Goal: Information Seeking & Learning: Check status

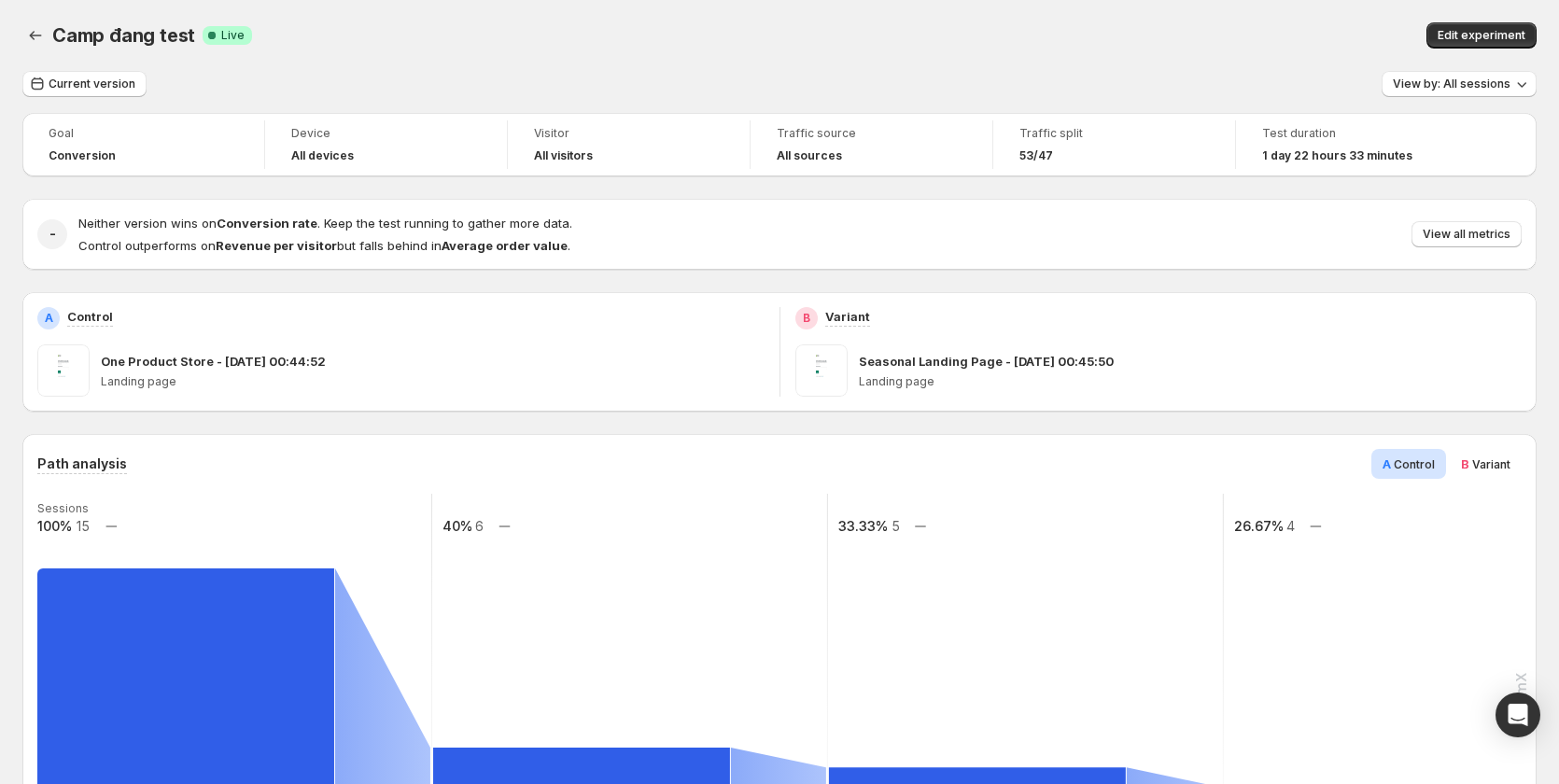
scroll to position [450, 0]
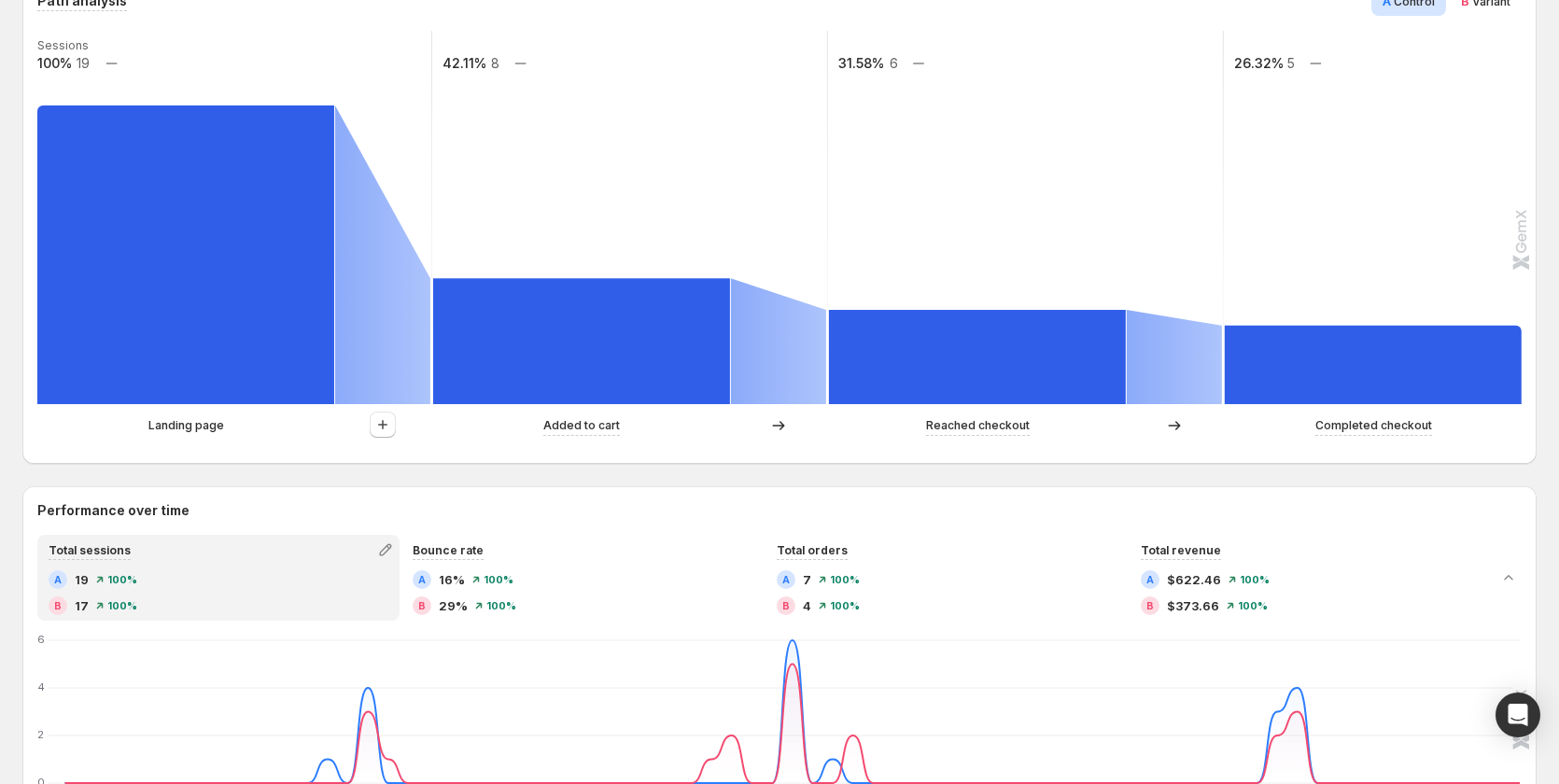
scroll to position [187, 0]
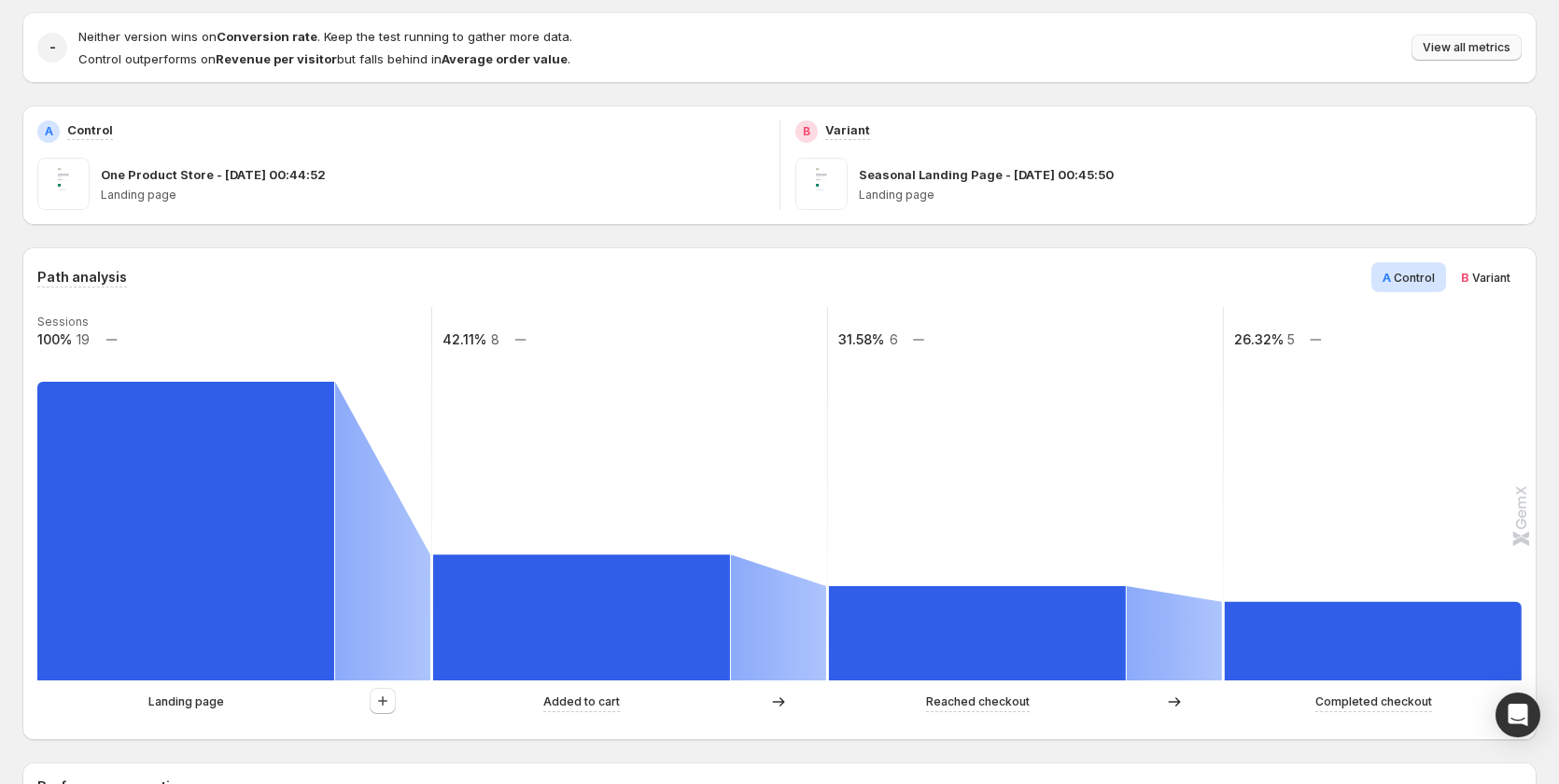
click at [1472, 46] on span "View all metrics" at bounding box center [1467, 47] width 88 height 15
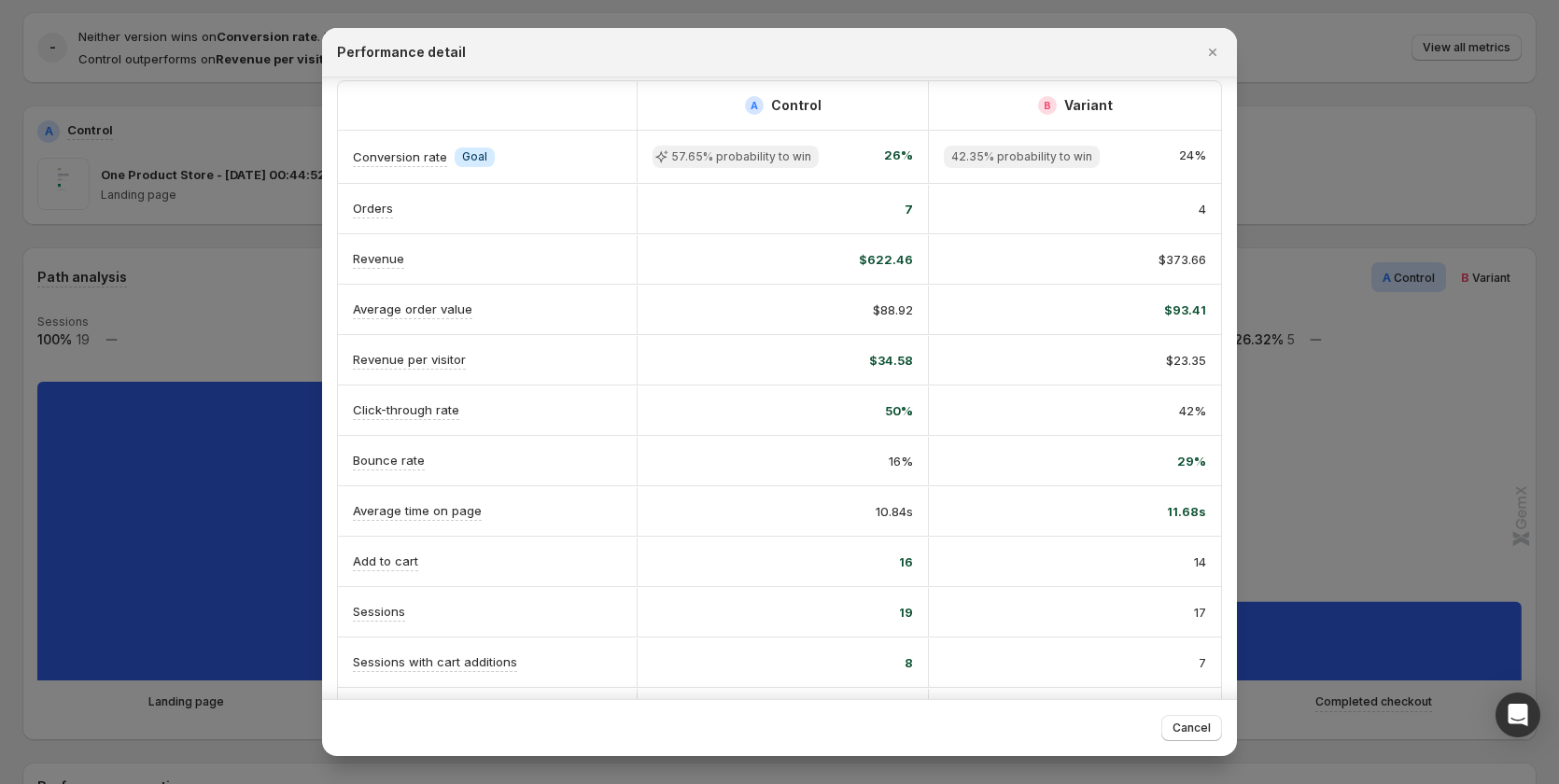
scroll to position [0, 0]
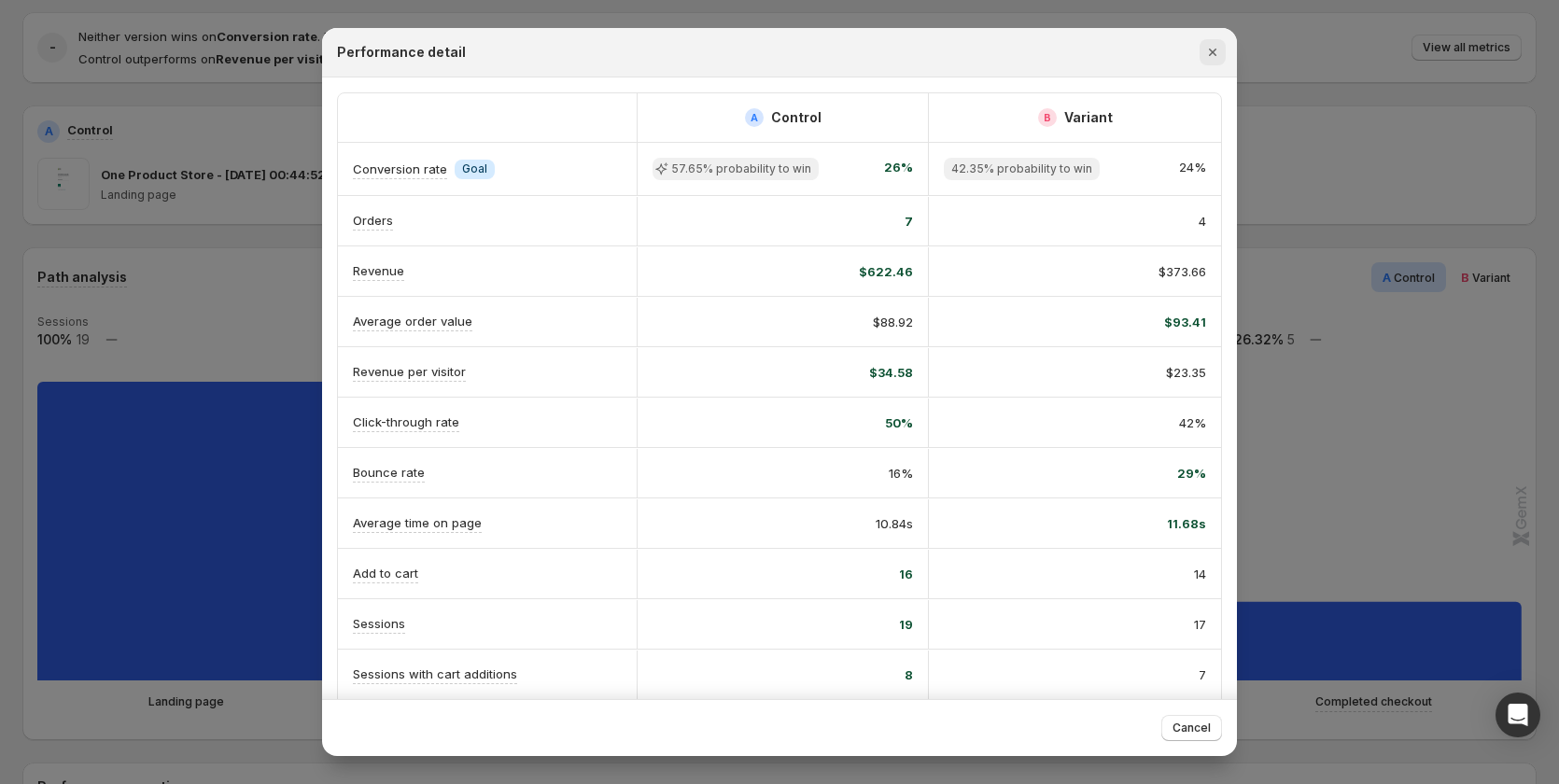
drag, startPoint x: 1208, startPoint y: 52, endPoint x: 1208, endPoint y: 61, distance: 9.0
click at [1208, 52] on icon "Close" at bounding box center [1213, 52] width 19 height 19
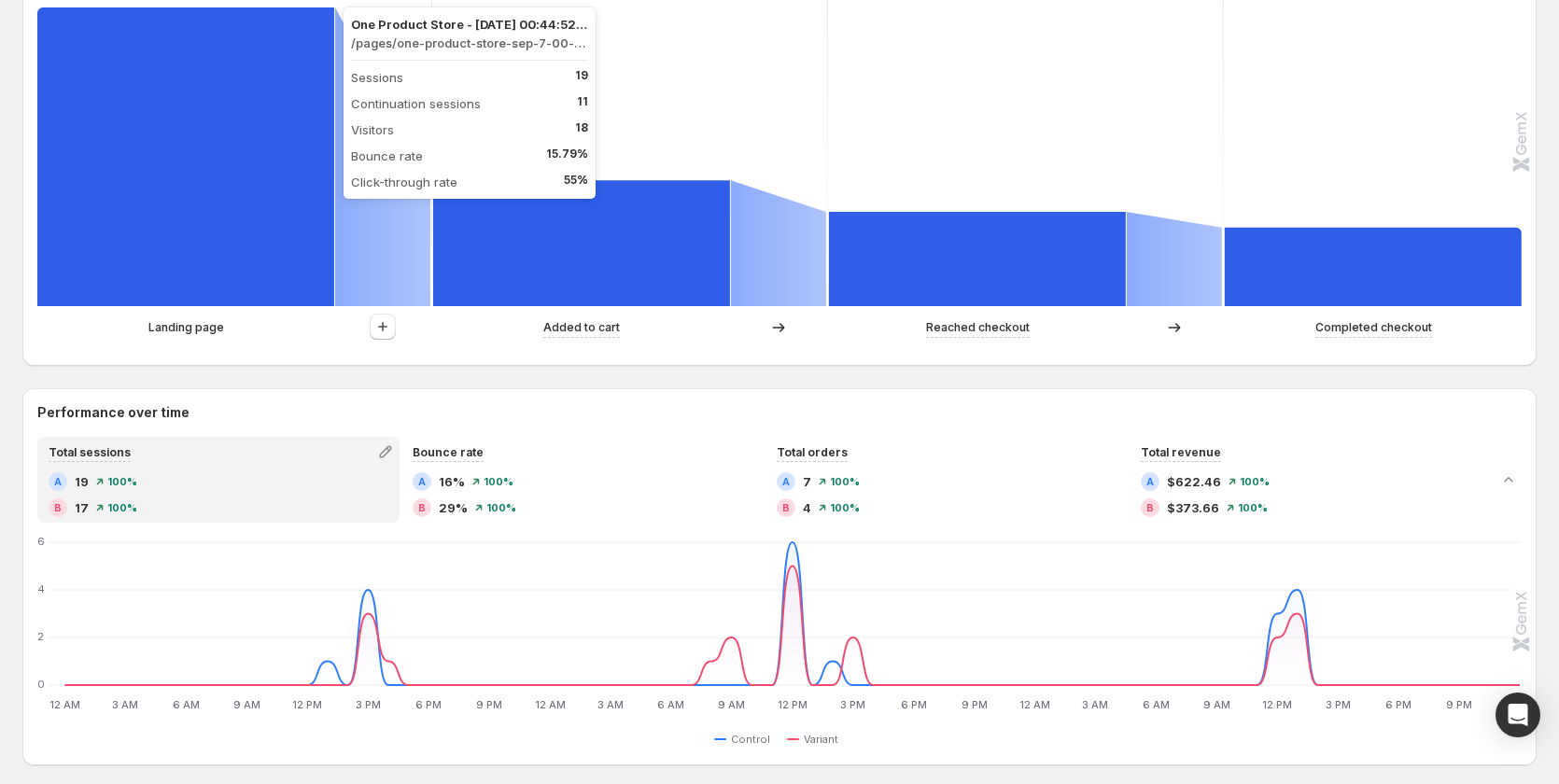
scroll to position [560, 0]
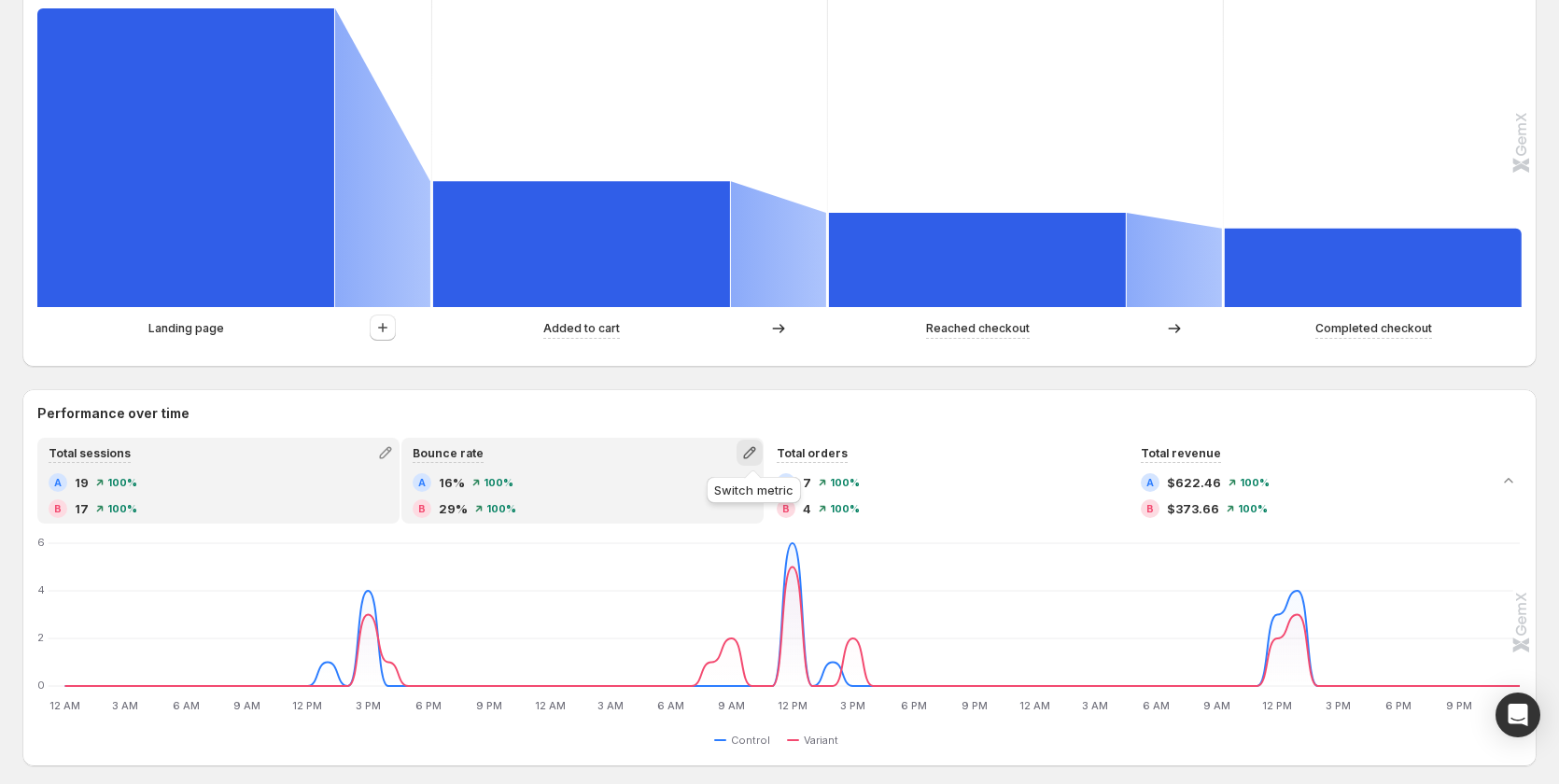
click at [756, 452] on icon "button" at bounding box center [749, 453] width 19 height 19
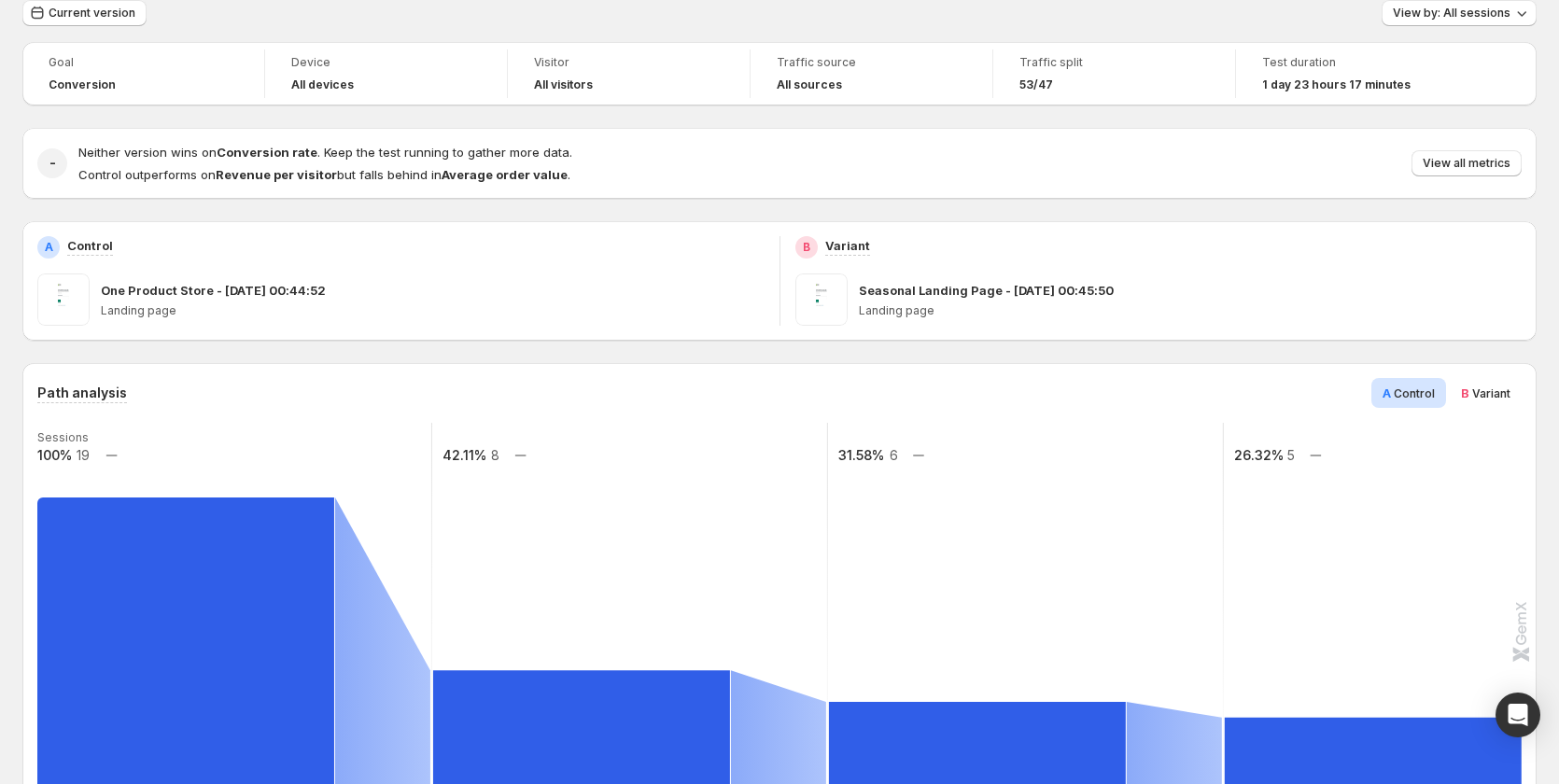
scroll to position [0, 0]
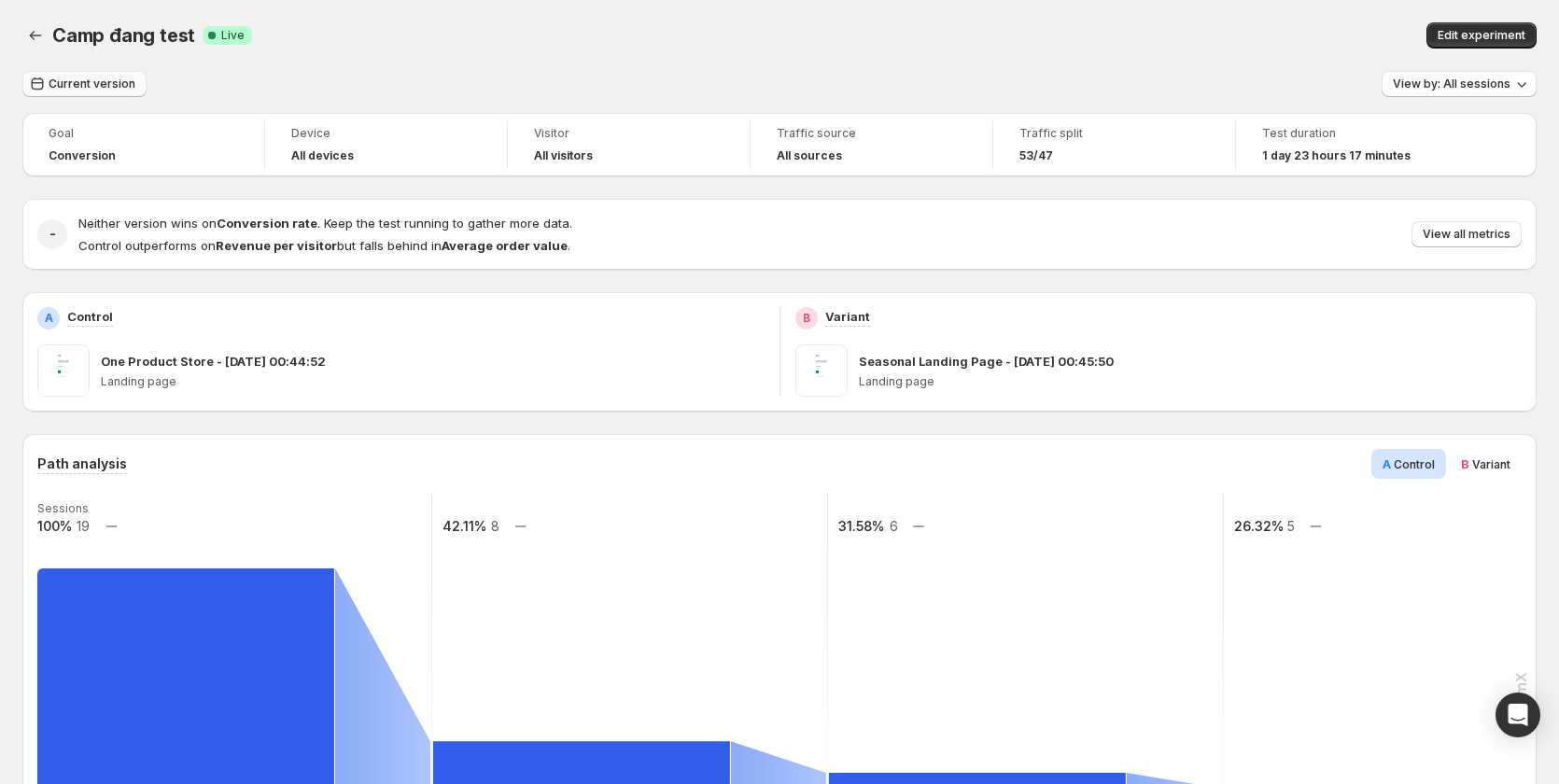
drag, startPoint x: 72, startPoint y: 82, endPoint x: 80, endPoint y: 92, distance: 12.8
click at [72, 82] on span "Current version" at bounding box center [92, 83] width 87 height 15
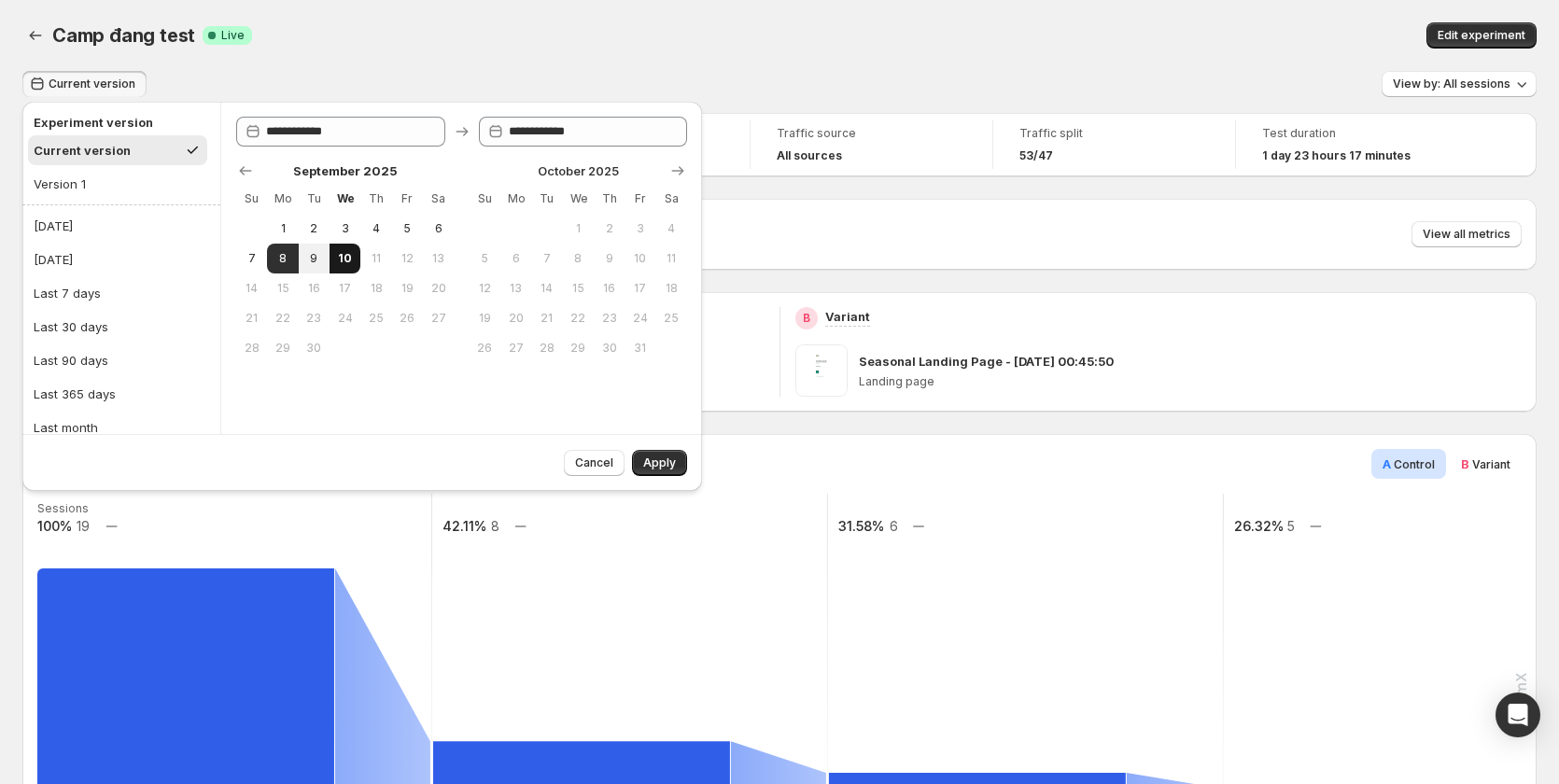
click at [340, 258] on span "10" at bounding box center [345, 258] width 16 height 15
type input "**********"
click at [657, 461] on span "Apply" at bounding box center [659, 462] width 32 height 15
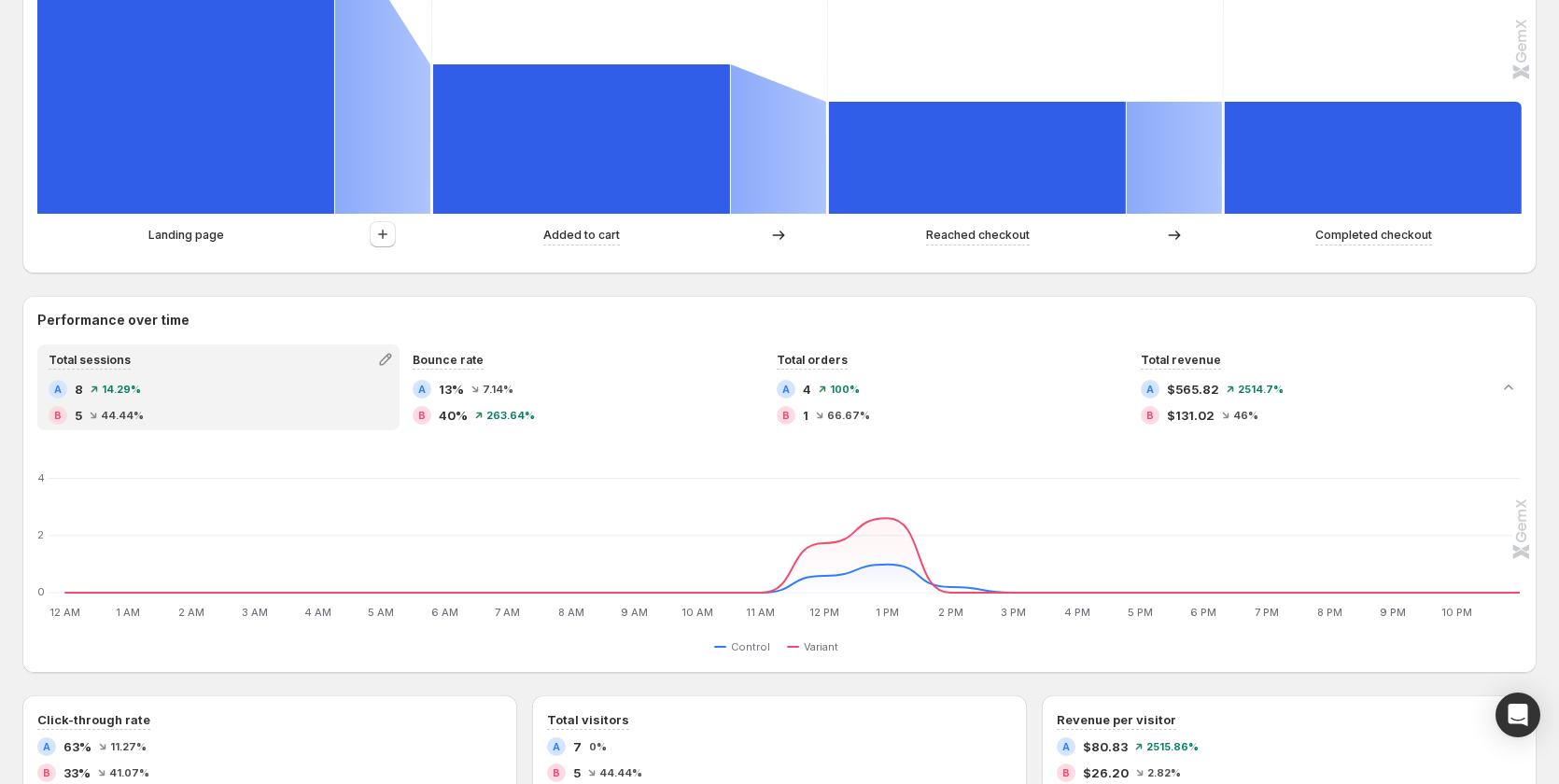
scroll to position [466, 0]
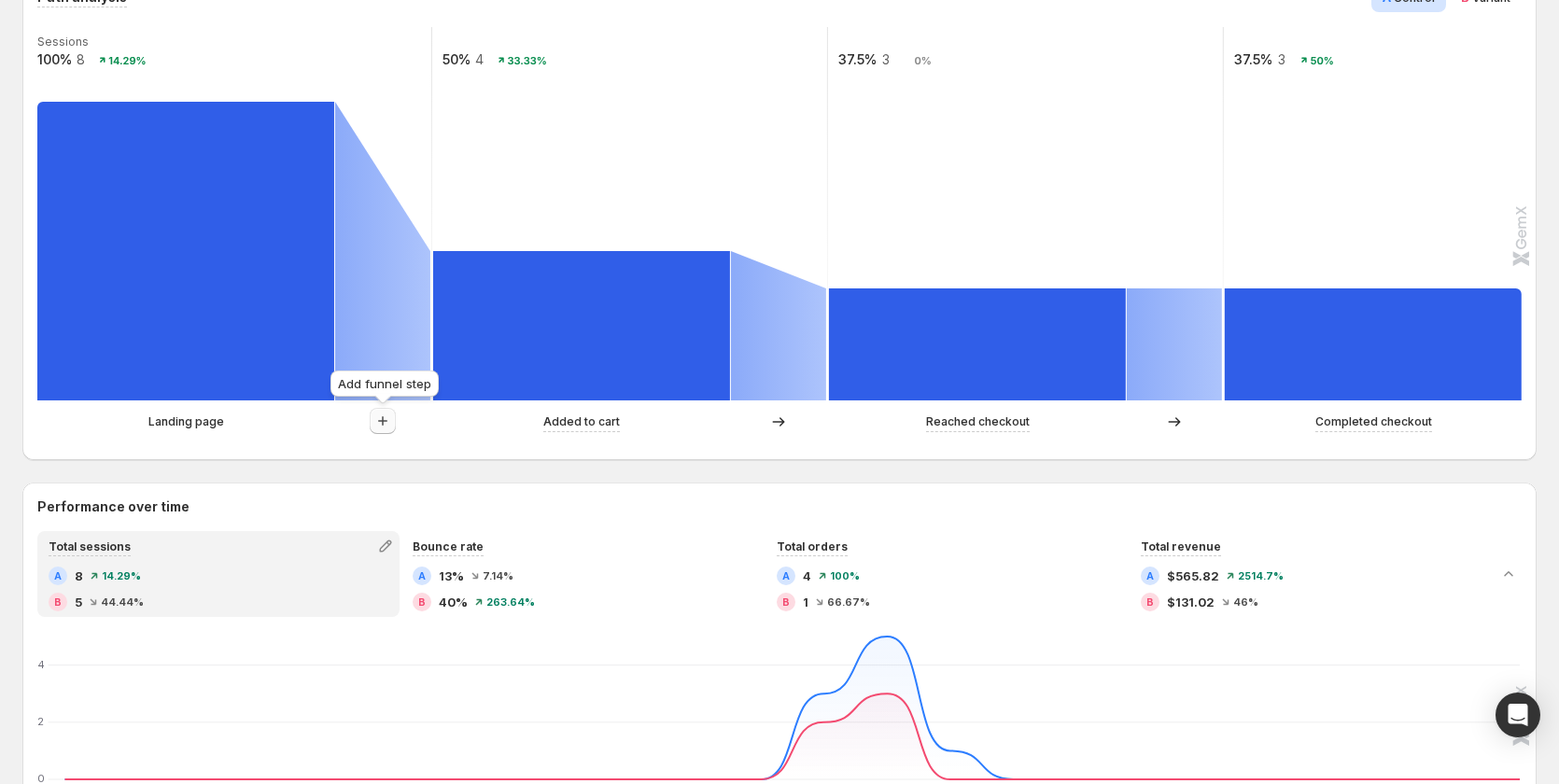
click at [386, 410] on button "button" at bounding box center [382, 420] width 26 height 26
click at [379, 418] on icon "button" at bounding box center [382, 420] width 19 height 19
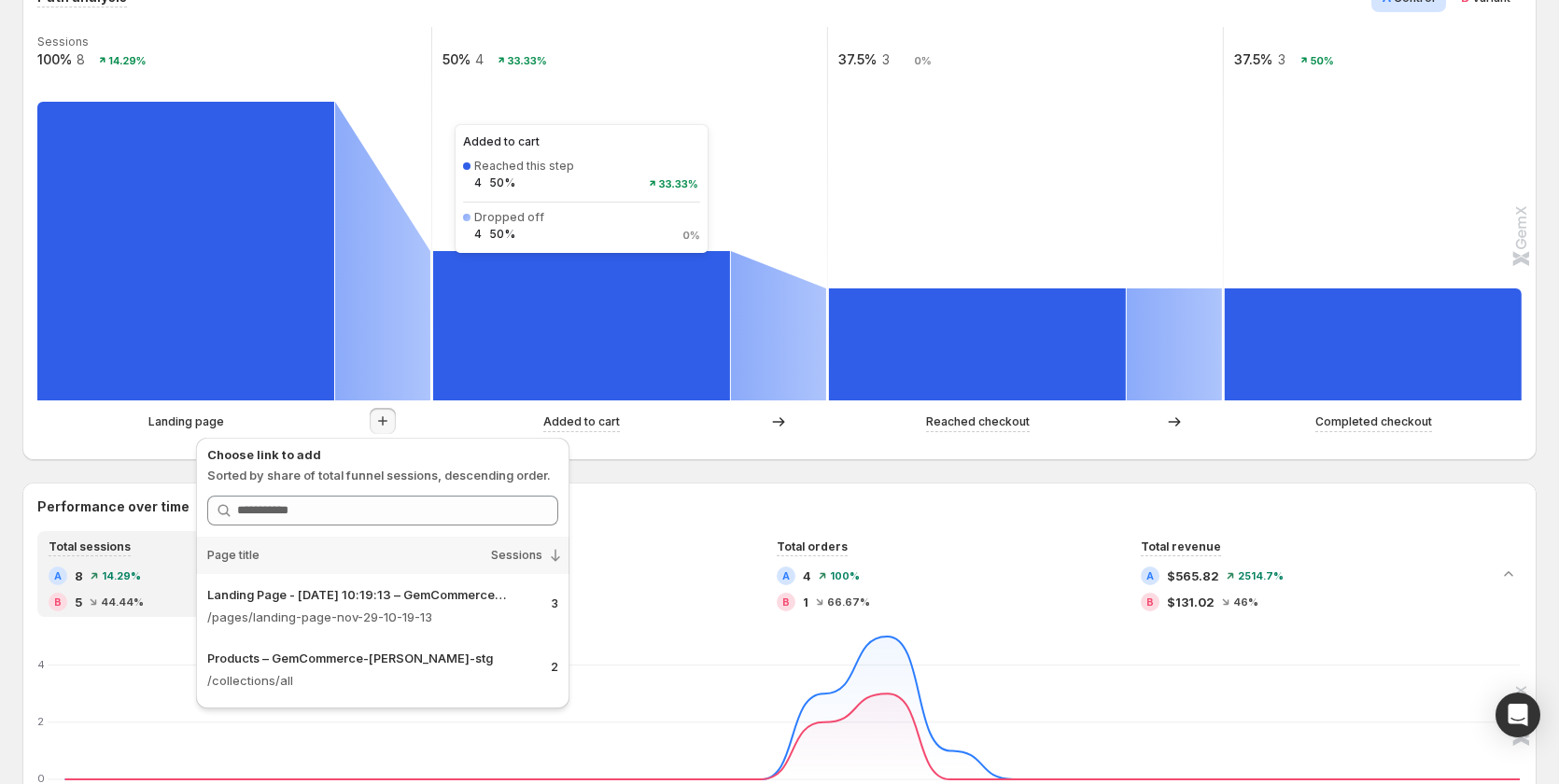
click at [547, 331] on rect at bounding box center [582, 326] width 297 height 150
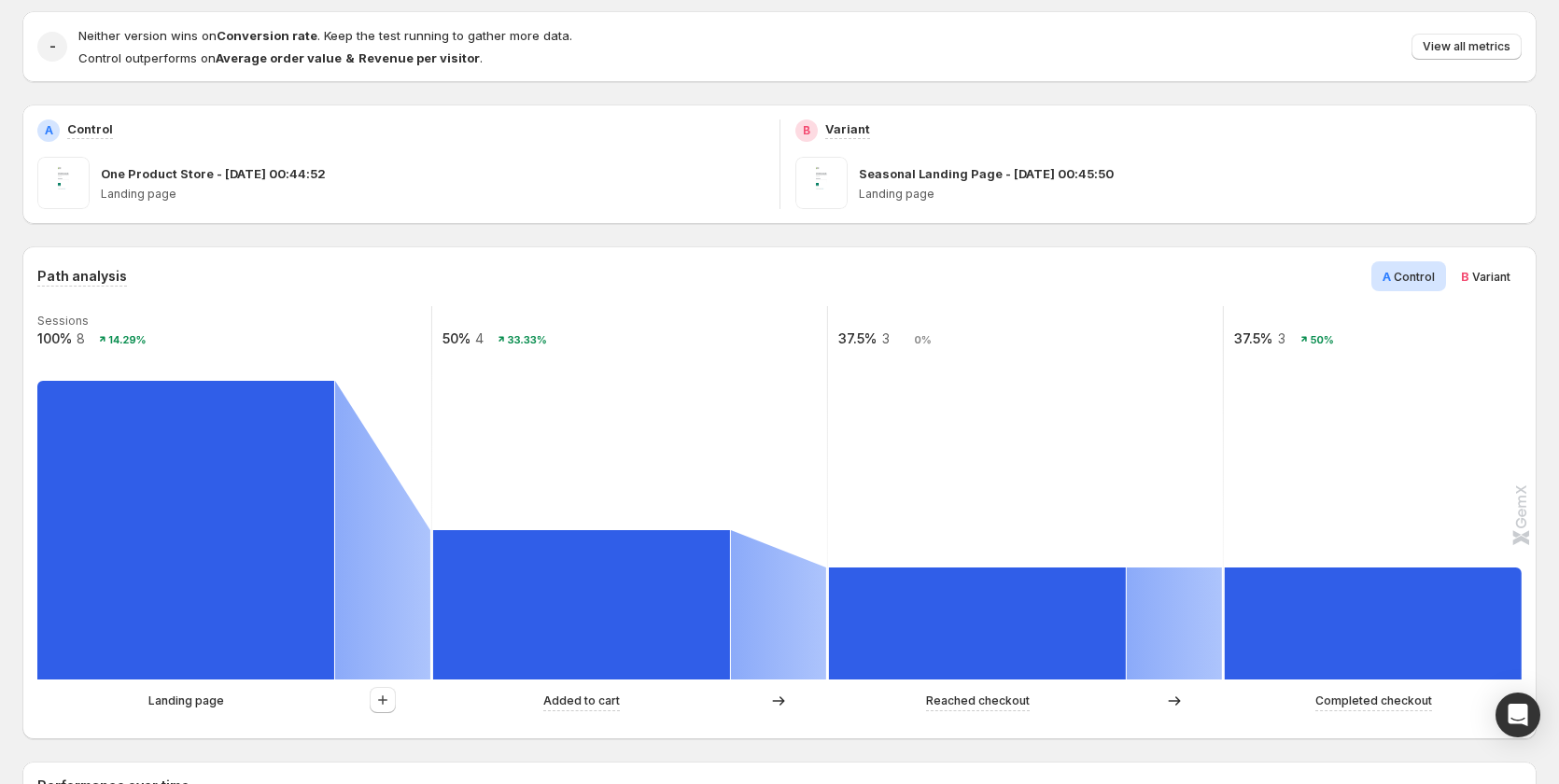
scroll to position [560, 0]
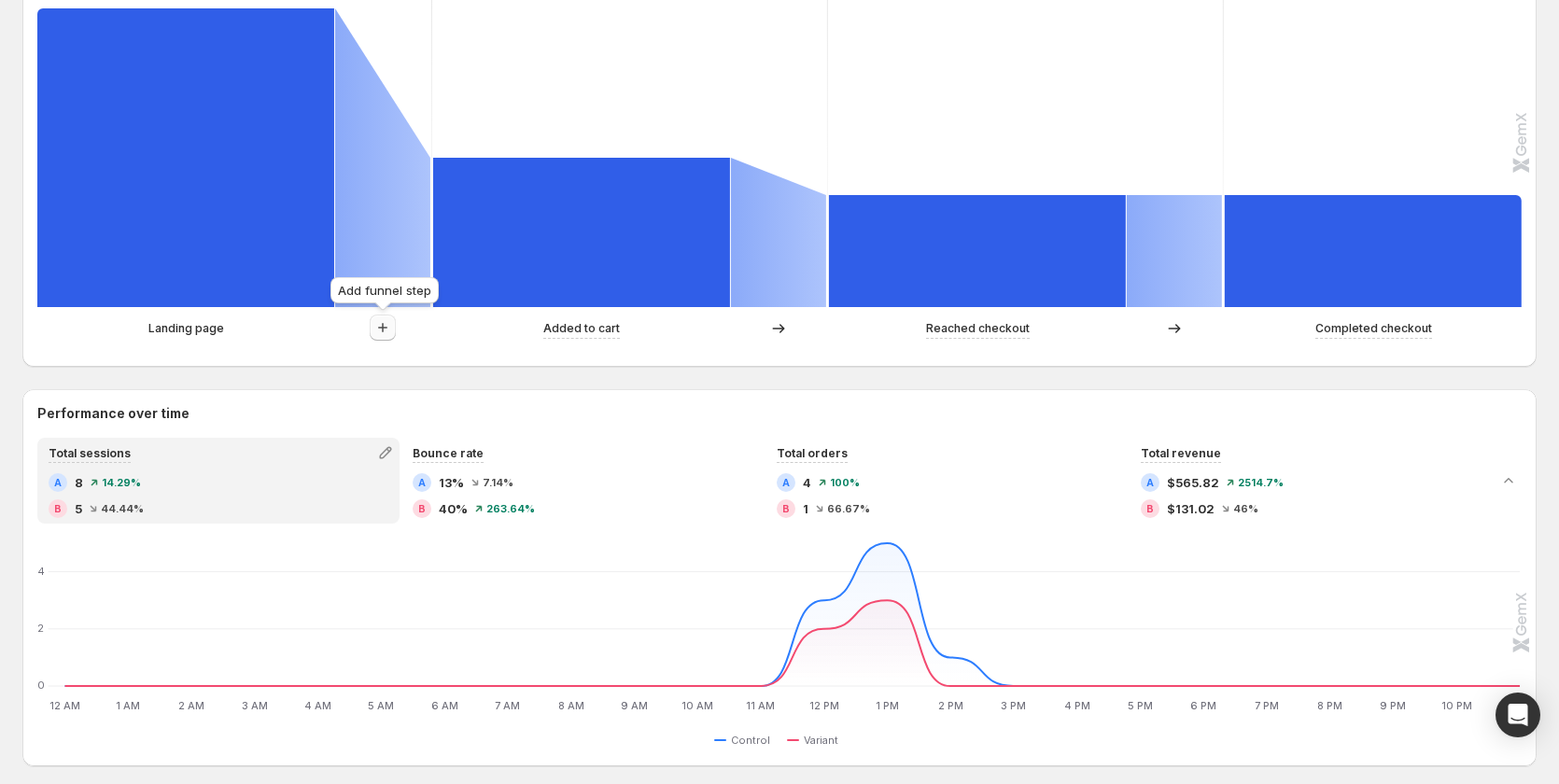
click at [390, 317] on button "button" at bounding box center [382, 327] width 26 height 26
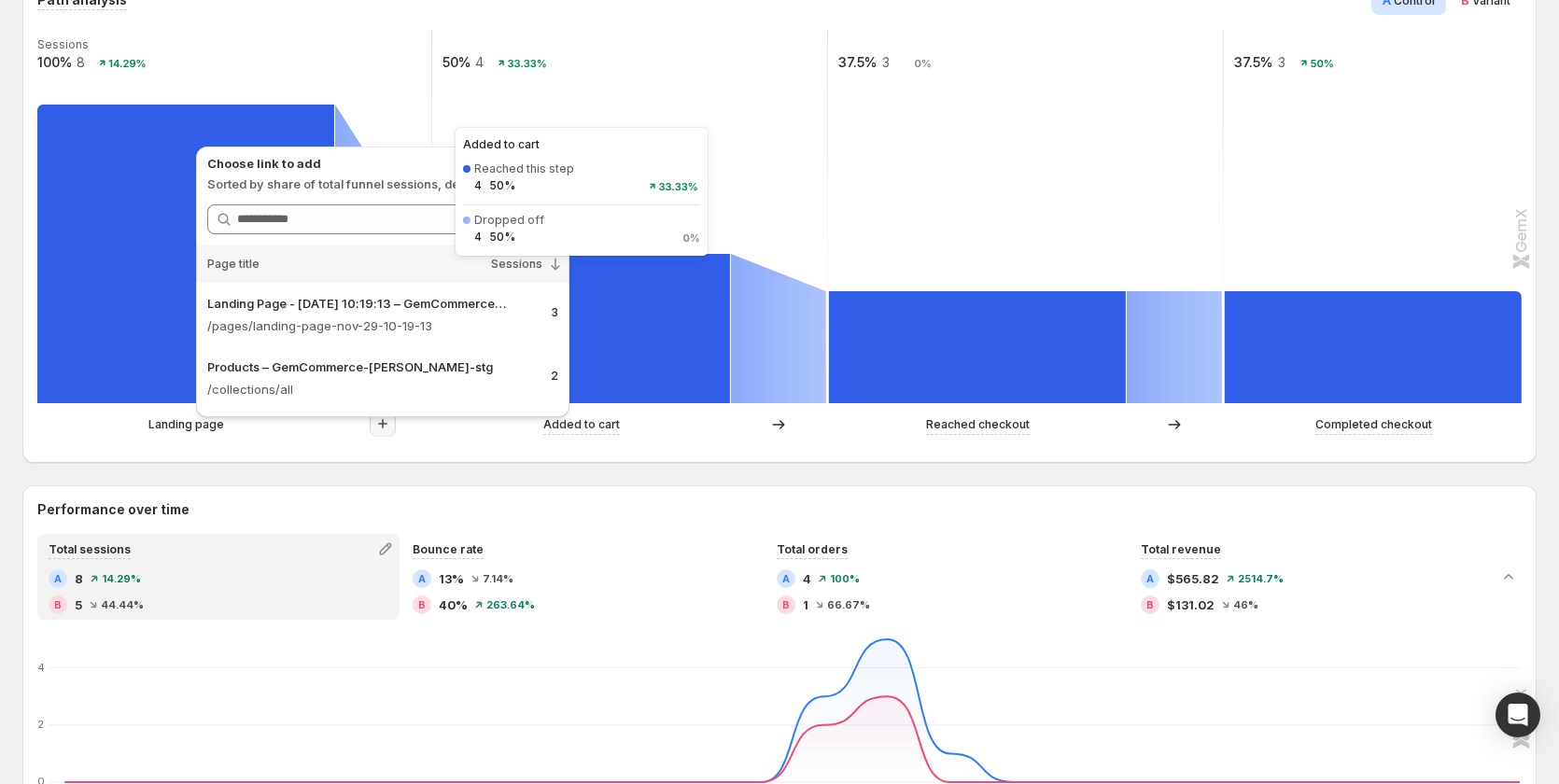
scroll to position [373, 0]
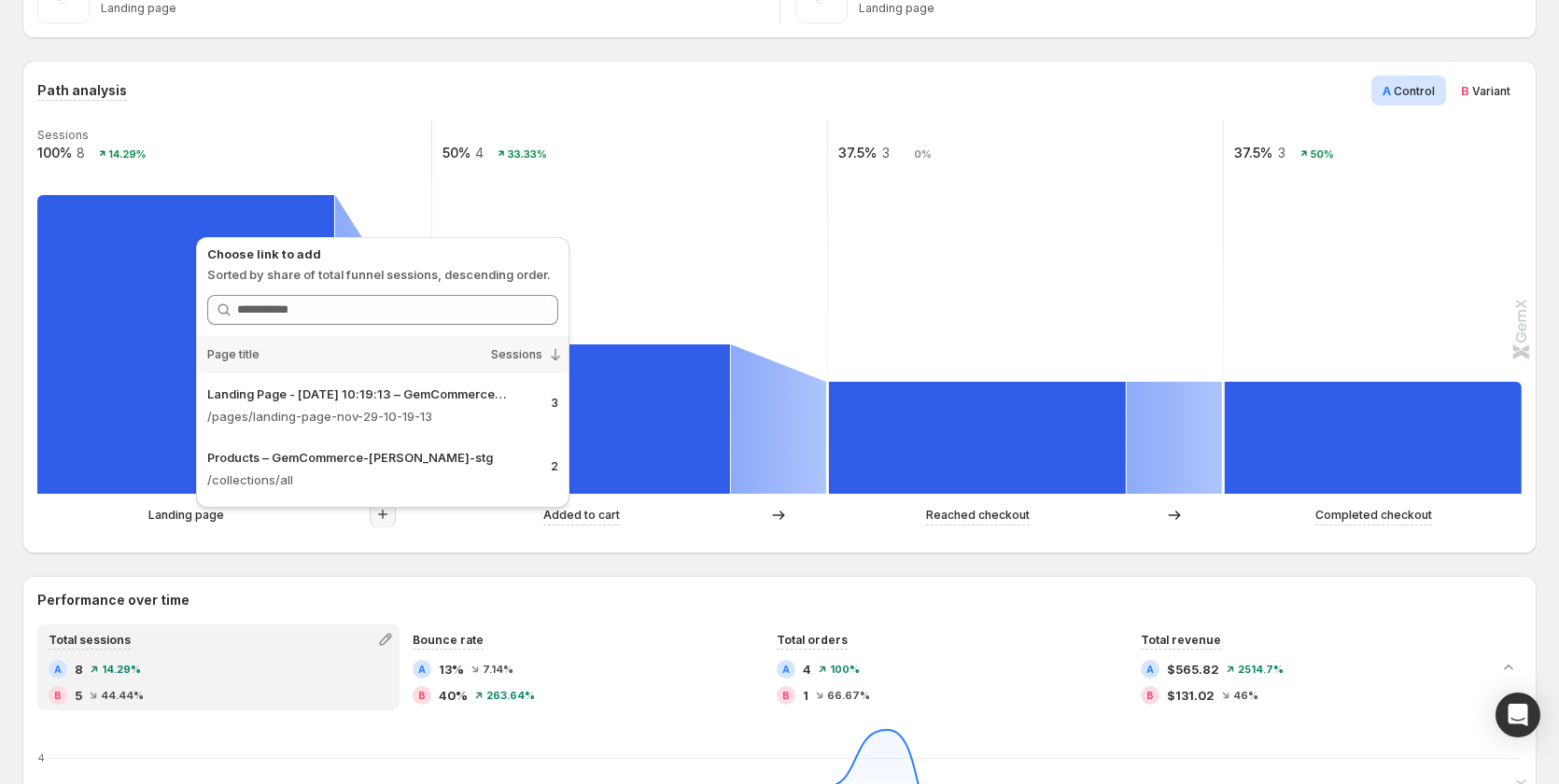
click at [599, 140] on rect at bounding box center [630, 307] width 398 height 373
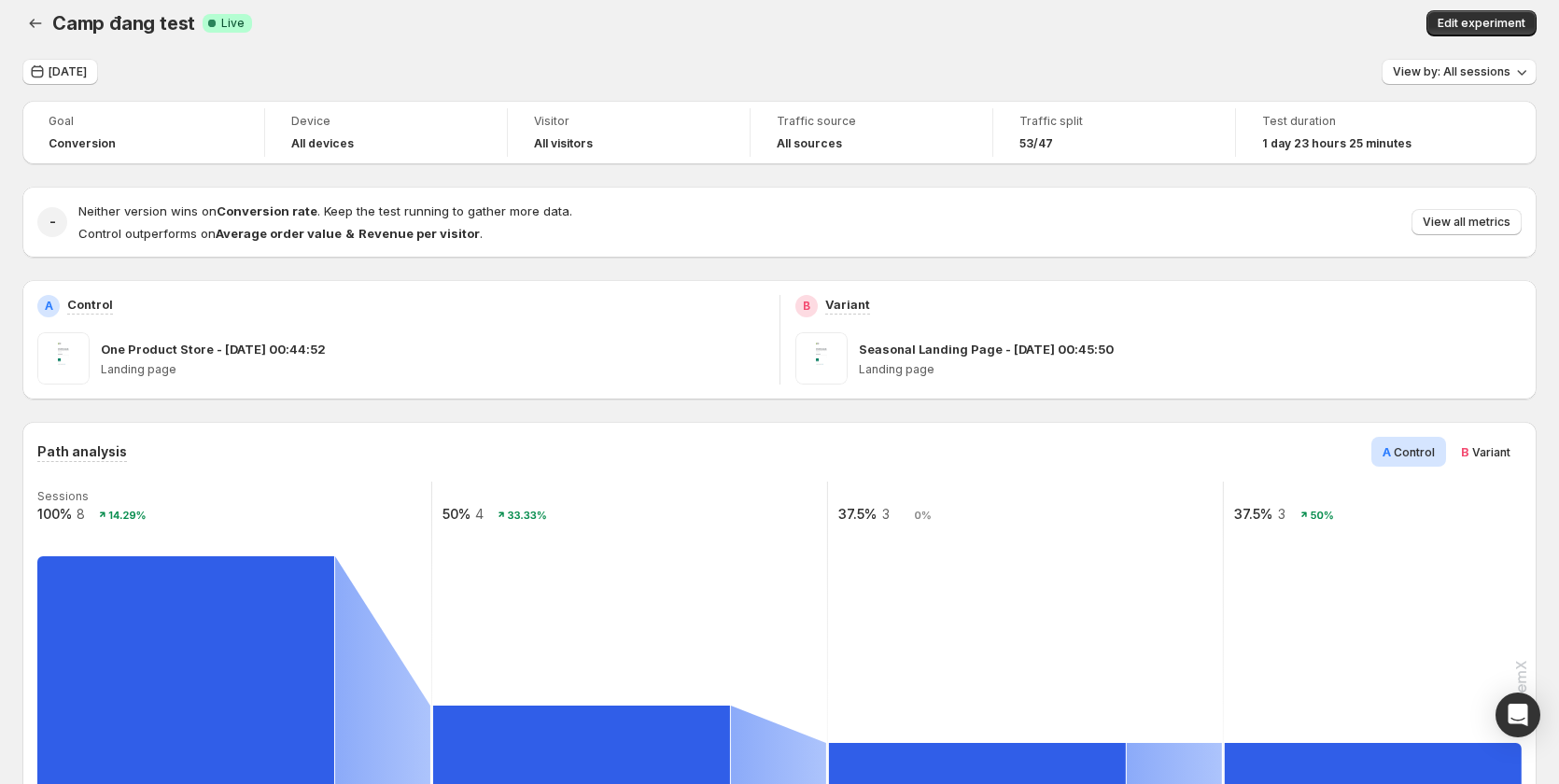
scroll to position [0, 0]
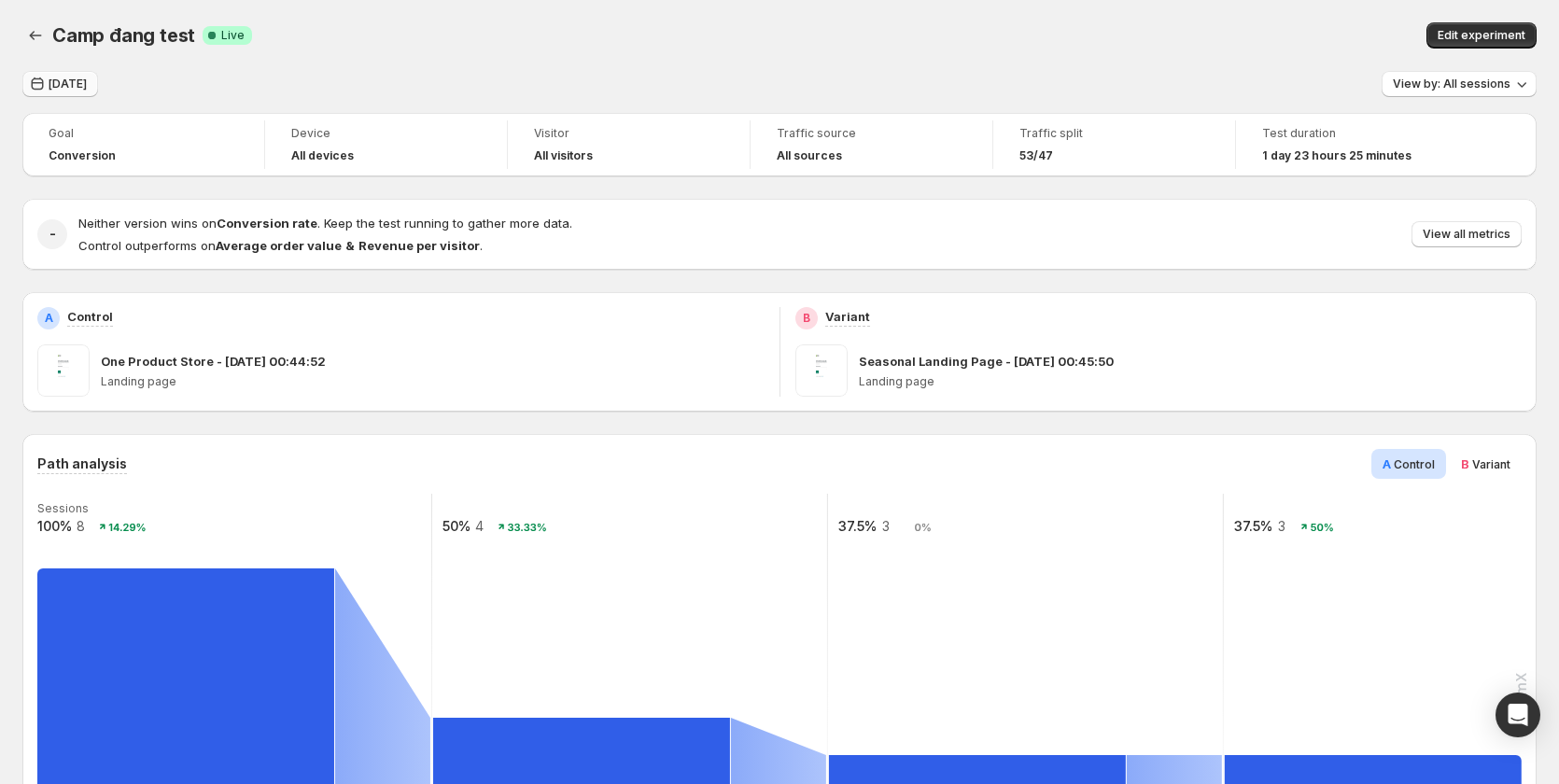
click at [63, 88] on span "[DATE]" at bounding box center [67, 83] width 38 height 15
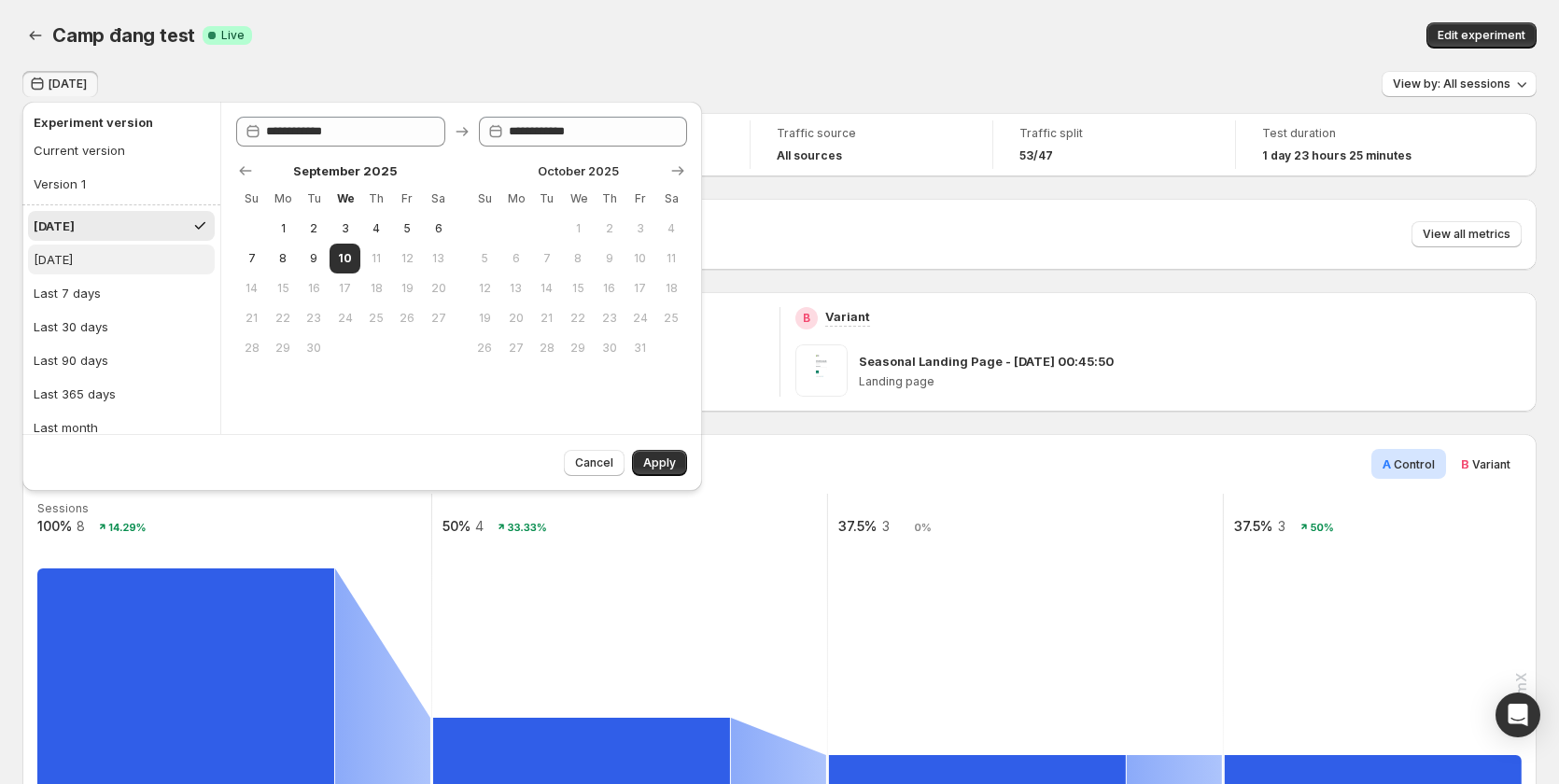
click at [111, 257] on button "[DATE]" at bounding box center [121, 259] width 187 height 30
type input "**********"
click at [652, 466] on span "Apply" at bounding box center [659, 462] width 32 height 15
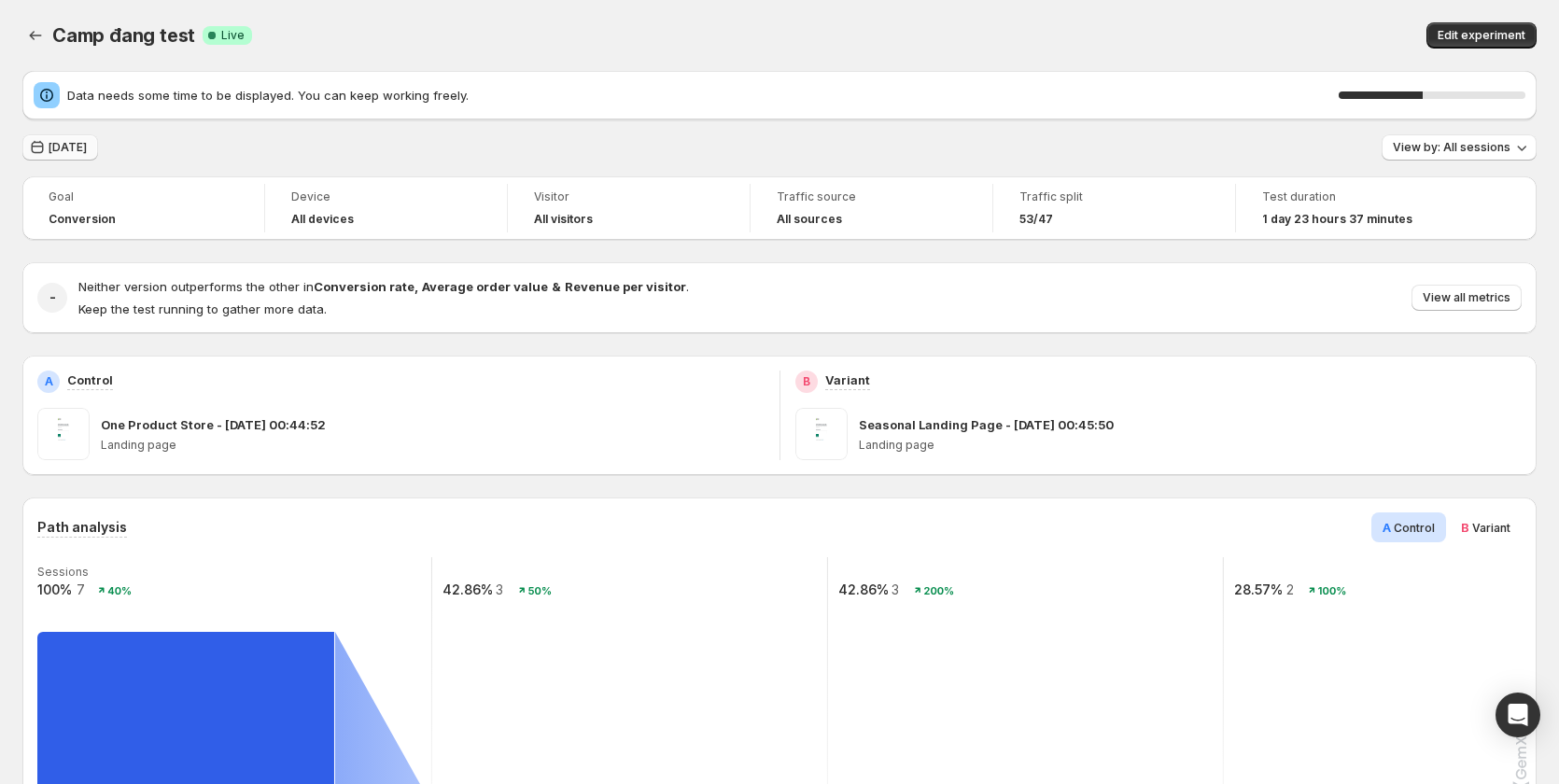
click at [81, 152] on span "[DATE]" at bounding box center [67, 147] width 38 height 15
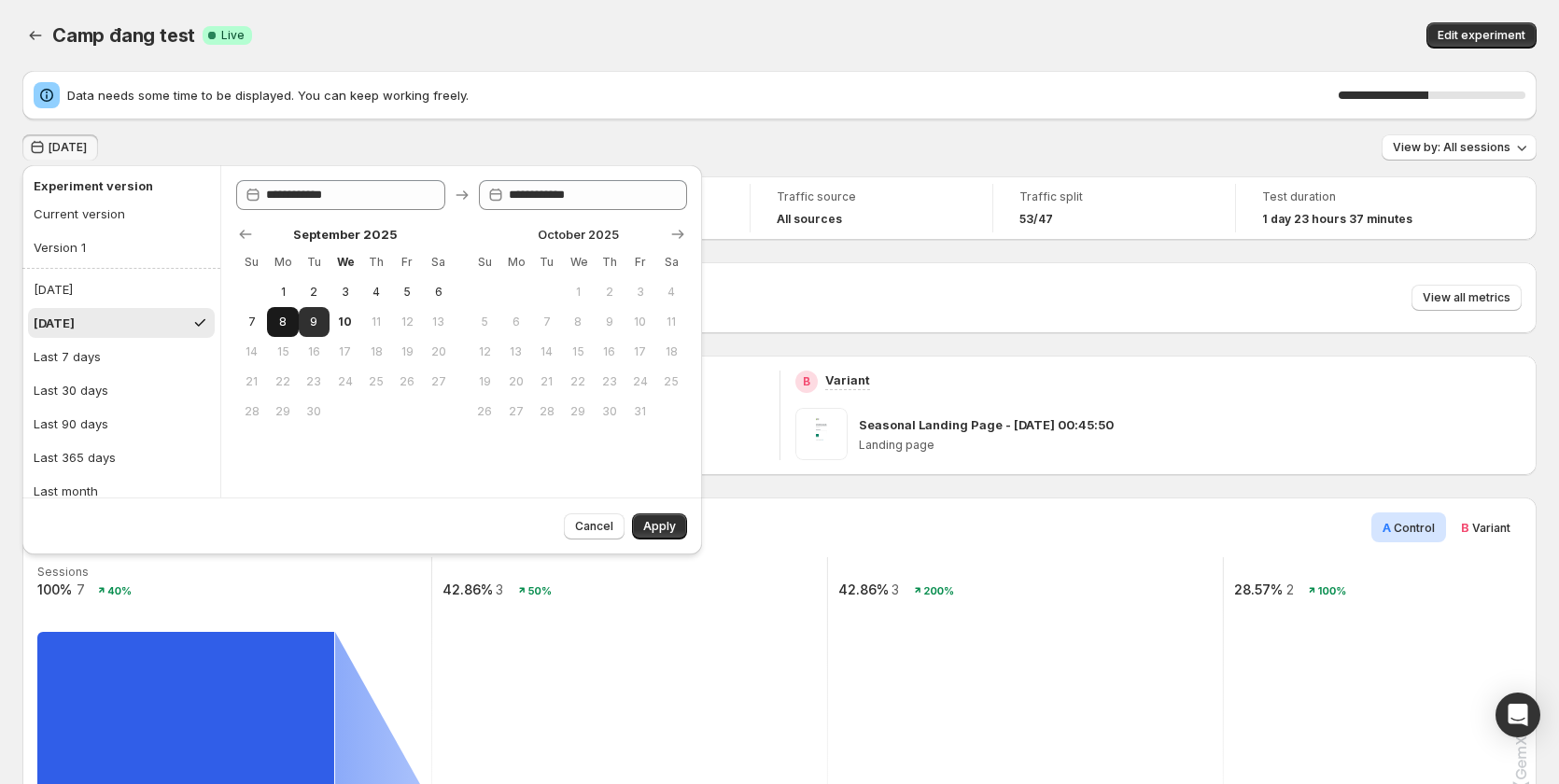
click at [286, 323] on span "8" at bounding box center [283, 322] width 16 height 15
type input "**********"
click at [673, 527] on span "Apply" at bounding box center [659, 526] width 32 height 15
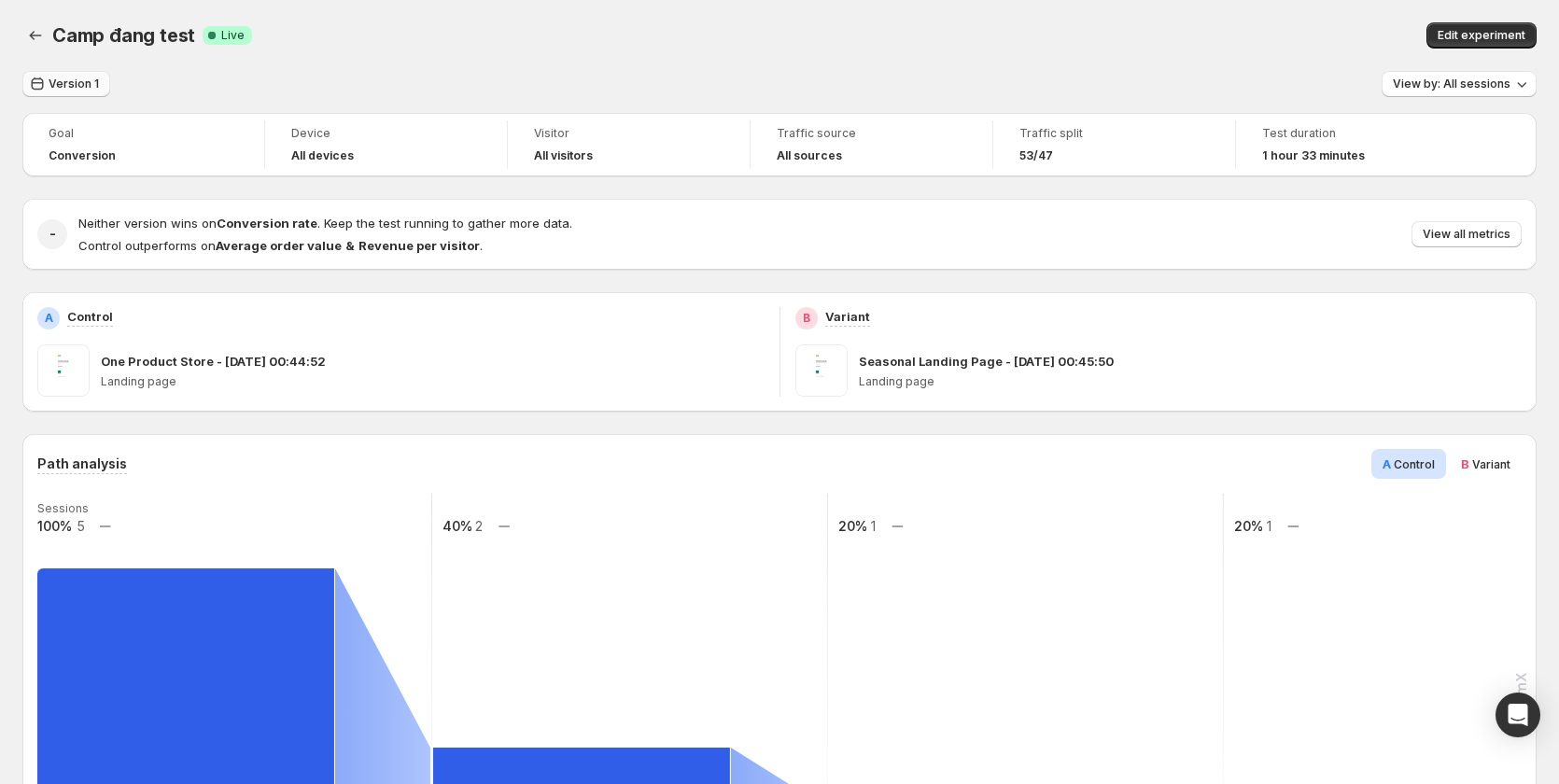
click at [76, 72] on button "Version 1" at bounding box center [67, 84] width 88 height 26
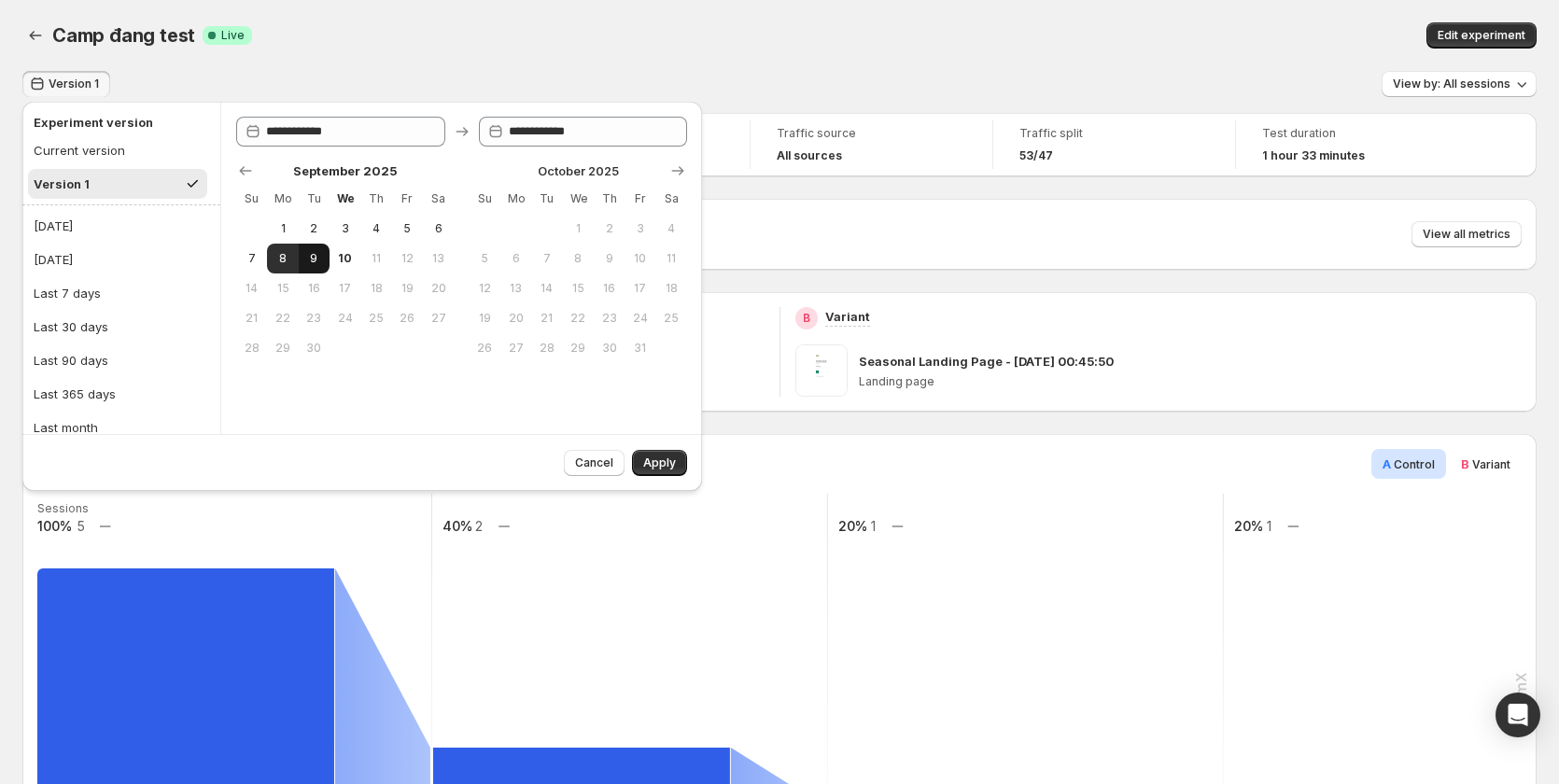
click at [321, 258] on span "9" at bounding box center [314, 258] width 16 height 15
type input "**********"
click at [314, 252] on span "9" at bounding box center [314, 258] width 16 height 15
type input "**********"
click at [656, 459] on span "Apply" at bounding box center [659, 462] width 32 height 15
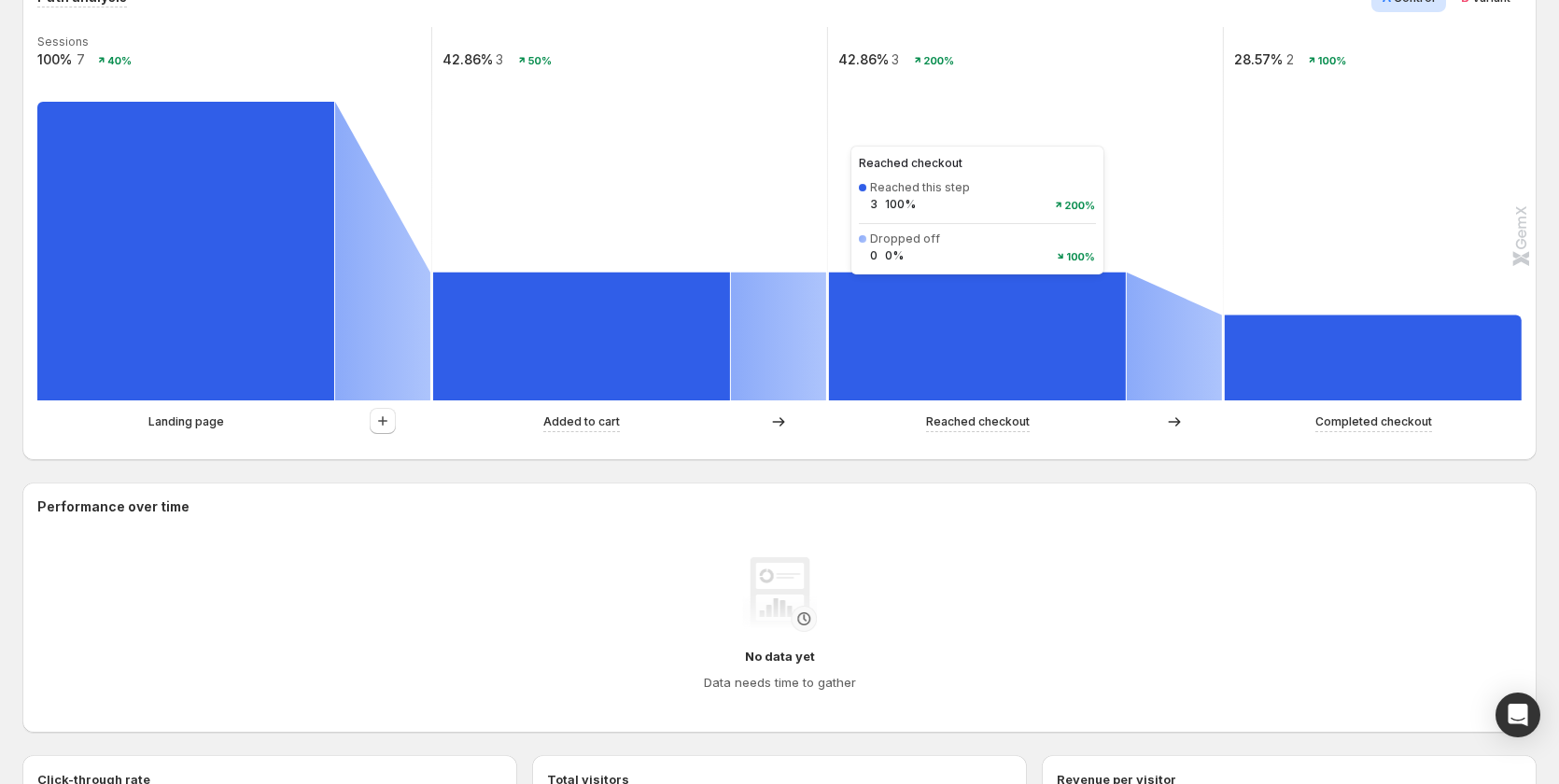
scroll to position [530, 0]
click at [1311, 229] on rect at bounding box center [1422, 214] width 398 height 373
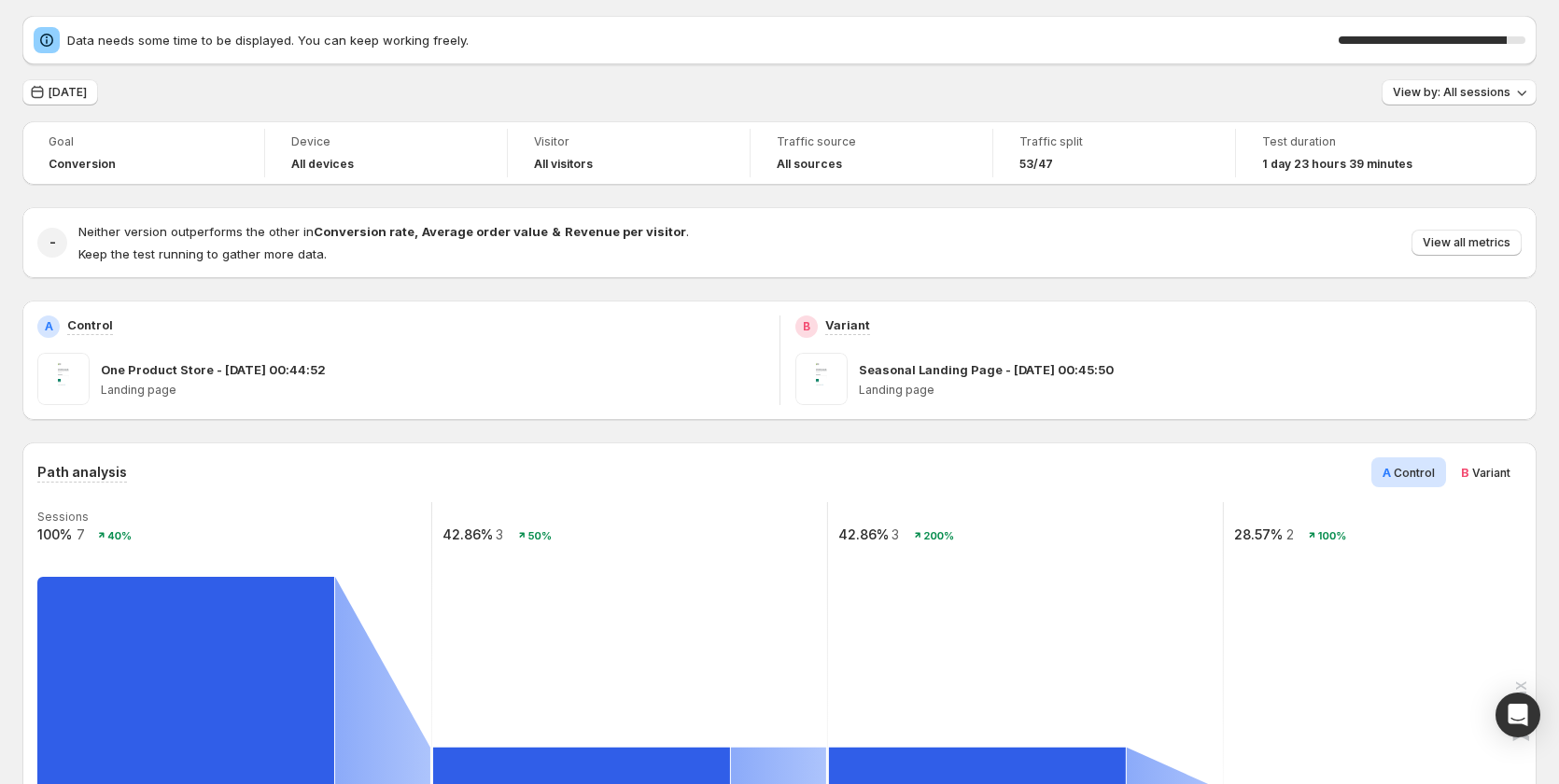
scroll to position [0, 0]
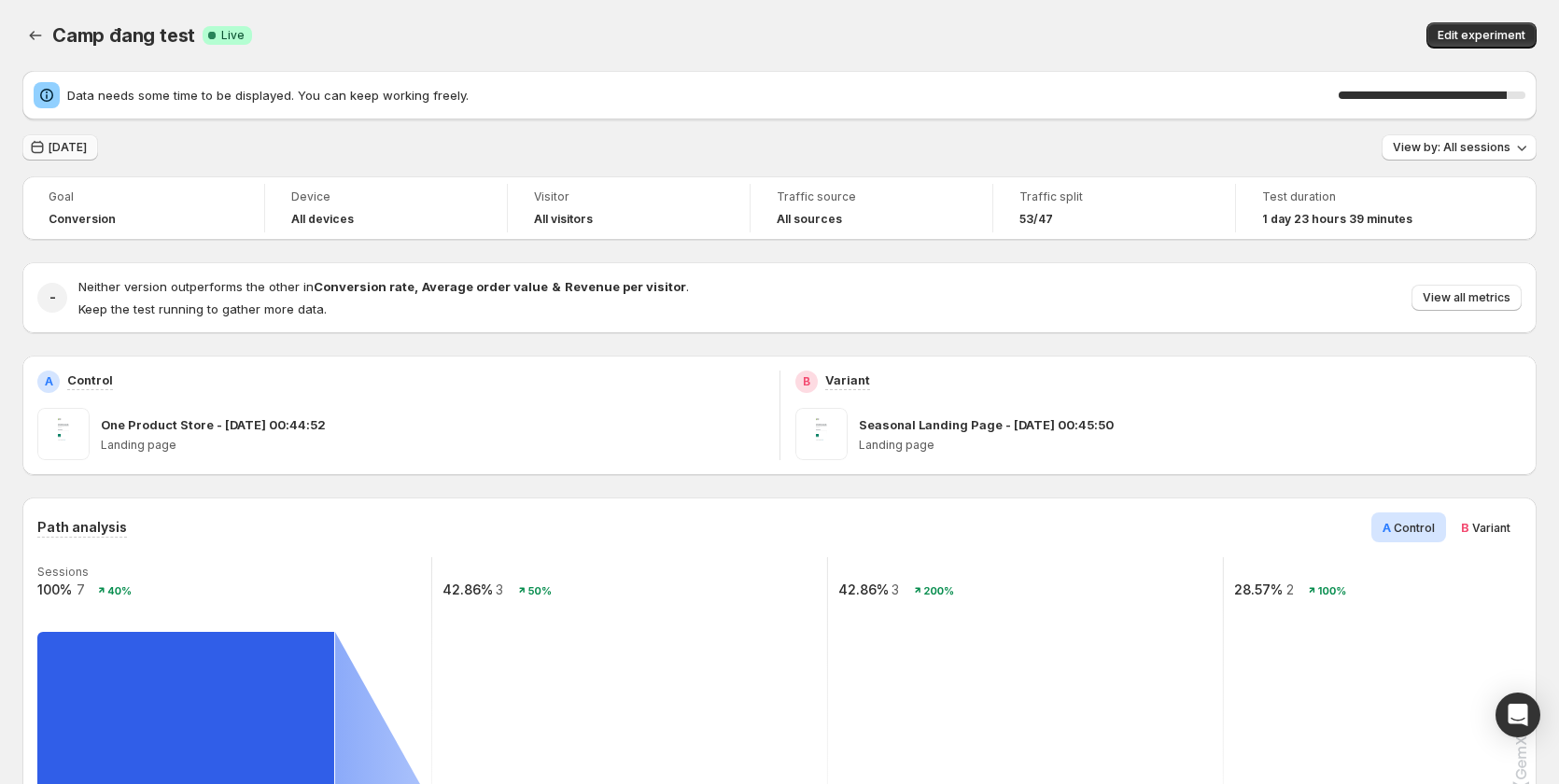
click at [61, 140] on button "[DATE]" at bounding box center [60, 147] width 75 height 26
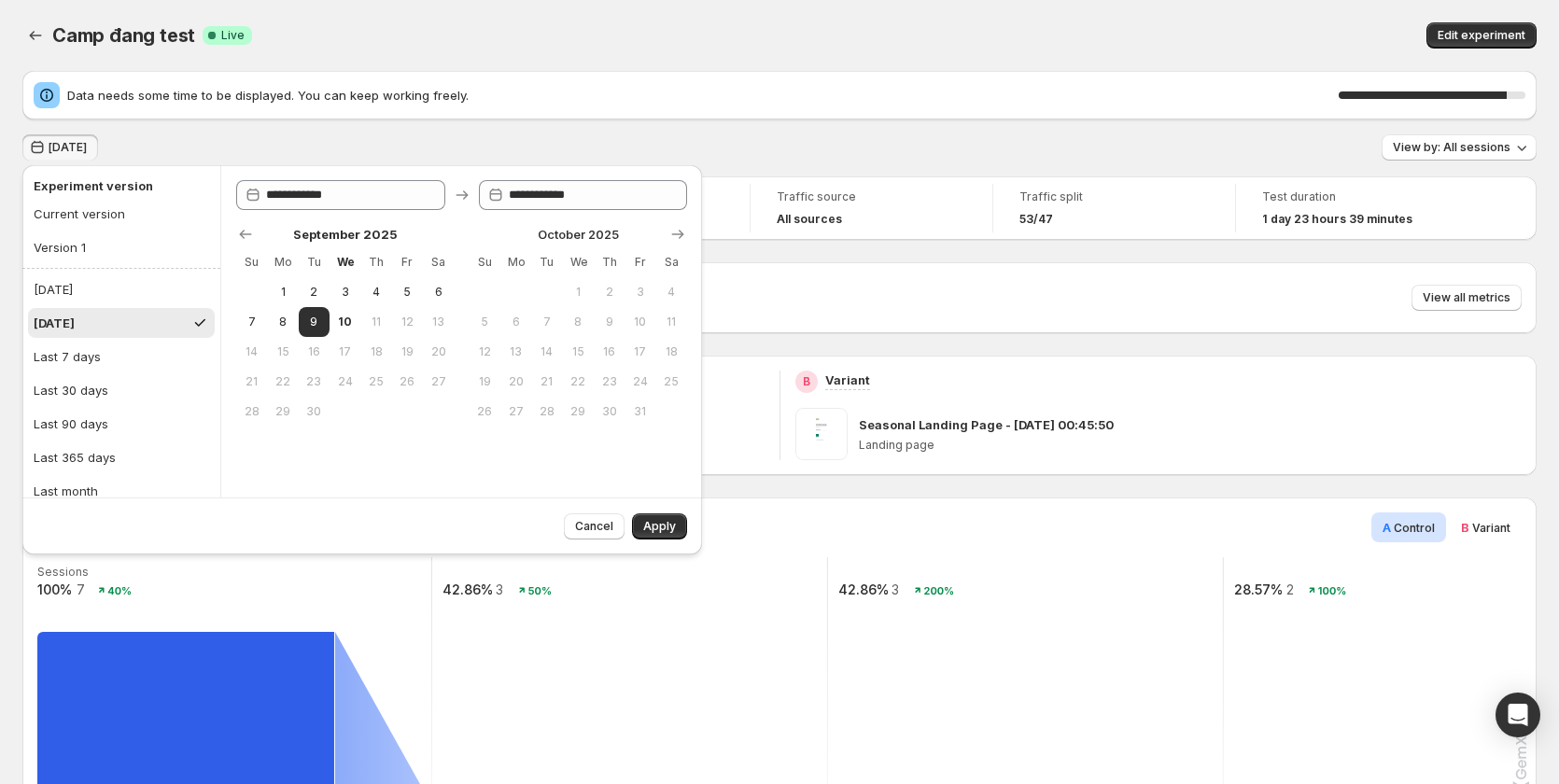
click at [401, 19] on div "Camp đang test. This page is ready Camp đang test Success Complete Live Edit ex…" at bounding box center [780, 35] width 1515 height 71
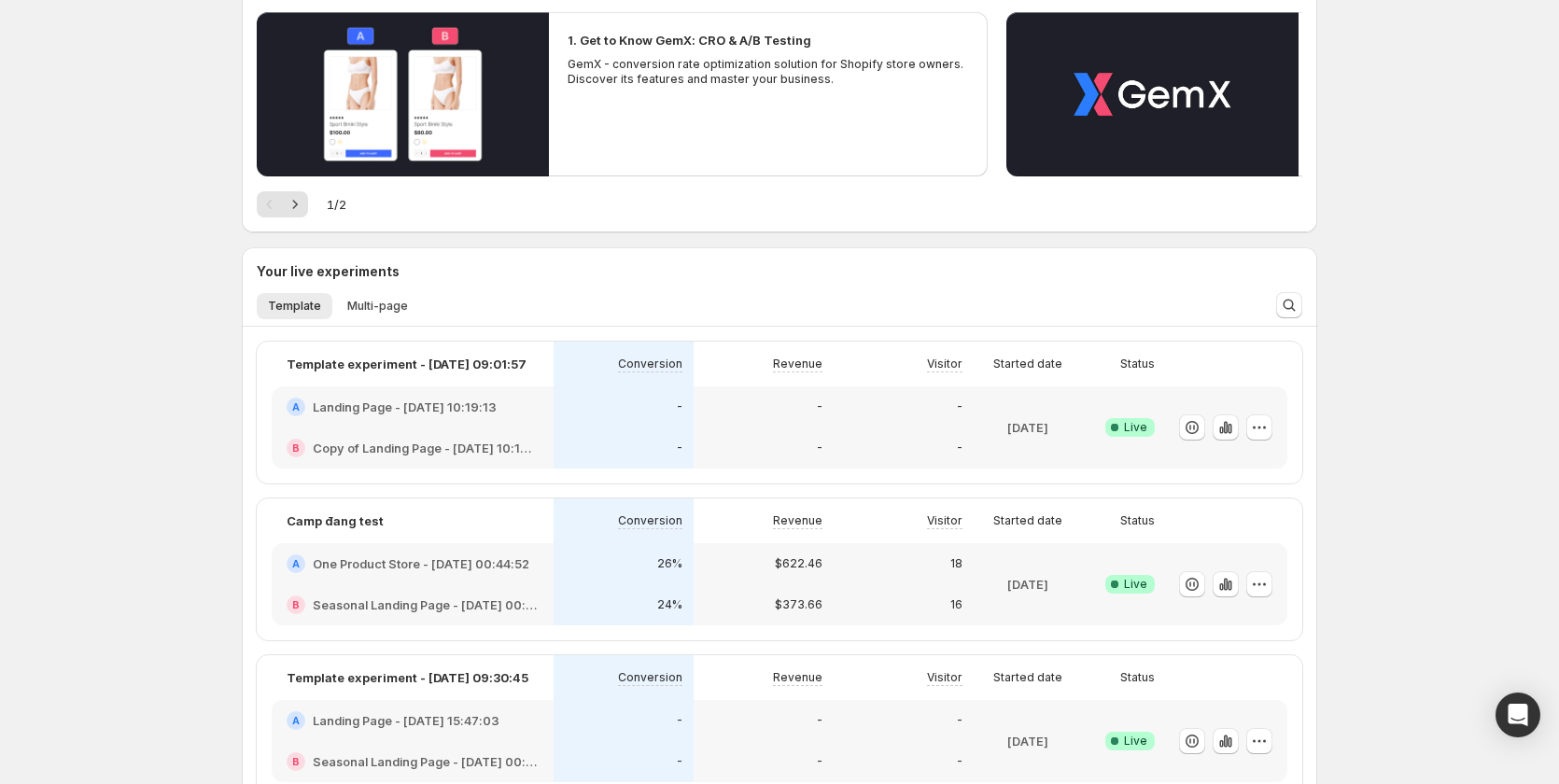
scroll to position [373, 0]
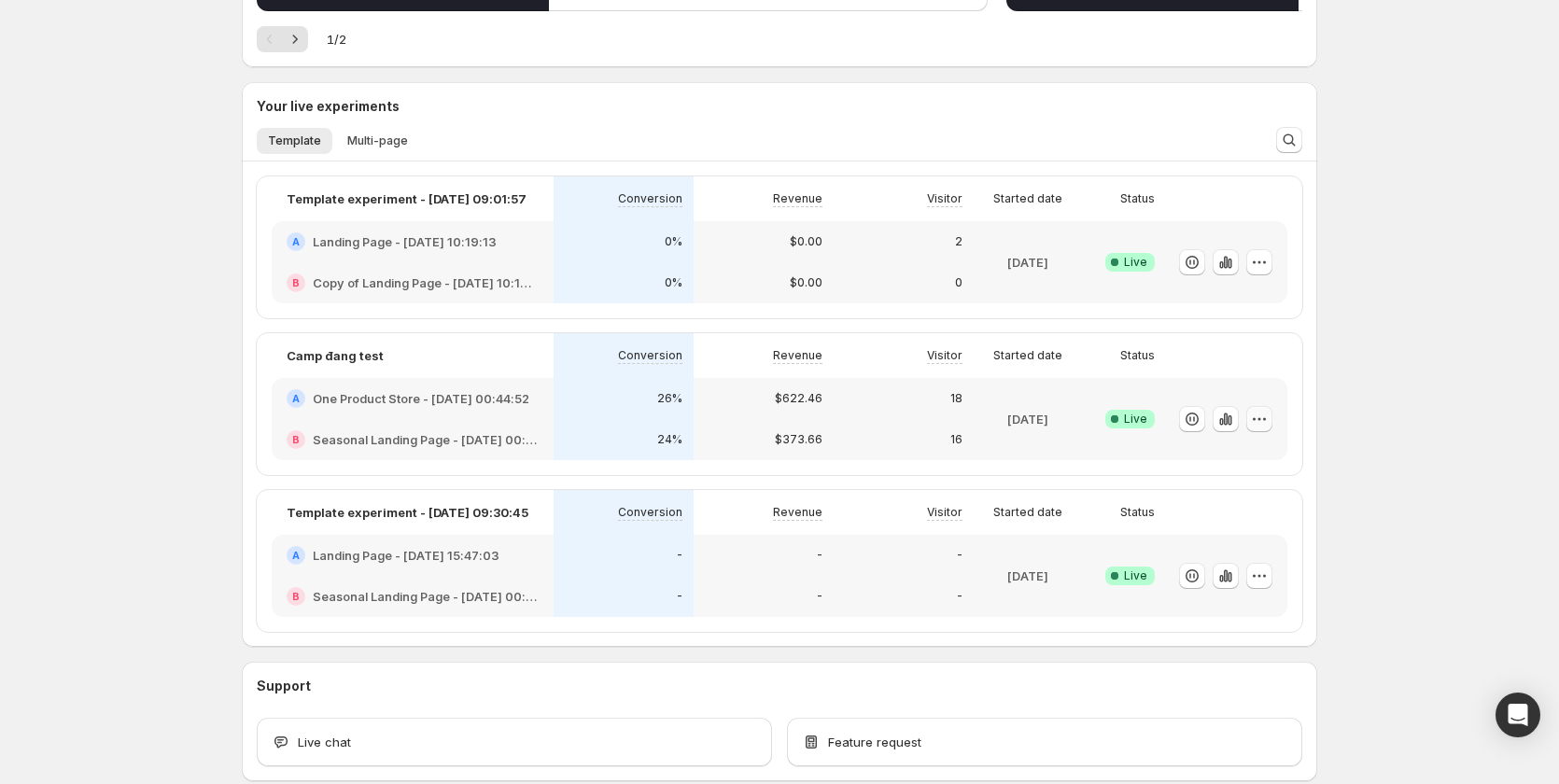
click at [1268, 418] on icon "button" at bounding box center [1259, 418] width 19 height 19
click at [1250, 462] on span "Edit" at bounding box center [1282, 457] width 196 height 19
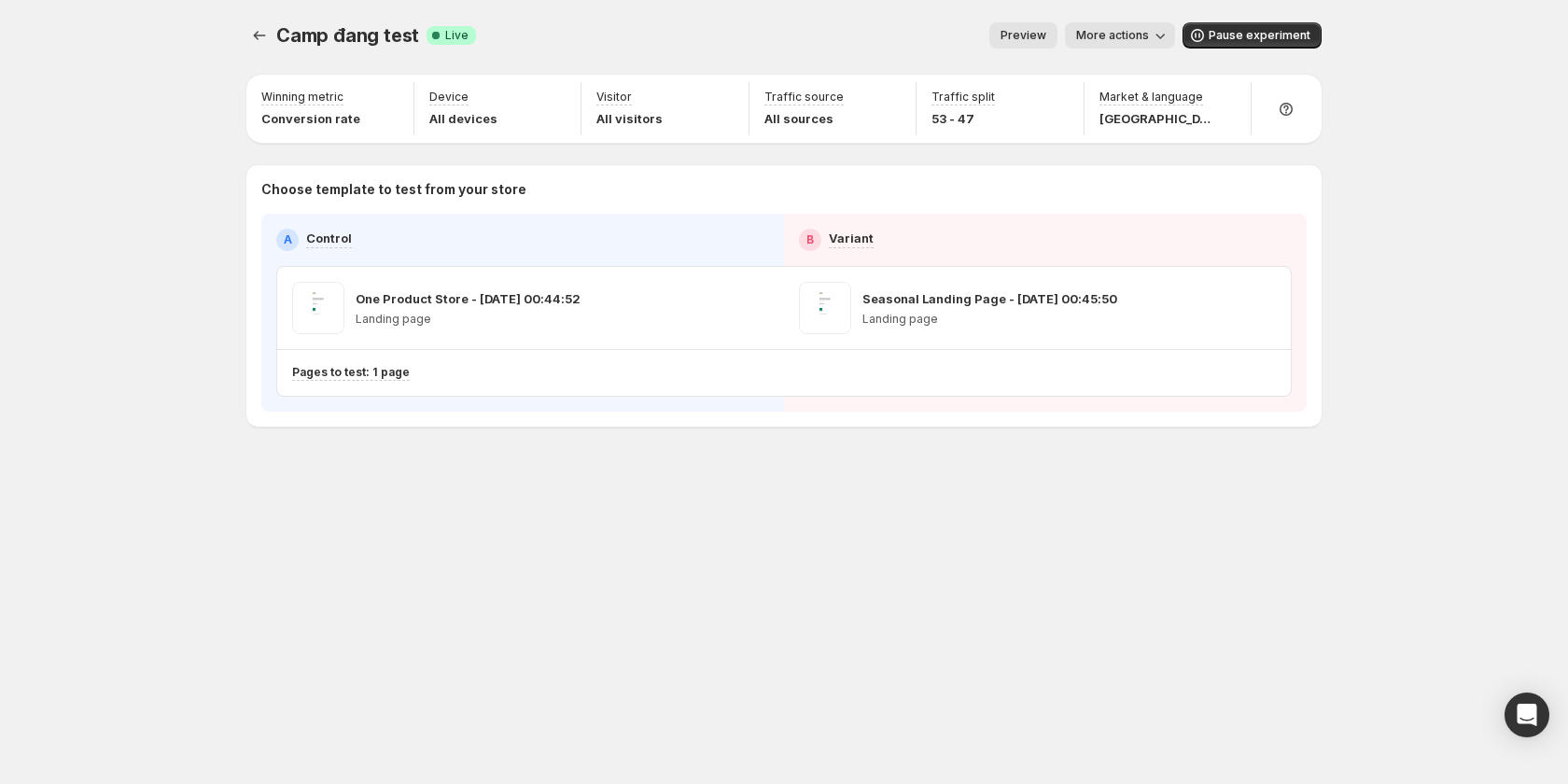
click at [1130, 33] on span "More actions" at bounding box center [1112, 35] width 72 height 15
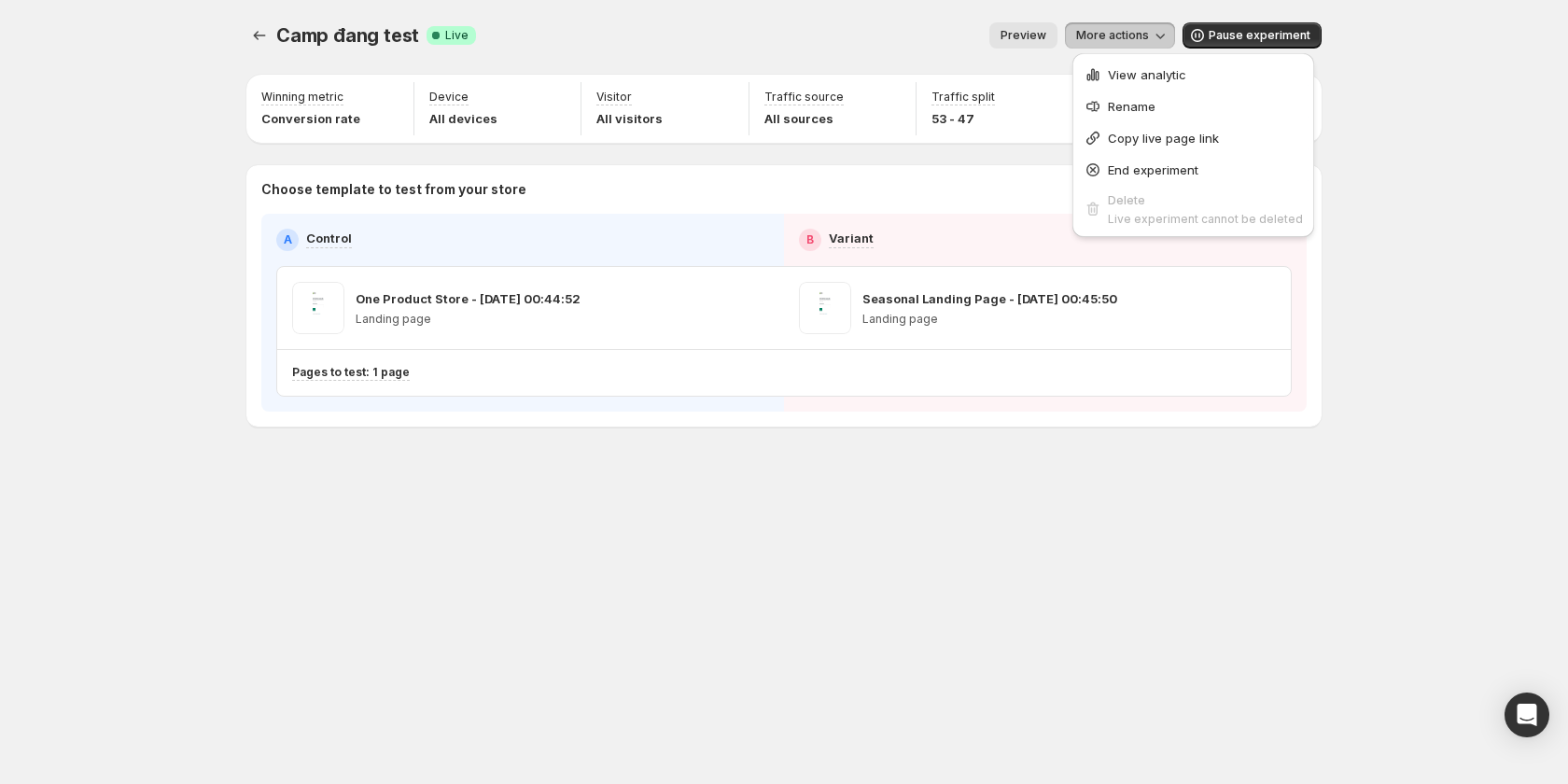
click at [576, 24] on div "Preview More actions" at bounding box center [833, 35] width 684 height 26
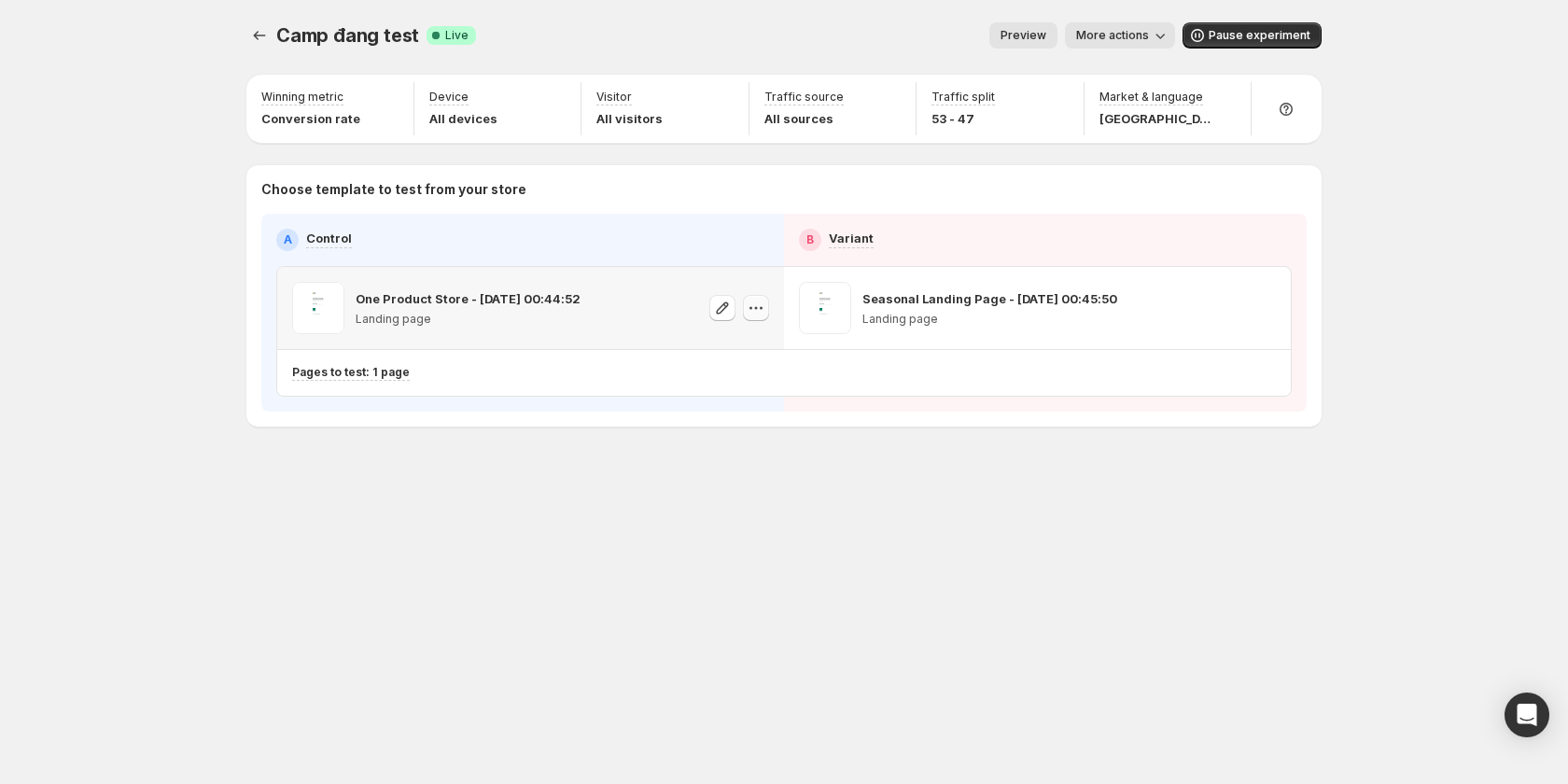
click at [762, 301] on icon "button" at bounding box center [756, 308] width 19 height 19
click at [749, 403] on span "Copy ID 582923498041639792" at bounding box center [773, 402] width 212 height 37
click at [1475, 438] on div "Camp đang test. This page is ready Camp đang test Success Complete Live Preview…" at bounding box center [784, 392] width 1568 height 784
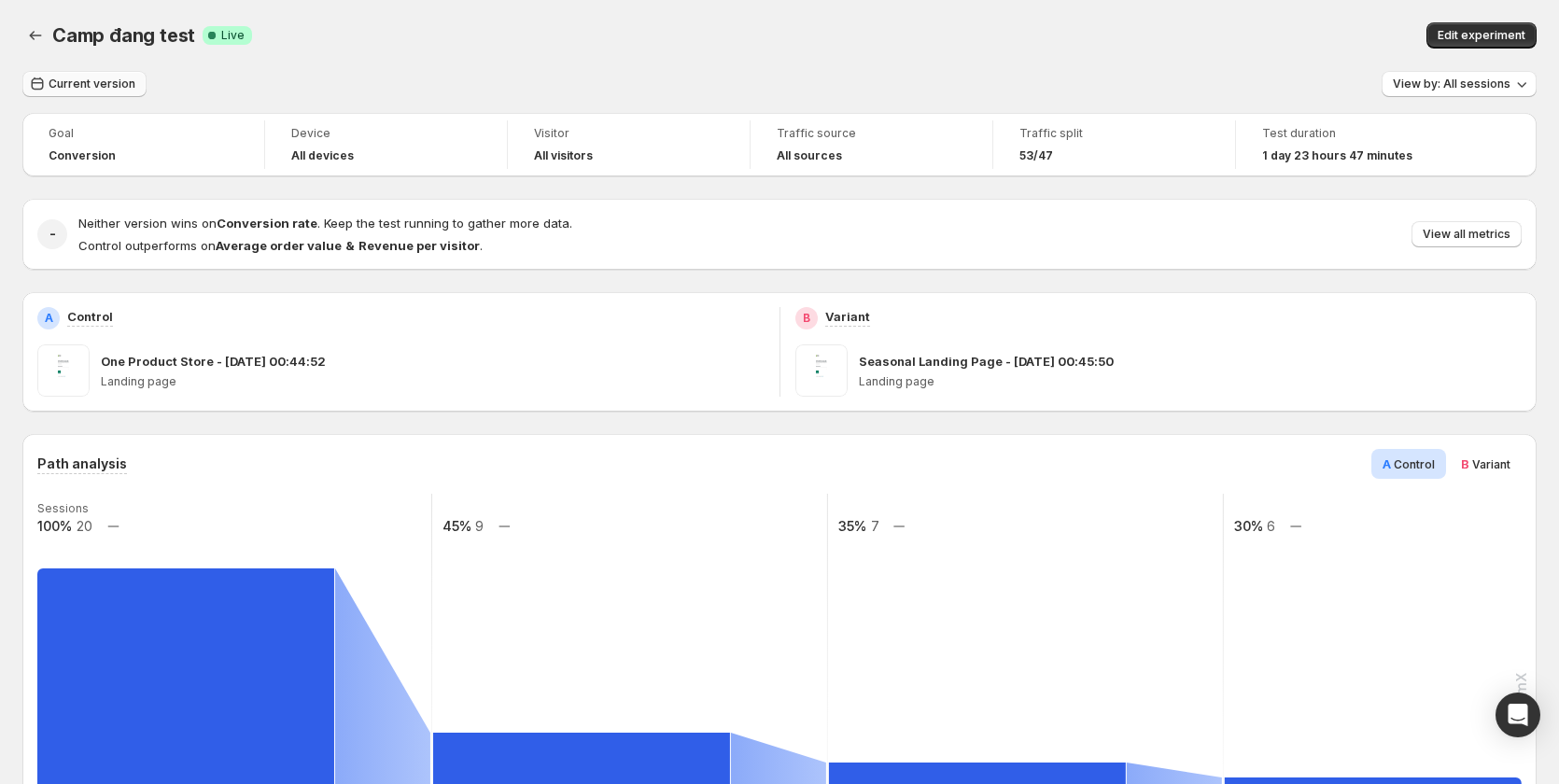
click at [61, 83] on span "Current version" at bounding box center [92, 83] width 87 height 15
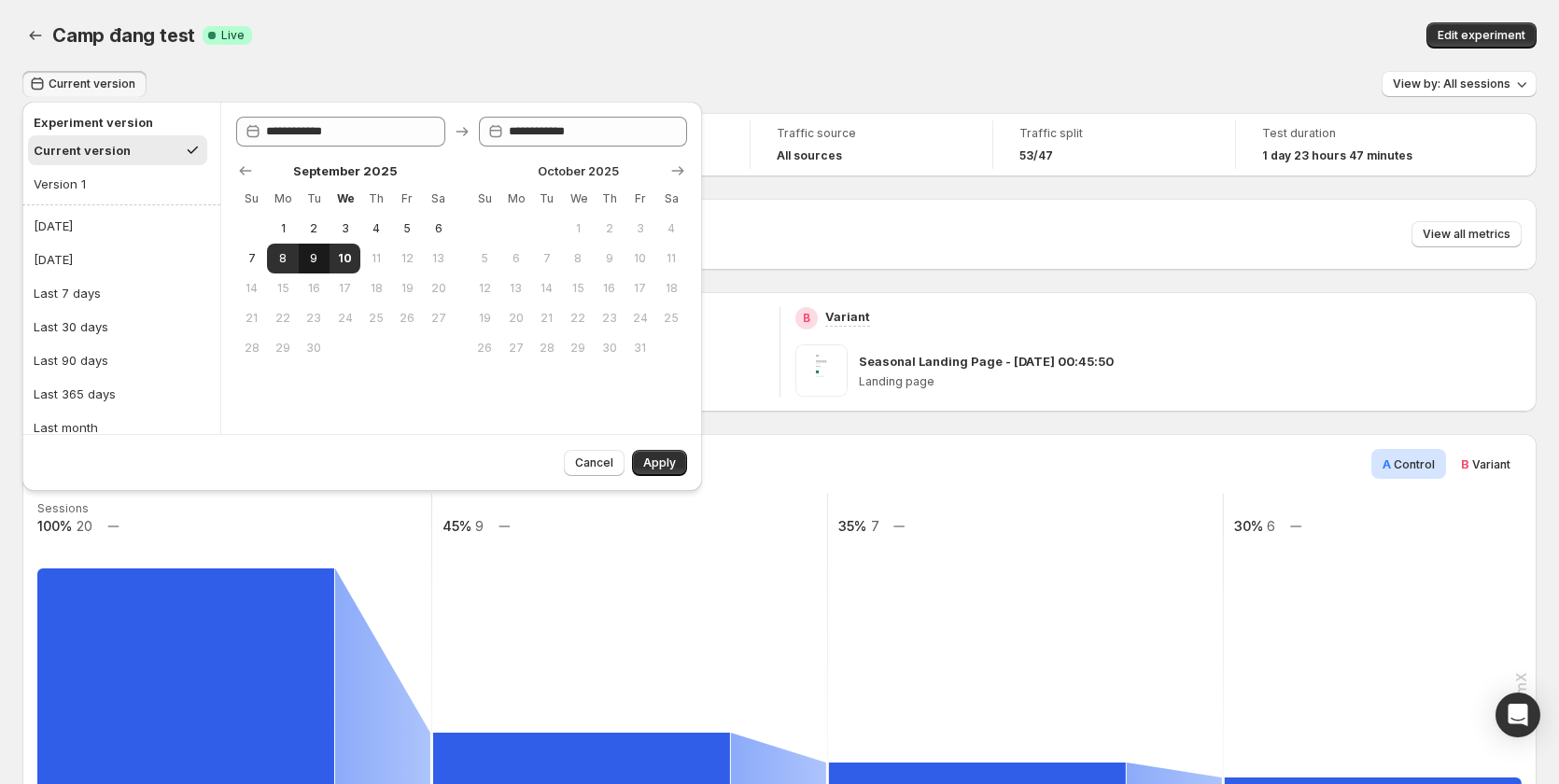
click at [306, 264] on span "9" at bounding box center [314, 258] width 16 height 15
type input "**********"
click at [662, 462] on span "Apply" at bounding box center [659, 462] width 32 height 15
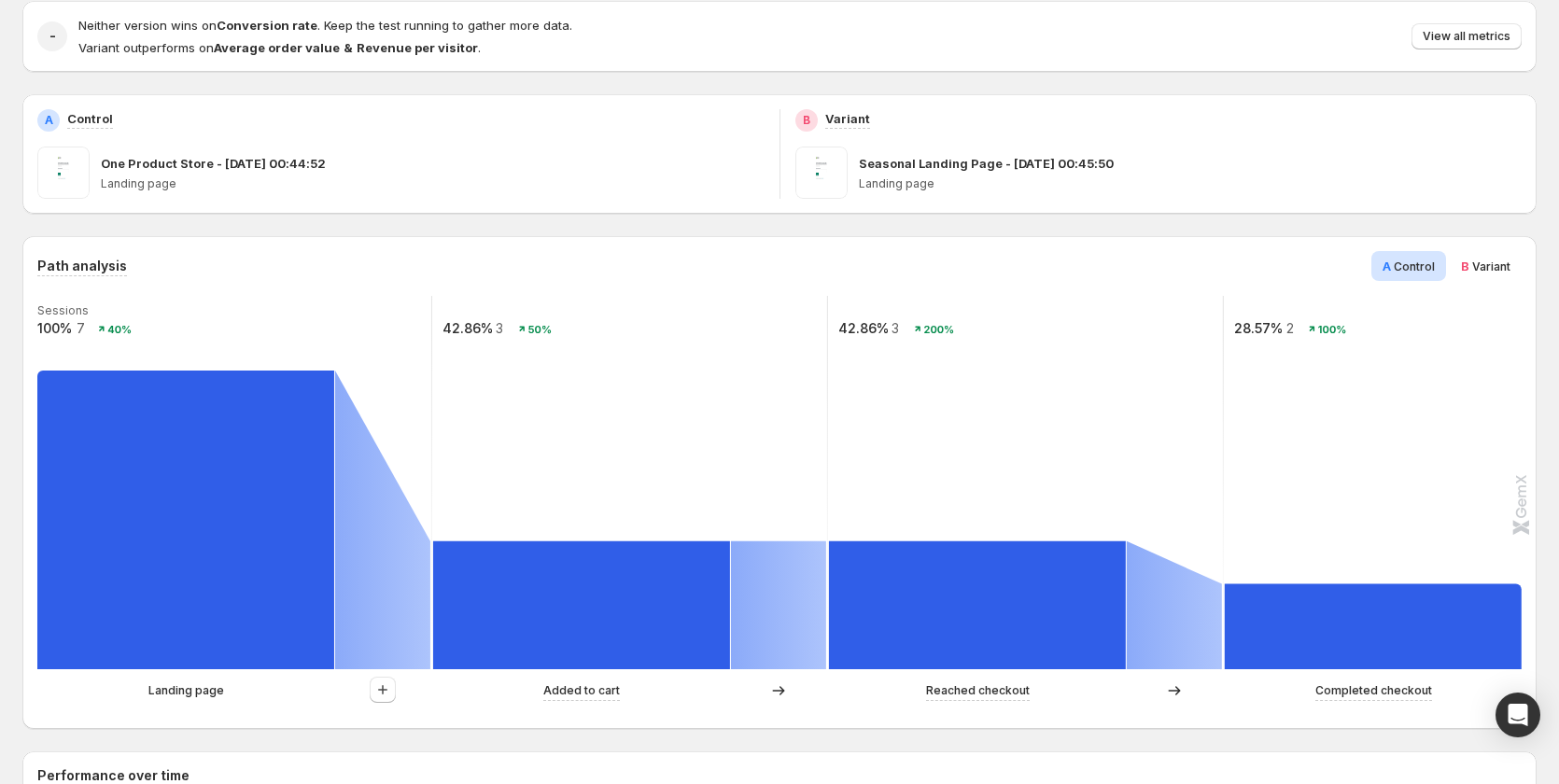
scroll to position [187, 0]
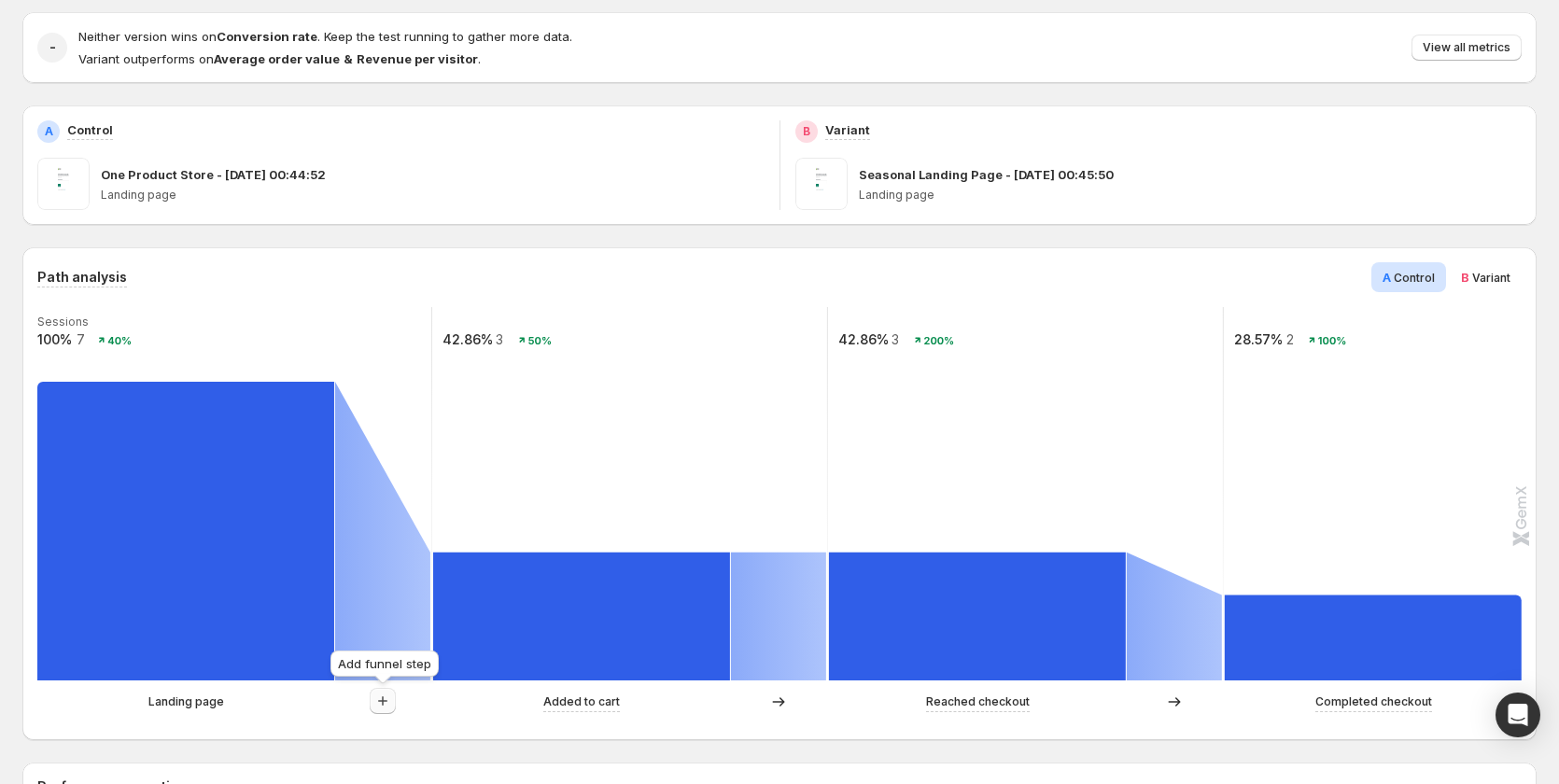
click at [379, 707] on icon "button" at bounding box center [382, 700] width 19 height 19
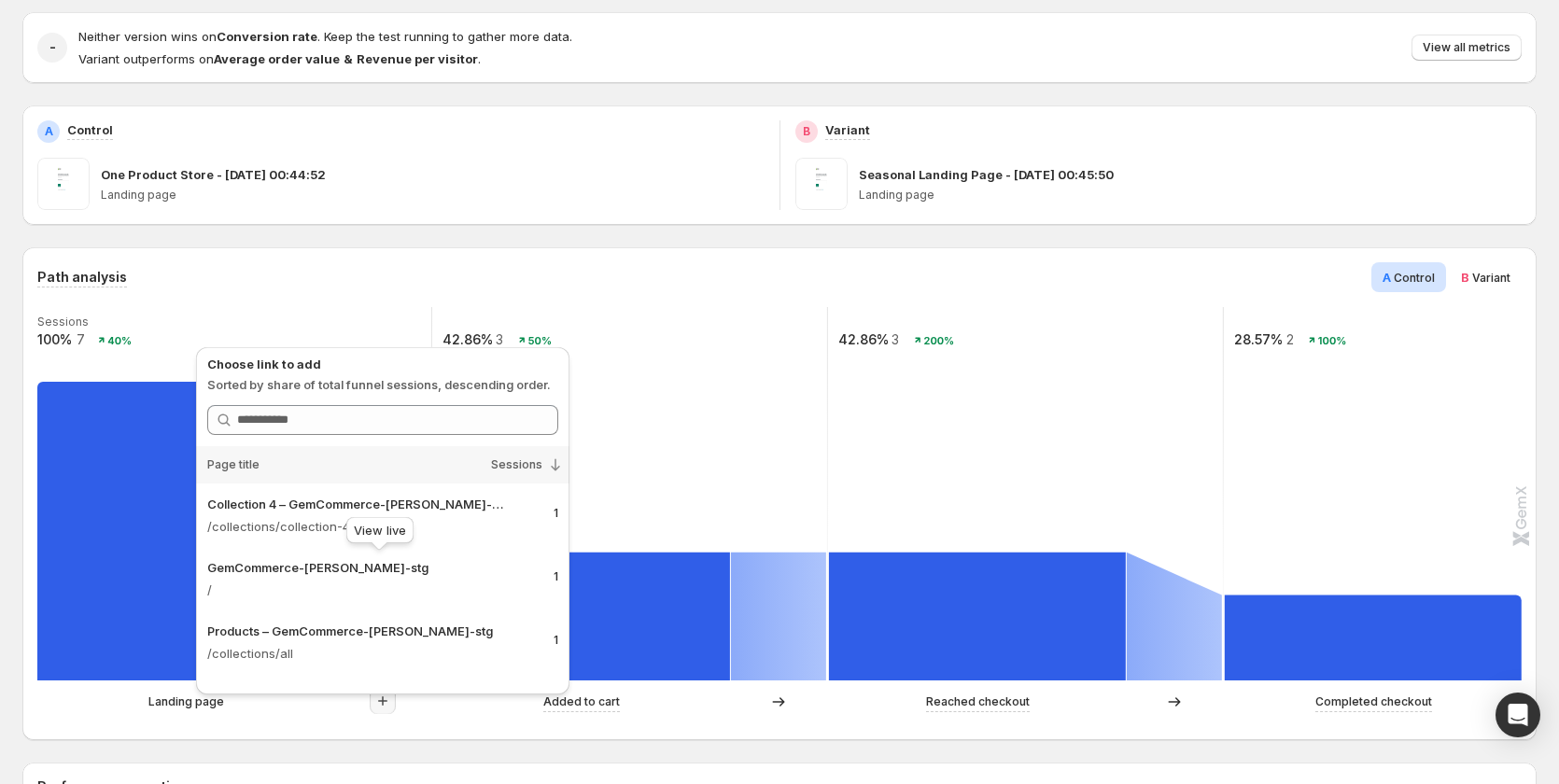
click at [361, 532] on div "View live" at bounding box center [379, 534] width 74 height 41
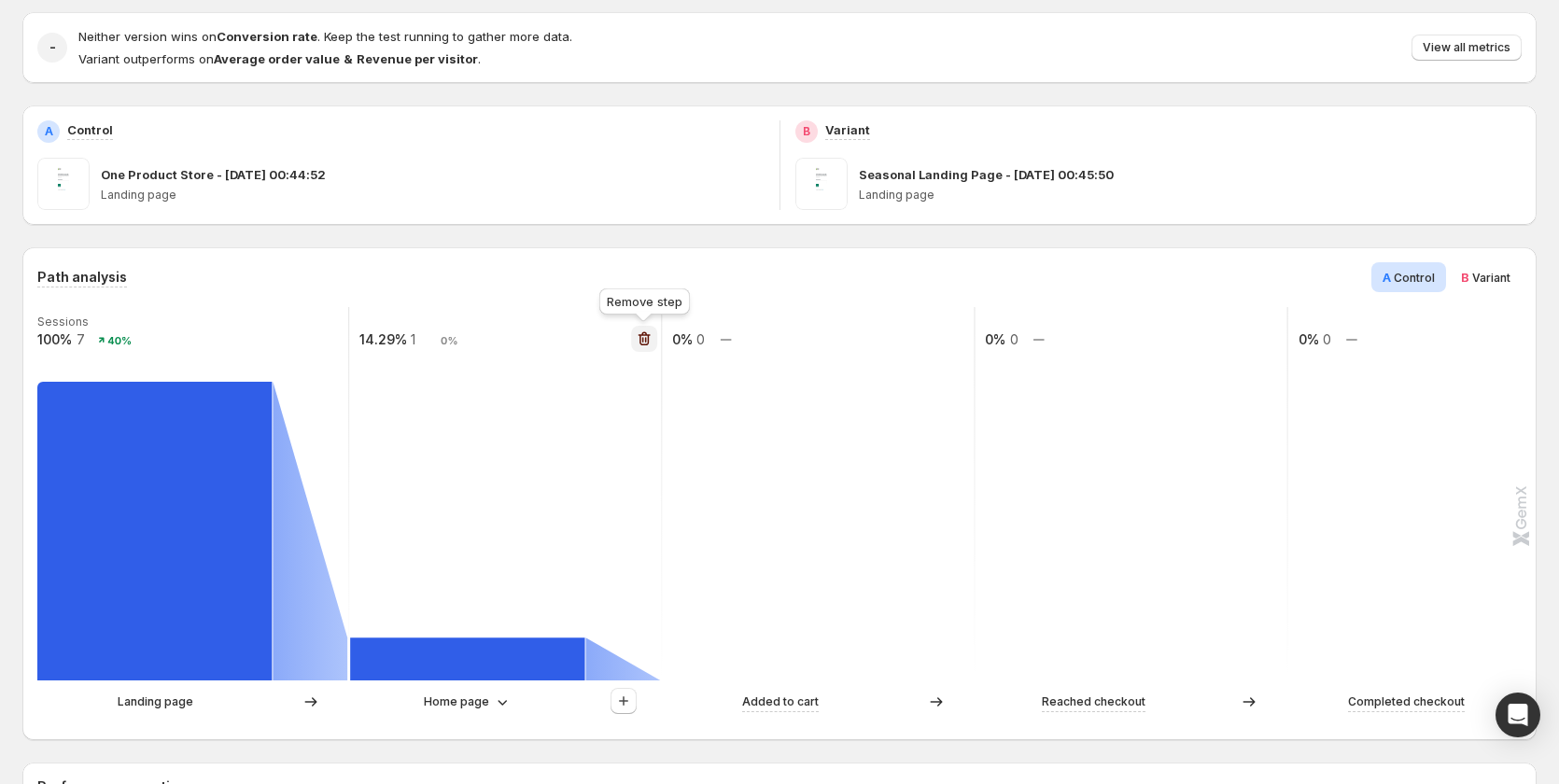
click at [644, 335] on icon "button" at bounding box center [645, 339] width 12 height 14
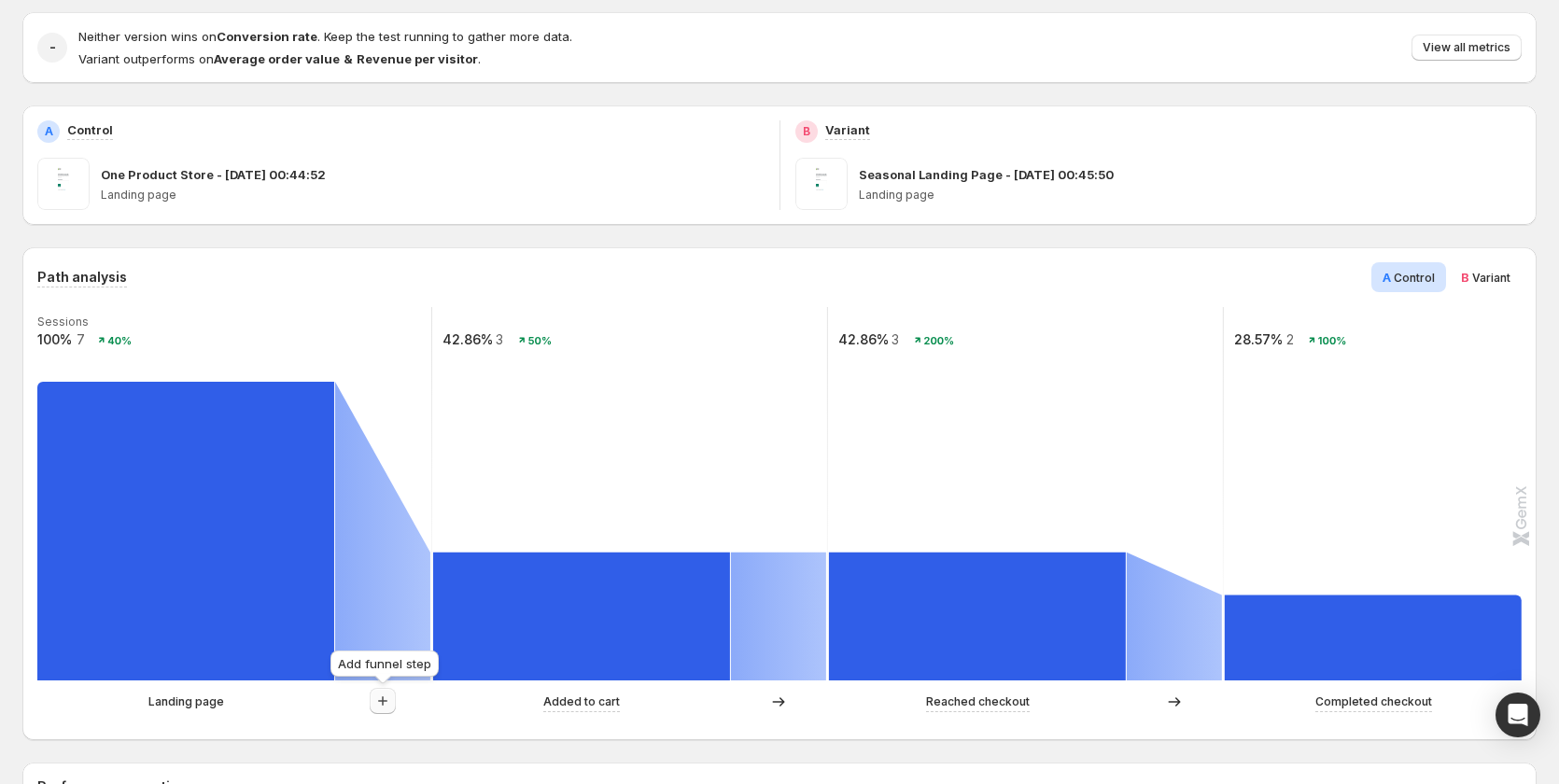
click at [381, 698] on icon "button" at bounding box center [382, 700] width 19 height 19
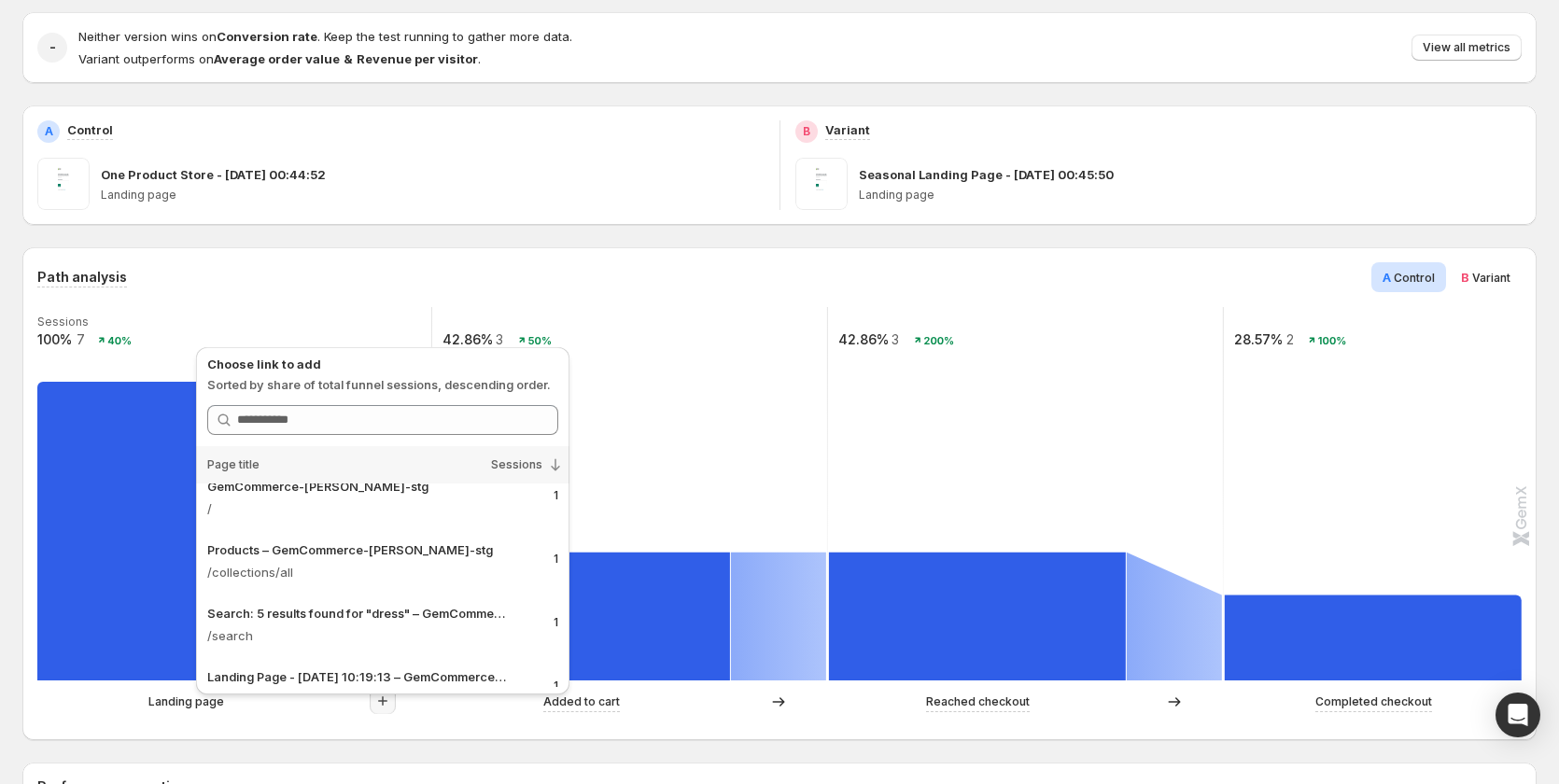
scroll to position [113, 0]
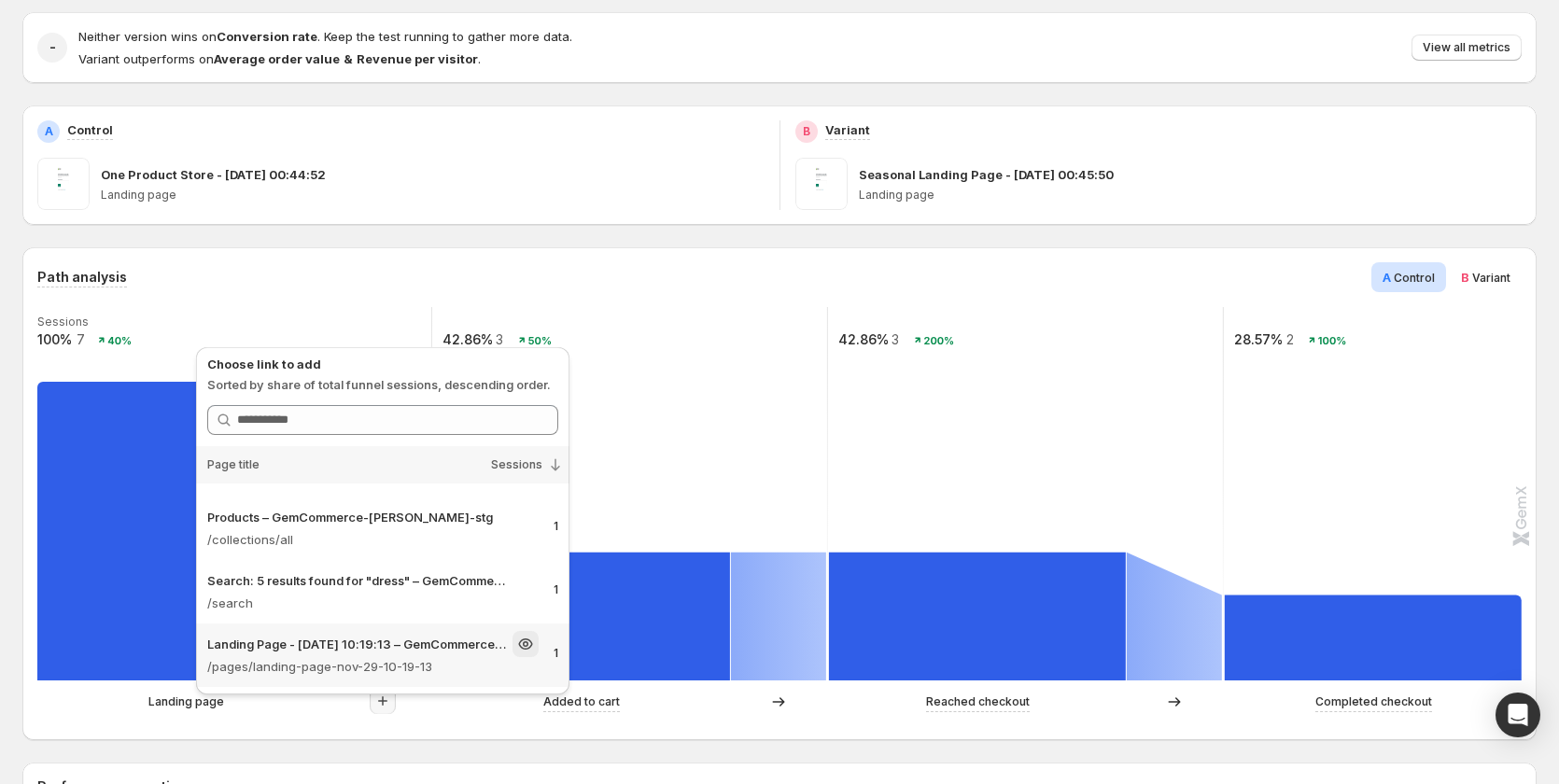
click at [478, 671] on p "/pages/landing-page-nov-29-10-19-13" at bounding box center [373, 666] width 332 height 19
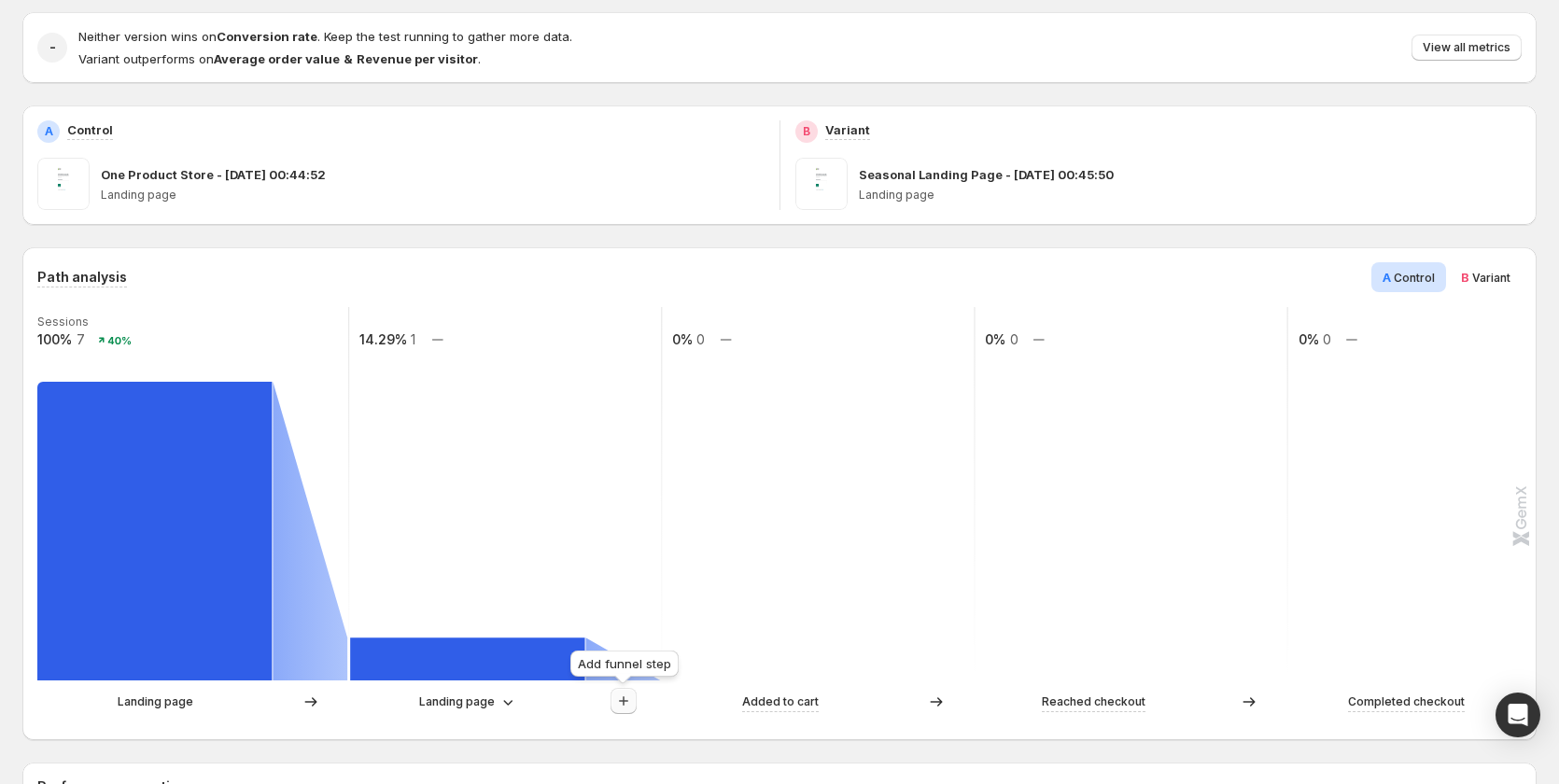
click at [616, 709] on icon "button" at bounding box center [623, 700] width 19 height 19
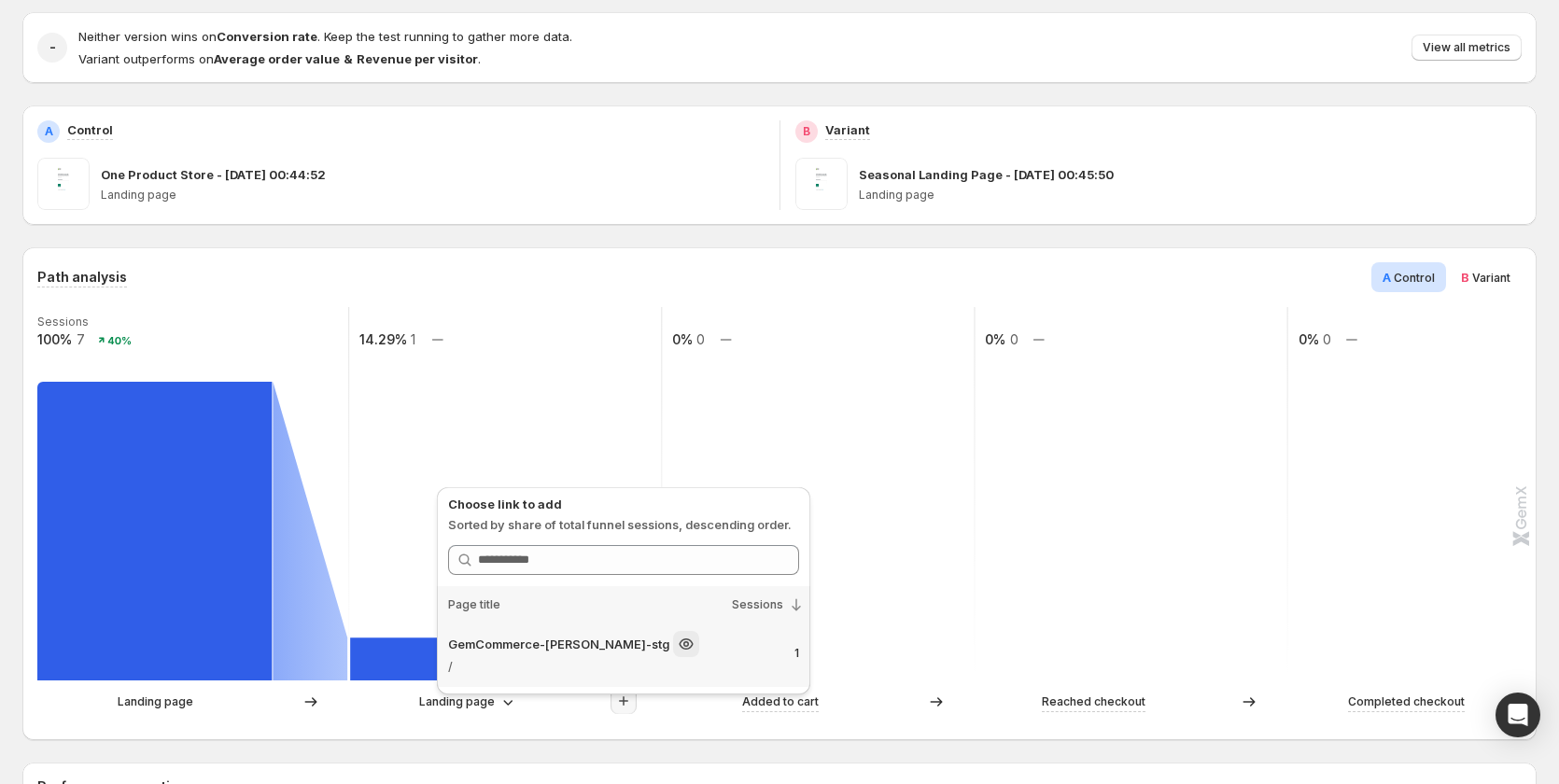
click at [583, 648] on p "GemCommerce-[PERSON_NAME]-stg" at bounding box center [558, 643] width 221 height 19
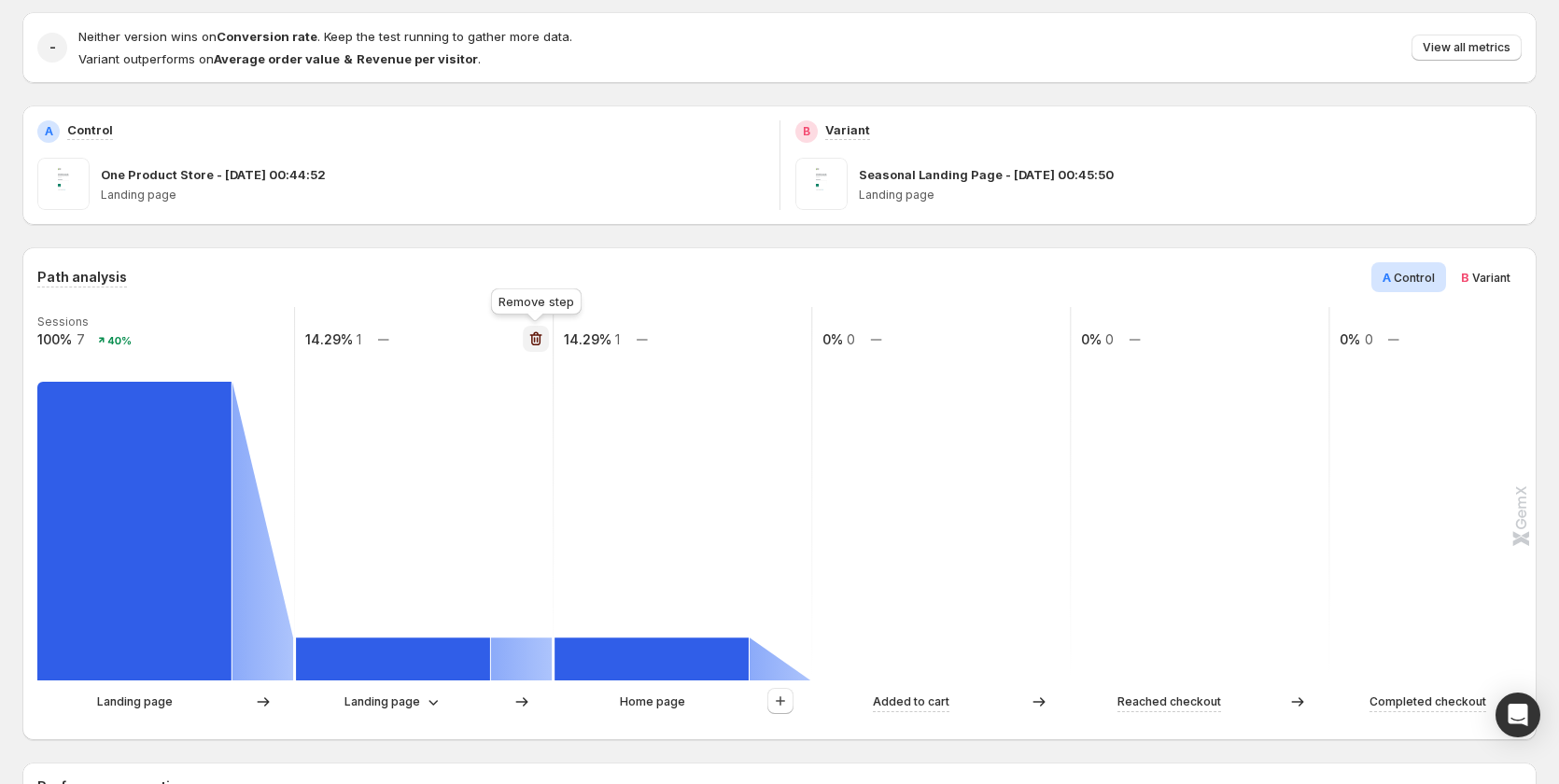
click at [531, 344] on icon "button" at bounding box center [535, 338] width 19 height 19
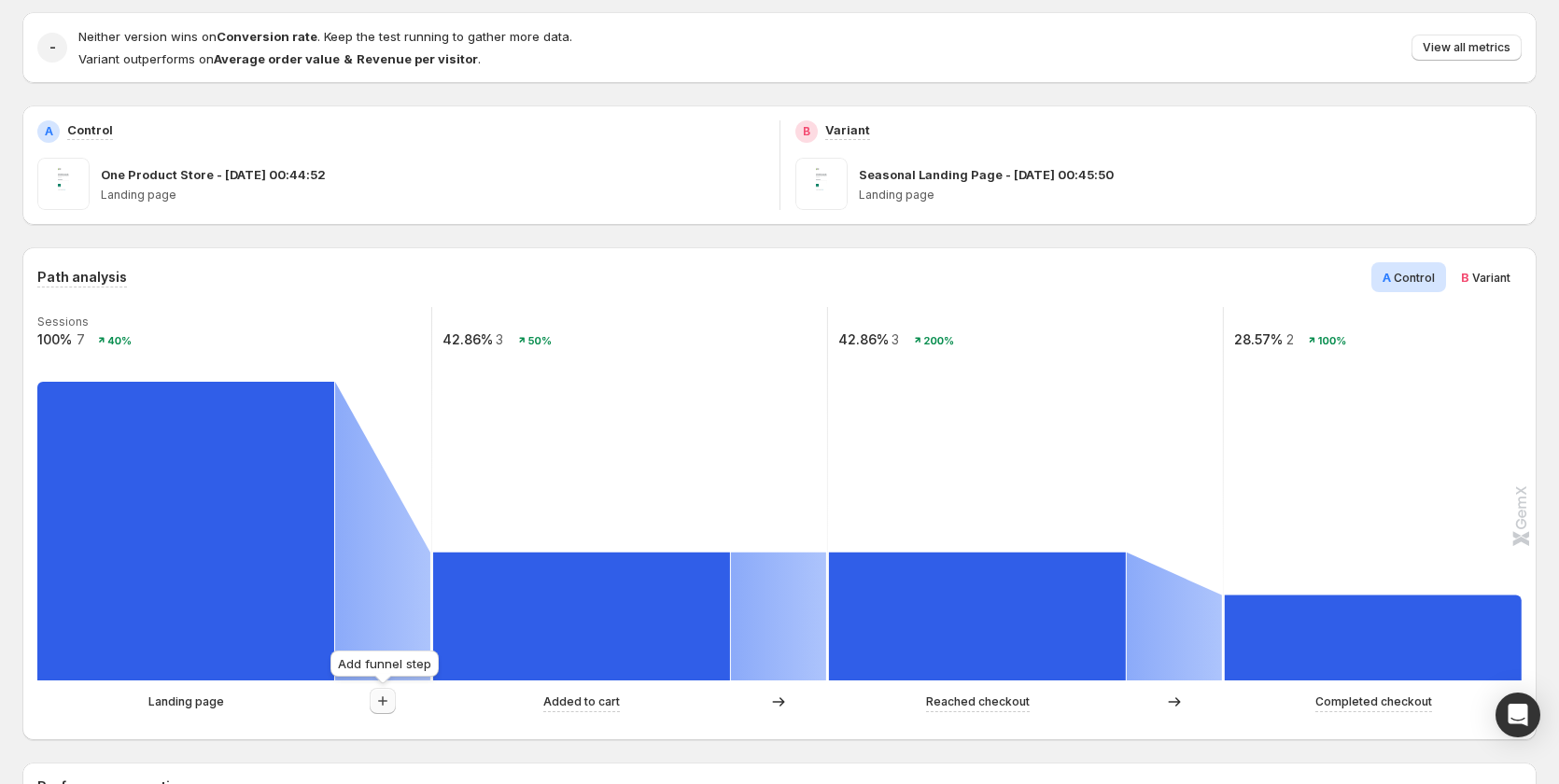
click at [392, 695] on icon "button" at bounding box center [382, 700] width 19 height 19
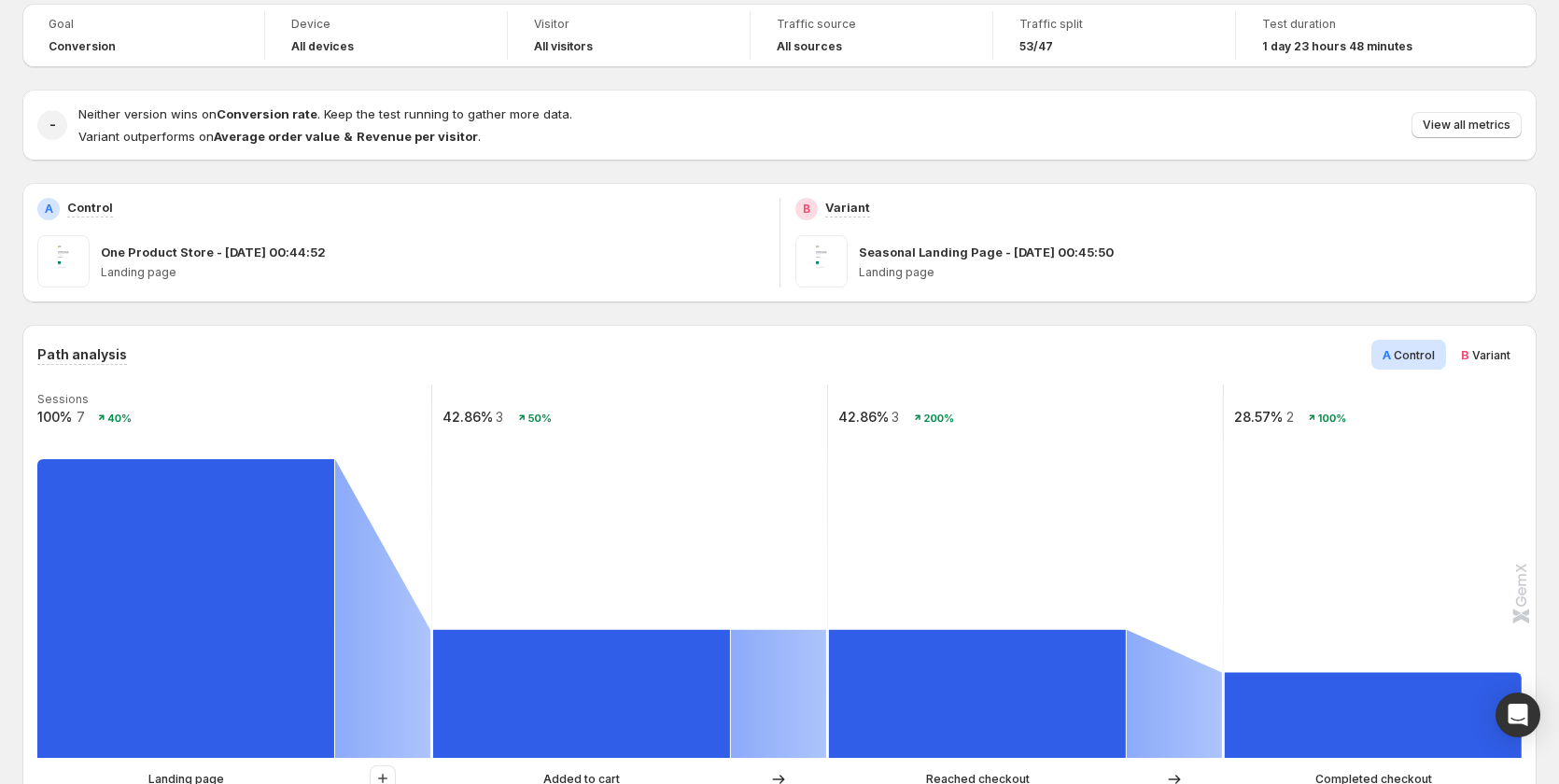
scroll to position [373, 0]
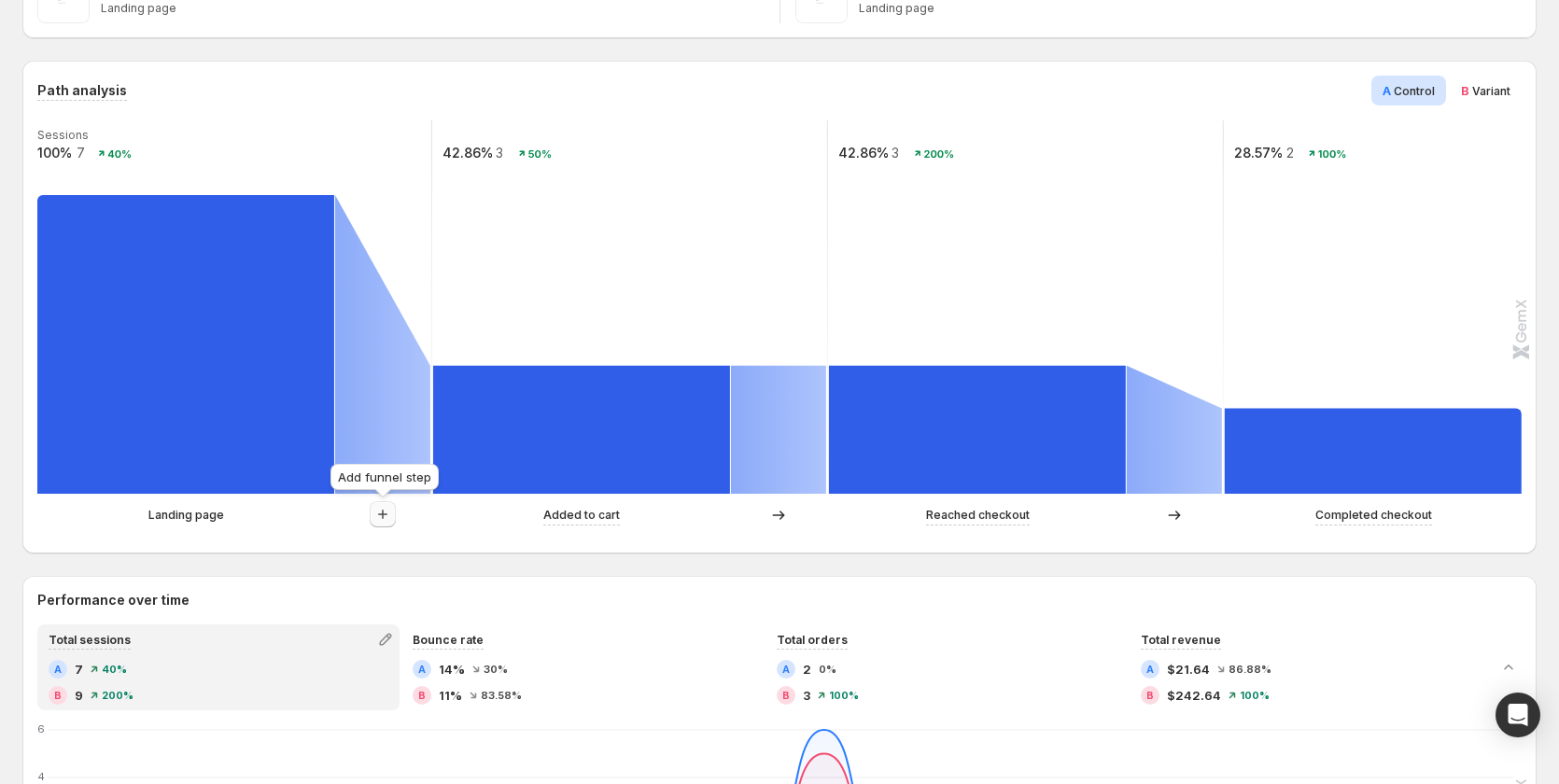
click at [379, 516] on icon "button" at bounding box center [382, 514] width 19 height 19
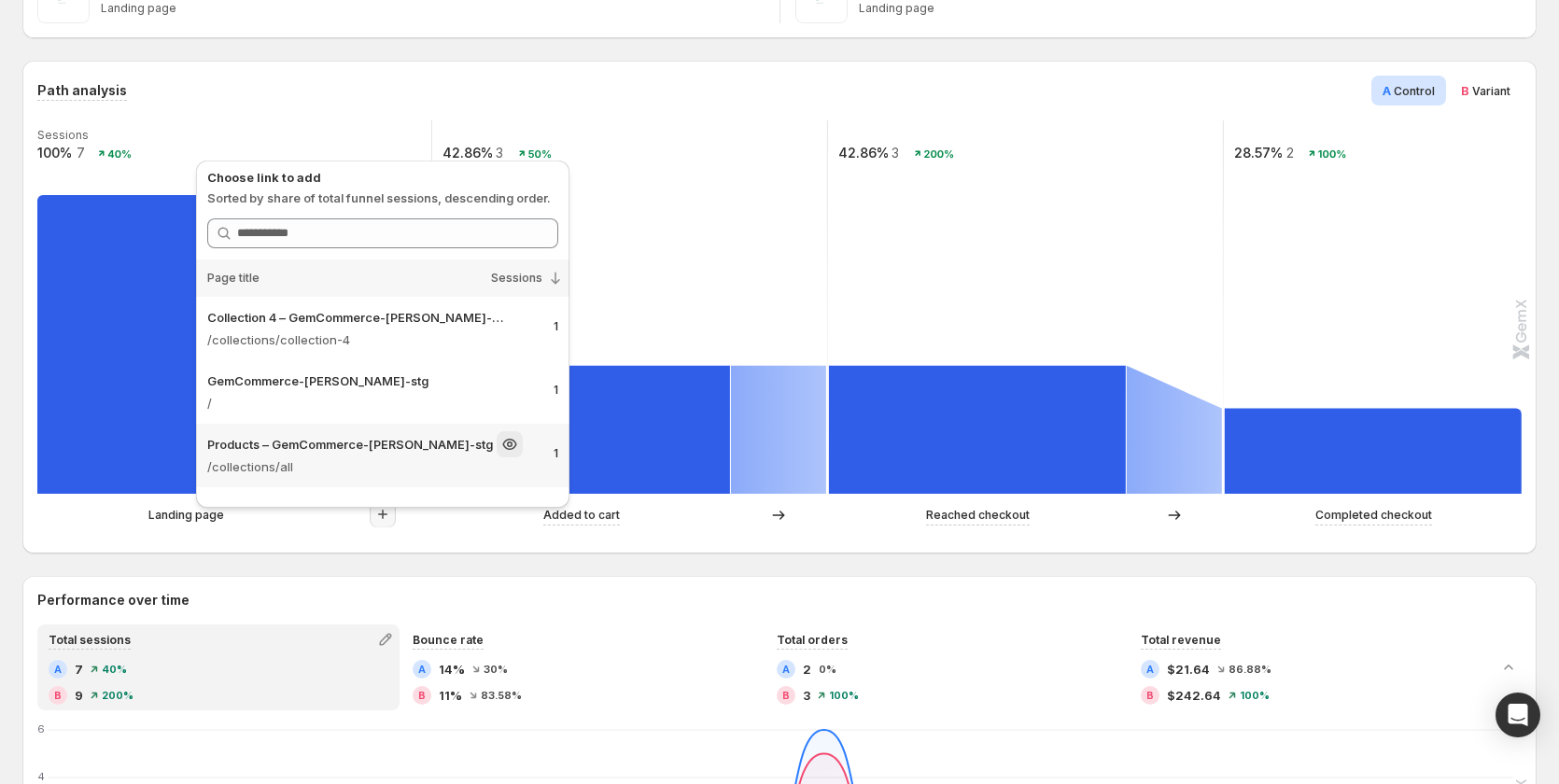
click at [398, 474] on p "/collections/all" at bounding box center [373, 466] width 332 height 19
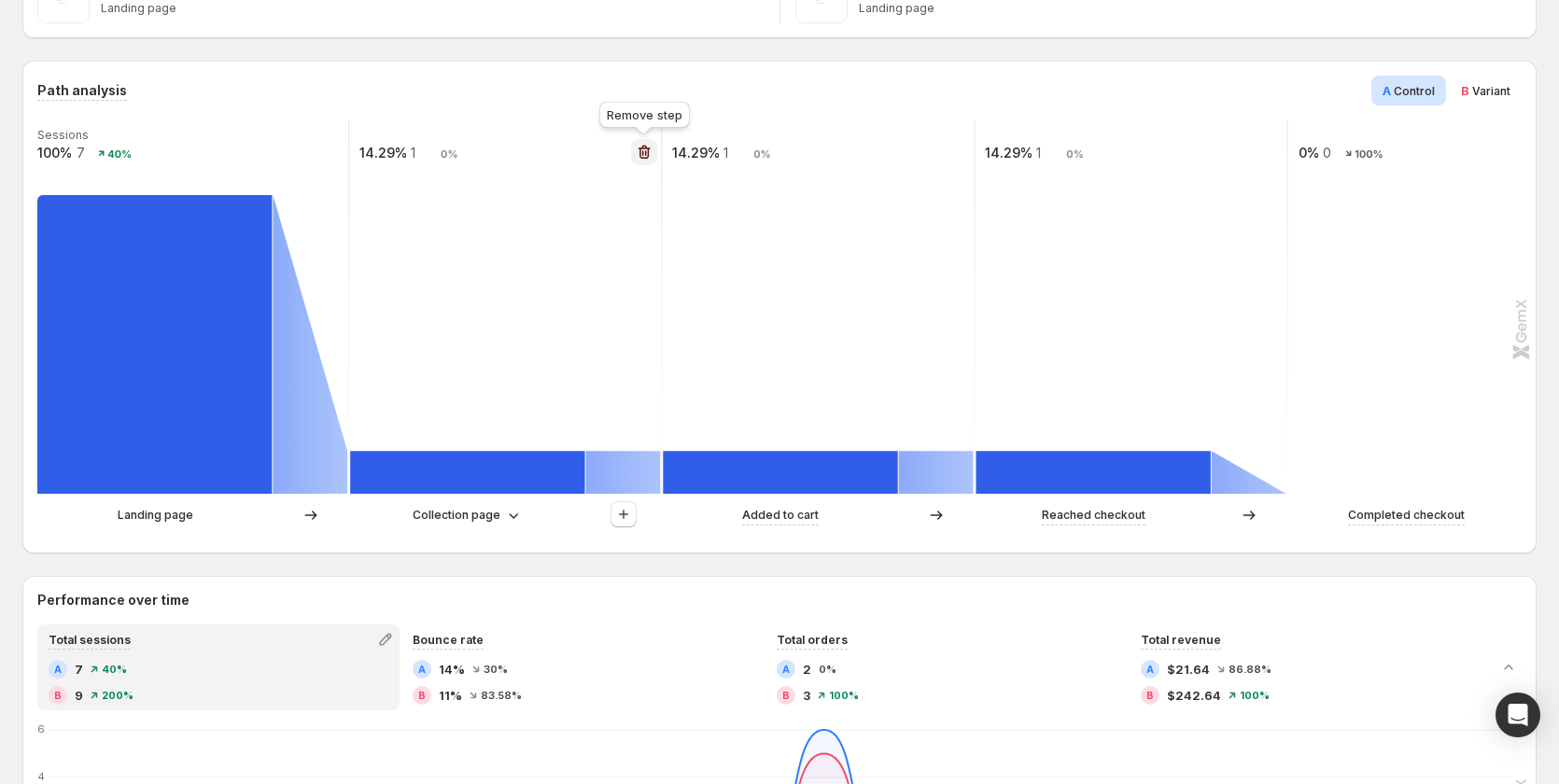
click at [649, 148] on icon "button" at bounding box center [644, 152] width 19 height 19
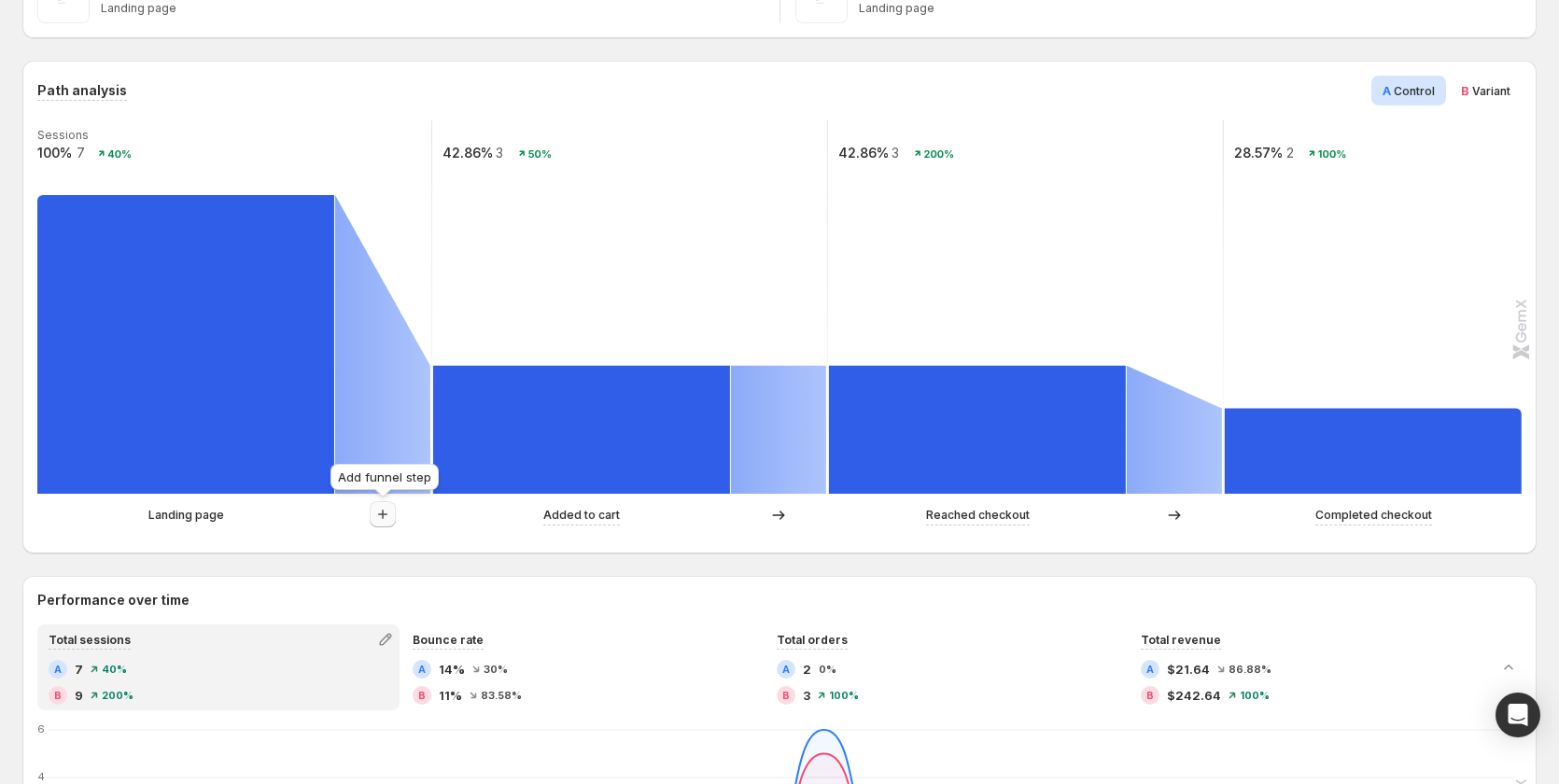
click at [385, 522] on icon "button" at bounding box center [382, 514] width 19 height 19
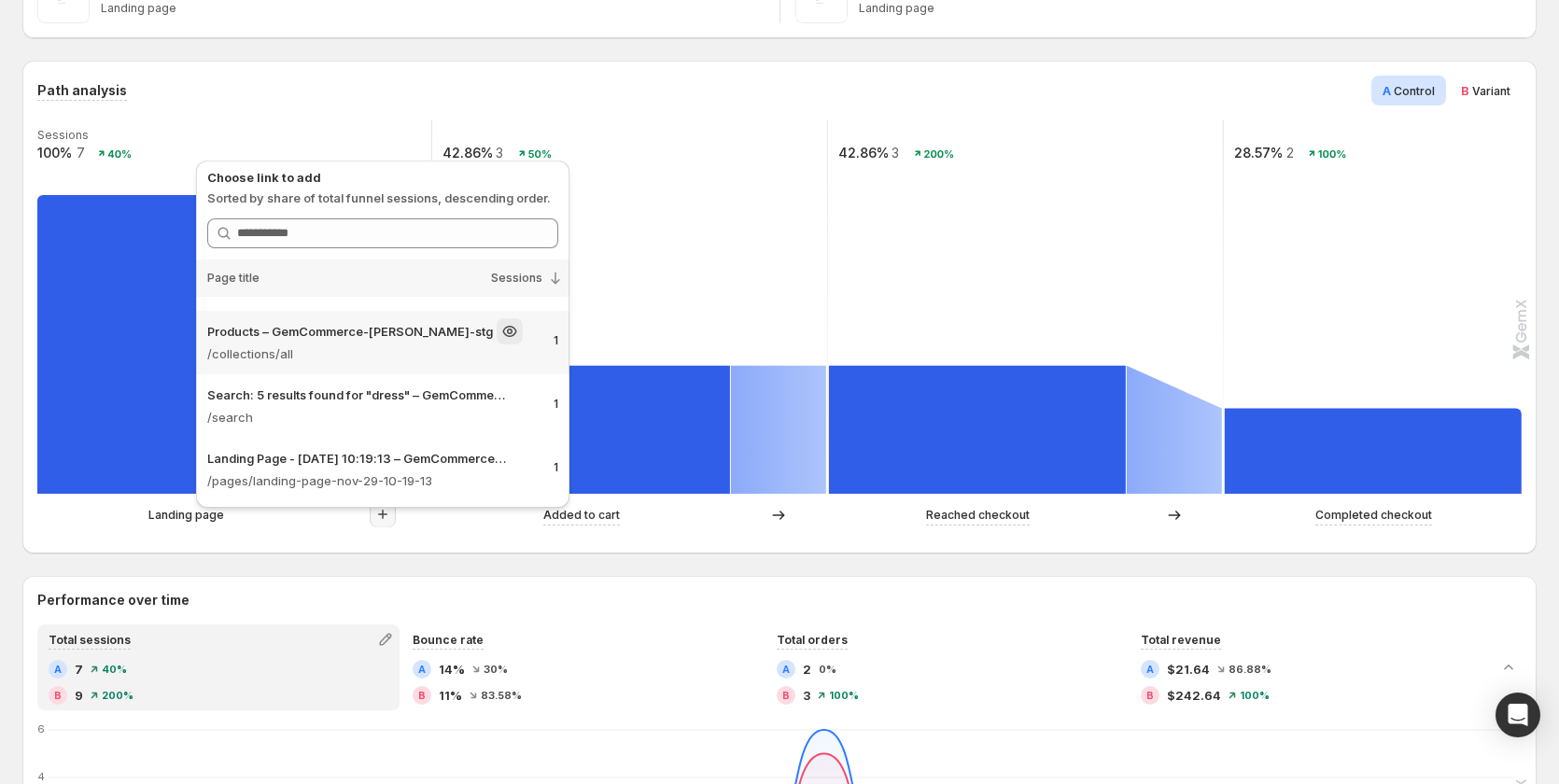
scroll to position [113, 0]
click at [421, 472] on p "/pages/landing-page-nov-29-10-19-13" at bounding box center [373, 479] width 332 height 19
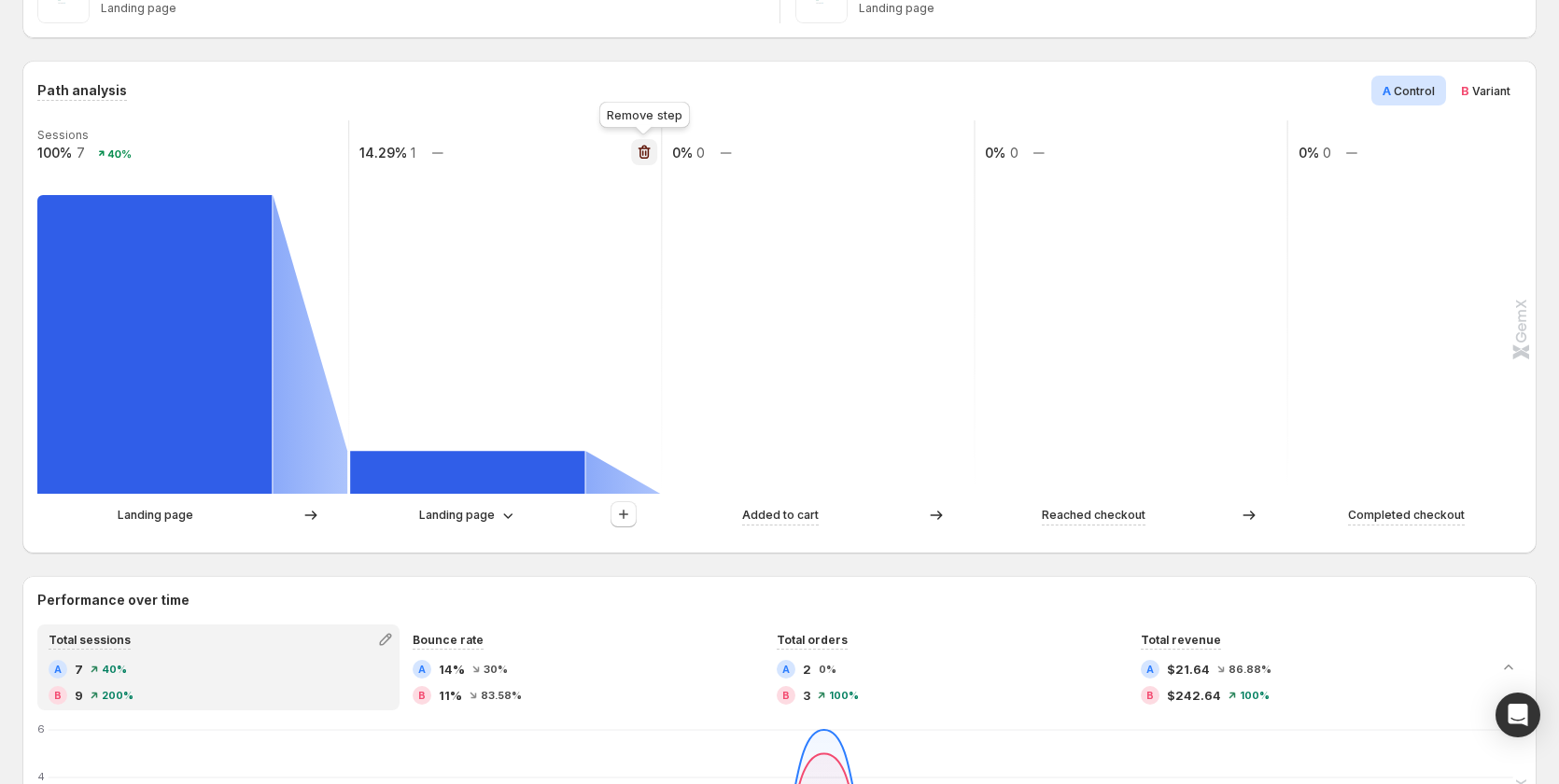
click at [639, 146] on icon "button" at bounding box center [644, 152] width 19 height 19
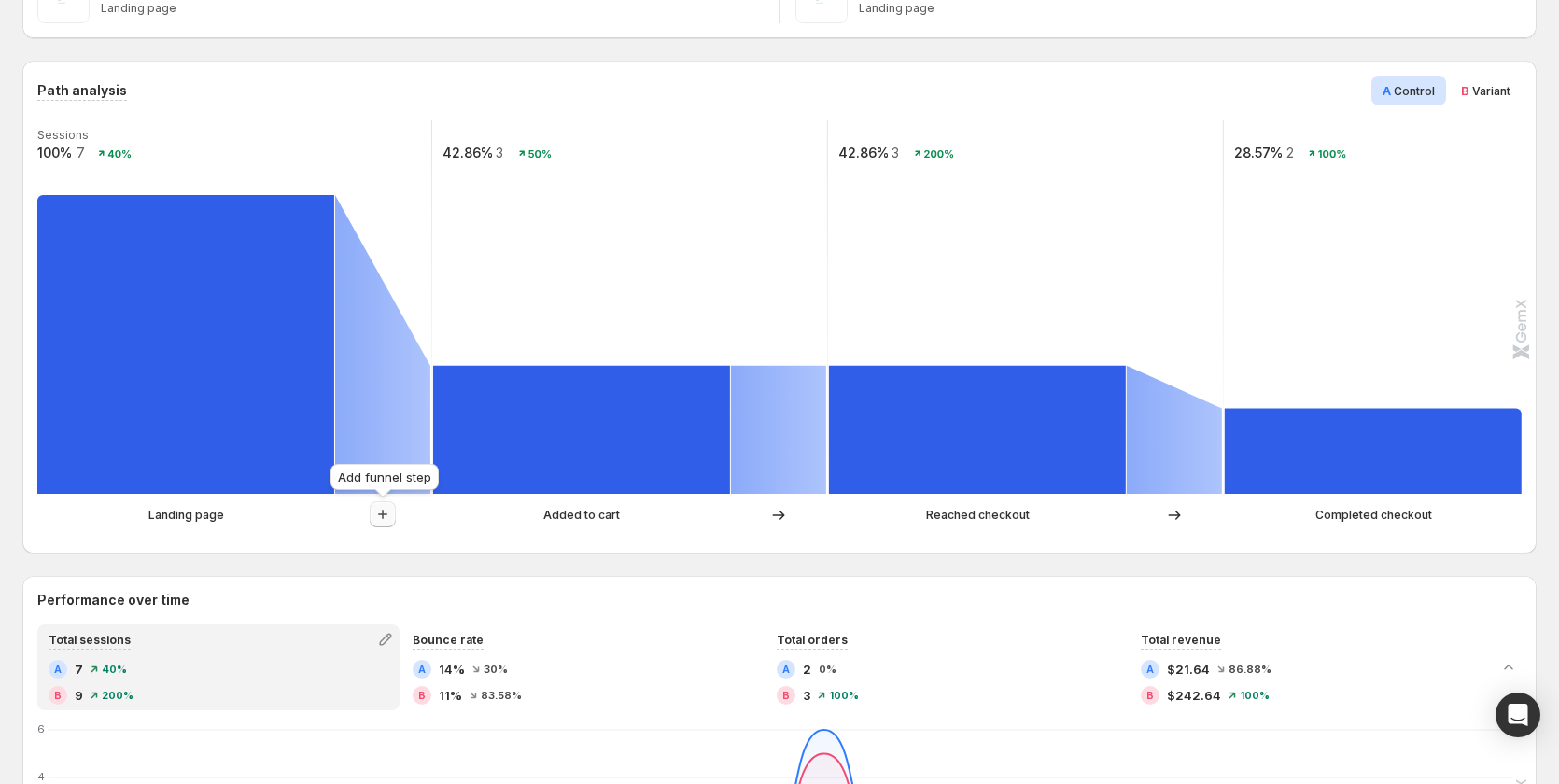
click at [381, 517] on icon "button" at bounding box center [382, 514] width 19 height 19
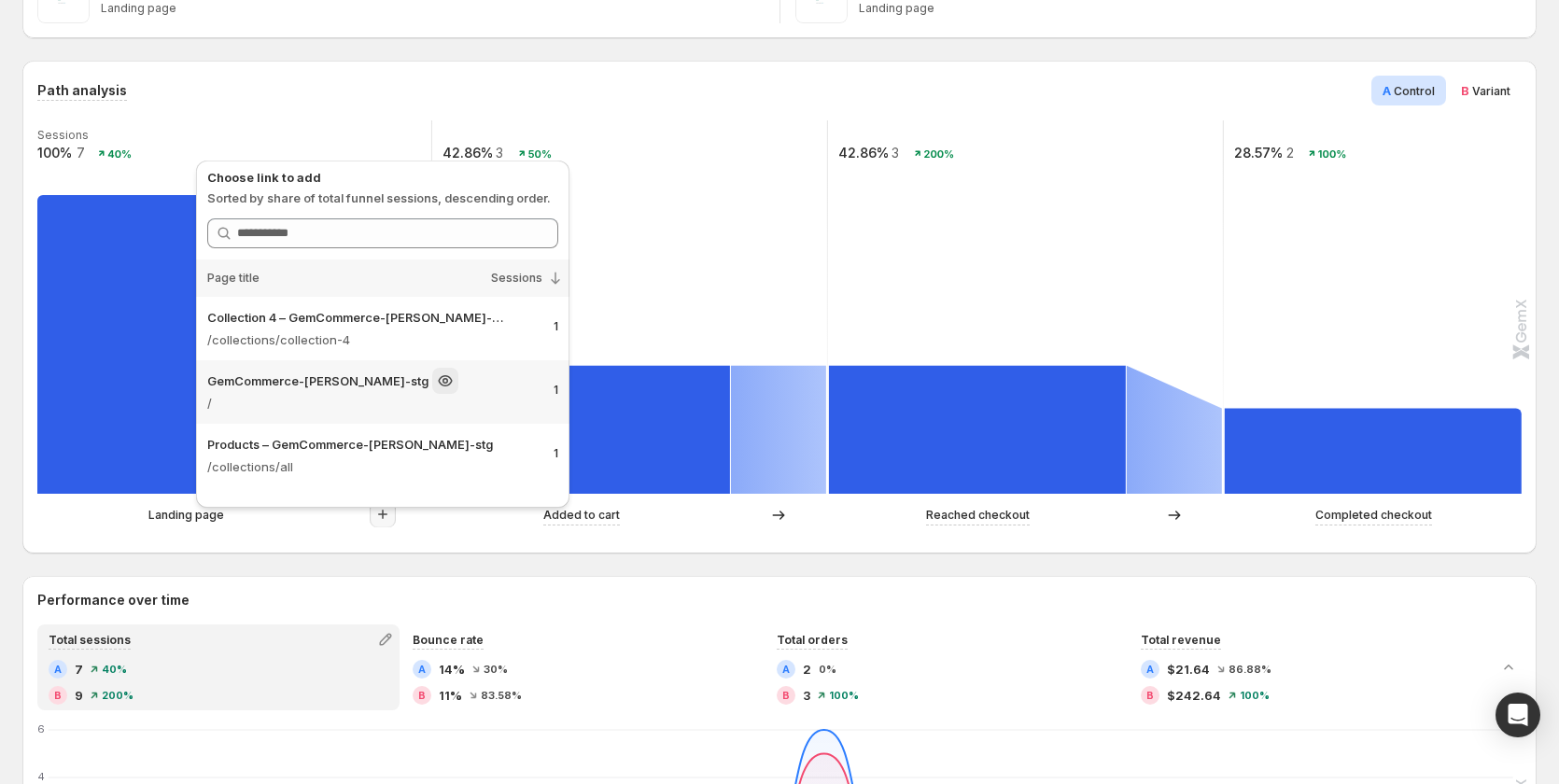
click at [400, 385] on div "GemCommerce-[PERSON_NAME]-stg" at bounding box center [373, 380] width 332 height 26
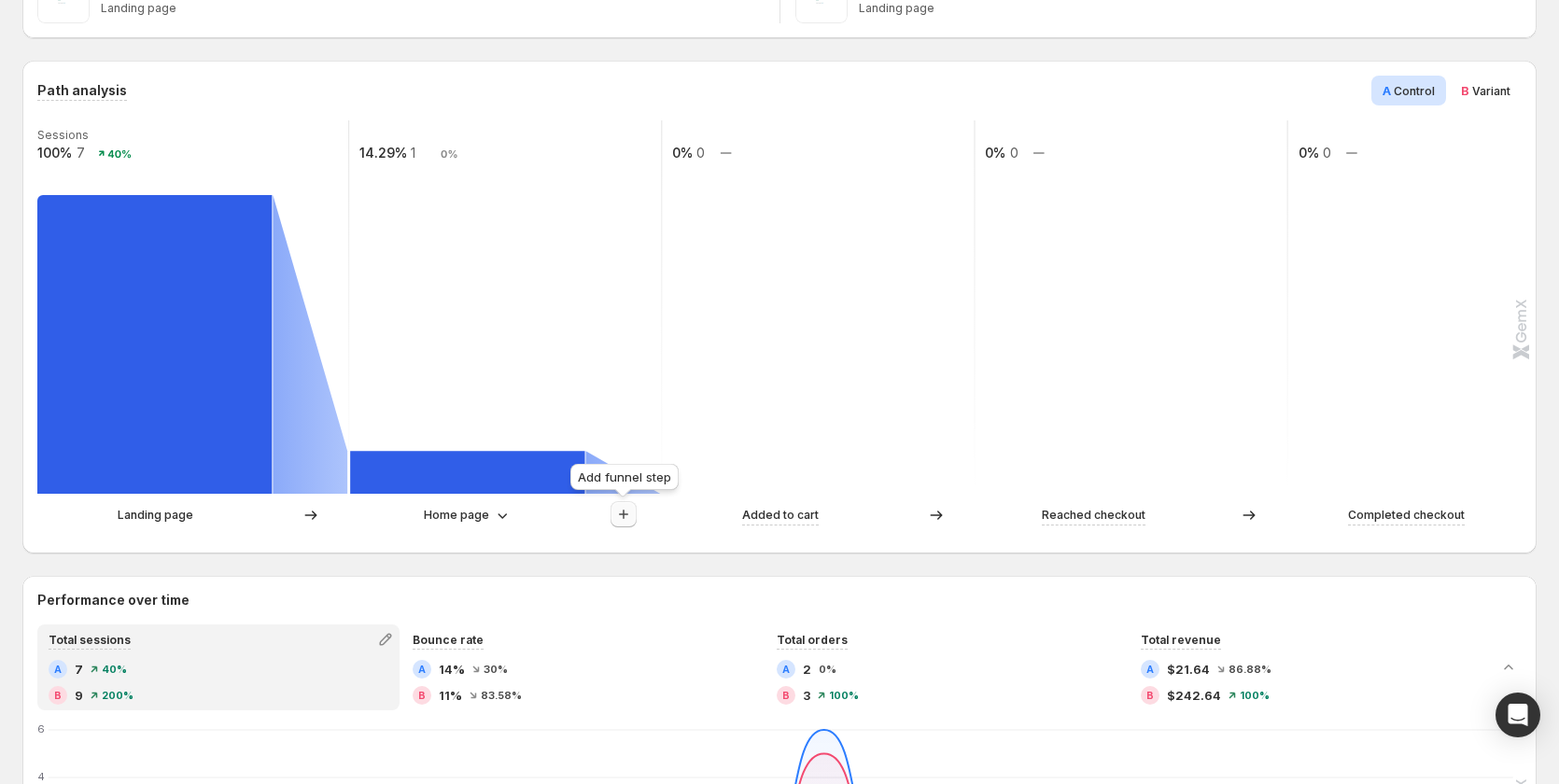
click at [629, 510] on icon "button" at bounding box center [623, 514] width 19 height 19
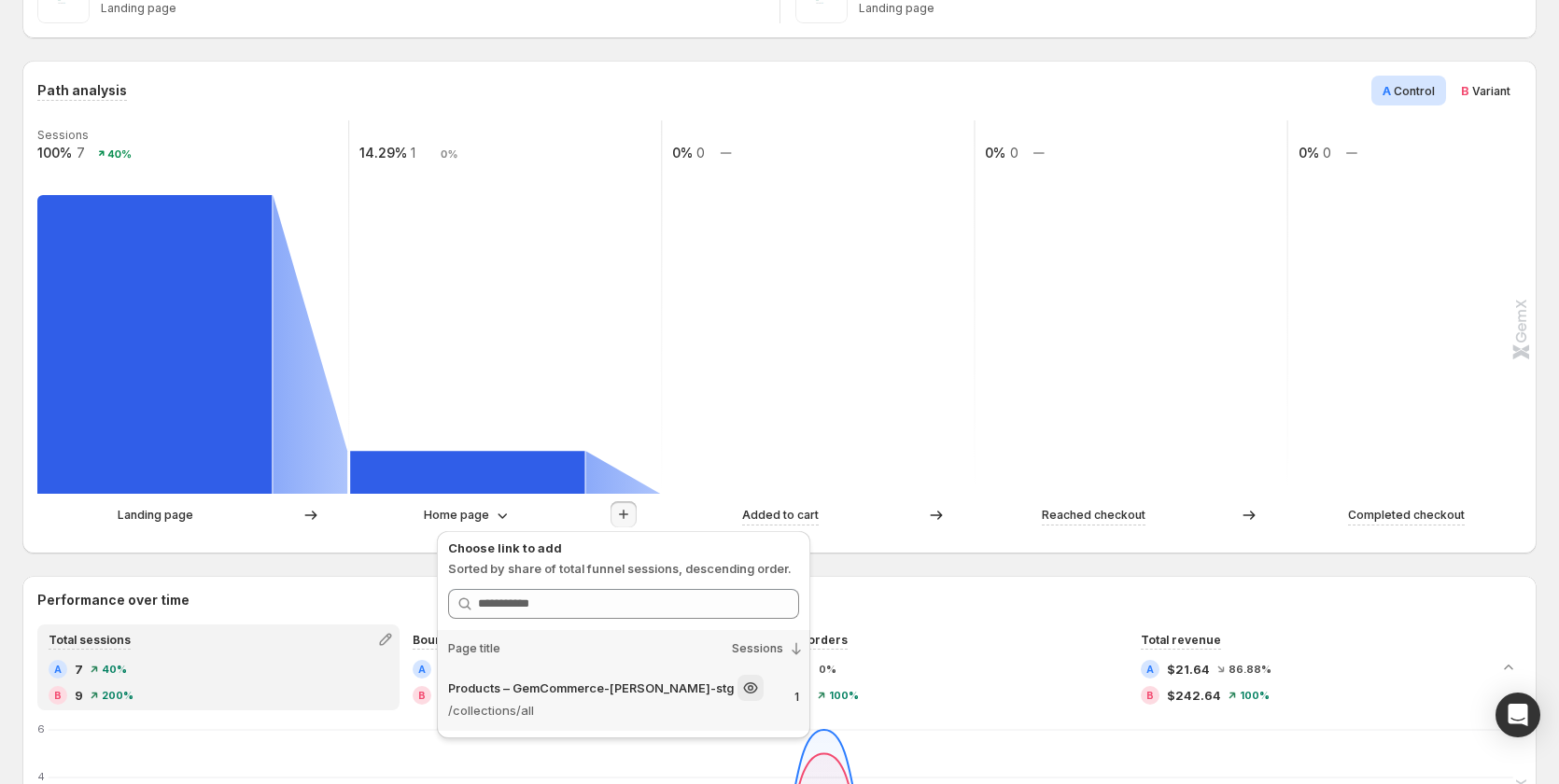
click at [615, 700] on div "Products – GemCommerce-[PERSON_NAME]-stg" at bounding box center [613, 687] width 332 height 26
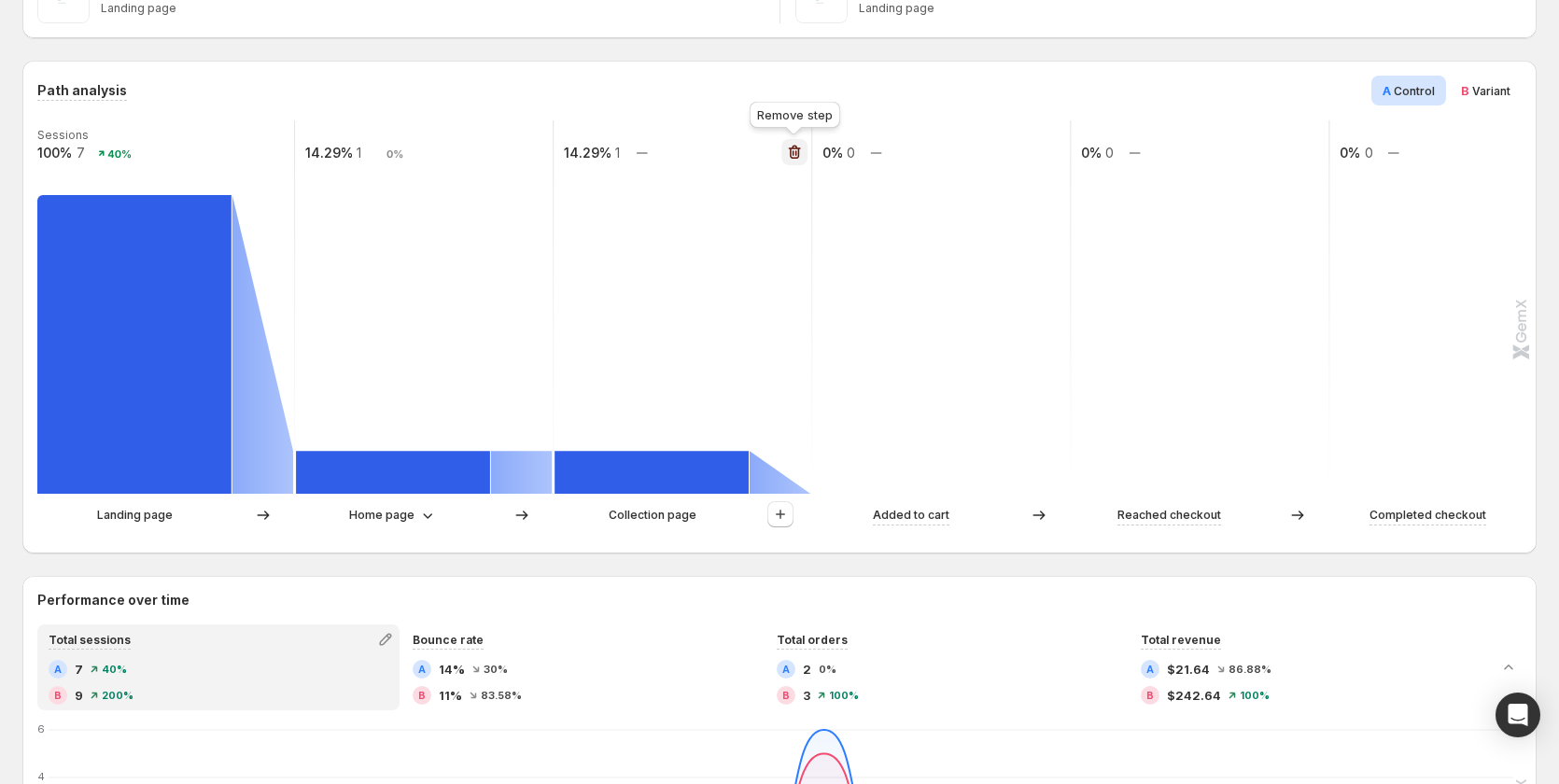
click at [786, 151] on icon "button" at bounding box center [794, 152] width 19 height 19
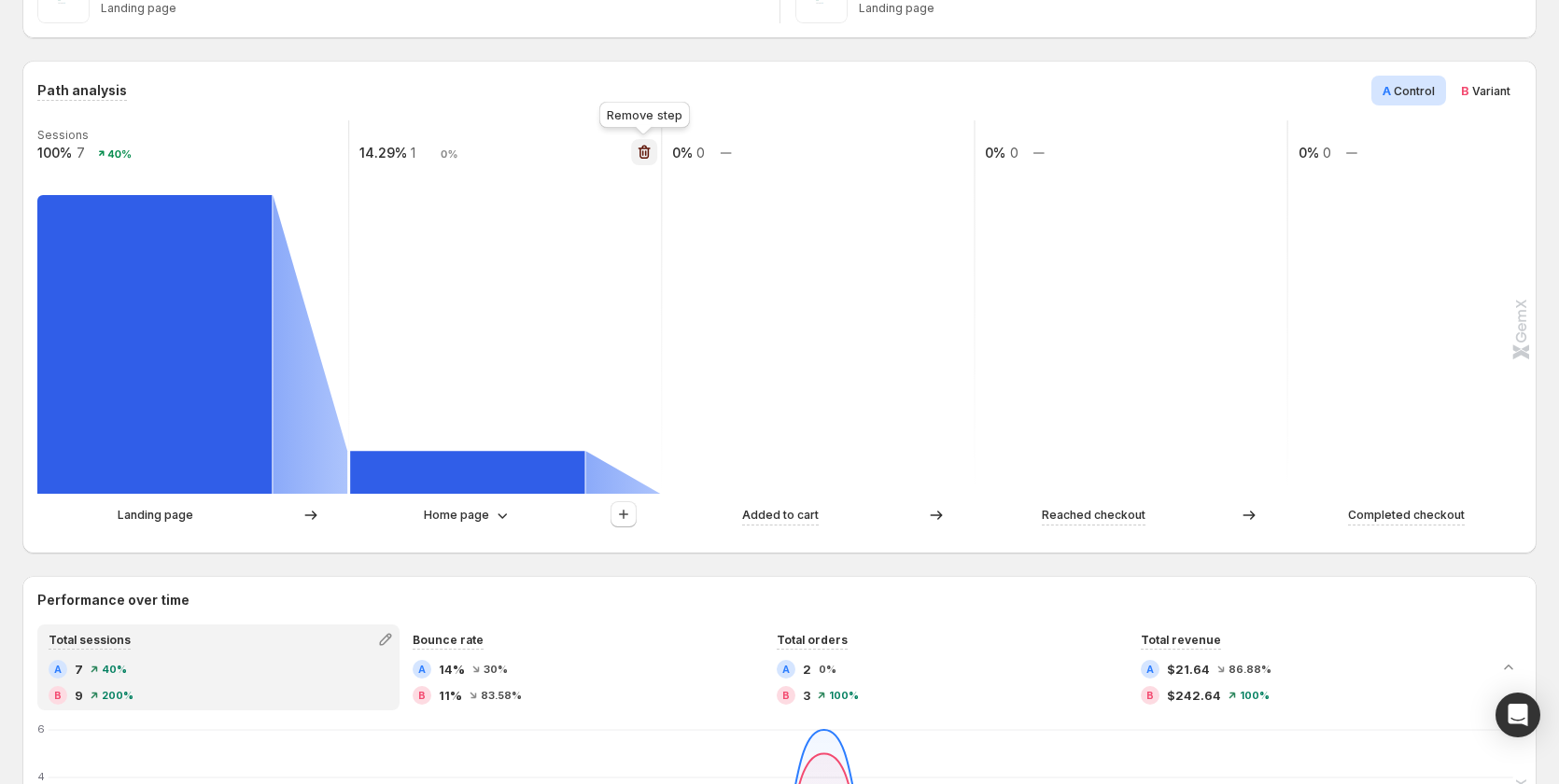
click at [648, 149] on icon "button" at bounding box center [645, 152] width 12 height 14
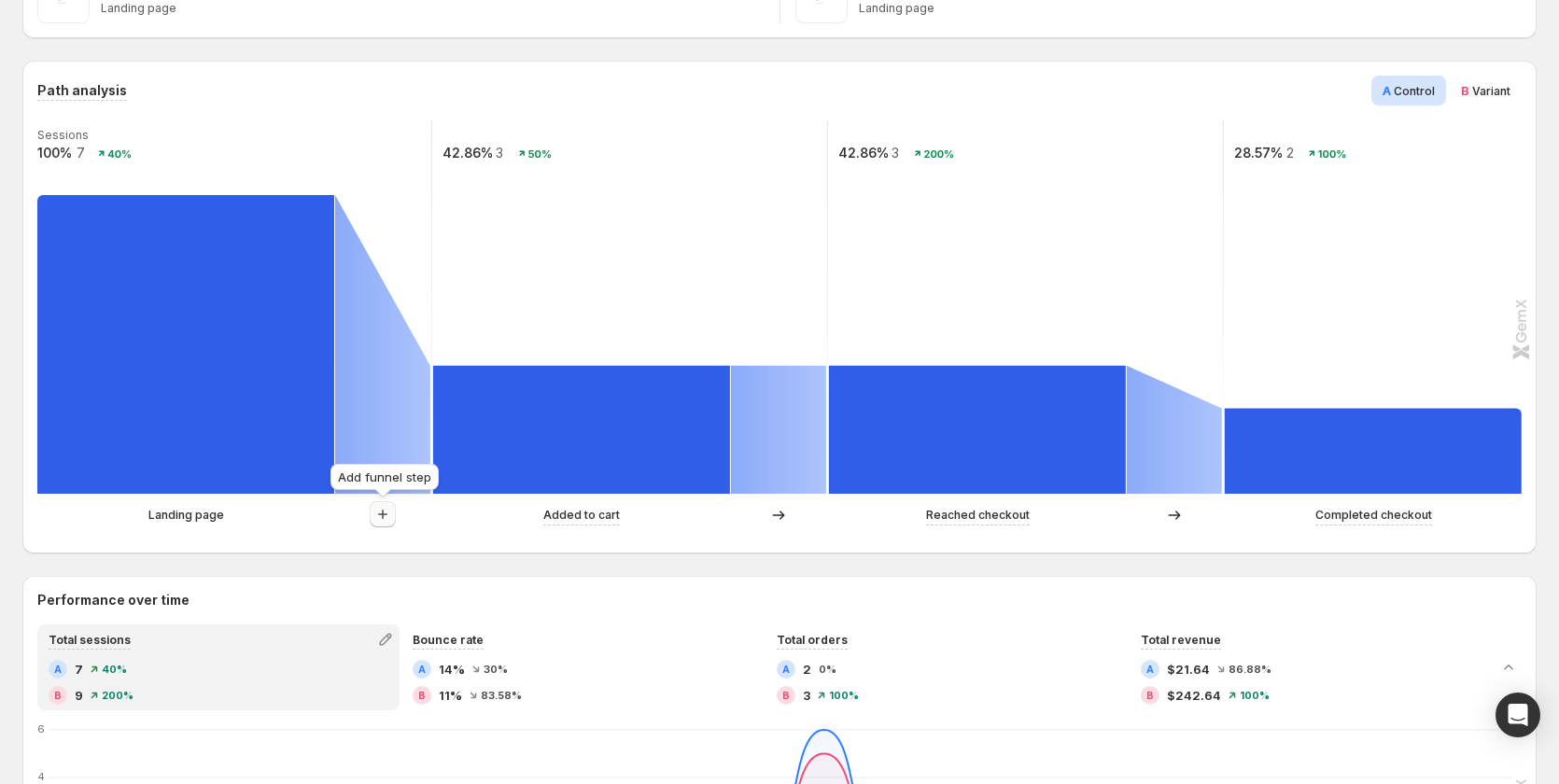
click at [376, 513] on icon "button" at bounding box center [382, 514] width 19 height 19
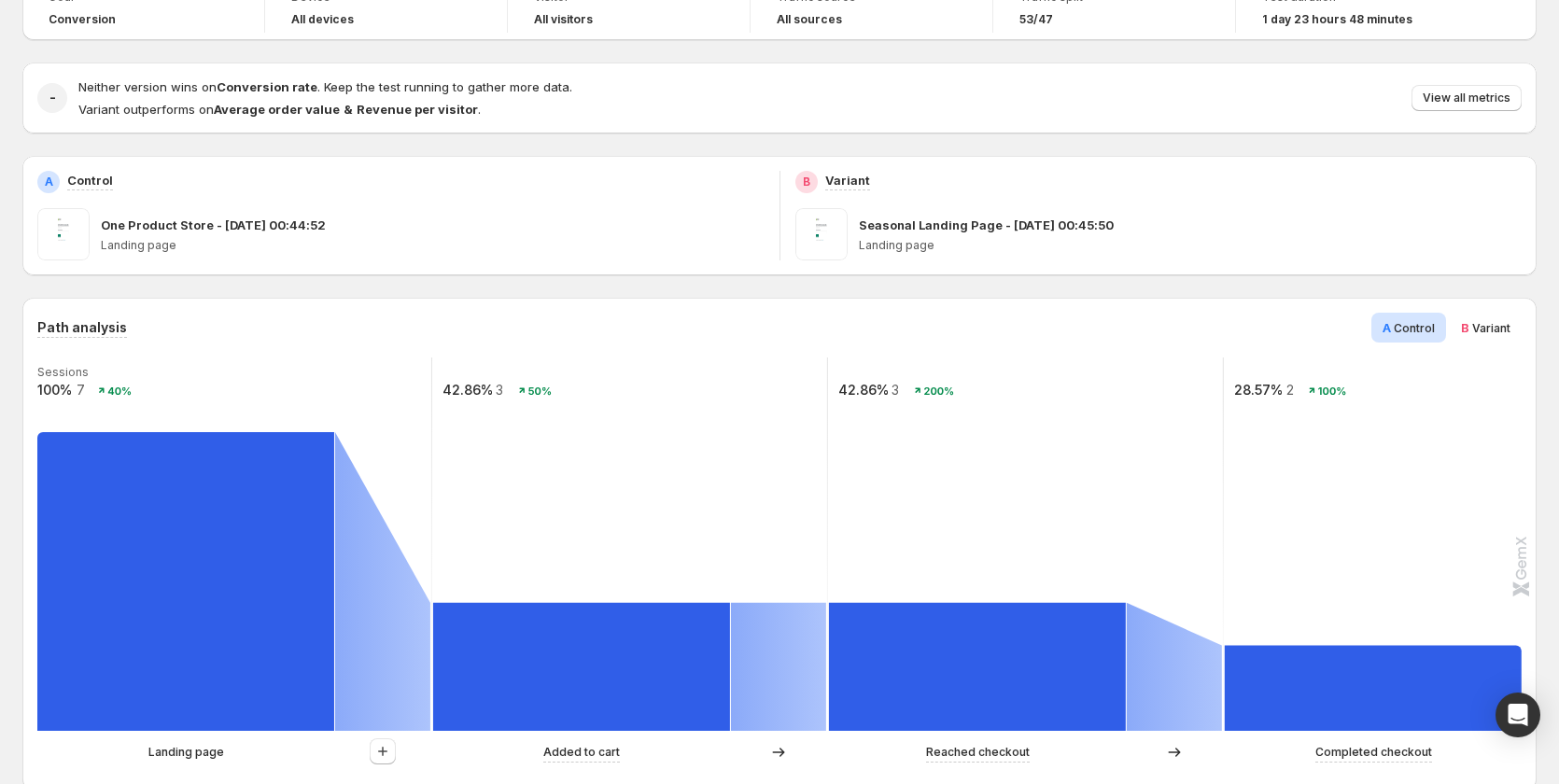
scroll to position [0, 0]
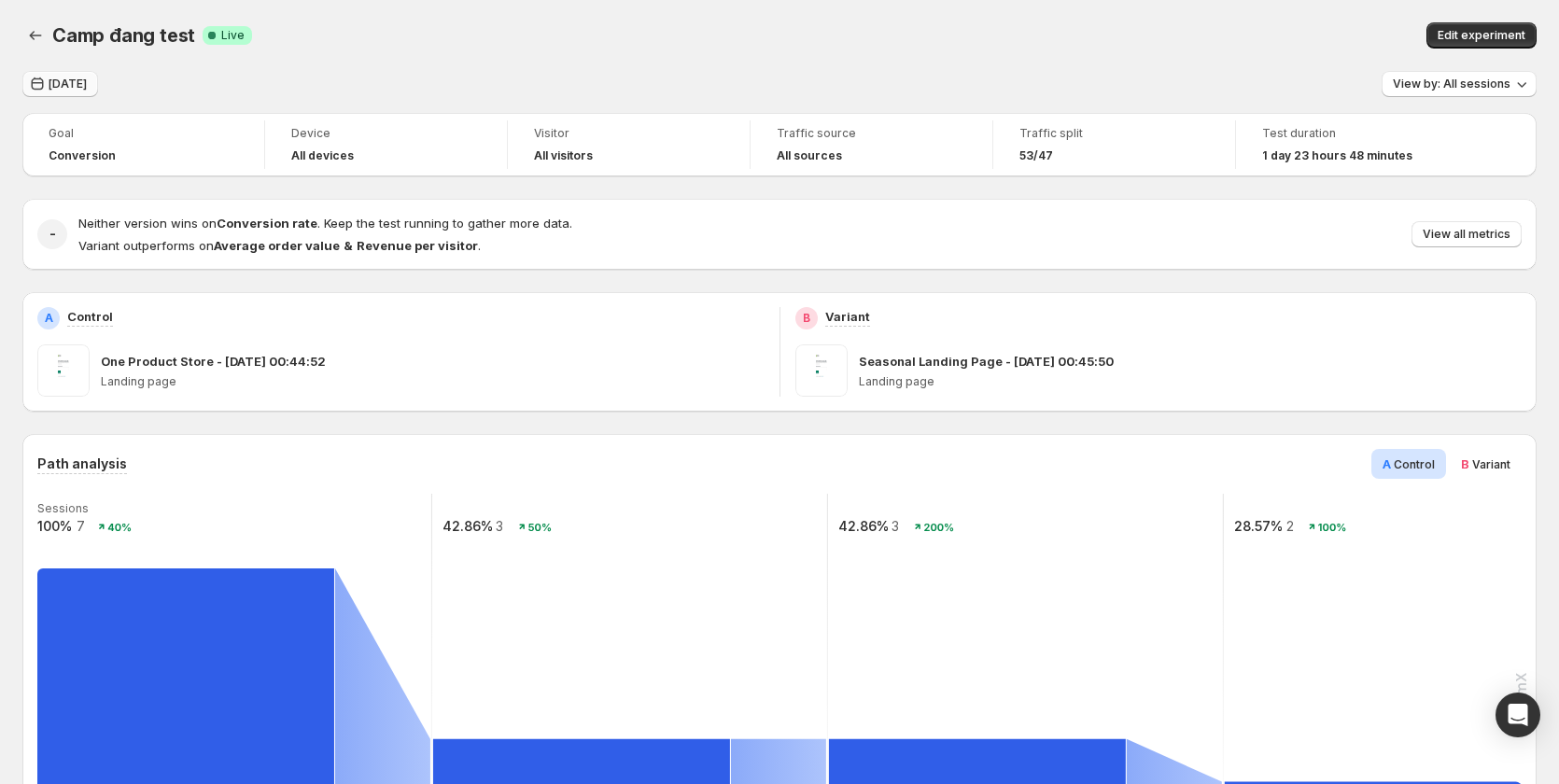
click at [79, 79] on span "Yesterday" at bounding box center [67, 83] width 38 height 15
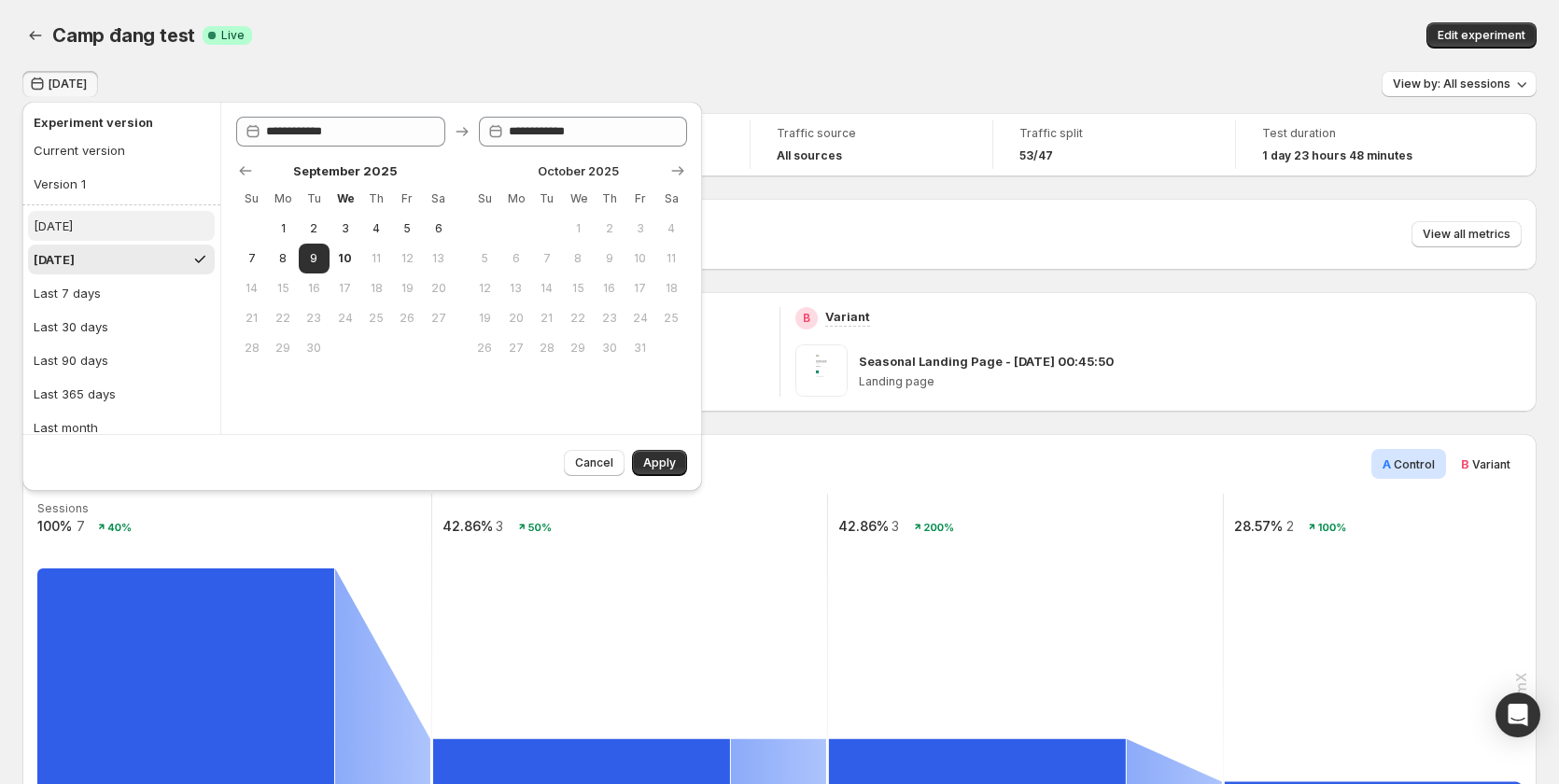
click at [93, 217] on button "Today" at bounding box center [121, 226] width 187 height 30
type input "**********"
click at [665, 448] on div "Cancel Apply" at bounding box center [622, 459] width 131 height 33
click at [673, 457] on span "Apply" at bounding box center [659, 462] width 32 height 15
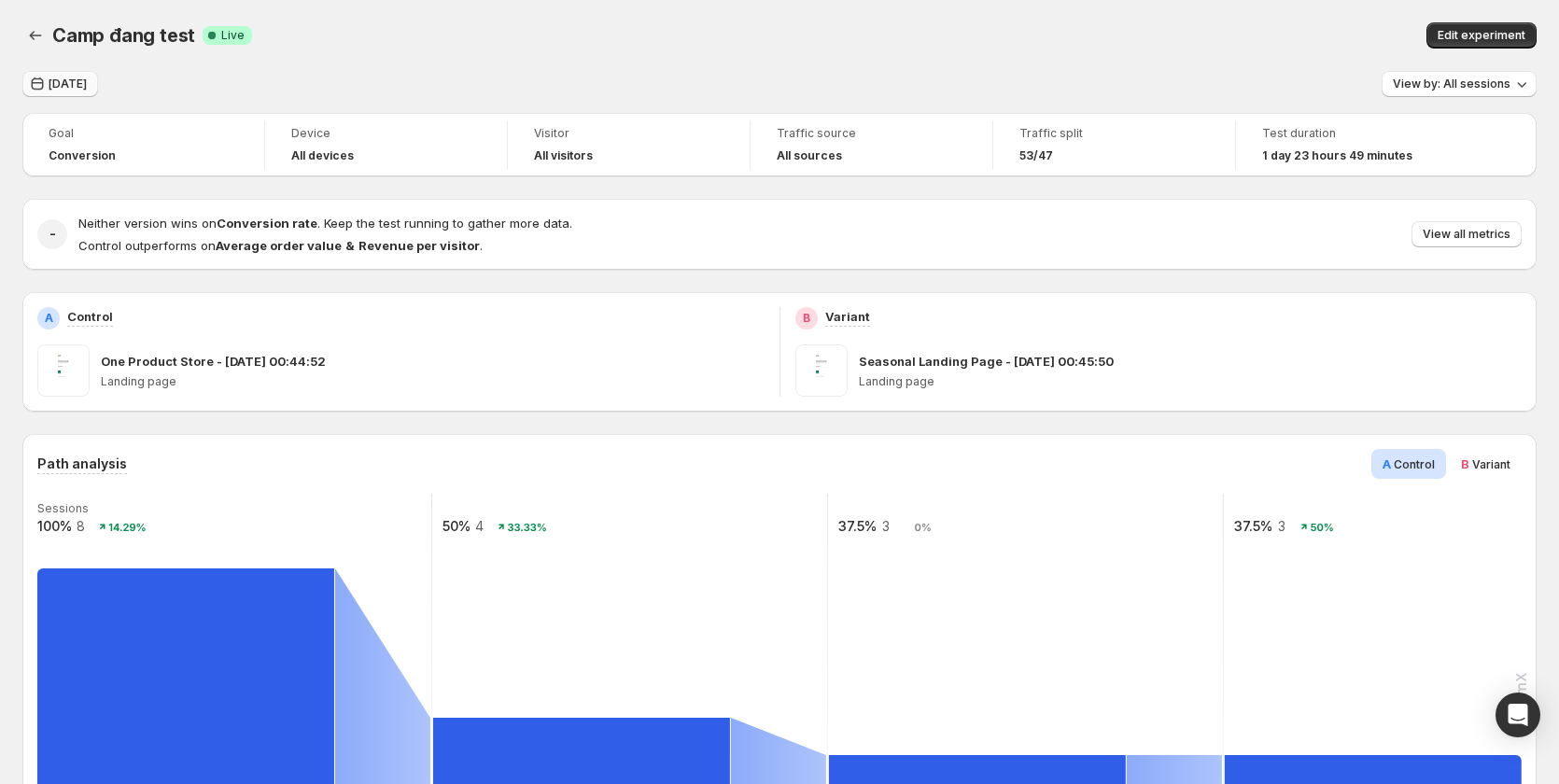
click at [67, 91] on span "[DATE]" at bounding box center [67, 83] width 38 height 15
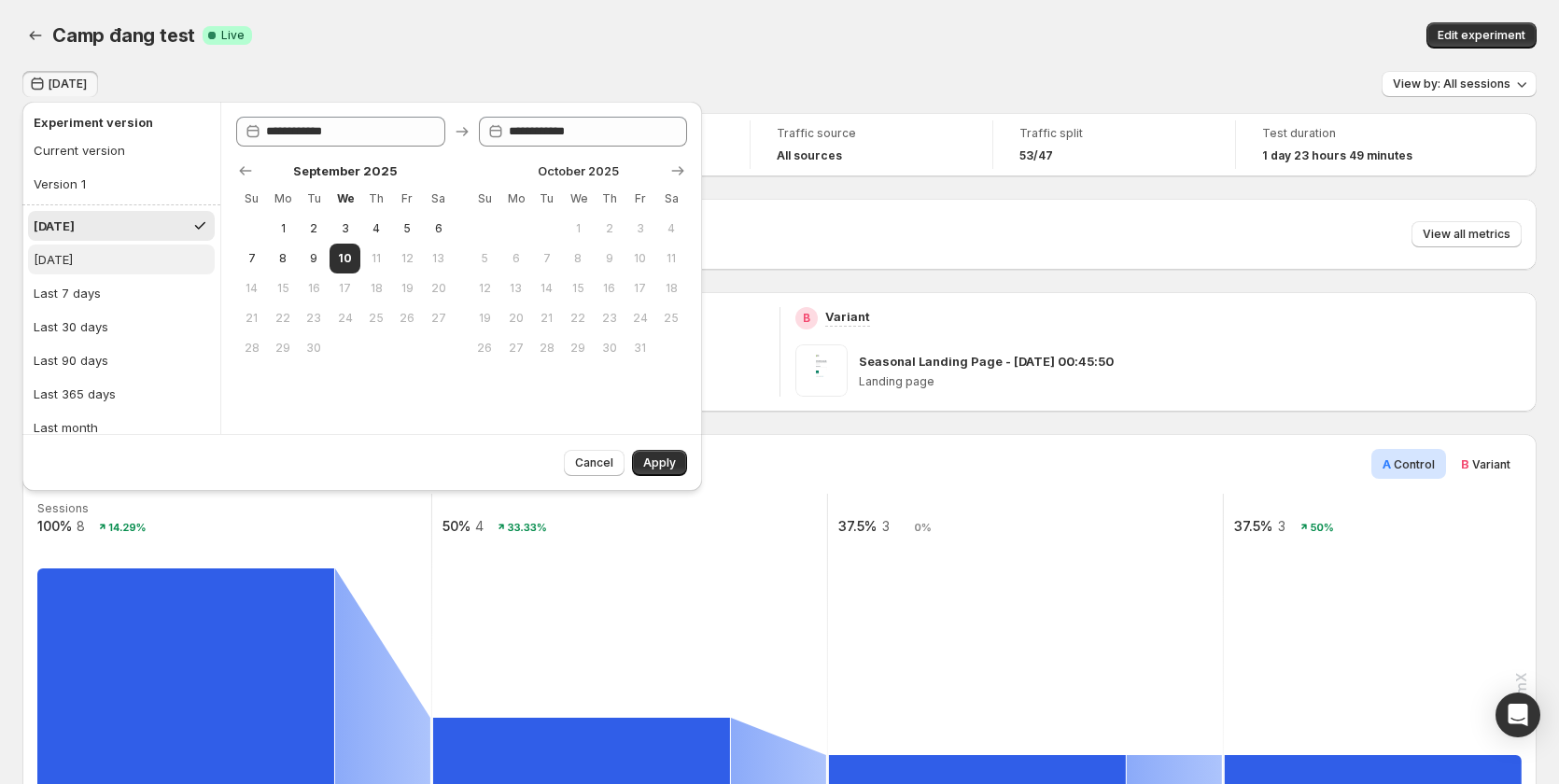
click at [72, 258] on div "[DATE]" at bounding box center [53, 259] width 39 height 19
type input "**********"
click at [667, 461] on span "Apply" at bounding box center [659, 462] width 32 height 15
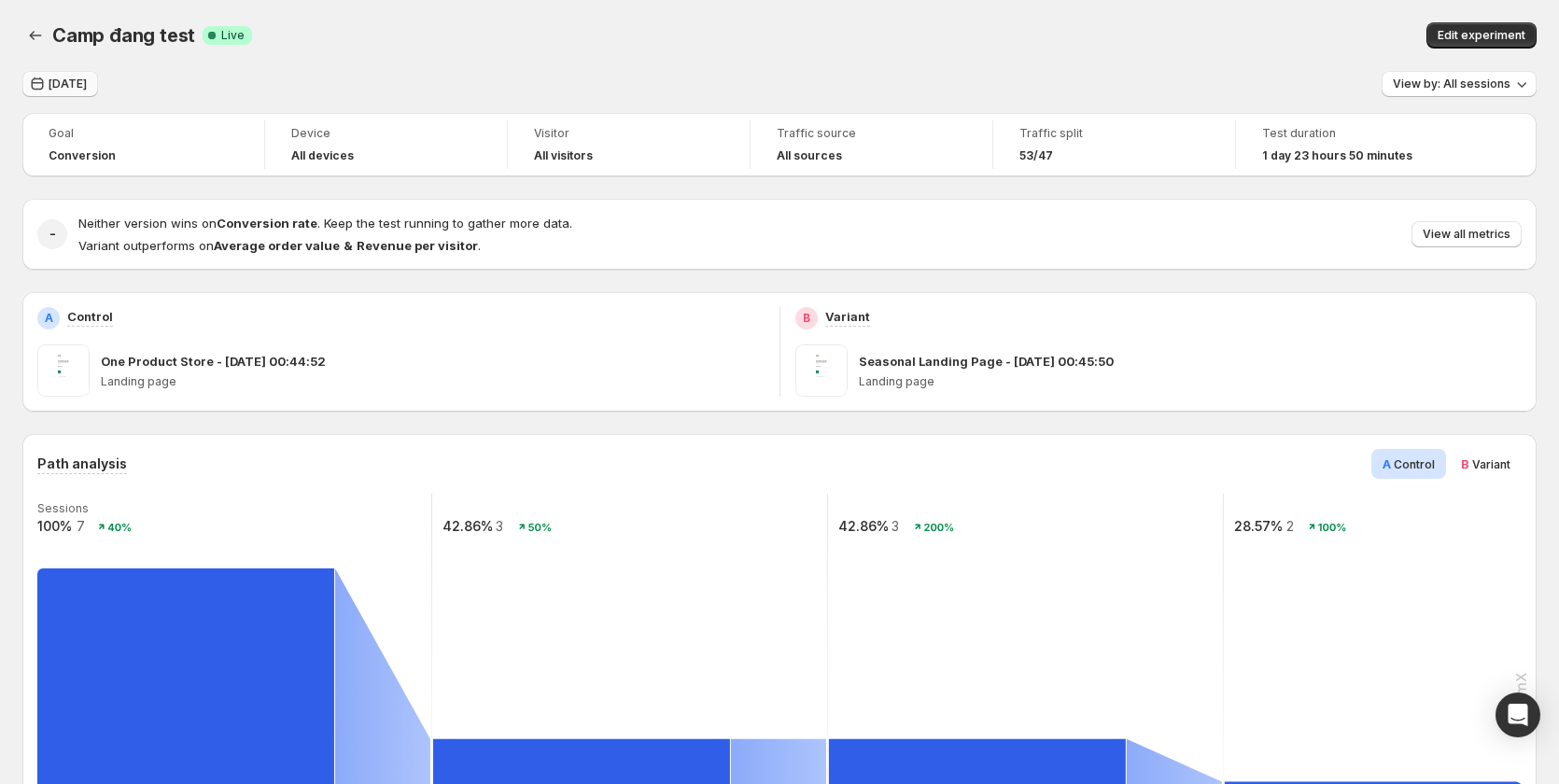
click at [77, 84] on span "[DATE]" at bounding box center [67, 83] width 38 height 15
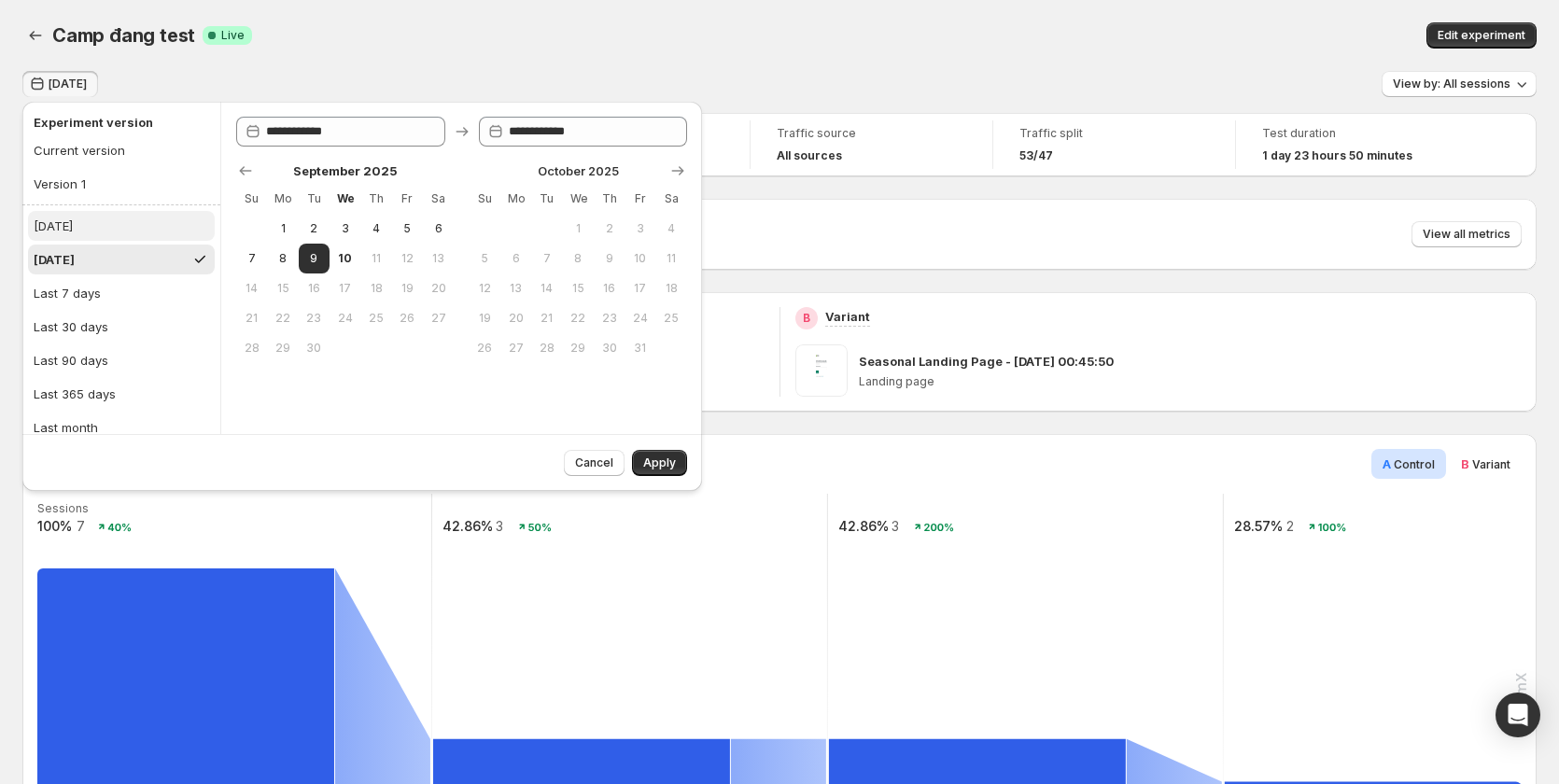
click at [72, 227] on button "Today" at bounding box center [121, 226] width 187 height 30
type input "**********"
click at [673, 454] on button "Apply" at bounding box center [659, 462] width 55 height 26
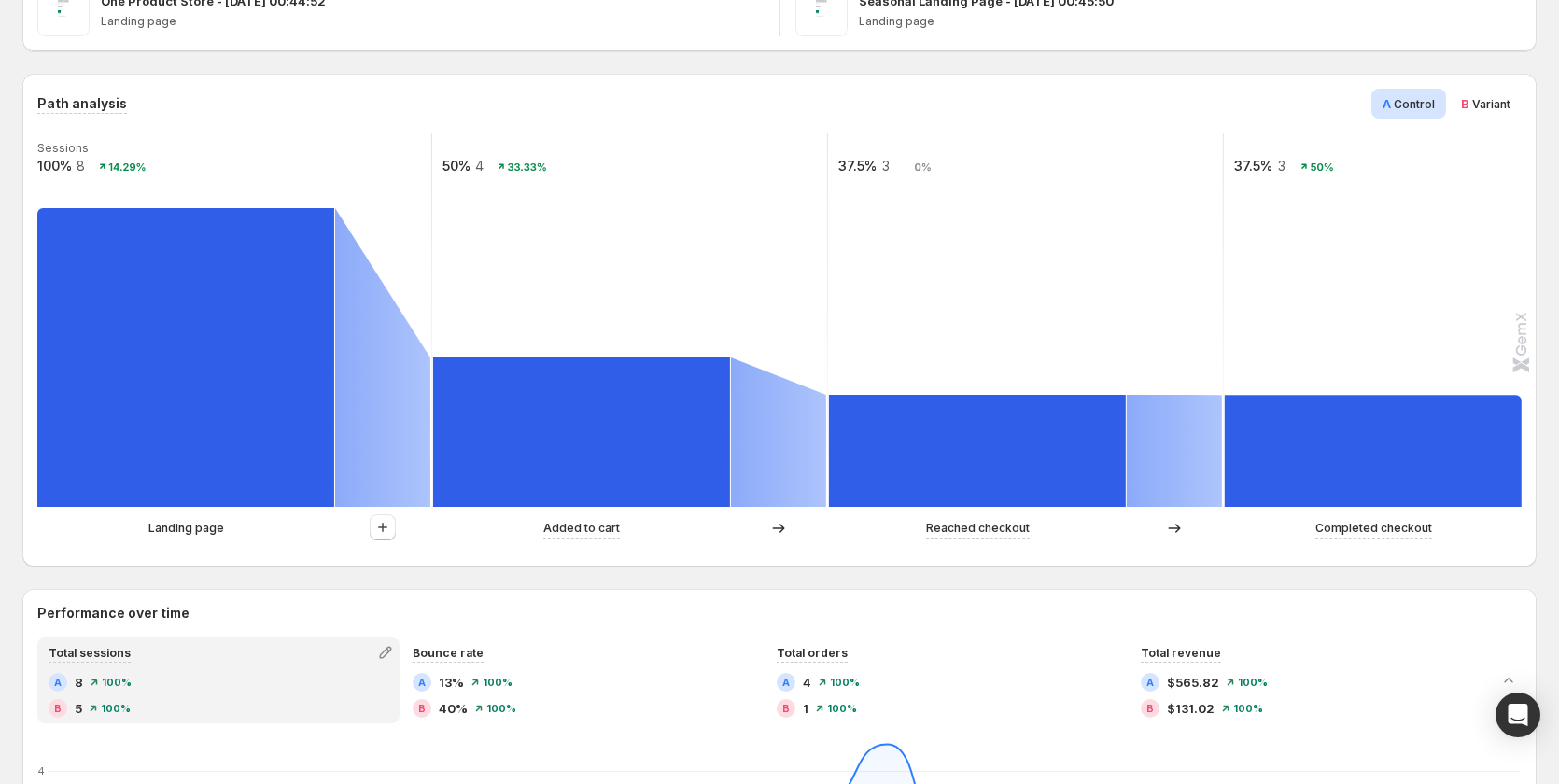
scroll to position [560, 0]
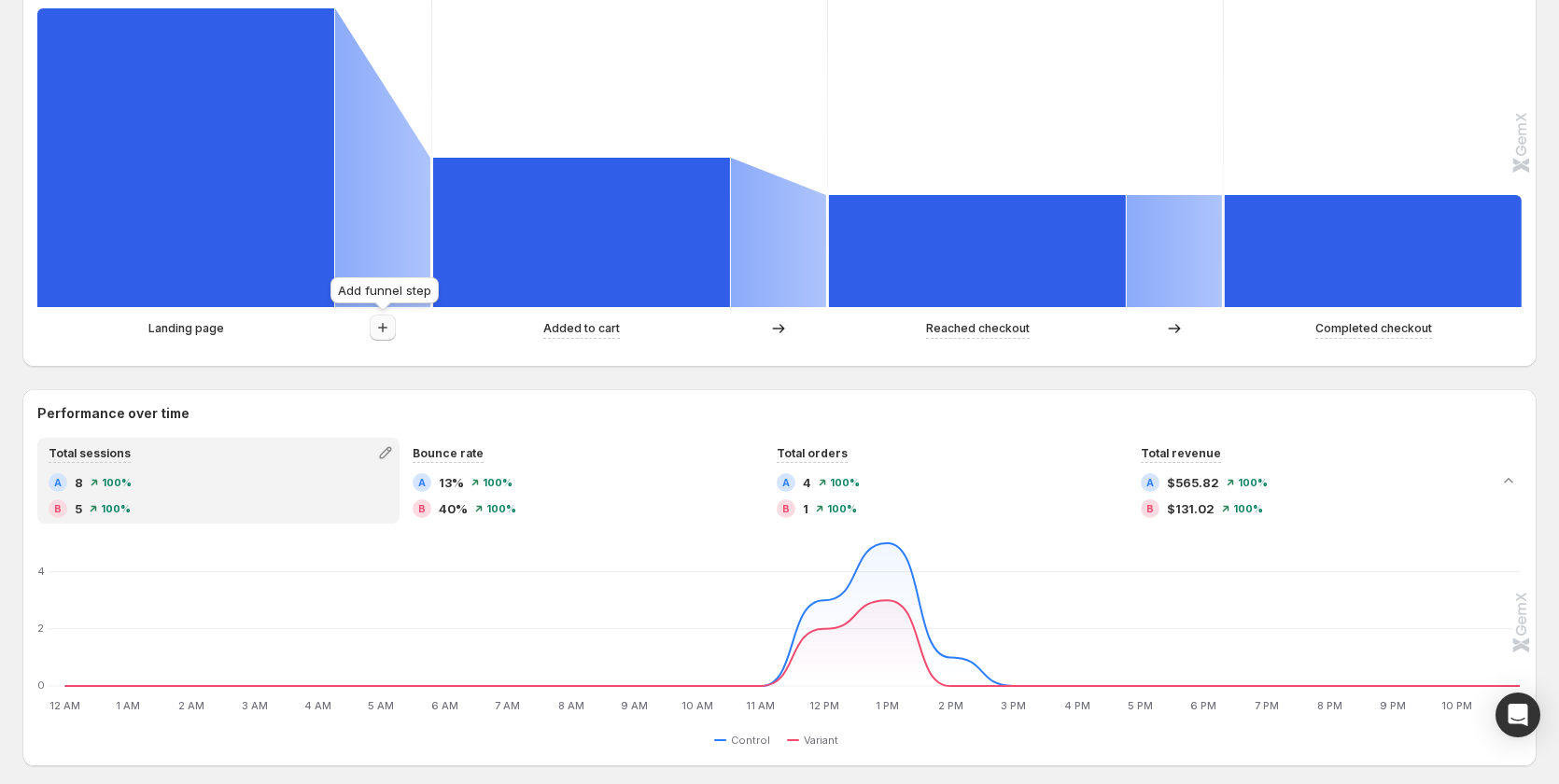
click at [390, 330] on icon "button" at bounding box center [382, 327] width 19 height 19
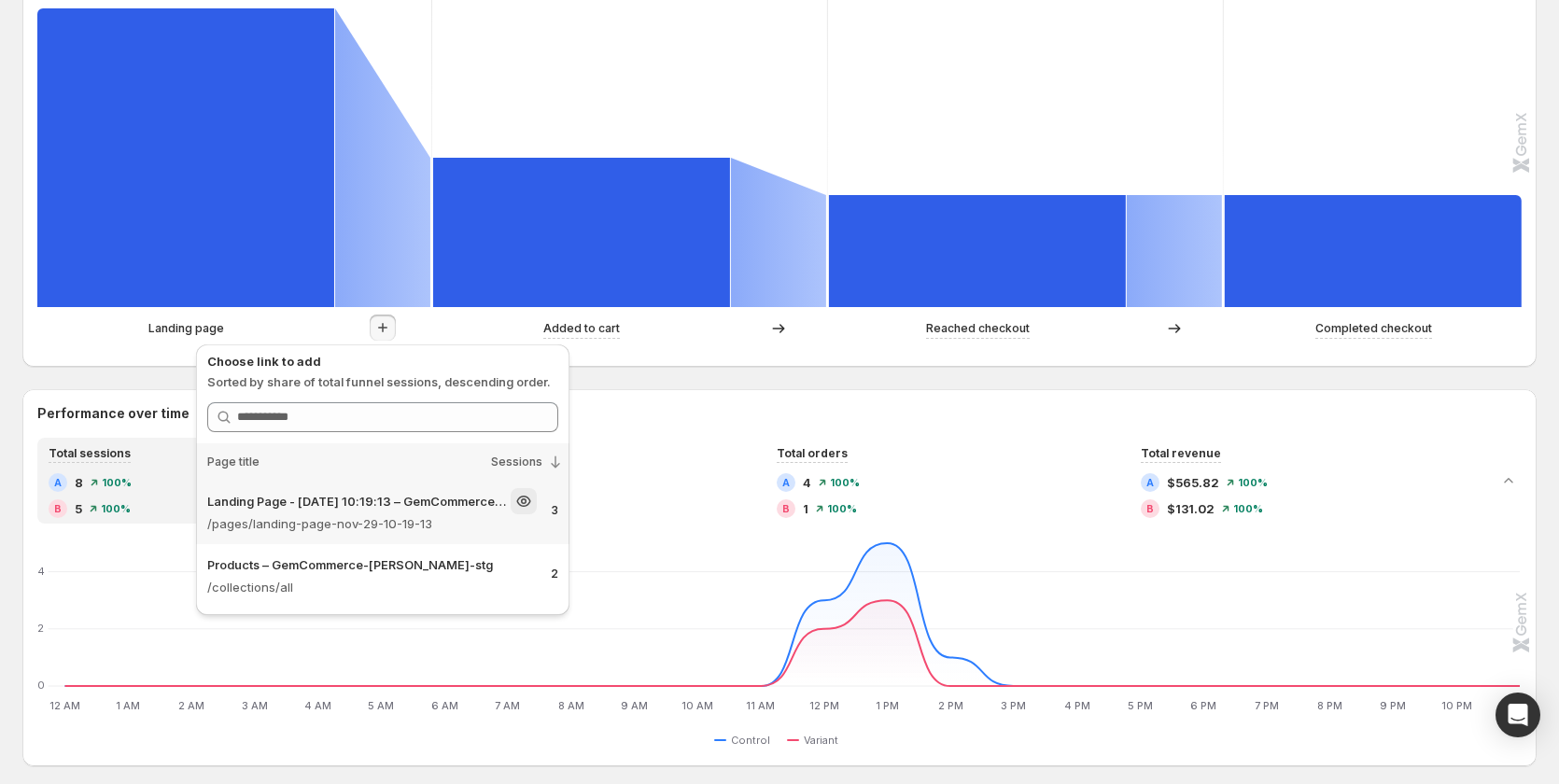
click at [375, 526] on p "/pages/landing-page-nov-29-10-19-13" at bounding box center [372, 523] width 330 height 19
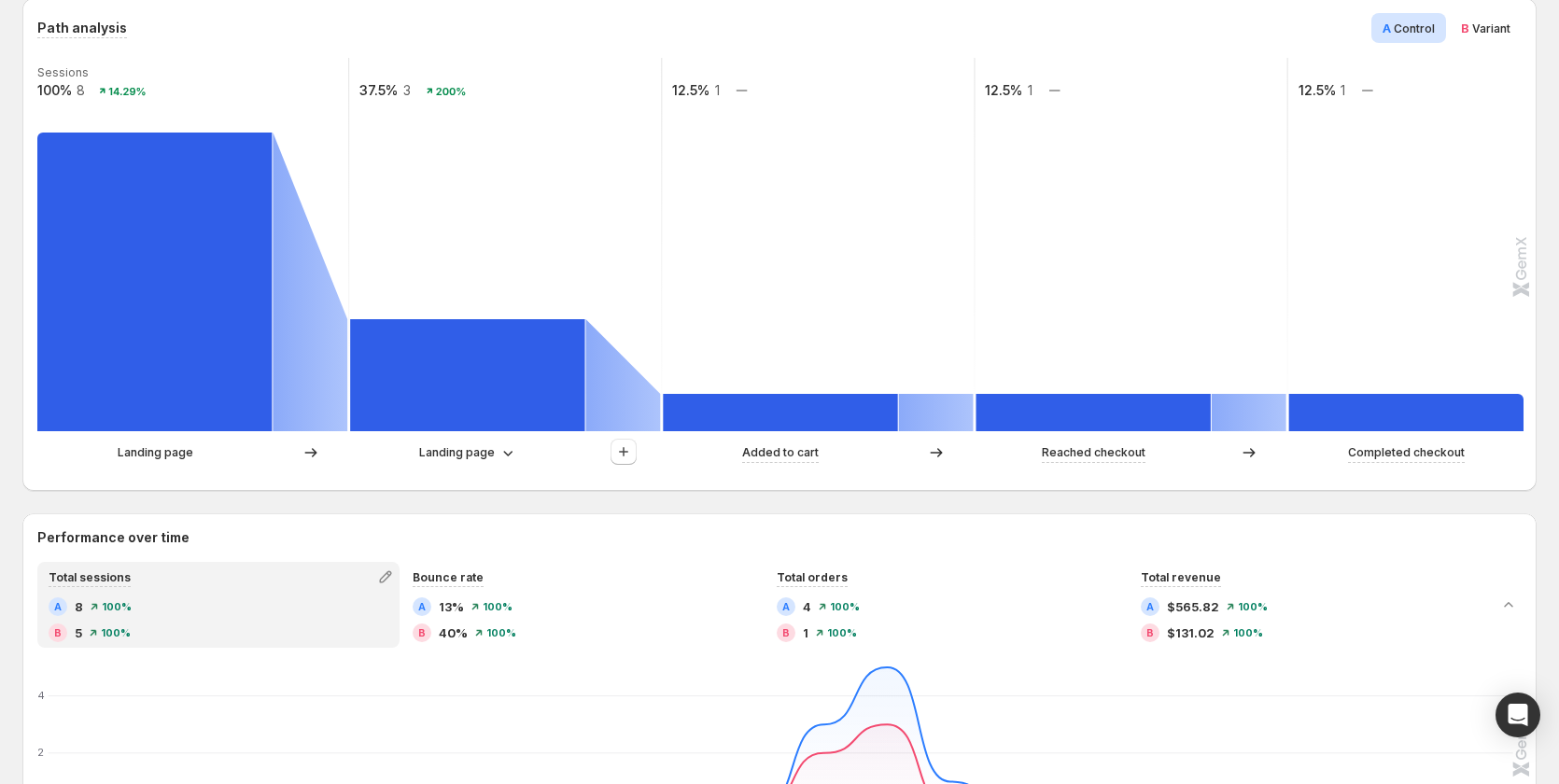
scroll to position [466, 0]
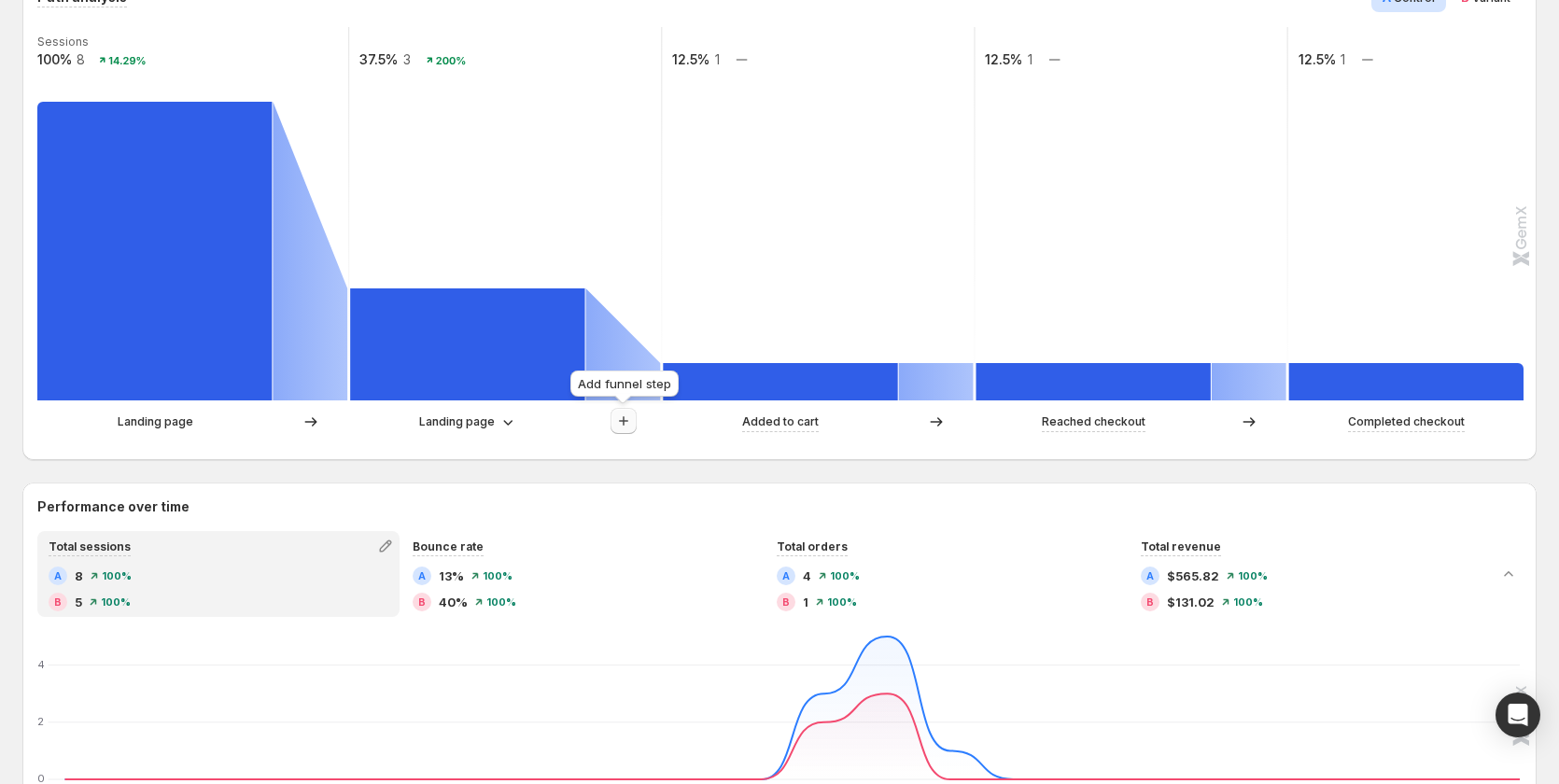
click at [624, 413] on icon "button" at bounding box center [623, 420] width 19 height 19
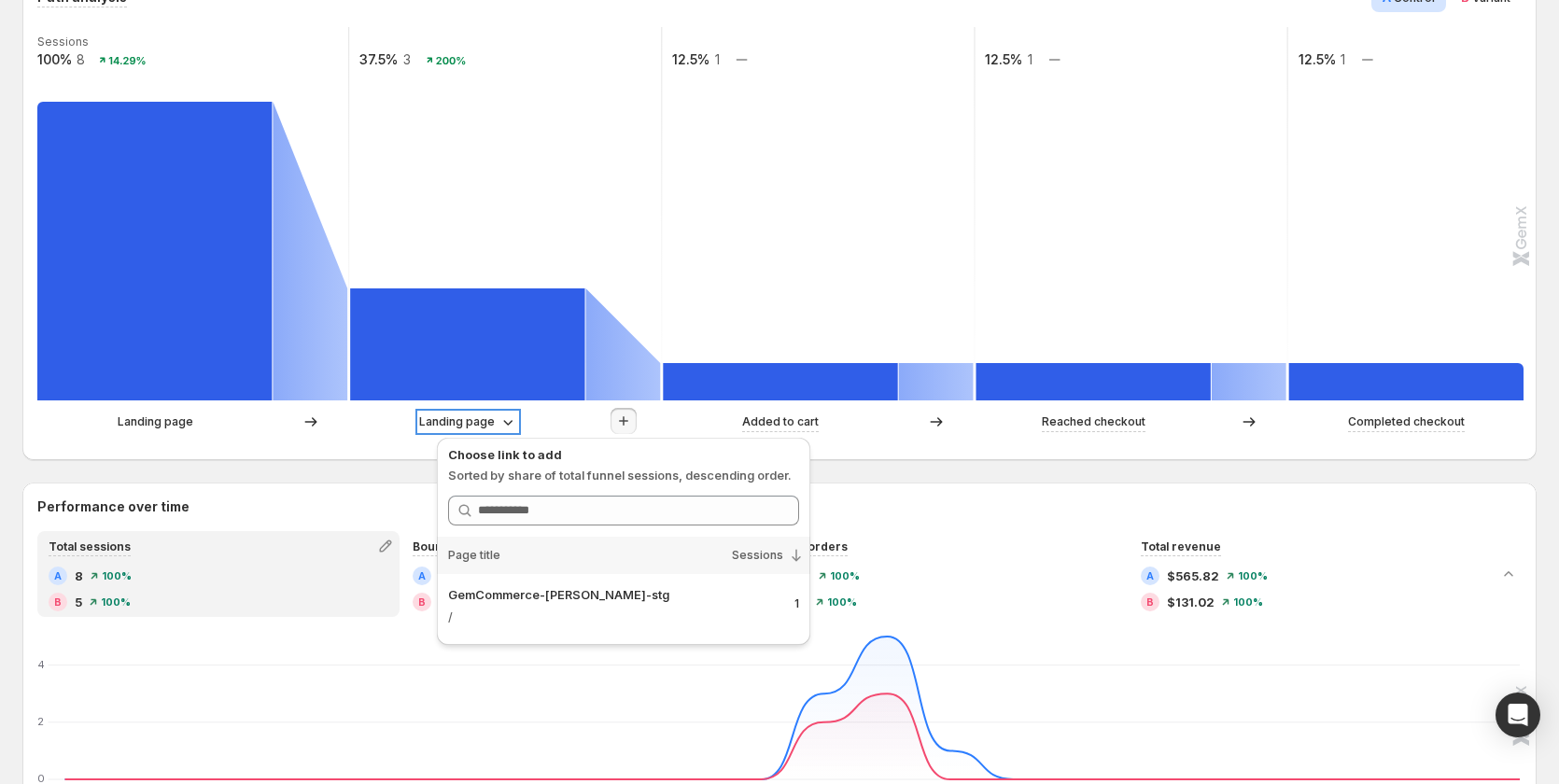
click at [468, 419] on p "Landing page" at bounding box center [457, 421] width 75 height 19
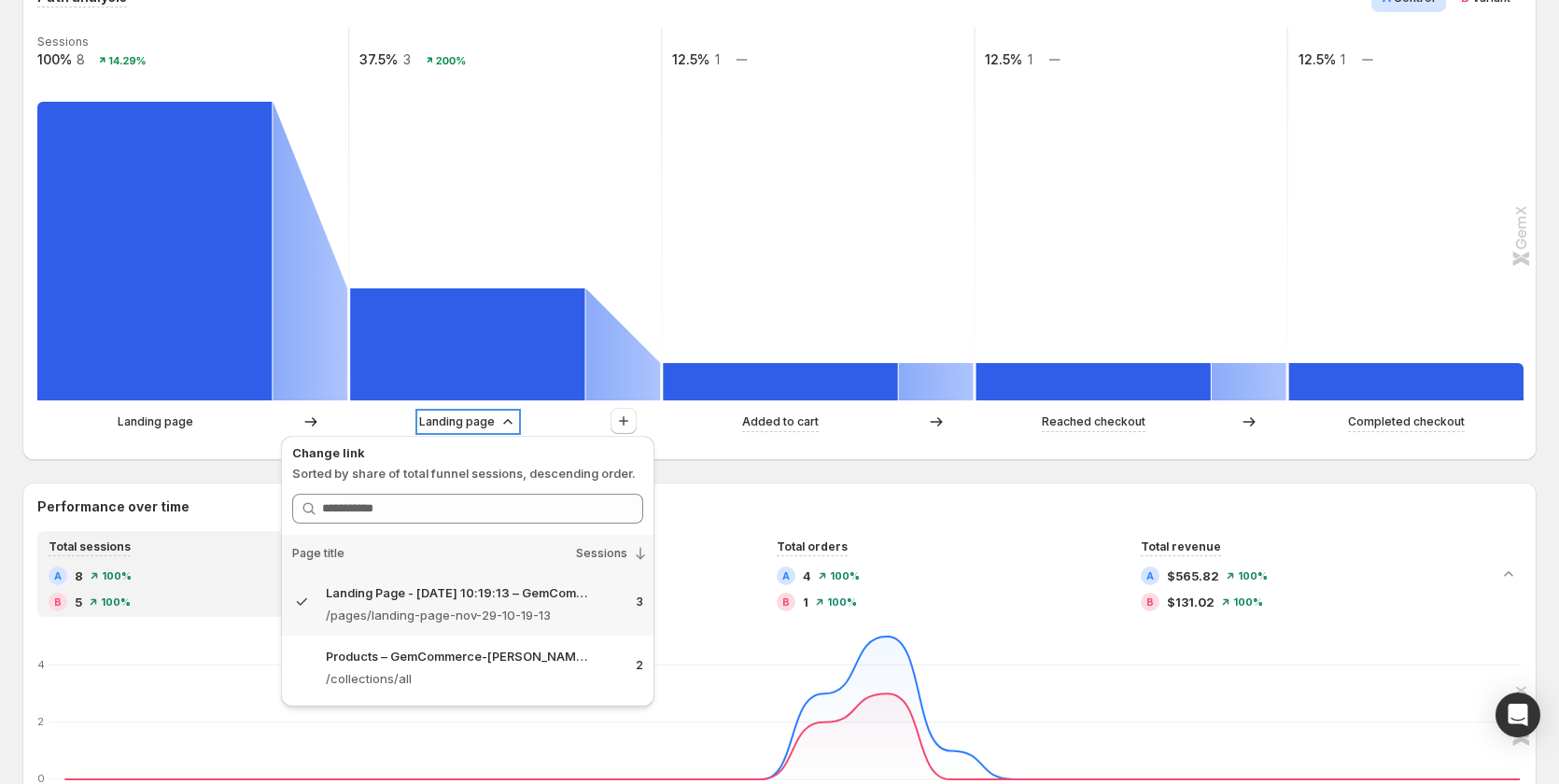
click at [465, 415] on p "Landing page" at bounding box center [457, 421] width 75 height 19
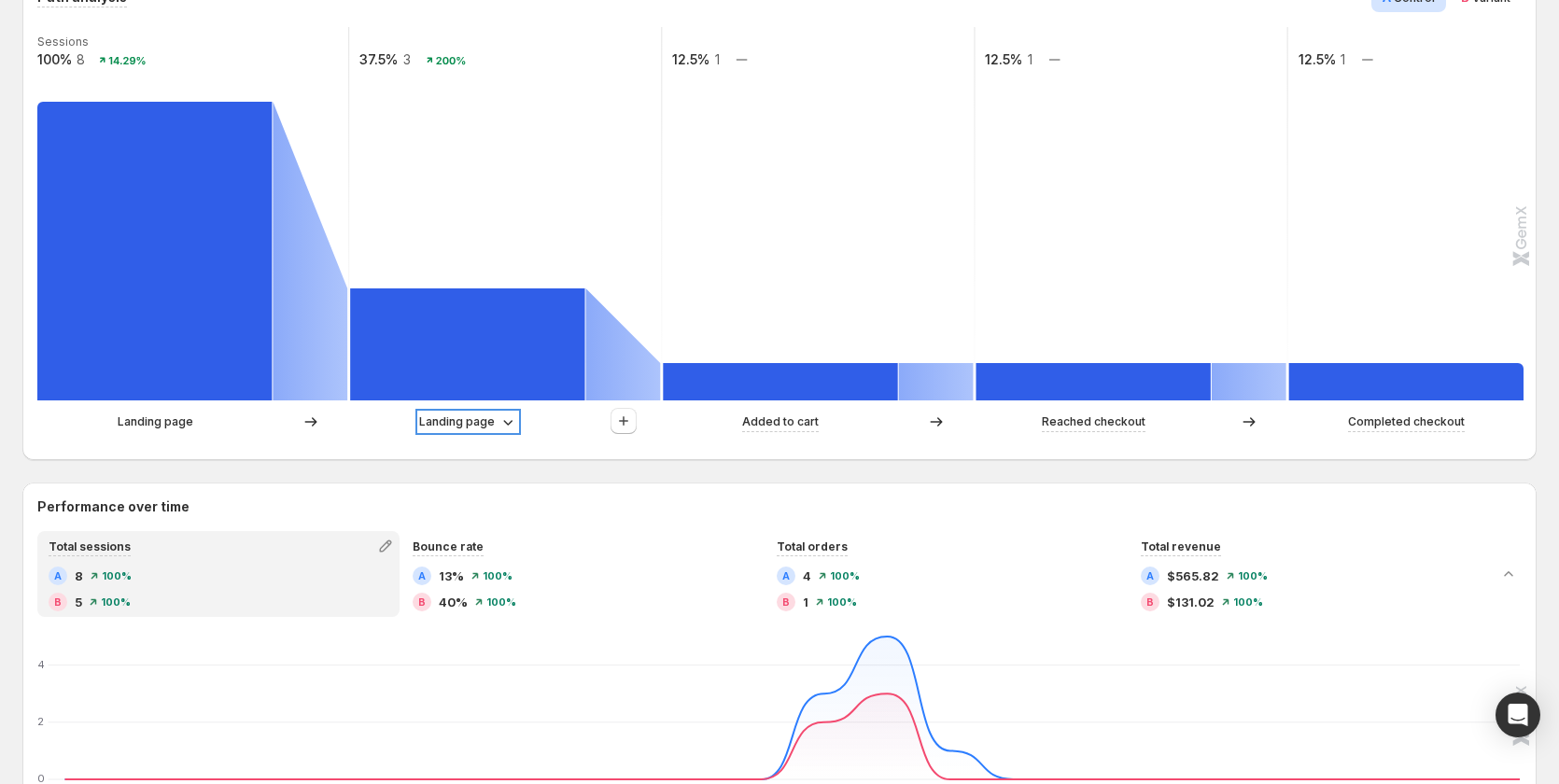
click at [465, 415] on p "Landing page" at bounding box center [457, 421] width 75 height 19
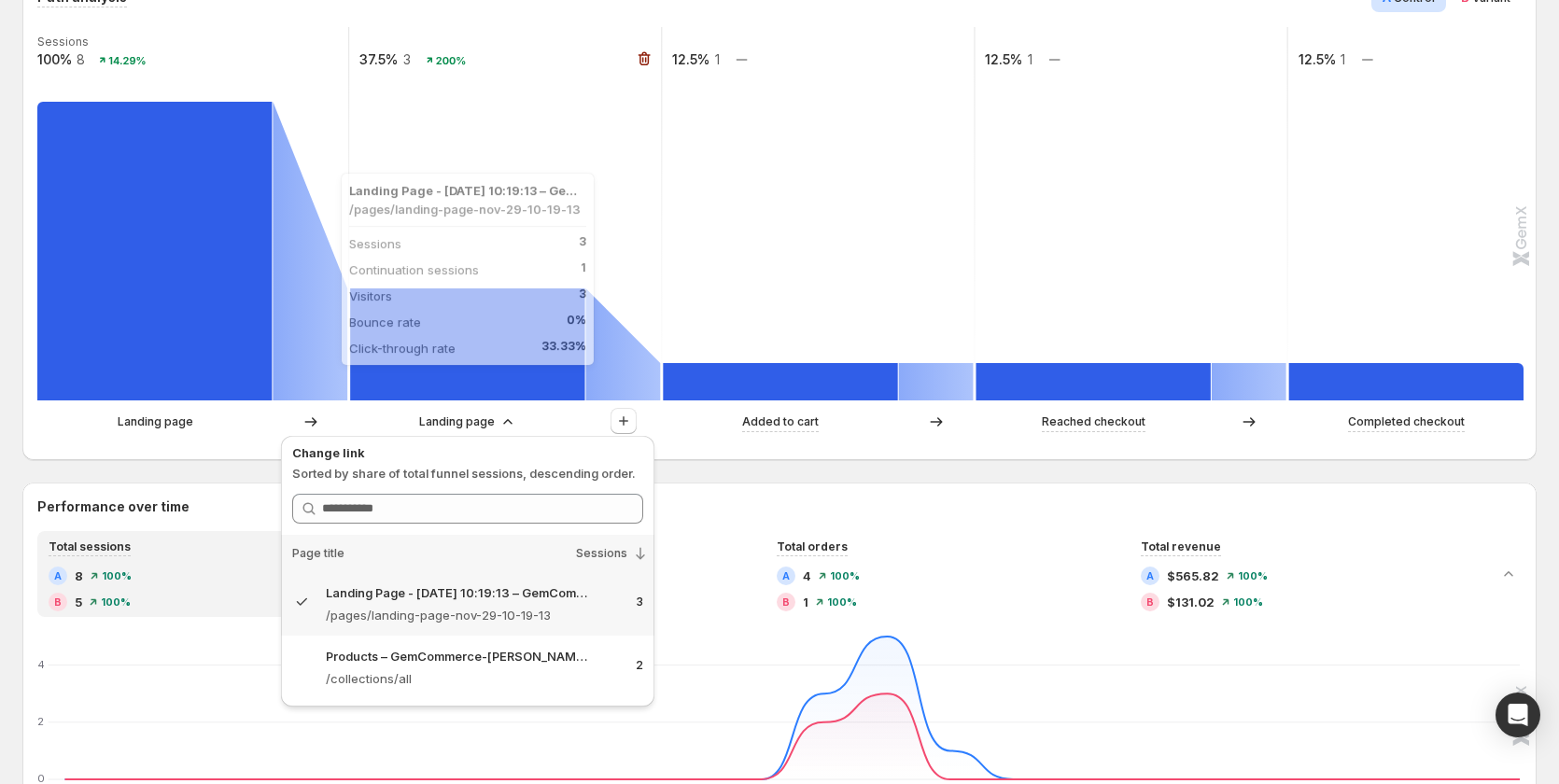
scroll to position [0, 0]
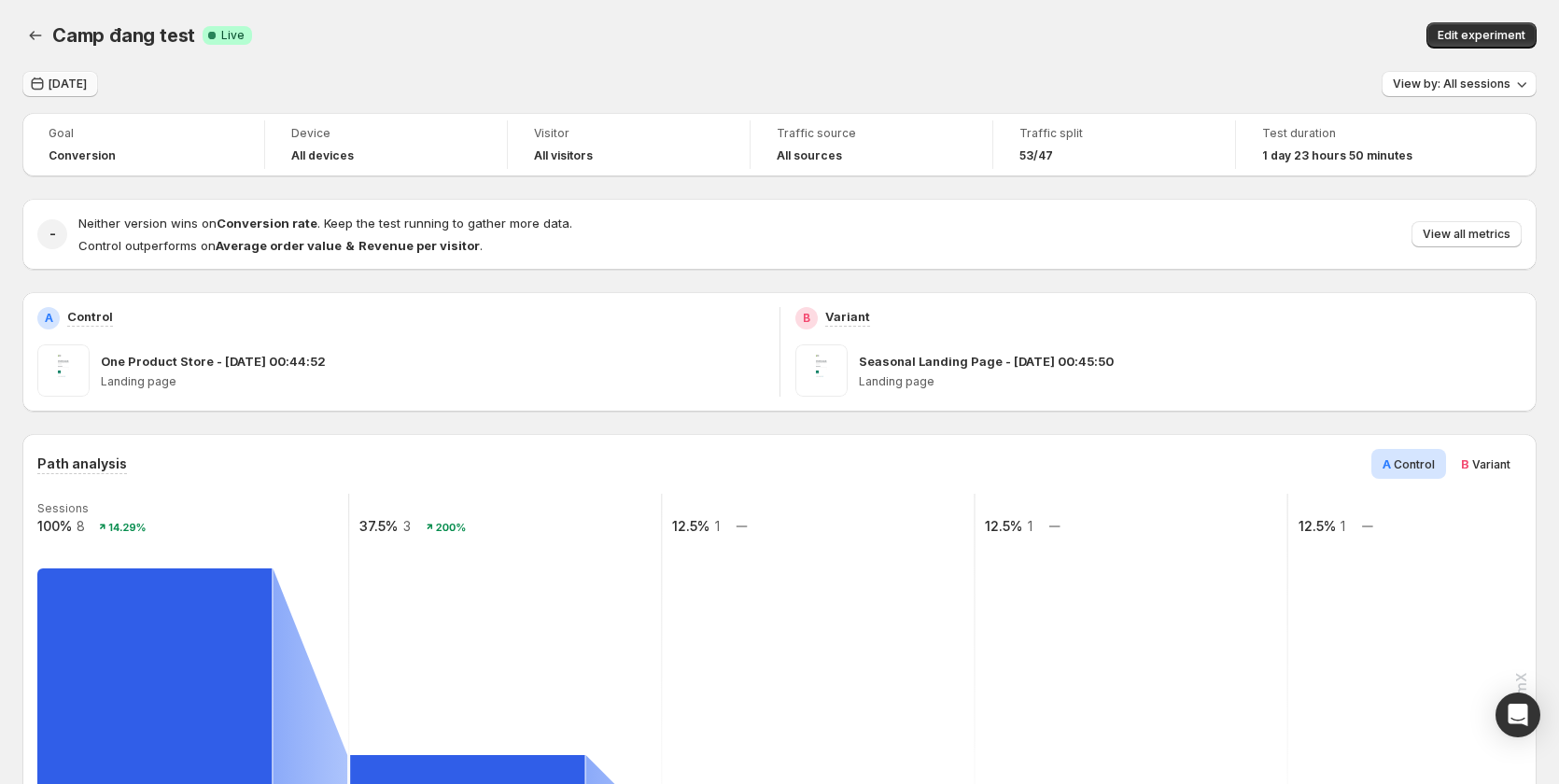
click at [45, 82] on icon "button" at bounding box center [37, 83] width 19 height 19
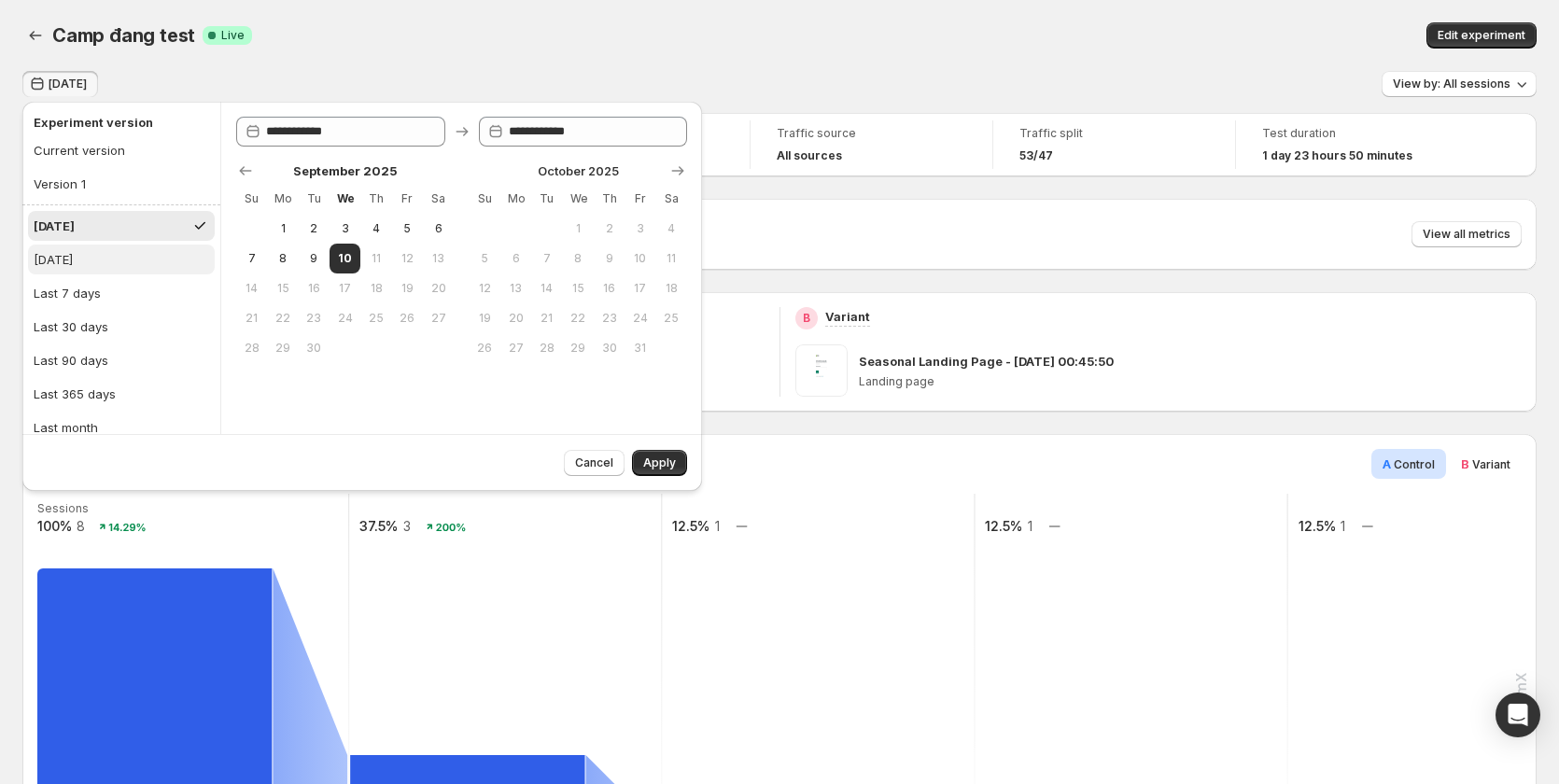
click at [122, 268] on button "Yesterday" at bounding box center [121, 259] width 187 height 30
type input "**********"
click at [674, 464] on span "Apply" at bounding box center [659, 462] width 32 height 15
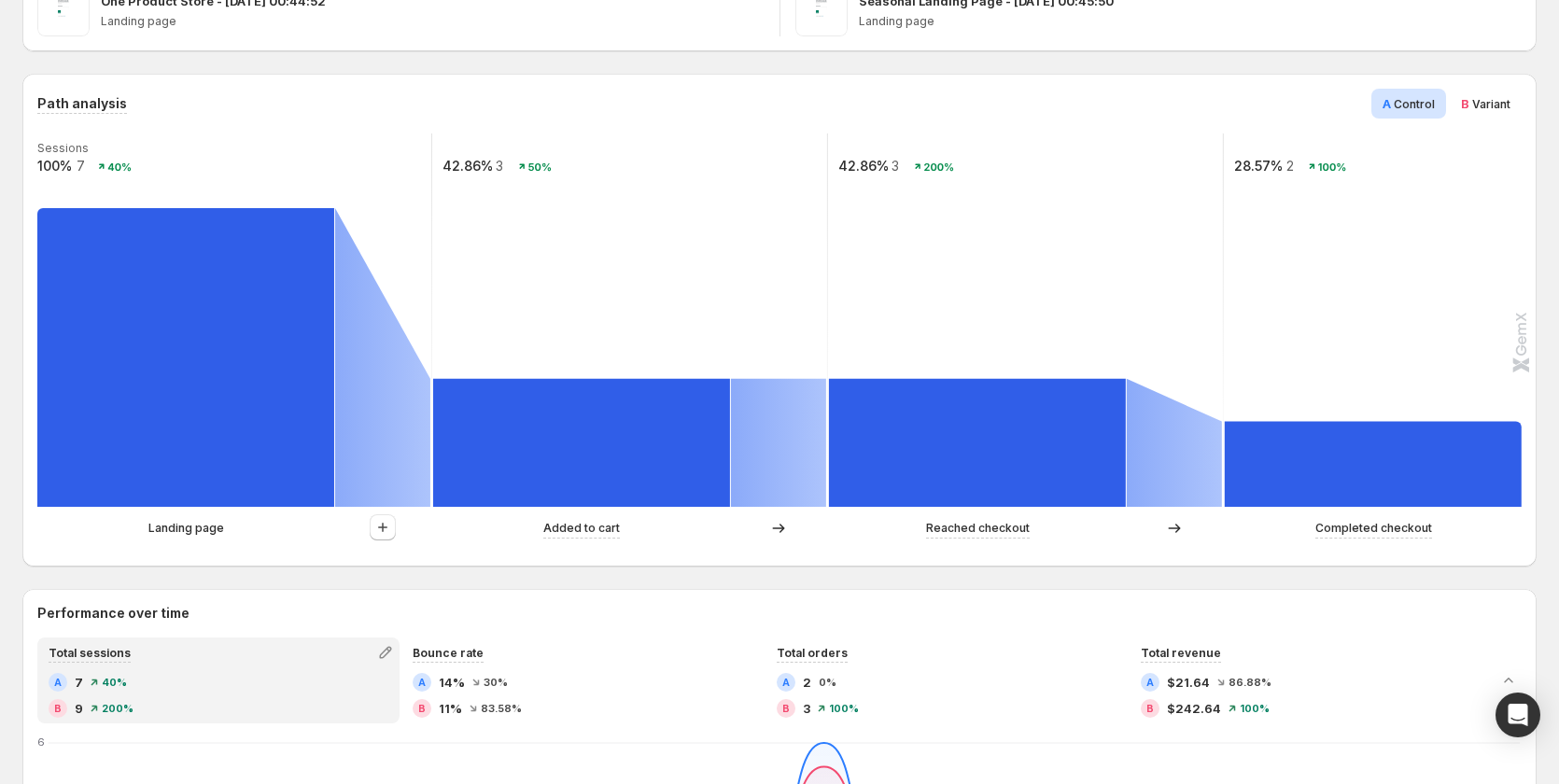
scroll to position [373, 0]
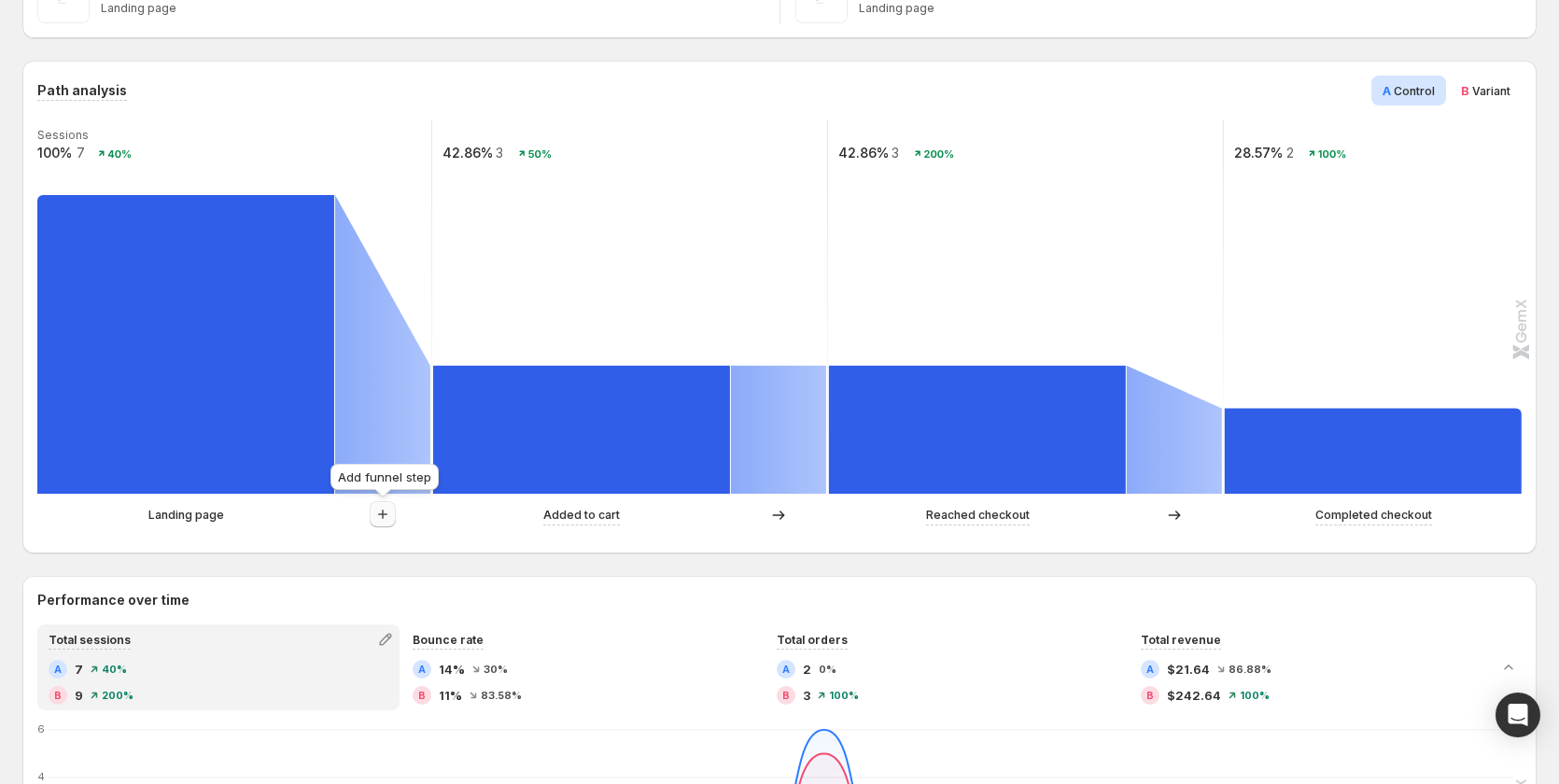
click at [381, 511] on icon "button" at bounding box center [382, 514] width 19 height 19
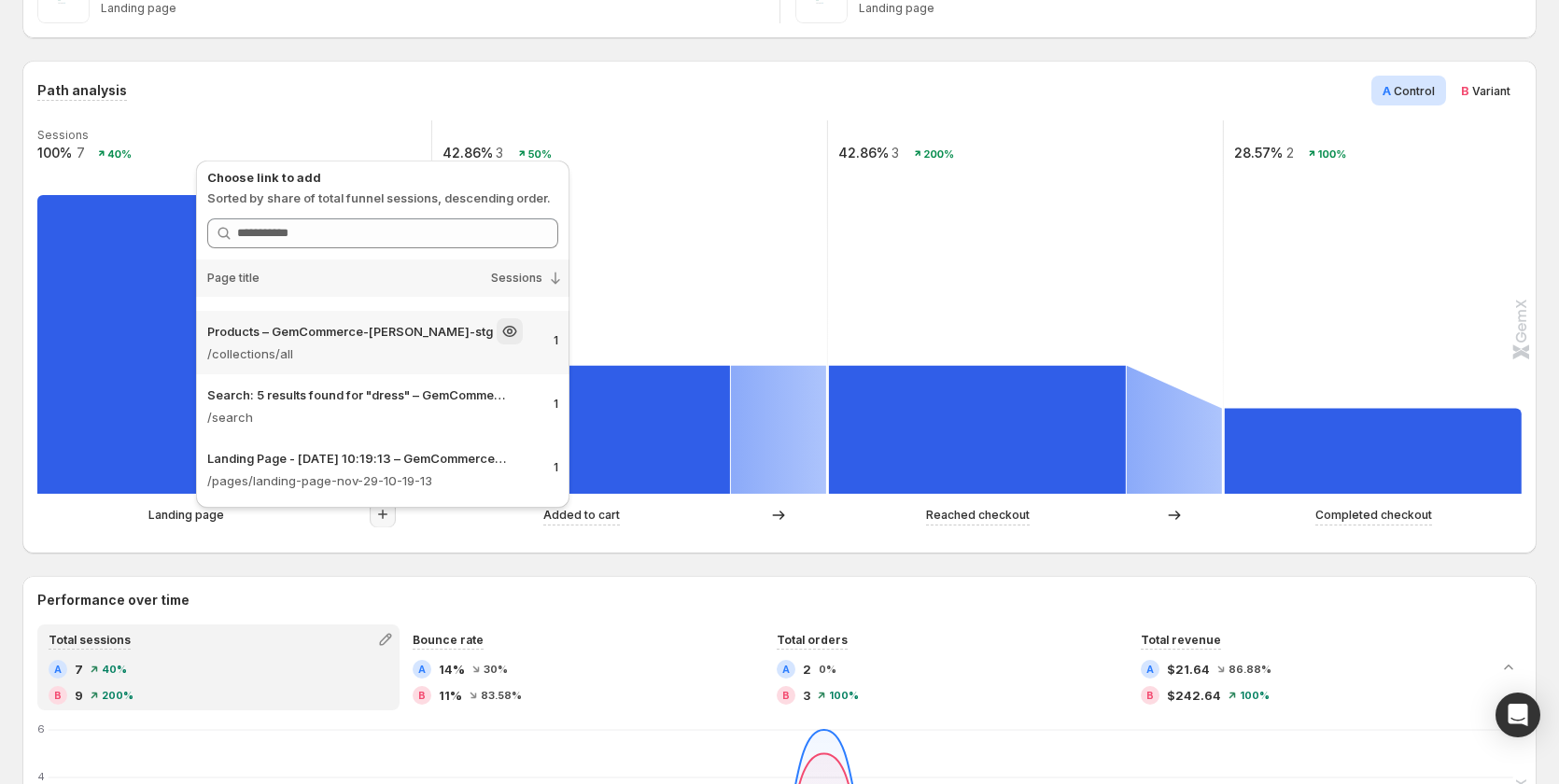
scroll to position [113, 0]
click at [422, 472] on p "/pages/landing-page-nov-29-10-19-13" at bounding box center [373, 479] width 332 height 19
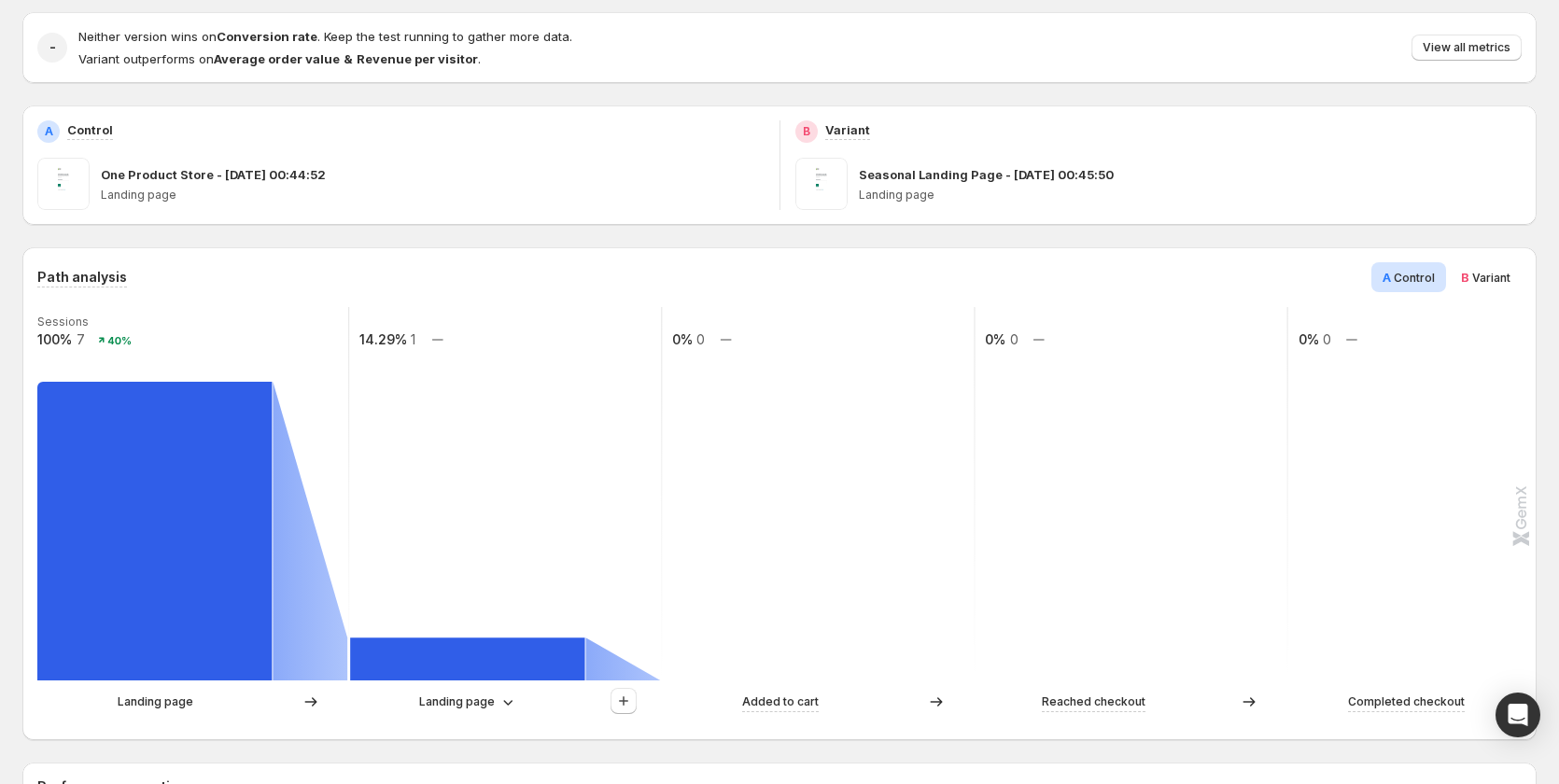
scroll to position [0, 0]
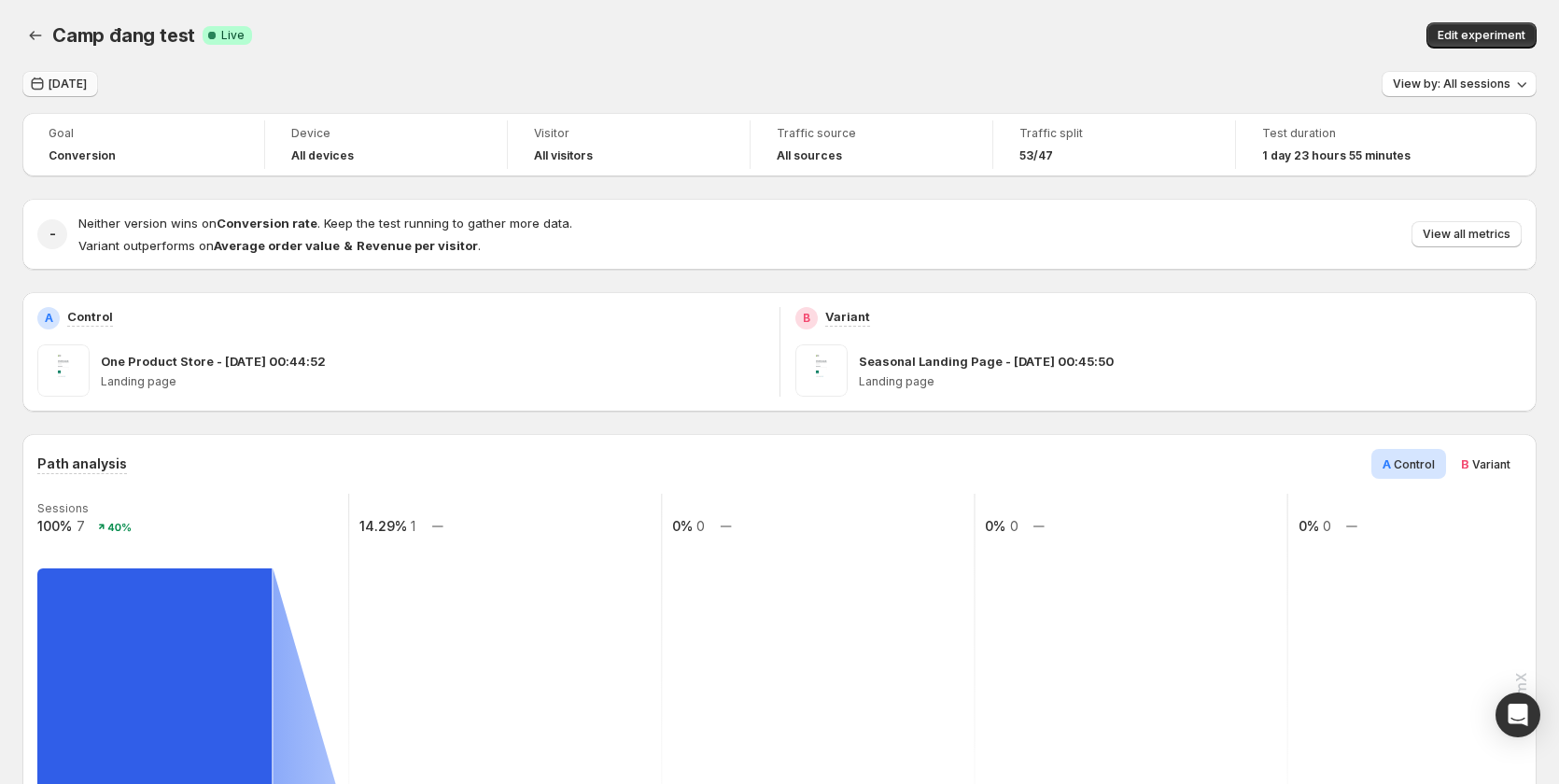
click at [72, 91] on span "Yesterday" at bounding box center [67, 83] width 38 height 15
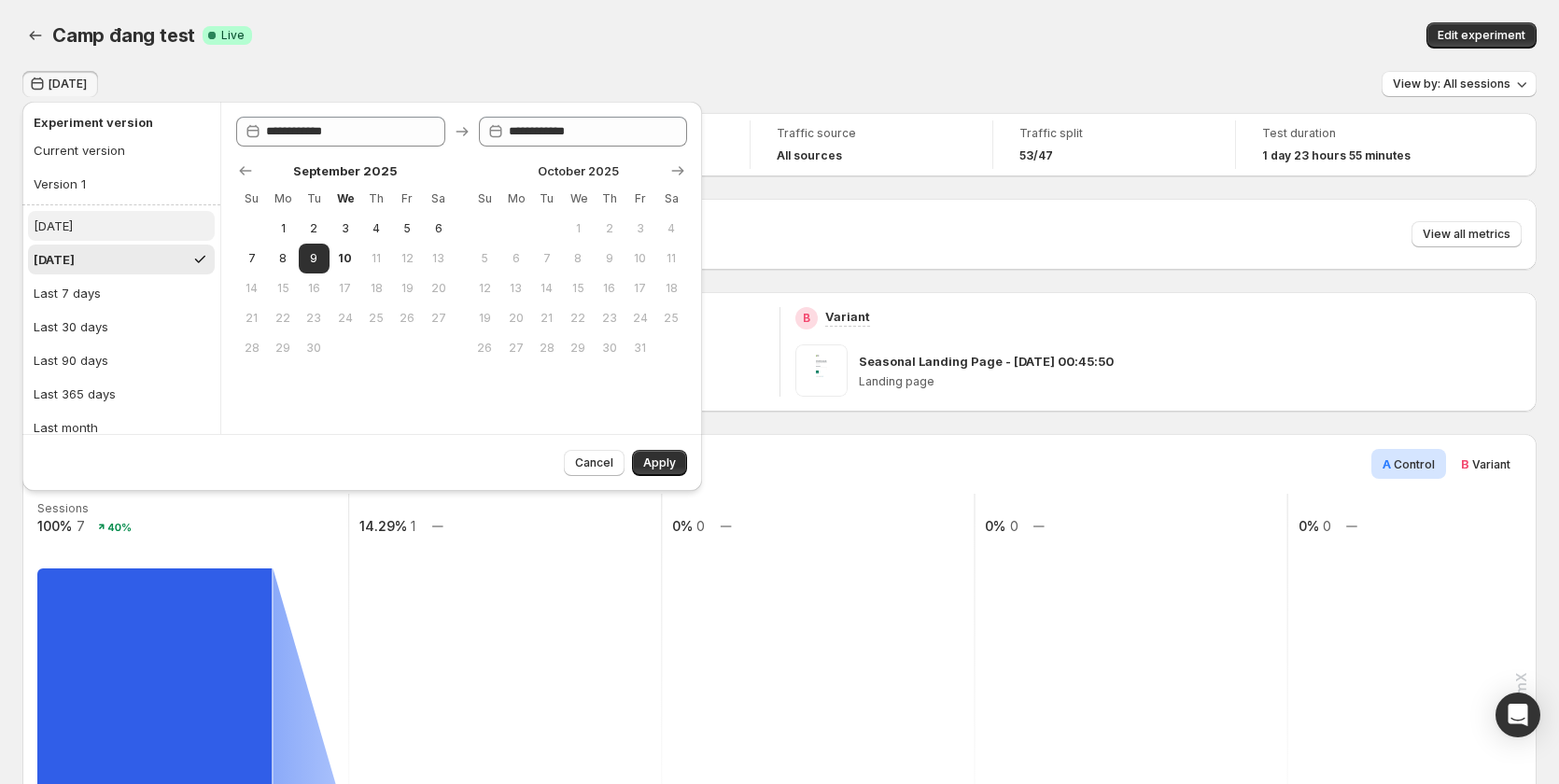
click at [98, 233] on button "Today" at bounding box center [121, 226] width 187 height 30
type input "**********"
click at [657, 458] on span "Apply" at bounding box center [659, 462] width 32 height 15
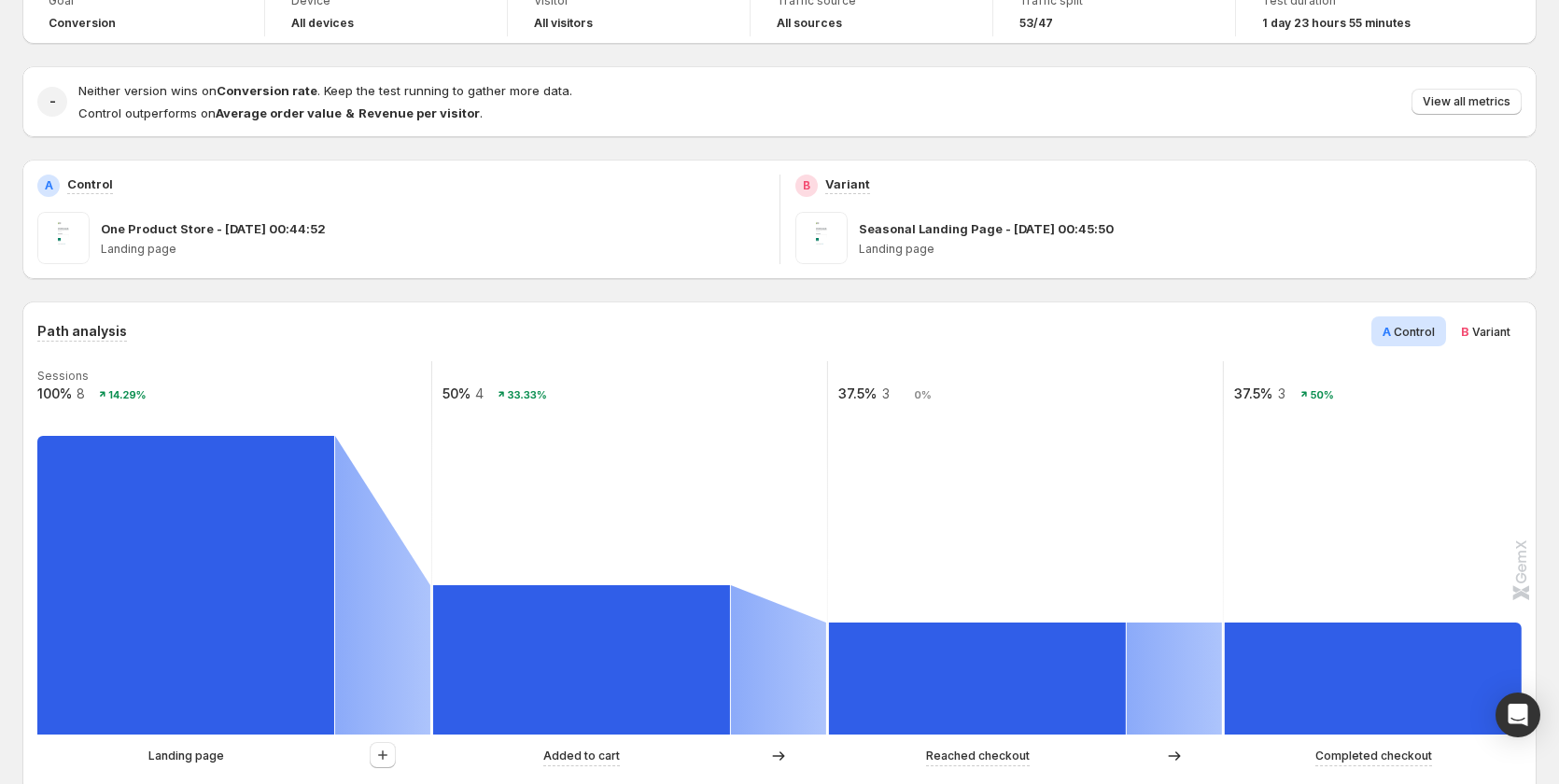
scroll to position [187, 0]
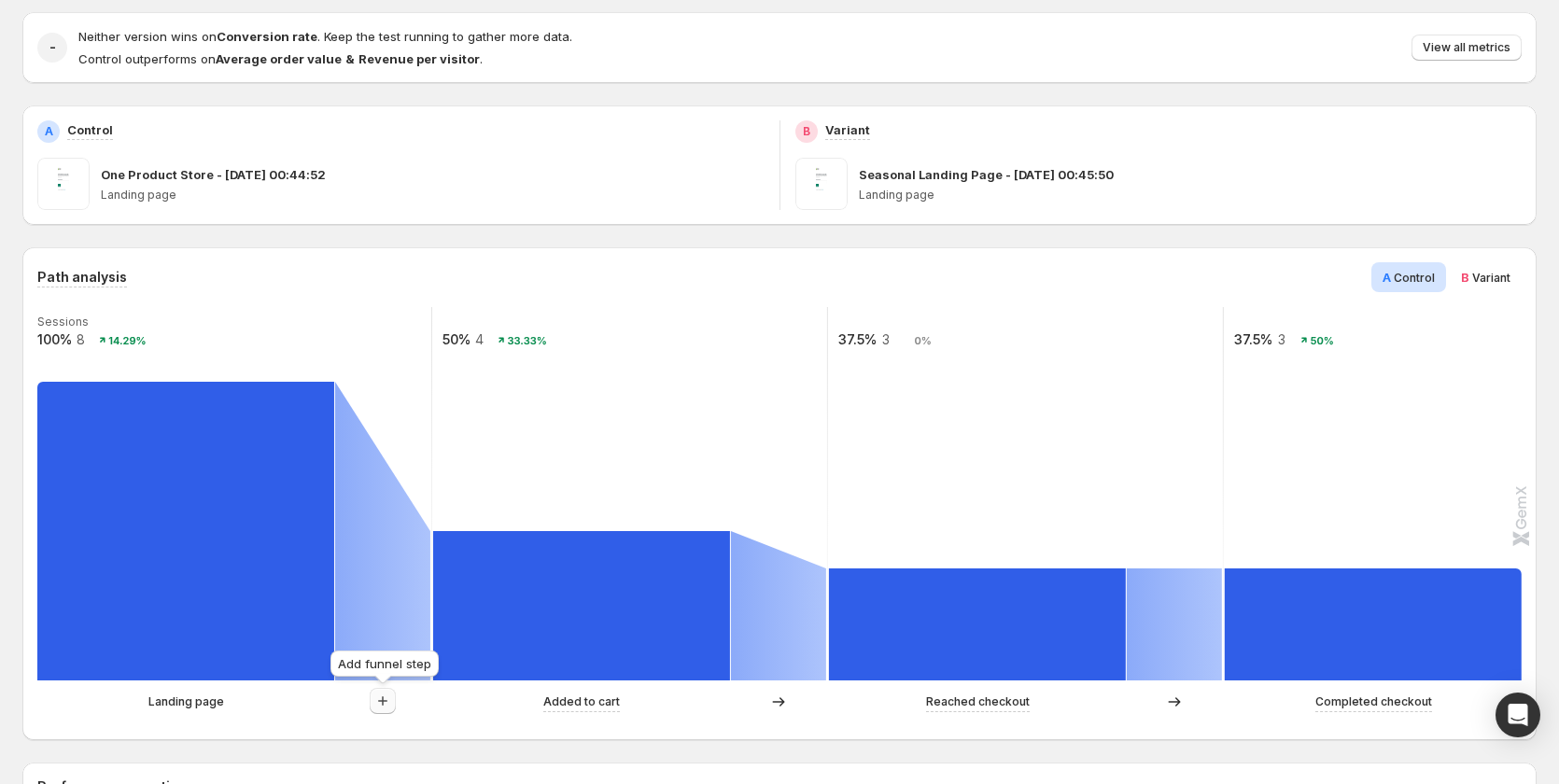
click at [384, 699] on icon "button" at bounding box center [382, 700] width 19 height 19
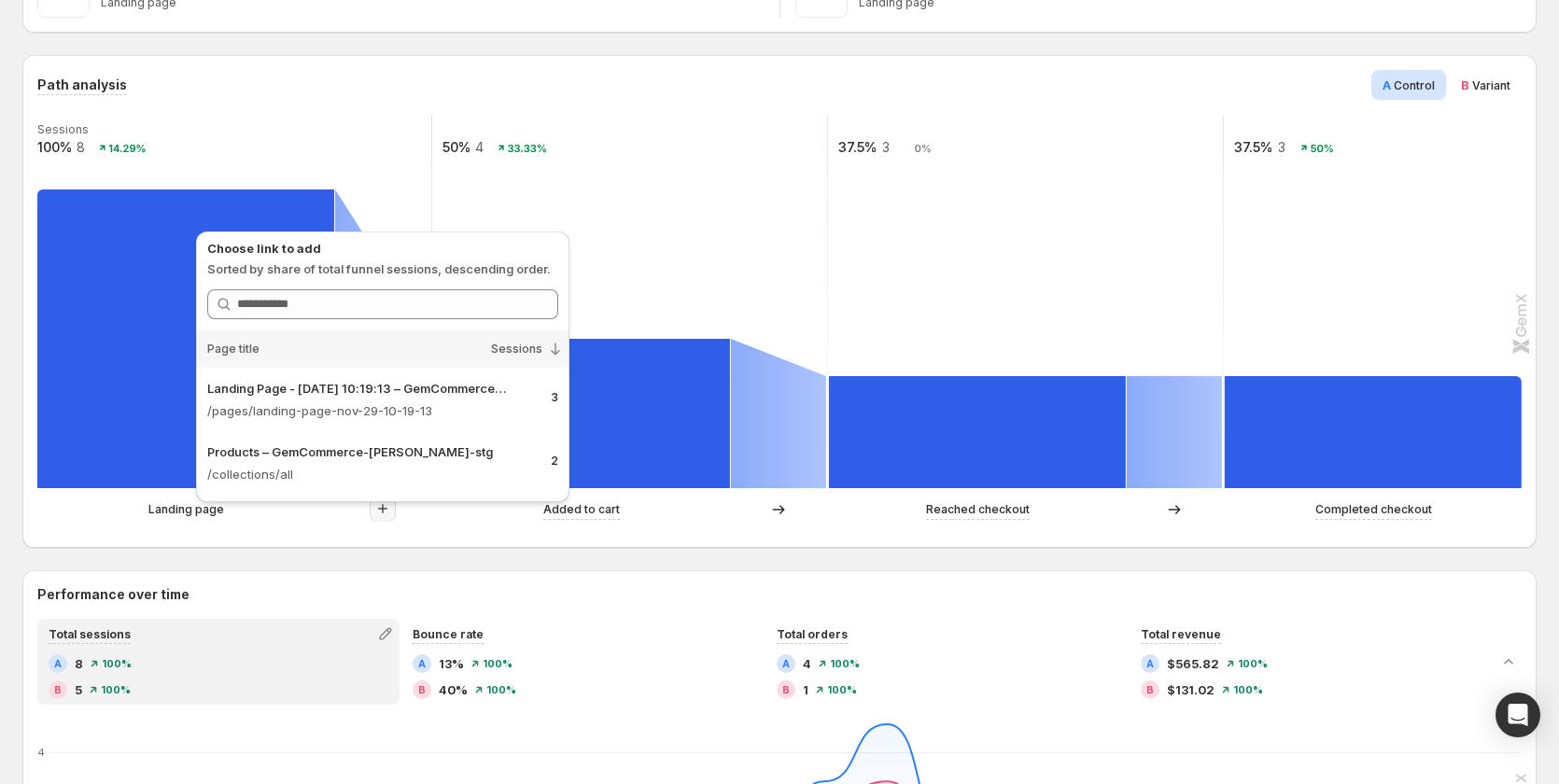
scroll to position [373, 0]
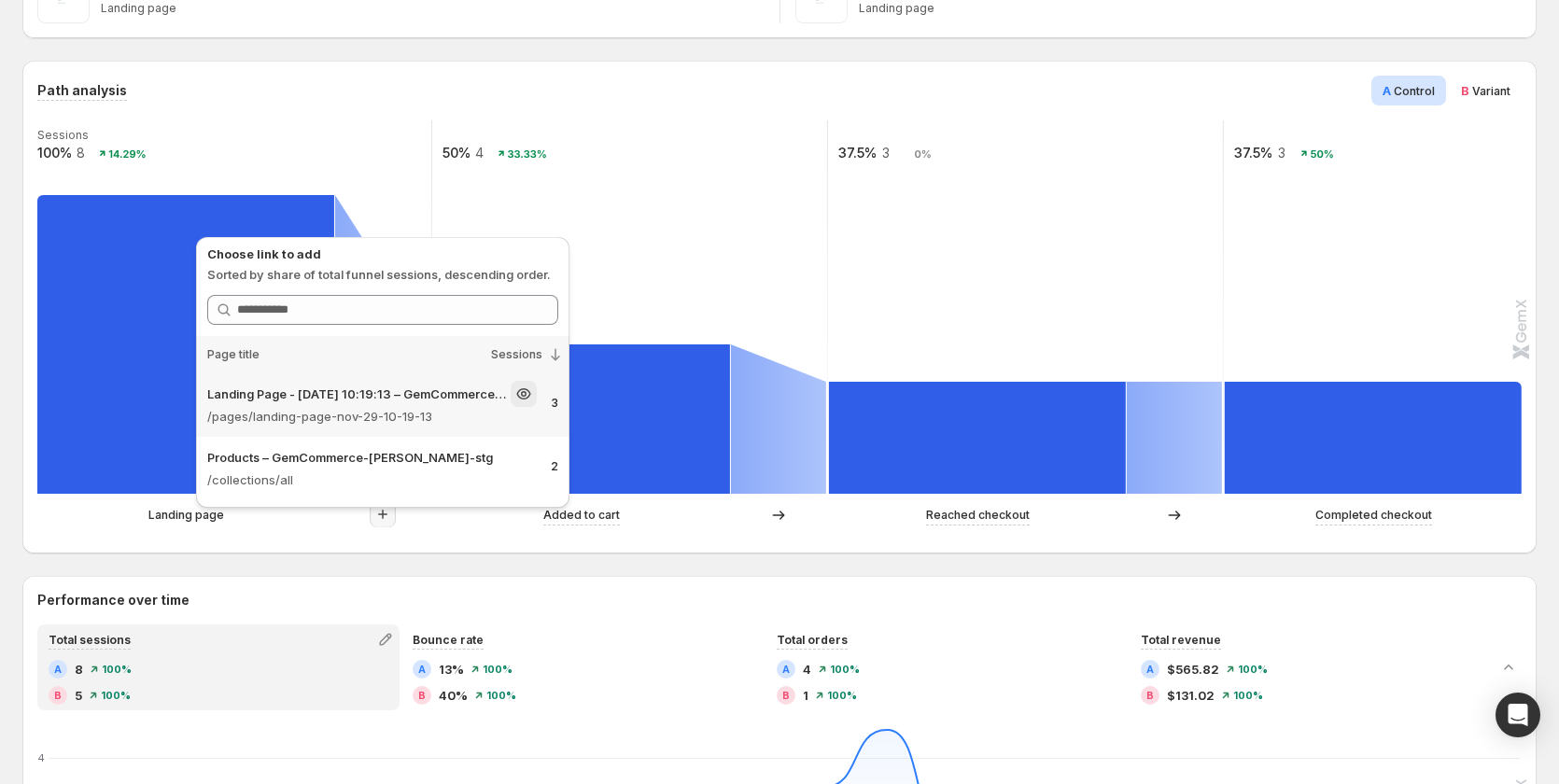
click at [347, 414] on p "/pages/landing-page-nov-29-10-19-13" at bounding box center [372, 415] width 330 height 19
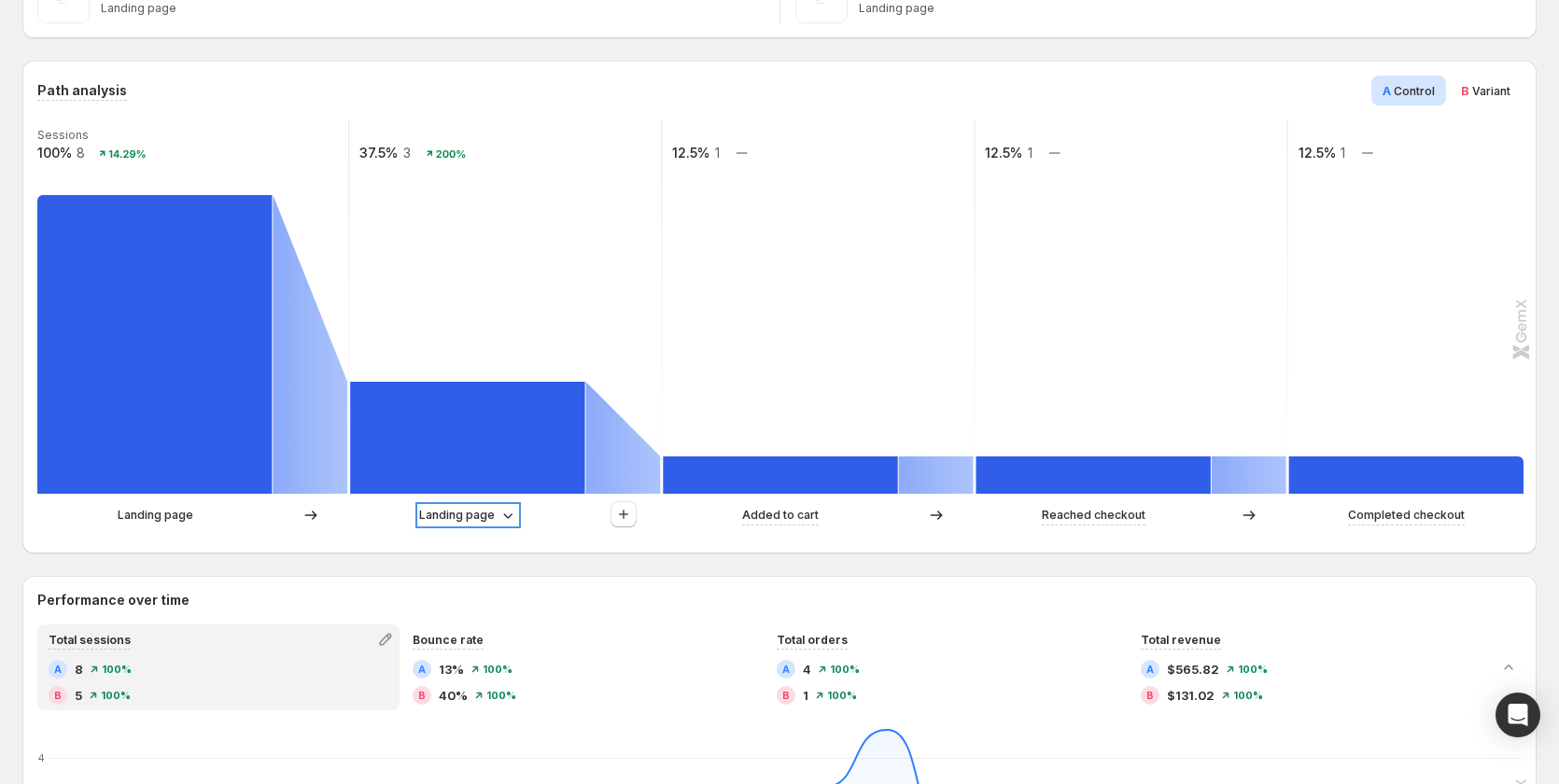
click at [500, 515] on icon at bounding box center [508, 514] width 19 height 19
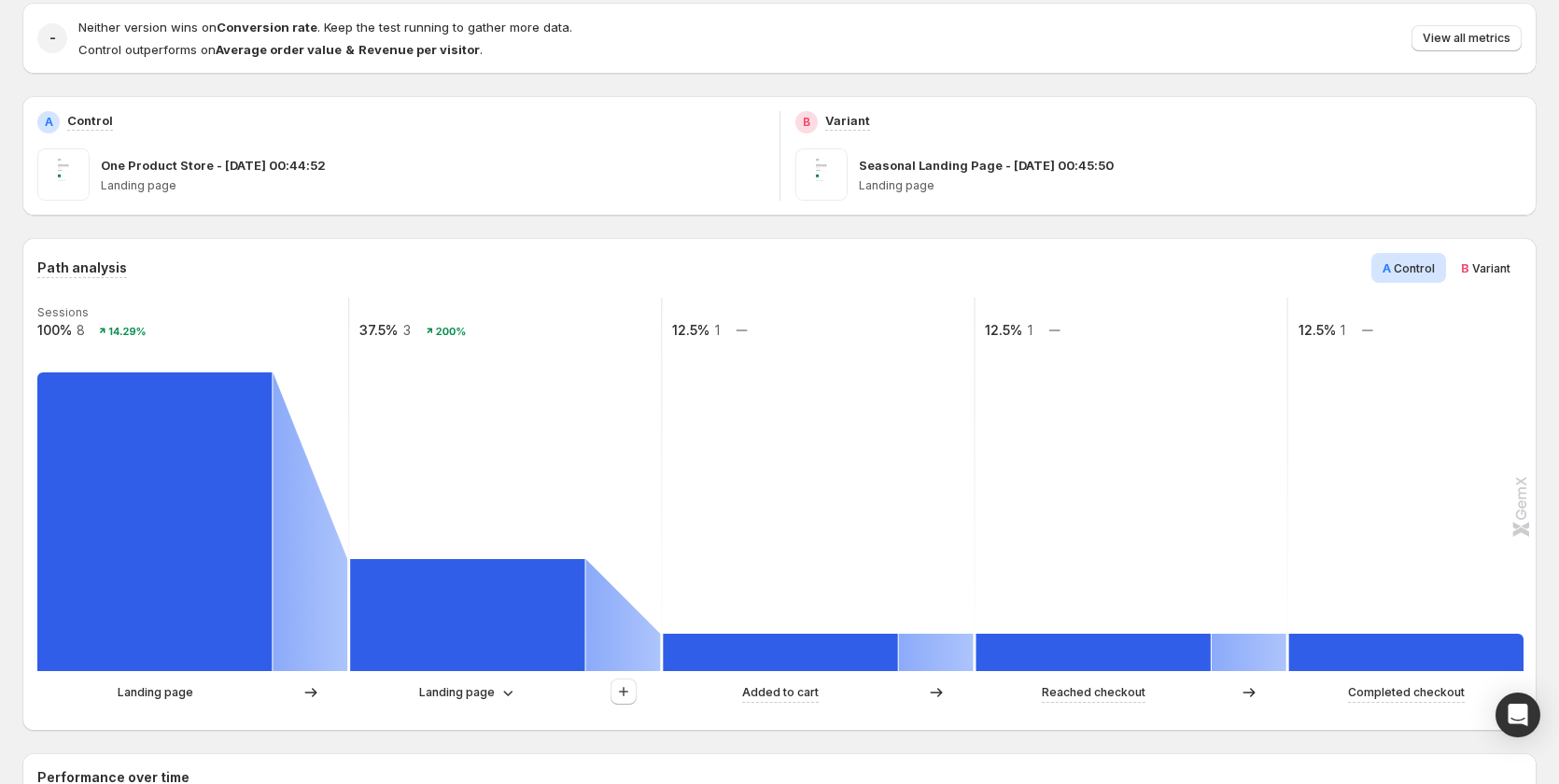
scroll to position [0, 0]
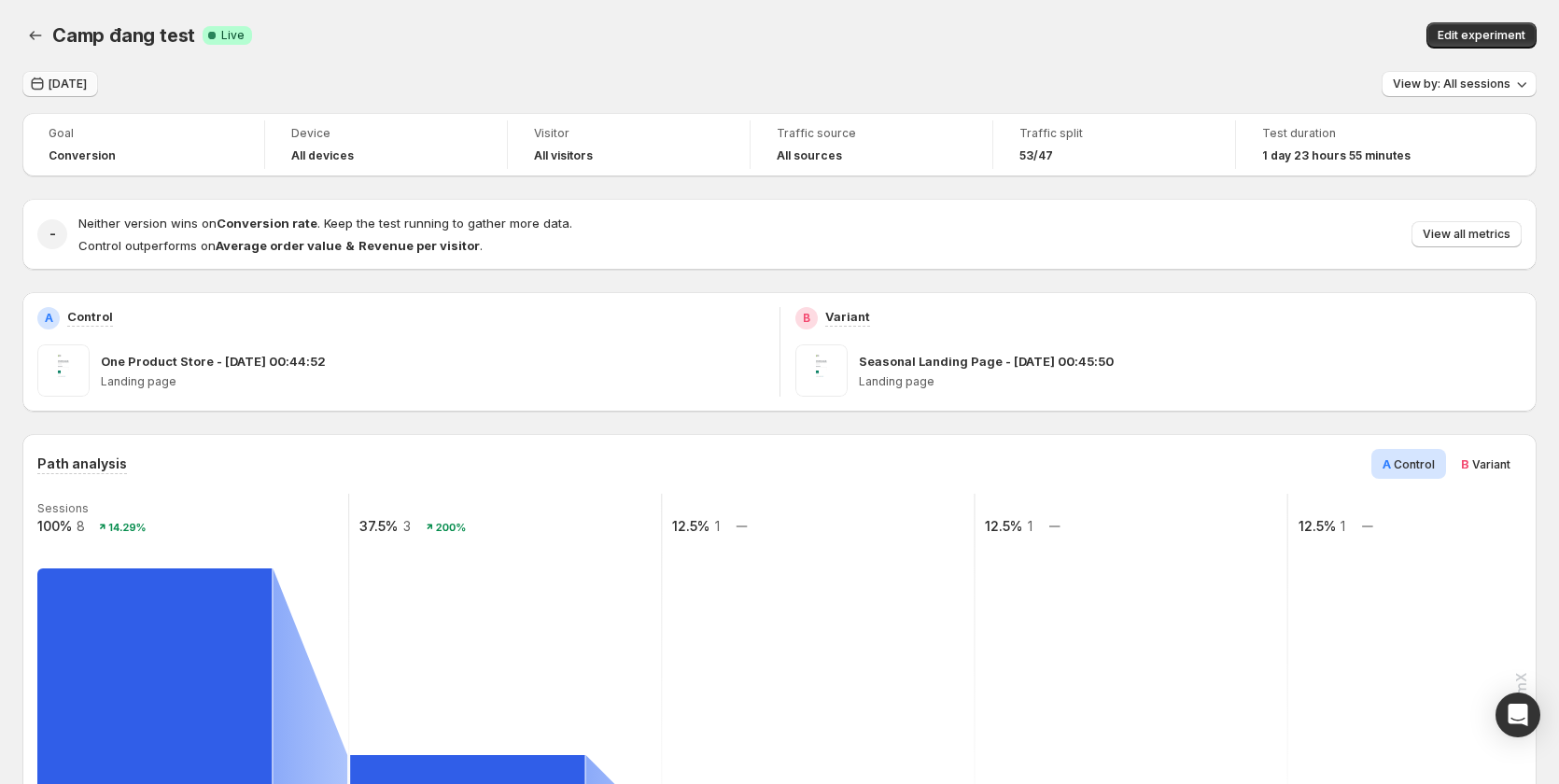
click at [68, 86] on span "Today" at bounding box center [67, 83] width 38 height 15
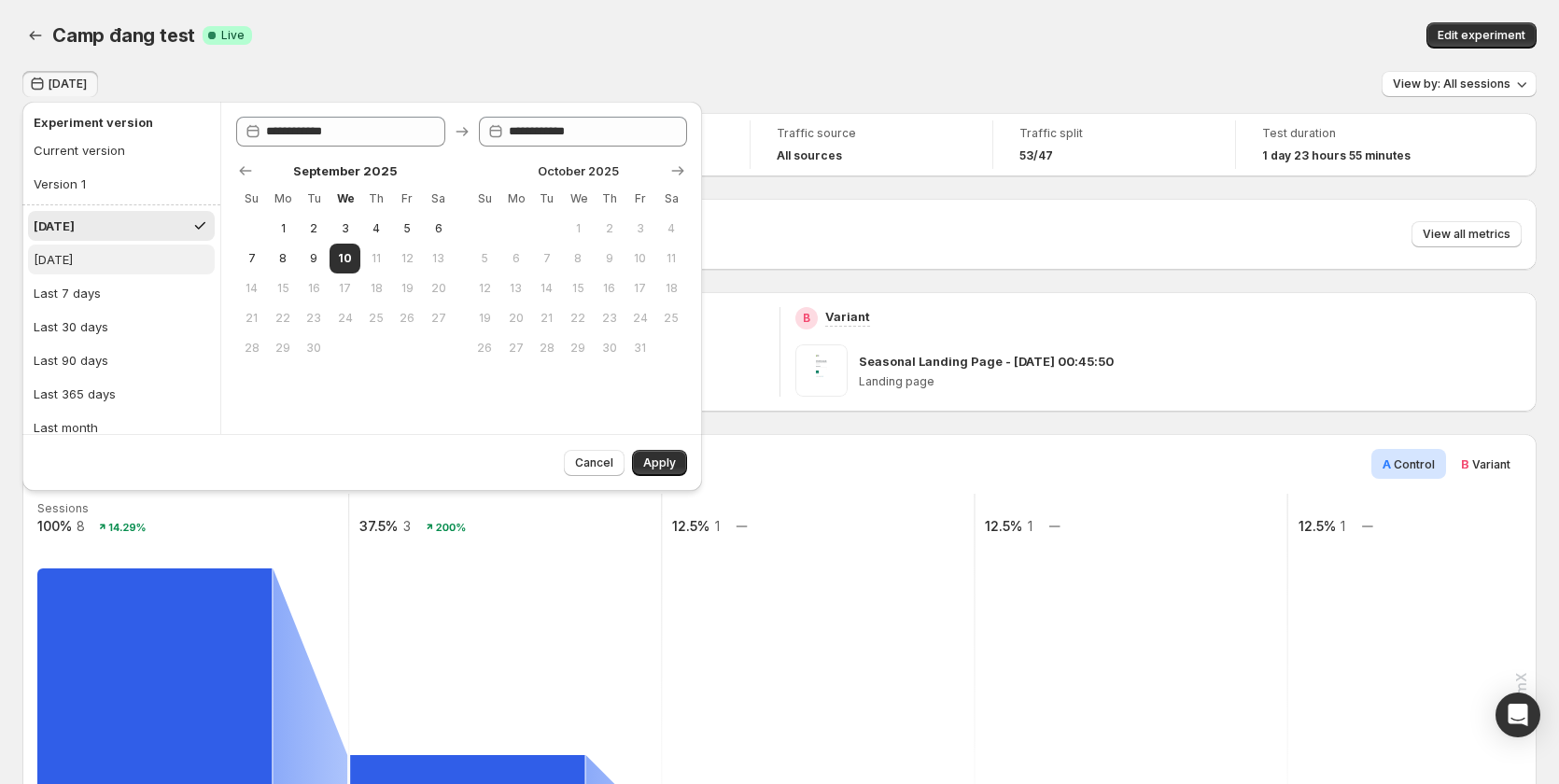
click at [102, 258] on button "Yesterday" at bounding box center [121, 259] width 187 height 30
type input "**********"
click at [650, 460] on span "Apply" at bounding box center [659, 462] width 32 height 15
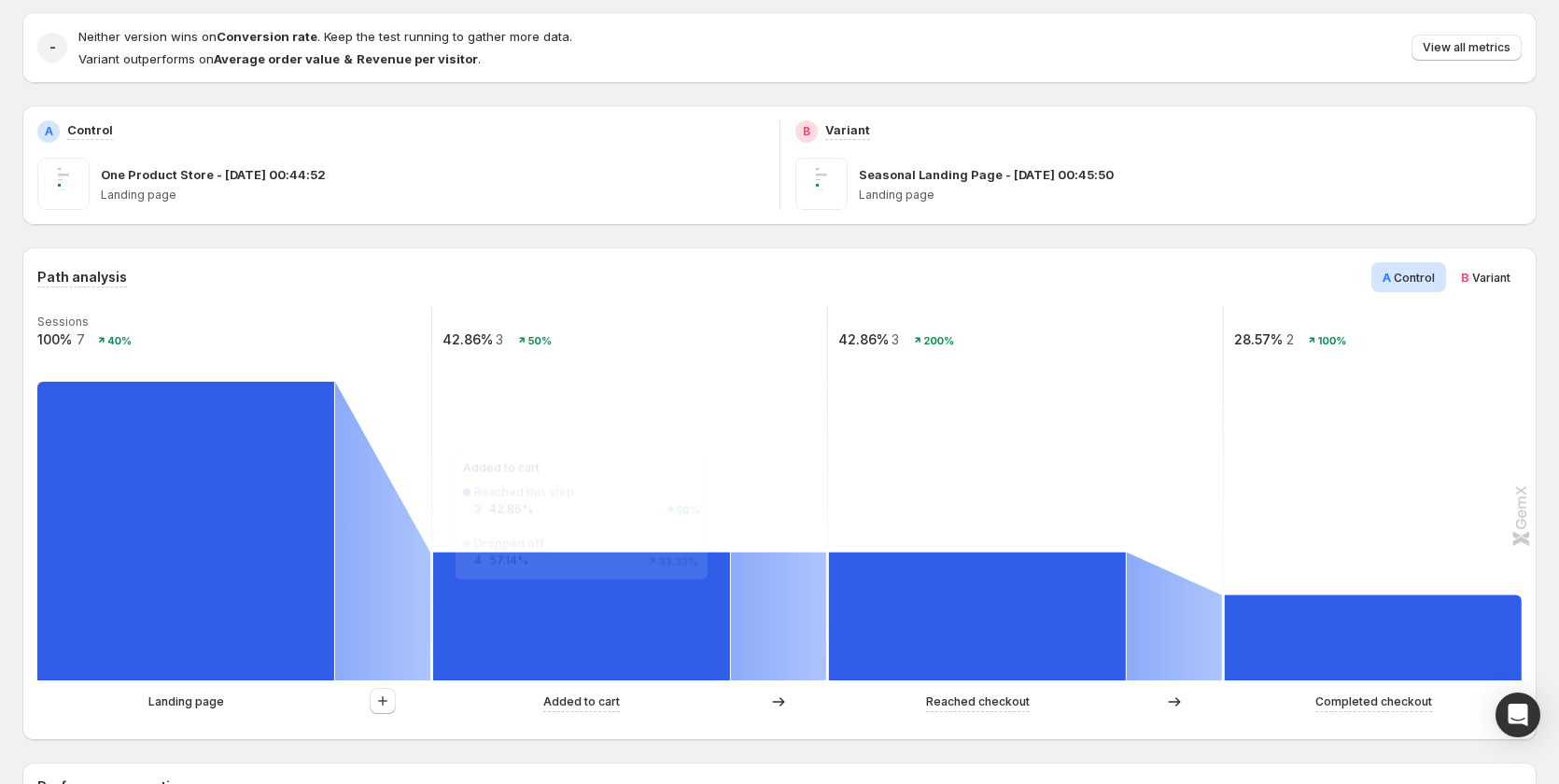
scroll to position [560, 0]
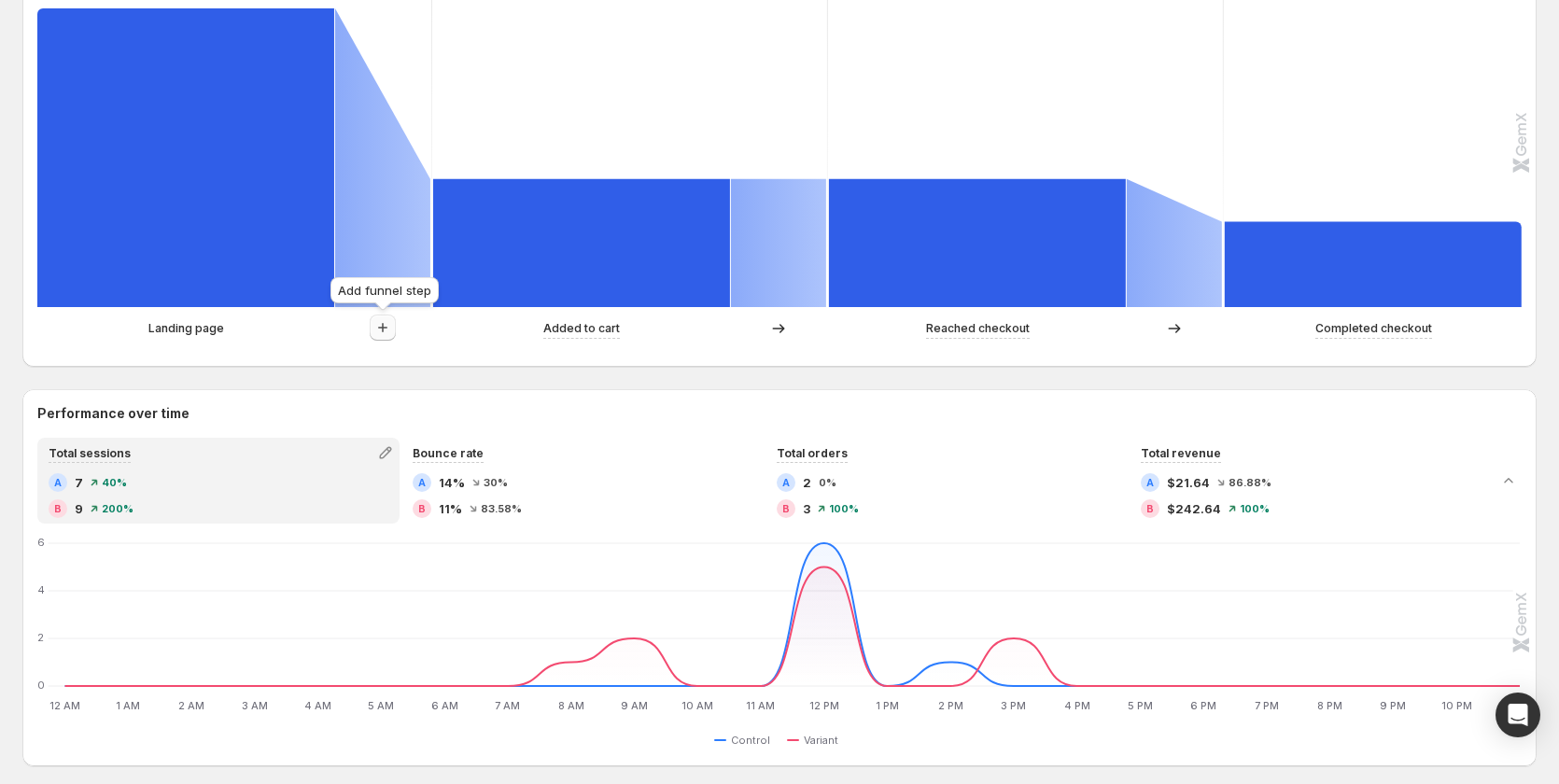
click at [379, 330] on icon "button" at bounding box center [382, 327] width 19 height 19
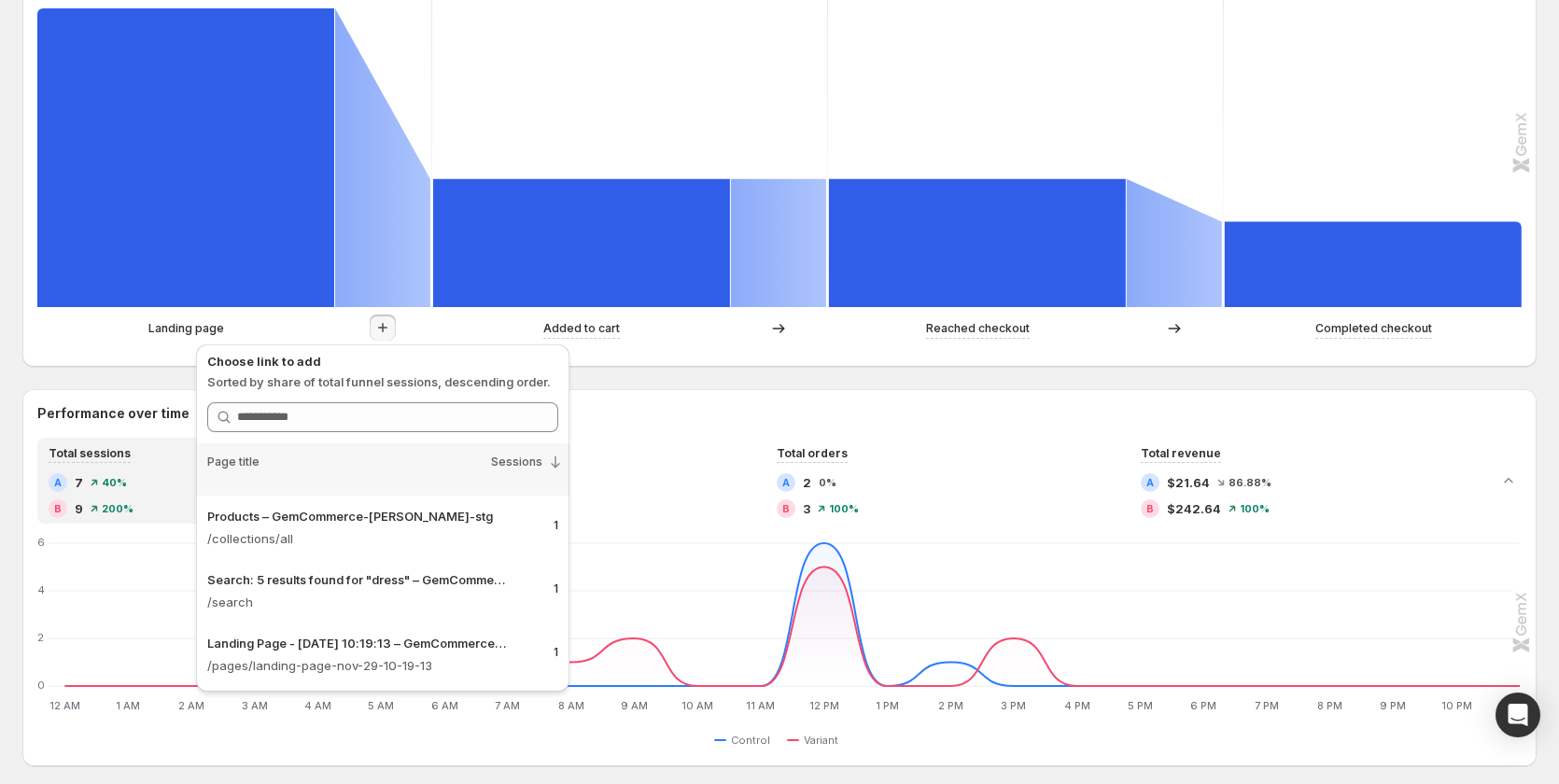
scroll to position [113, 0]
click at [461, 653] on div "Landing Page - Nov 29, 10:19:13 – GemCommerce-sandy-stg" at bounding box center [373, 641] width 332 height 26
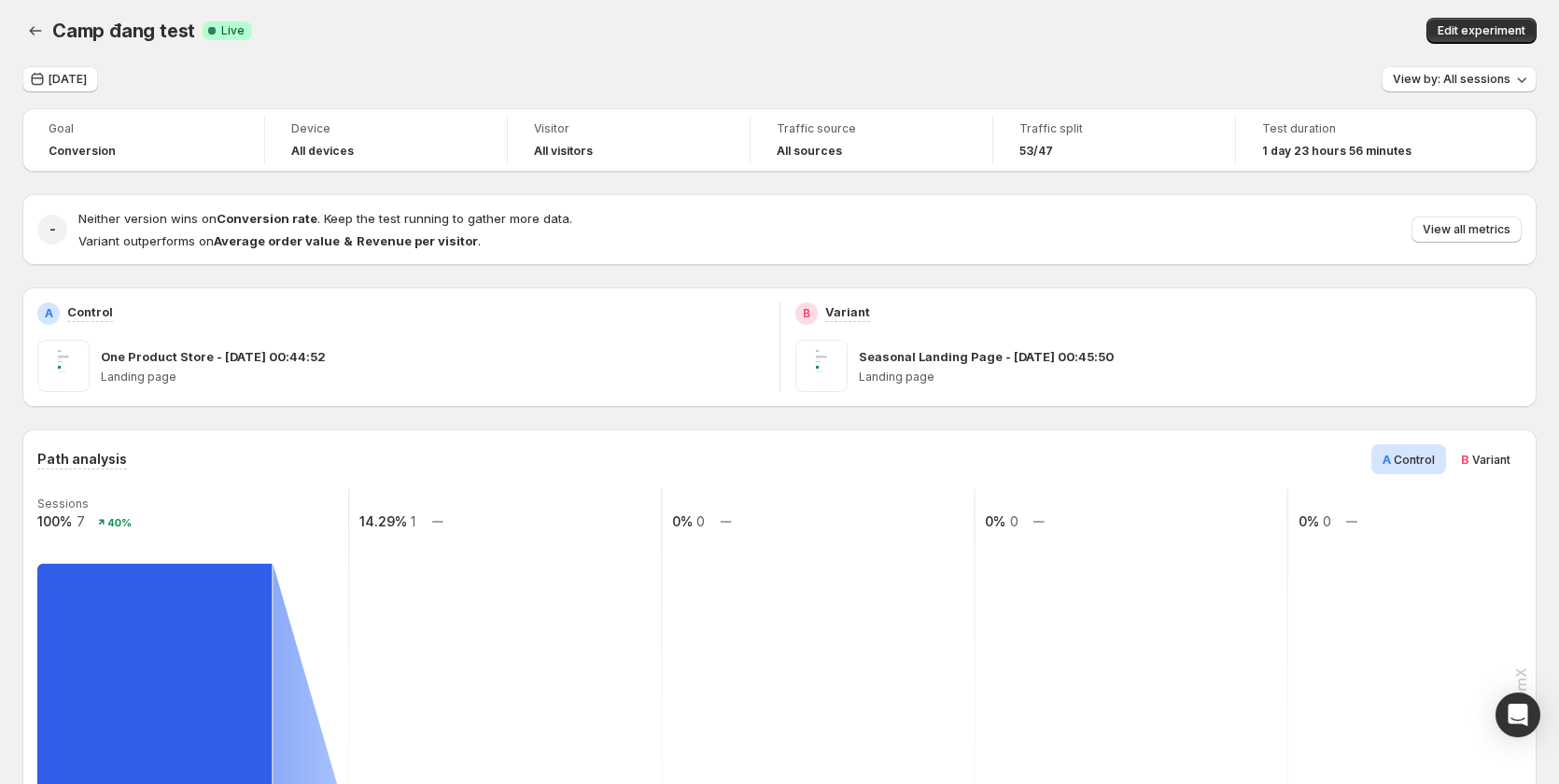
scroll to position [0, 0]
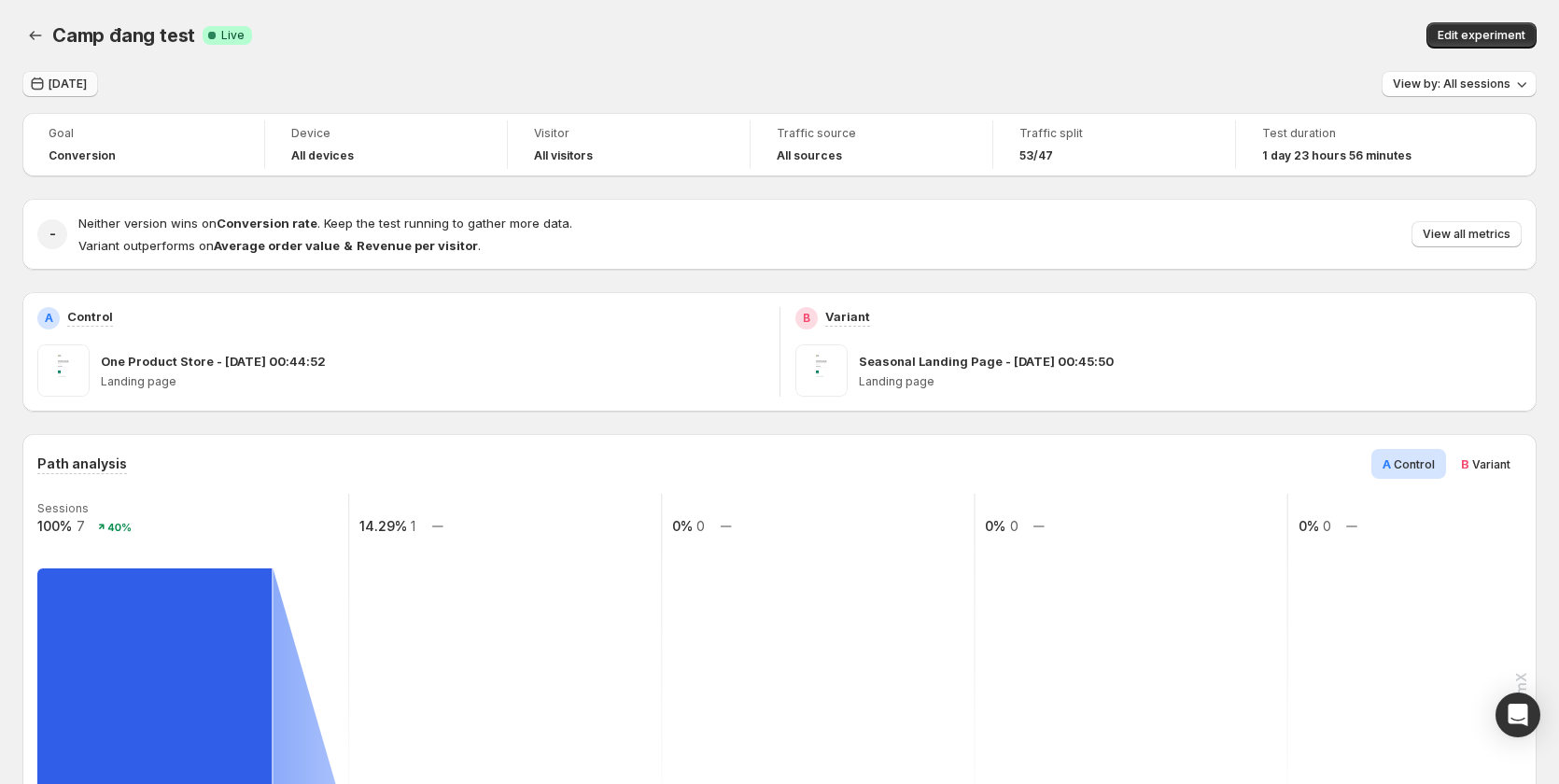
click at [73, 86] on span "Yesterday" at bounding box center [67, 83] width 38 height 15
click at [52, 87] on span "Yesterday" at bounding box center [67, 83] width 38 height 15
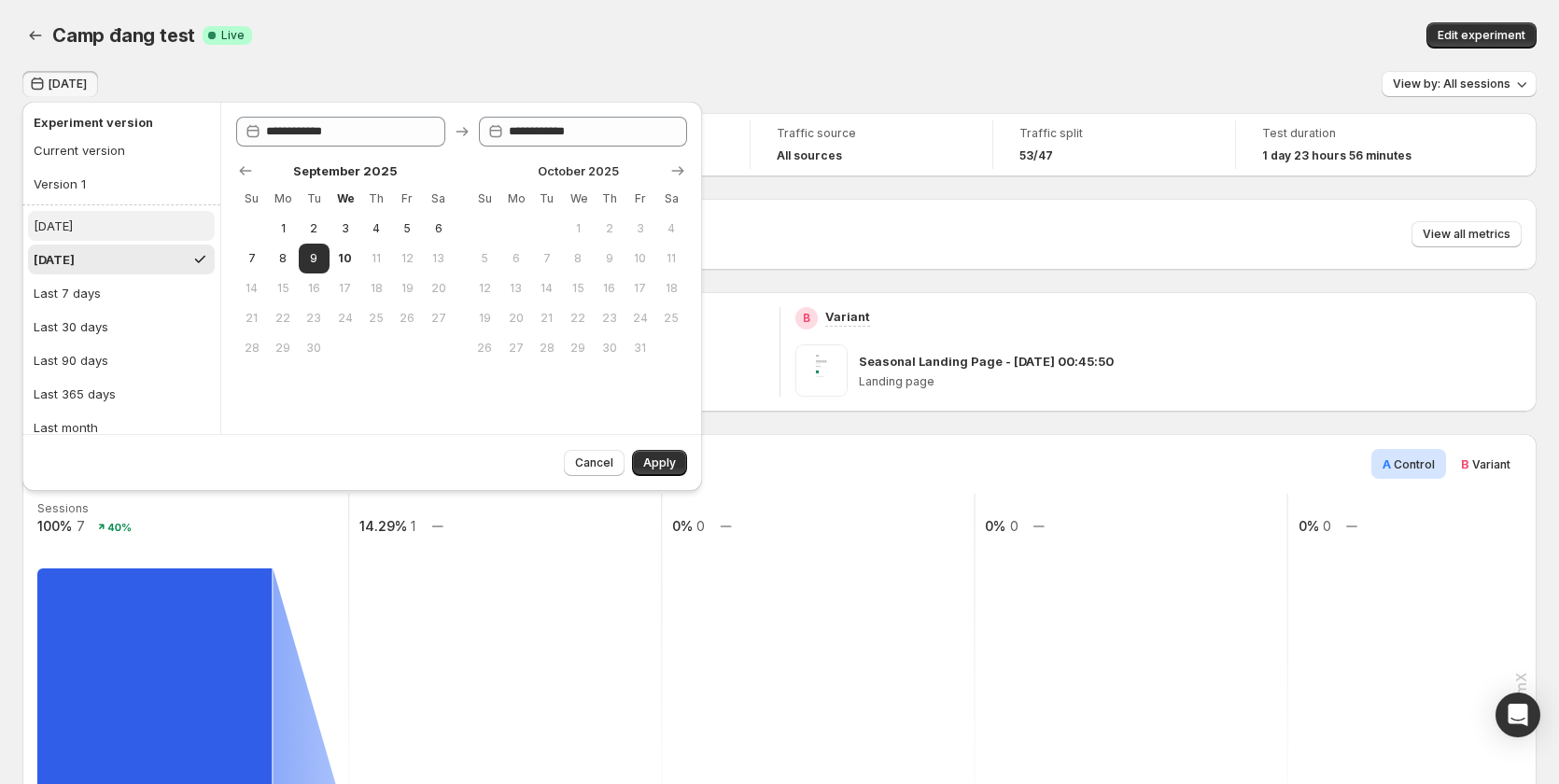
click at [85, 231] on button "Today" at bounding box center [121, 226] width 187 height 30
type input "**********"
click at [83, 221] on button "Today" at bounding box center [121, 226] width 187 height 30
click at [643, 475] on button "Apply" at bounding box center [659, 462] width 55 height 26
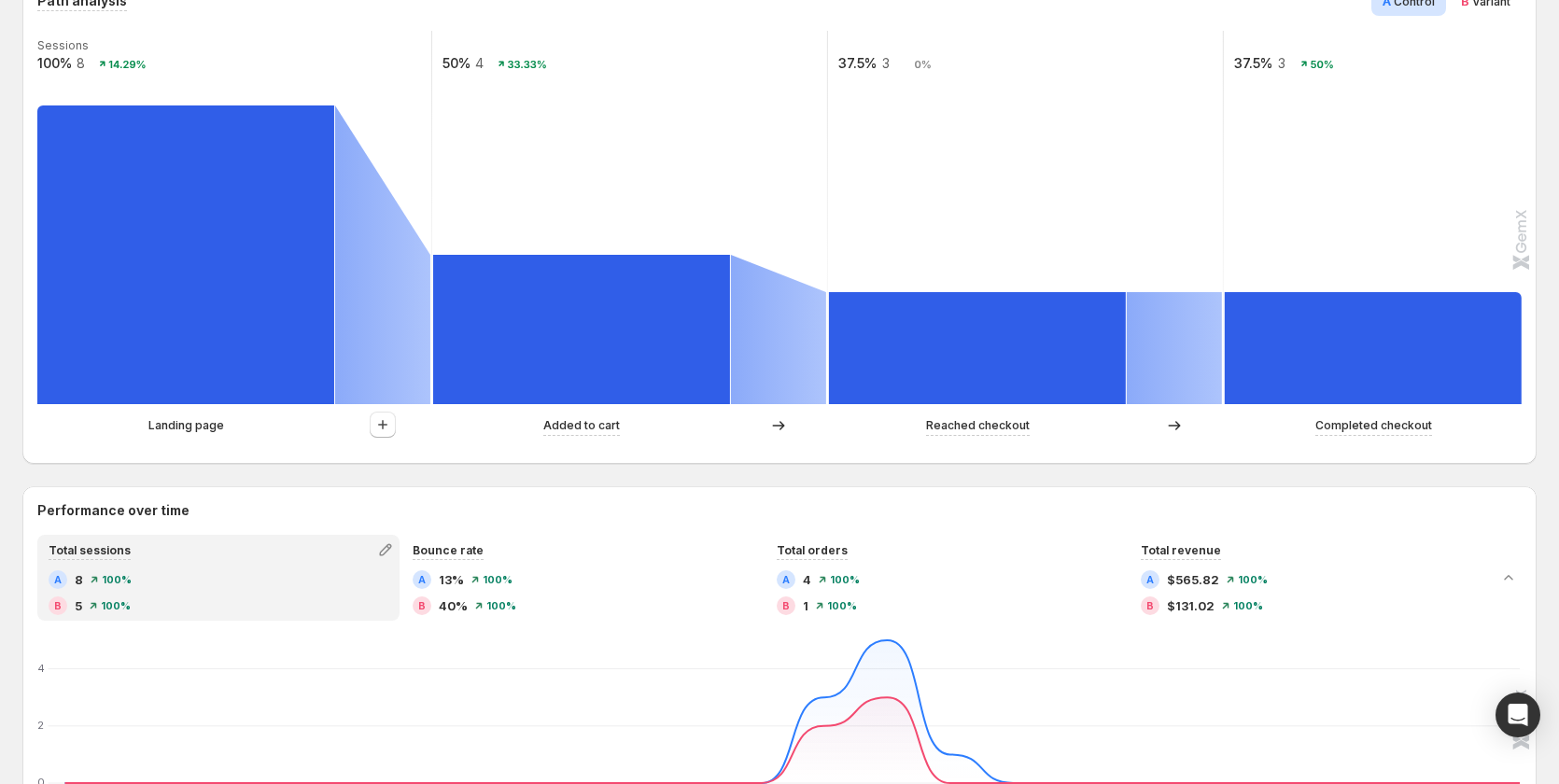
scroll to position [466, 0]
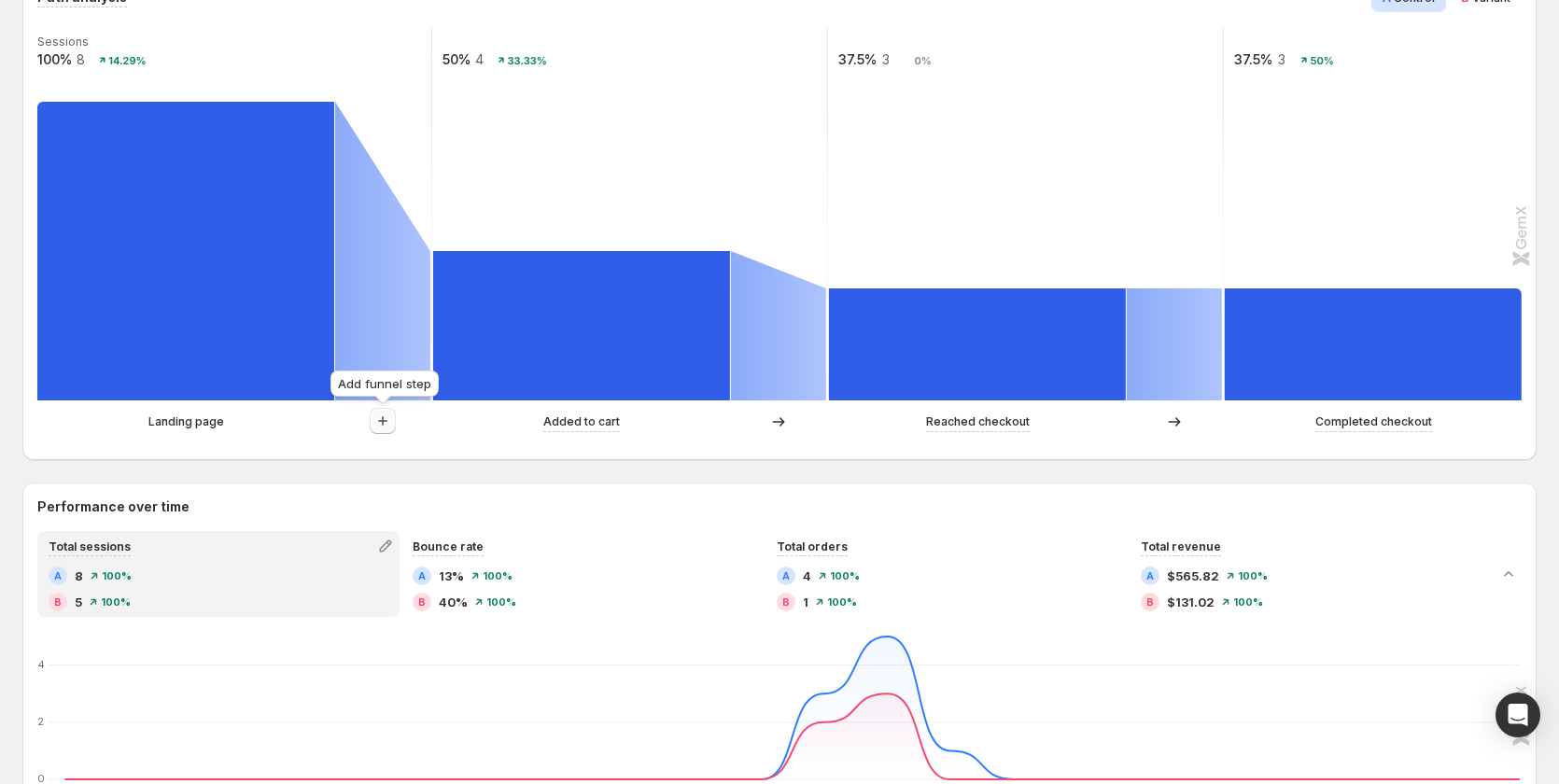
click at [378, 424] on icon "button" at bounding box center [382, 420] width 19 height 19
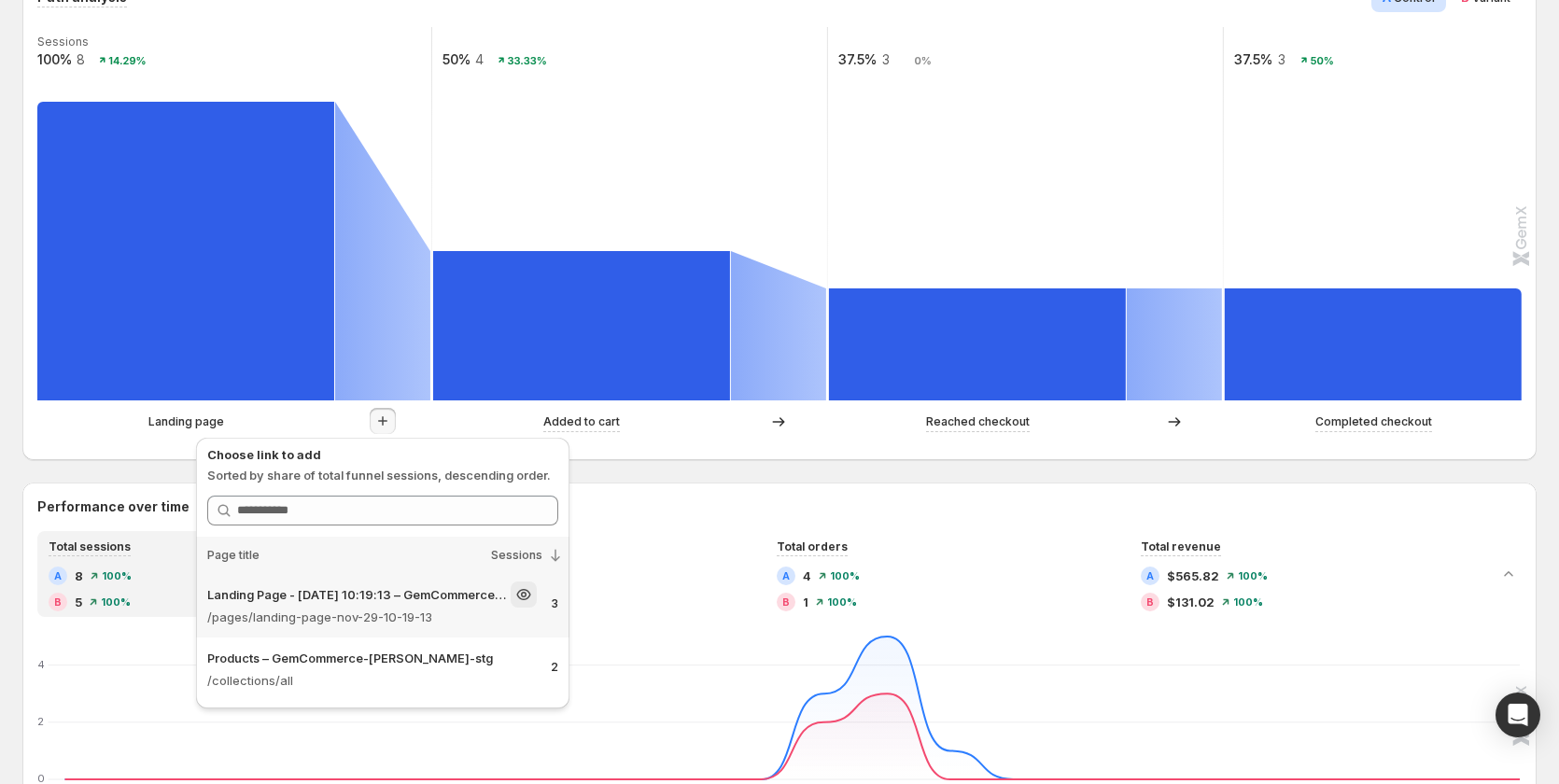
click at [369, 607] on div "Landing Page - Nov 29, 10:19:13 – GemCommerce-sandy-stg" at bounding box center [372, 594] width 330 height 26
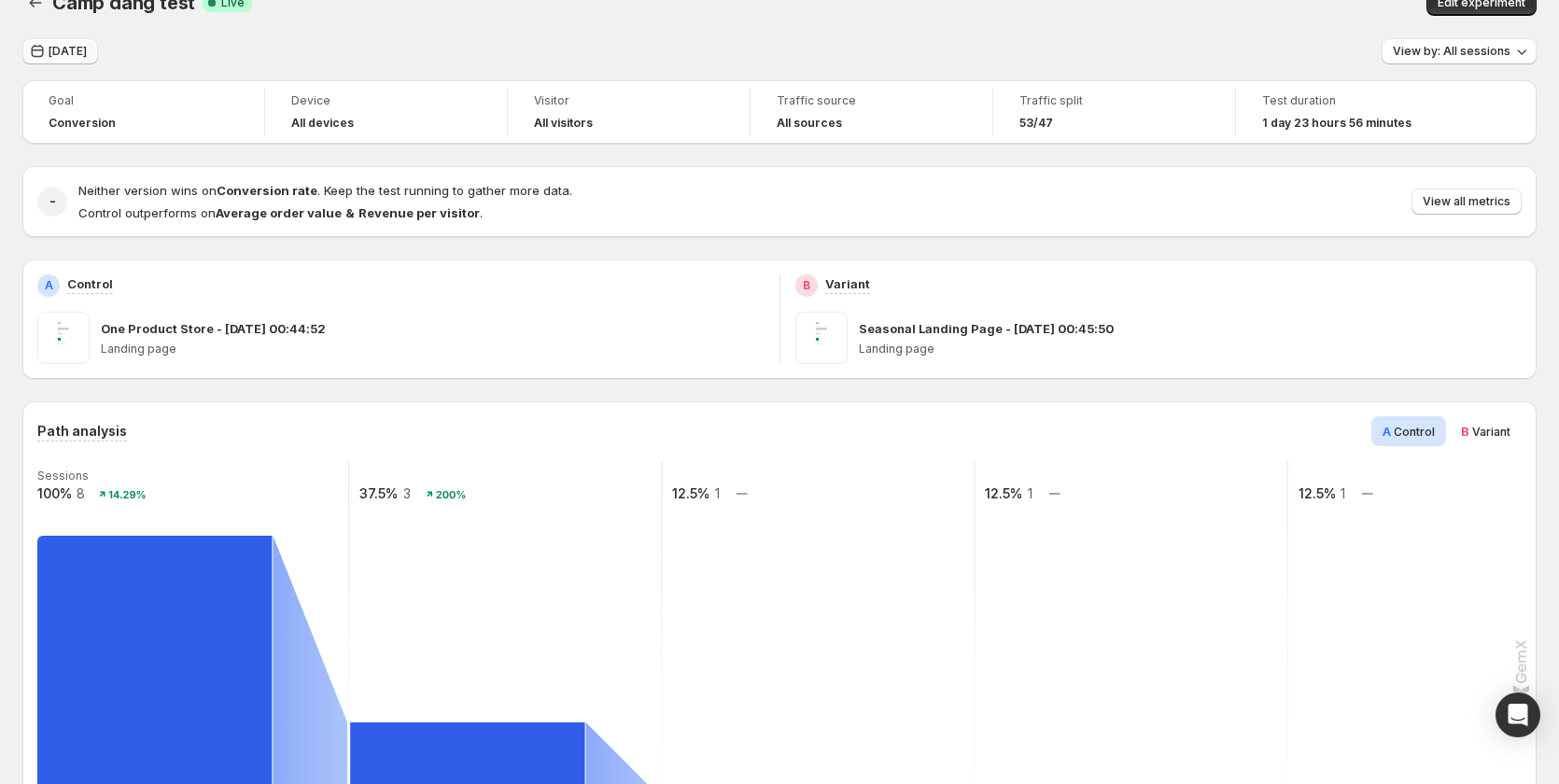
scroll to position [0, 0]
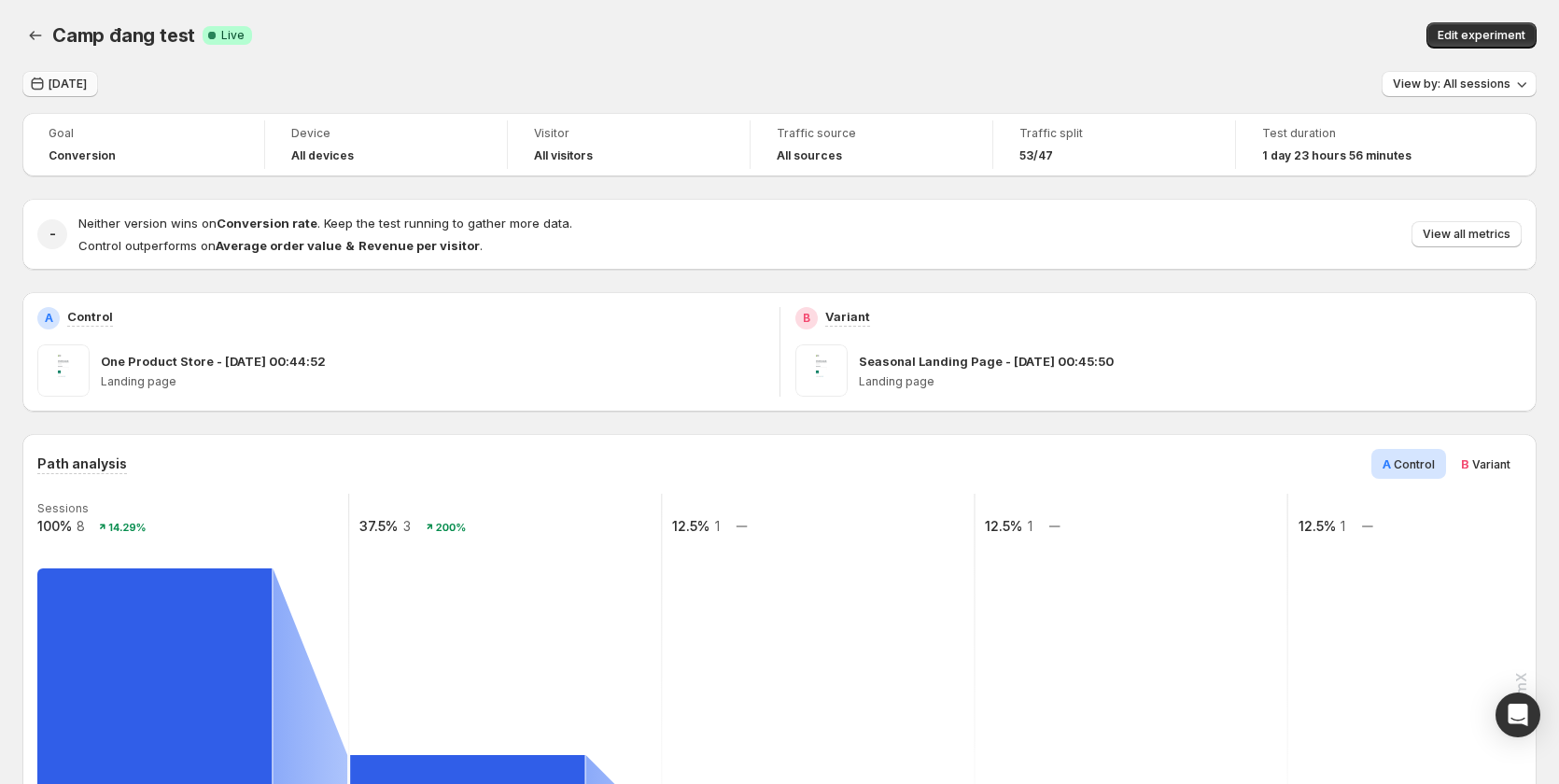
click at [77, 90] on span "Today" at bounding box center [67, 83] width 38 height 15
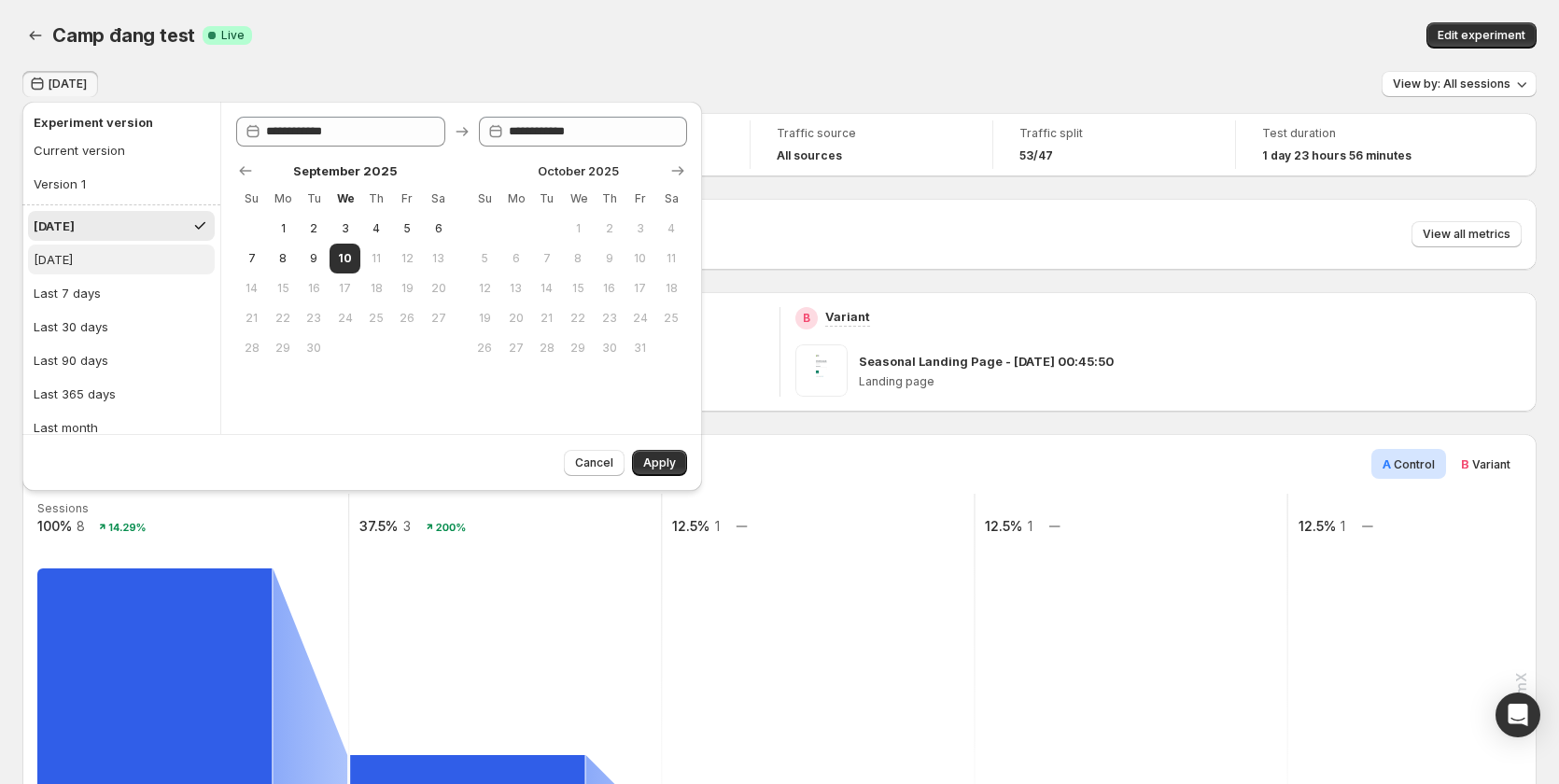
click at [103, 254] on button "Yesterday" at bounding box center [121, 259] width 187 height 30
type input "**********"
click at [642, 460] on button "Apply" at bounding box center [659, 462] width 55 height 26
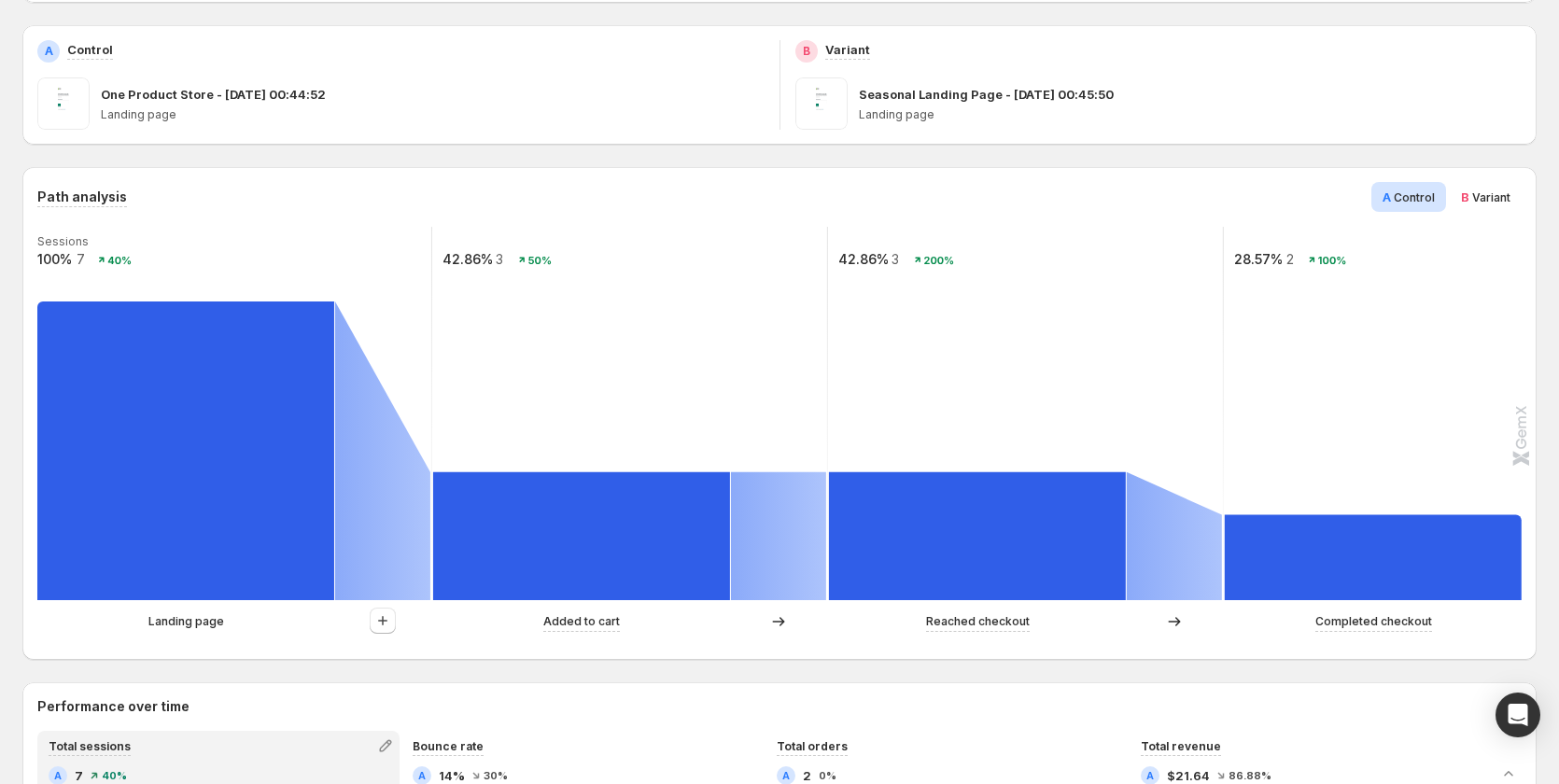
scroll to position [560, 0]
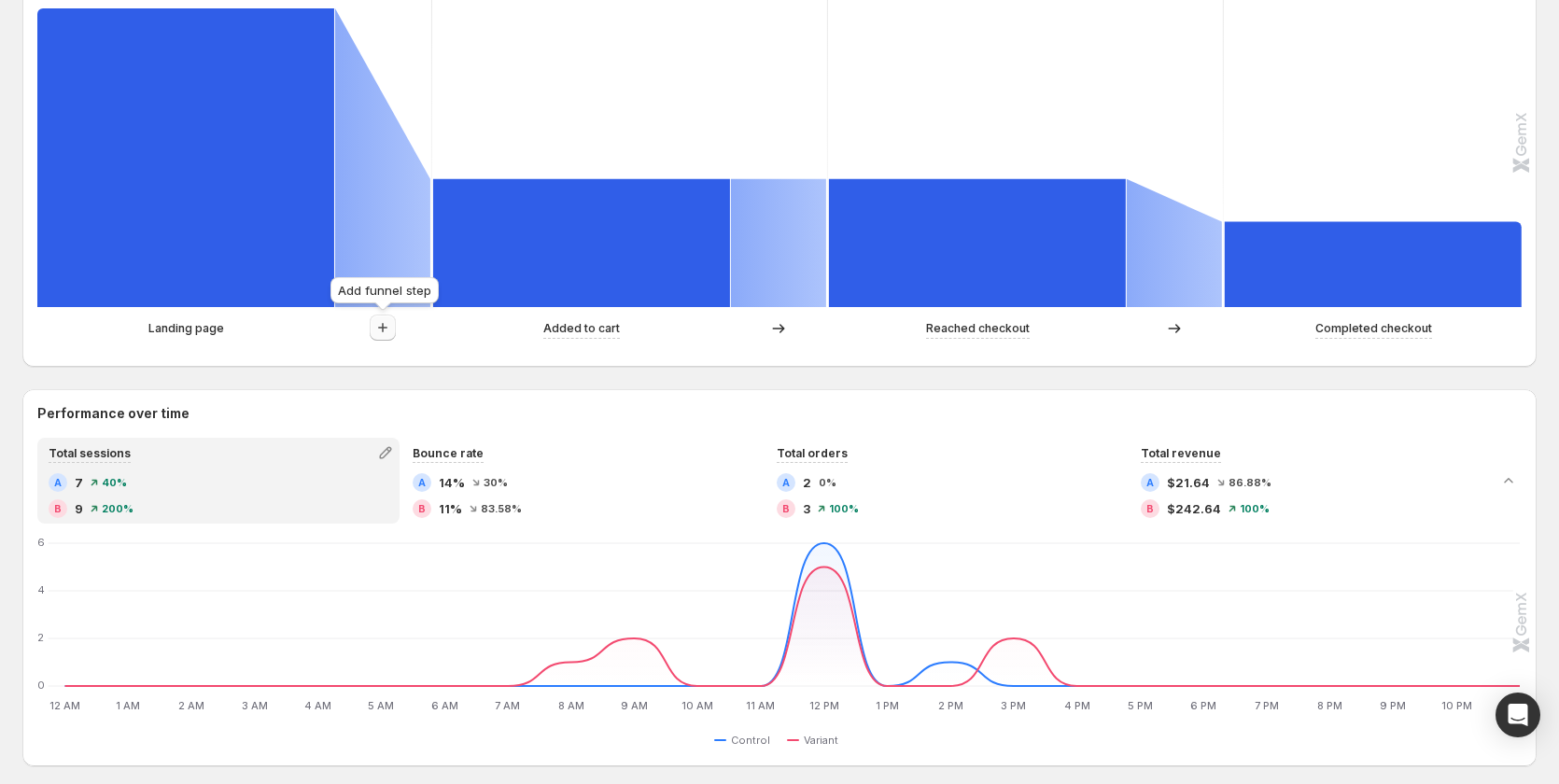
click at [376, 329] on icon "button" at bounding box center [382, 327] width 19 height 19
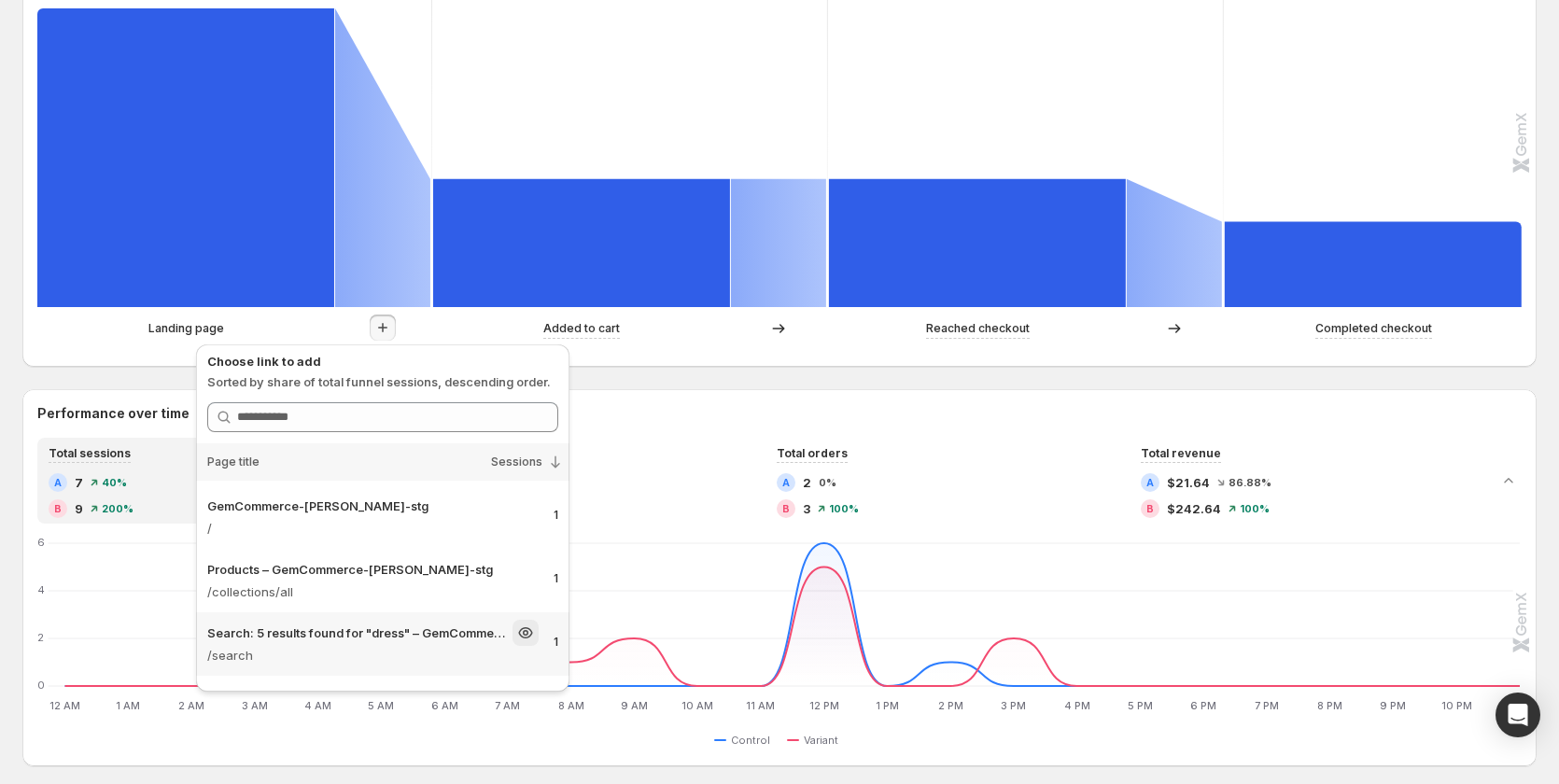
scroll to position [113, 0]
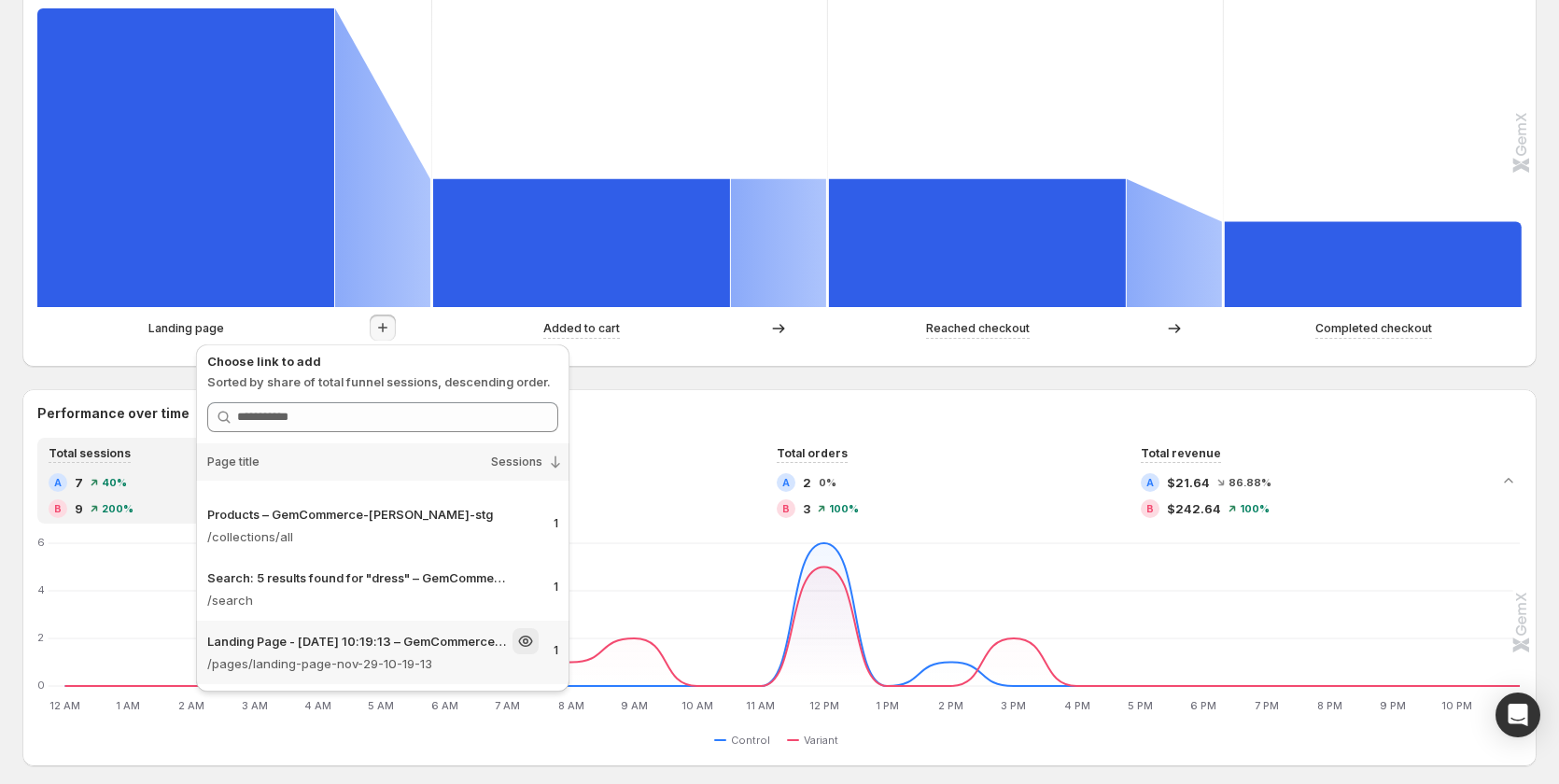
click at [361, 663] on p "/pages/landing-page-nov-29-10-19-13" at bounding box center [373, 663] width 332 height 19
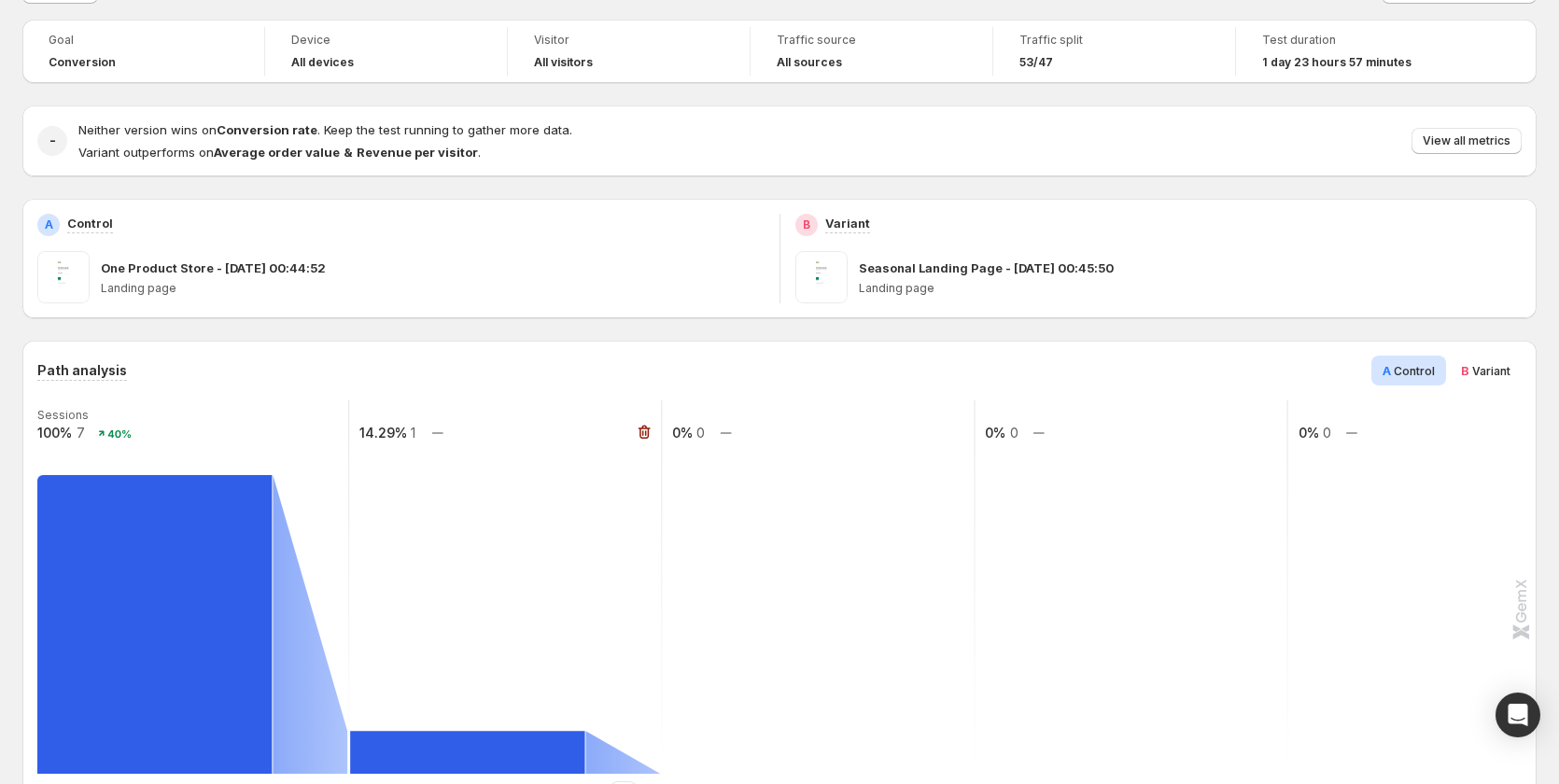
scroll to position [0, 0]
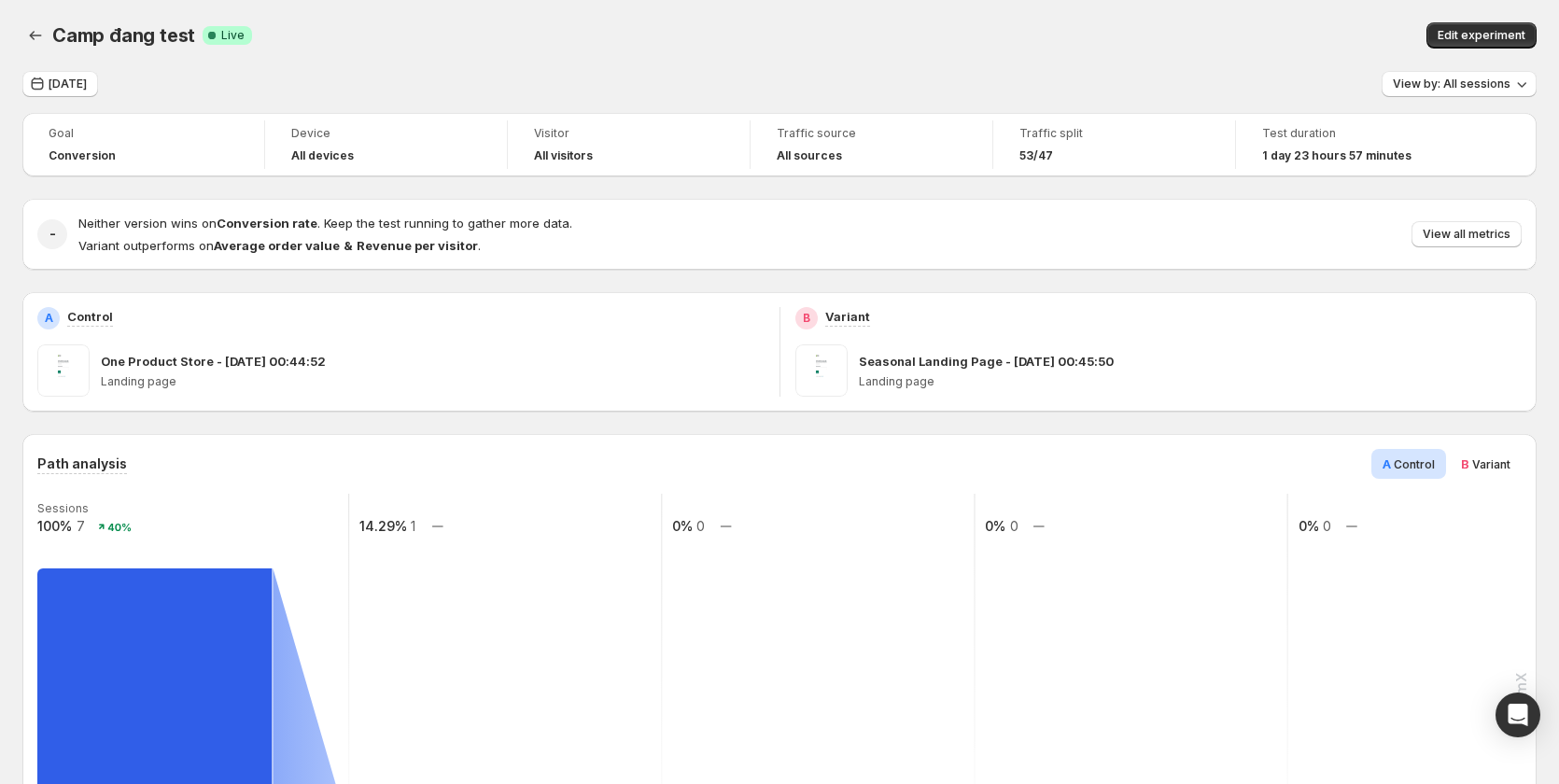
click at [48, 70] on div "Camp đang test. This page is ready Camp đang test Success Complete Live Edit ex…" at bounding box center [780, 35] width 1515 height 71
drag, startPoint x: 59, startPoint y: 77, endPoint x: 65, endPoint y: 93, distance: 17.1
click at [60, 77] on span "Yesterday" at bounding box center [67, 83] width 38 height 15
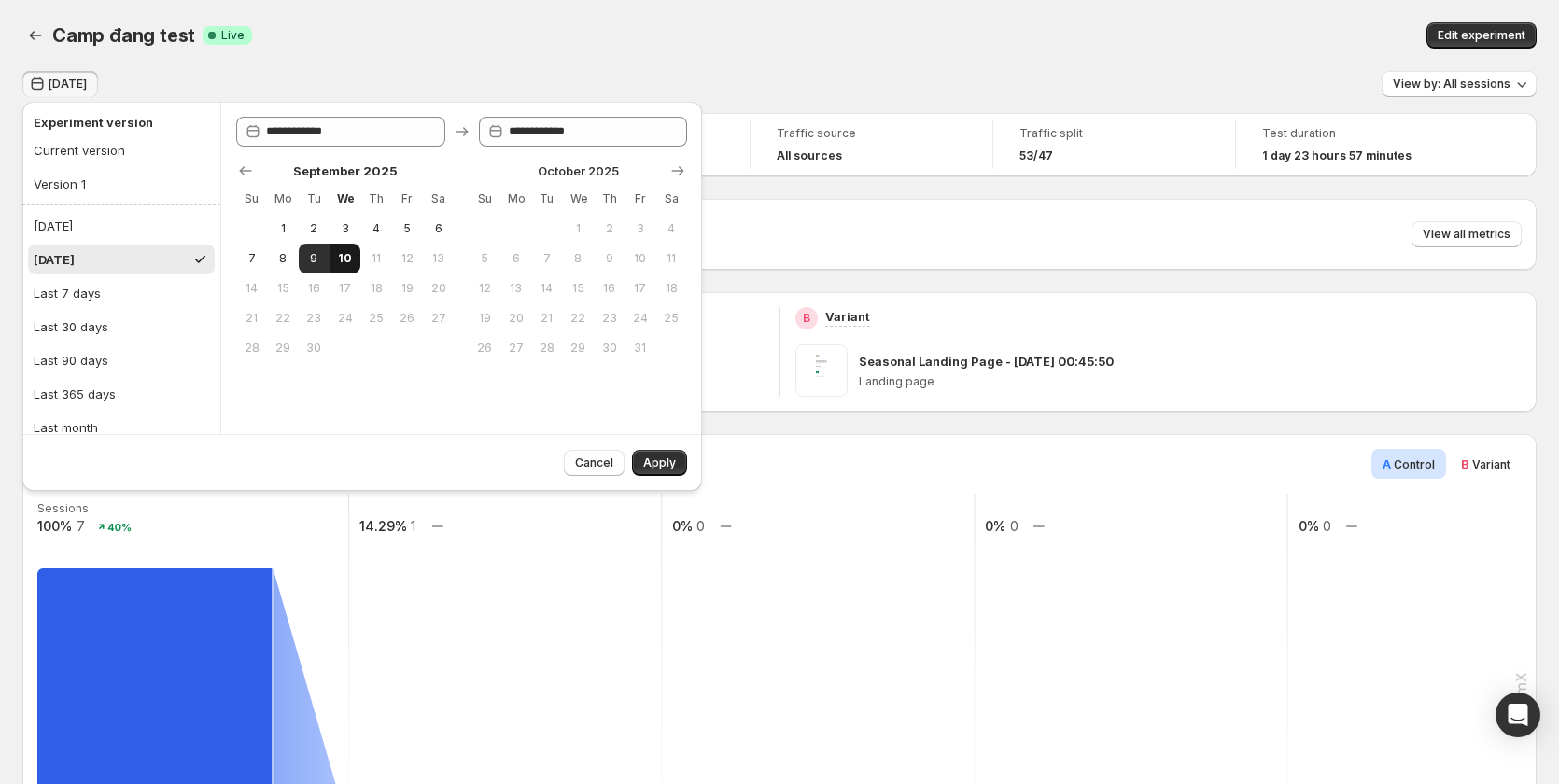
click at [360, 256] on button "10" at bounding box center [345, 258] width 31 height 30
type input "**********"
click at [354, 259] on button "10" at bounding box center [345, 258] width 31 height 30
type input "**********"
click at [675, 457] on span "Apply" at bounding box center [659, 462] width 32 height 15
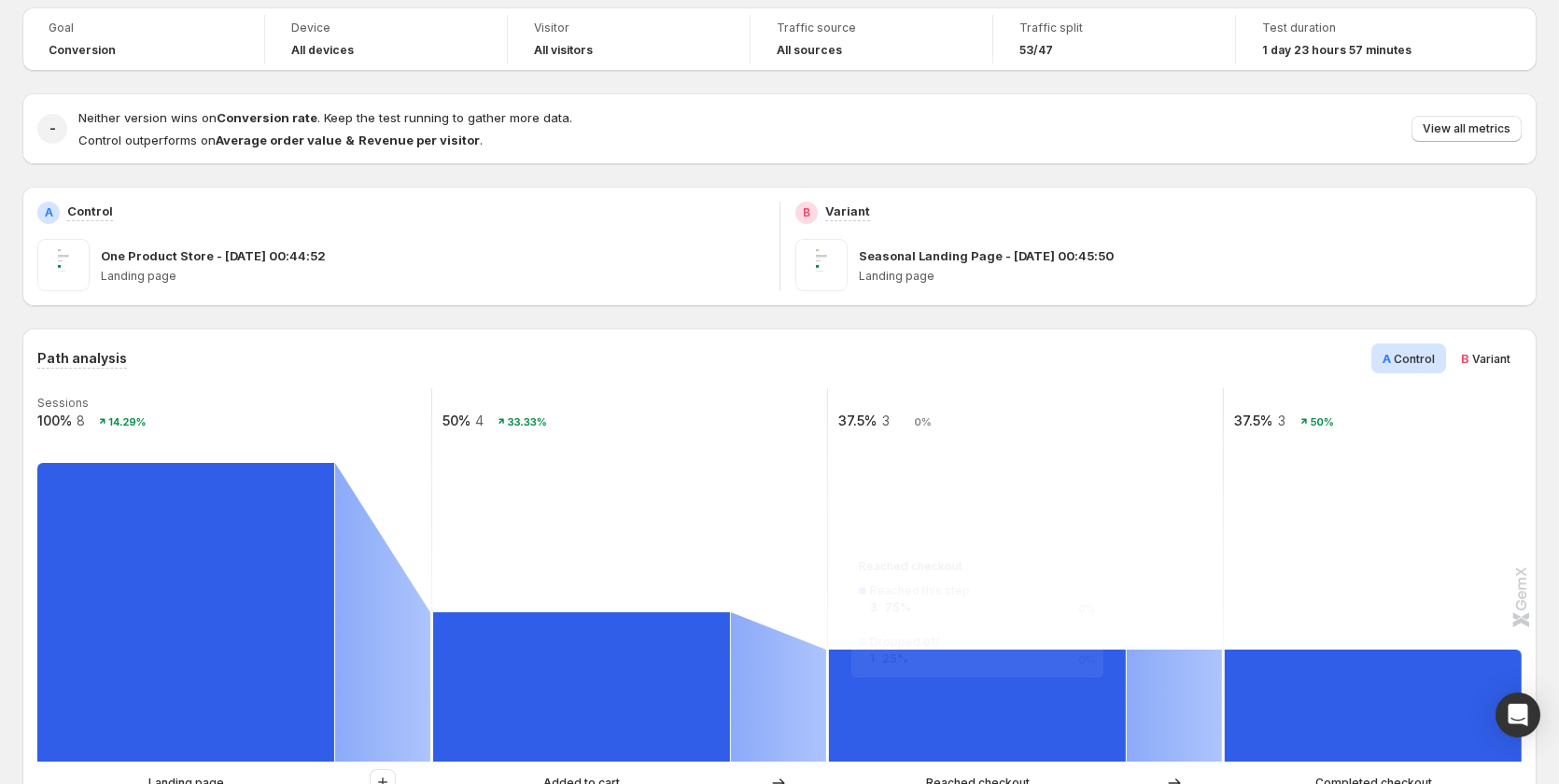
scroll to position [373, 0]
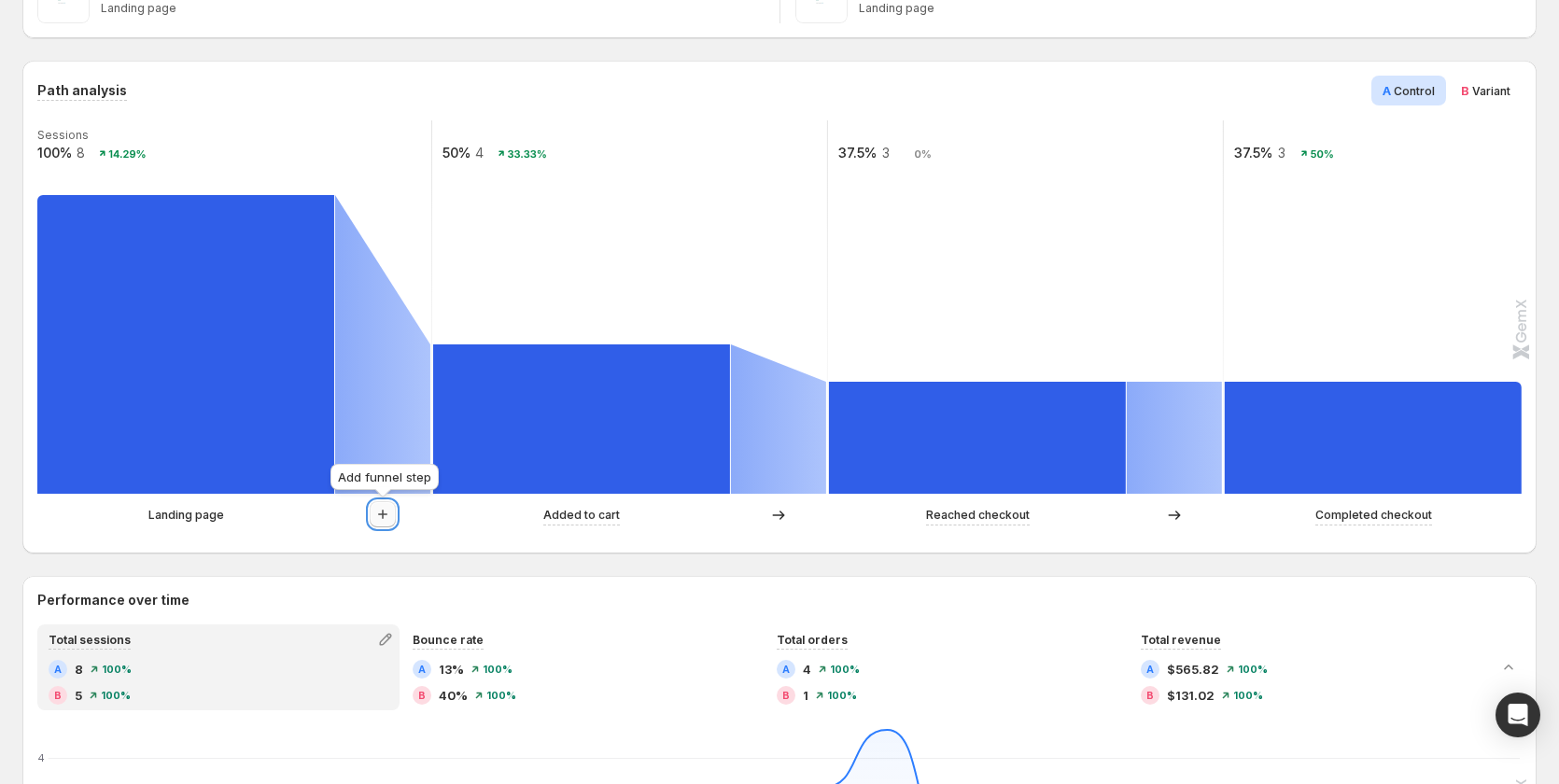
click at [387, 513] on icon "button" at bounding box center [382, 514] width 19 height 19
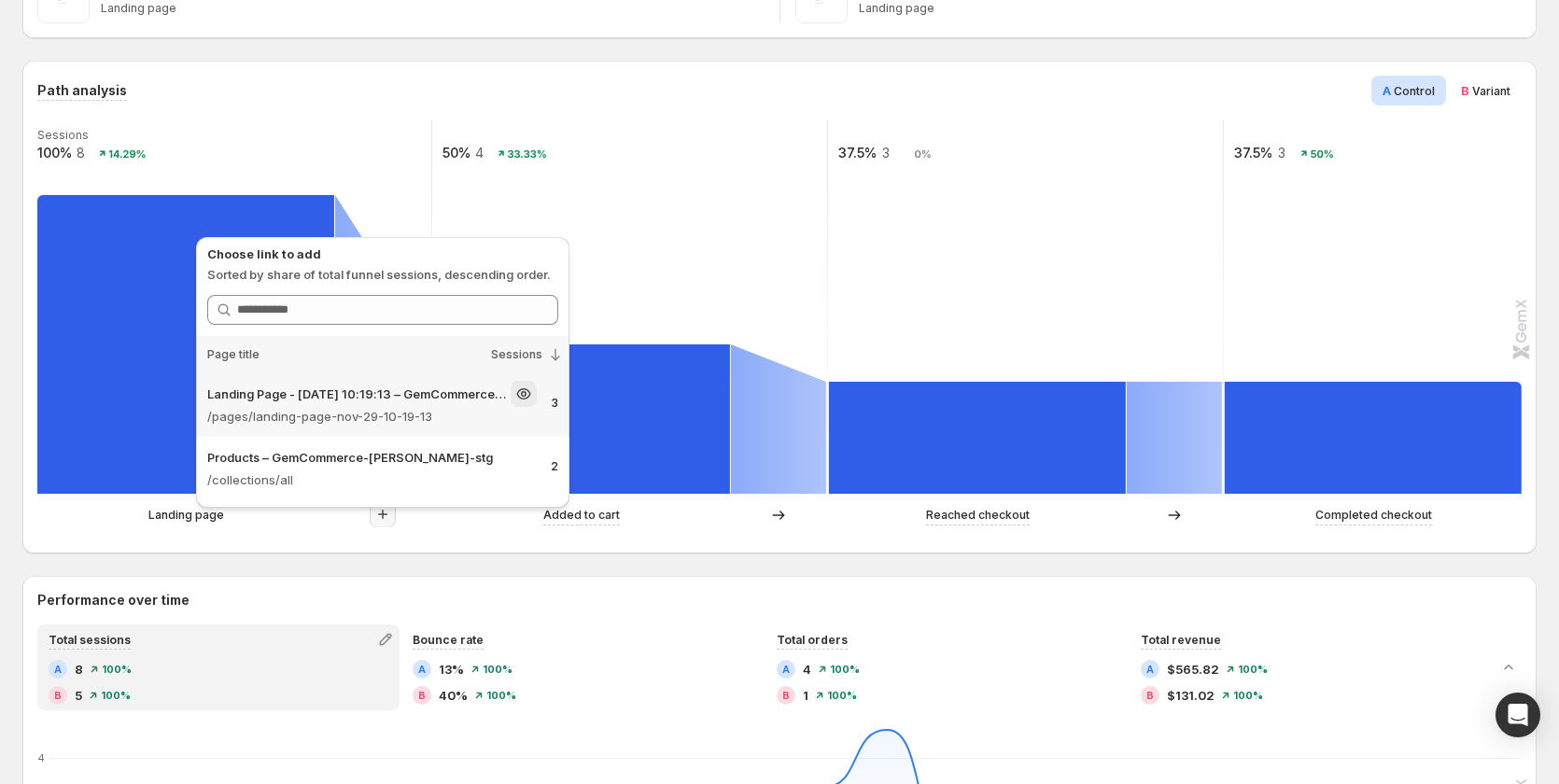
click at [370, 411] on p "/pages/landing-page-nov-29-10-19-13" at bounding box center [372, 415] width 330 height 19
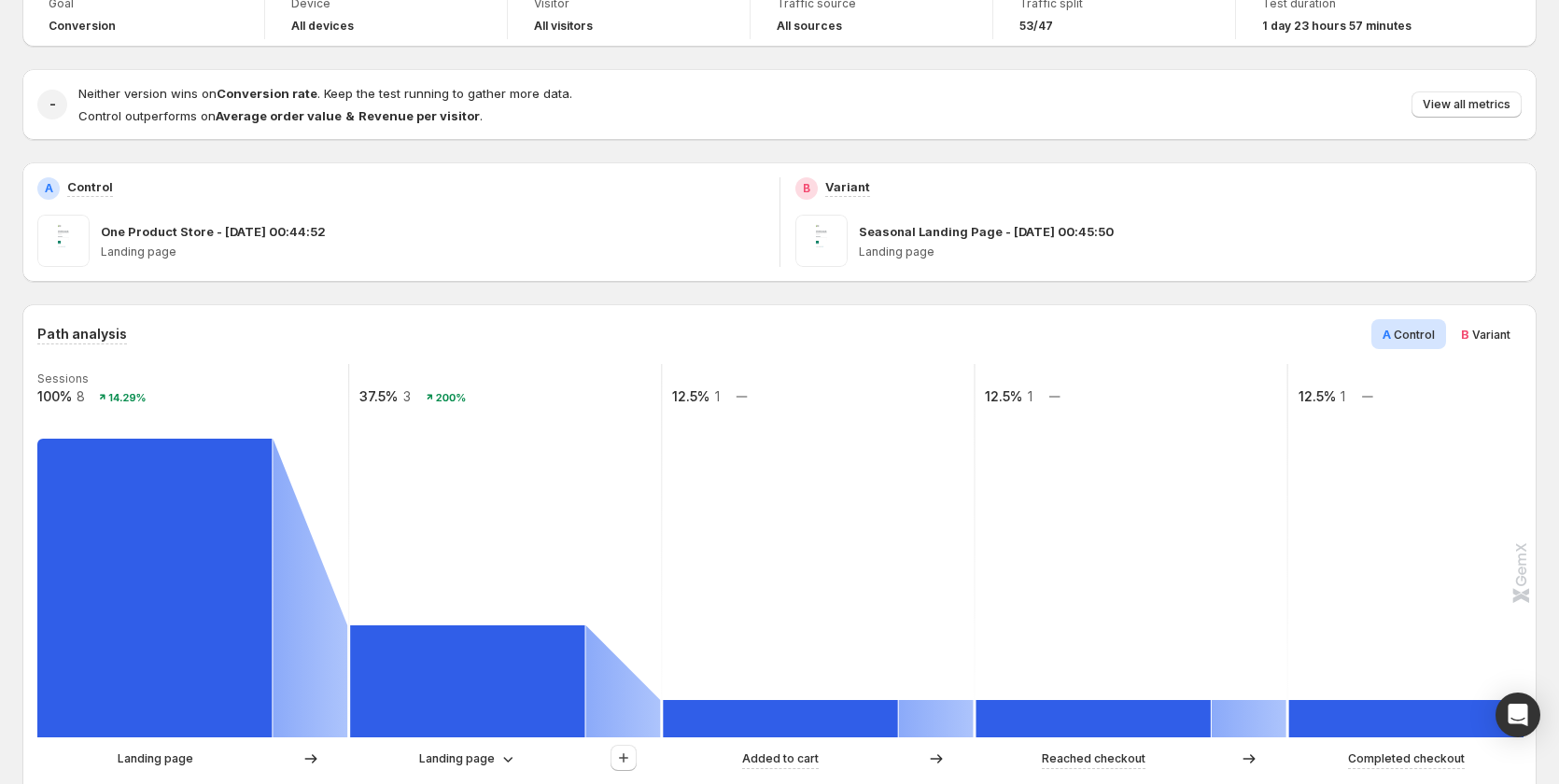
scroll to position [0, 0]
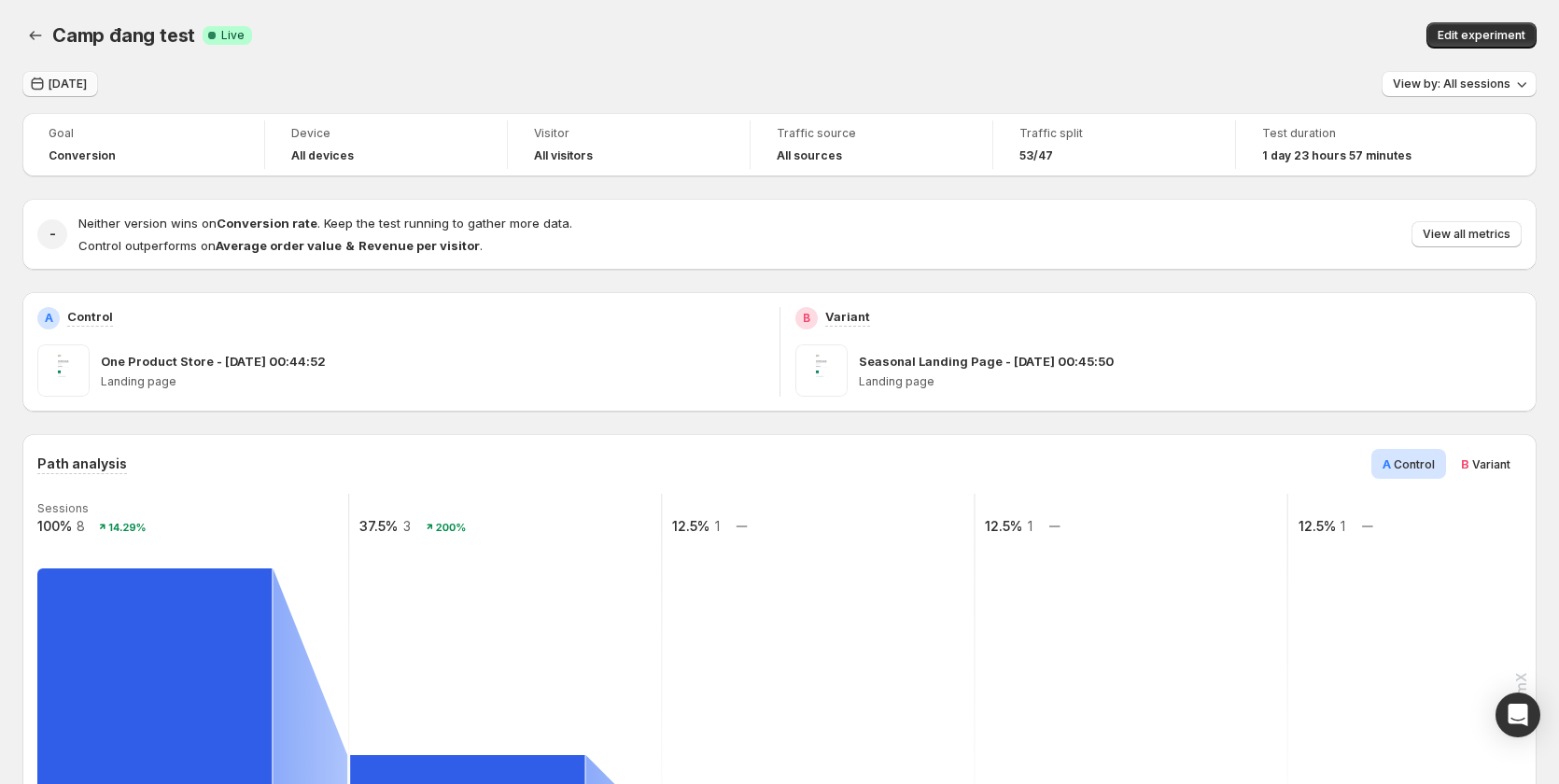
click at [76, 85] on span "Today" at bounding box center [67, 83] width 38 height 15
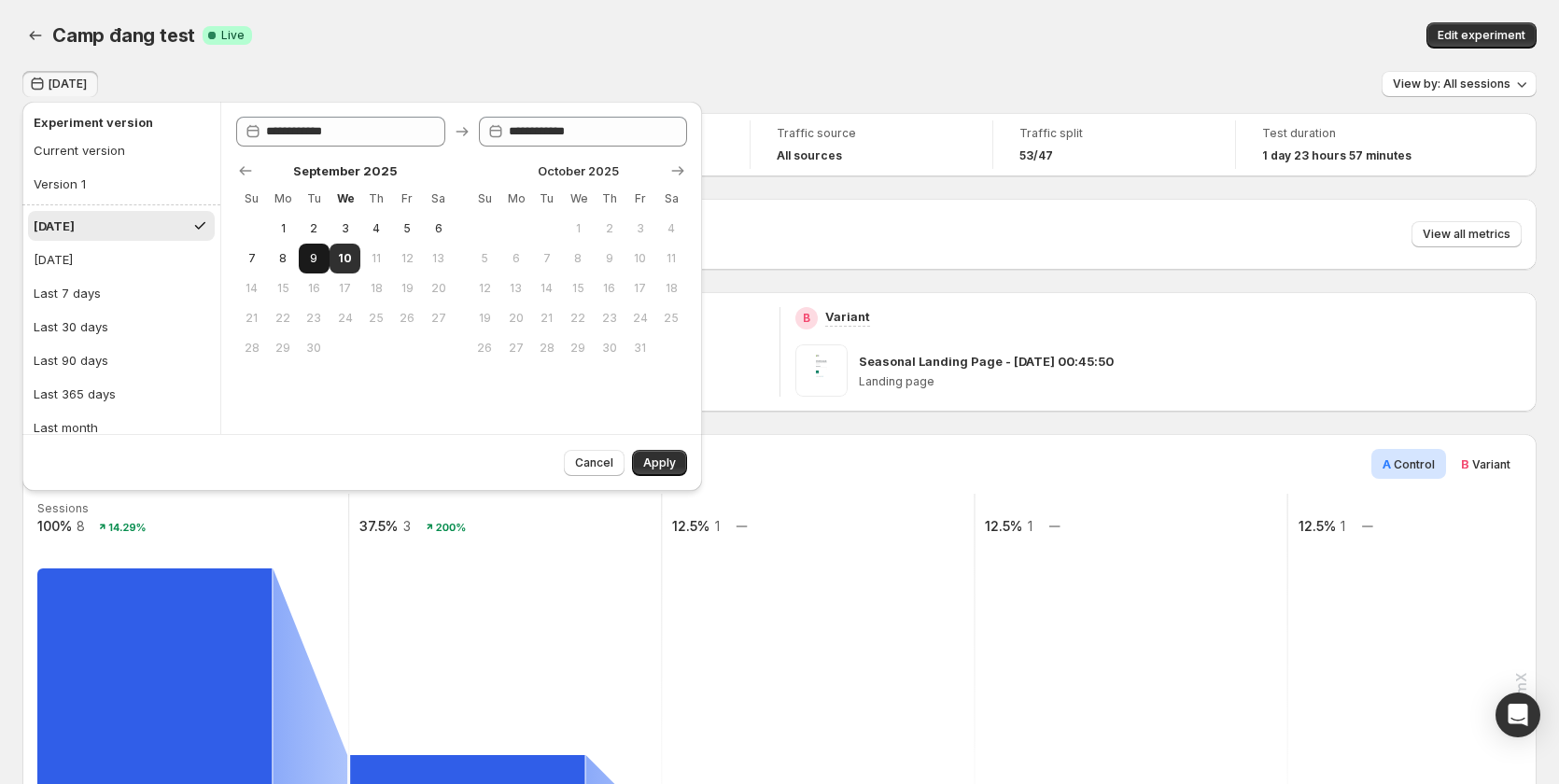
click at [325, 261] on button "9" at bounding box center [315, 258] width 31 height 30
type input "**********"
click at [669, 470] on button "Apply" at bounding box center [659, 462] width 55 height 26
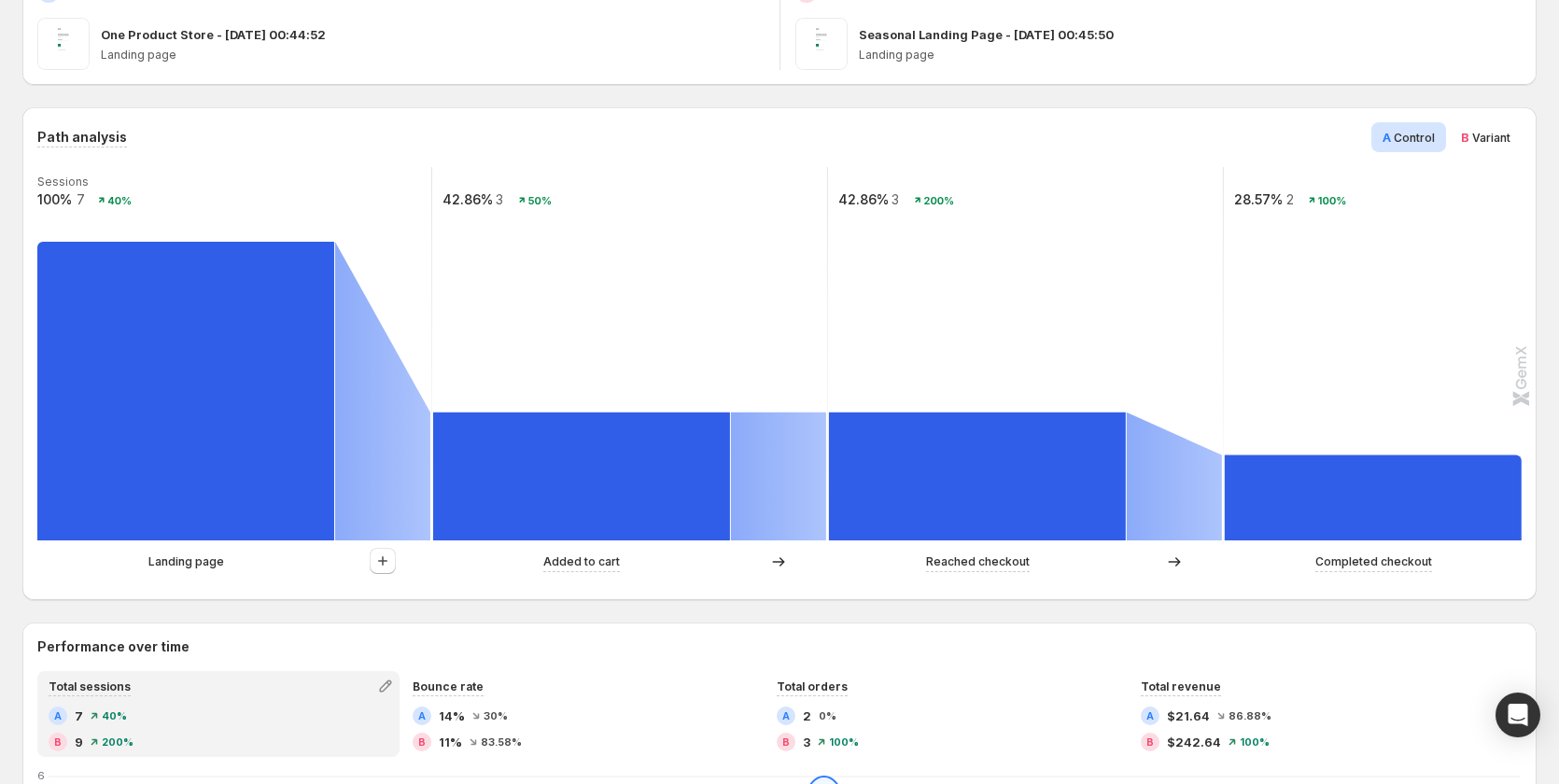
scroll to position [373, 0]
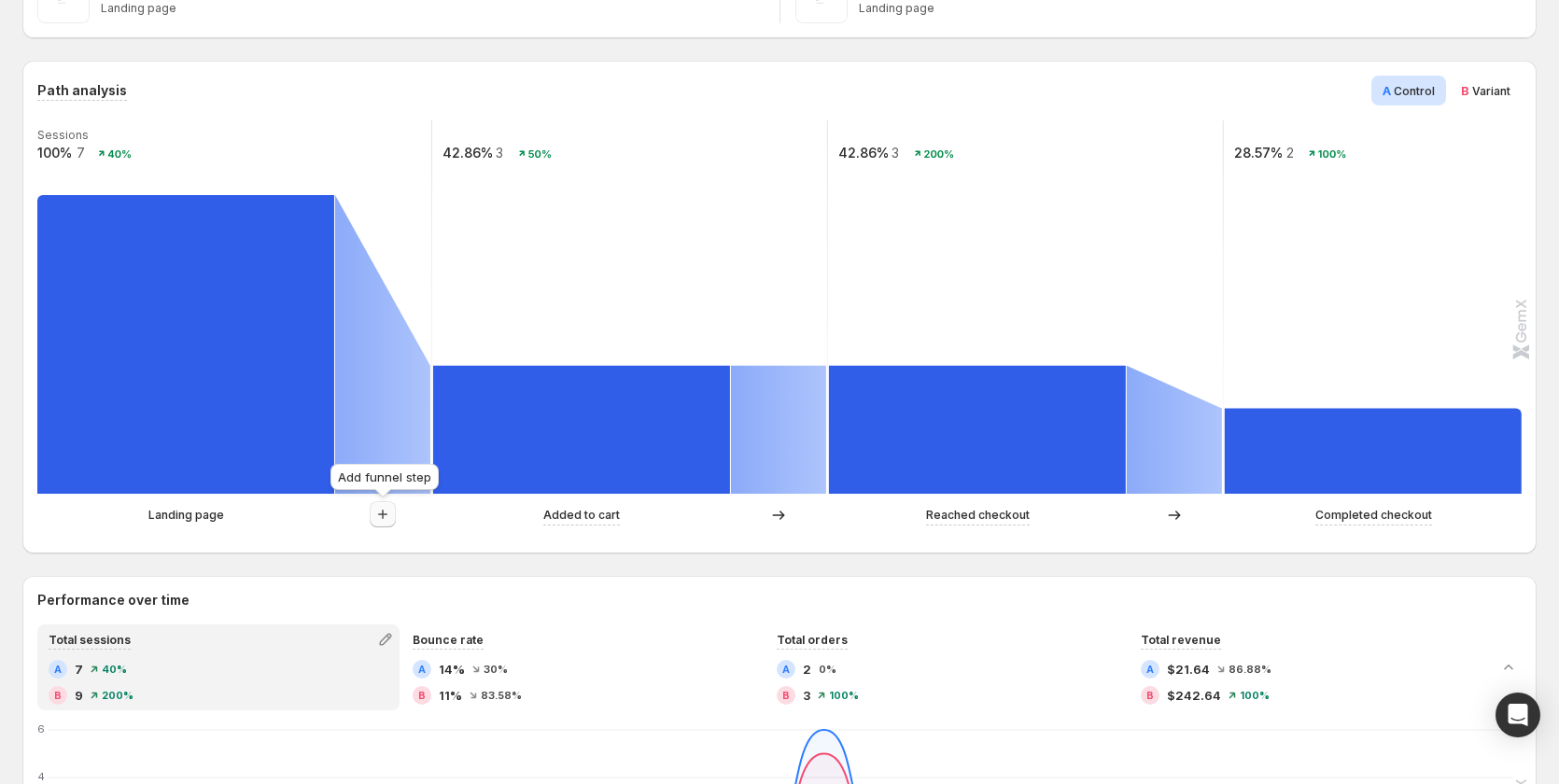
click at [383, 517] on icon "button" at bounding box center [383, 514] width 10 height 10
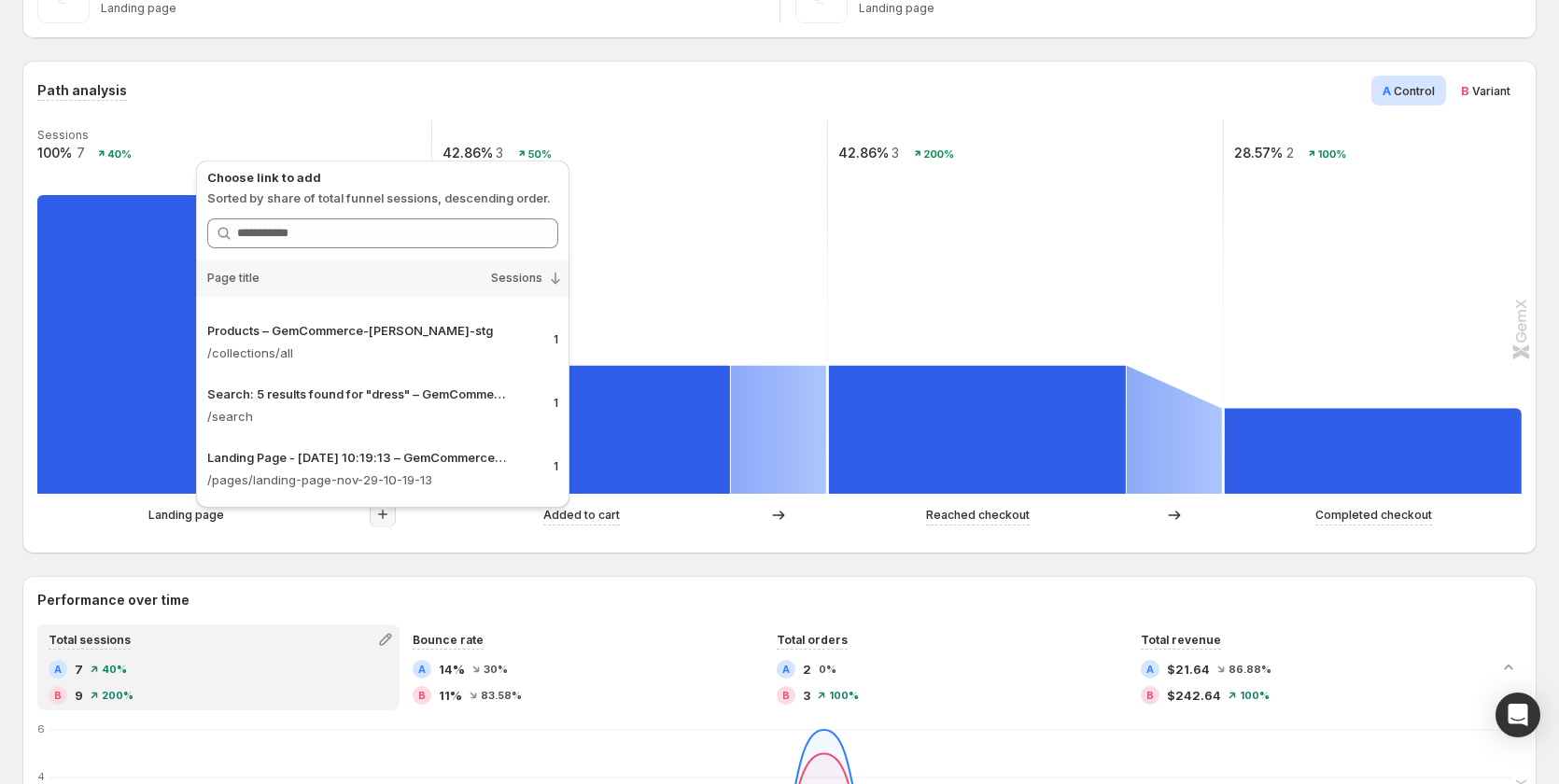
scroll to position [466, 0]
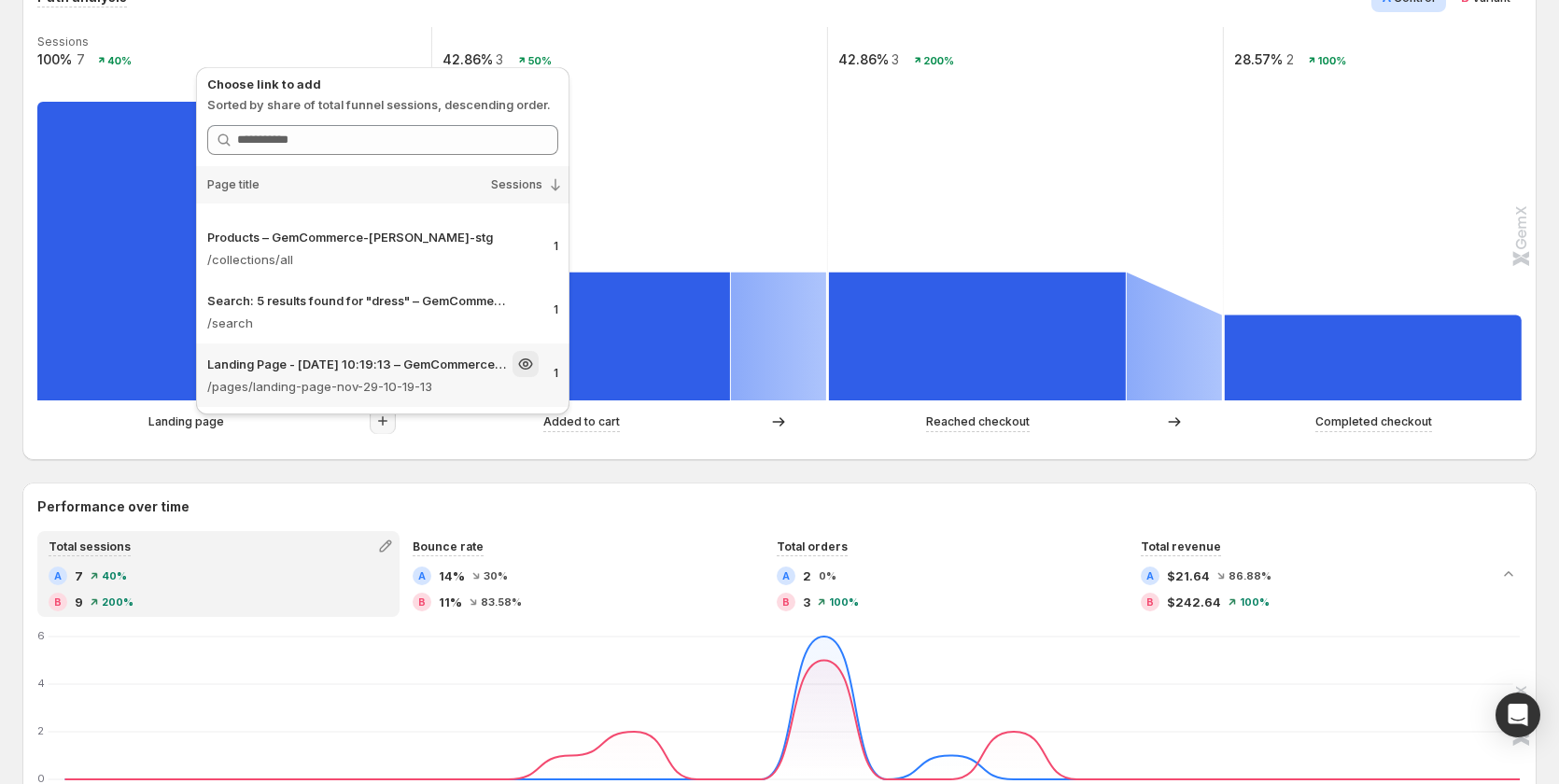
click at [421, 383] on p "/pages/landing-page-nov-29-10-19-13" at bounding box center [373, 386] width 332 height 19
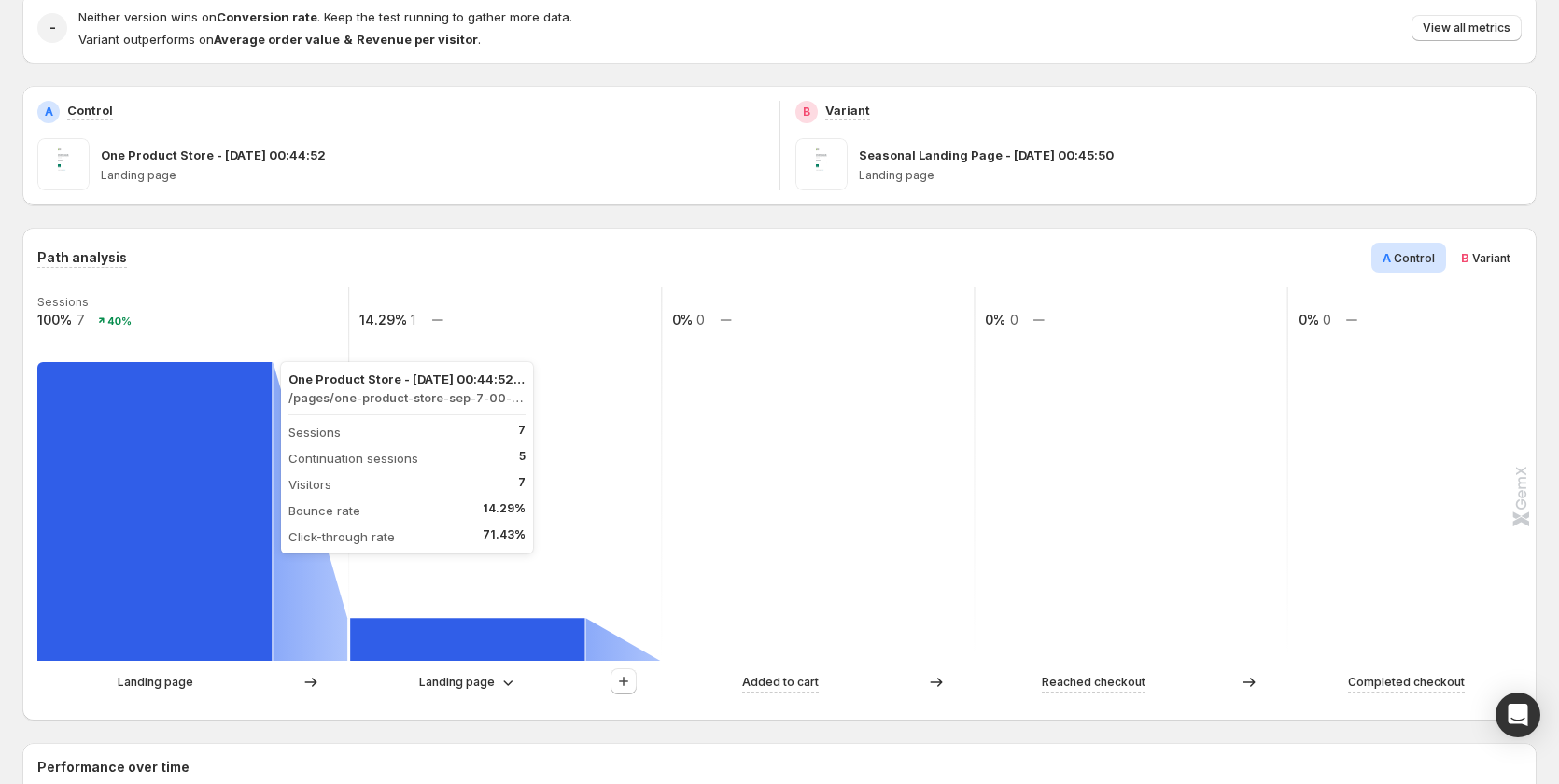
scroll to position [0, 0]
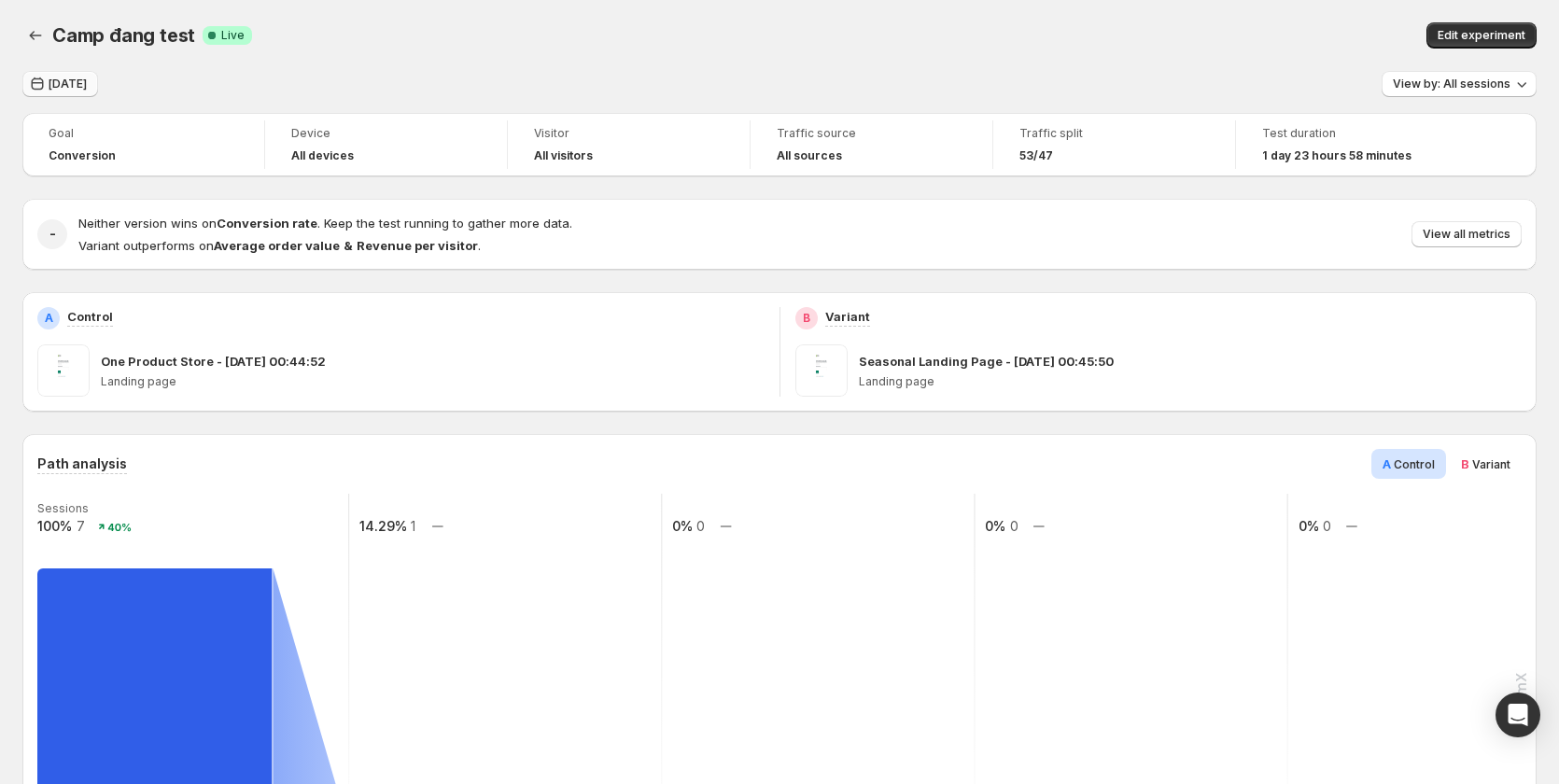
click at [52, 75] on button "Yesterday" at bounding box center [60, 84] width 75 height 26
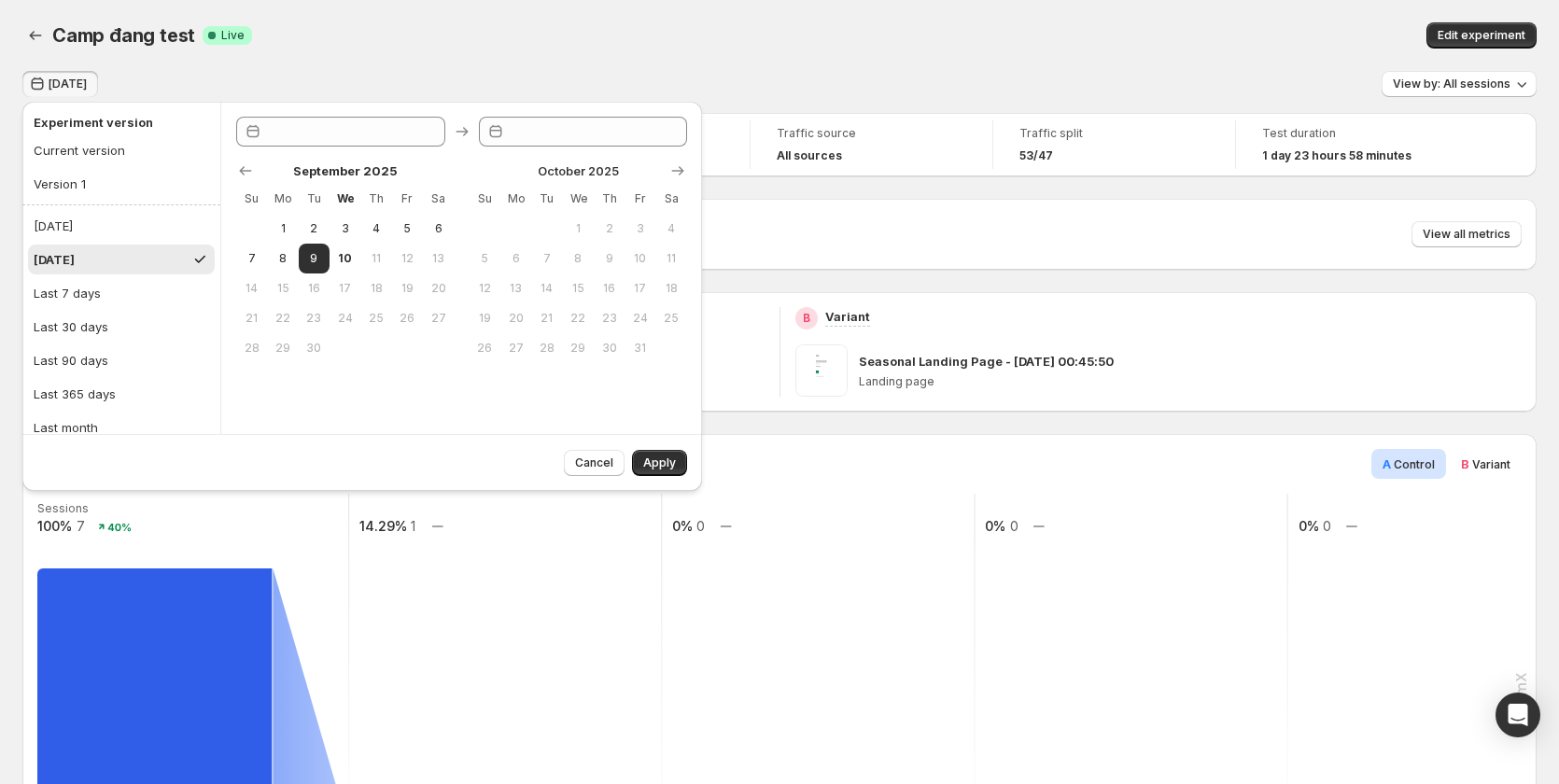
type input "**********"
click at [275, 262] on span "8" at bounding box center [283, 258] width 16 height 15
type input "**********"
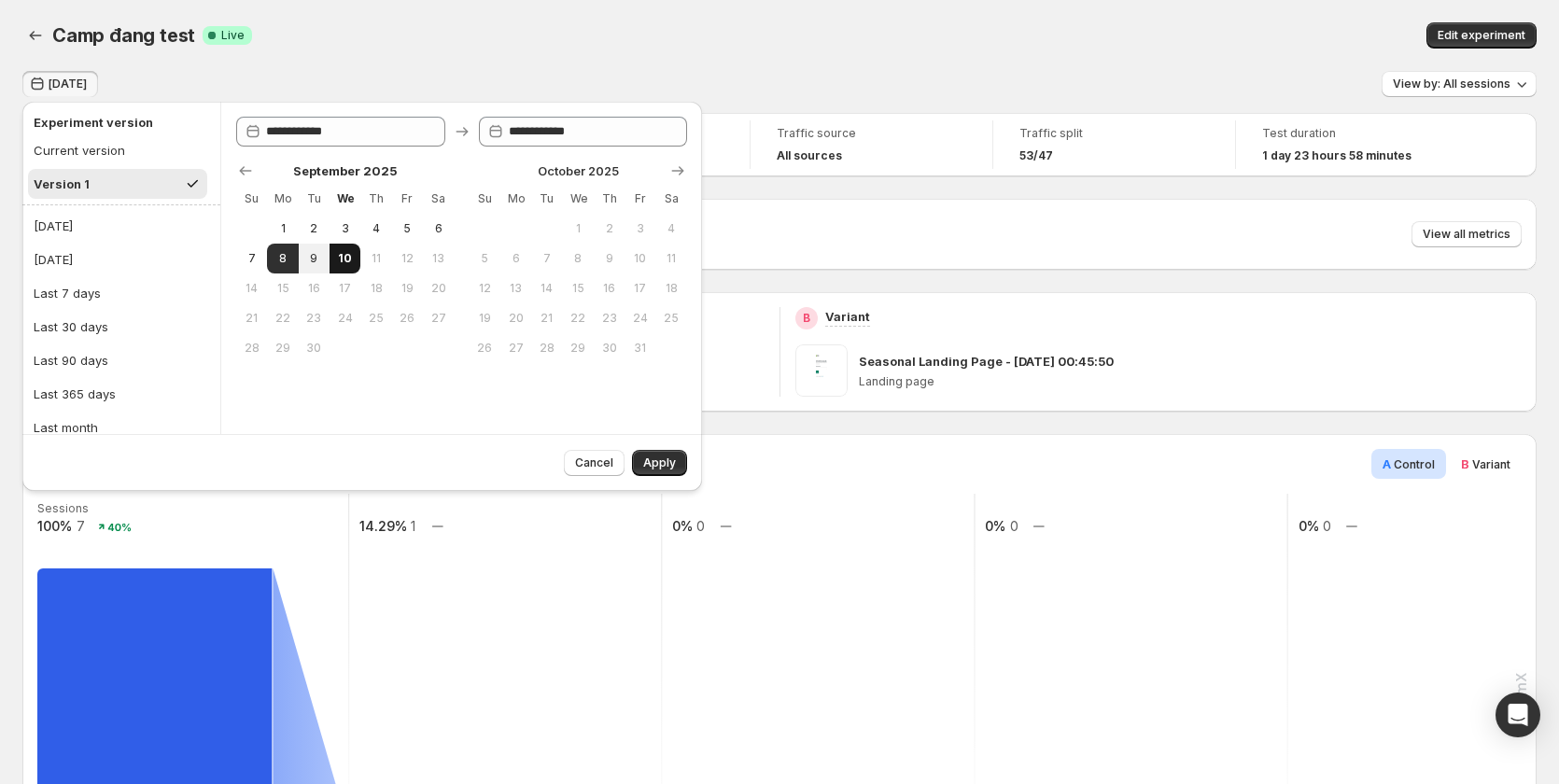
click at [340, 258] on span "10" at bounding box center [345, 258] width 16 height 15
type input "**********"
click at [660, 462] on span "Apply" at bounding box center [659, 462] width 32 height 15
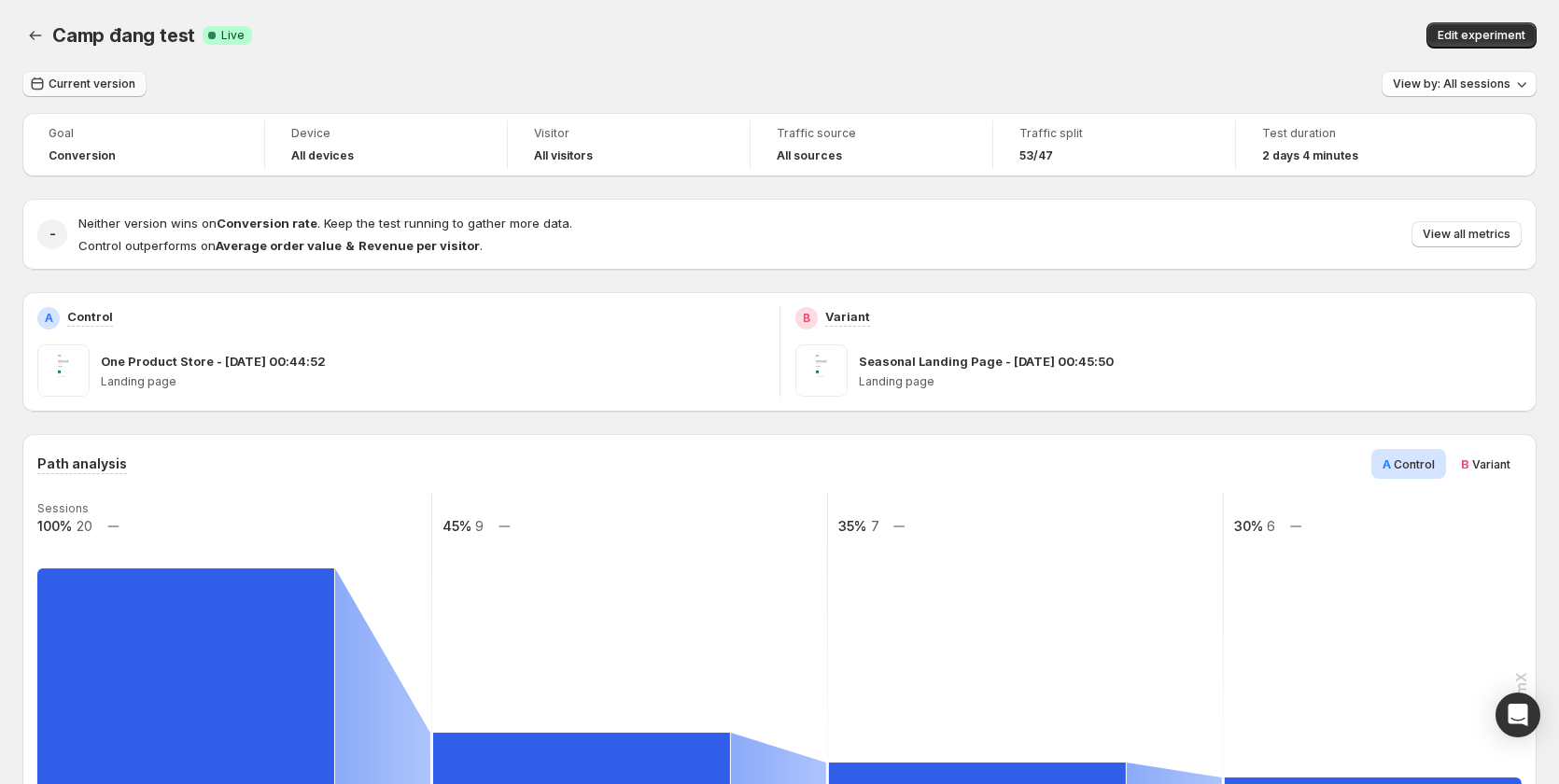
click at [67, 83] on span "Current version" at bounding box center [92, 83] width 87 height 15
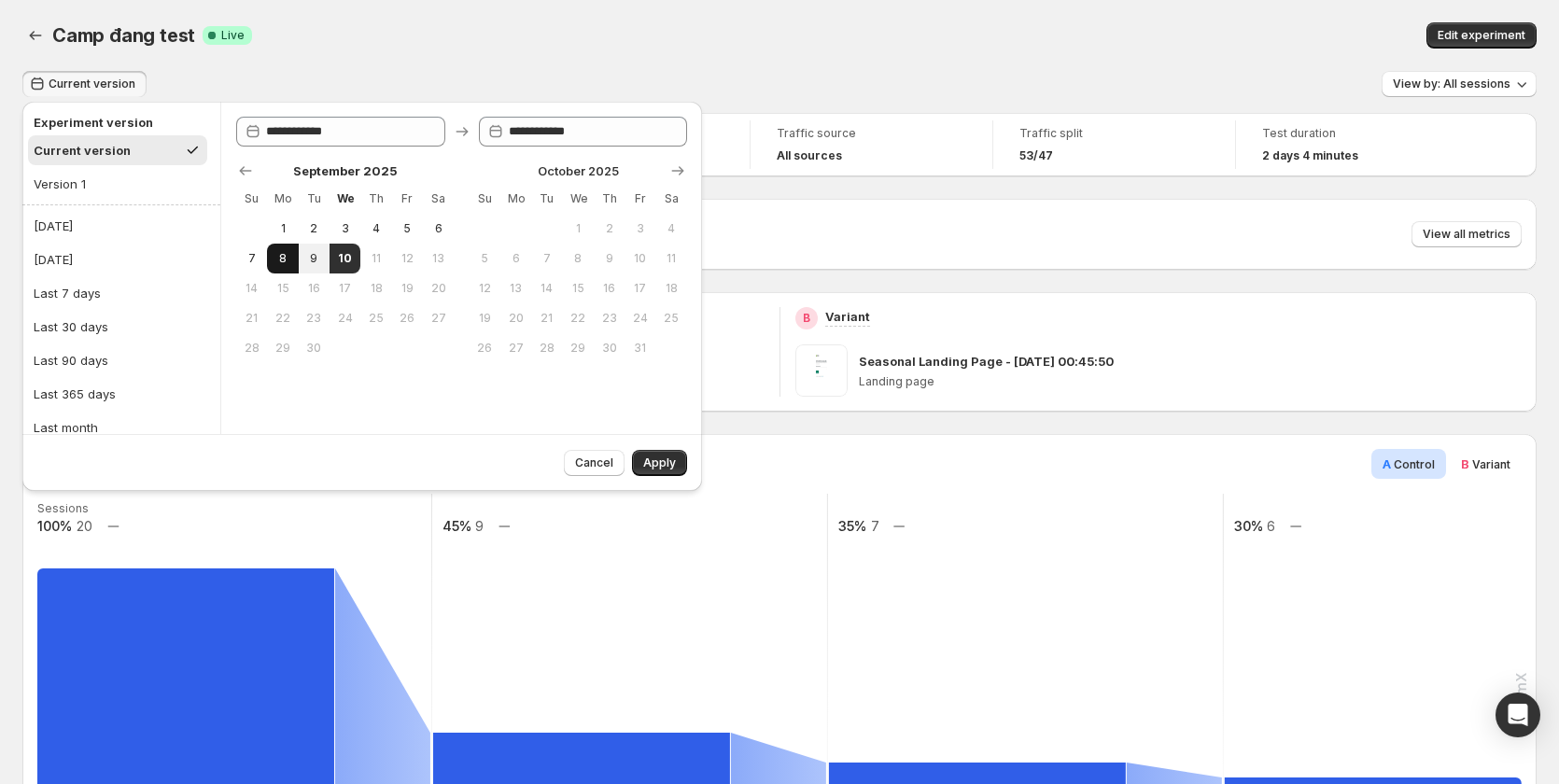
click at [272, 258] on button "8" at bounding box center [283, 258] width 31 height 30
click at [324, 258] on button "9" at bounding box center [315, 258] width 31 height 30
type input "**********"
click at [665, 458] on span "Apply" at bounding box center [659, 462] width 32 height 15
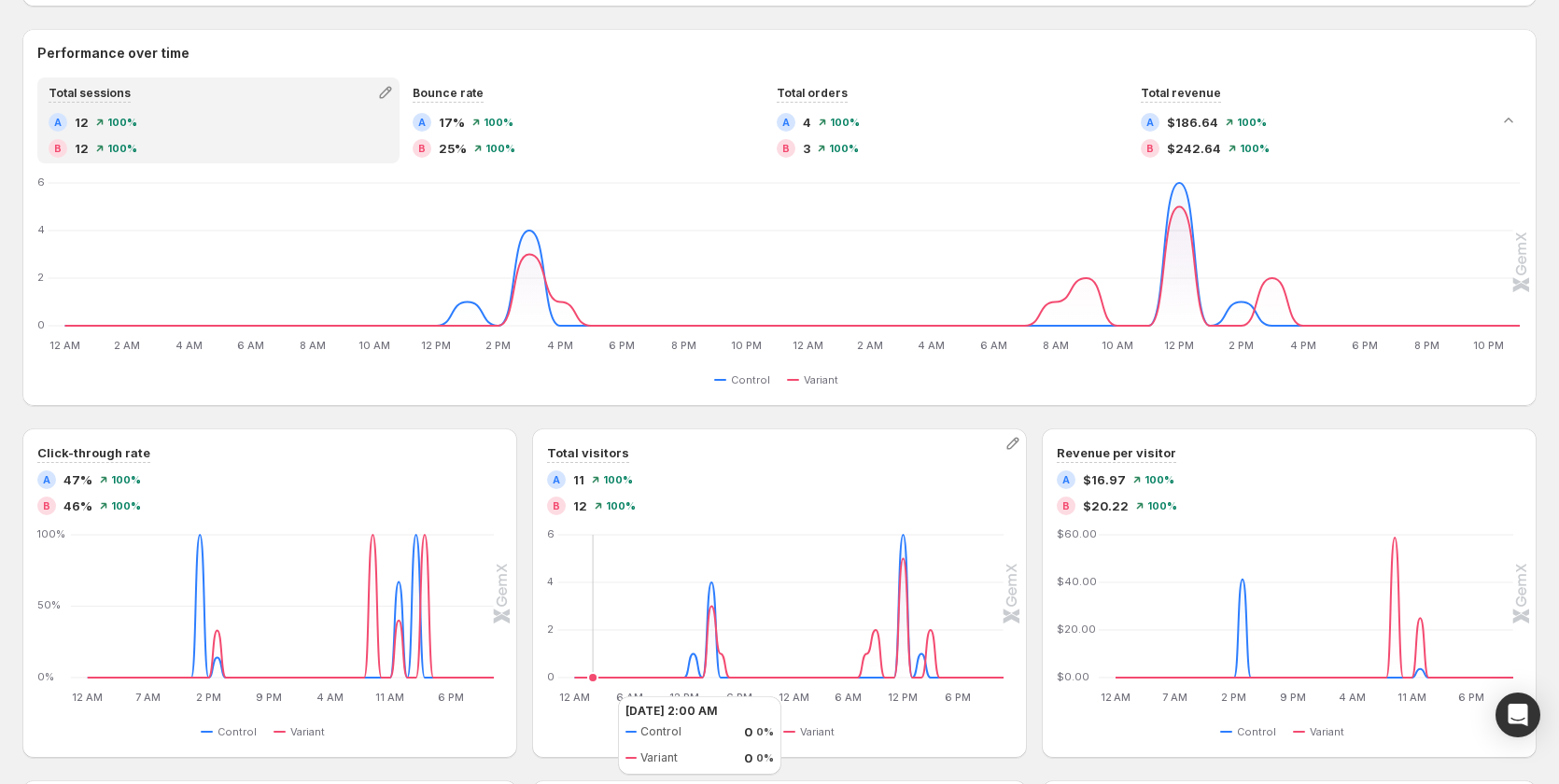
scroll to position [934, 0]
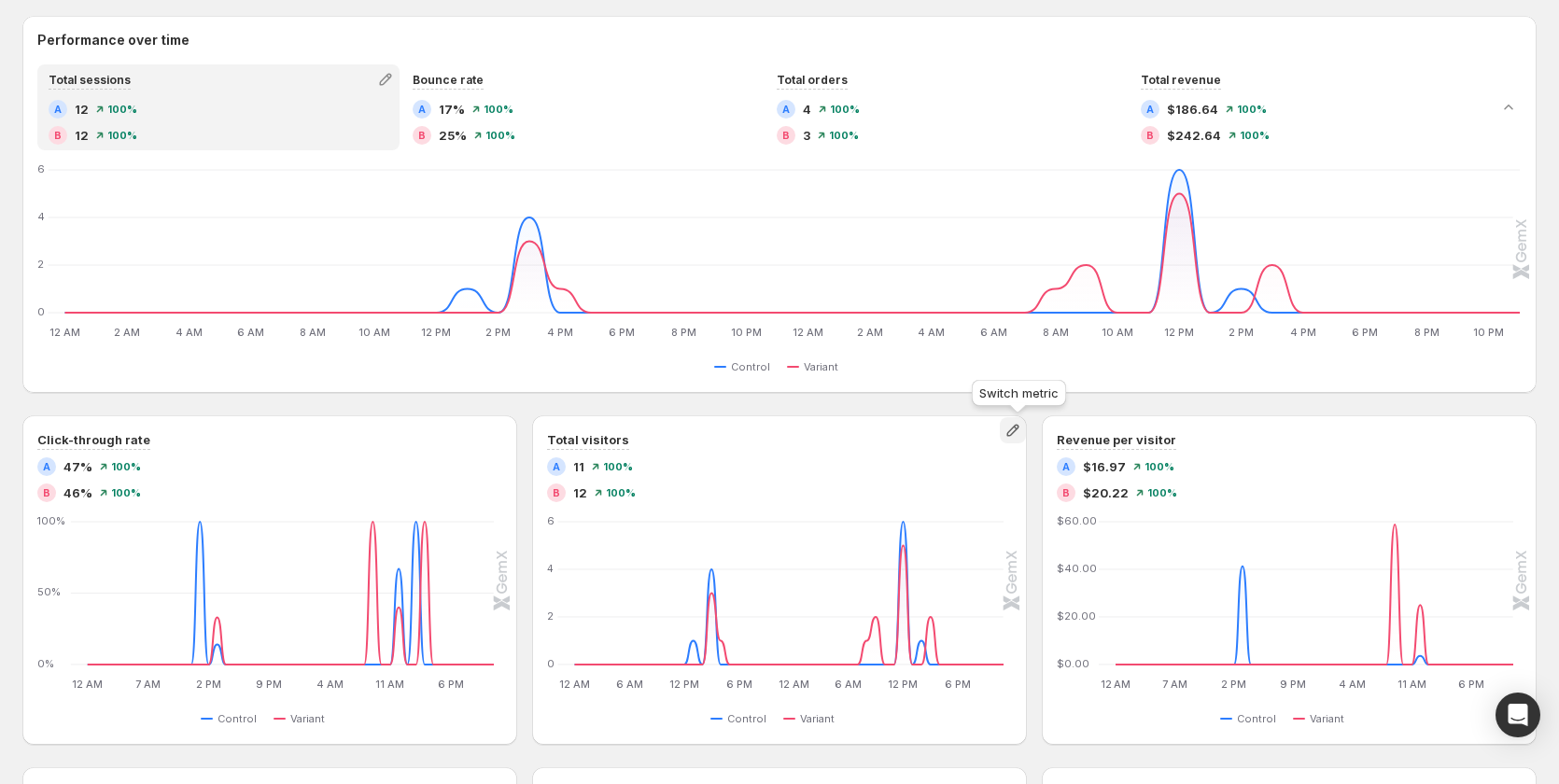
click at [1016, 434] on icon "button" at bounding box center [1012, 430] width 19 height 19
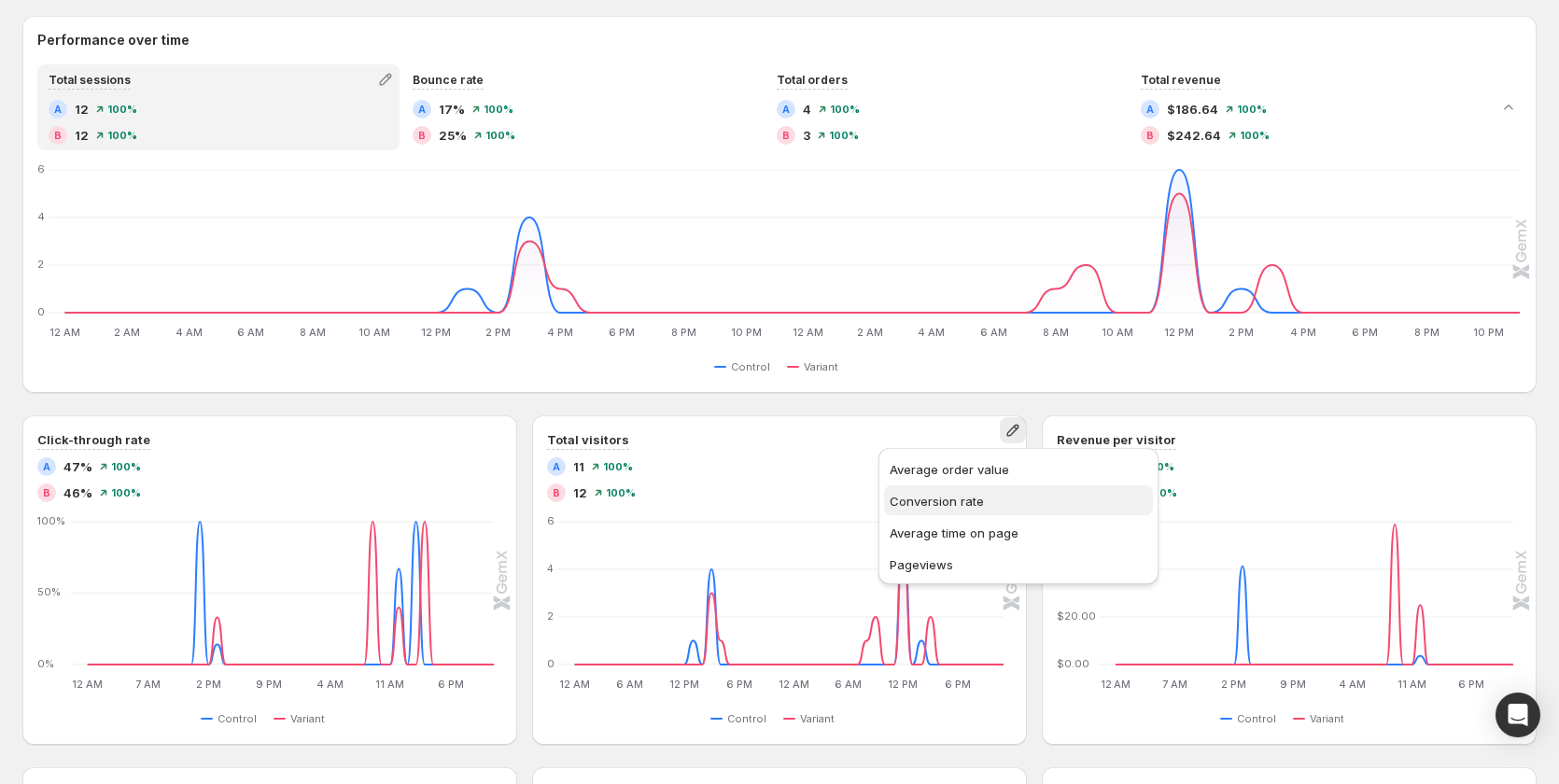
click at [985, 497] on span "Conversion rate" at bounding box center [1019, 501] width 258 height 19
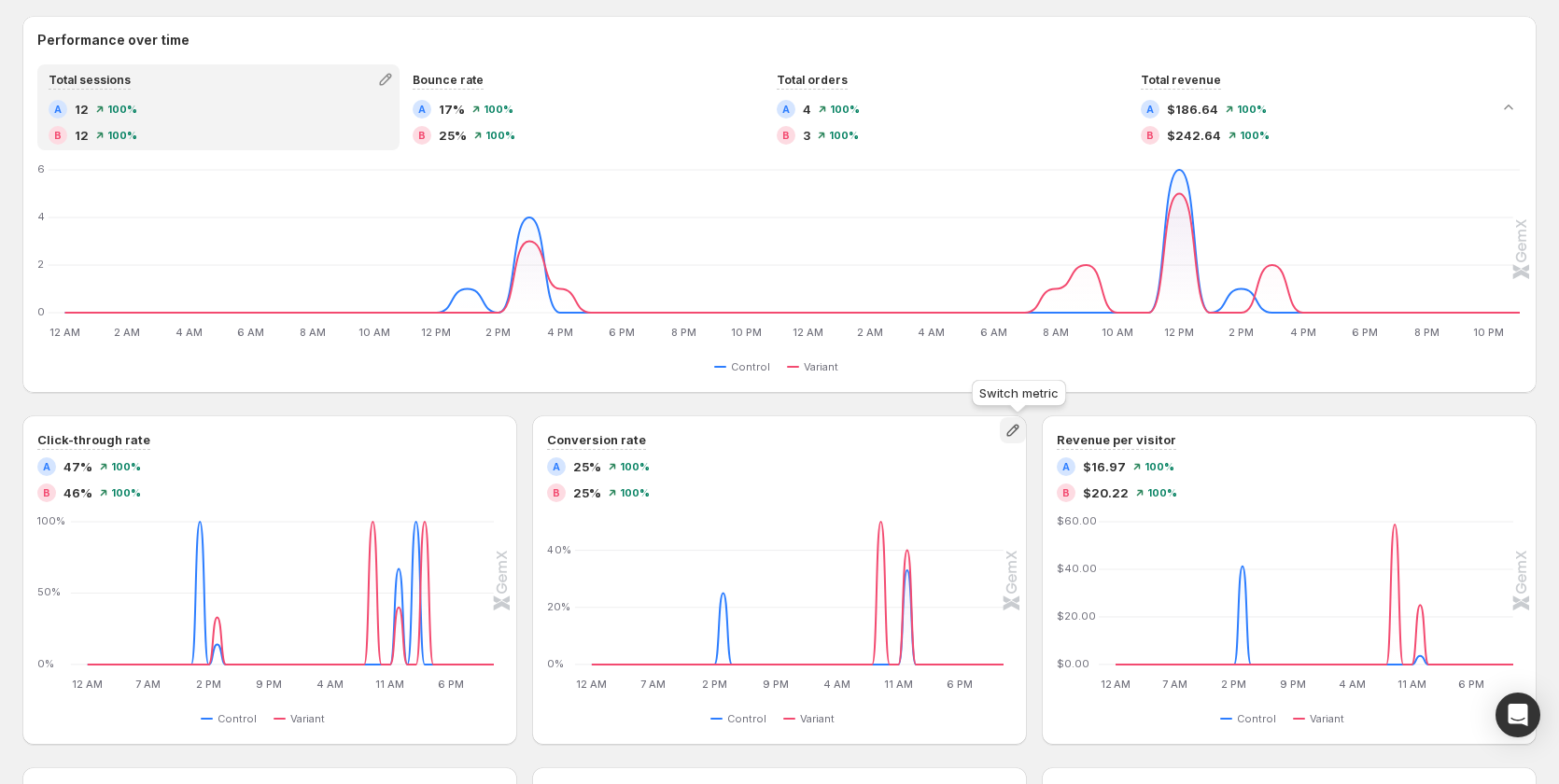
click at [1022, 433] on icon "button" at bounding box center [1012, 430] width 19 height 19
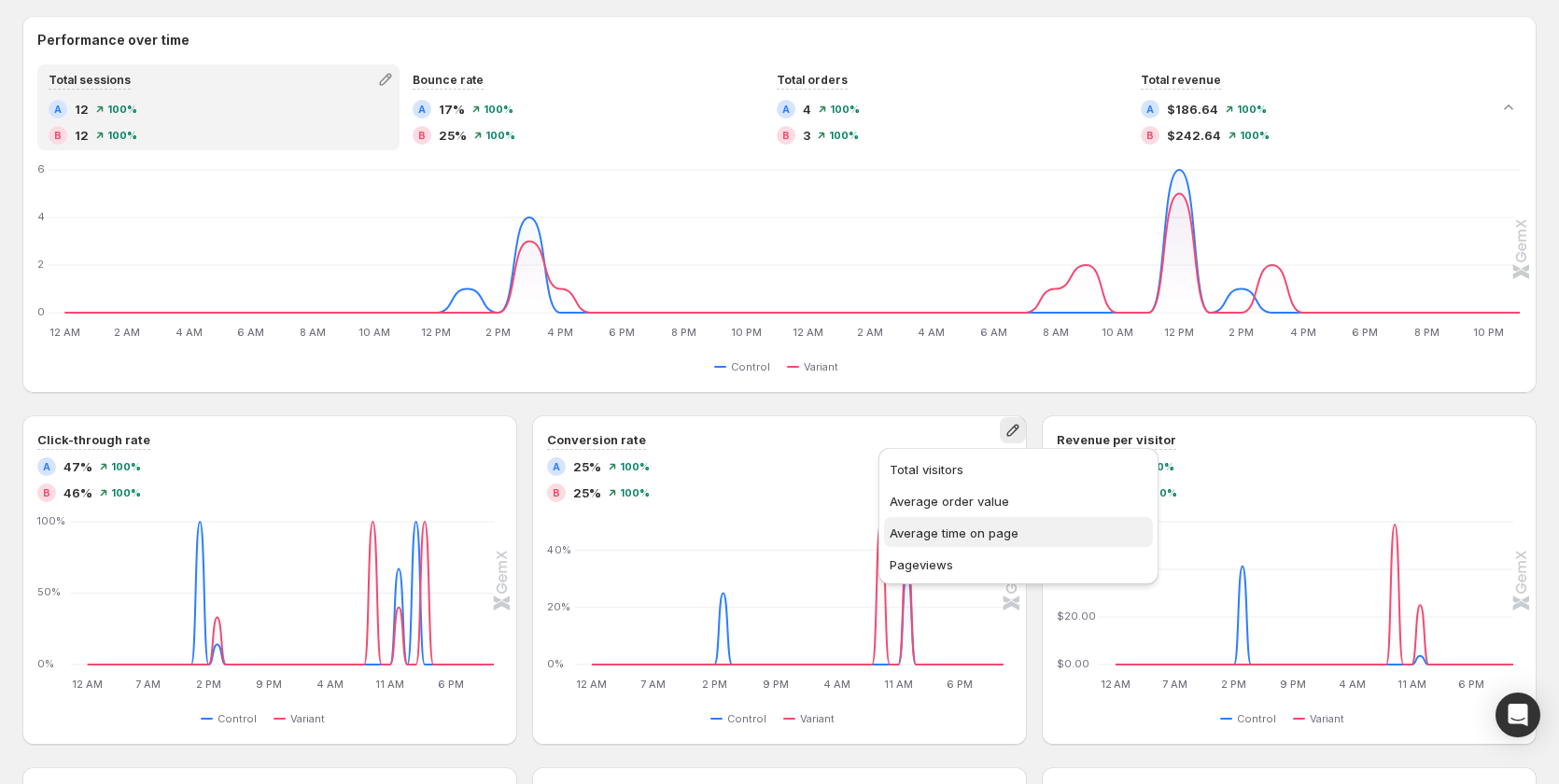
click at [967, 544] on button "Average time on page" at bounding box center [1018, 532] width 269 height 30
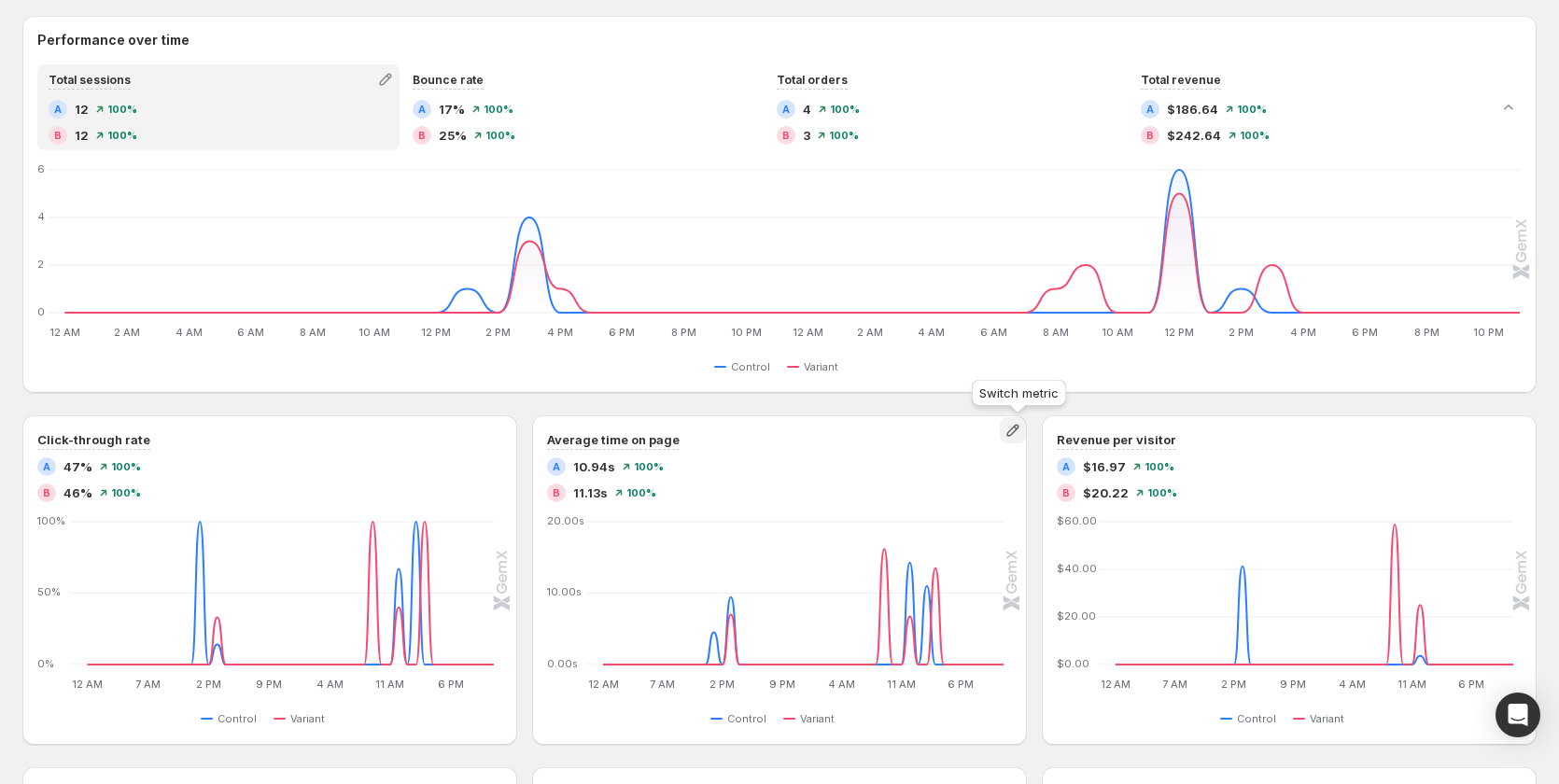
click at [1017, 424] on icon "button" at bounding box center [1012, 430] width 19 height 19
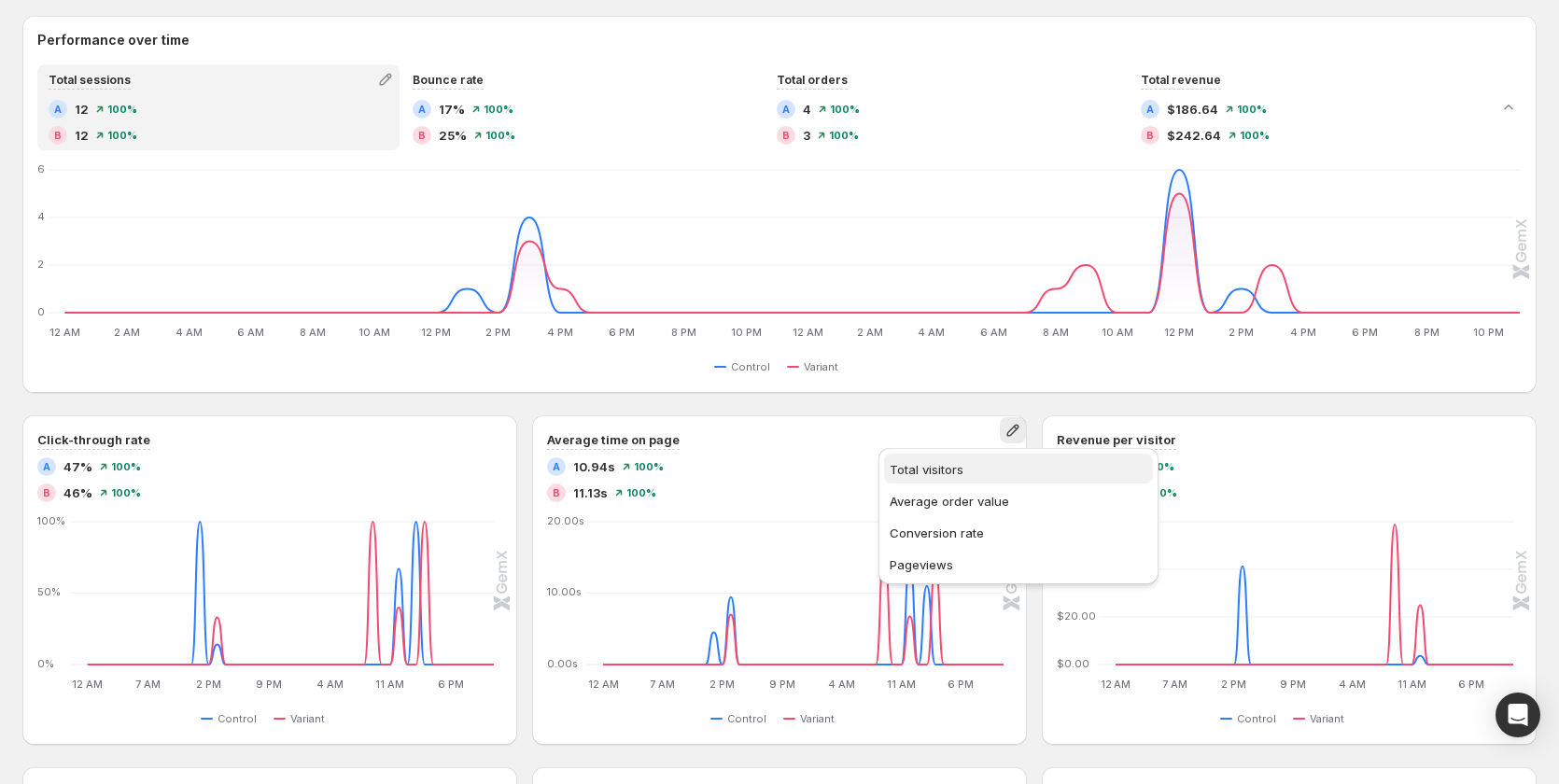
click at [981, 471] on span "Total visitors" at bounding box center [1019, 469] width 258 height 19
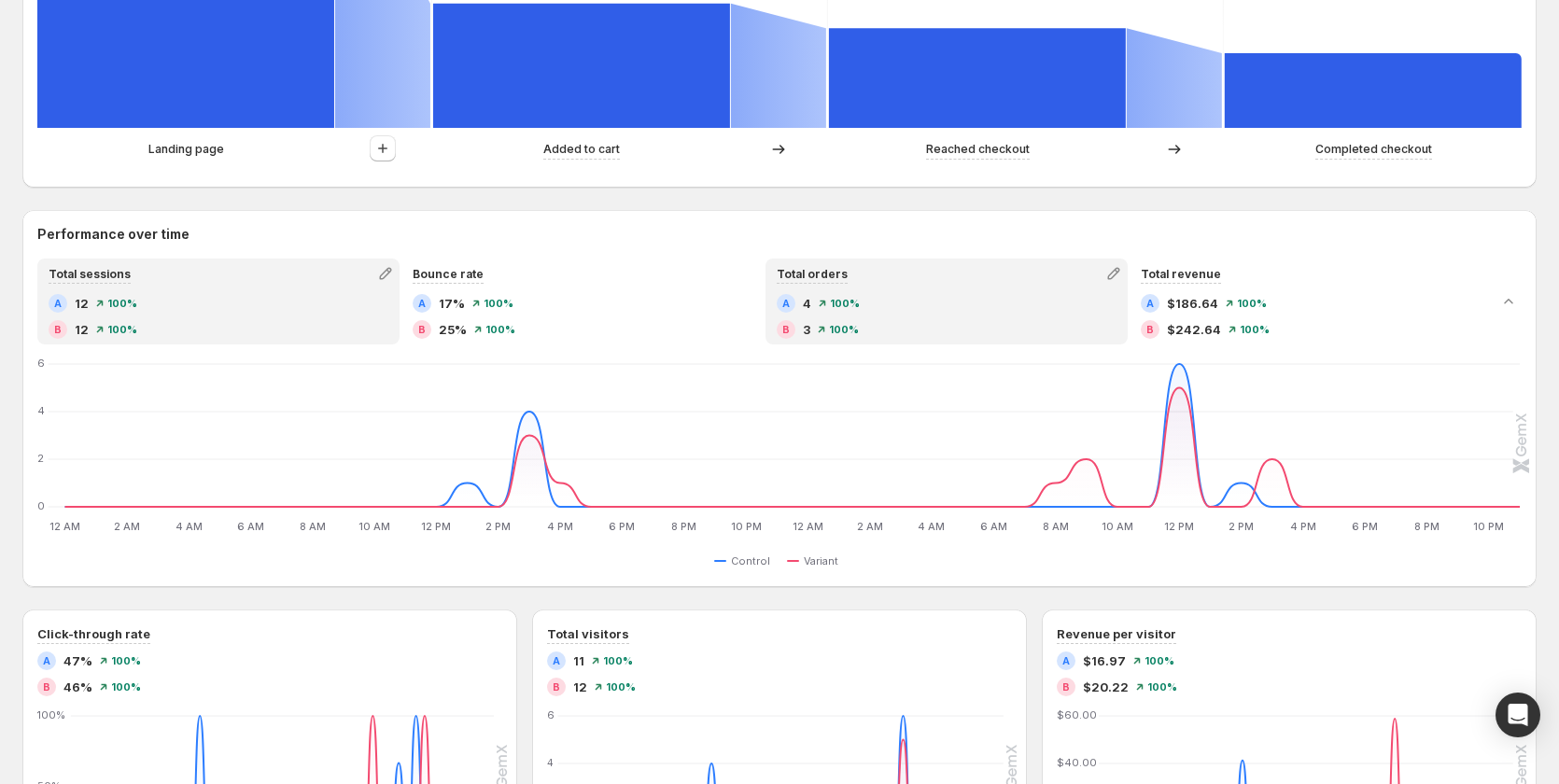
scroll to position [730, 0]
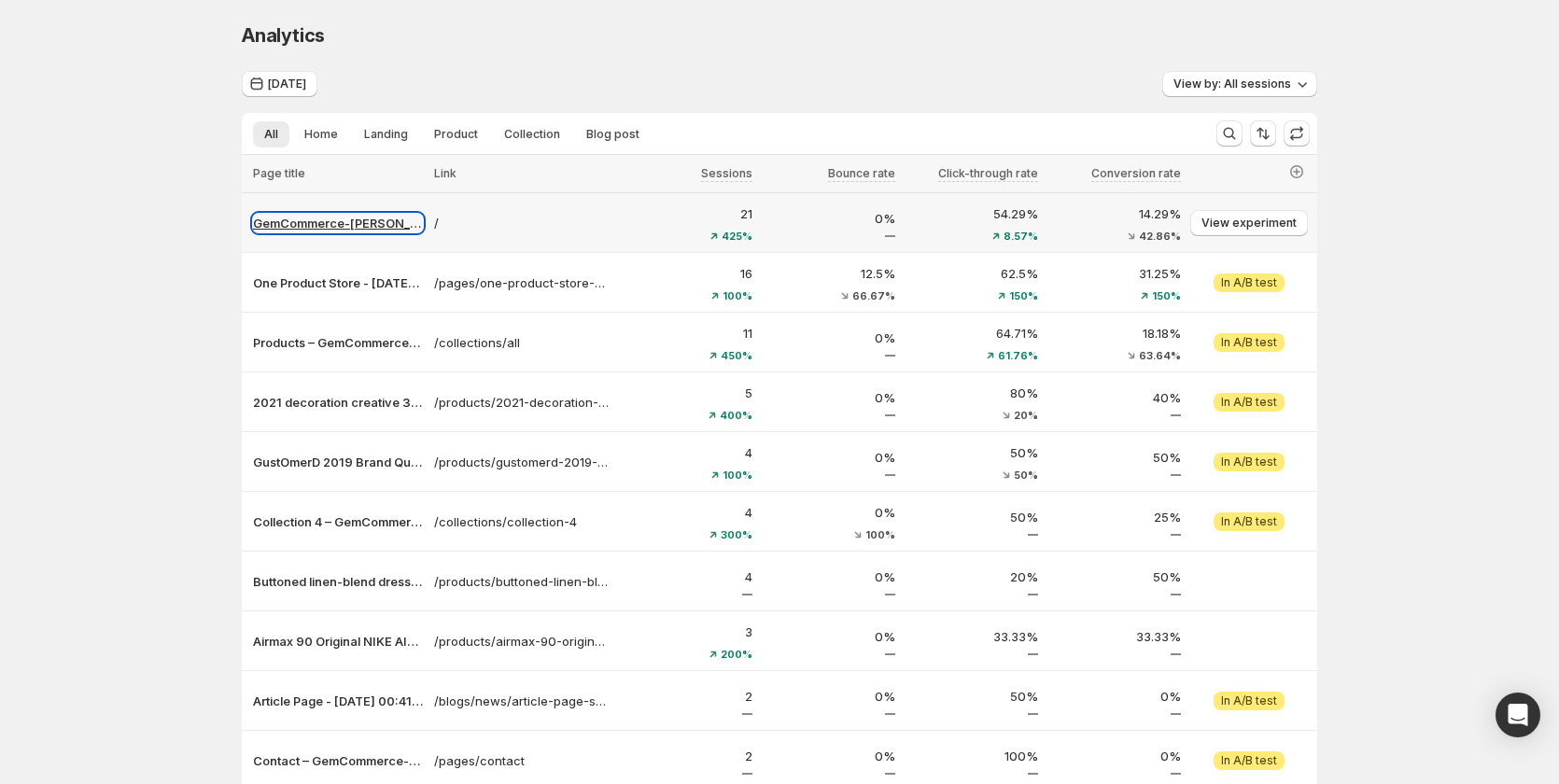
click at [365, 215] on p "GemCommerce-sandy-stg" at bounding box center [338, 223] width 170 height 19
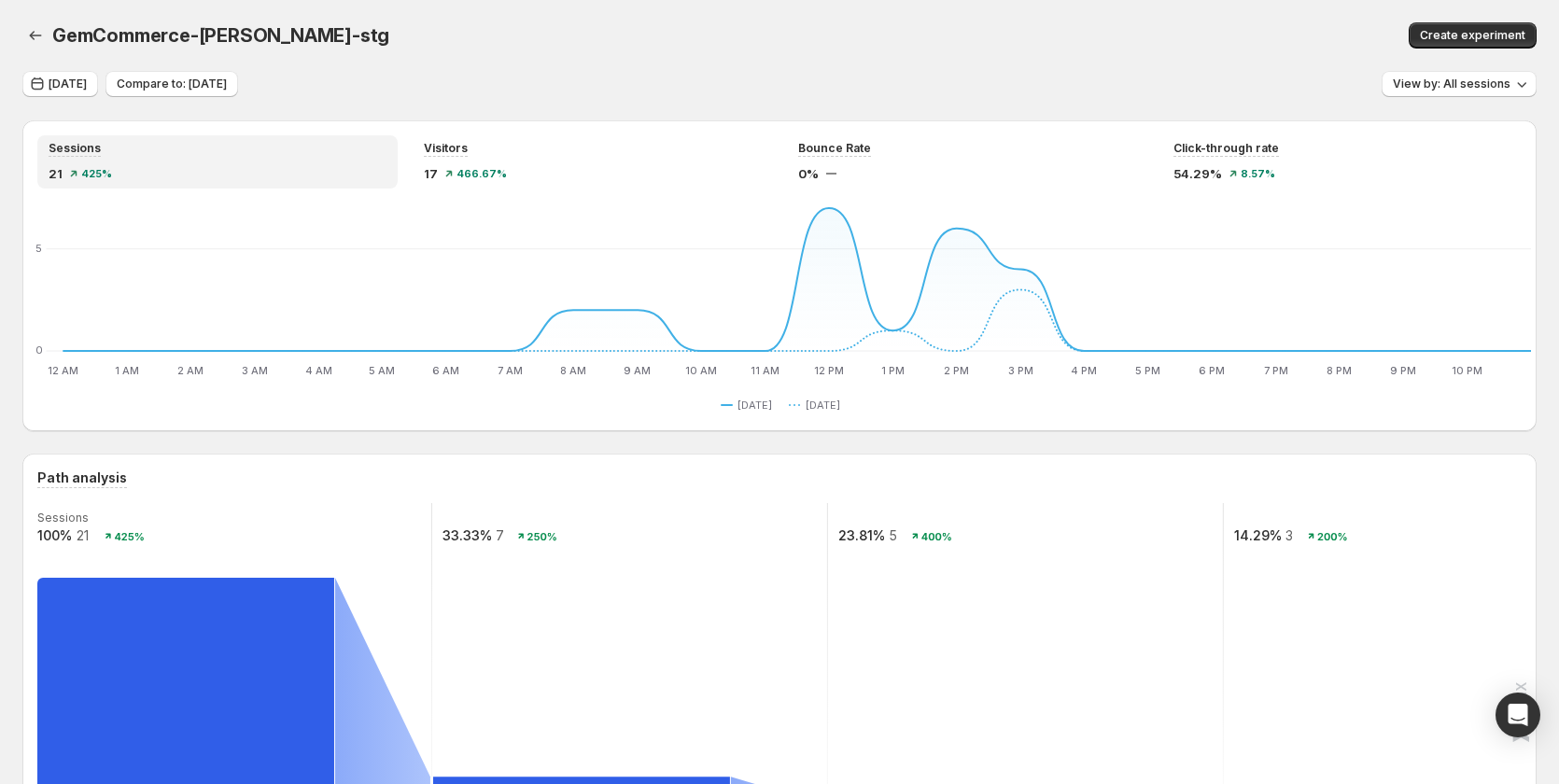
click at [475, 535] on text "33.33%" at bounding box center [468, 535] width 50 height 16
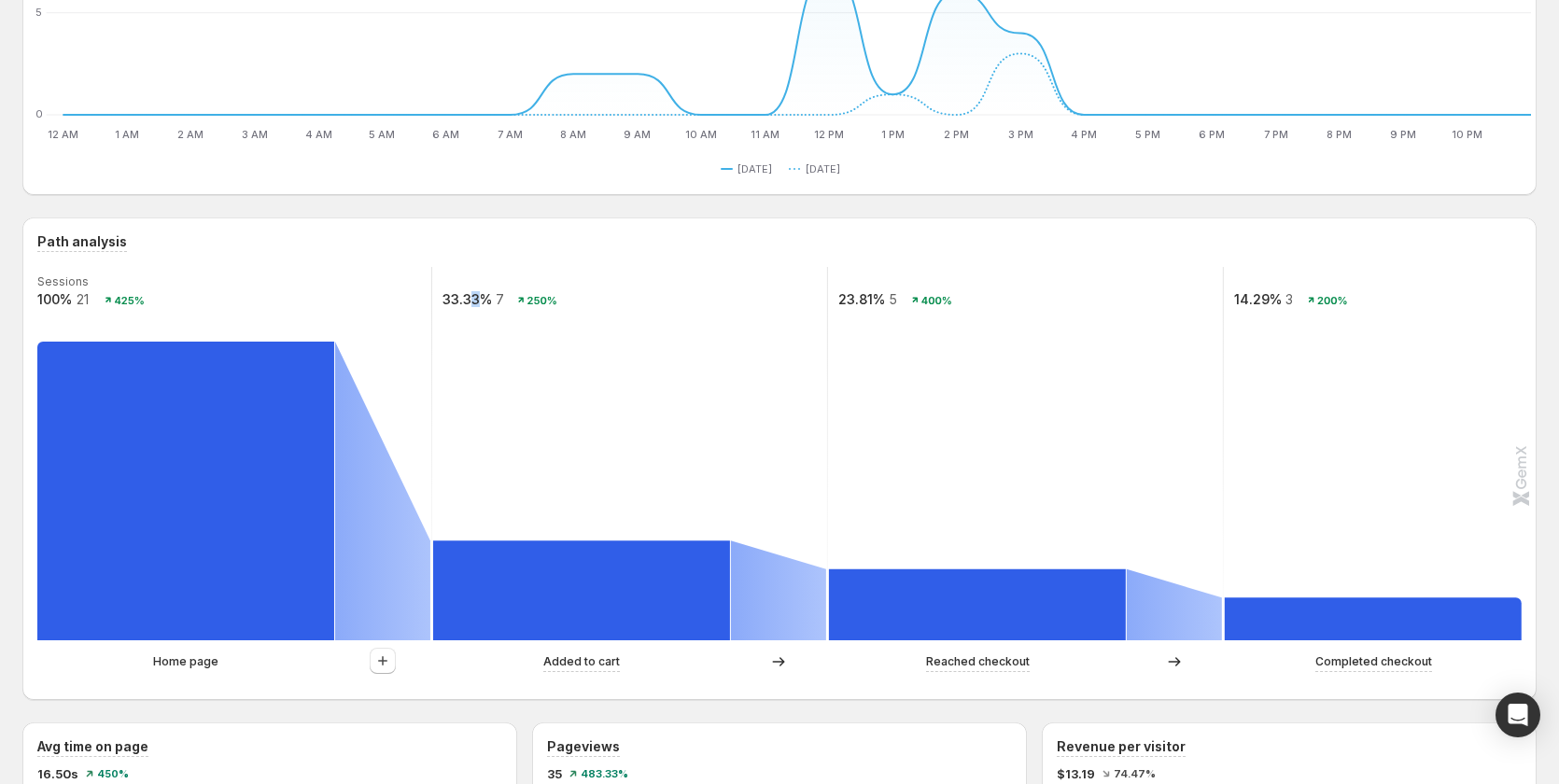
scroll to position [280, 0]
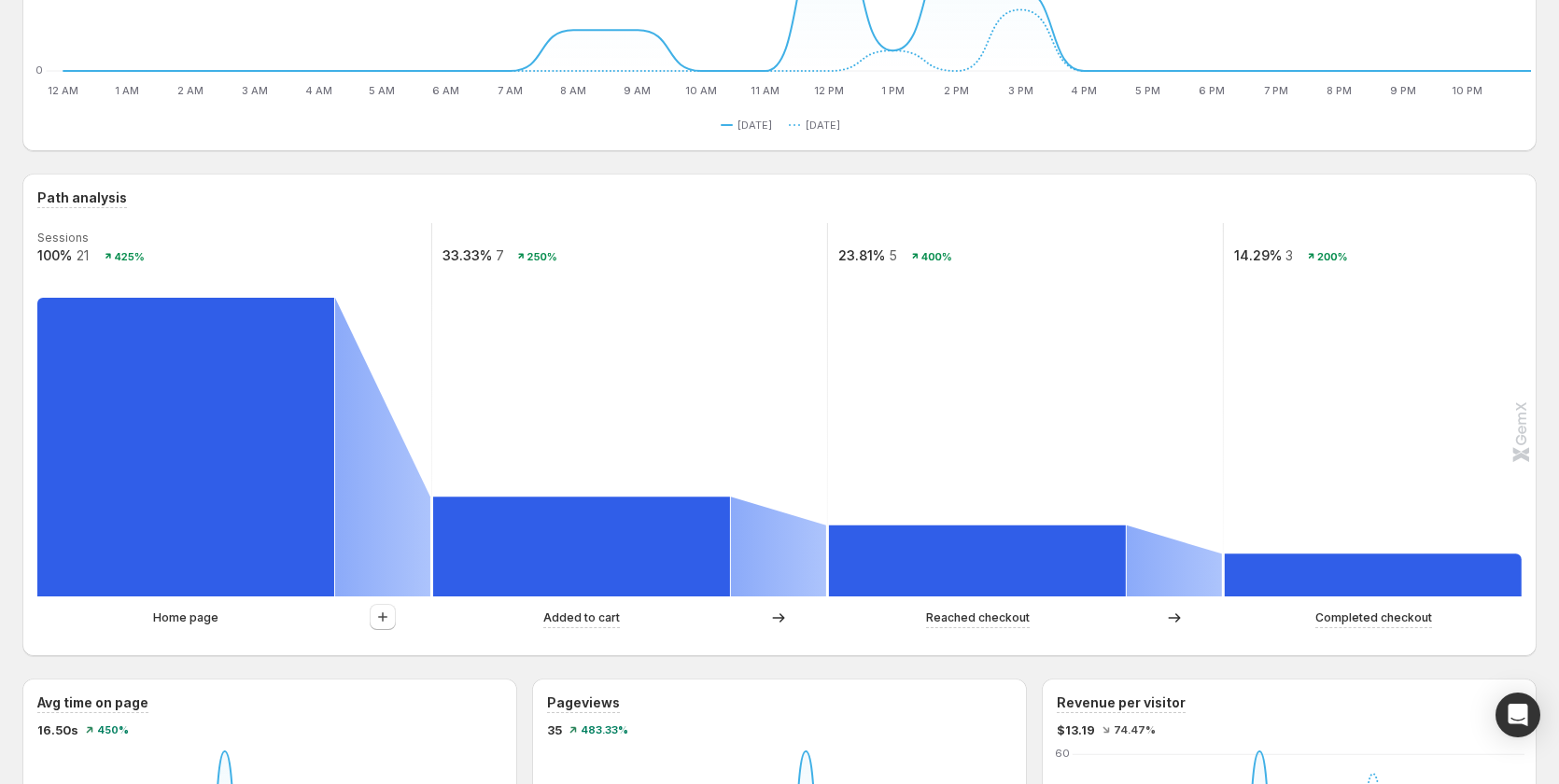
click at [464, 254] on text "33.33%" at bounding box center [468, 255] width 50 height 16
drag, startPoint x: 464, startPoint y: 253, endPoint x: 476, endPoint y: 253, distance: 12.0
click at [476, 253] on text "33.33%" at bounding box center [468, 255] width 50 height 16
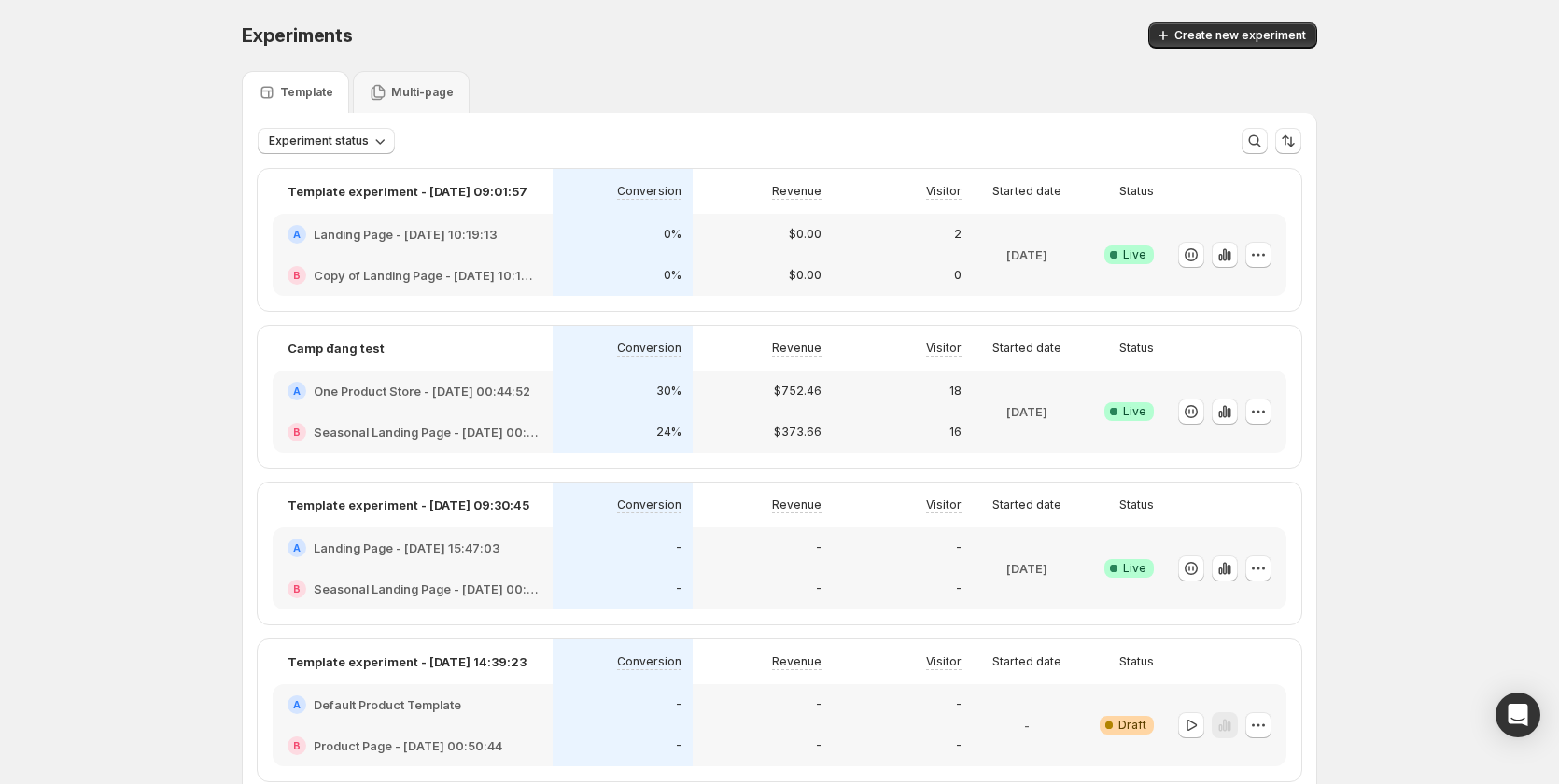
click at [458, 412] on div "B Seasonal Landing Page - Sep 7, 00:45:50" at bounding box center [413, 432] width 280 height 41
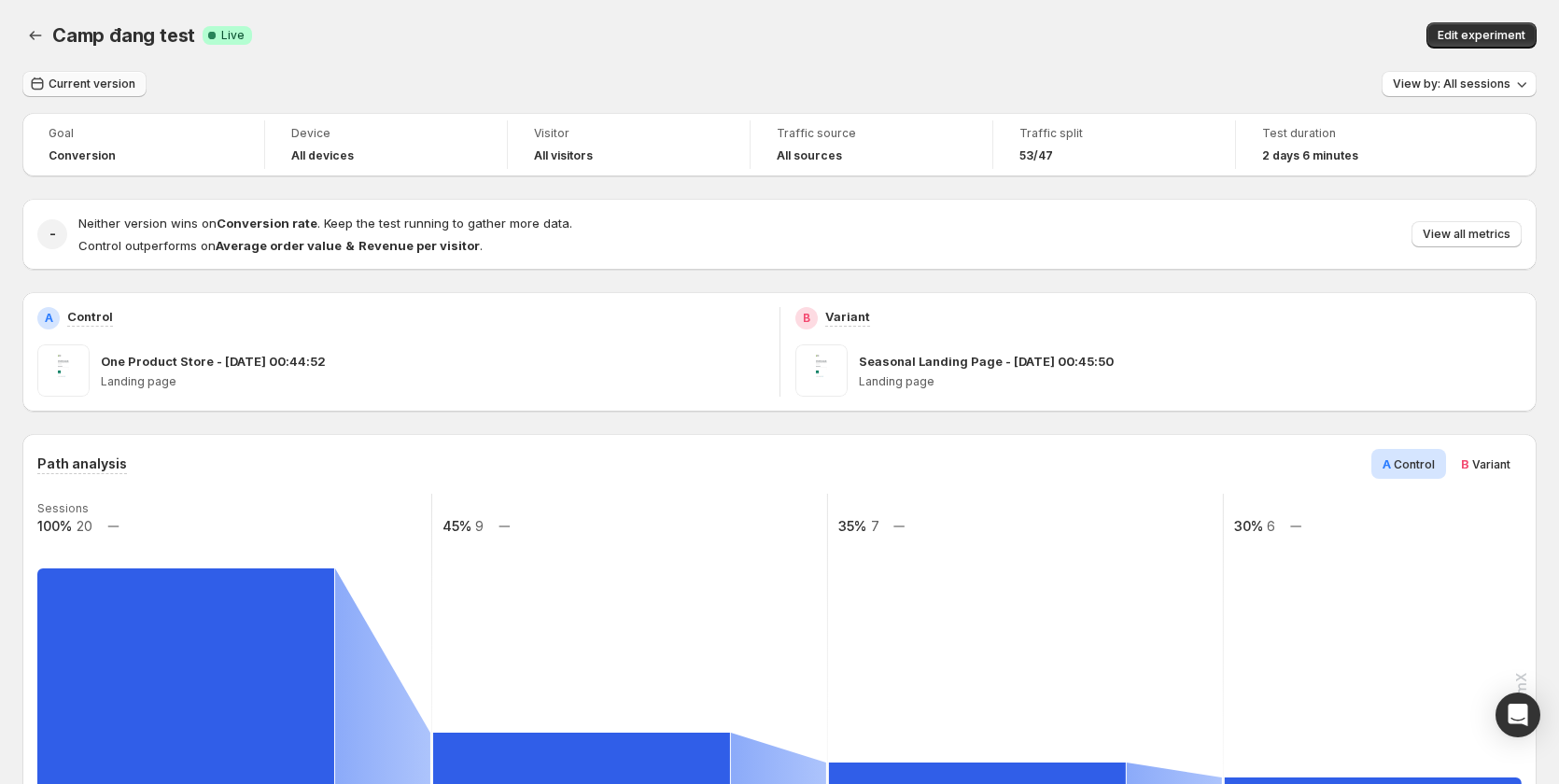
click at [86, 93] on button "Current version" at bounding box center [84, 84] width 124 height 26
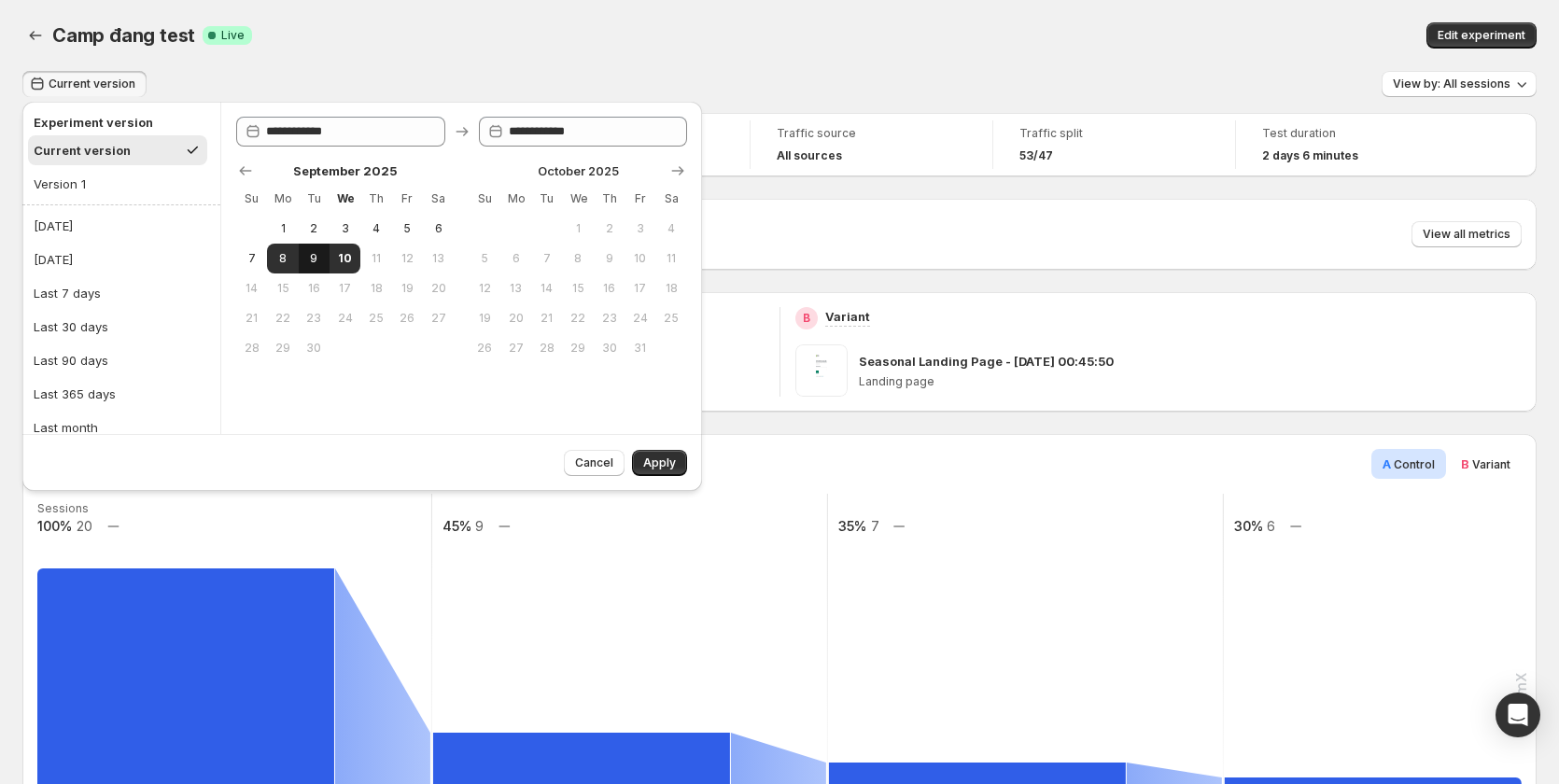
drag, startPoint x: 280, startPoint y: 263, endPoint x: 308, endPoint y: 258, distance: 28.4
click at [284, 263] on span "8" at bounding box center [283, 258] width 16 height 15
click at [311, 258] on span "9" at bounding box center [314, 258] width 16 height 15
type input "**********"
click at [630, 451] on div "Cancel Apply" at bounding box center [622, 459] width 131 height 33
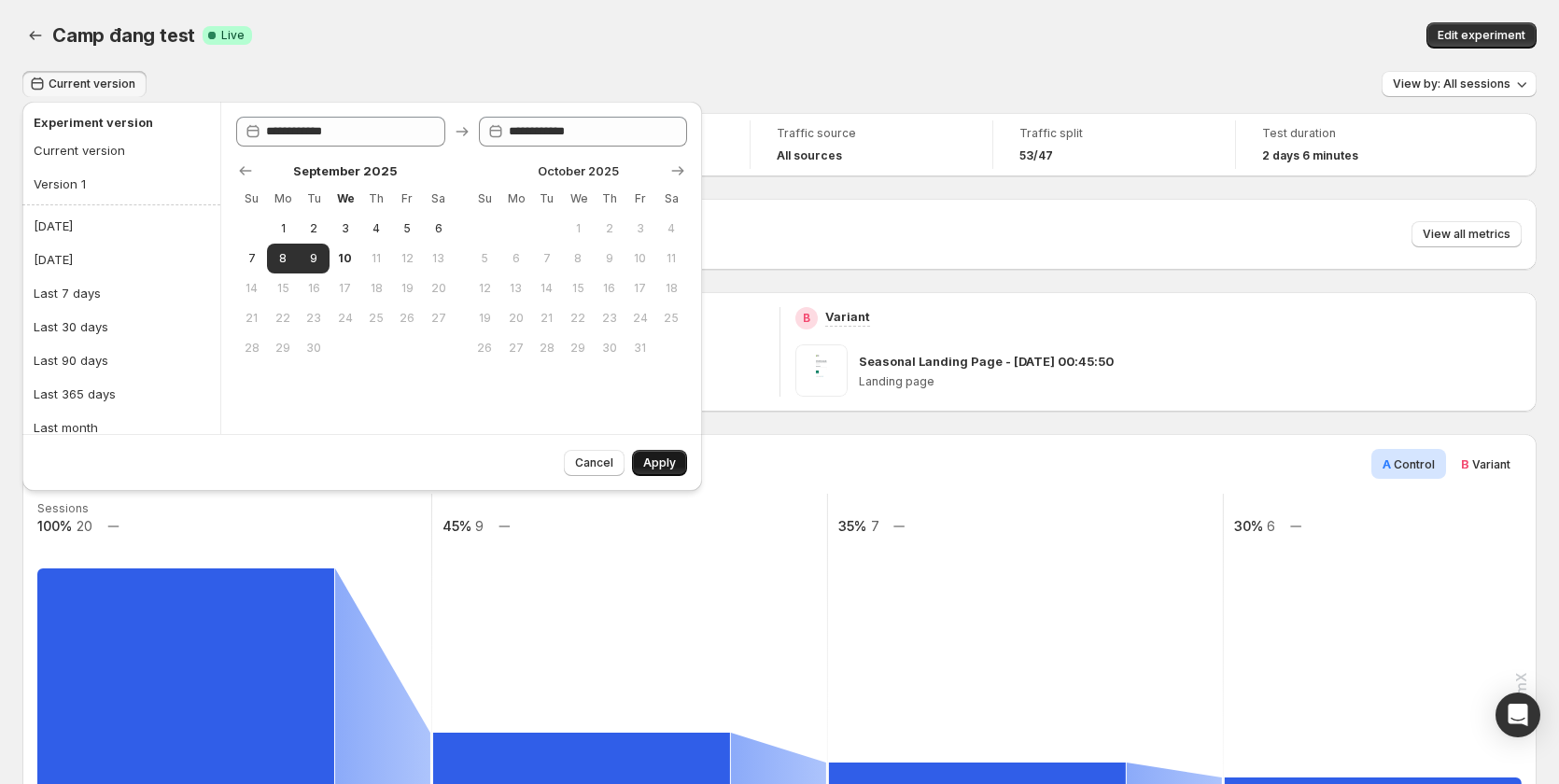
click at [641, 454] on button "Apply" at bounding box center [659, 462] width 55 height 26
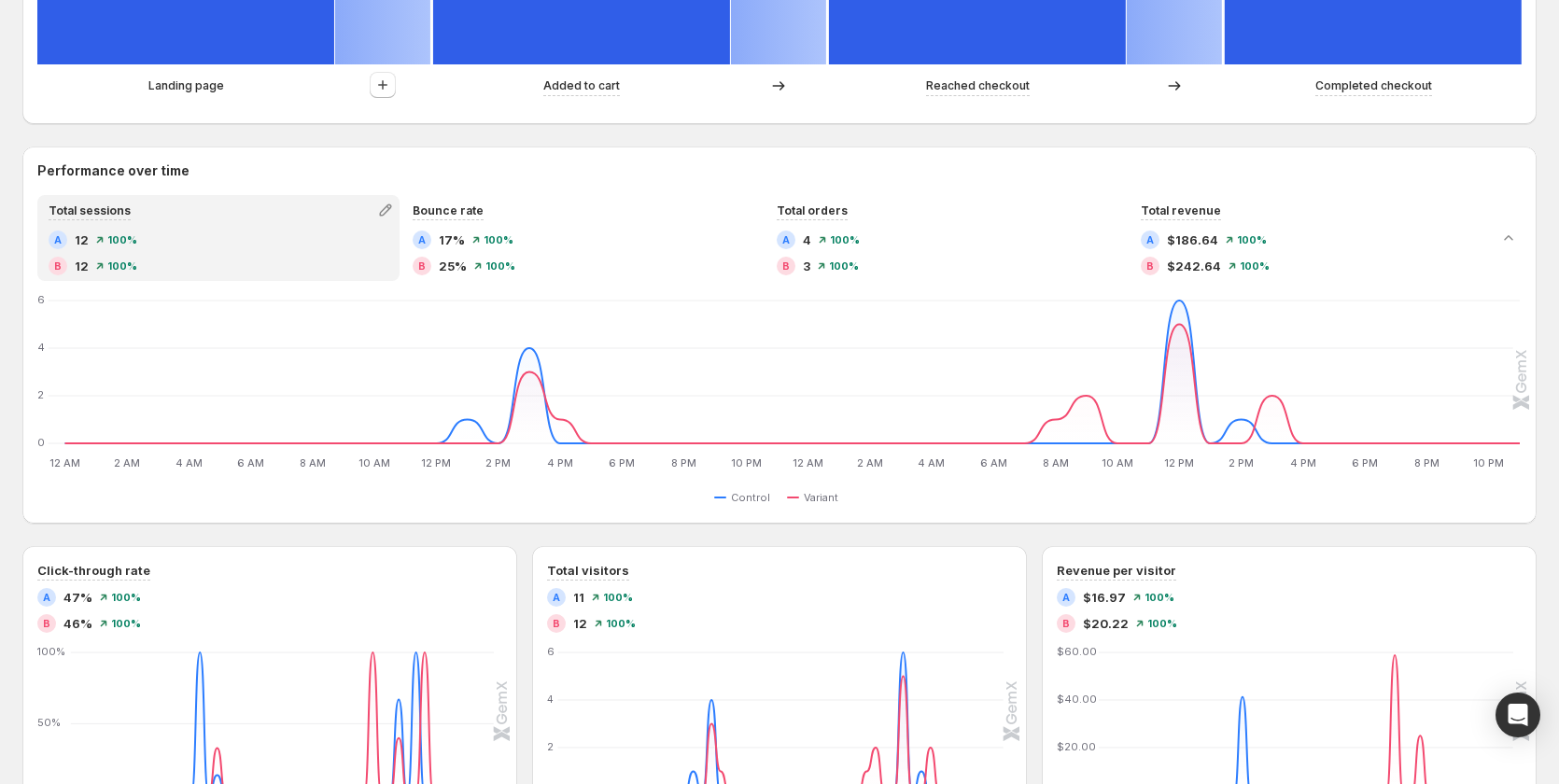
scroll to position [1026, 0]
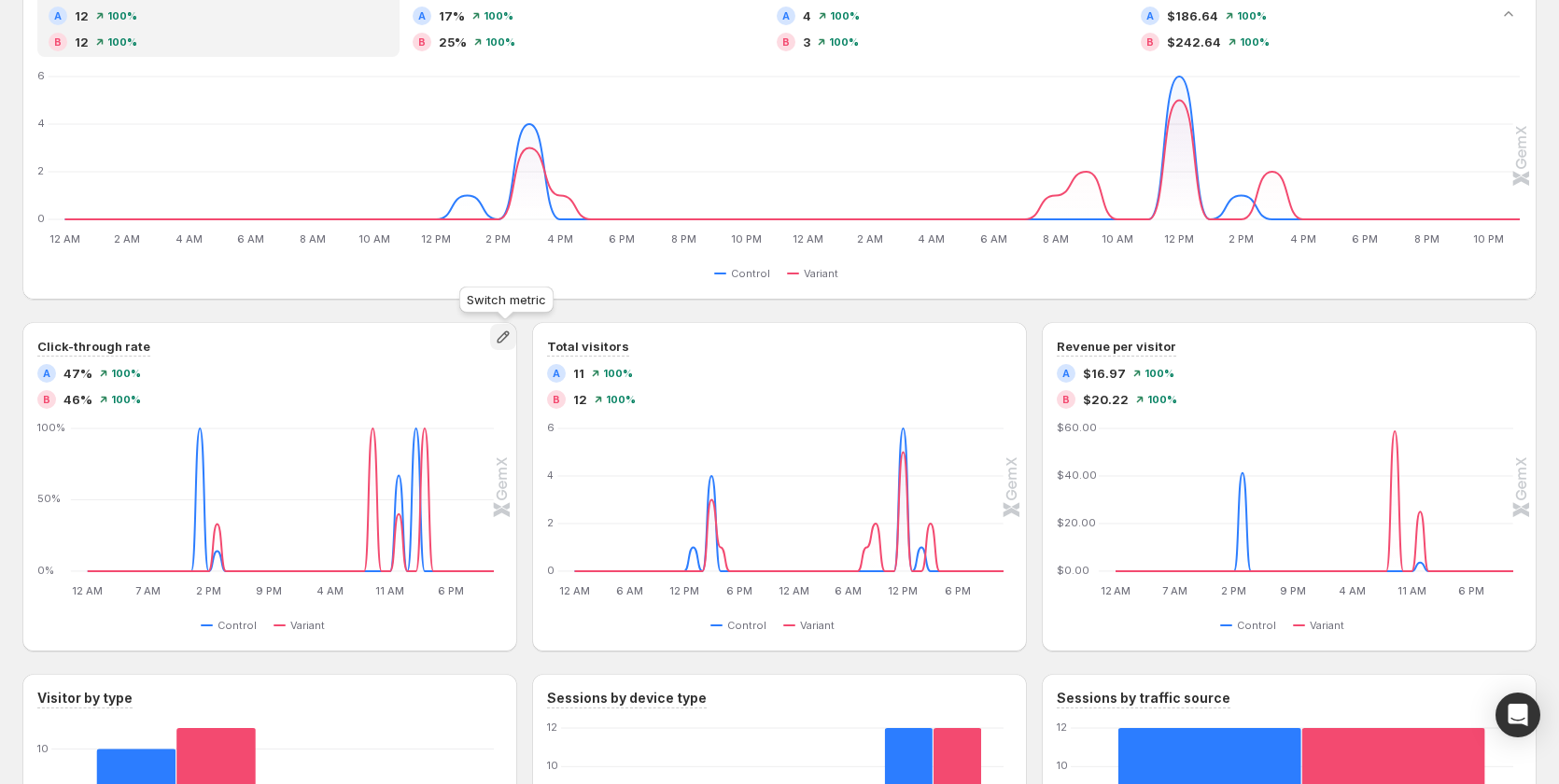
click at [500, 339] on icon "button" at bounding box center [503, 336] width 19 height 19
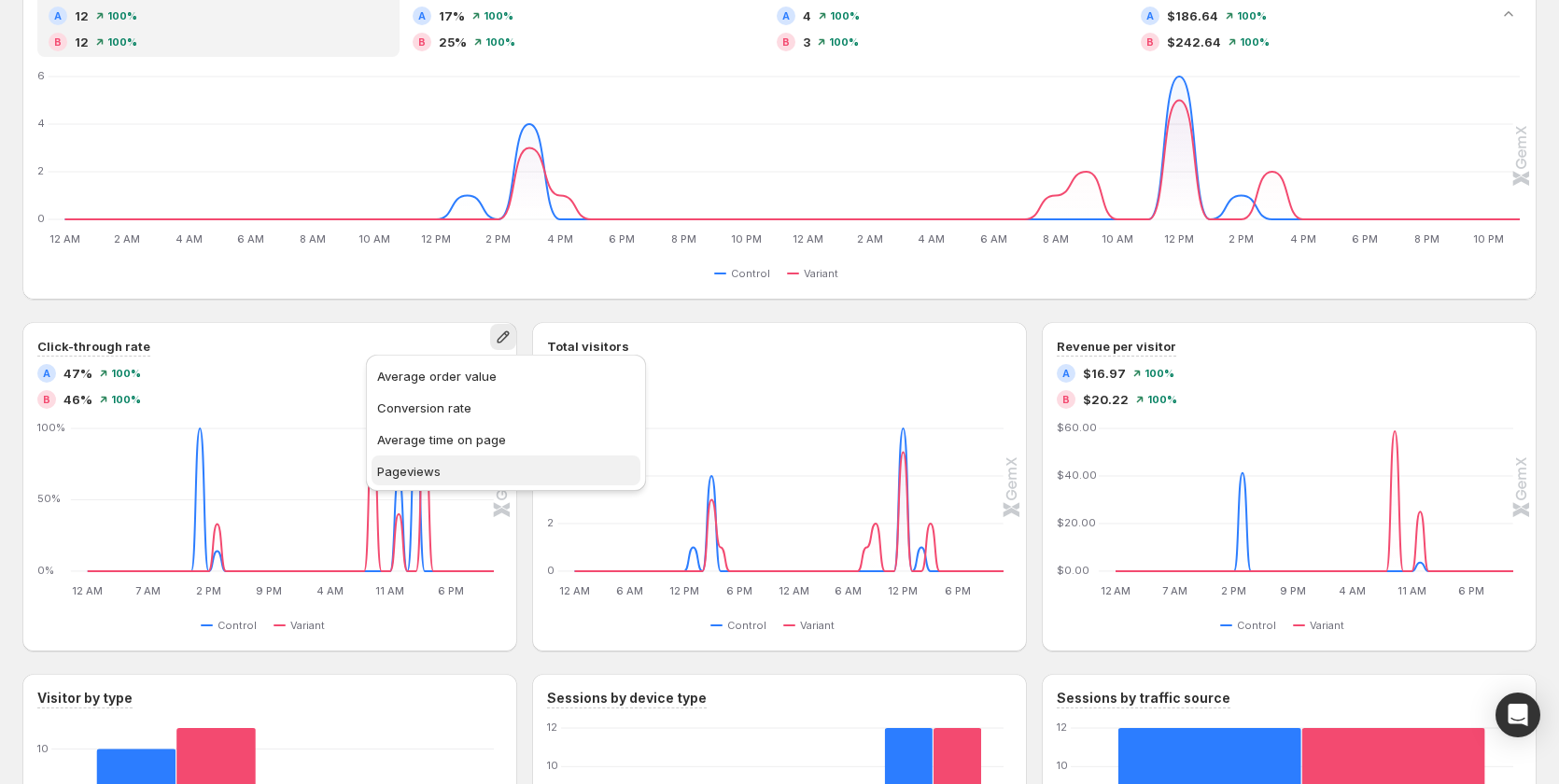
click at [487, 465] on span "Pageviews" at bounding box center [507, 471] width 258 height 19
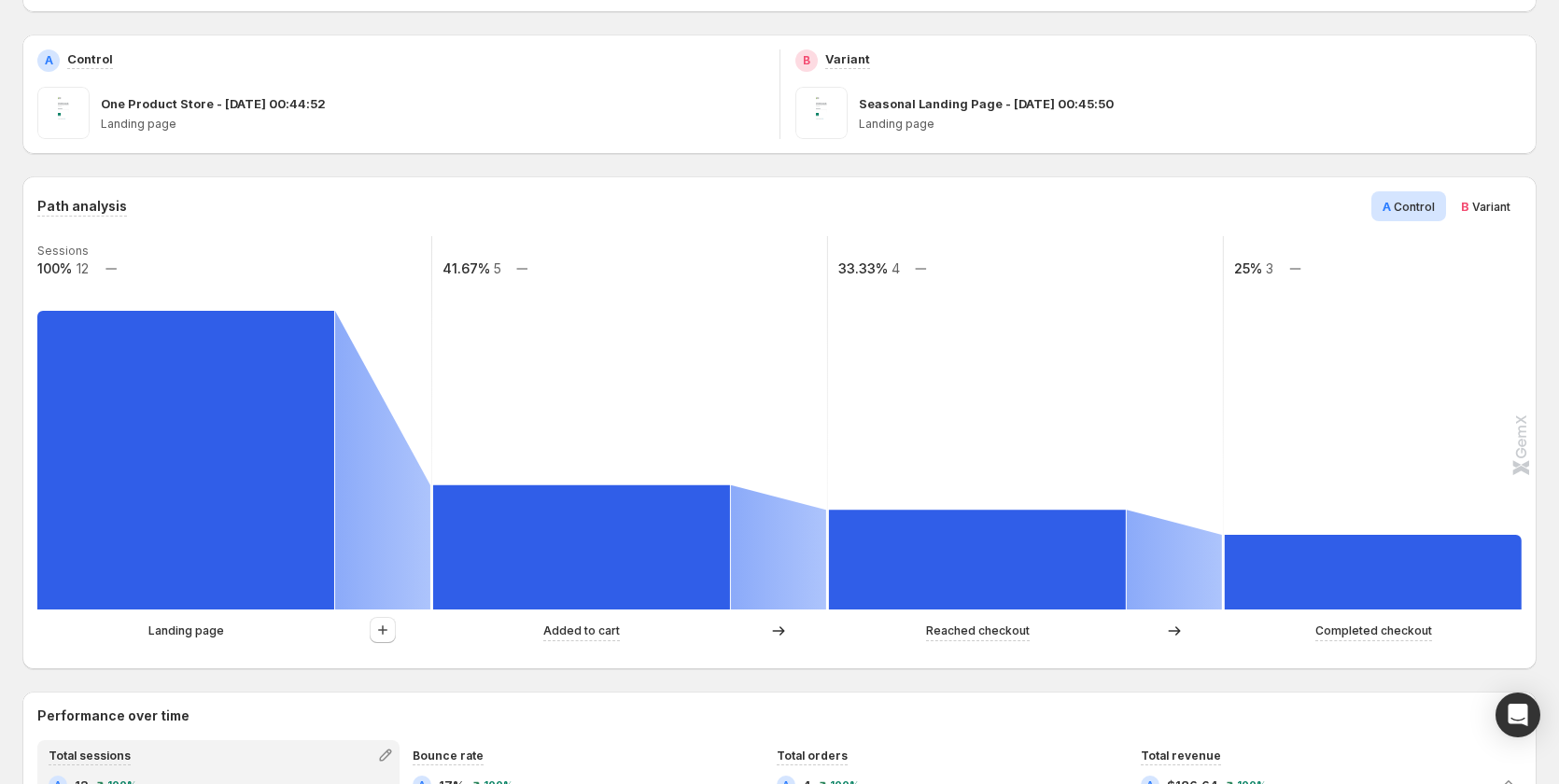
scroll to position [466, 0]
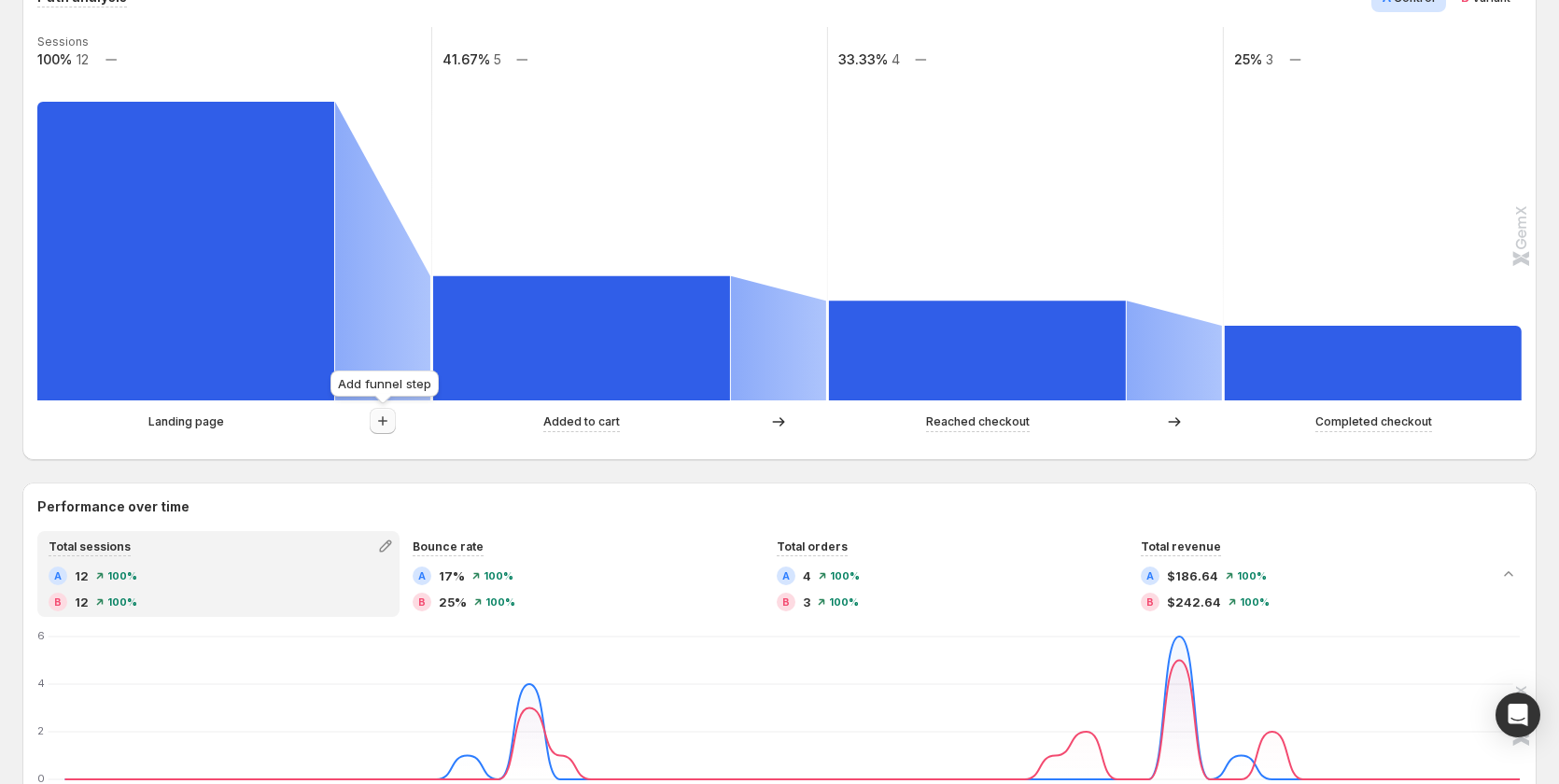
click at [383, 427] on icon "button" at bounding box center [382, 420] width 19 height 19
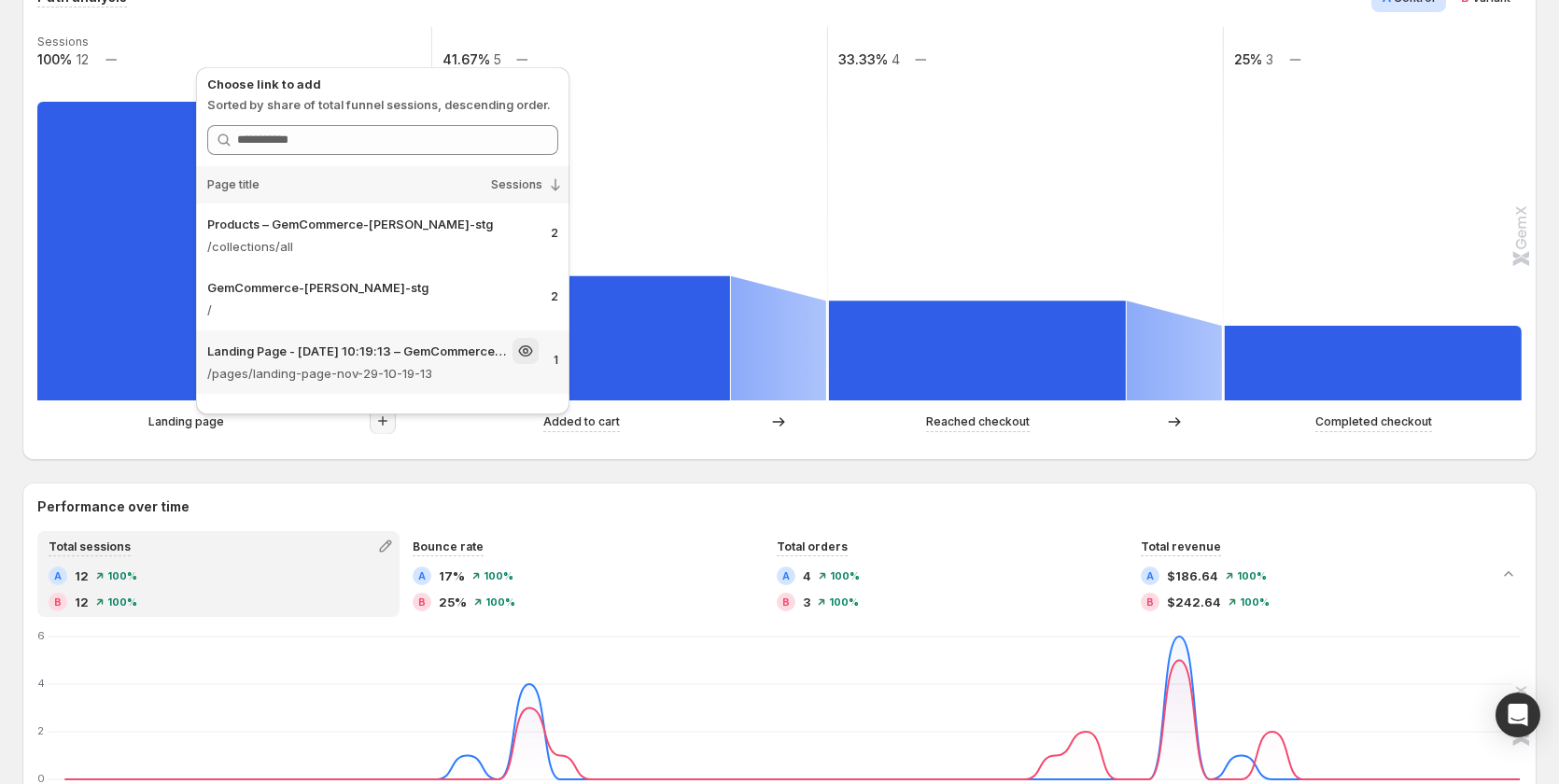
click at [417, 364] on p "/pages/landing-page-nov-29-10-19-13" at bounding box center [373, 372] width 332 height 19
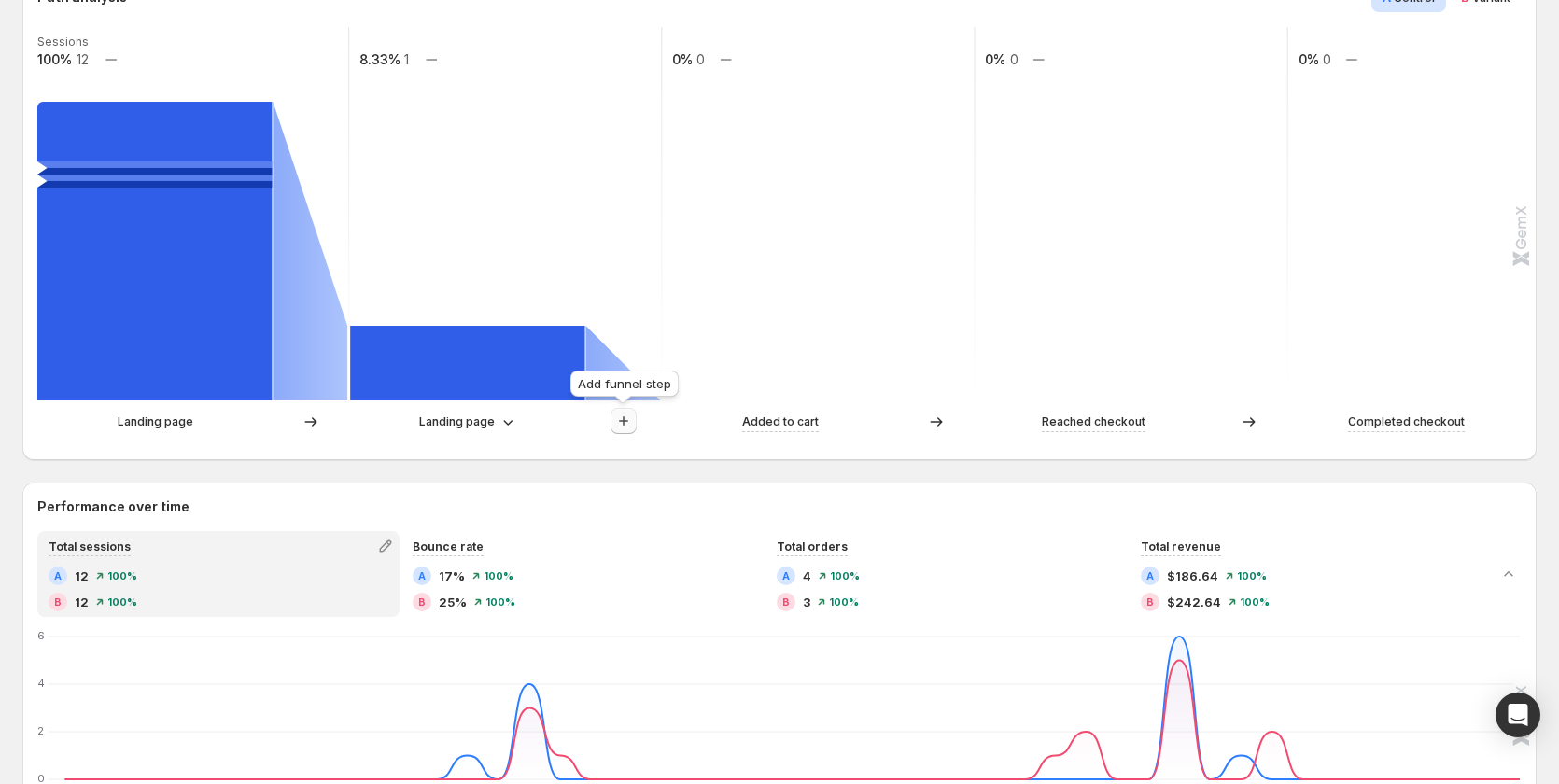
click at [630, 425] on icon "button" at bounding box center [623, 420] width 19 height 19
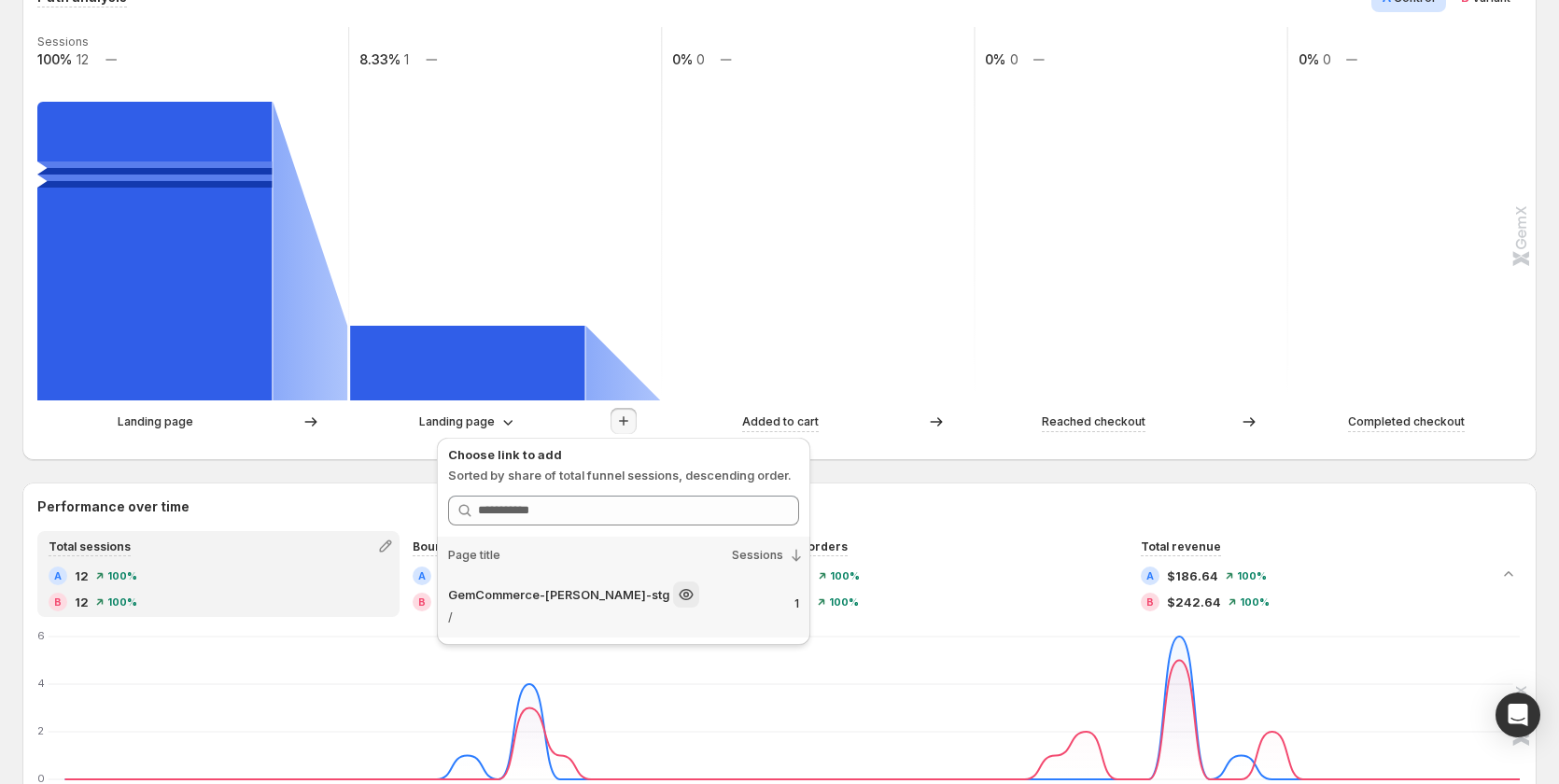
click at [661, 609] on p "/" at bounding box center [613, 617] width 332 height 19
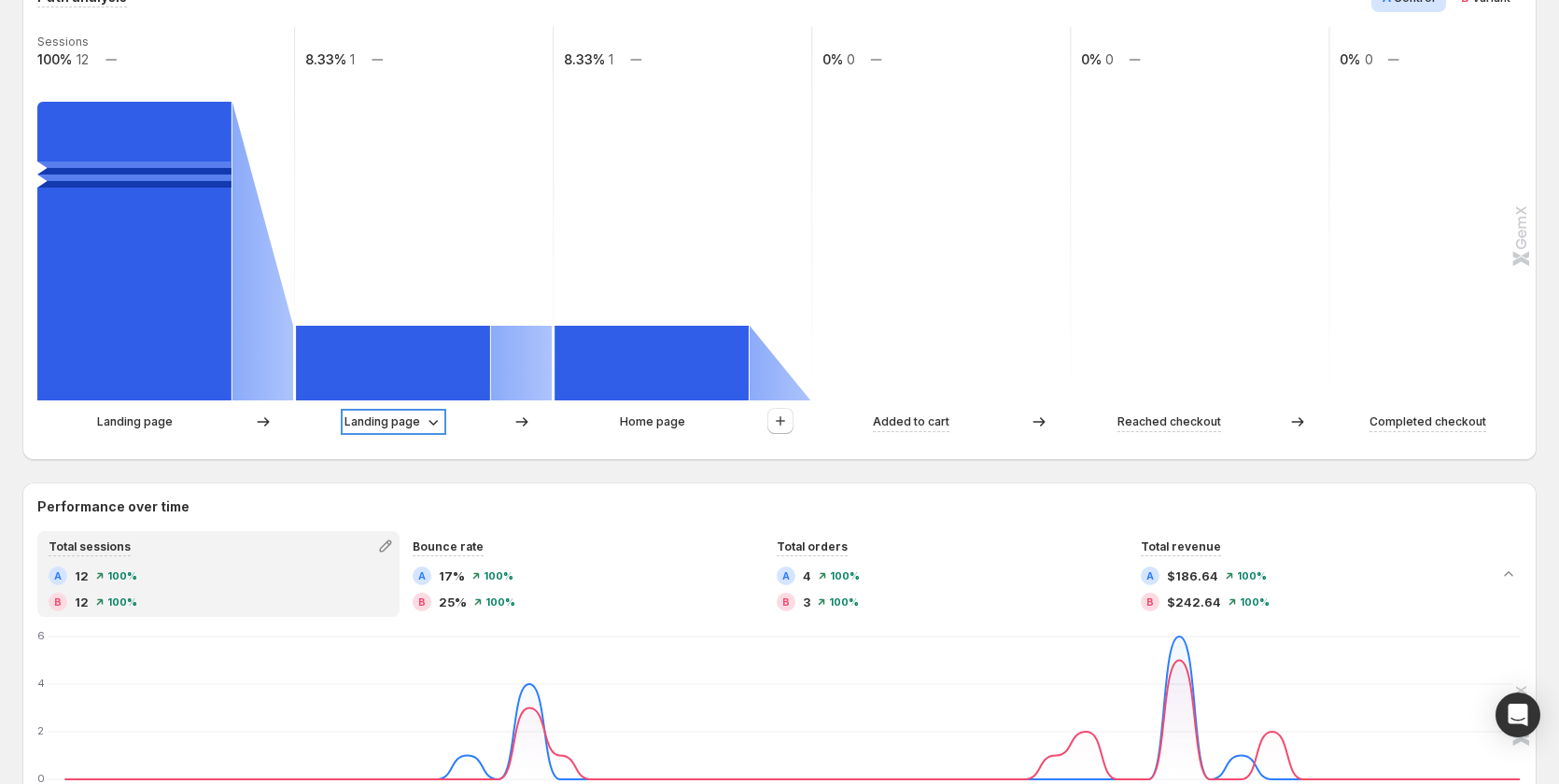
click at [430, 423] on icon at bounding box center [433, 423] width 10 height 6
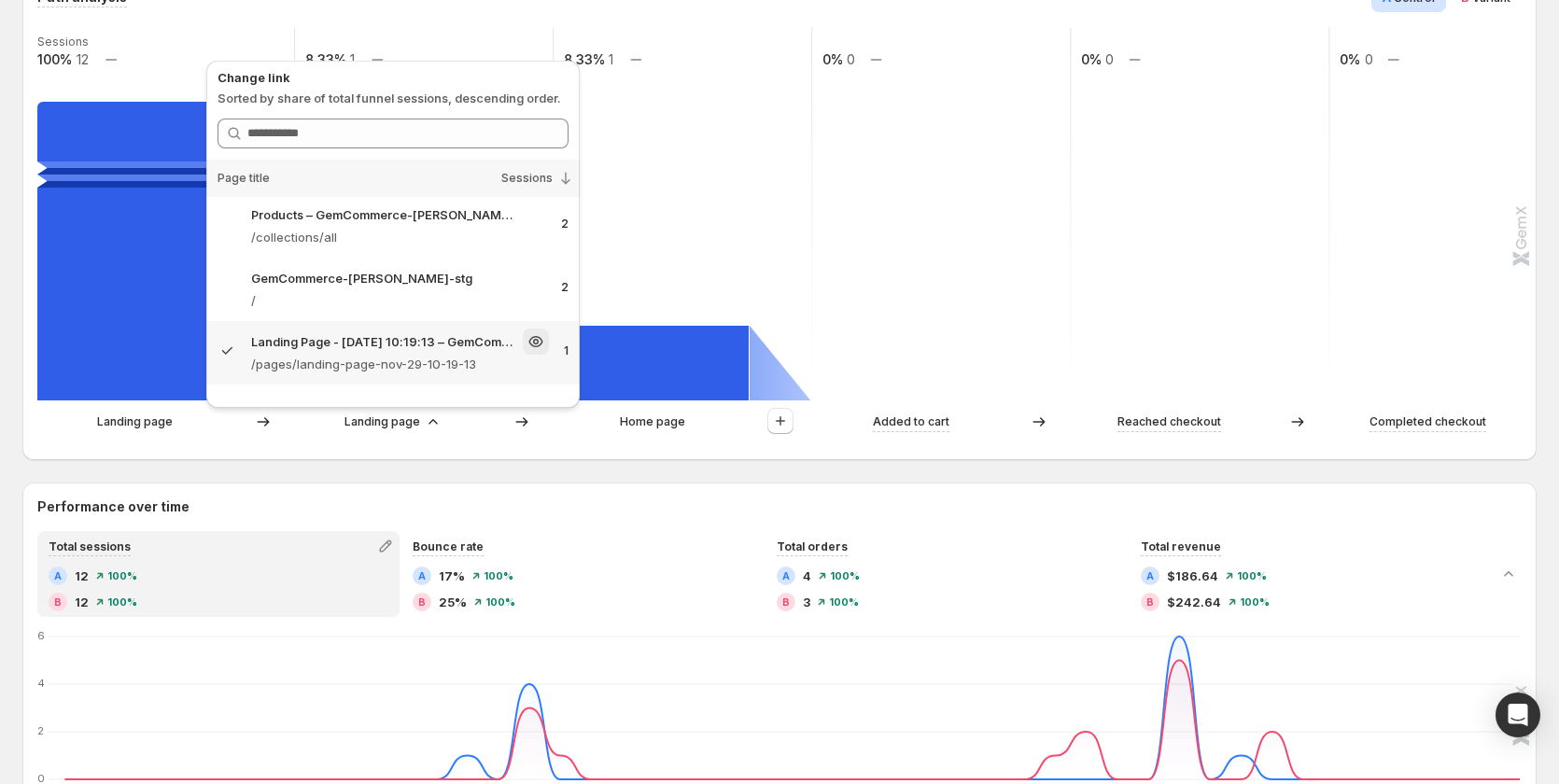
scroll to position [0, 0]
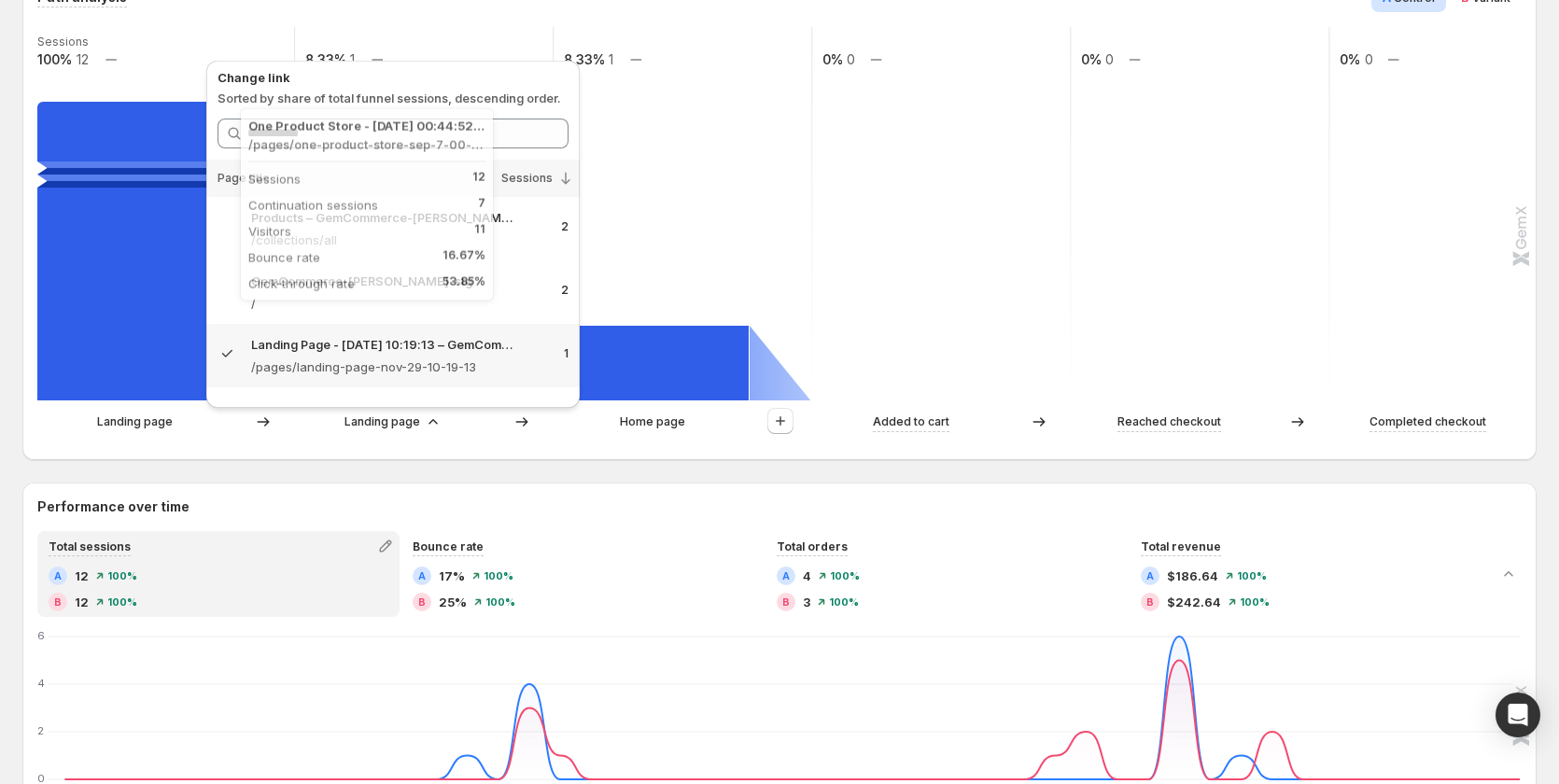
click at [170, 311] on rect at bounding box center [134, 251] width 195 height 299
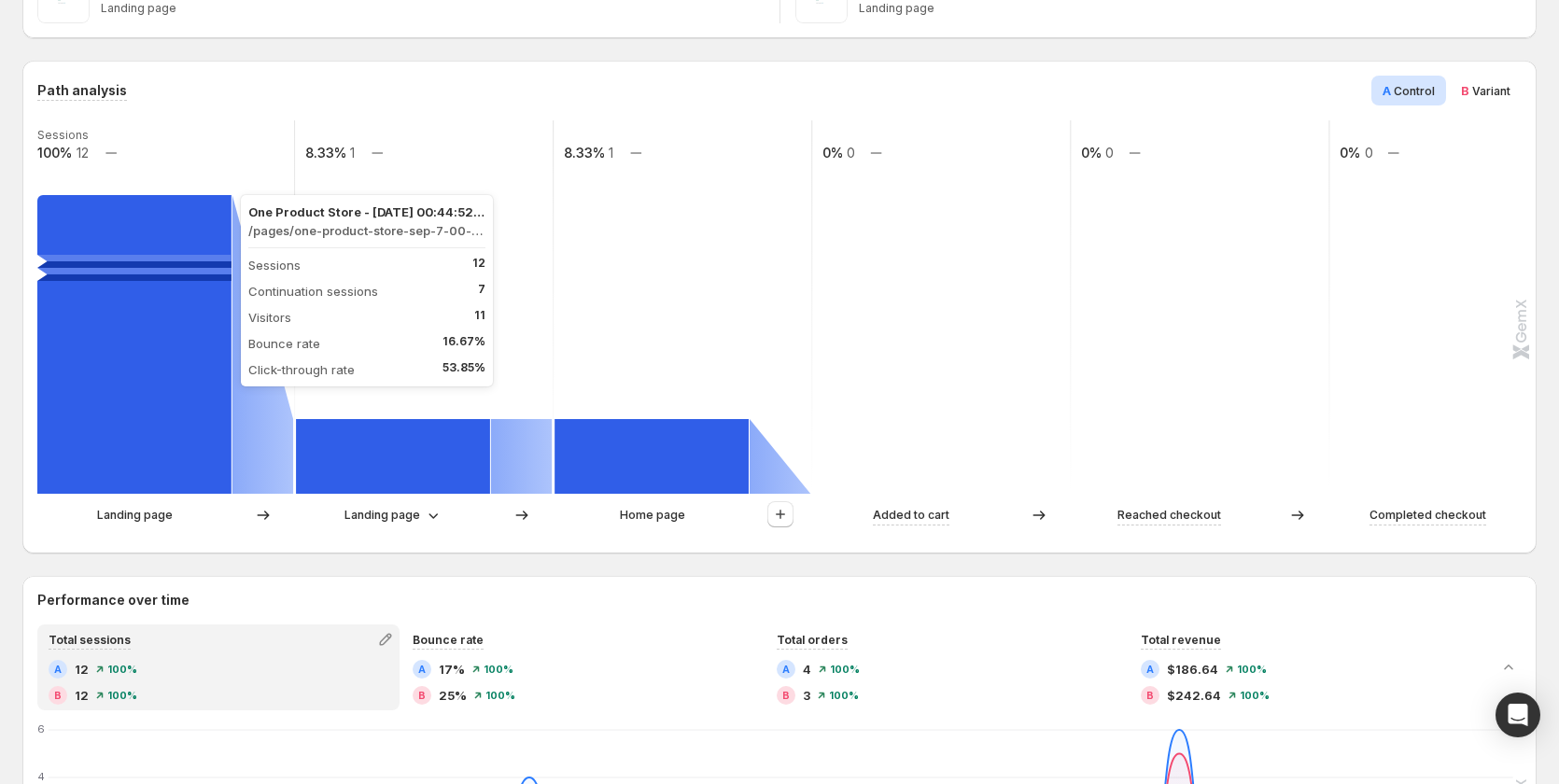
scroll to position [466, 0]
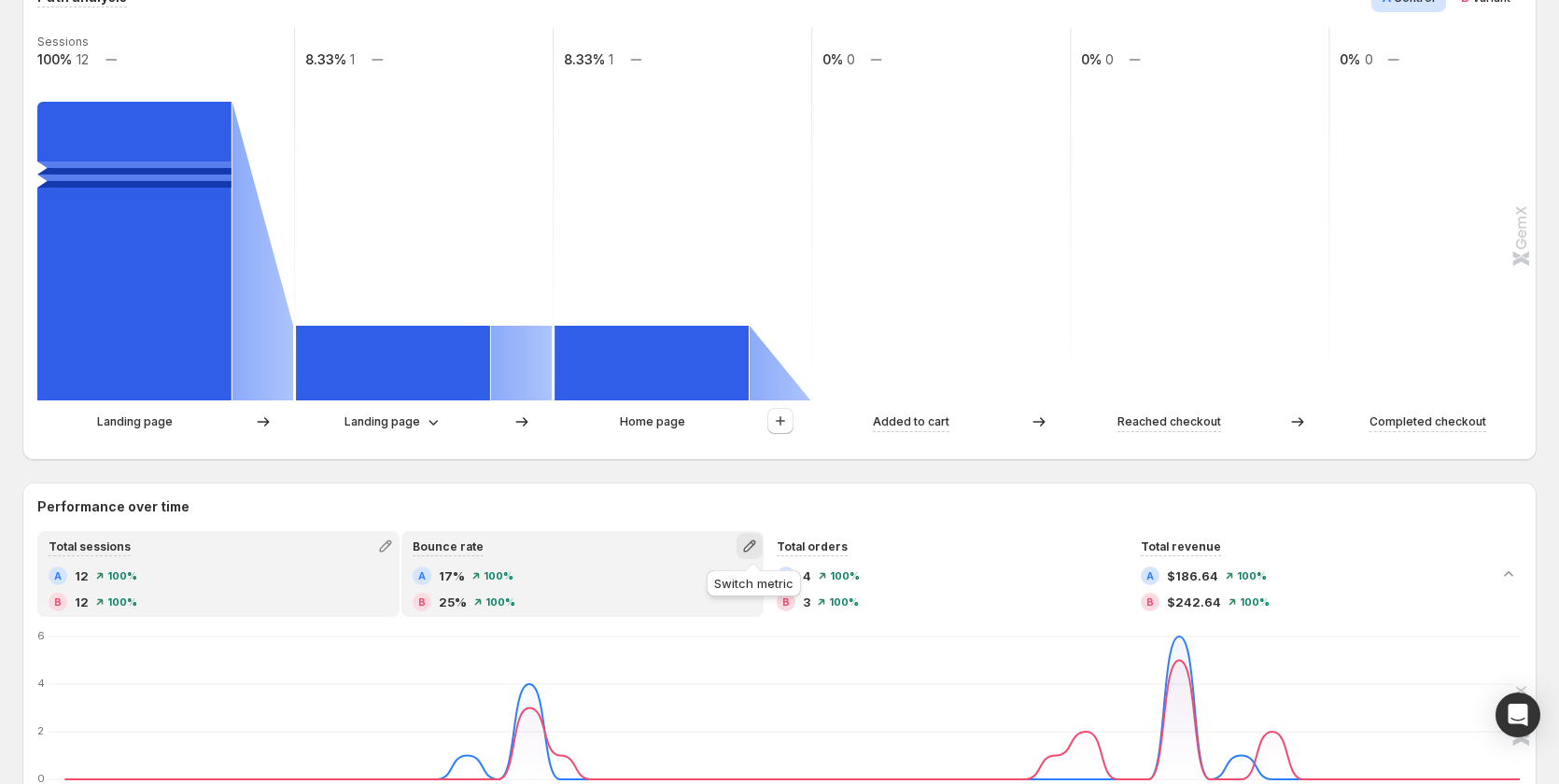
click at [756, 553] on icon "button" at bounding box center [749, 545] width 19 height 19
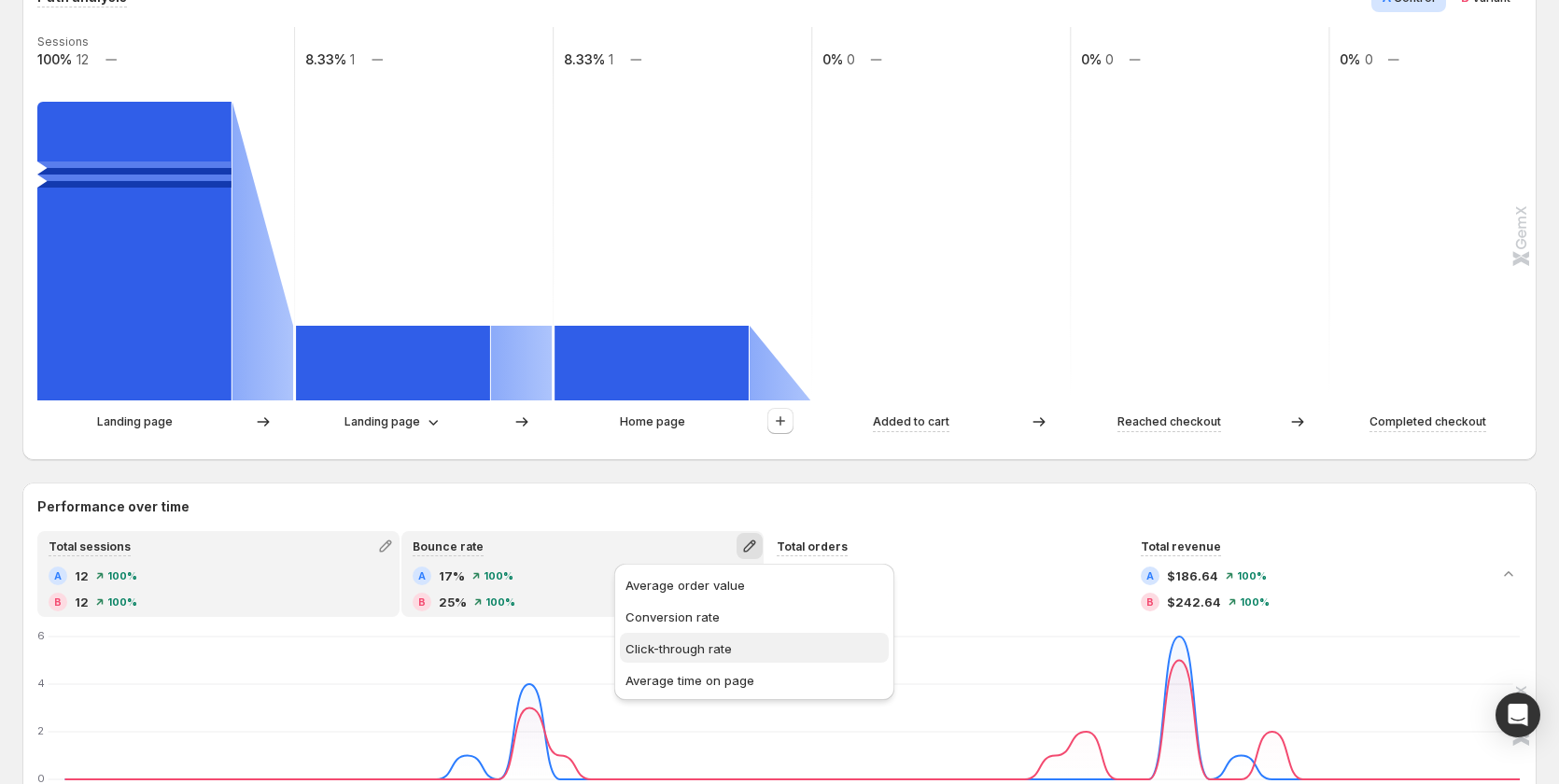
click at [690, 659] on button "Click-through rate" at bounding box center [754, 647] width 269 height 30
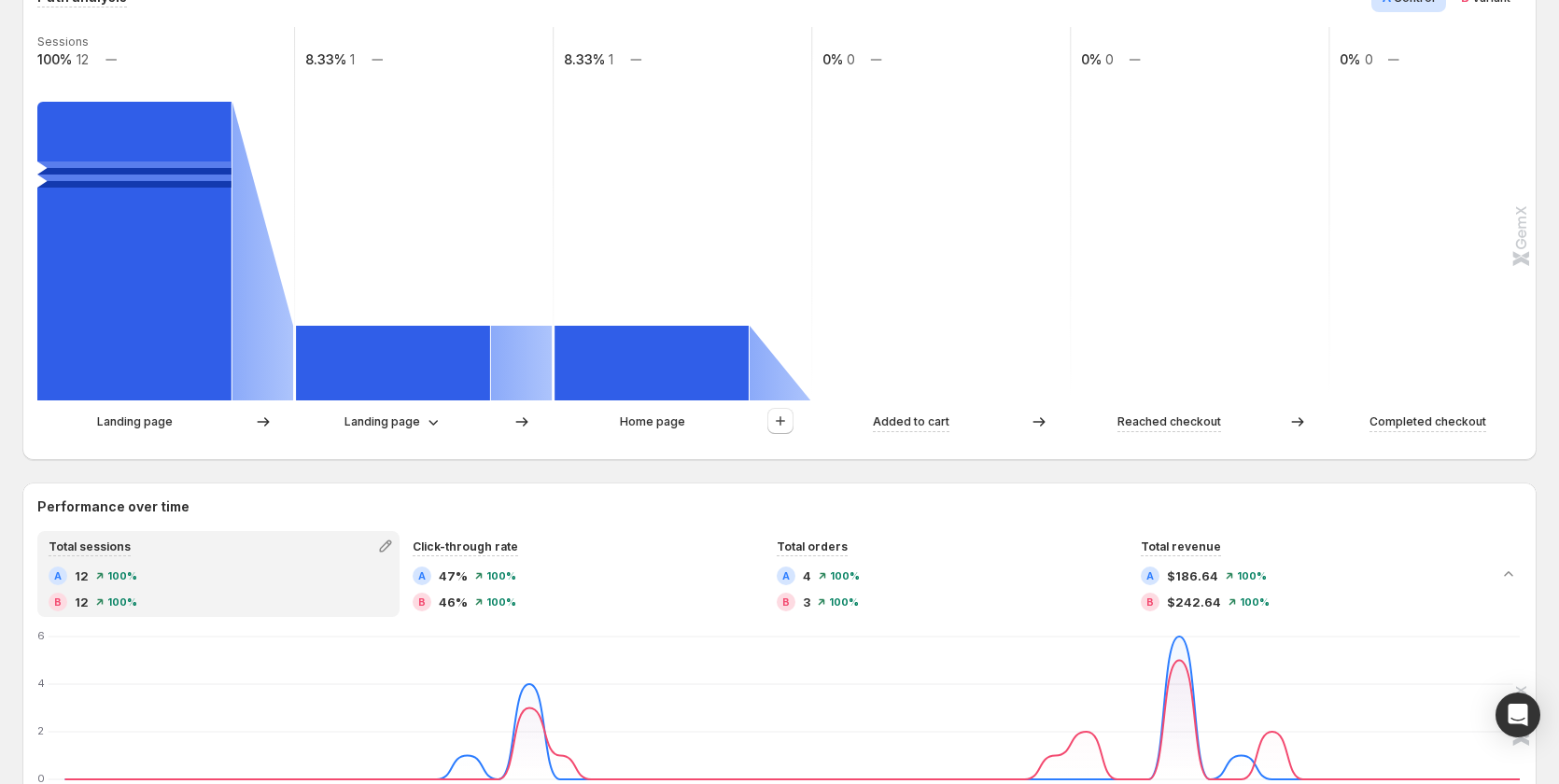
click at [134, 429] on p "Landing page" at bounding box center [134, 421] width 75 height 19
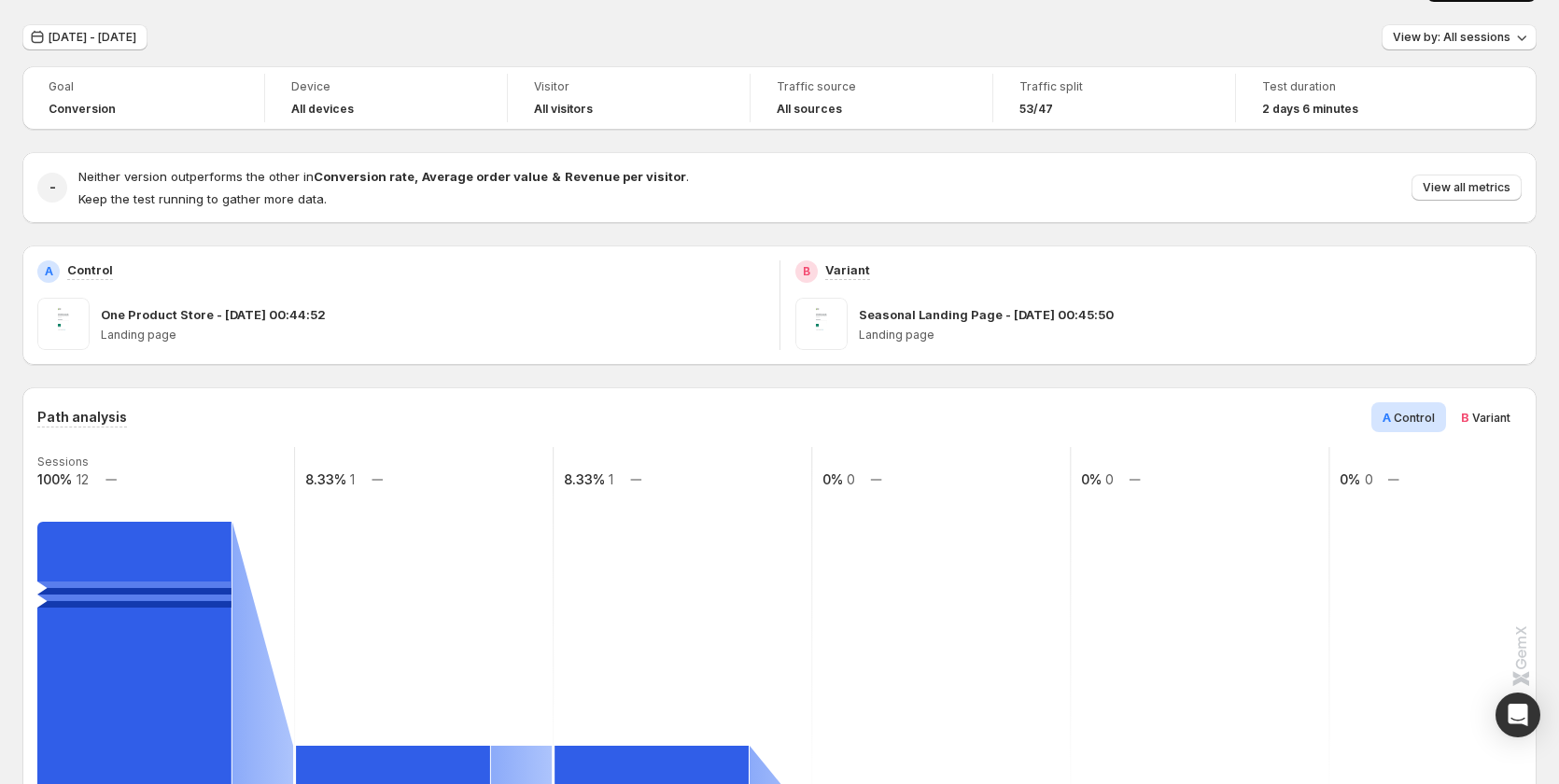
scroll to position [0, 0]
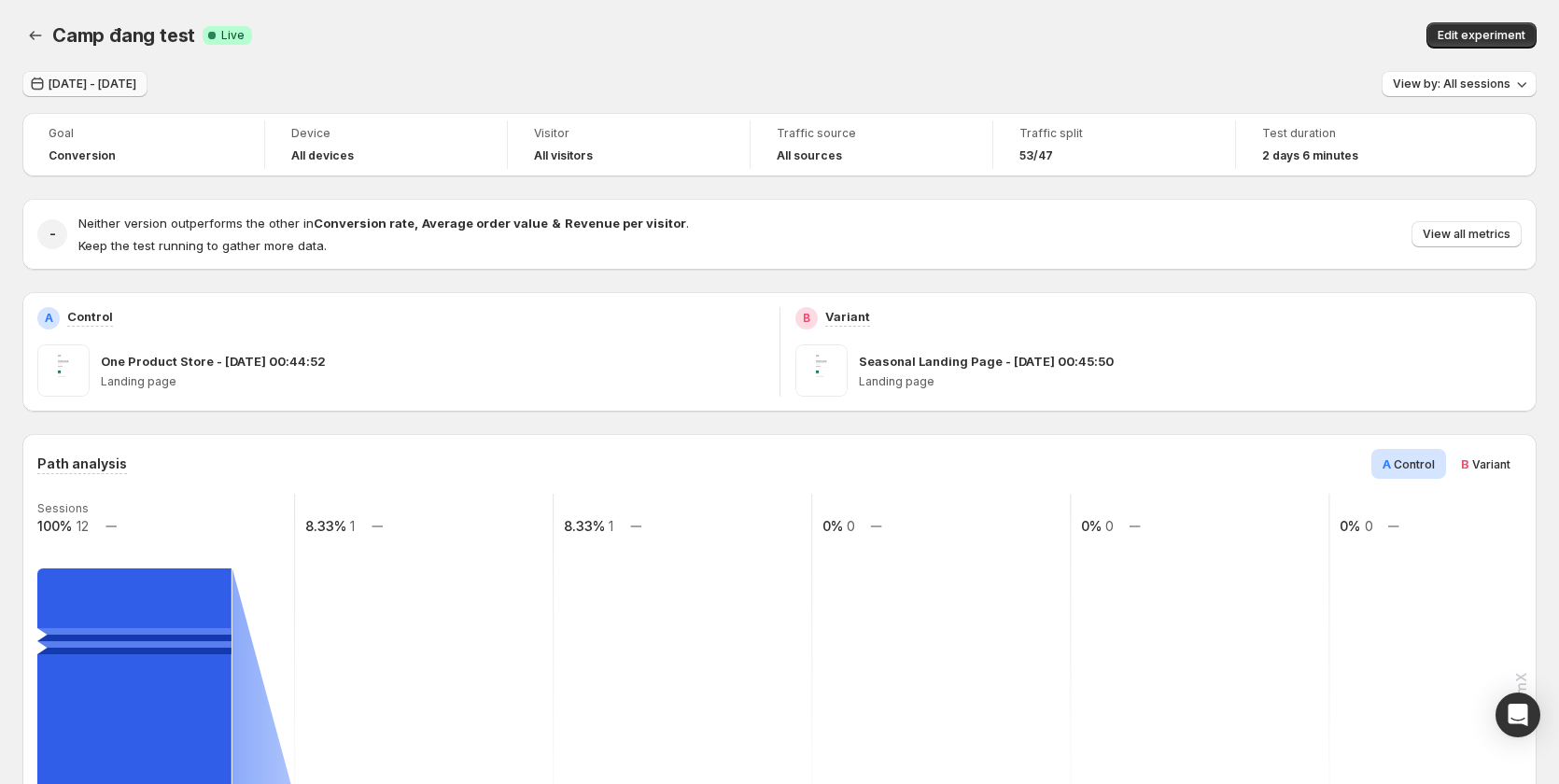
click at [115, 87] on span "Sep 08, 2025 - Sep 09, 2025" at bounding box center [93, 83] width 88 height 15
click at [136, 82] on span "Sep 08, 2025 - Sep 09, 2025" at bounding box center [93, 83] width 88 height 15
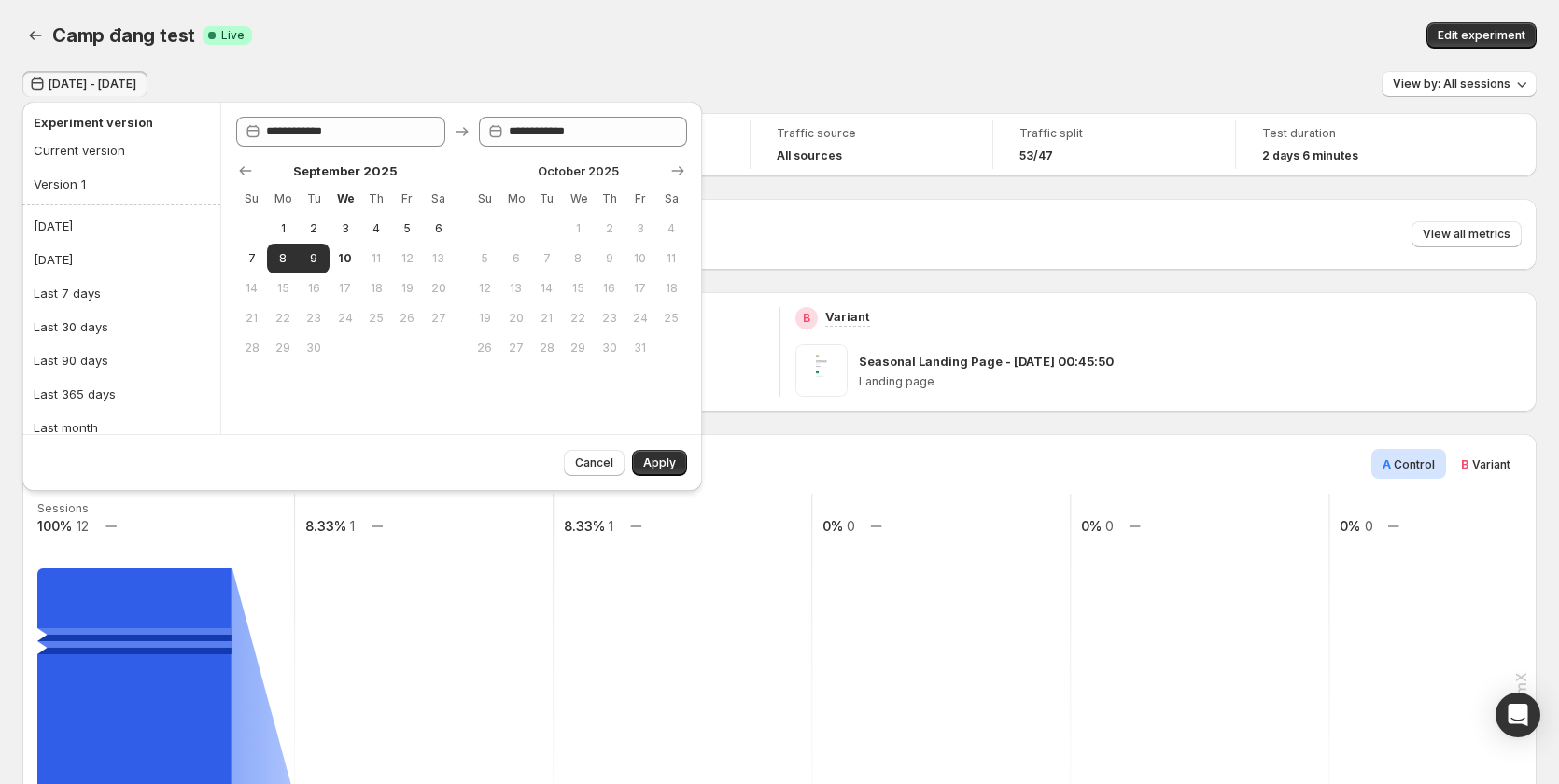
click at [361, 254] on button "11" at bounding box center [377, 258] width 31 height 30
click at [343, 258] on span "10" at bounding box center [345, 258] width 16 height 15
type input "**********"
click at [666, 465] on span "Apply" at bounding box center [659, 462] width 32 height 15
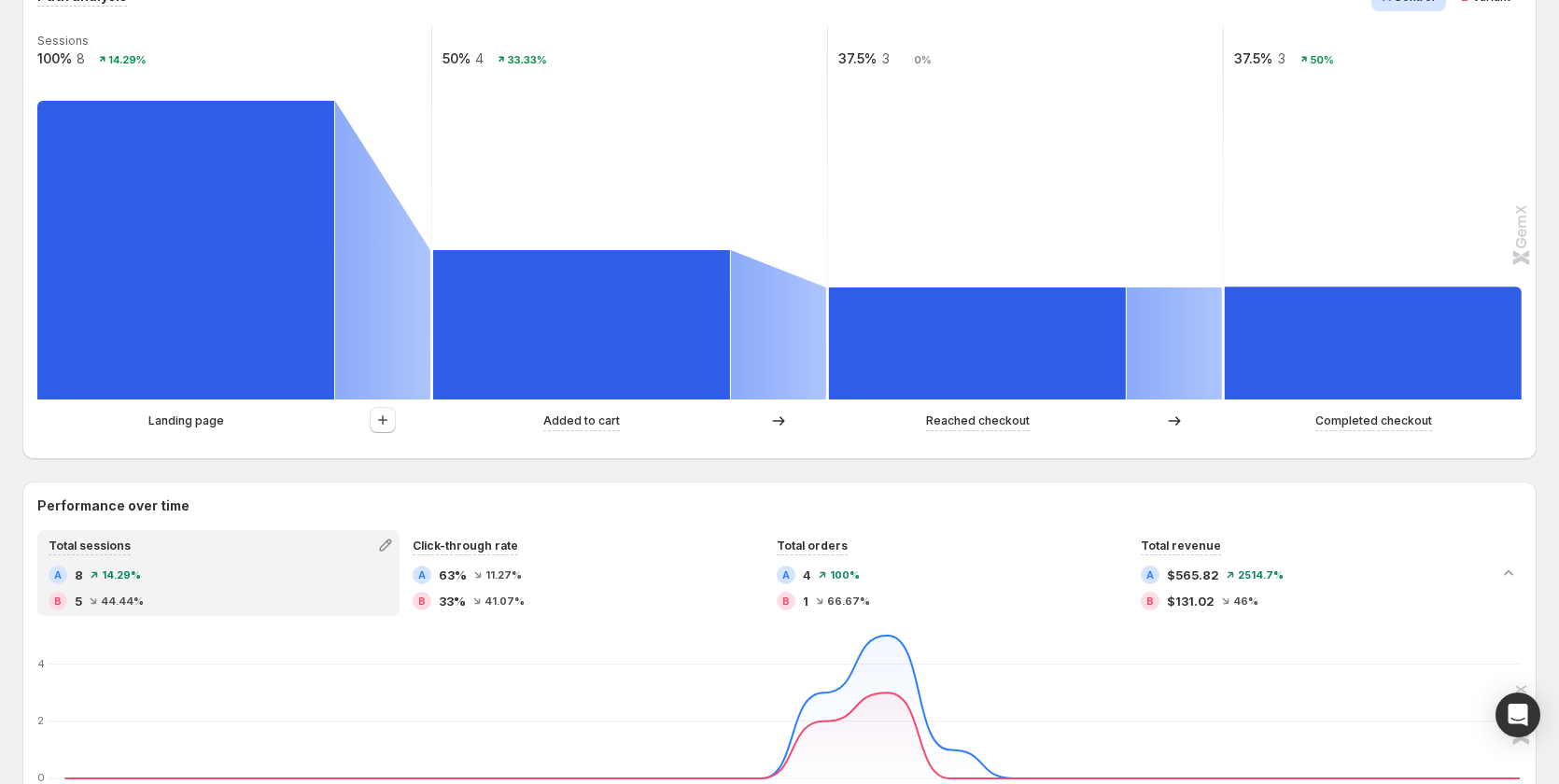
scroll to position [466, 0]
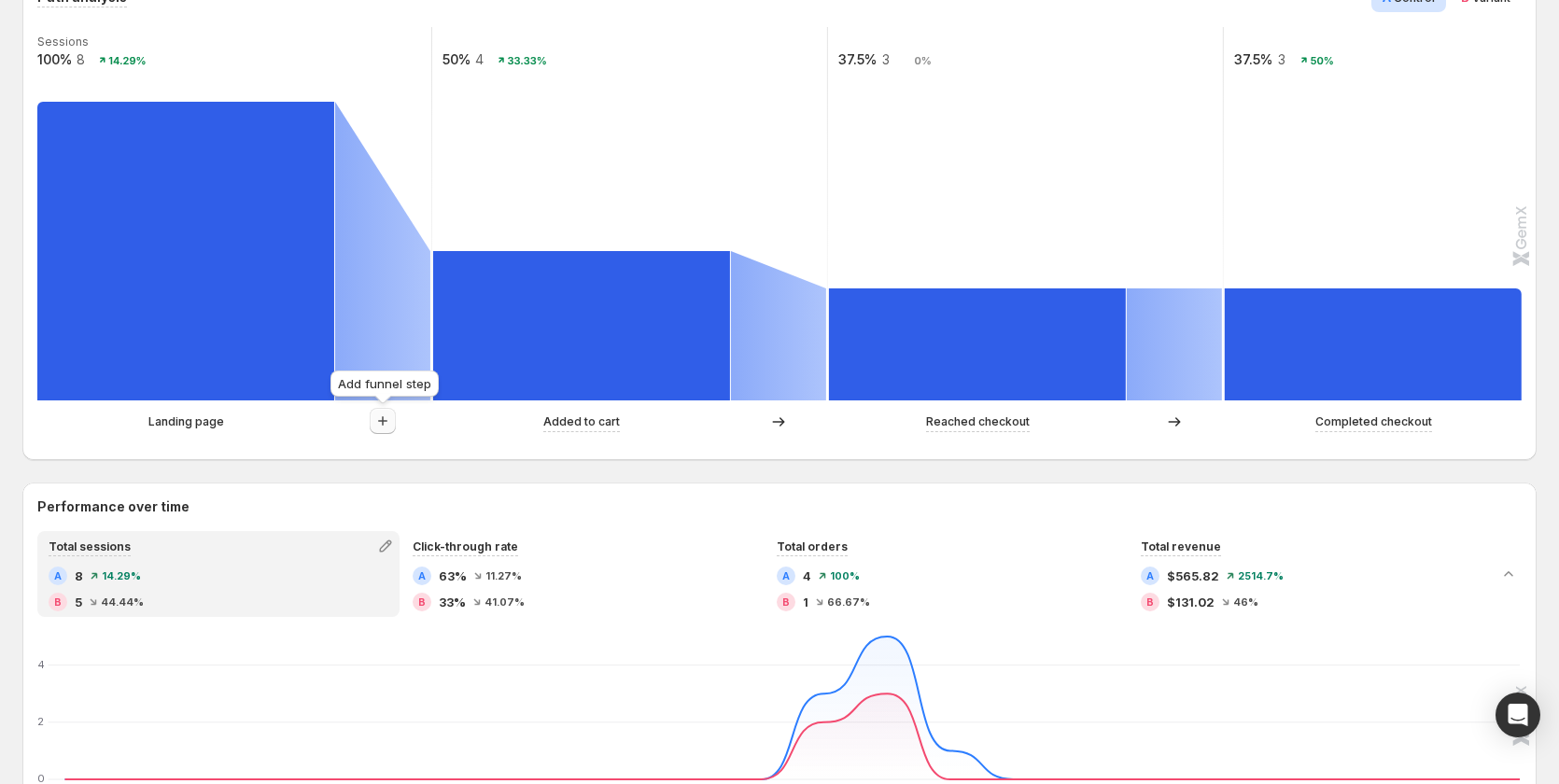
click at [390, 422] on icon "button" at bounding box center [382, 420] width 19 height 19
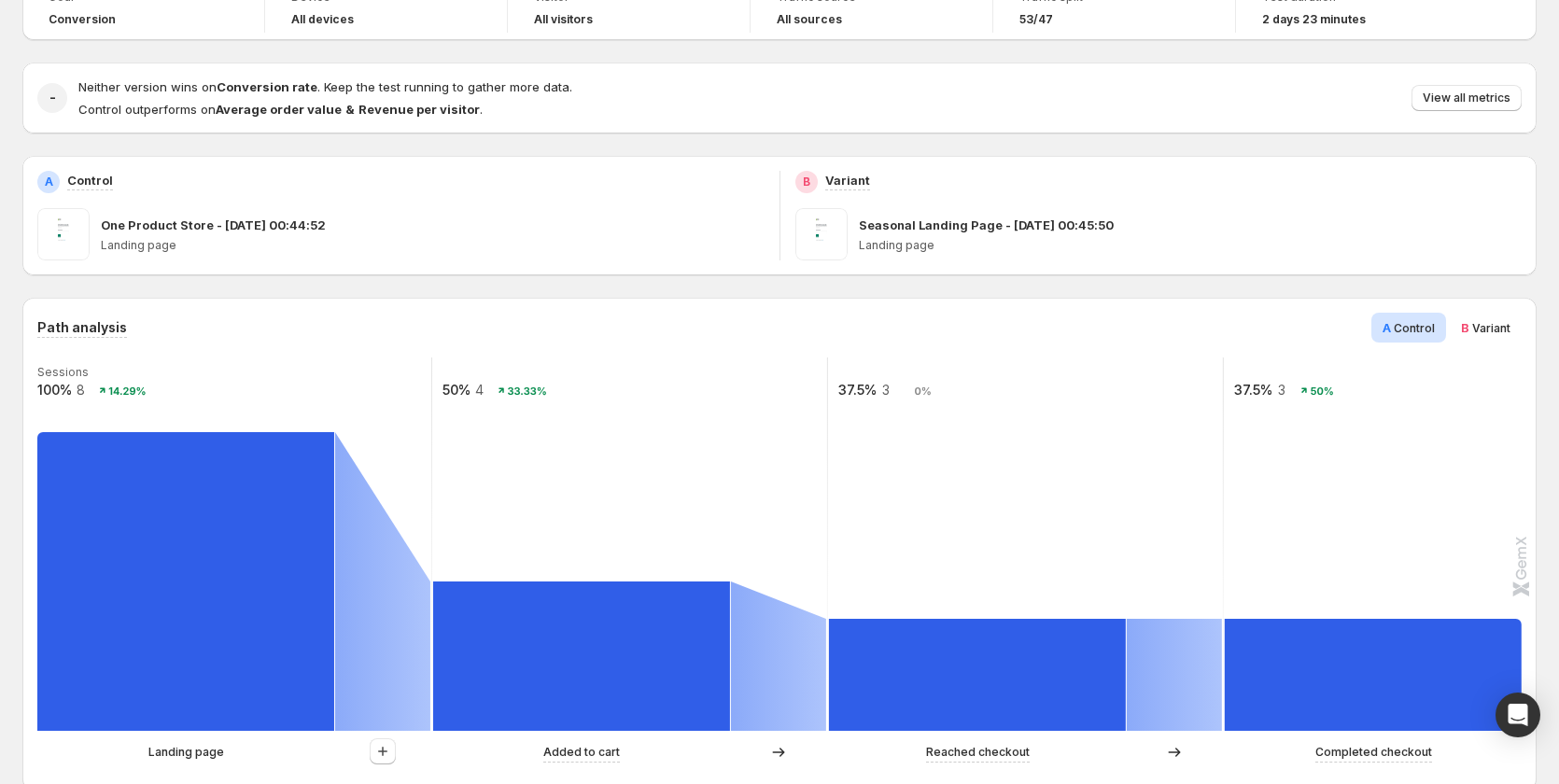
scroll to position [0, 0]
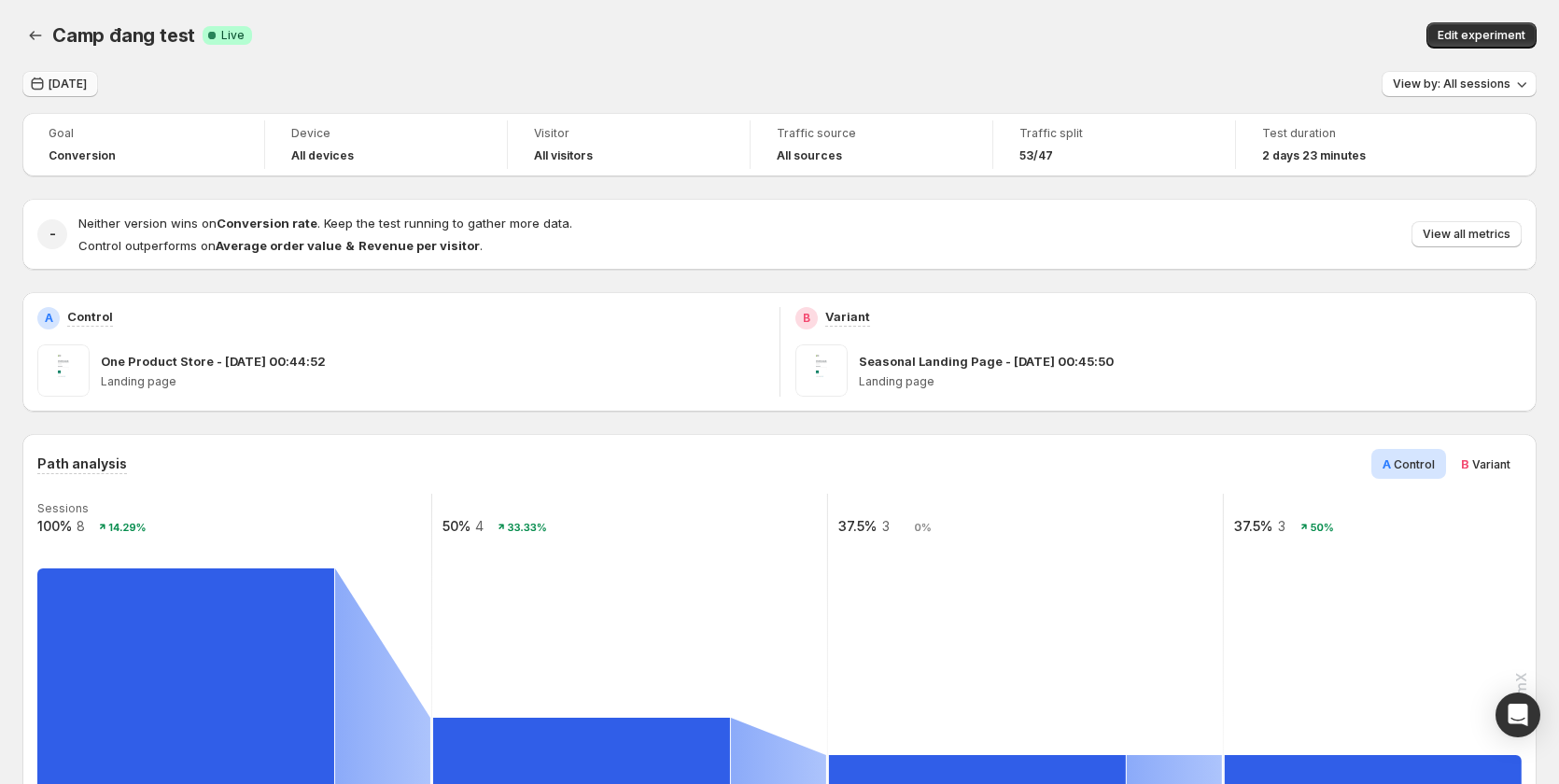
click at [81, 85] on span "Today" at bounding box center [67, 83] width 38 height 15
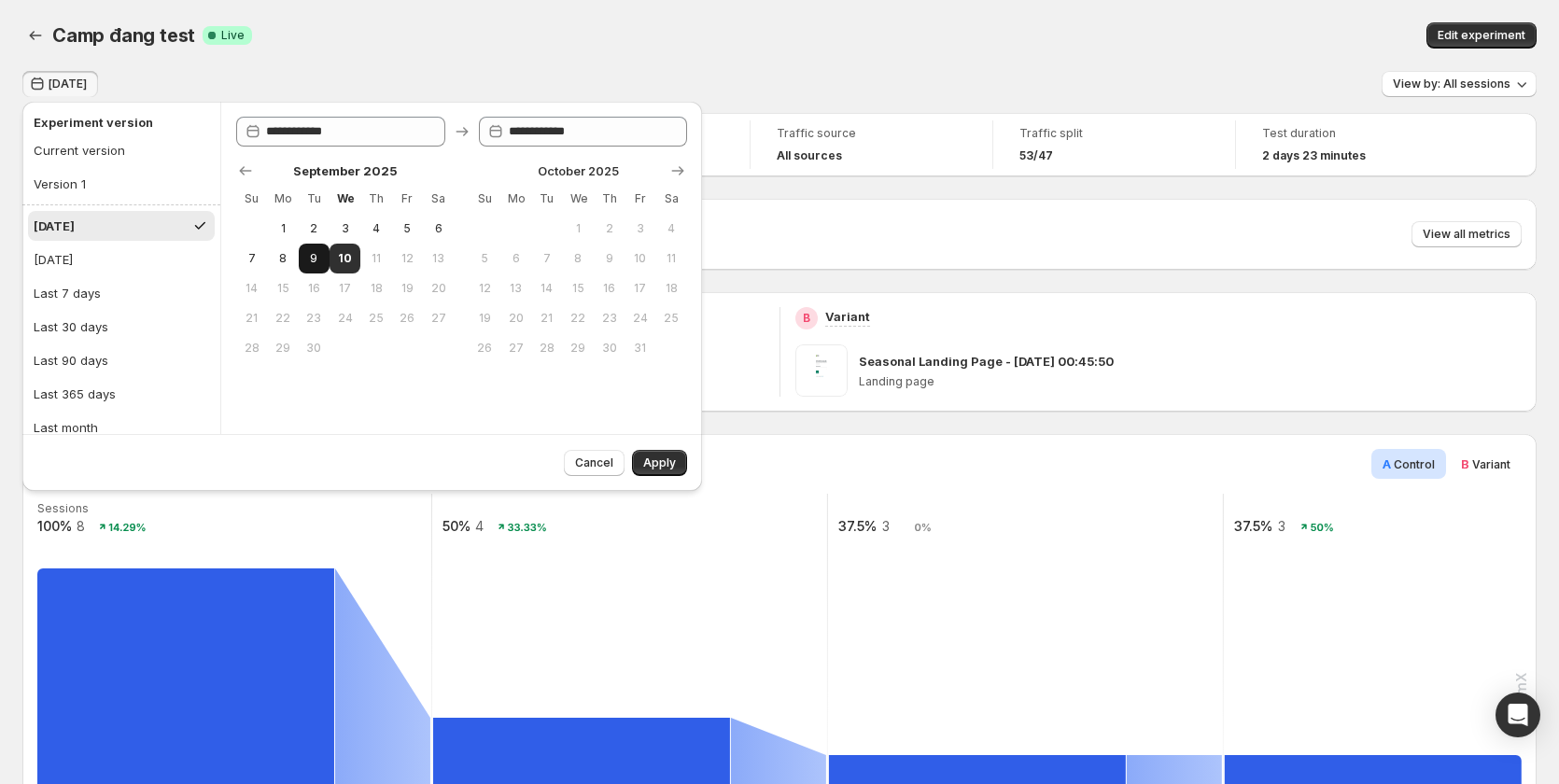
click at [313, 260] on span "9" at bounding box center [314, 258] width 16 height 15
type input "**********"
click at [658, 458] on span "Apply" at bounding box center [659, 462] width 32 height 15
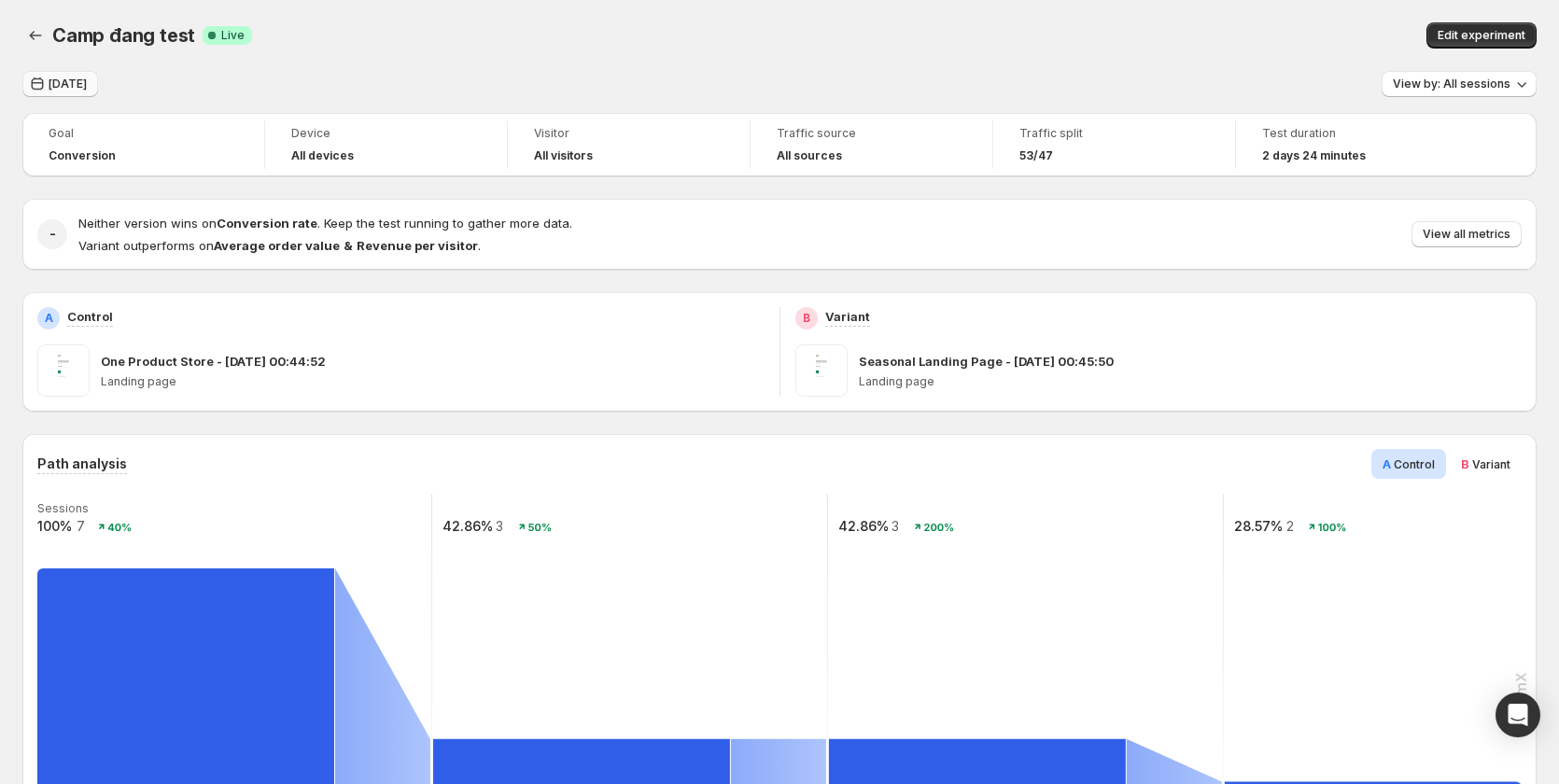
click at [53, 81] on span "Yesterday" at bounding box center [67, 83] width 38 height 15
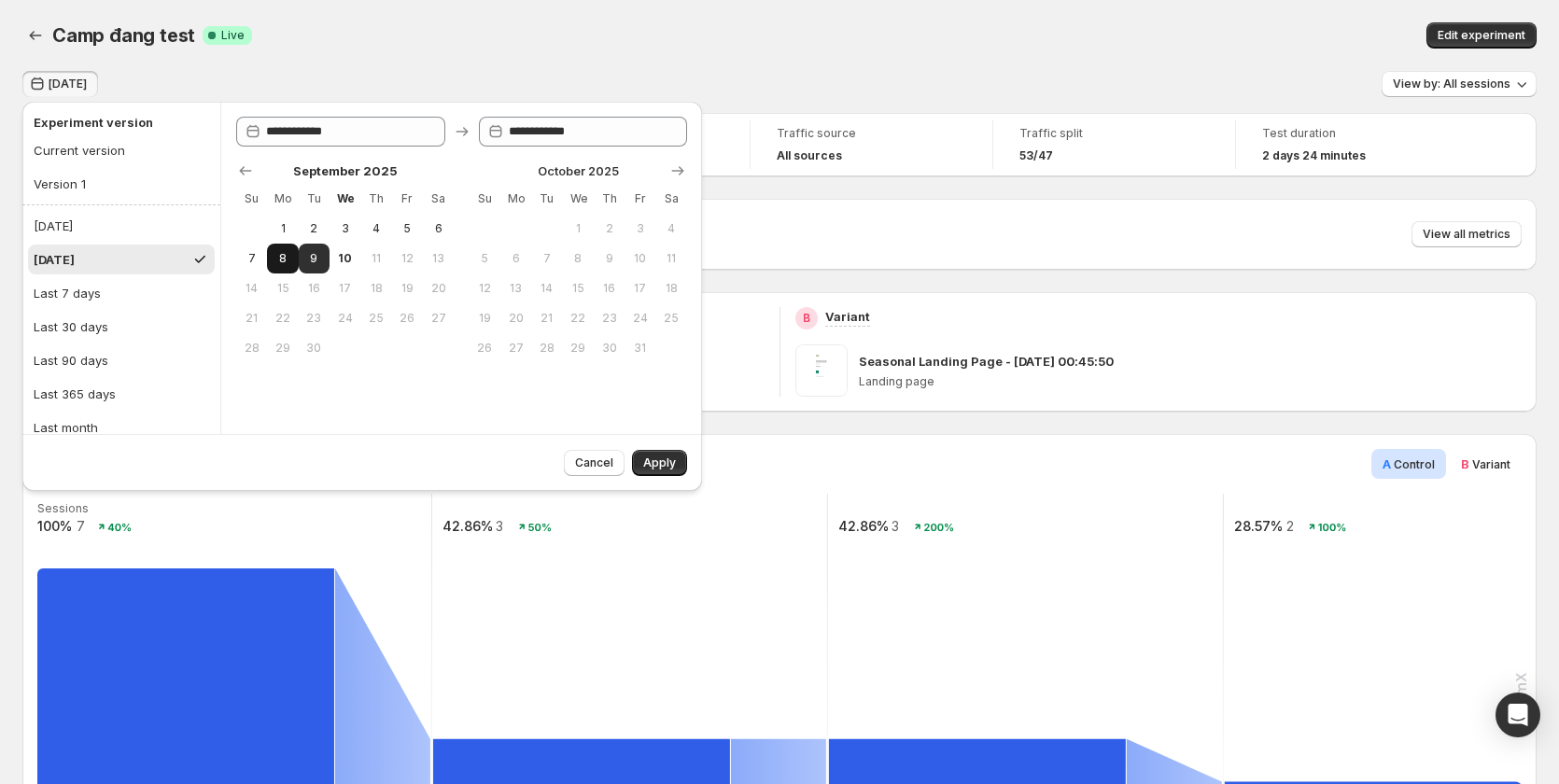
drag, startPoint x: 276, startPoint y: 263, endPoint x: 298, endPoint y: 263, distance: 22.0
click at [279, 263] on span "8" at bounding box center [283, 258] width 16 height 15
type input "**********"
click at [306, 263] on span "9" at bounding box center [314, 258] width 16 height 15
type input "**********"
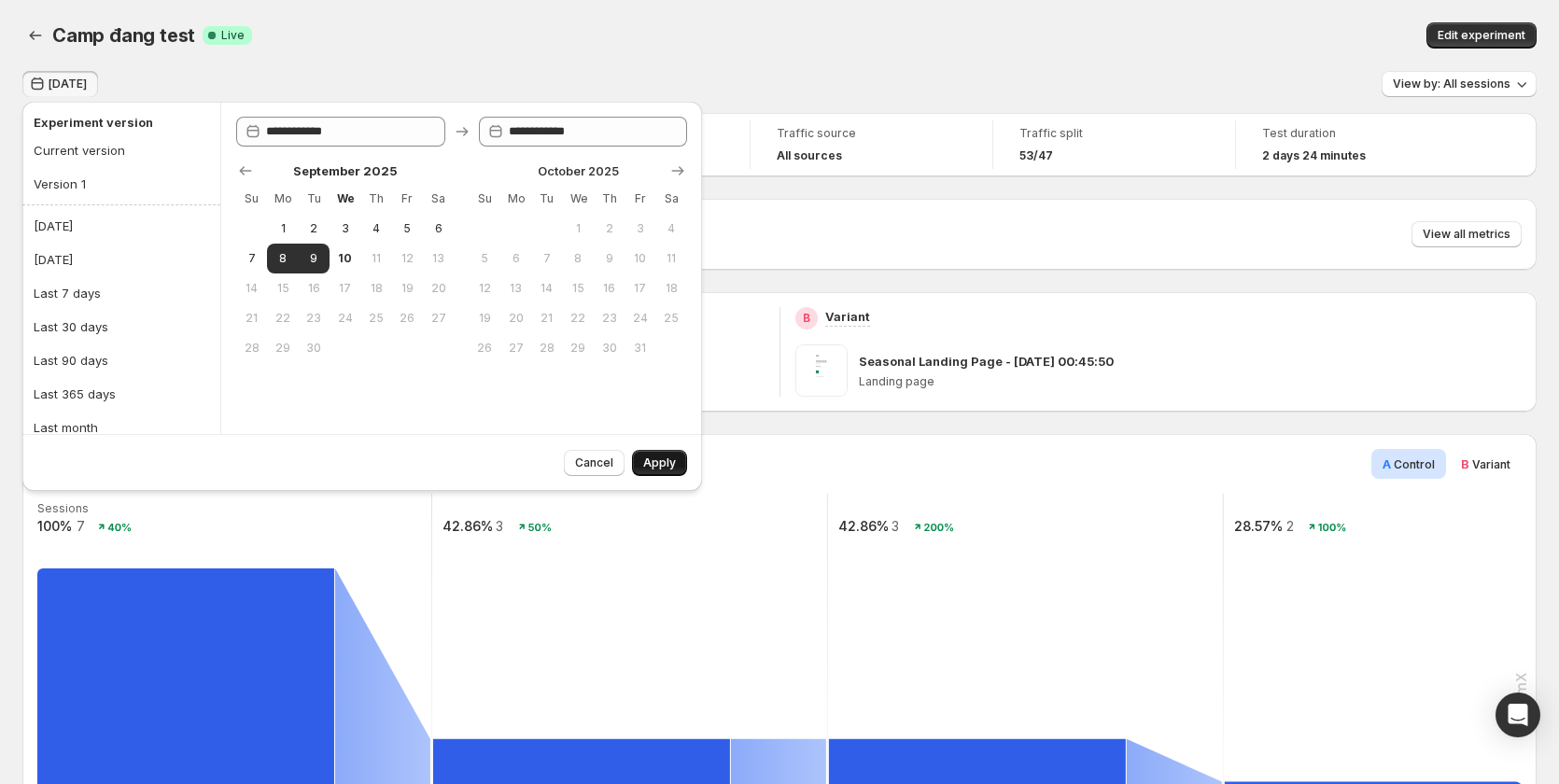
click at [663, 464] on span "Apply" at bounding box center [659, 462] width 32 height 15
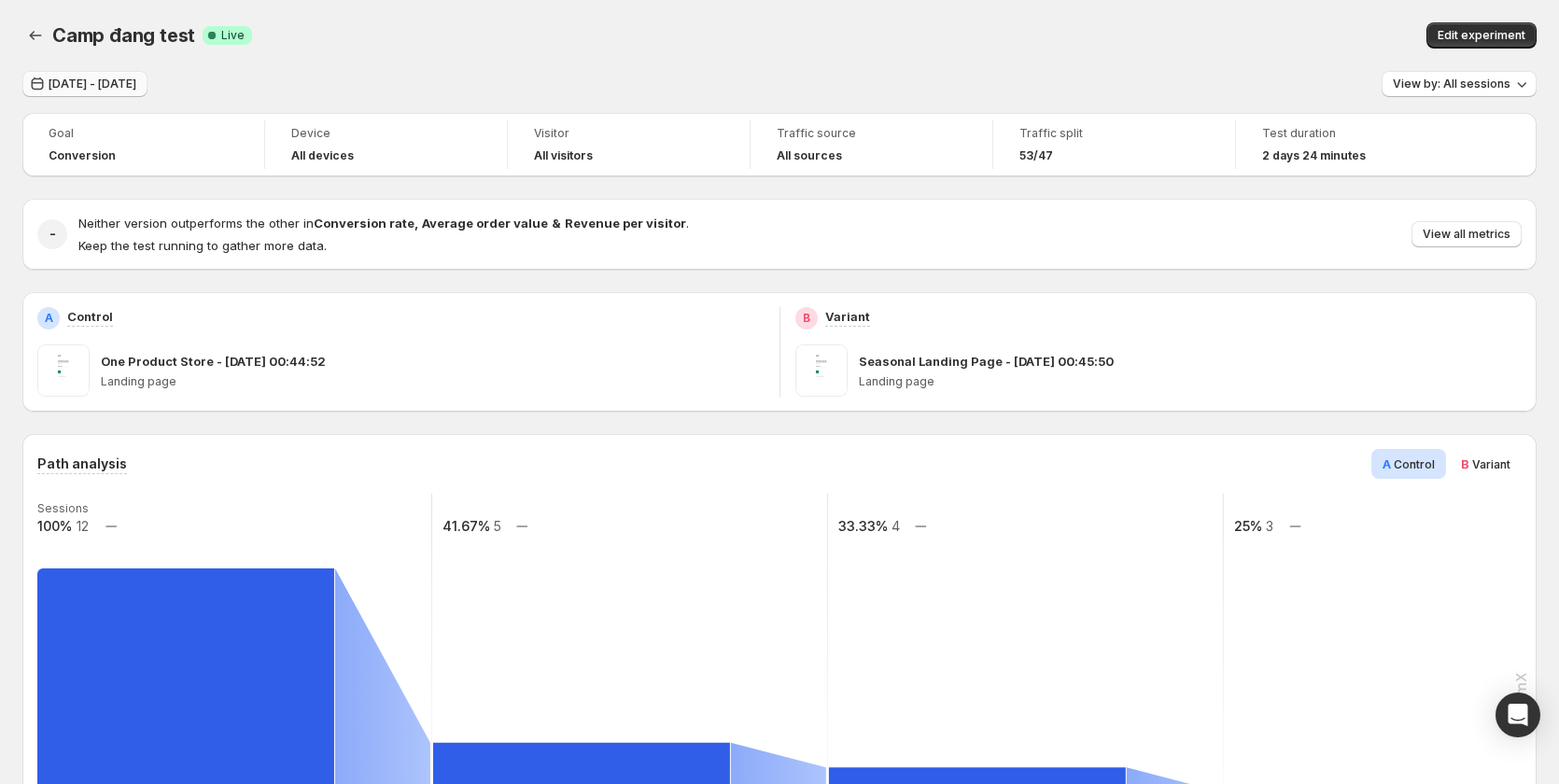
click at [136, 88] on span "Sep 08, 2025 - Sep 09, 2025" at bounding box center [93, 83] width 88 height 15
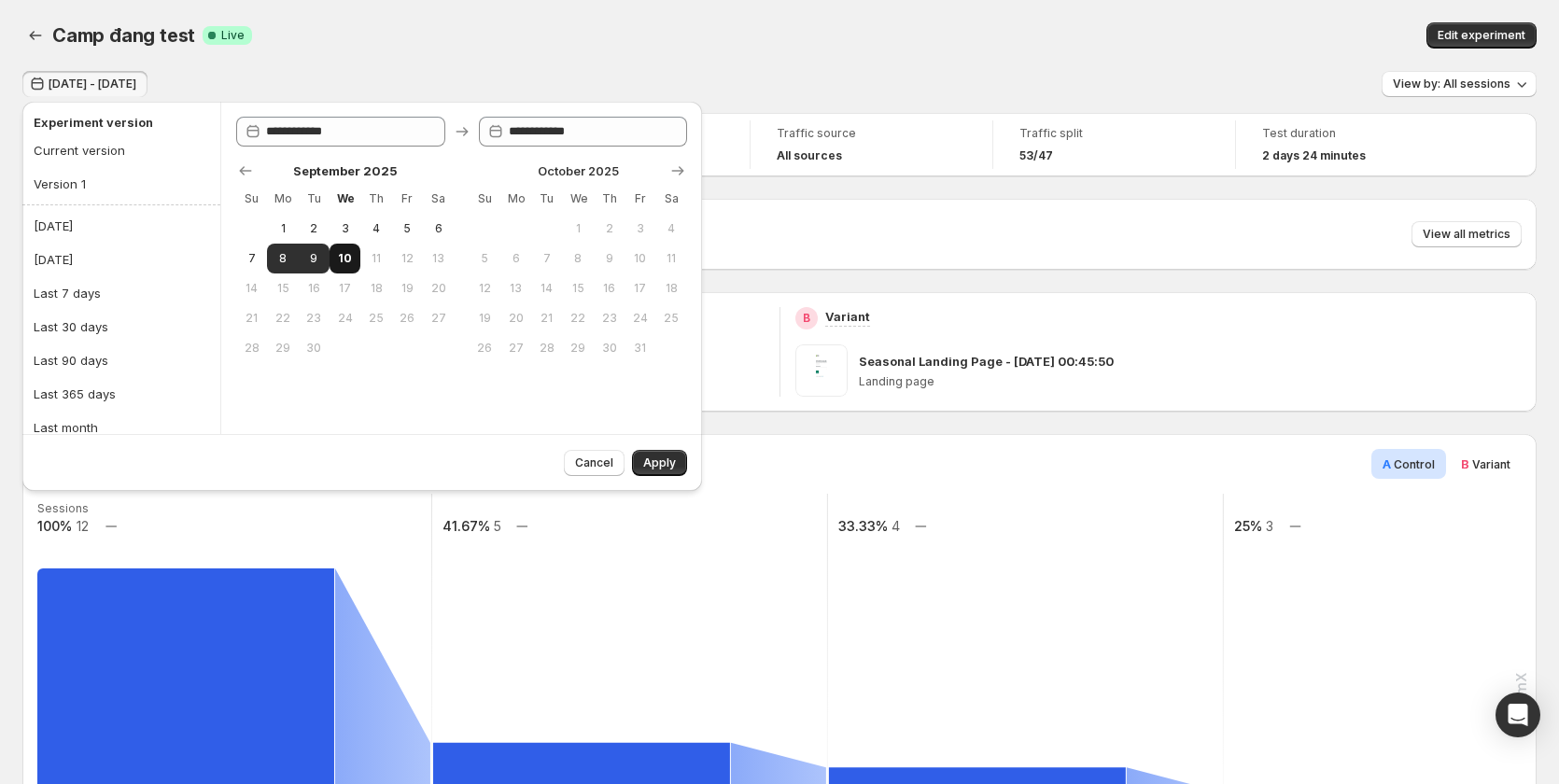
click at [337, 253] on span "10" at bounding box center [345, 258] width 16 height 15
type input "**********"
drag, startPoint x: 638, startPoint y: 457, endPoint x: 731, endPoint y: 462, distance: 93.1
click at [638, 461] on button "Apply" at bounding box center [659, 462] width 55 height 26
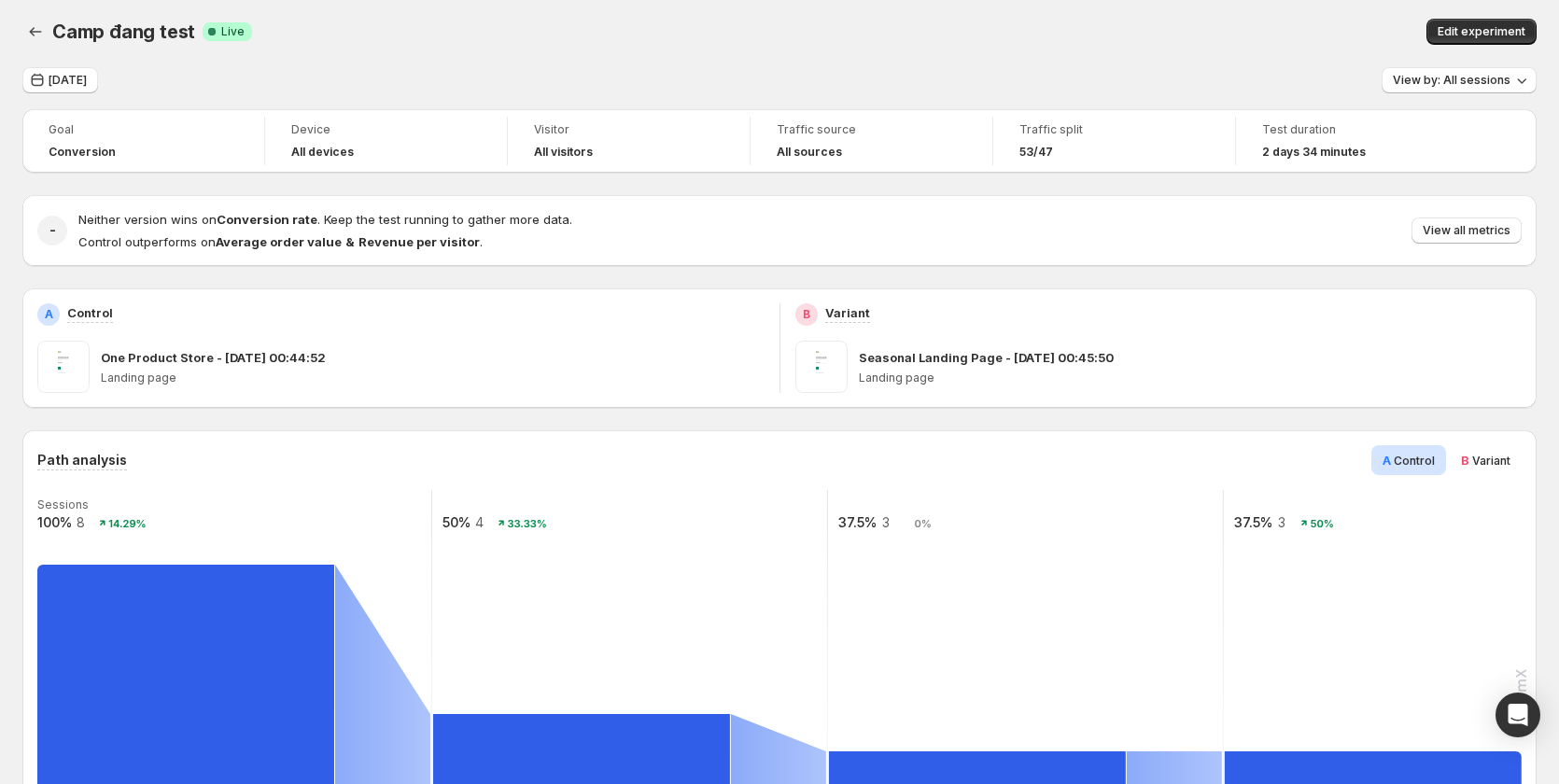
scroll to position [466, 0]
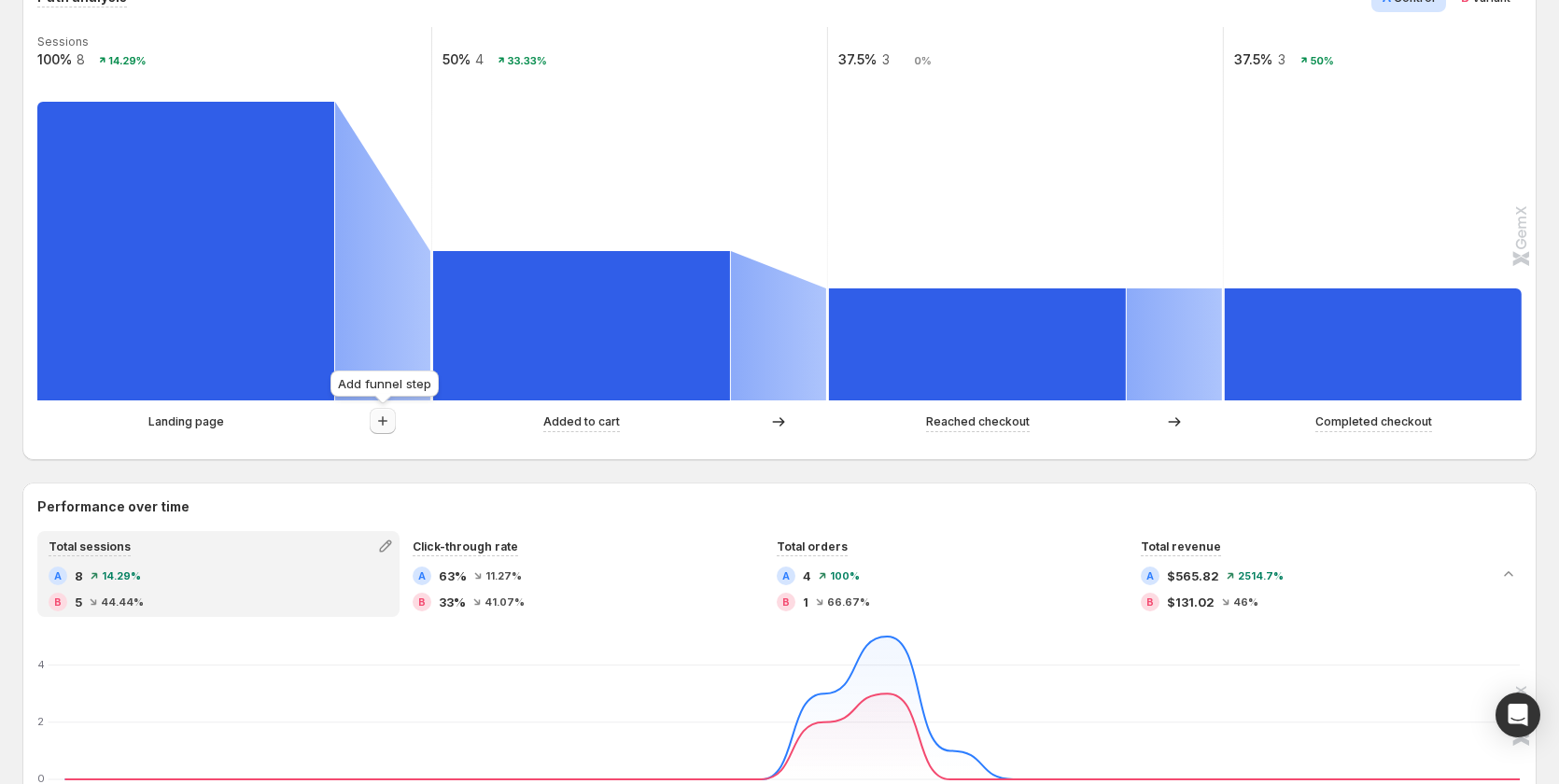
click at [373, 421] on button "button" at bounding box center [382, 420] width 26 height 26
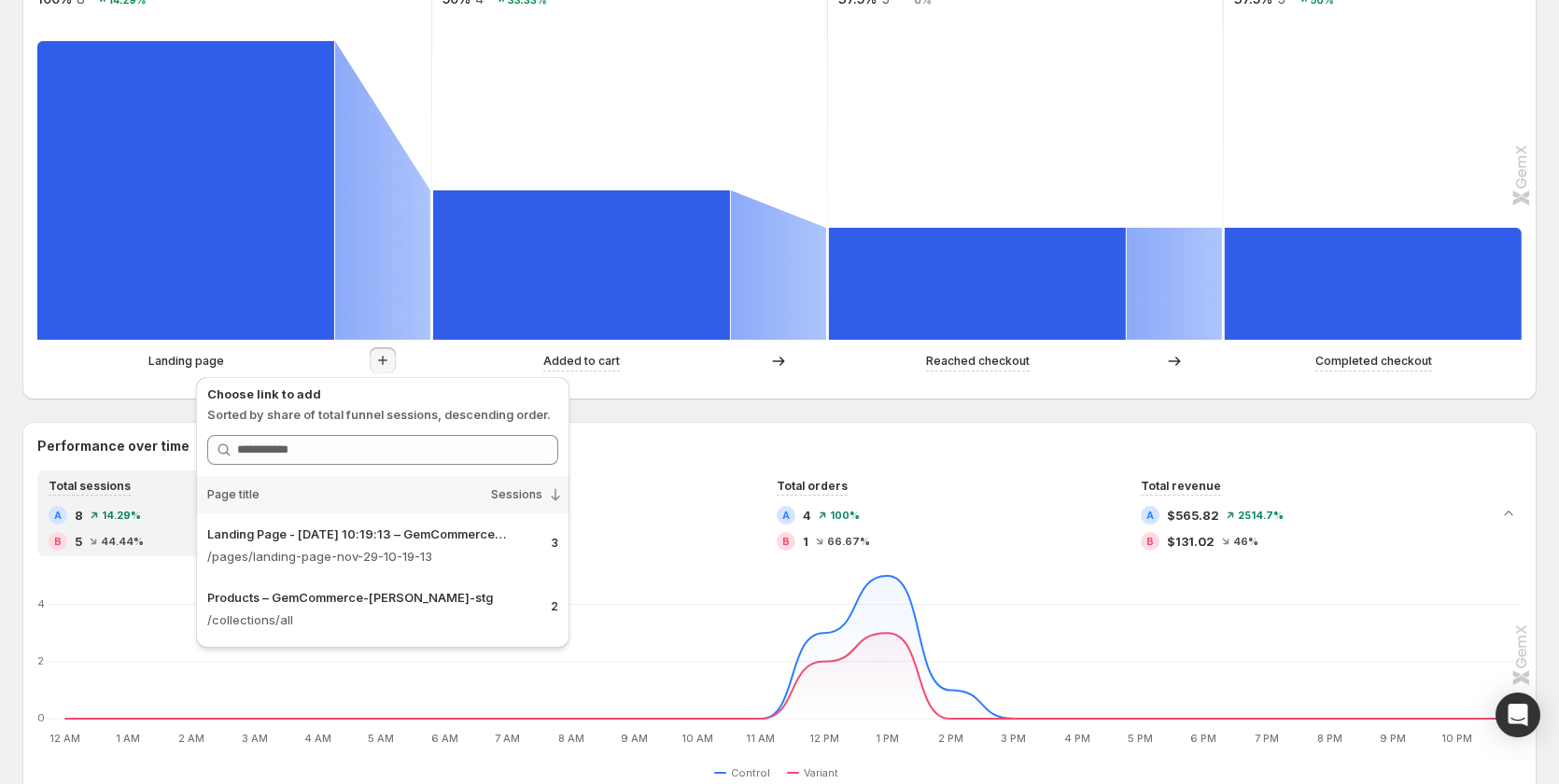
scroll to position [560, 0]
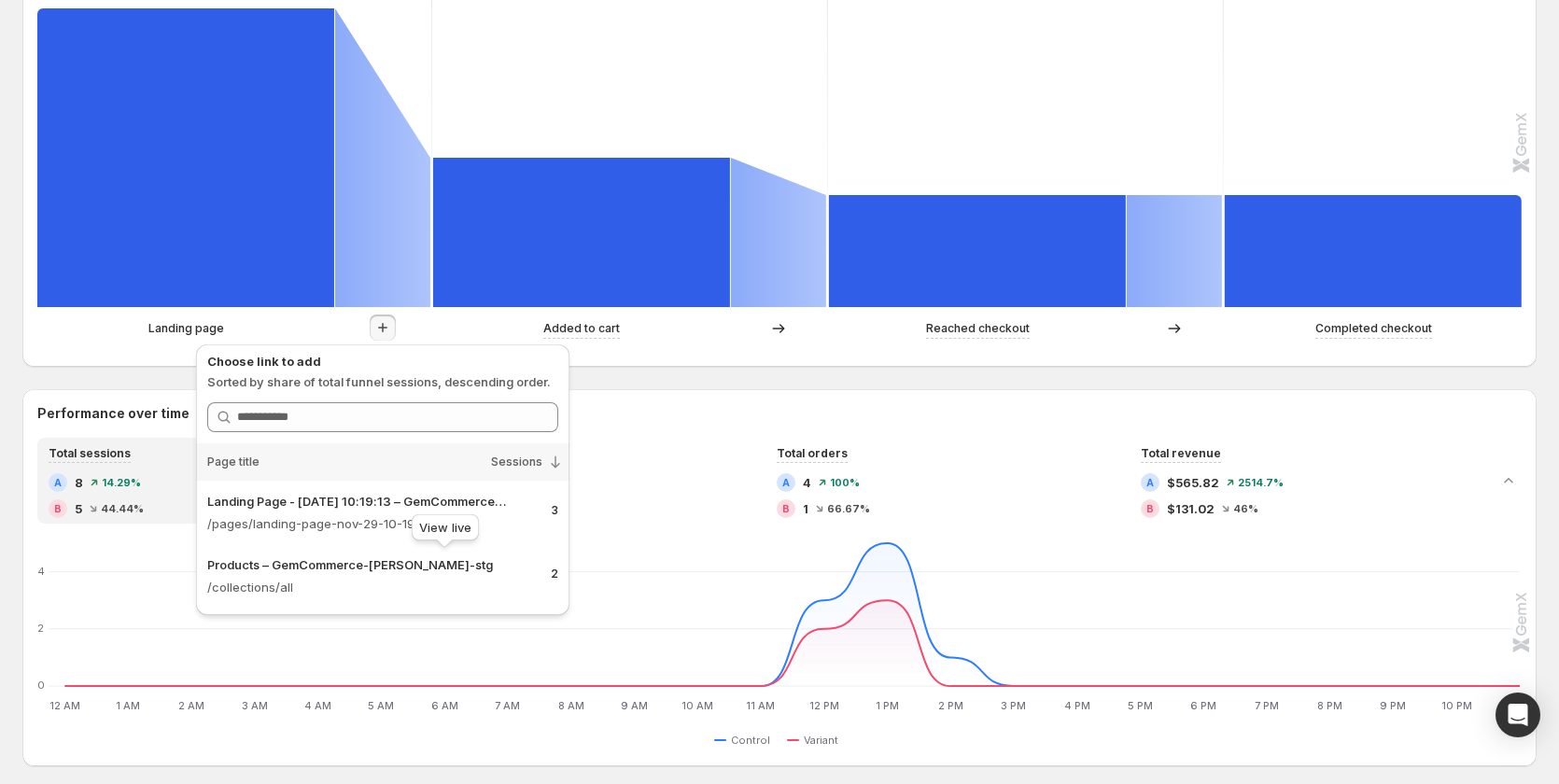
click at [415, 510] on div "View live" at bounding box center [445, 531] width 74 height 41
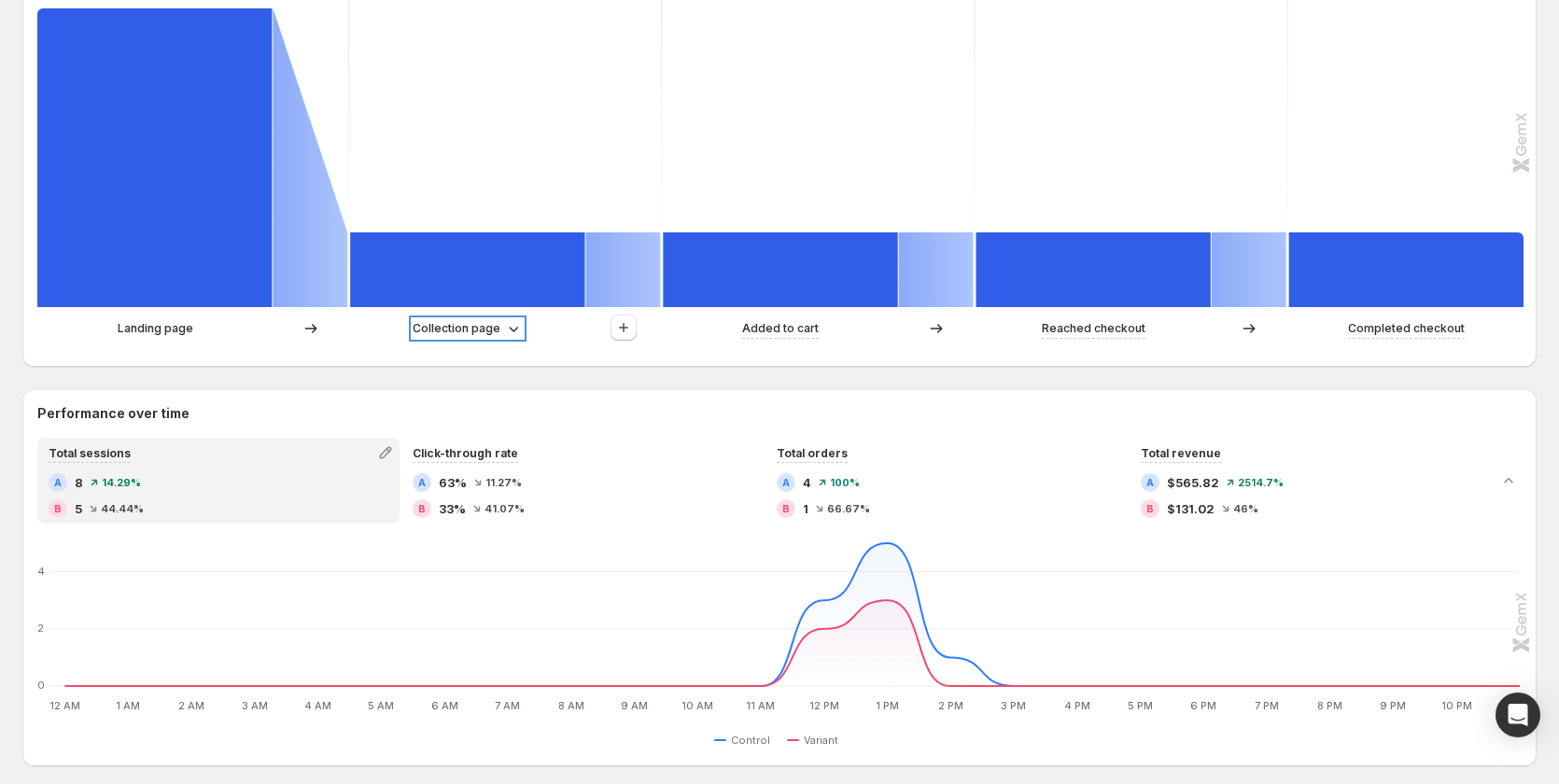
click at [481, 321] on p "Collection page" at bounding box center [457, 328] width 88 height 19
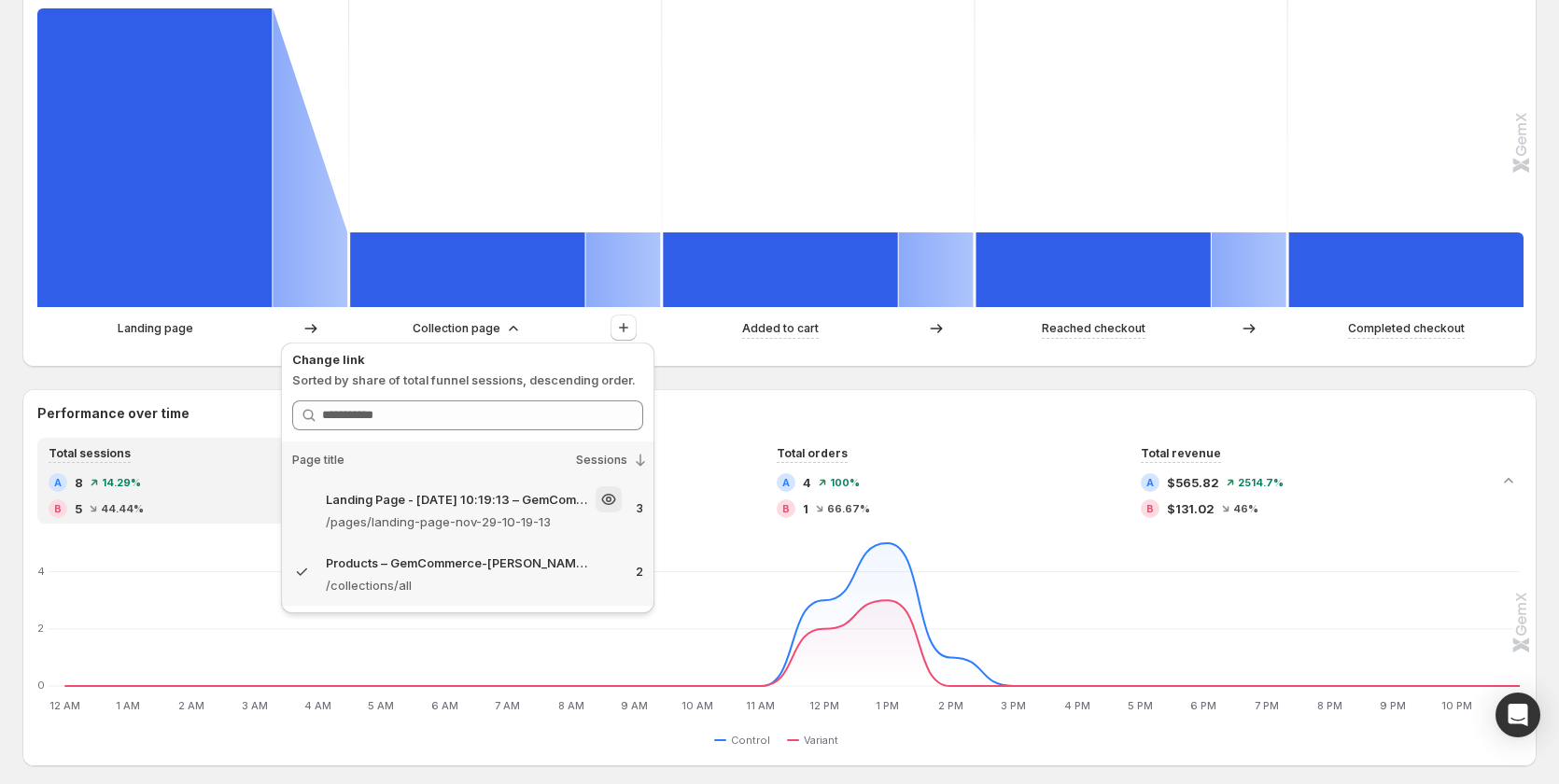
click at [465, 505] on p "Landing Page - Nov 29, 10:19:13 – GemCommerce-sandy-stg" at bounding box center [459, 499] width 266 height 19
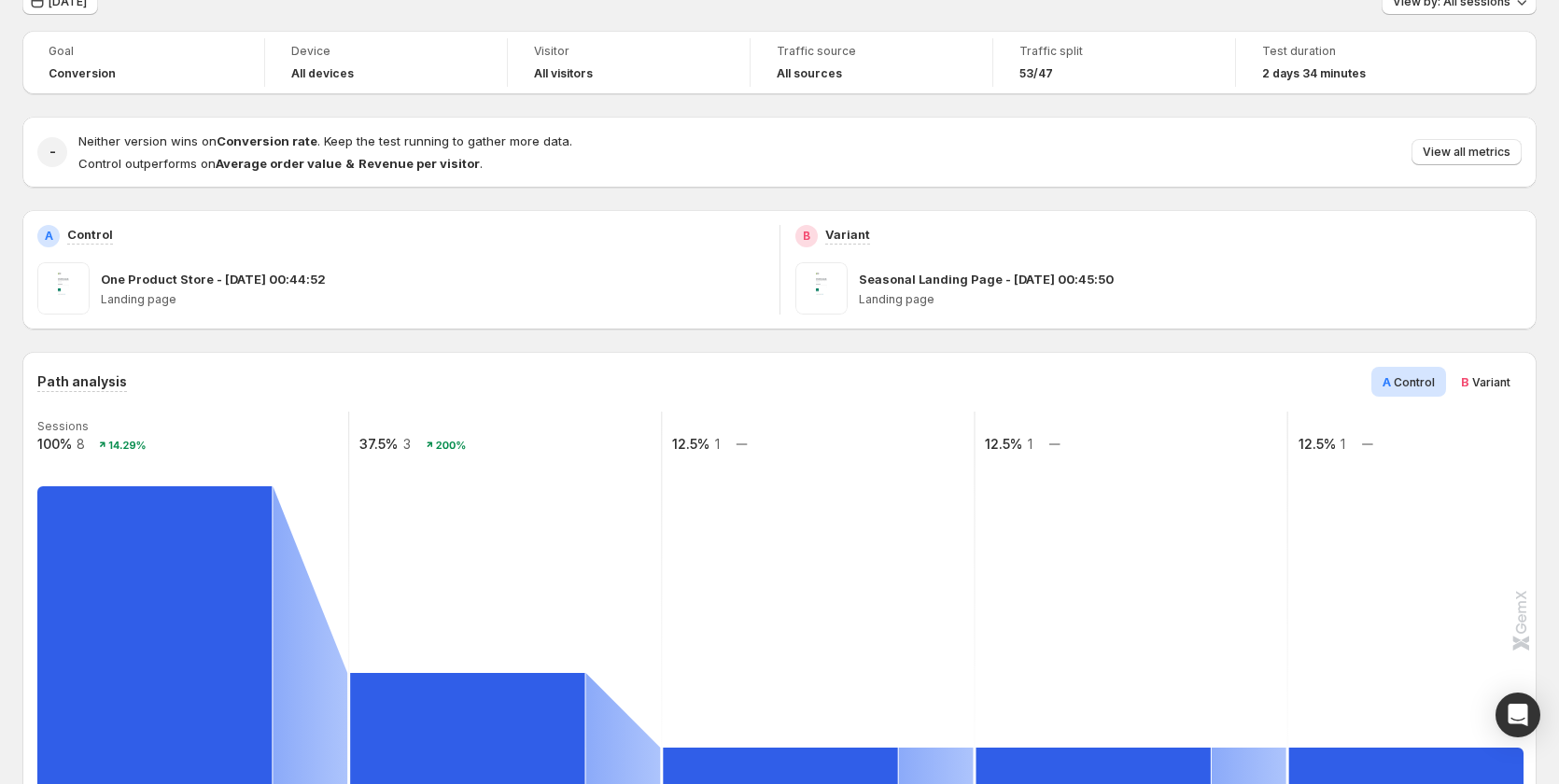
scroll to position [0, 0]
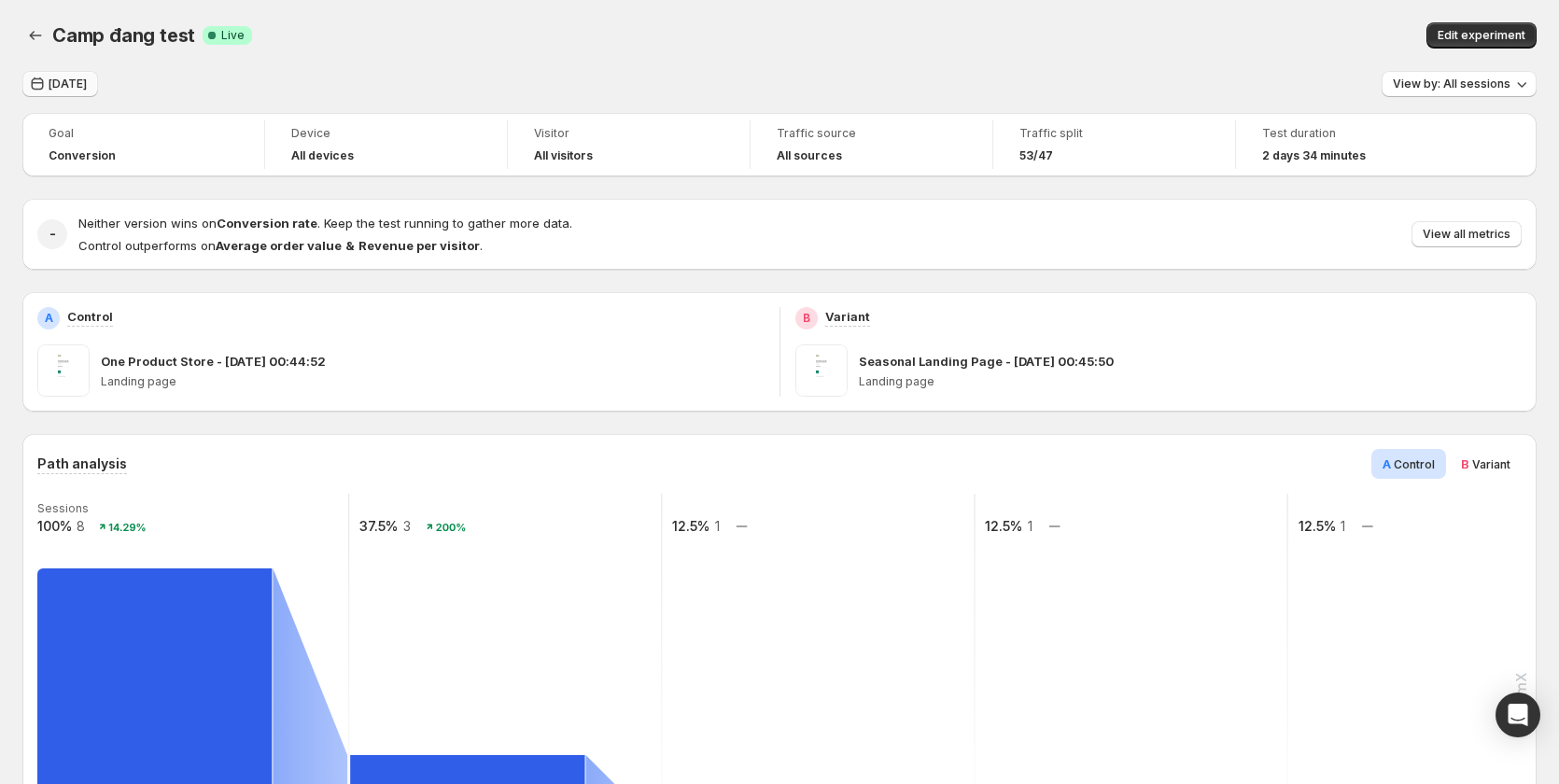
click at [70, 79] on span "Today" at bounding box center [67, 83] width 38 height 15
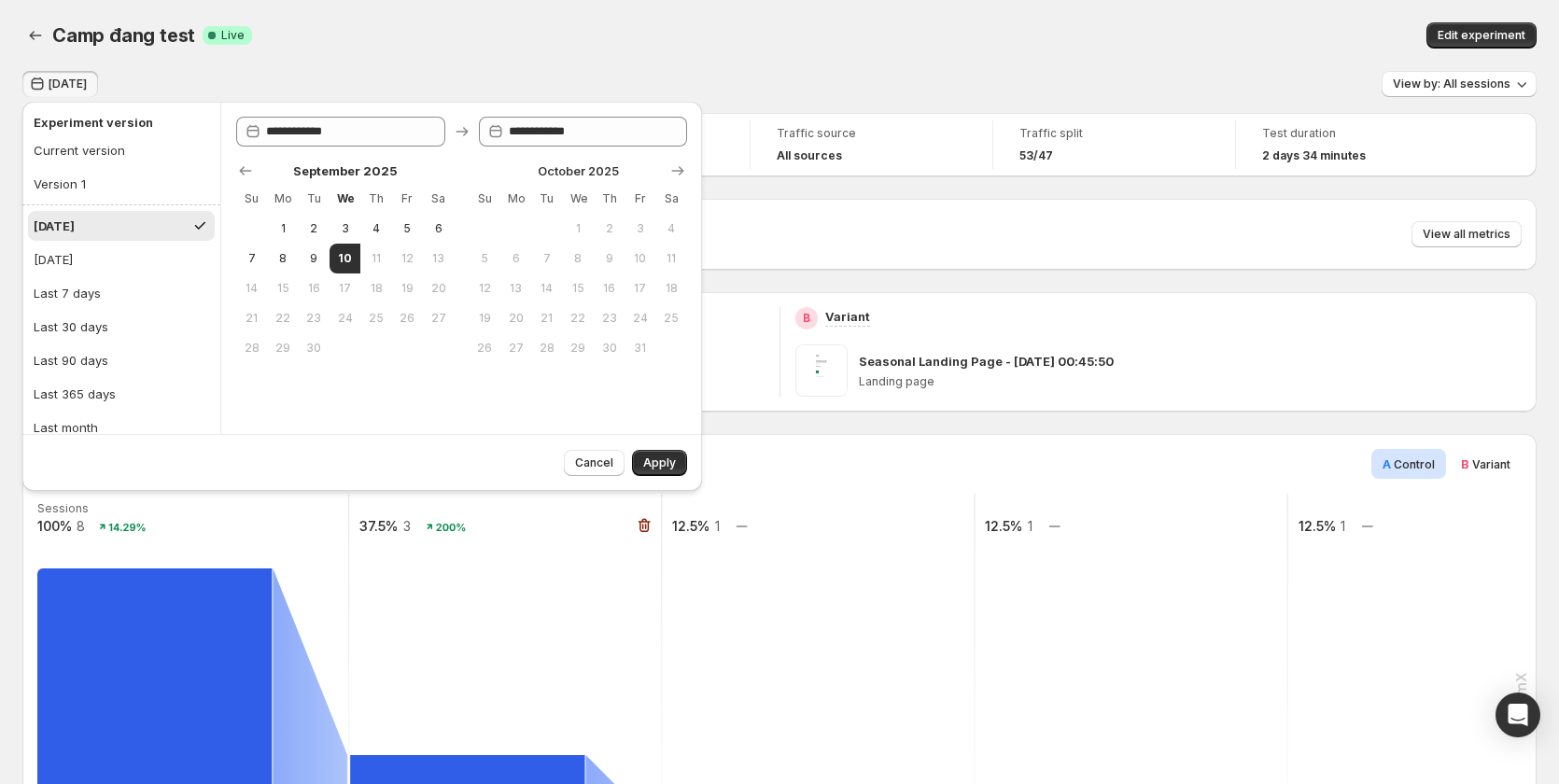
click at [397, 577] on rect at bounding box center [506, 680] width 315 height 373
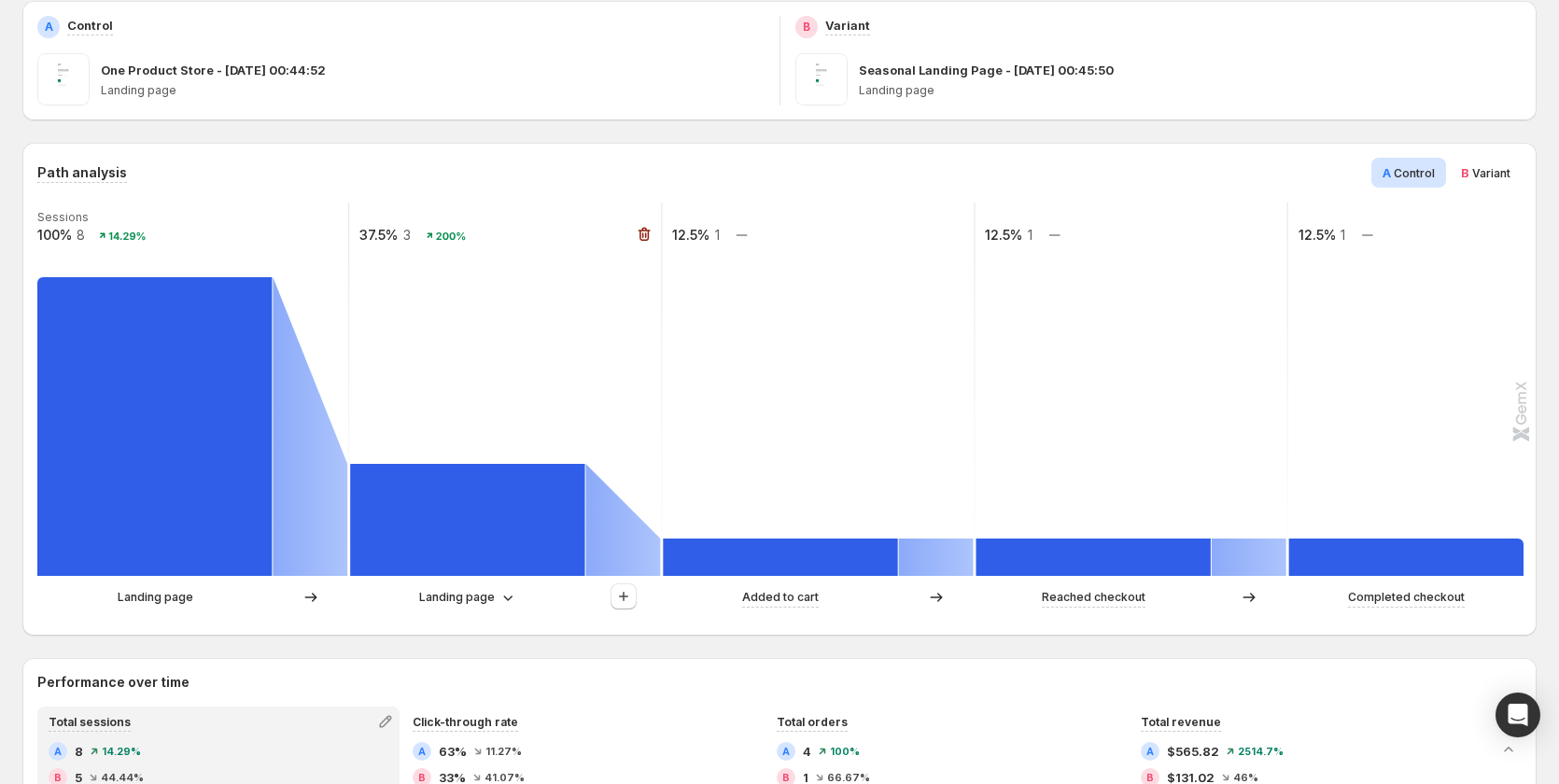
scroll to position [373, 0]
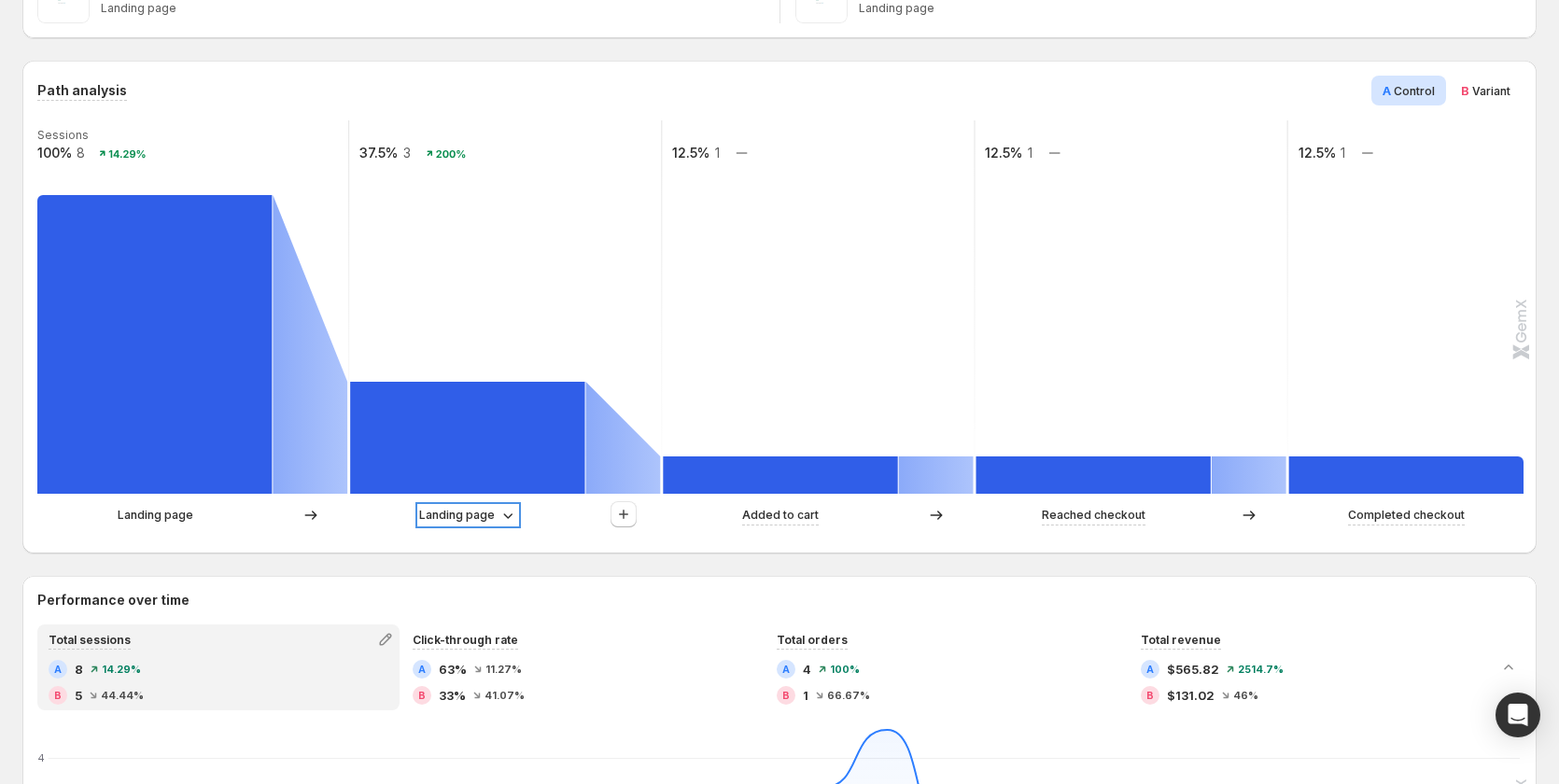
click at [478, 511] on p "Landing page" at bounding box center [457, 514] width 75 height 19
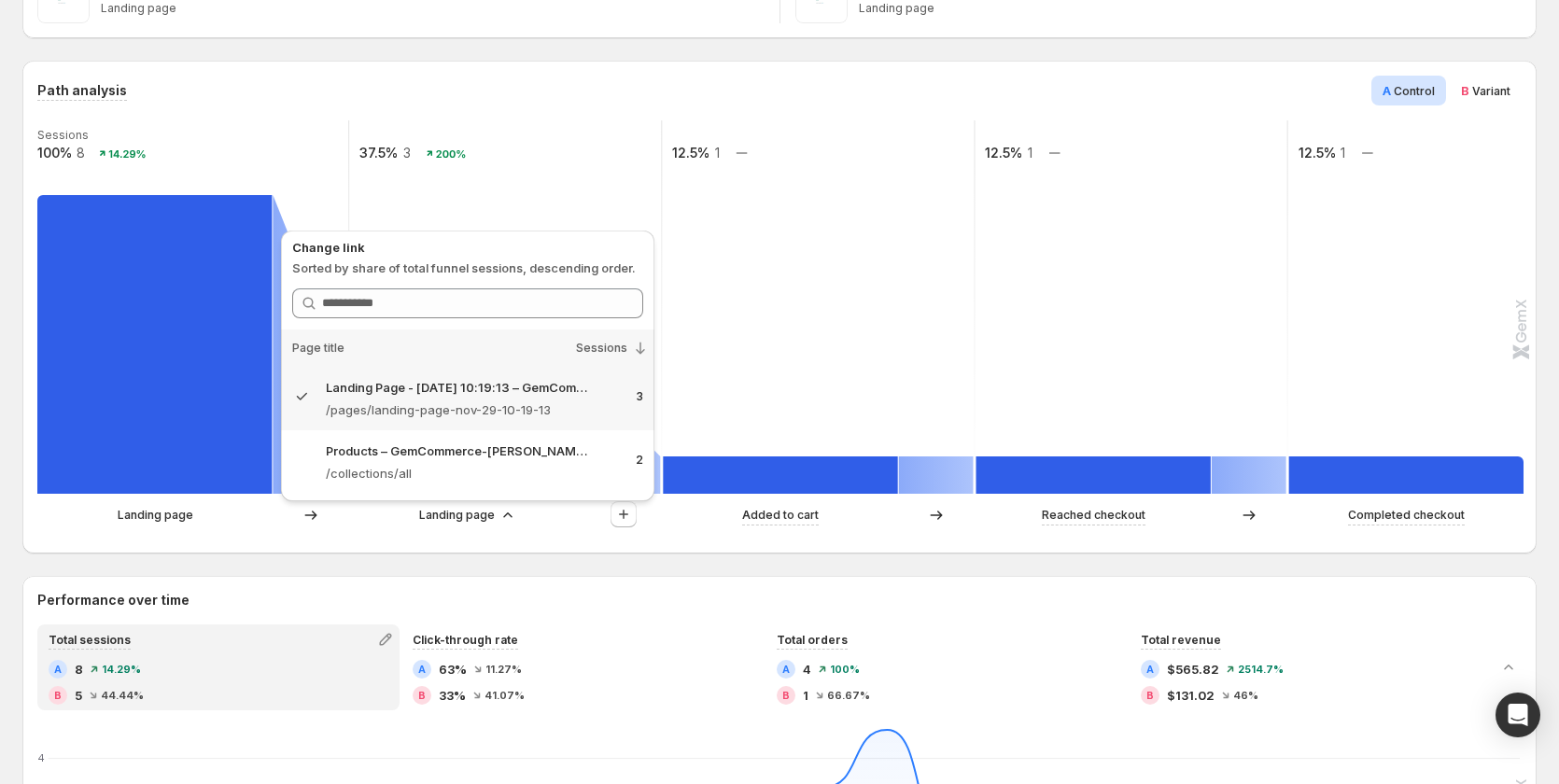
click at [1156, 346] on rect at bounding box center [1132, 307] width 315 height 373
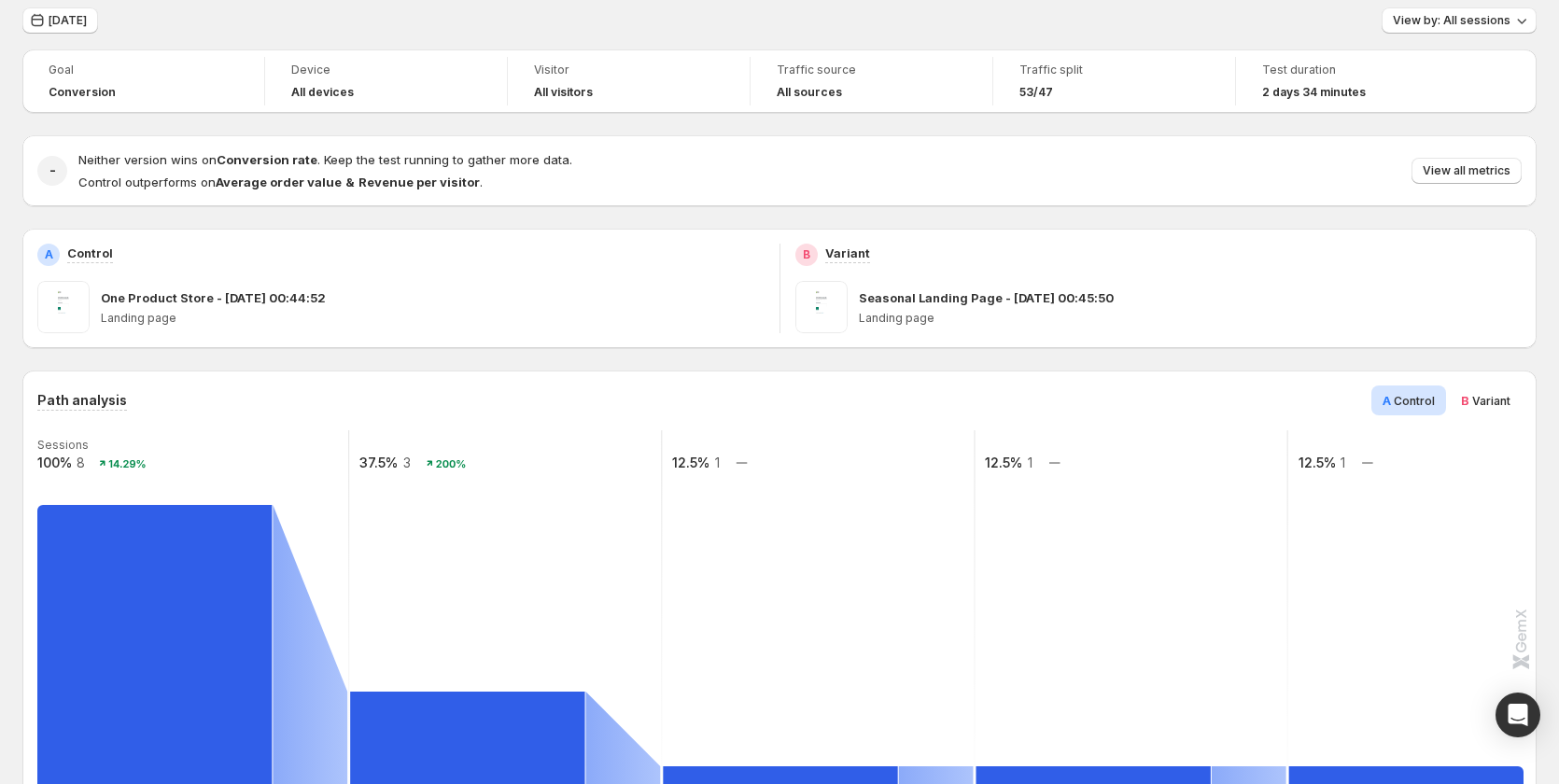
scroll to position [0, 0]
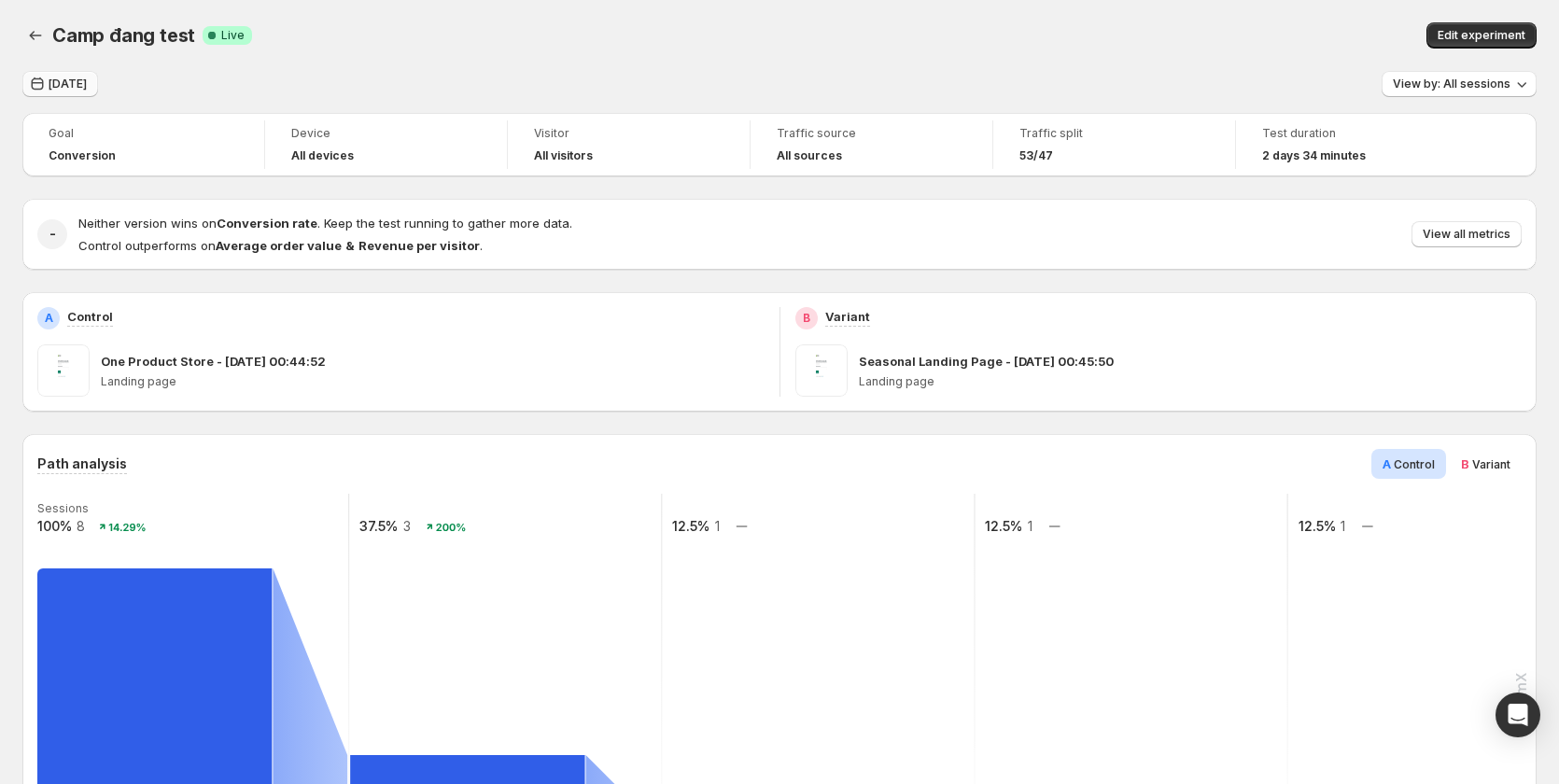
click at [67, 86] on span "Today" at bounding box center [67, 83] width 38 height 15
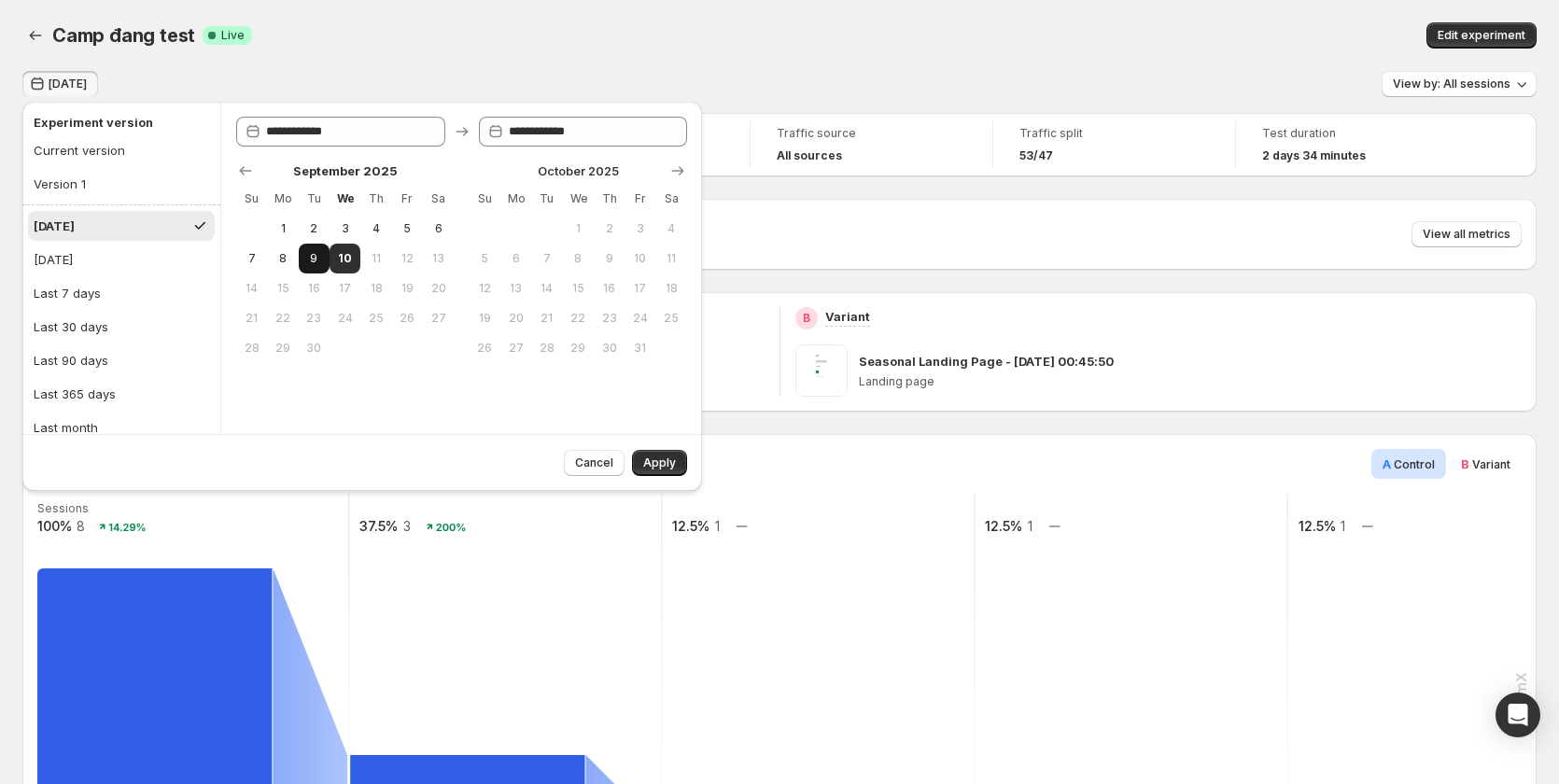
click at [318, 257] on span "9" at bounding box center [314, 258] width 16 height 15
type input "**********"
click at [652, 461] on span "Apply" at bounding box center [659, 462] width 32 height 15
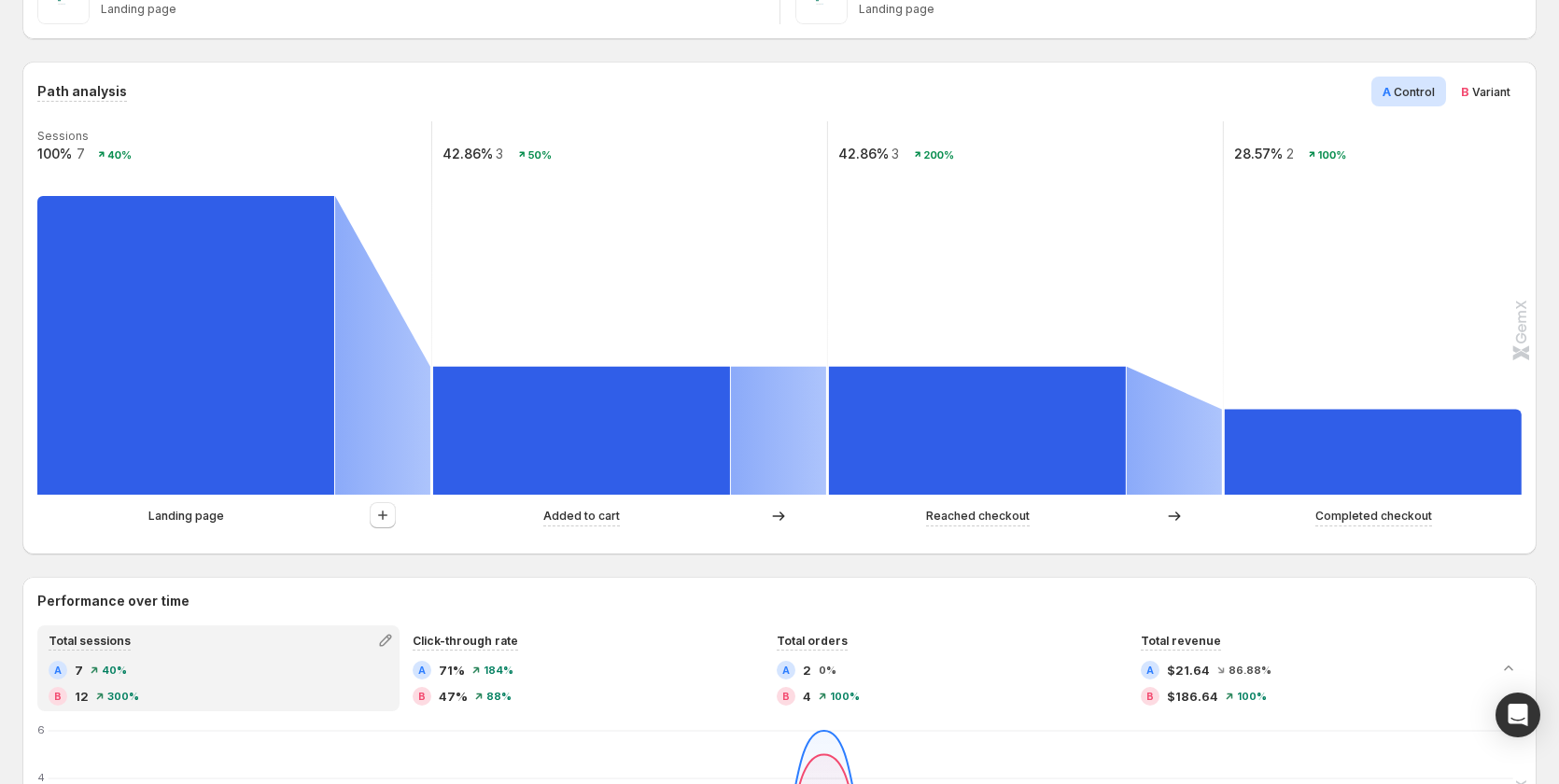
scroll to position [373, 0]
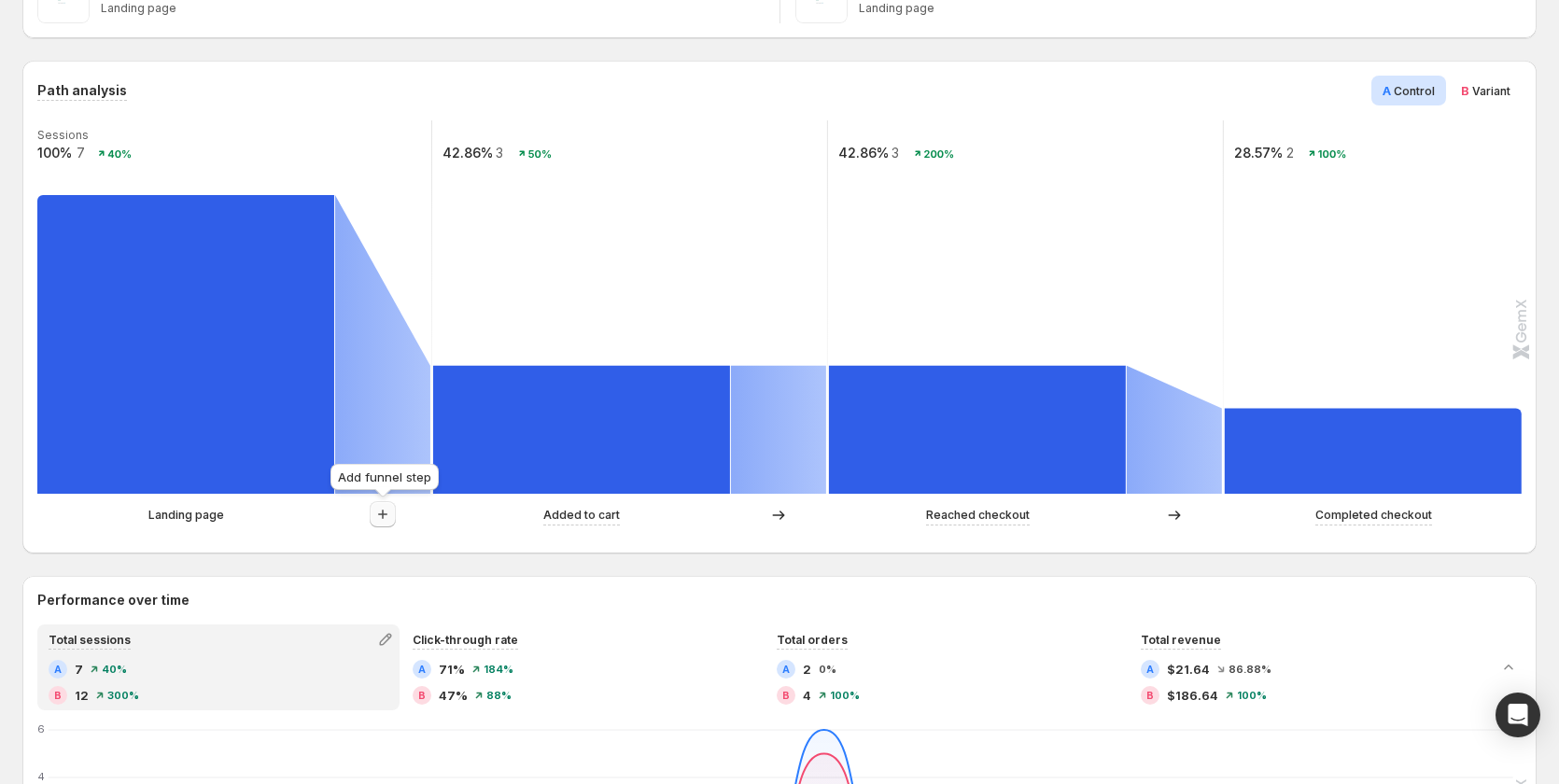
click at [379, 517] on icon "button" at bounding box center [382, 514] width 19 height 19
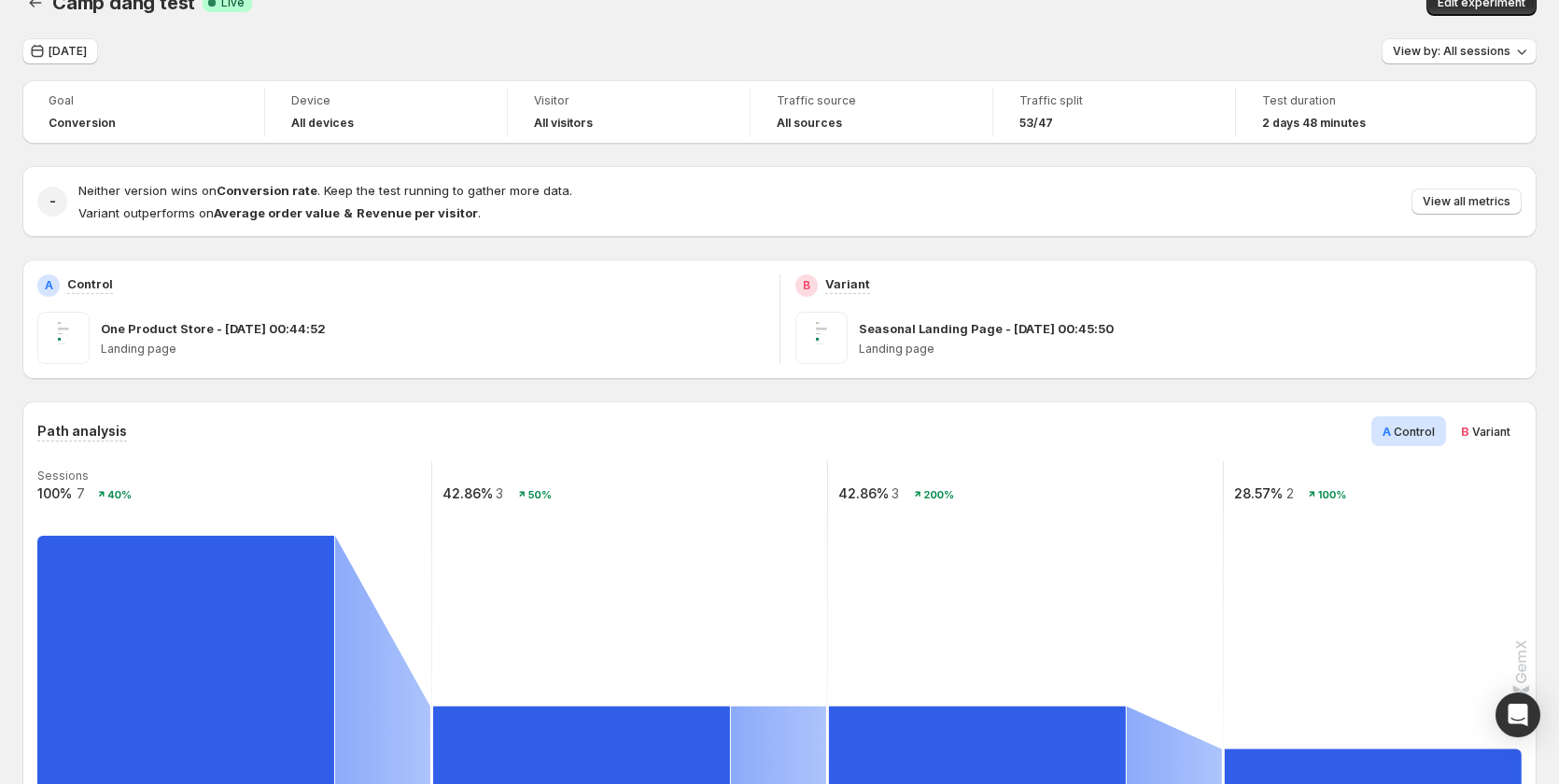
scroll to position [0, 0]
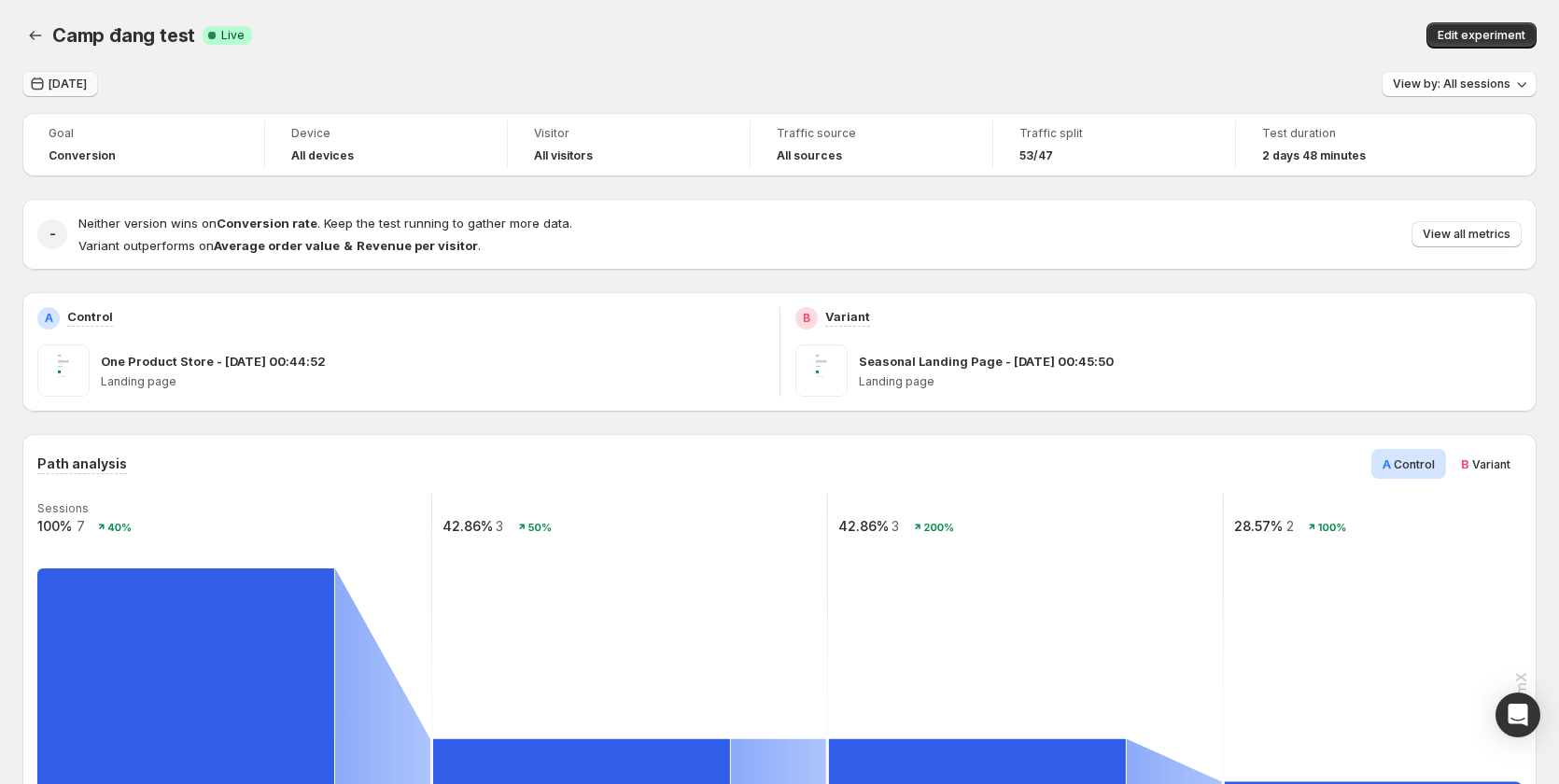
click at [78, 79] on span "Yesterday" at bounding box center [67, 83] width 38 height 15
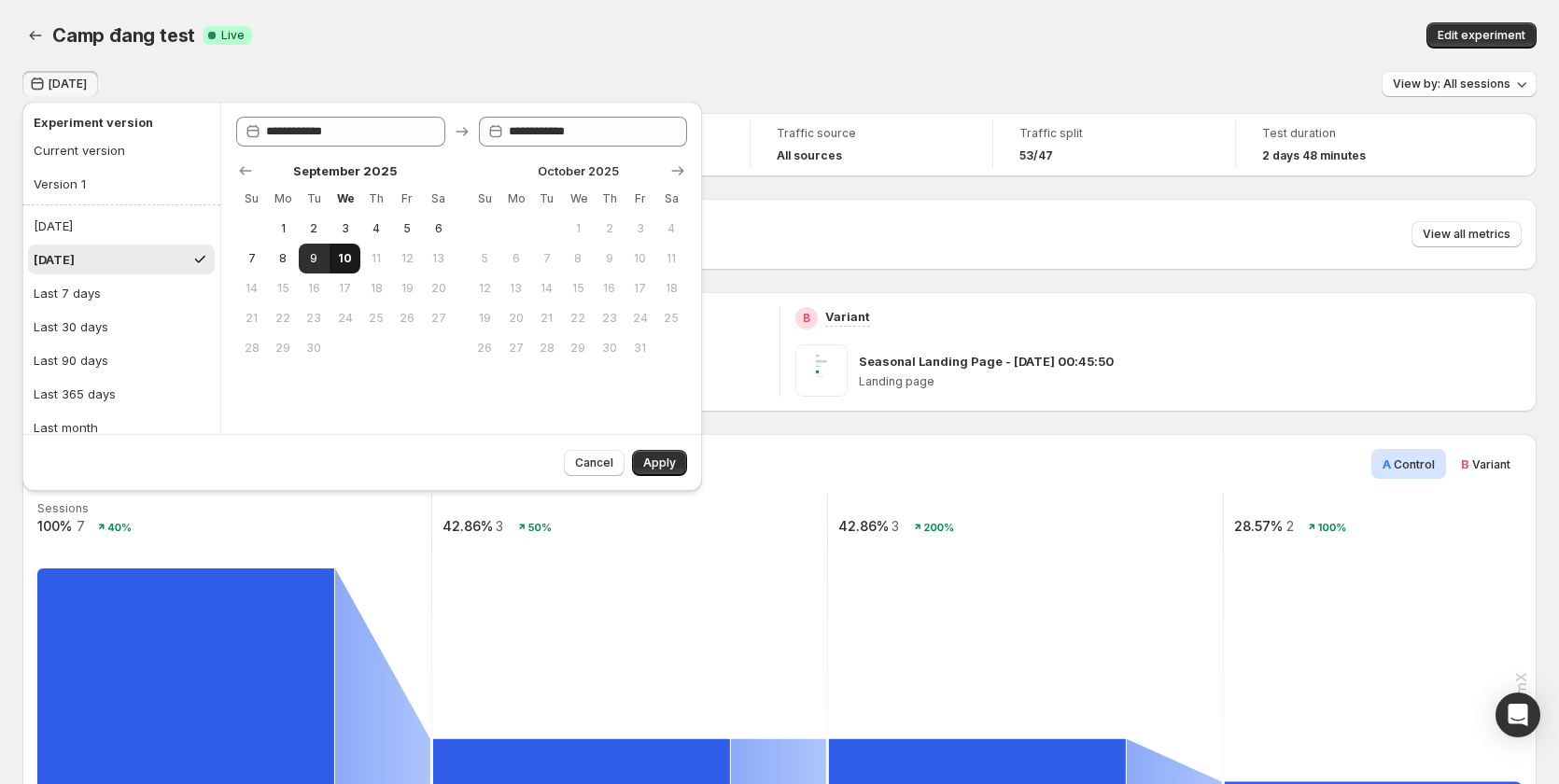
click at [334, 253] on button "10" at bounding box center [345, 258] width 31 height 30
type input "**********"
click at [361, 251] on button "11" at bounding box center [377, 258] width 31 height 30
click at [349, 258] on span "10" at bounding box center [345, 258] width 16 height 15
type input "**********"
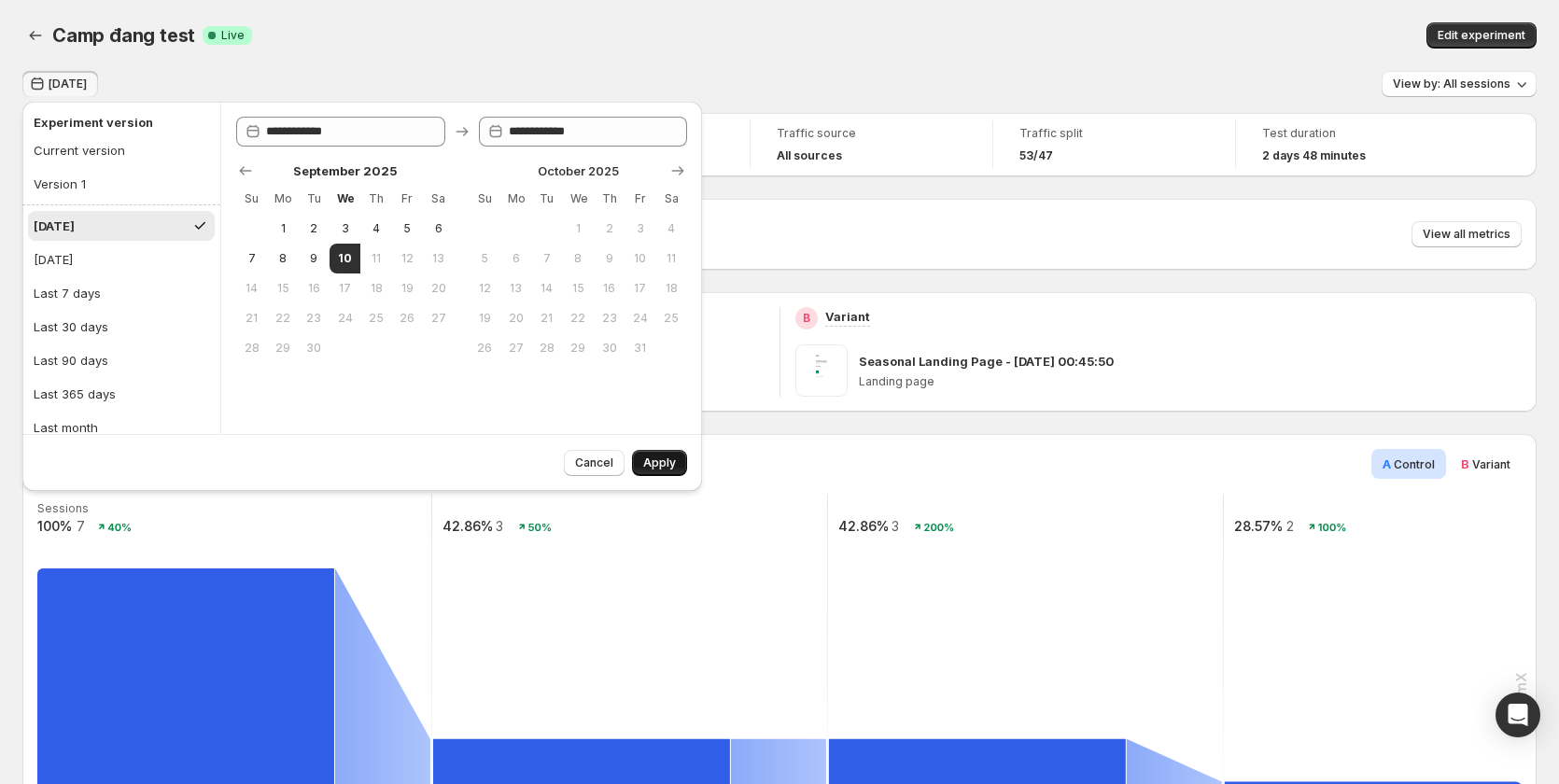
click at [670, 466] on span "Apply" at bounding box center [659, 462] width 32 height 15
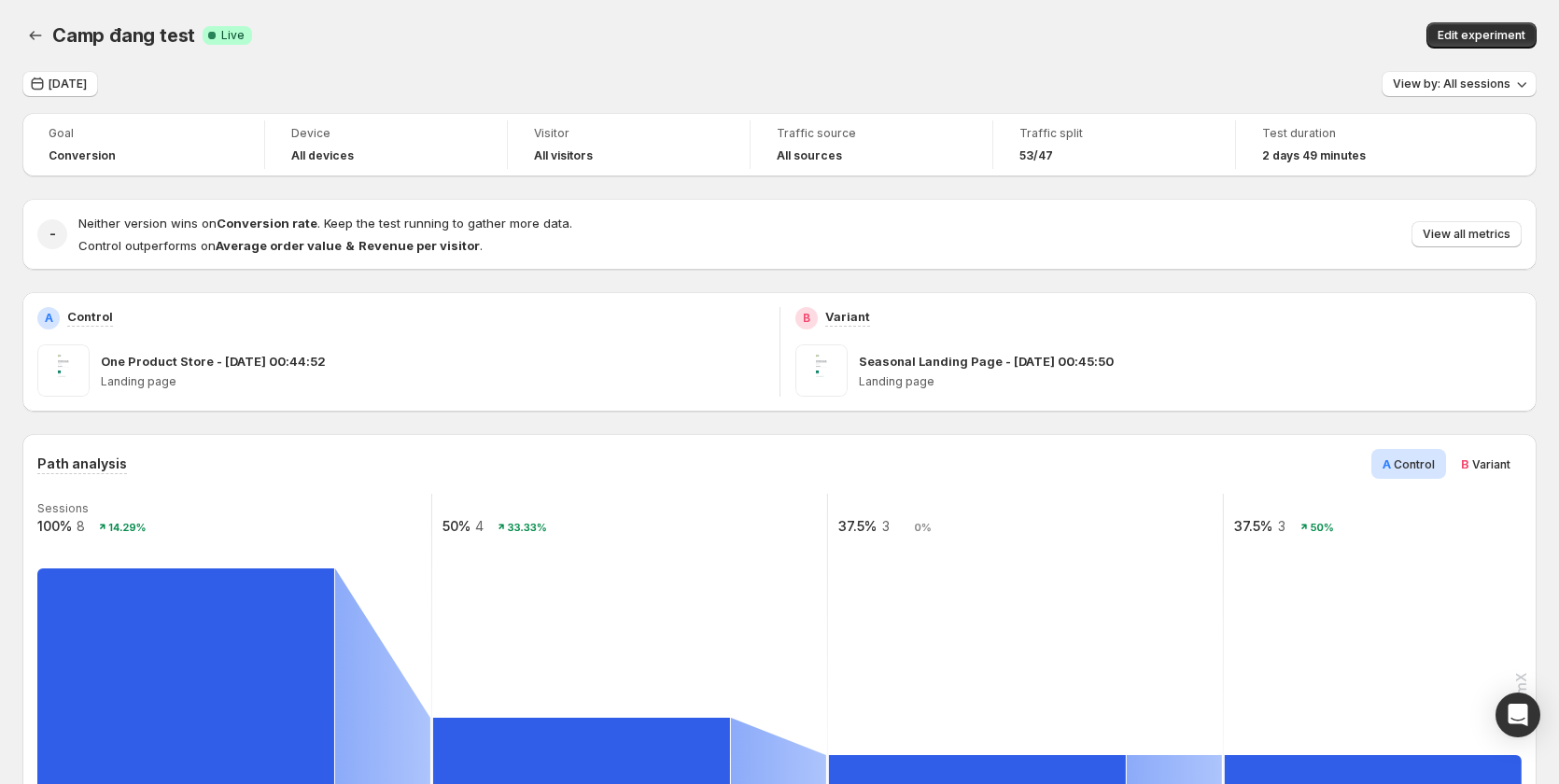
scroll to position [373, 0]
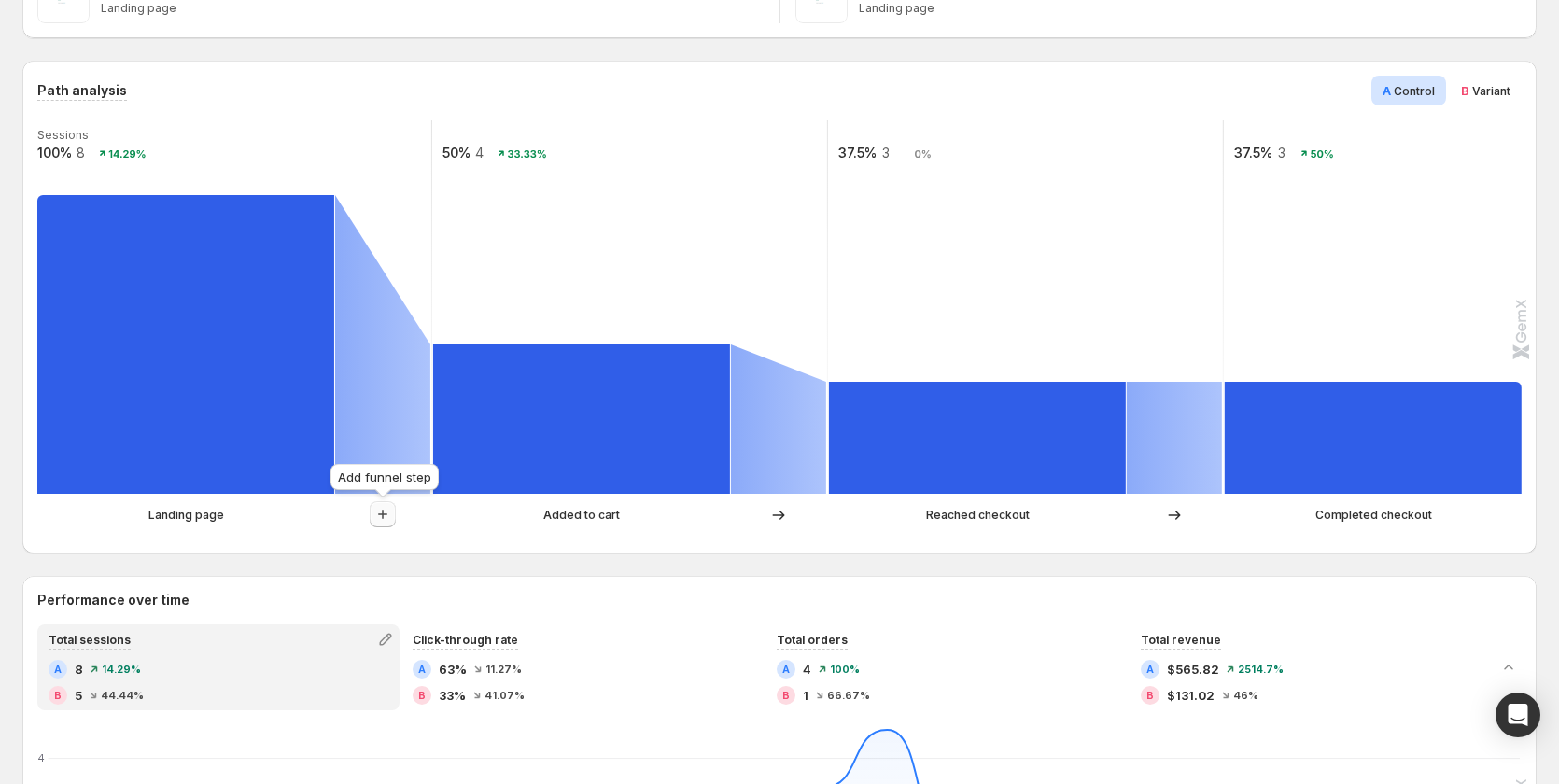
click at [381, 503] on button "button" at bounding box center [382, 514] width 26 height 26
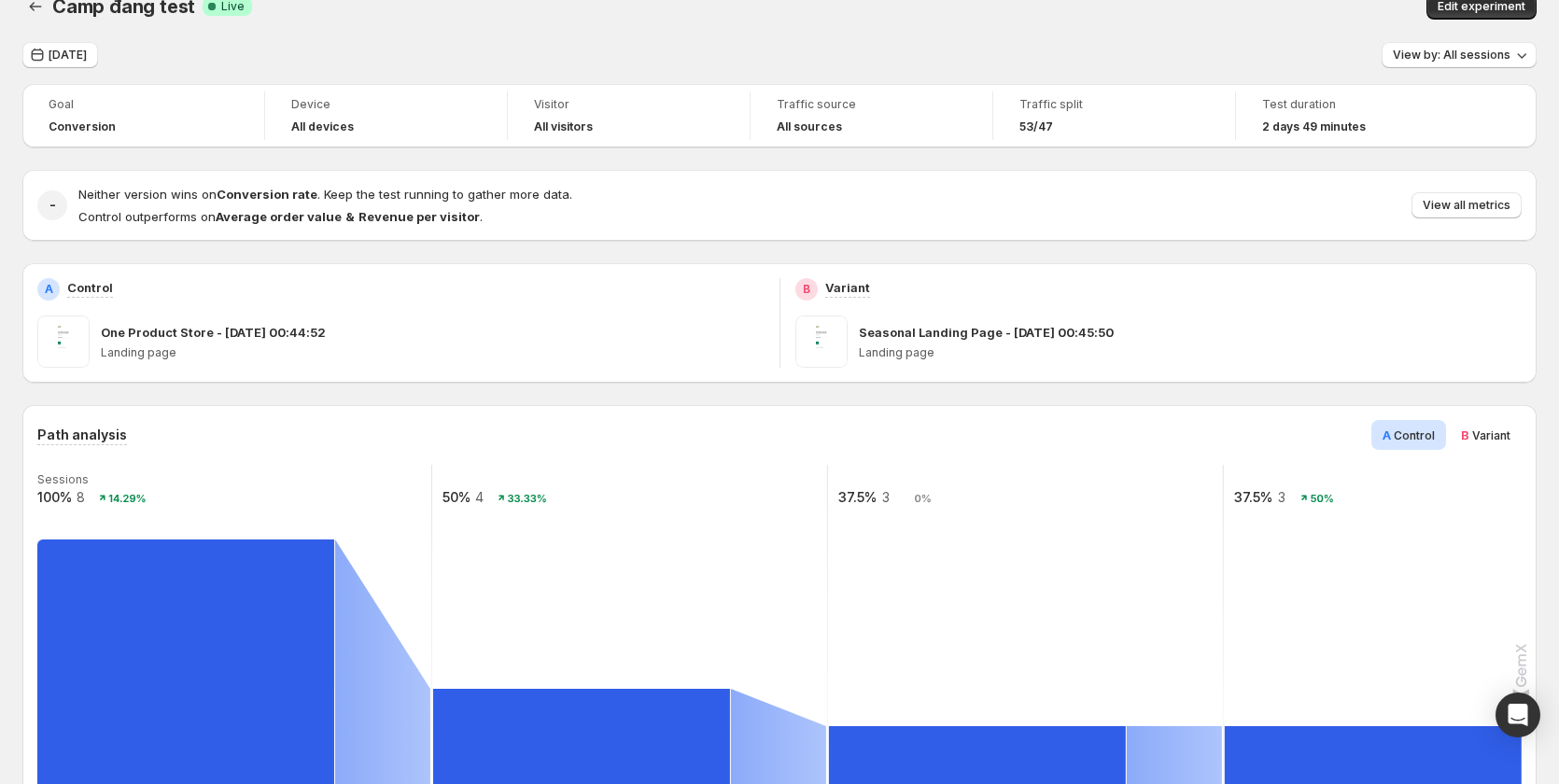
scroll to position [0, 0]
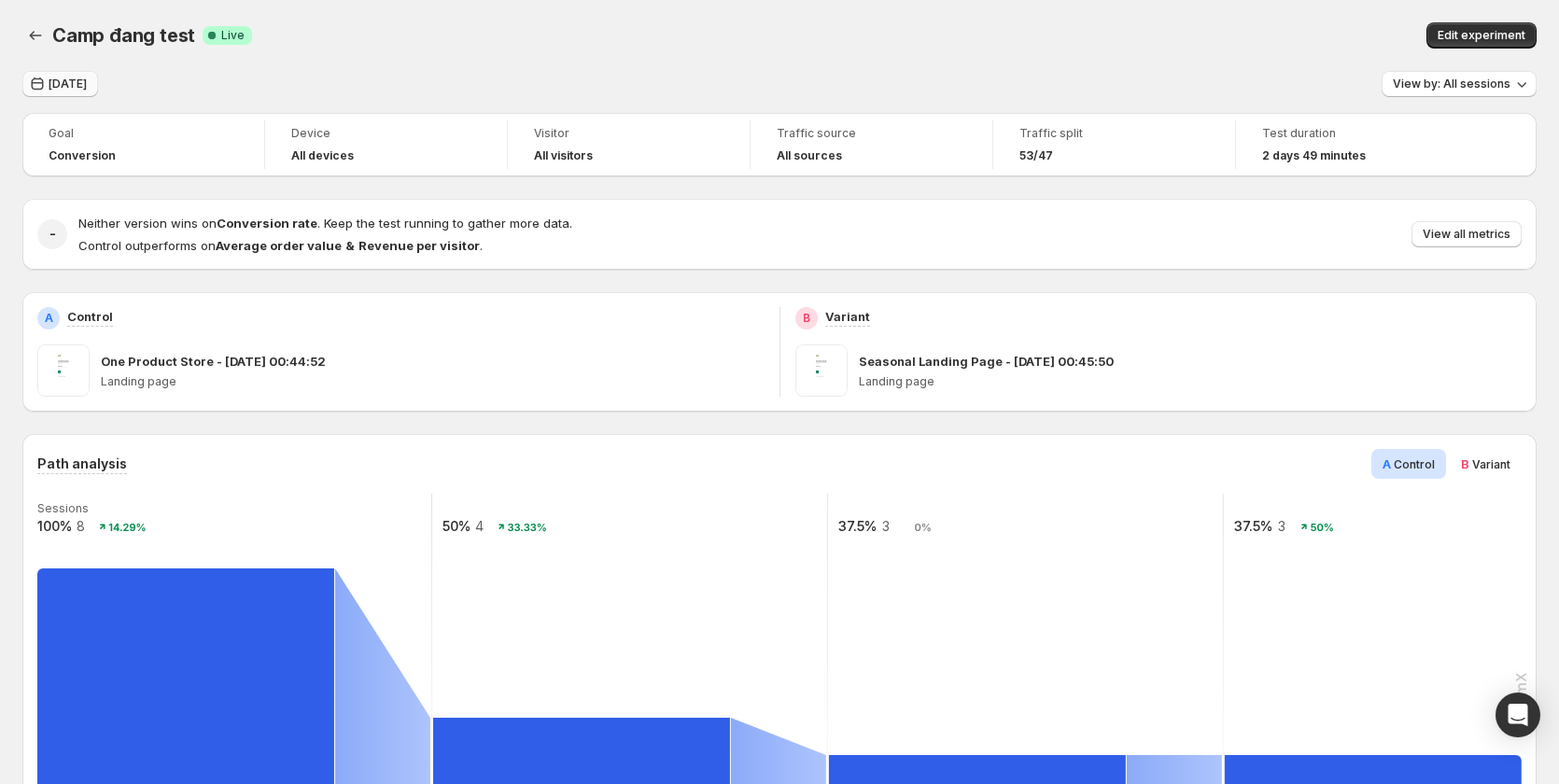
click at [58, 79] on span "Today" at bounding box center [67, 83] width 38 height 15
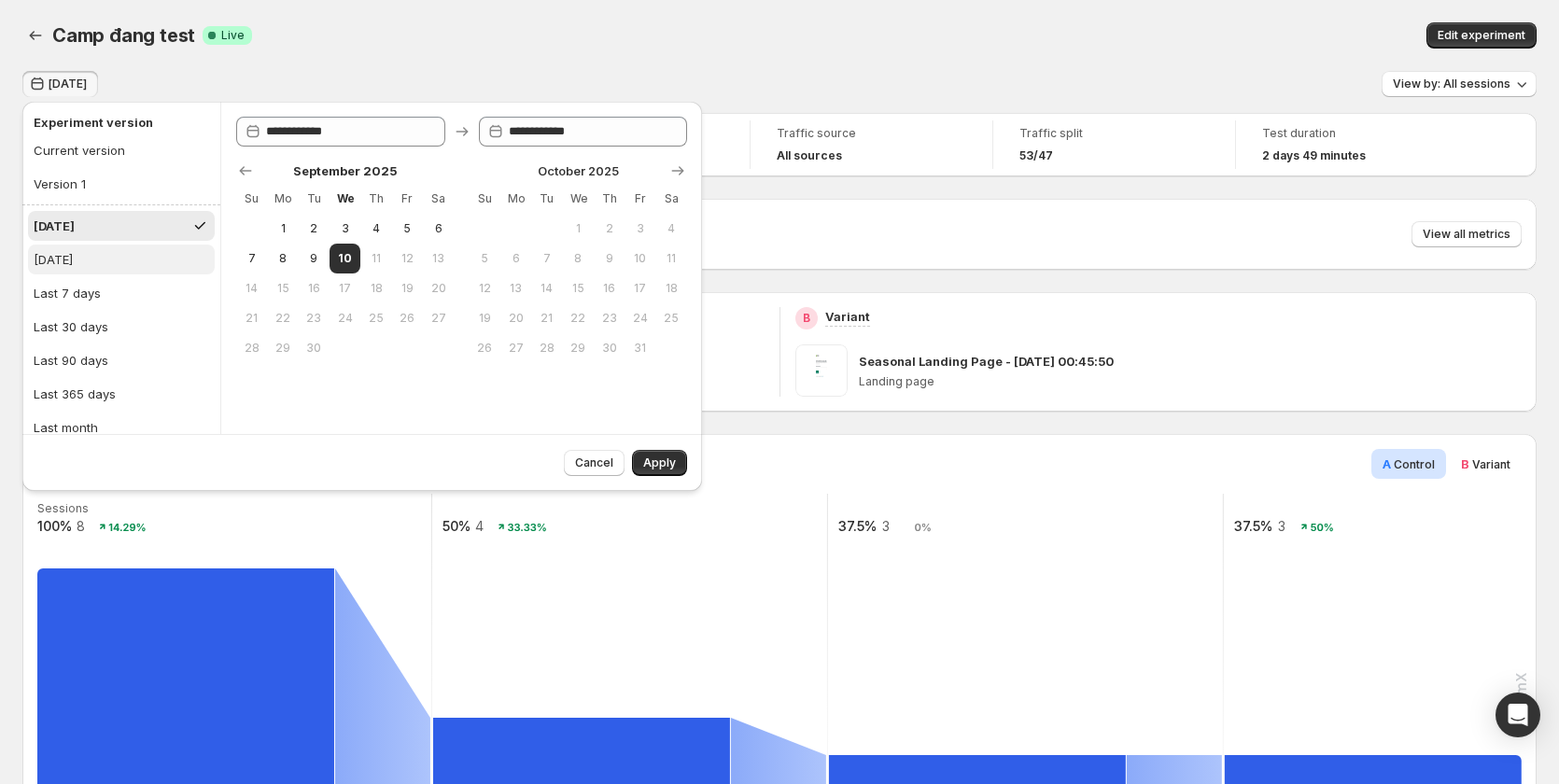
click at [125, 260] on button "Yesterday" at bounding box center [121, 259] width 187 height 30
type input "**********"
click at [651, 468] on span "Apply" at bounding box center [659, 462] width 32 height 15
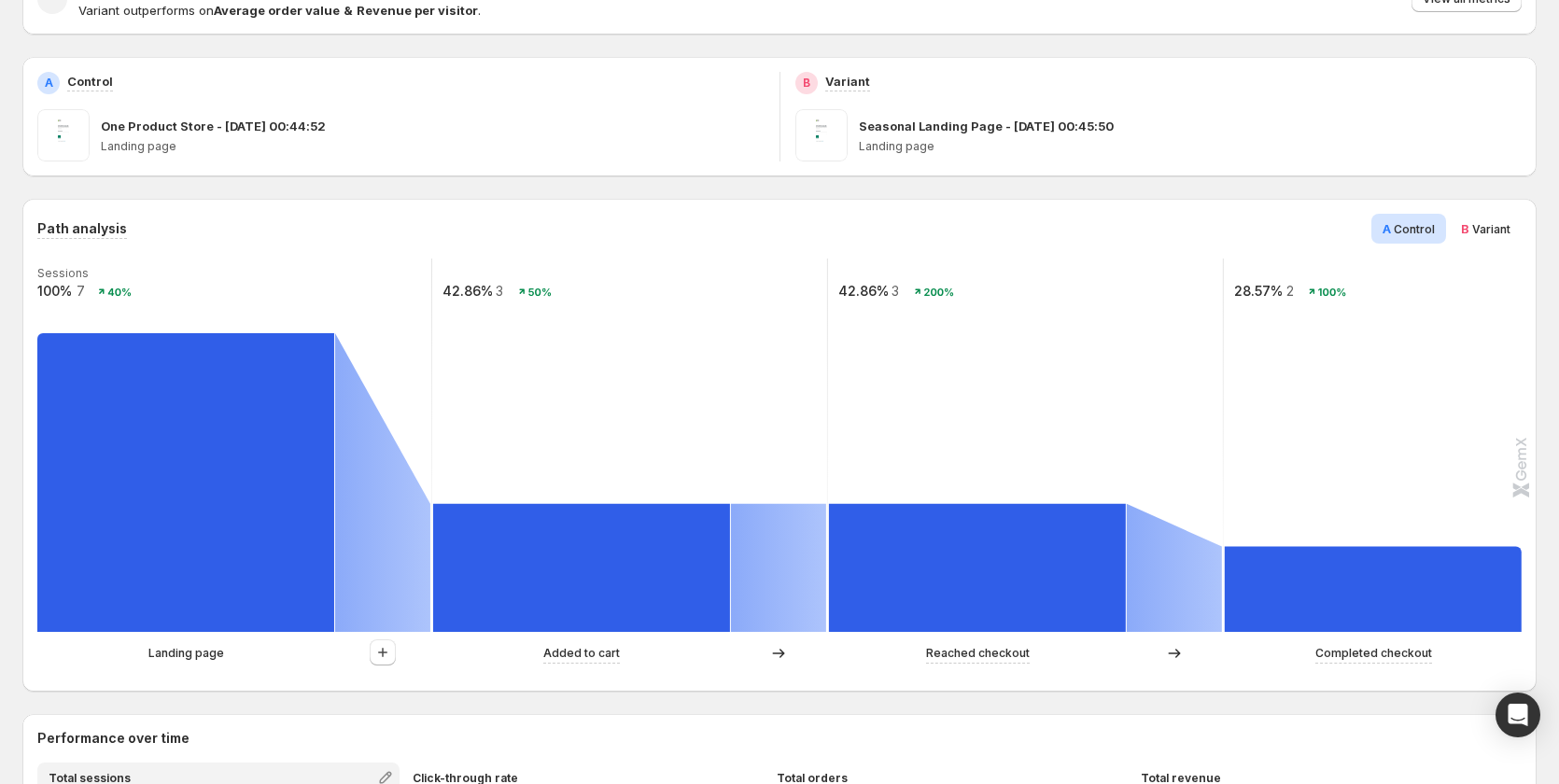
scroll to position [280, 0]
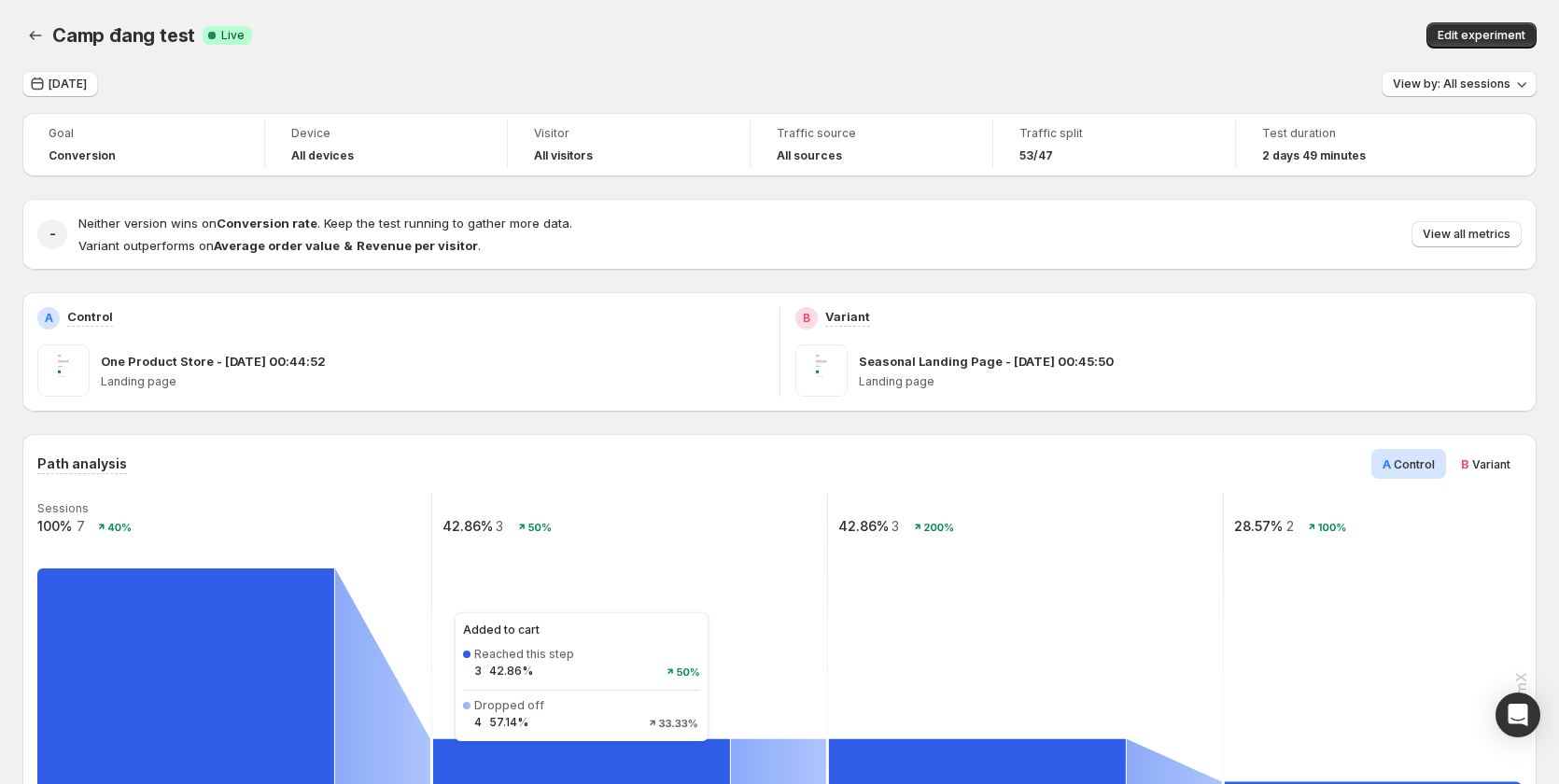
scroll to position [280, 0]
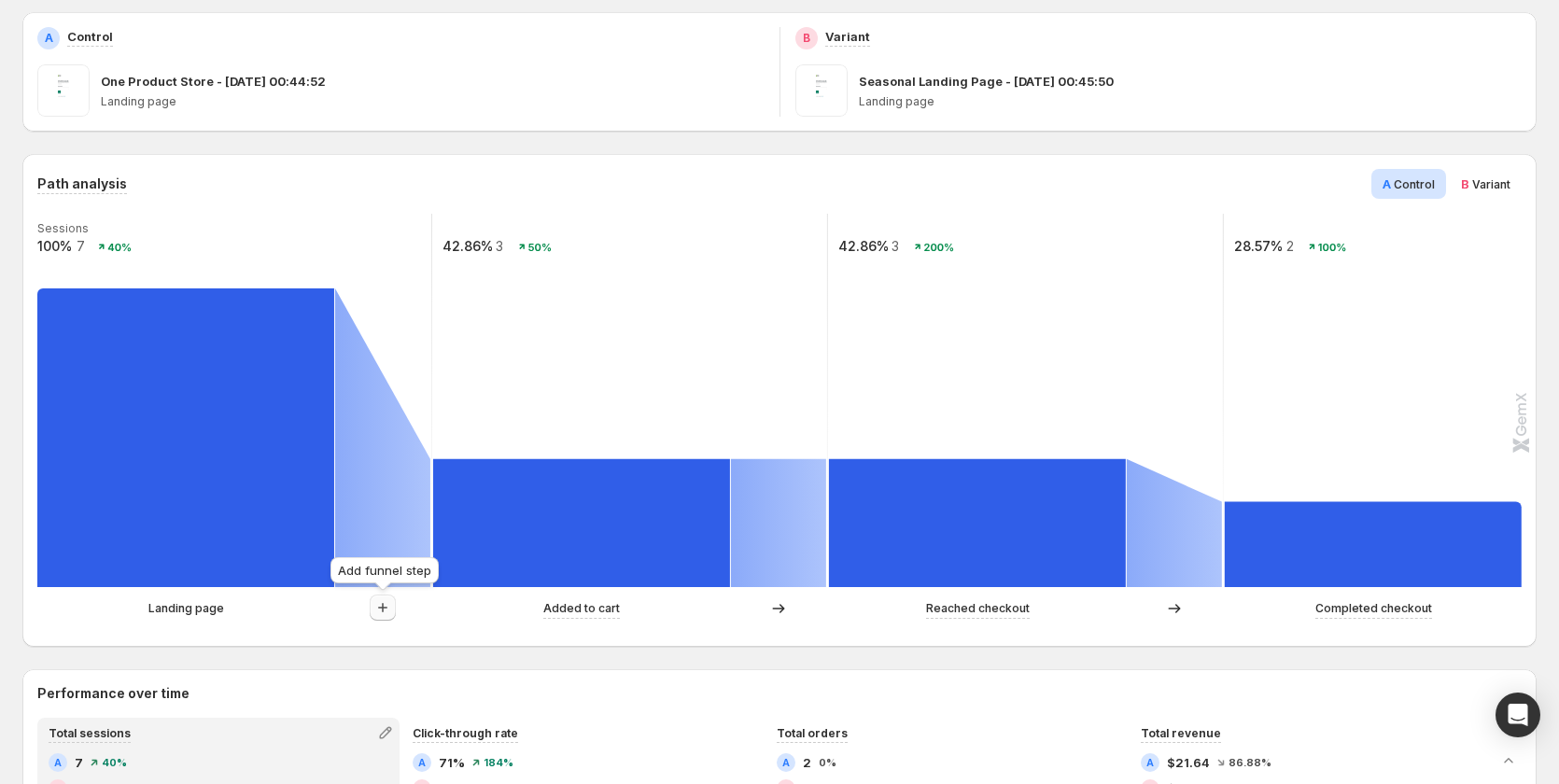
click at [375, 620] on button "button" at bounding box center [382, 607] width 26 height 26
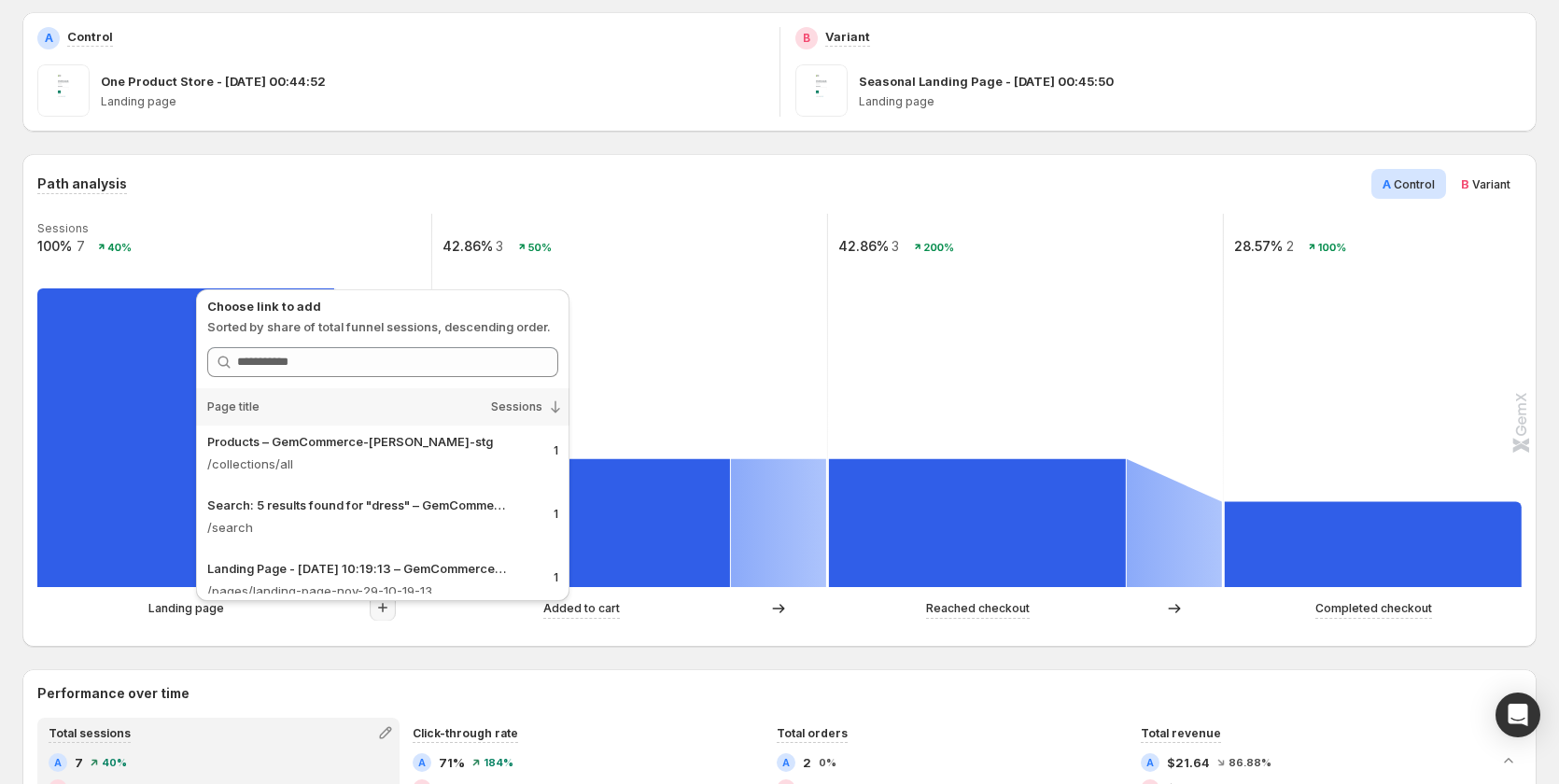
scroll to position [150, 0]
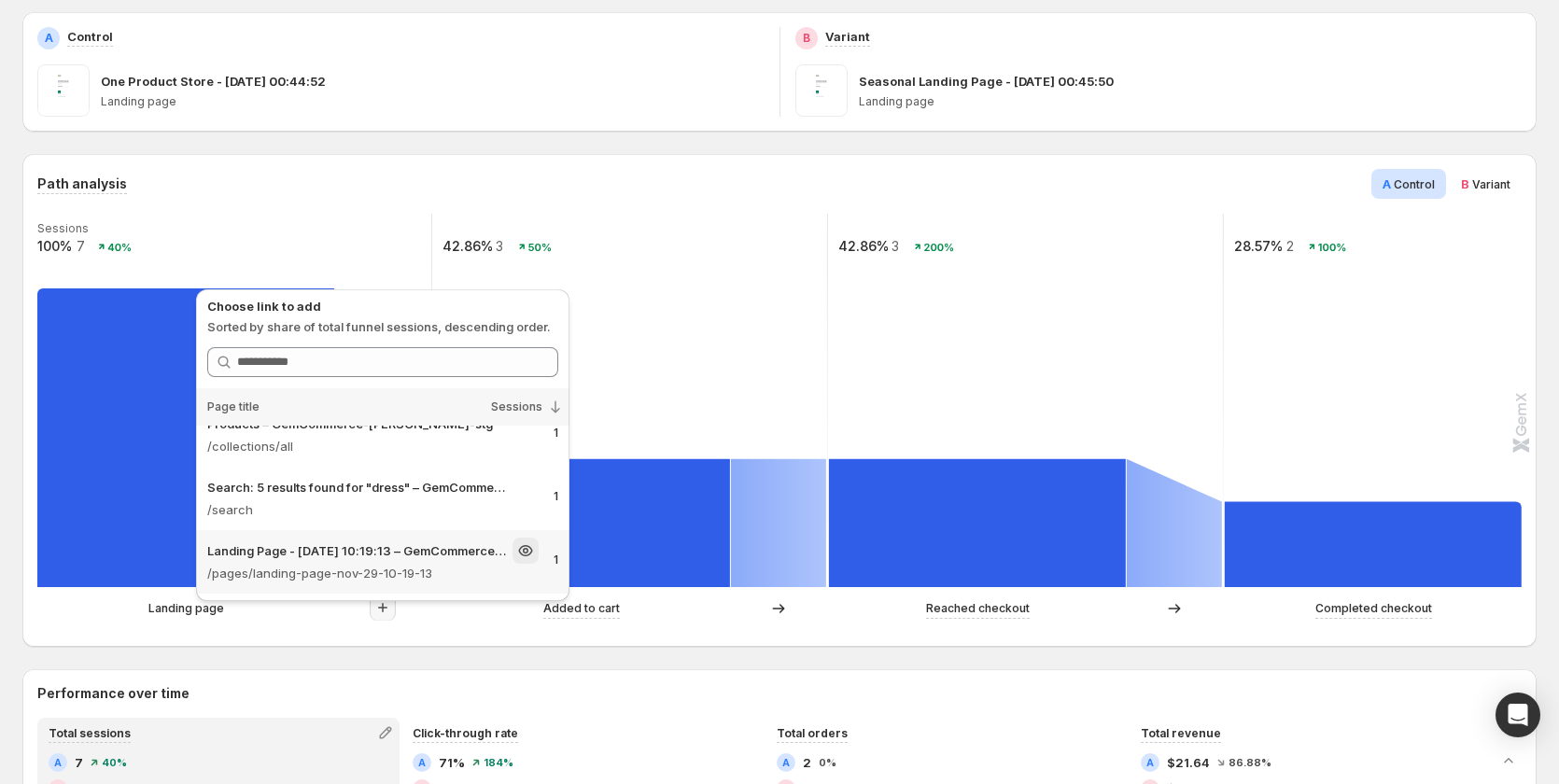
click at [431, 567] on p "/pages/landing-page-nov-29-10-19-13" at bounding box center [373, 573] width 332 height 19
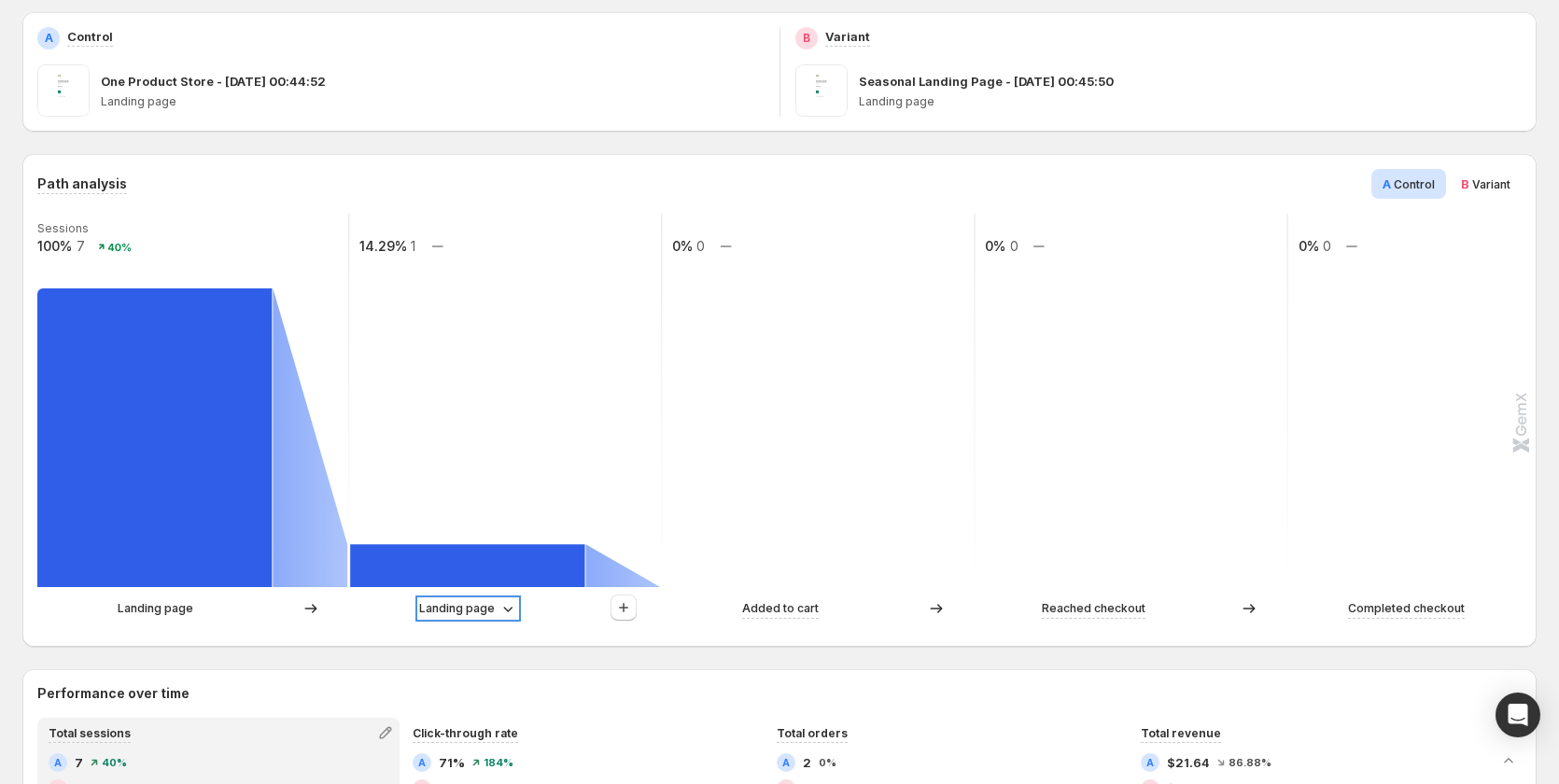
click at [473, 604] on p "Landing page" at bounding box center [457, 608] width 75 height 19
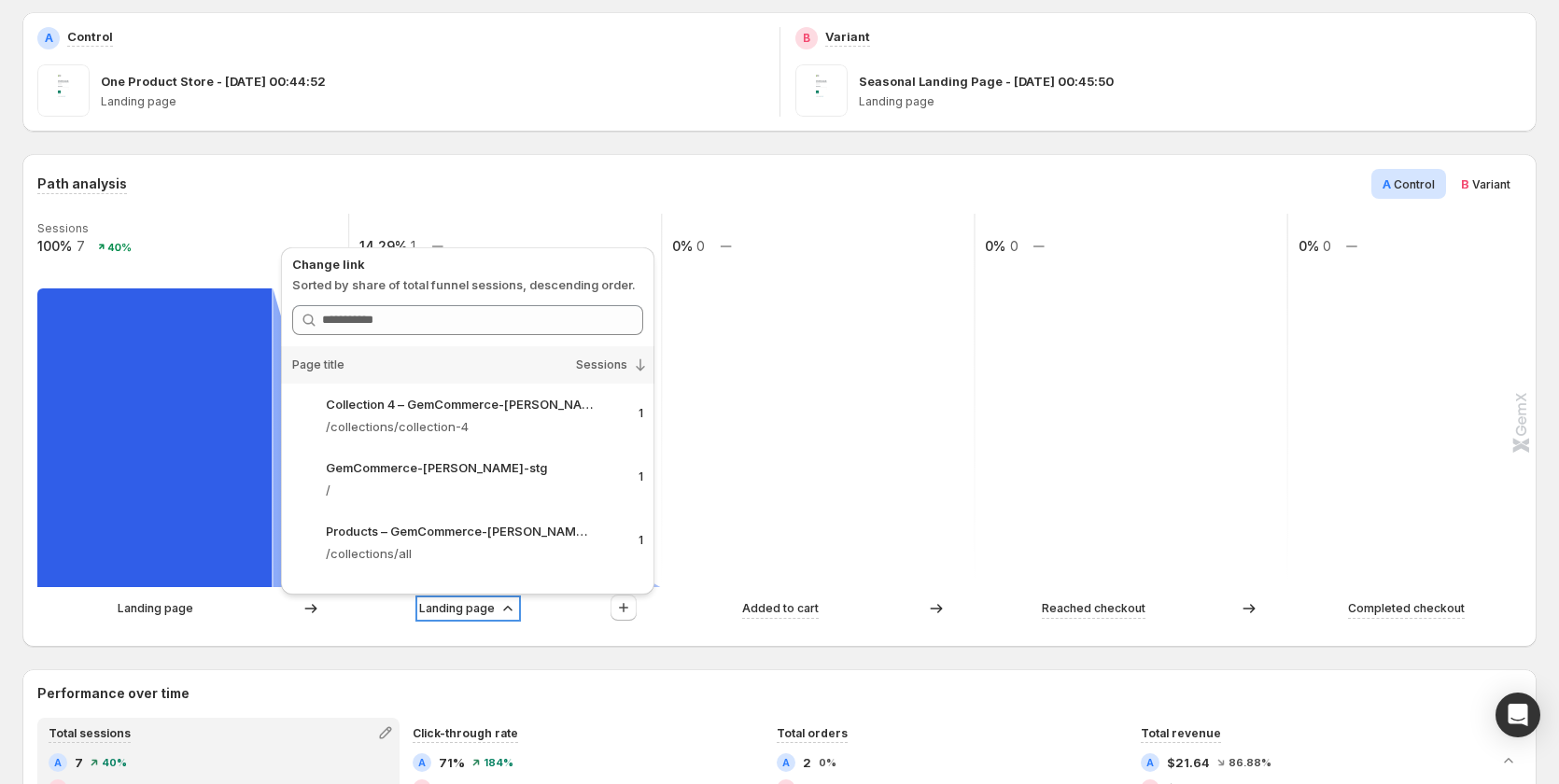
click at [473, 604] on p "Landing page" at bounding box center [457, 608] width 75 height 19
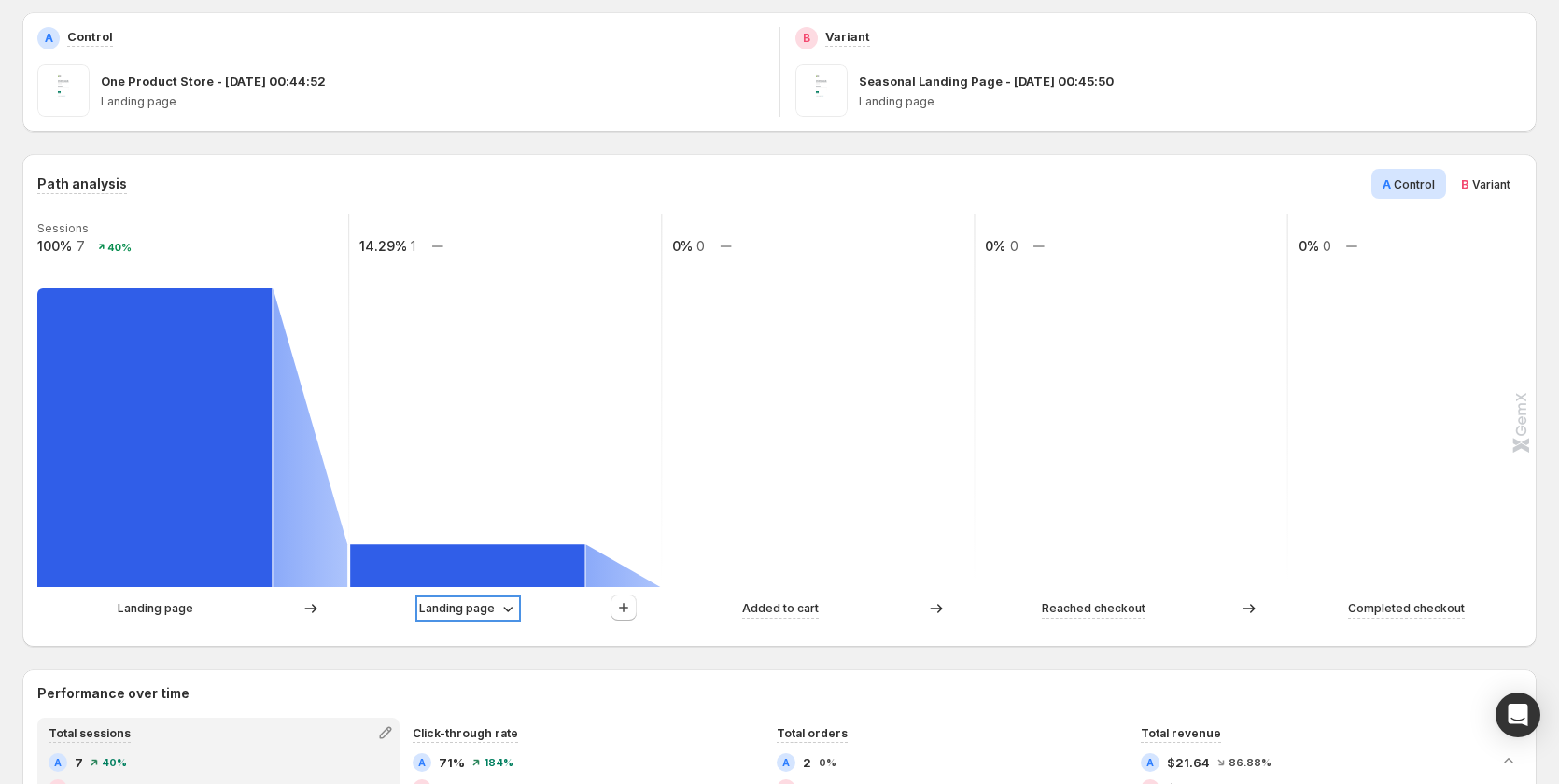
click at [473, 604] on p "Landing page" at bounding box center [457, 608] width 75 height 19
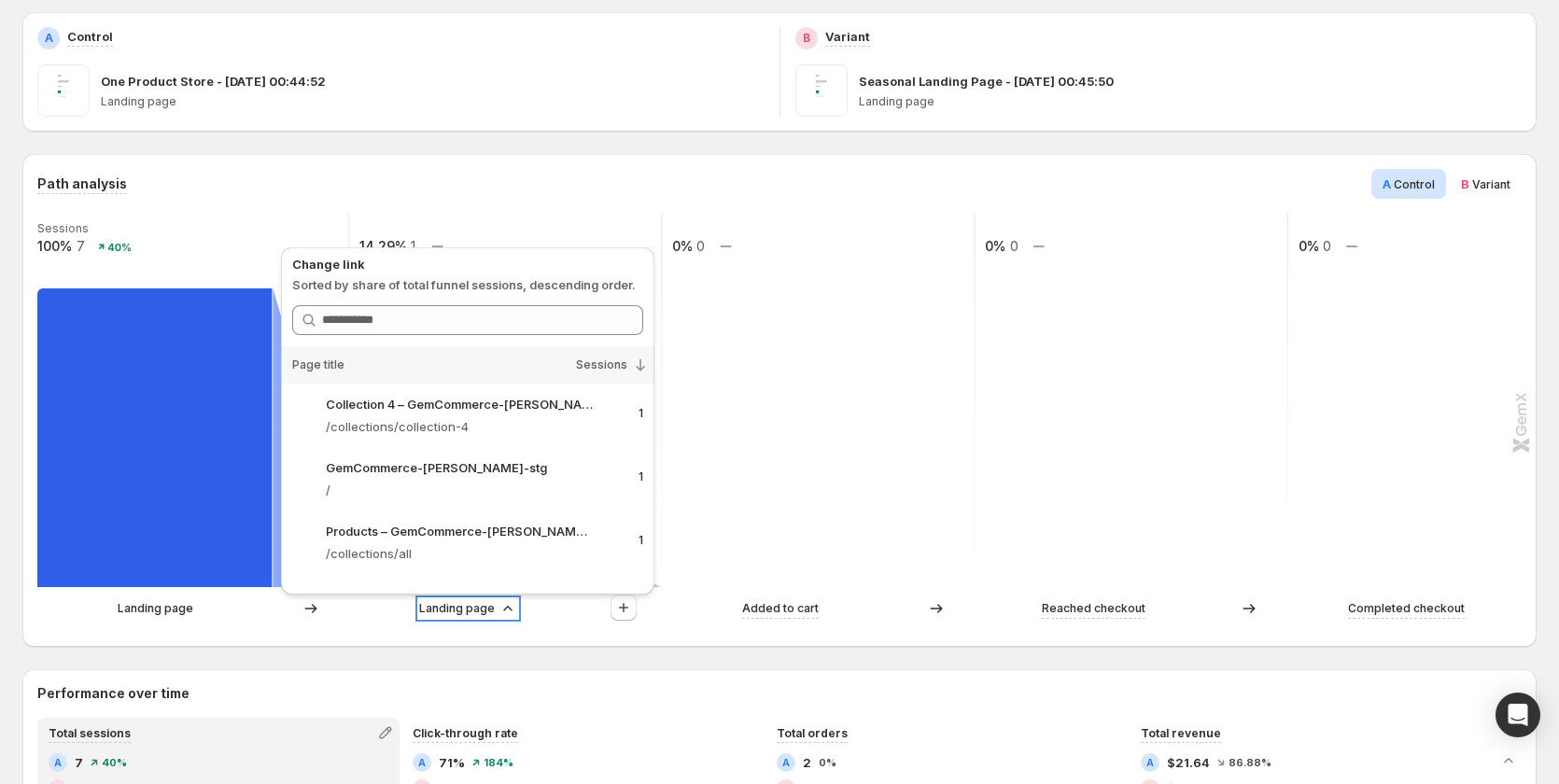
click at [473, 604] on p "Landing page" at bounding box center [457, 608] width 75 height 19
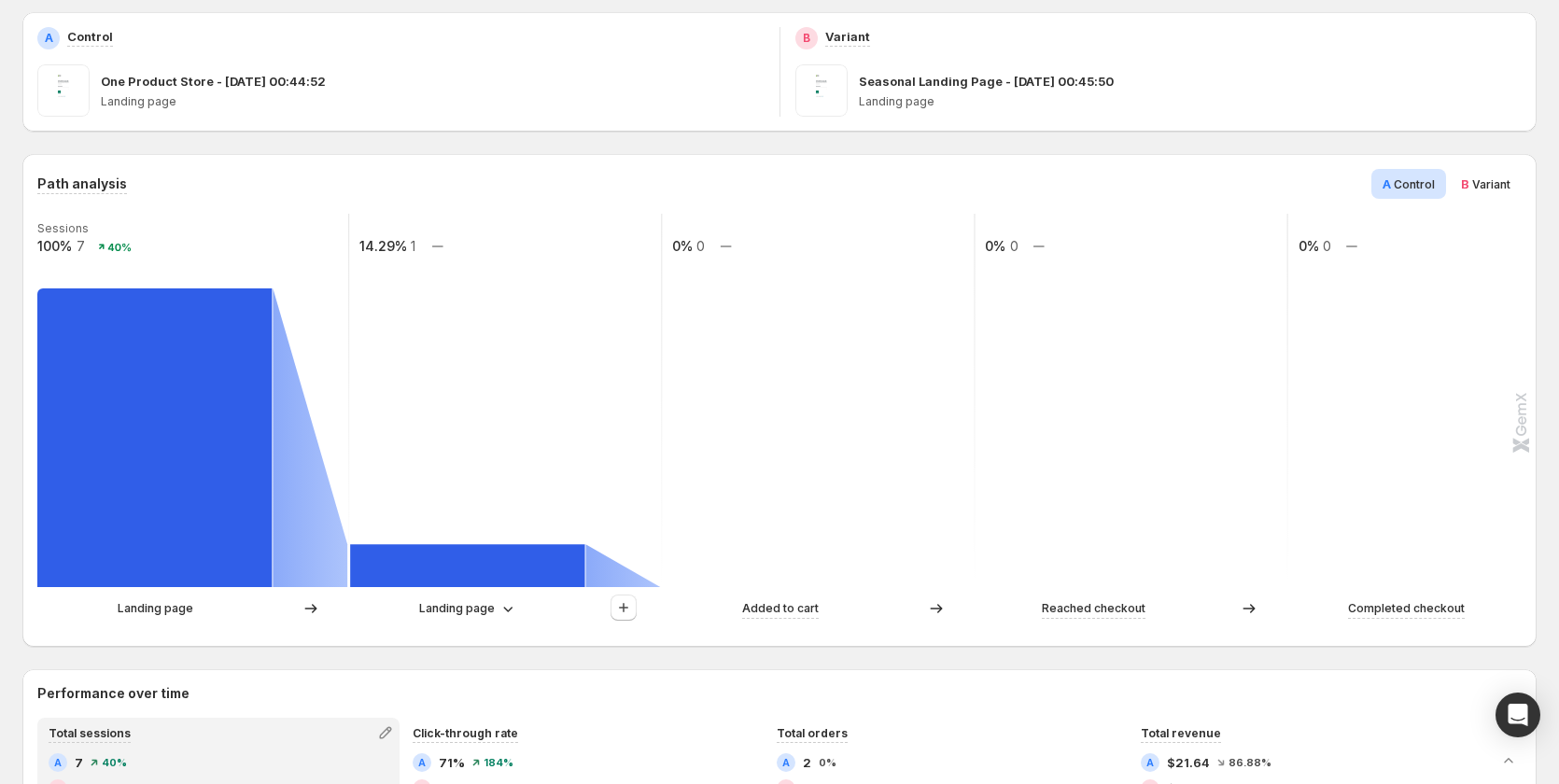
click at [629, 634] on div "Path analysis A Control B Variant Sessions 100% 7 40% 14.29% 1 0% 0 0% 0 0% 0 L…" at bounding box center [780, 401] width 1515 height 493
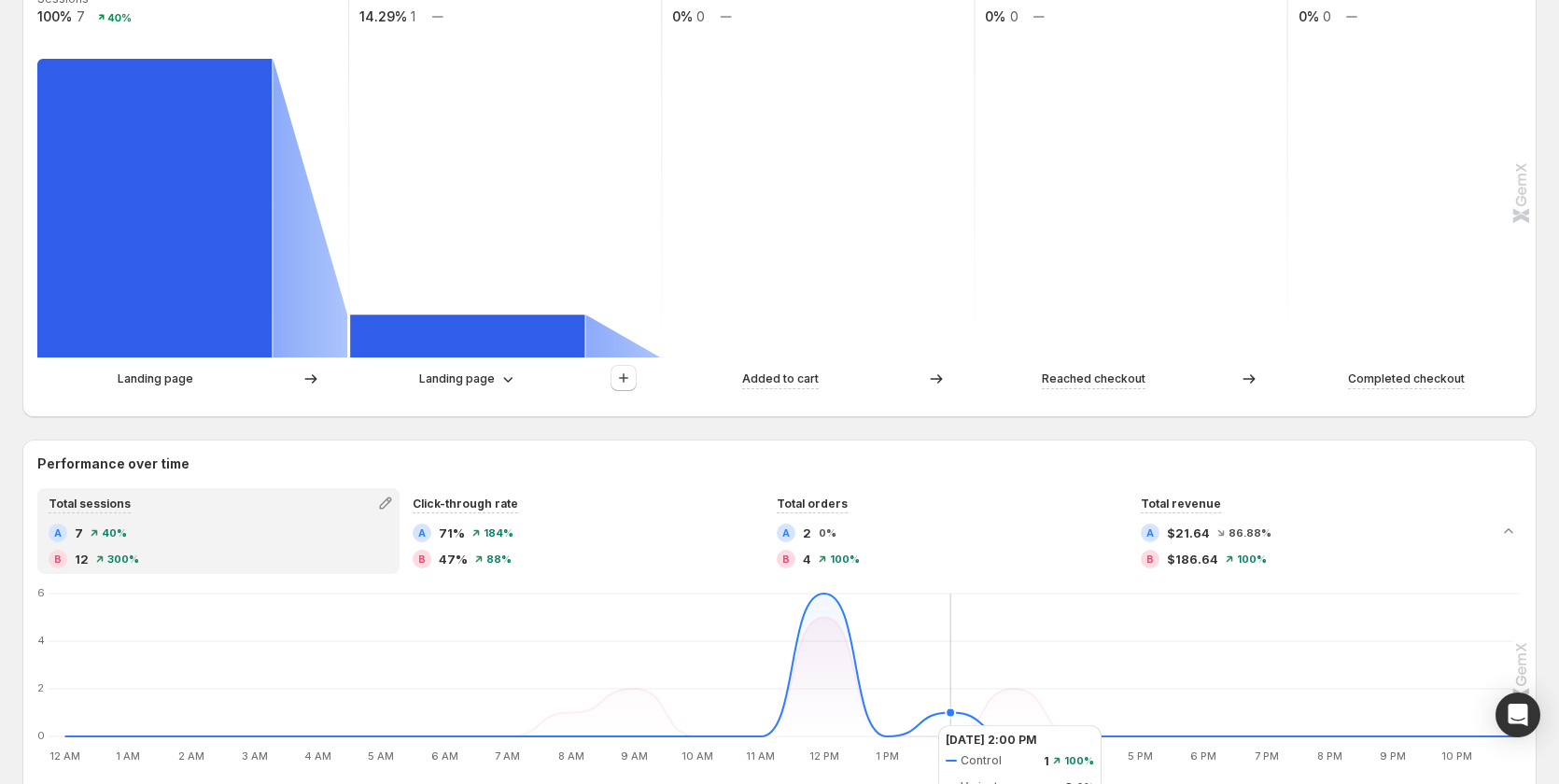
scroll to position [357, 0]
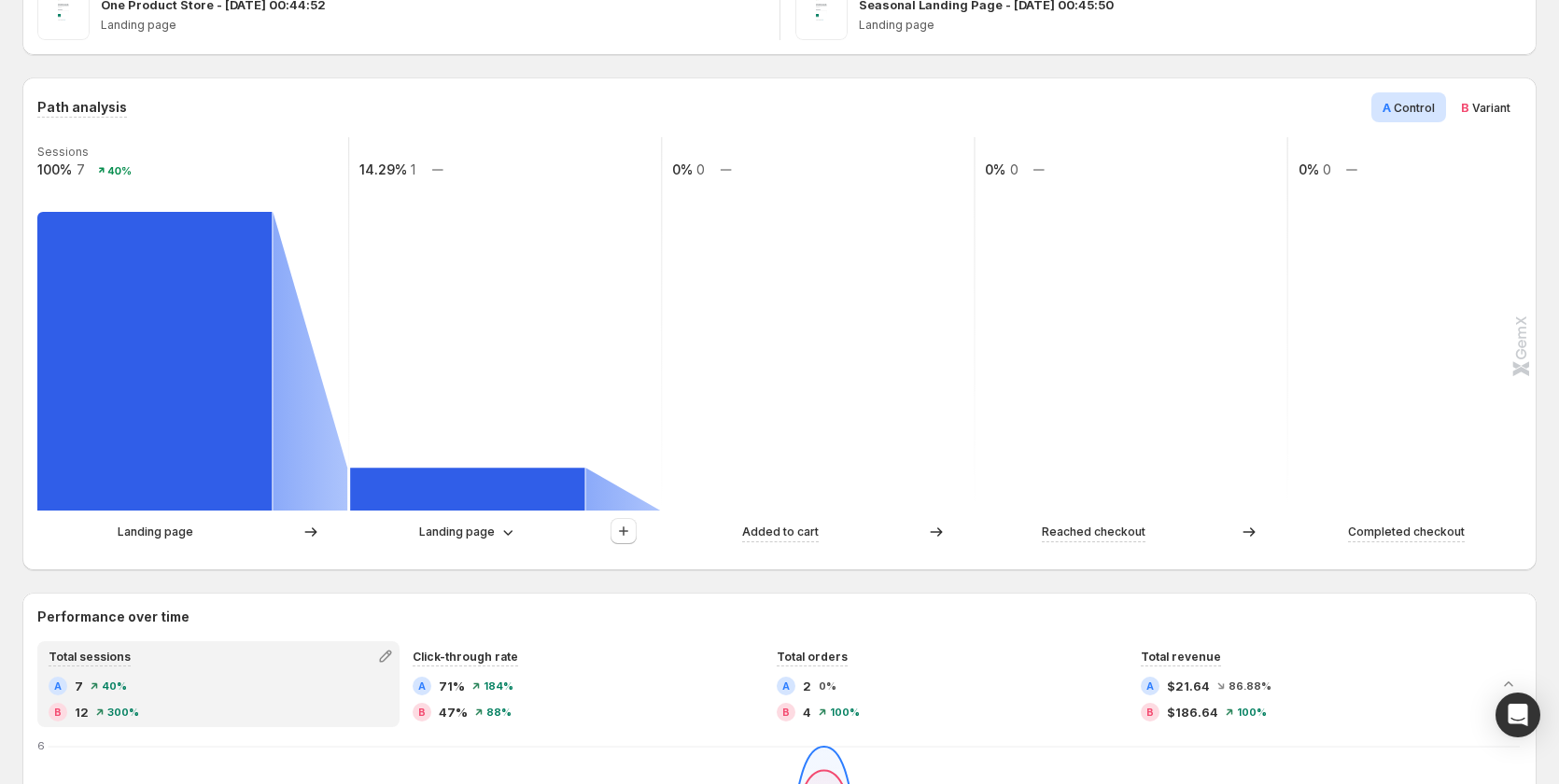
click at [444, 522] on div "Landing page" at bounding box center [506, 532] width 311 height 28
click at [455, 533] on p "Landing page" at bounding box center [457, 532] width 75 height 19
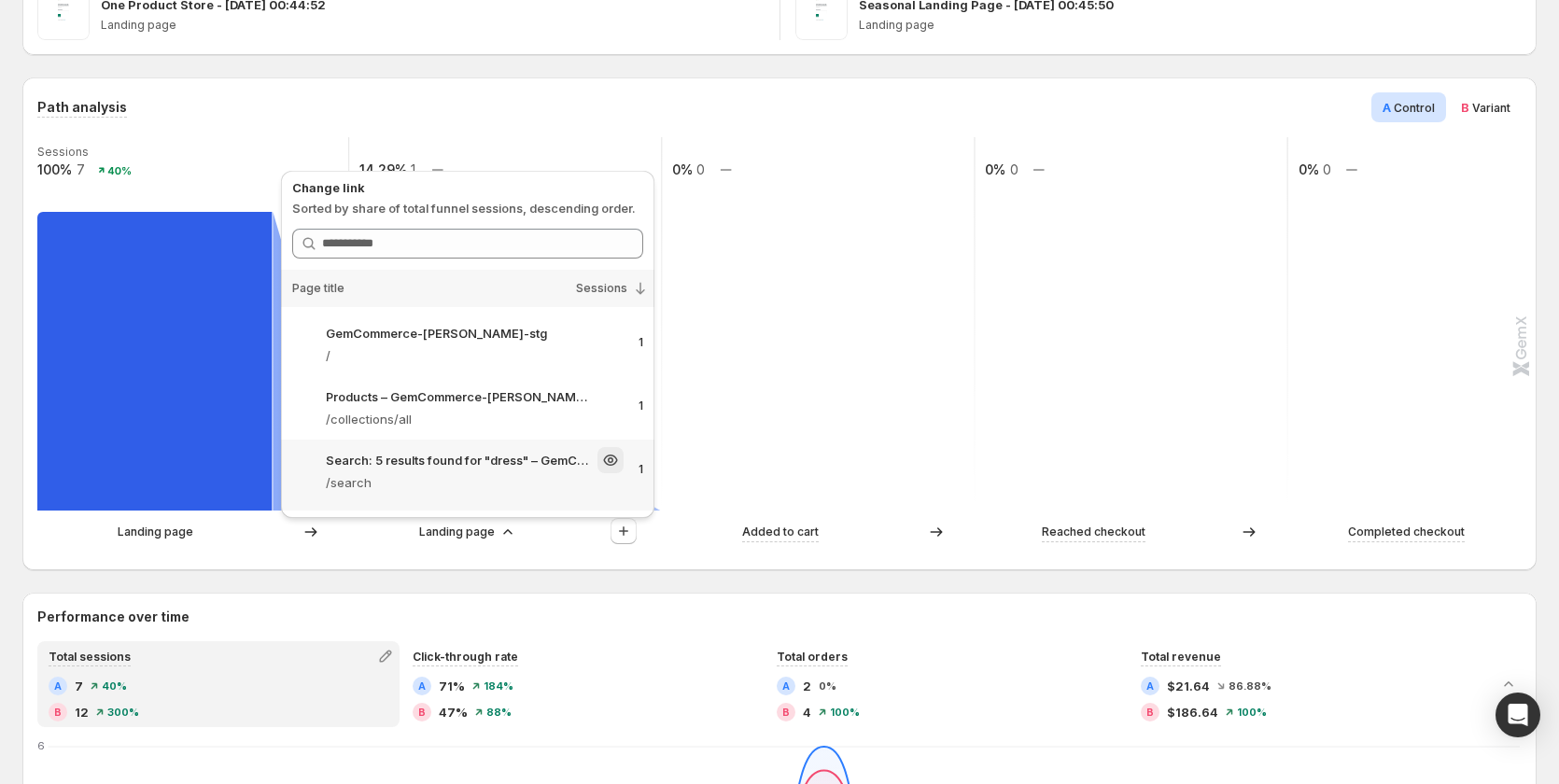
scroll to position [113, 0]
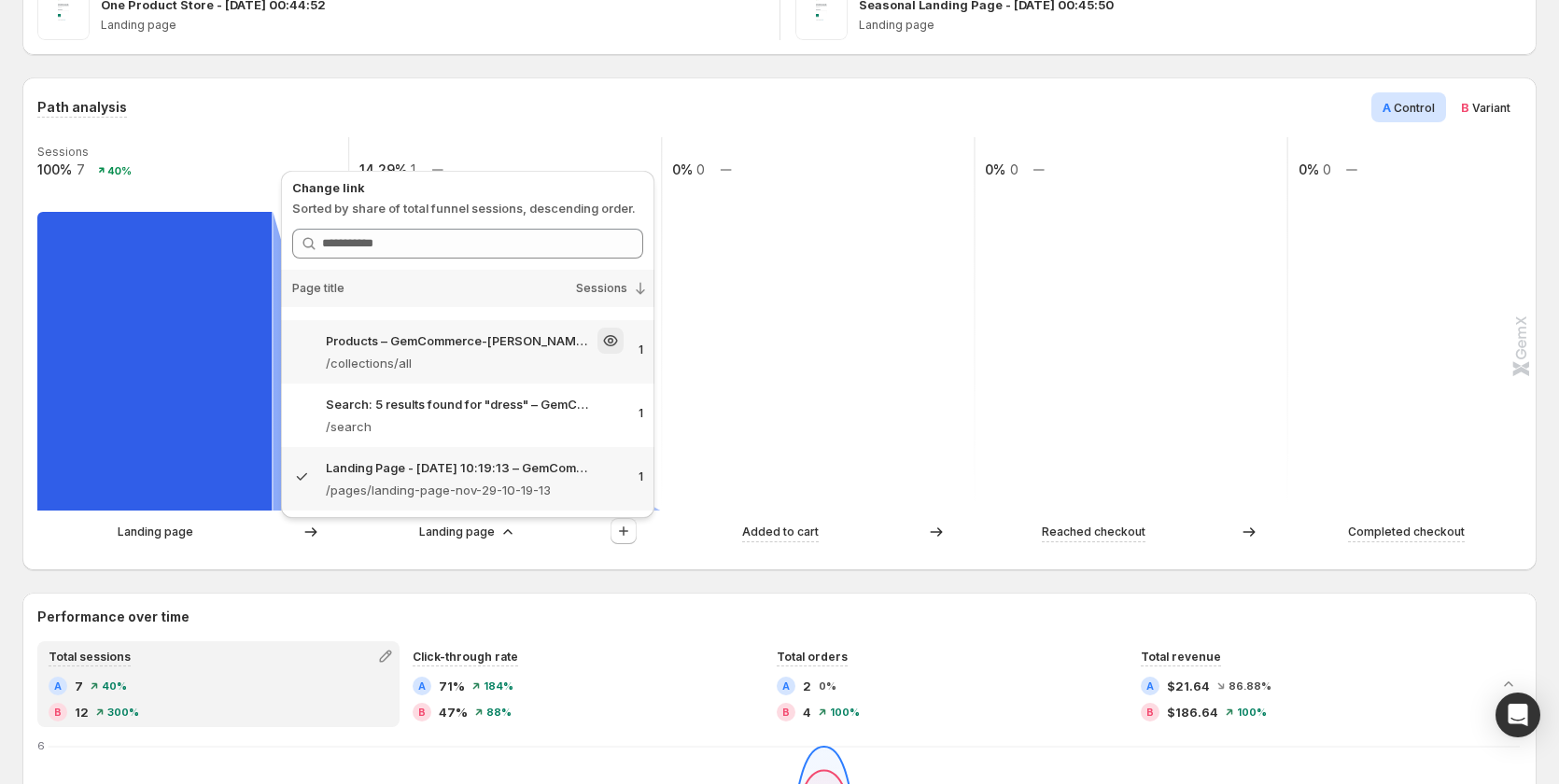
click at [452, 357] on p "/collections/all" at bounding box center [474, 363] width 298 height 19
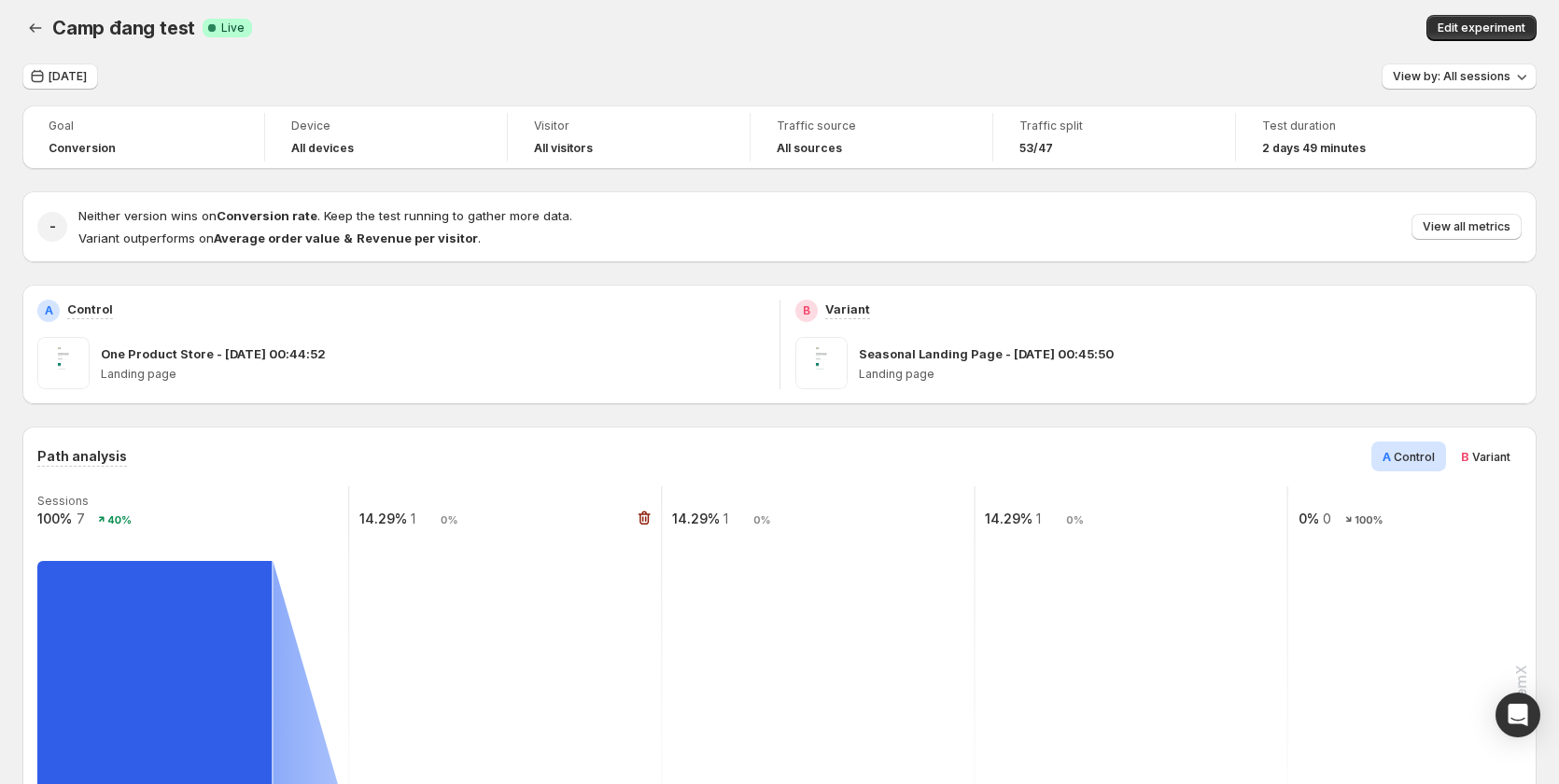
scroll to position [0, 0]
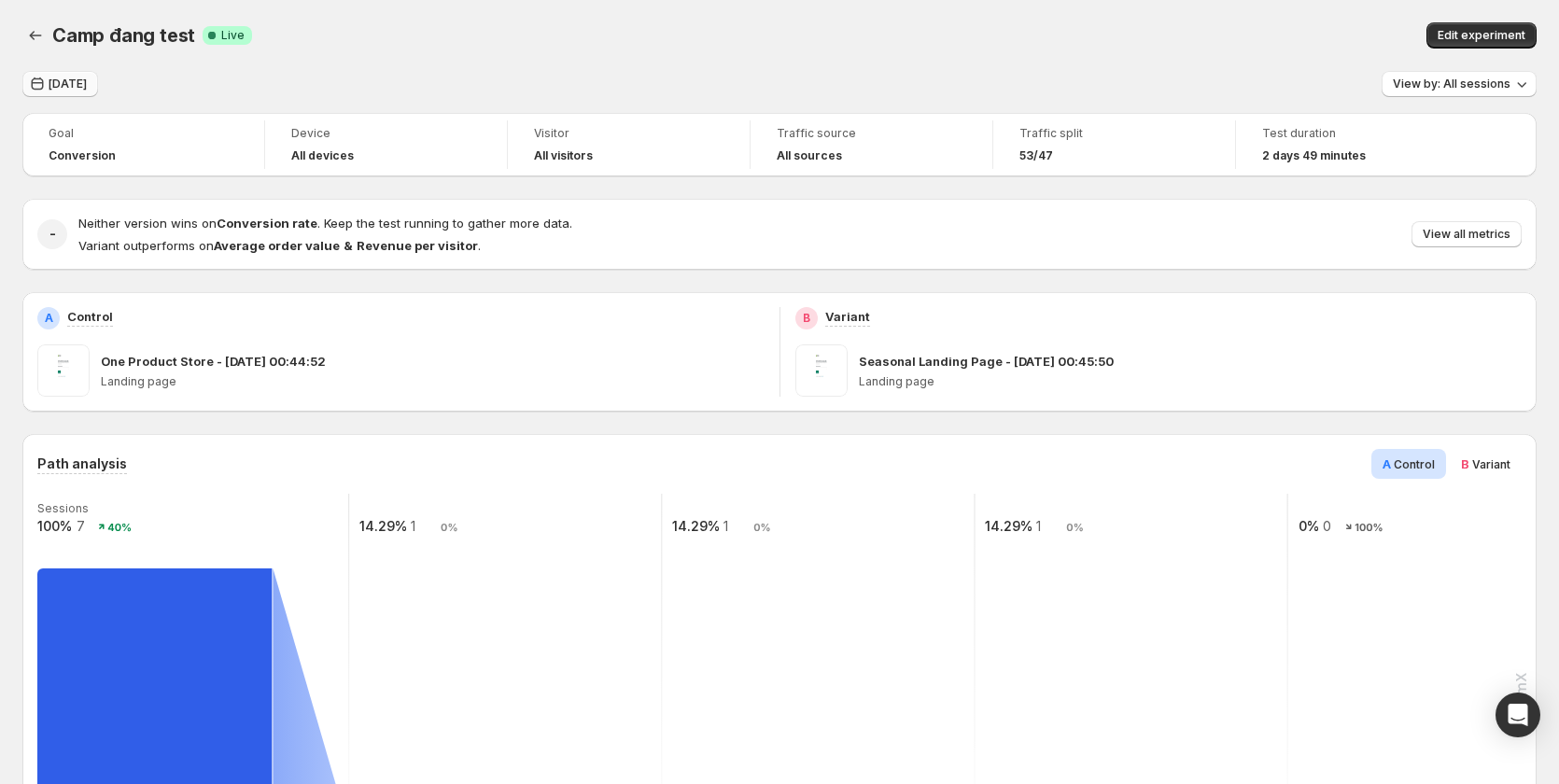
click at [72, 84] on span "[DATE]" at bounding box center [67, 83] width 38 height 15
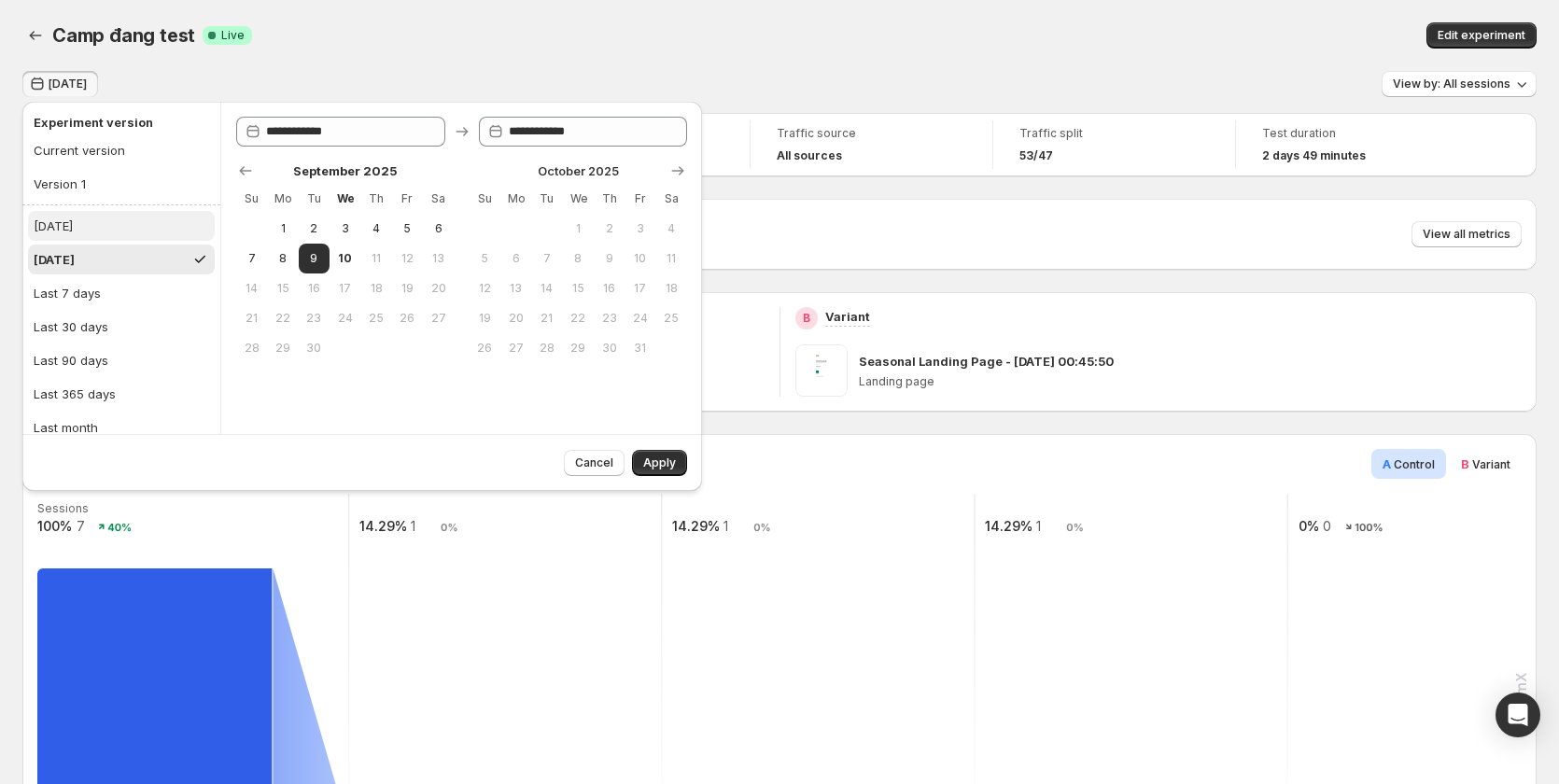
click at [97, 229] on button "[DATE]" at bounding box center [121, 226] width 187 height 30
type input "**********"
click at [672, 458] on span "Apply" at bounding box center [659, 462] width 32 height 15
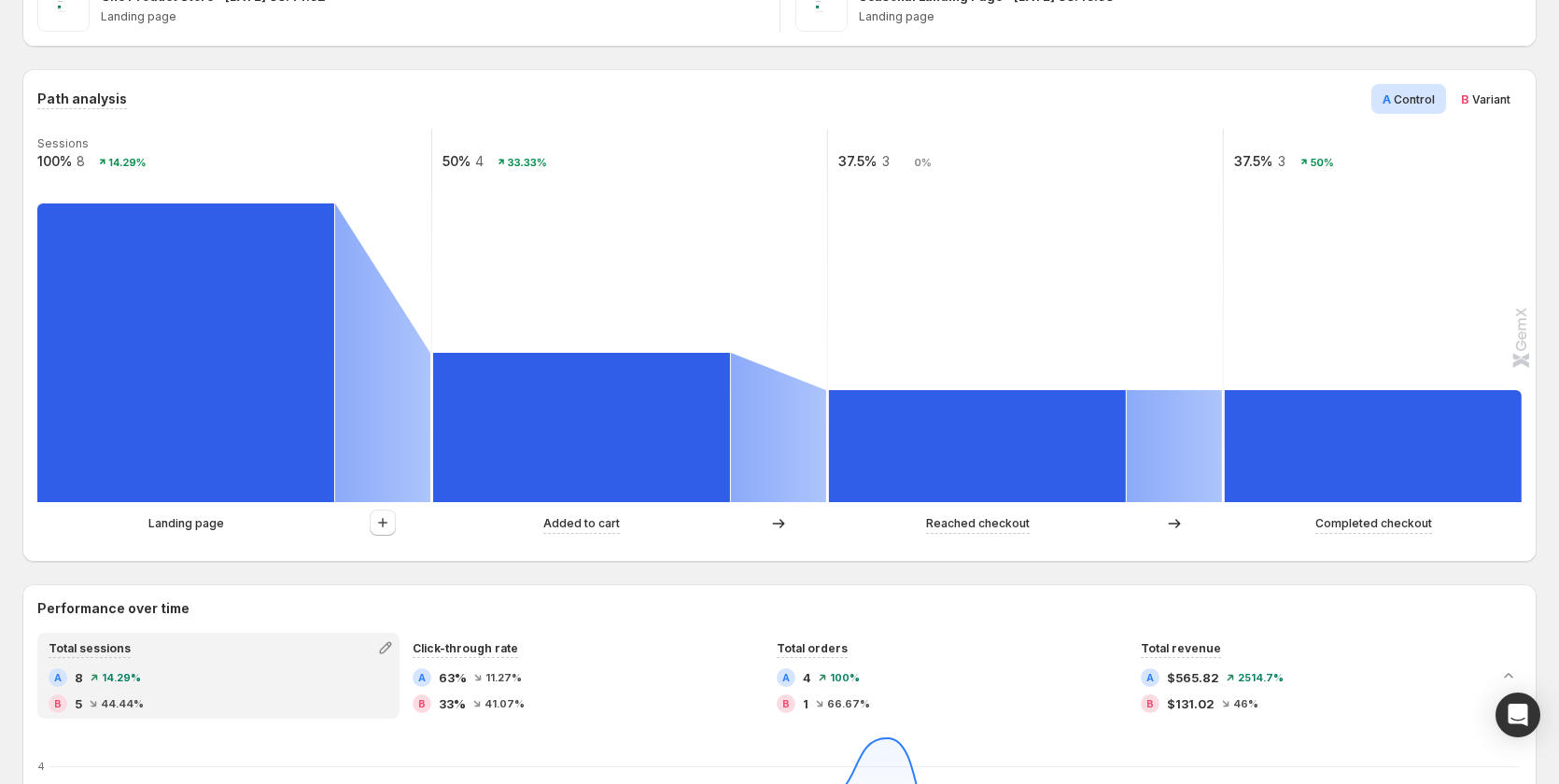
scroll to position [466, 0]
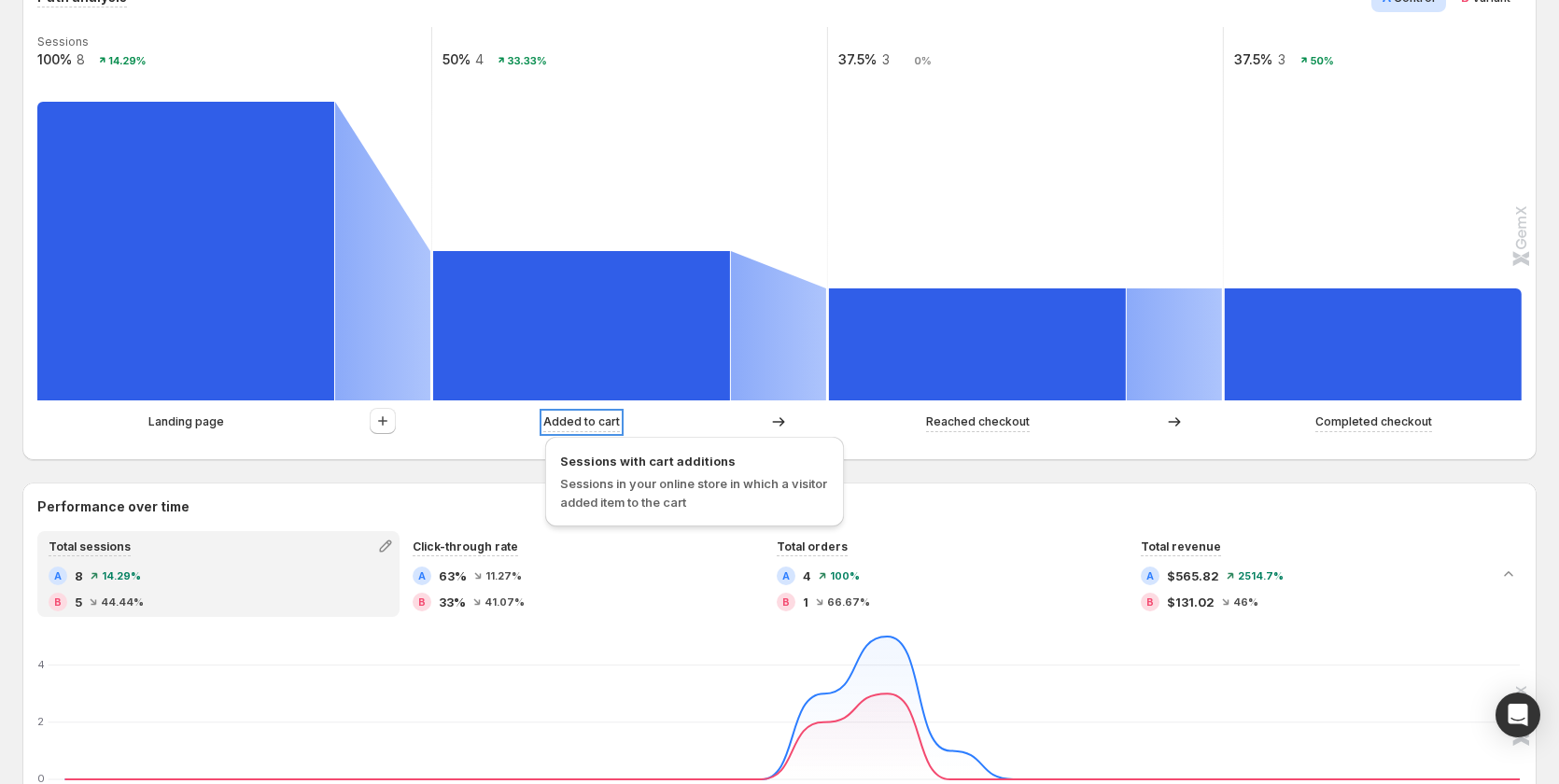
click at [612, 420] on p "Added to cart" at bounding box center [582, 421] width 76 height 19
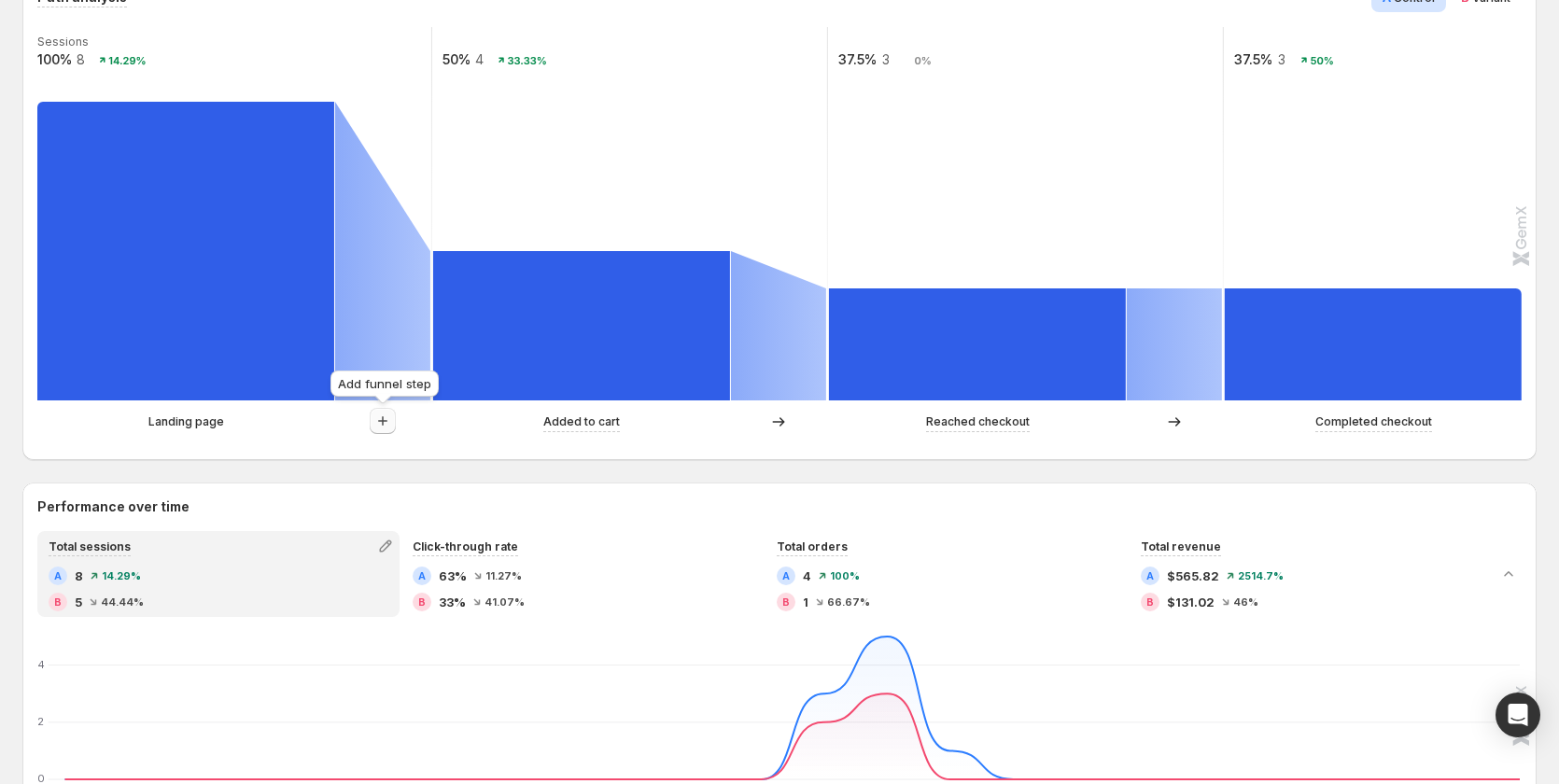
click at [373, 425] on button "button" at bounding box center [382, 420] width 26 height 26
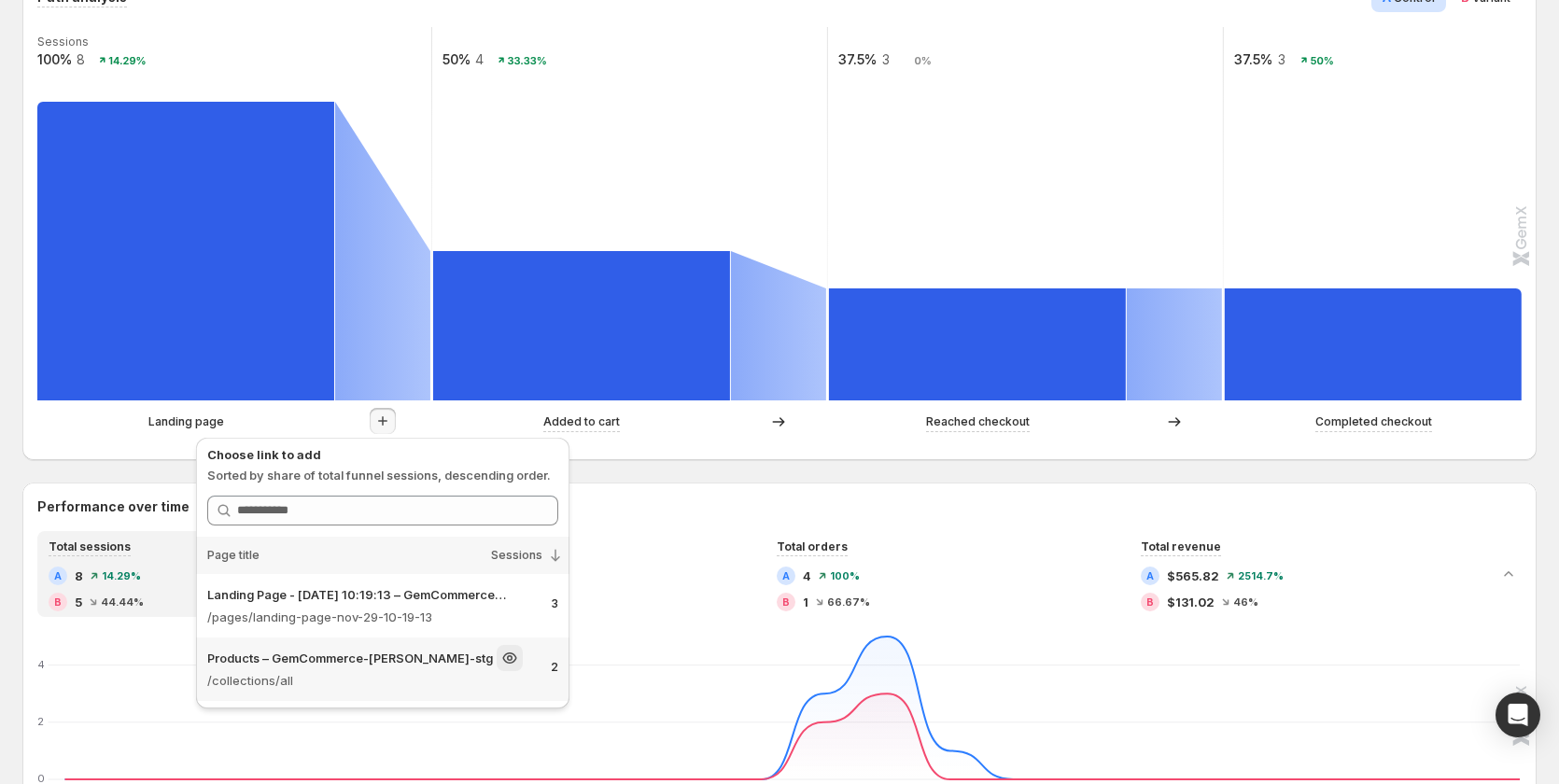
click at [412, 666] on p "Products – GemCommerce-[PERSON_NAME]-stg" at bounding box center [350, 658] width 286 height 19
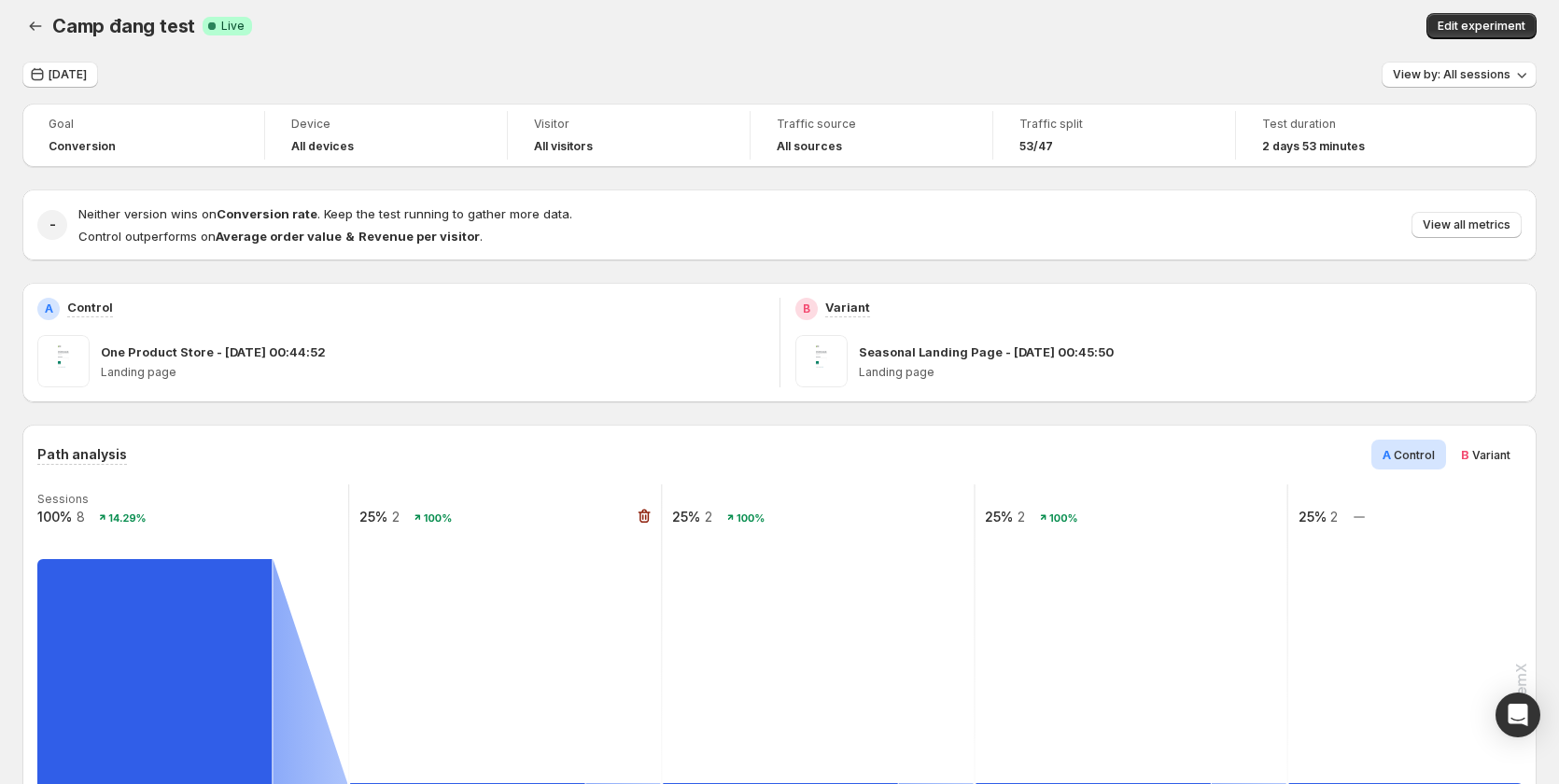
scroll to position [0, 0]
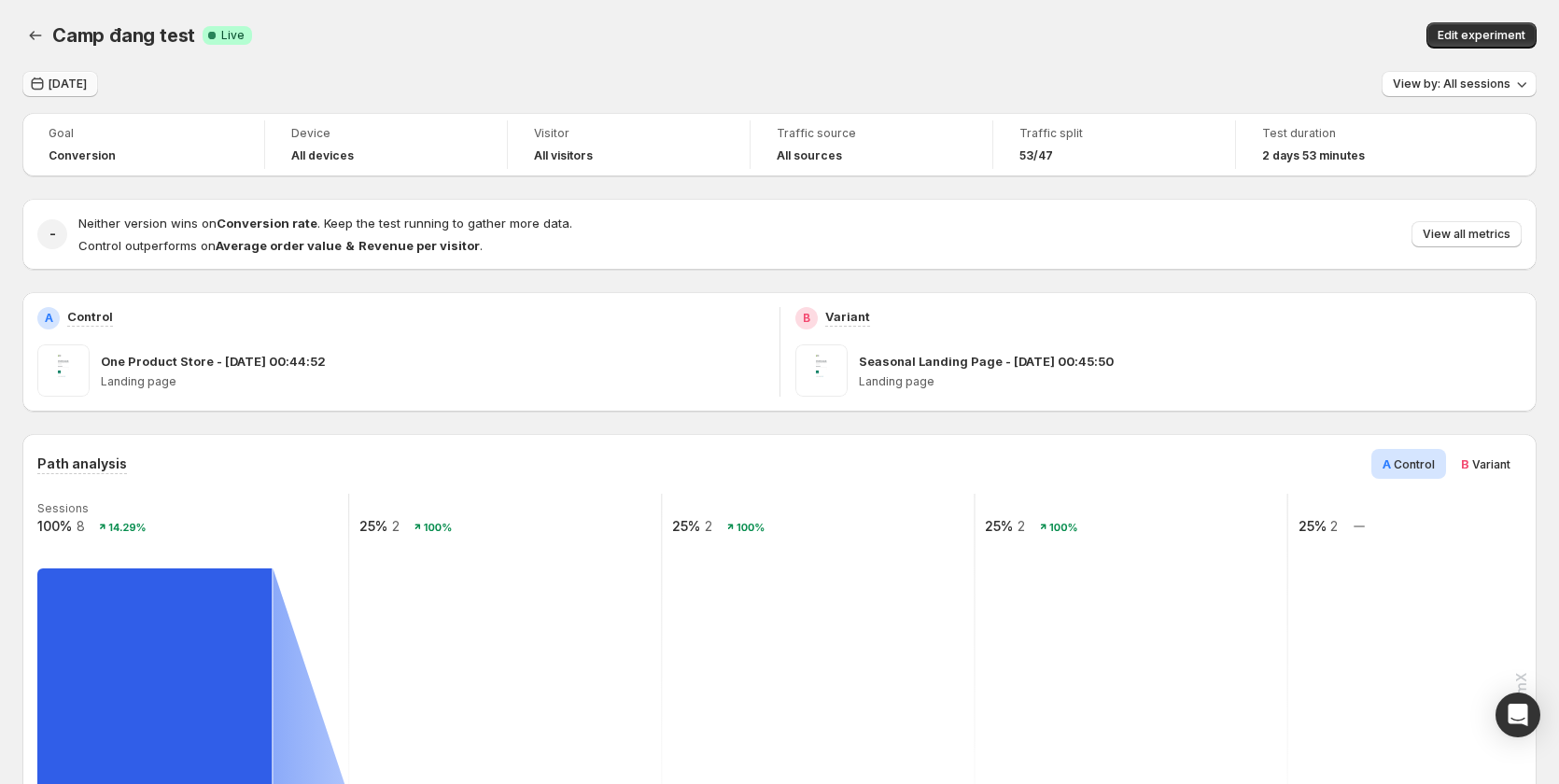
click at [74, 81] on span "[DATE]" at bounding box center [67, 83] width 38 height 15
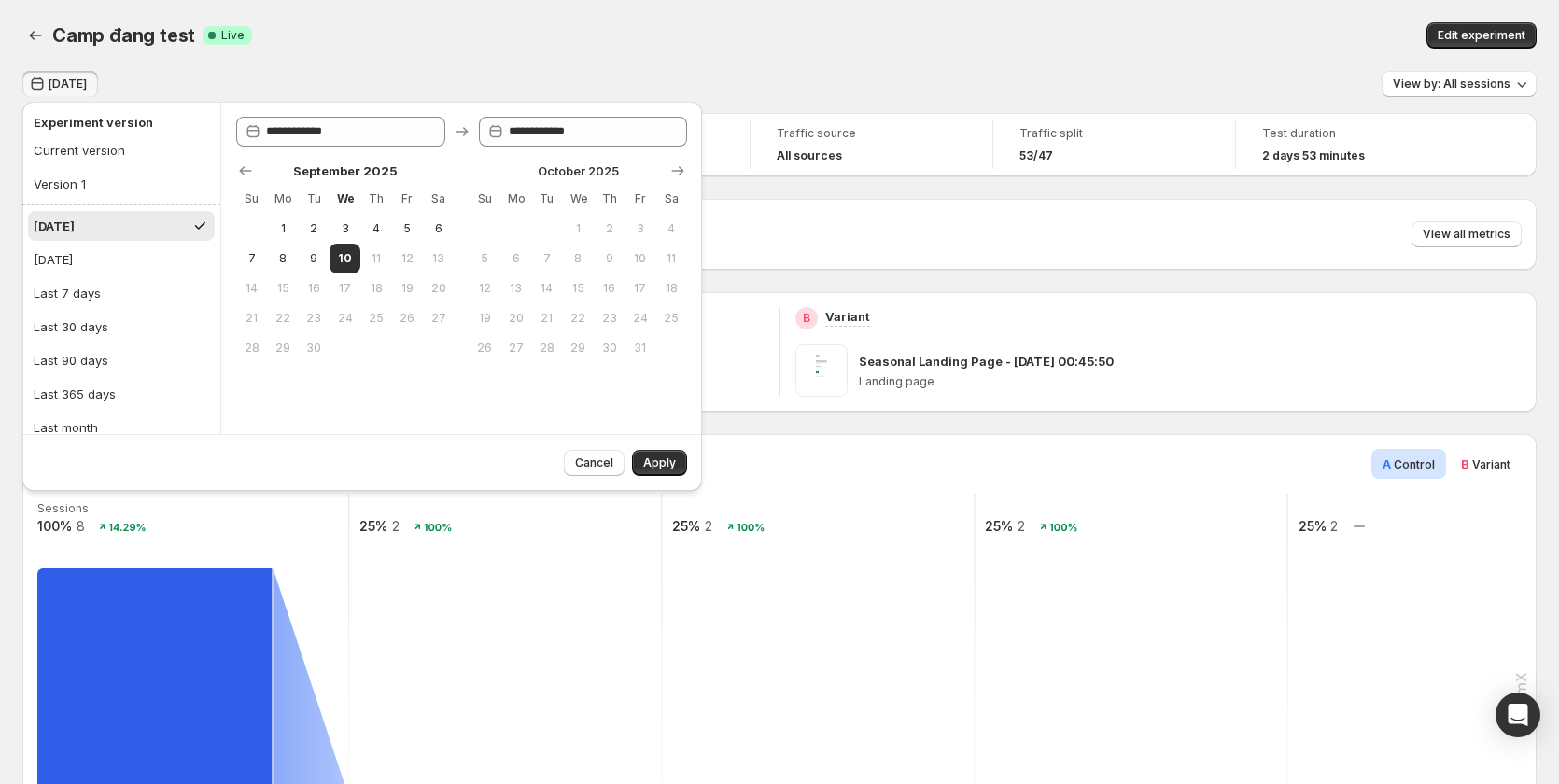
click at [915, 16] on div "Camp đang test. This page is ready Camp đang test Success Complete Live Edit ex…" at bounding box center [780, 35] width 1515 height 71
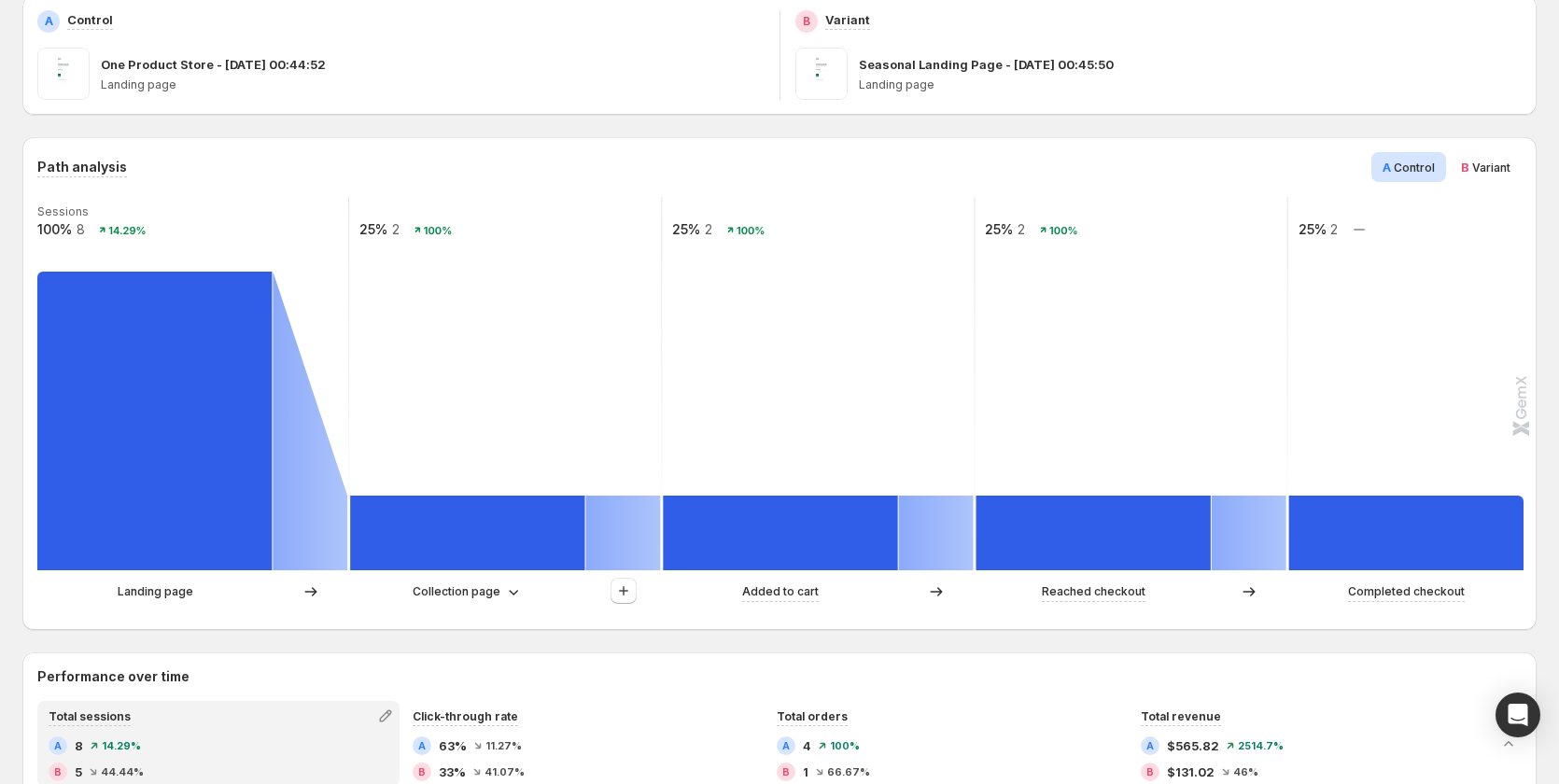
scroll to position [466, 0]
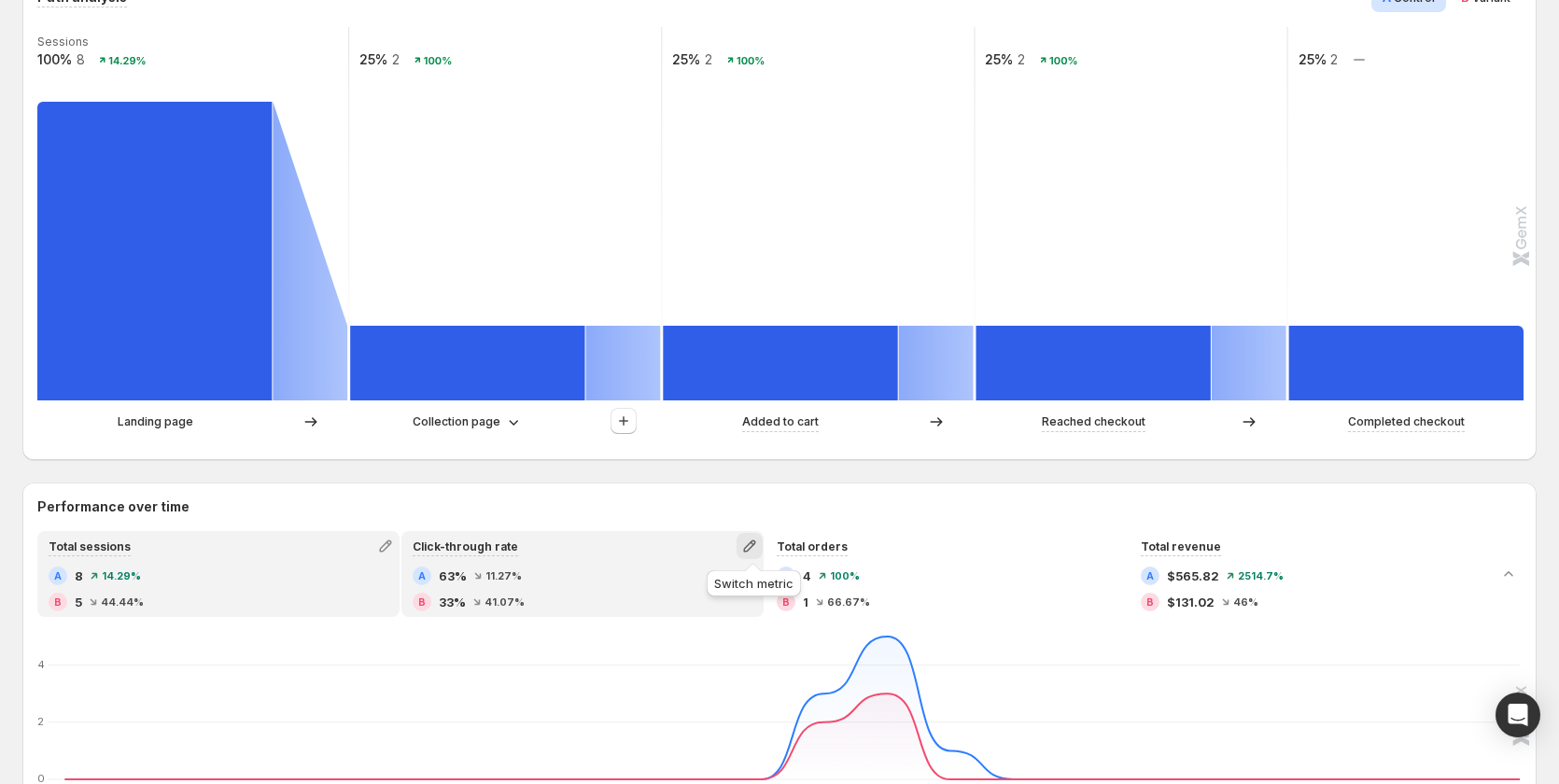
click at [763, 546] on button "button" at bounding box center [749, 545] width 26 height 26
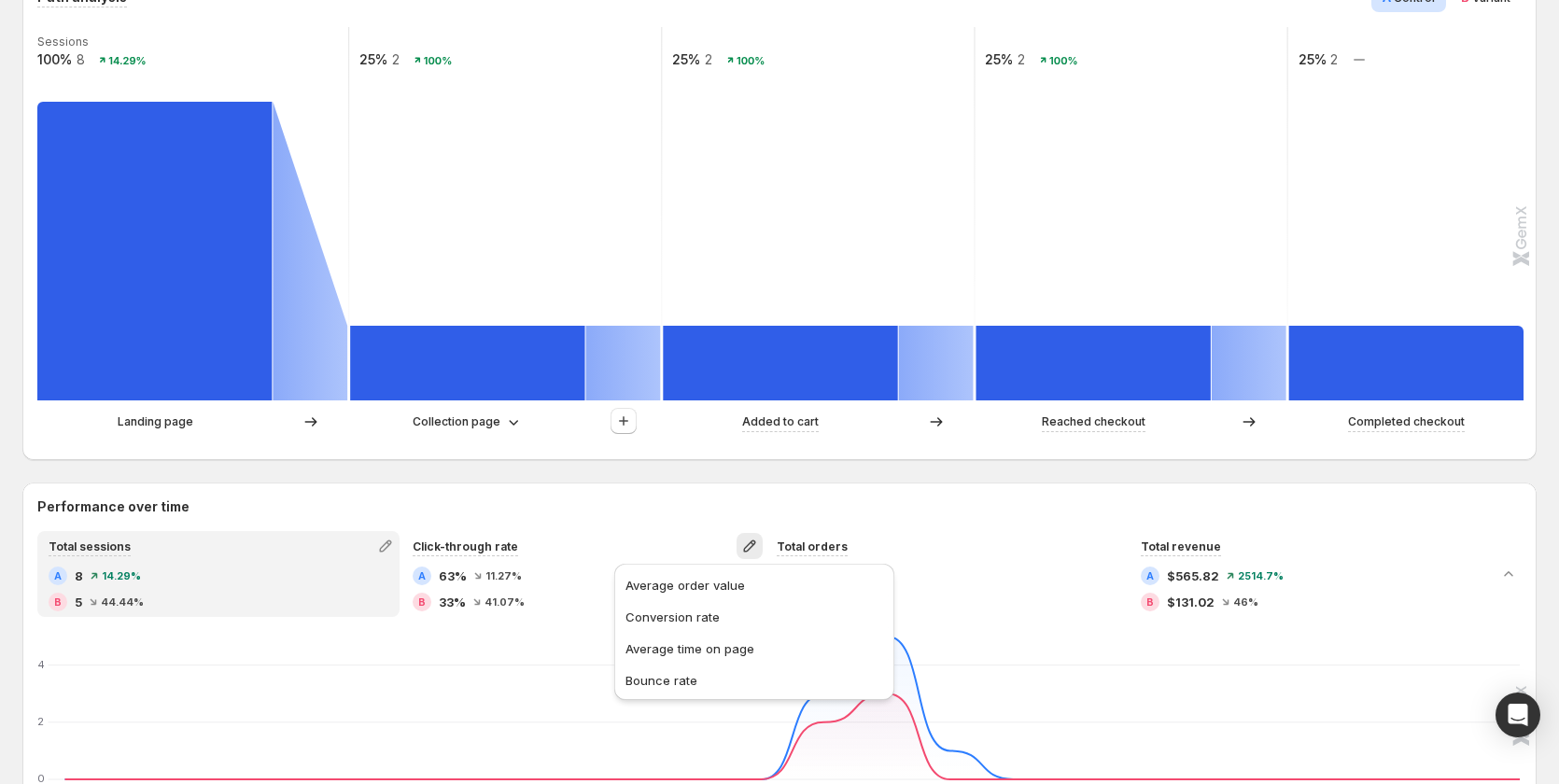
click at [640, 512] on h2 "Performance over time" at bounding box center [780, 506] width 1485 height 19
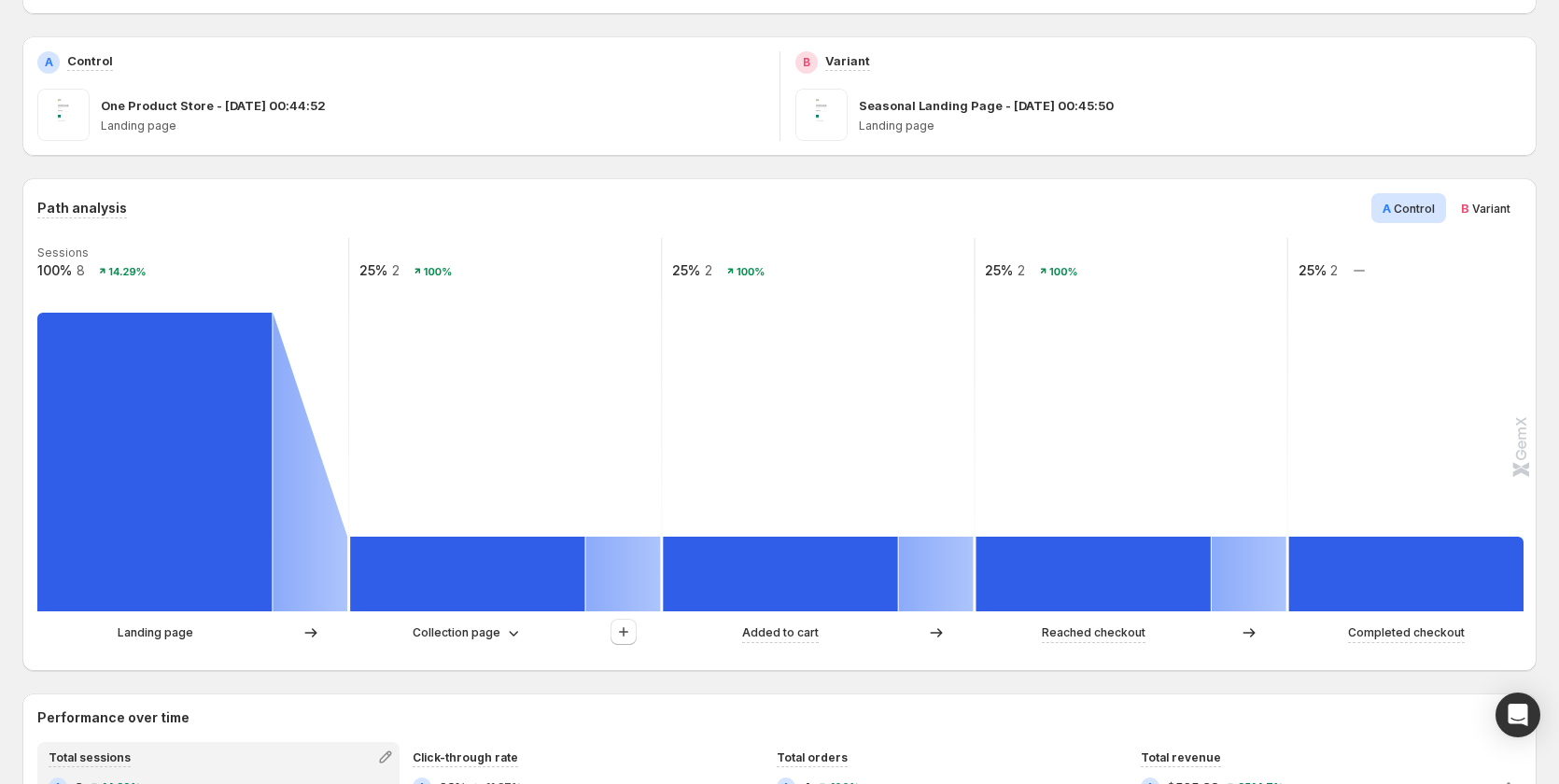
scroll to position [280, 0]
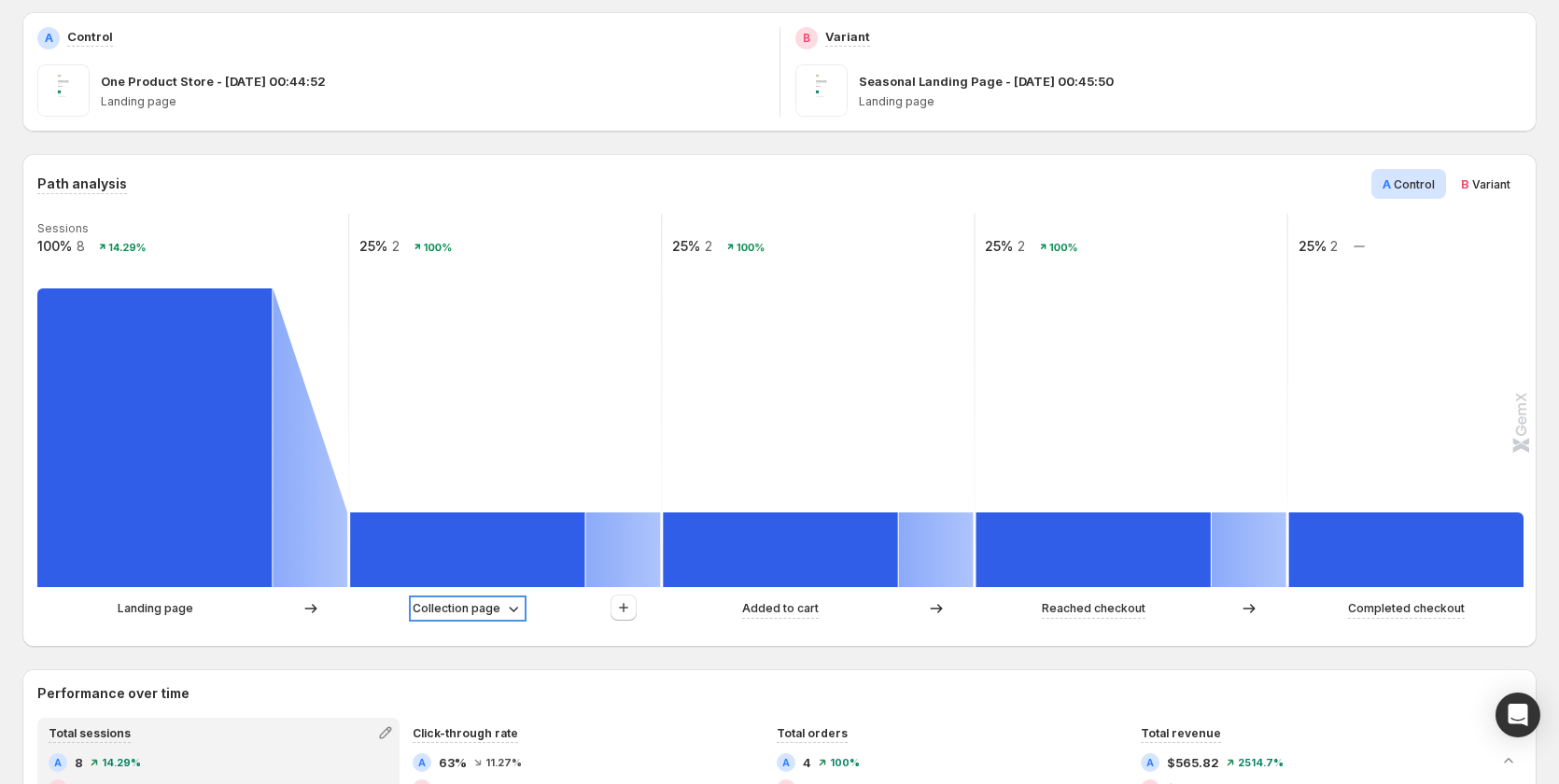
click at [424, 608] on p "Collection page" at bounding box center [457, 608] width 88 height 19
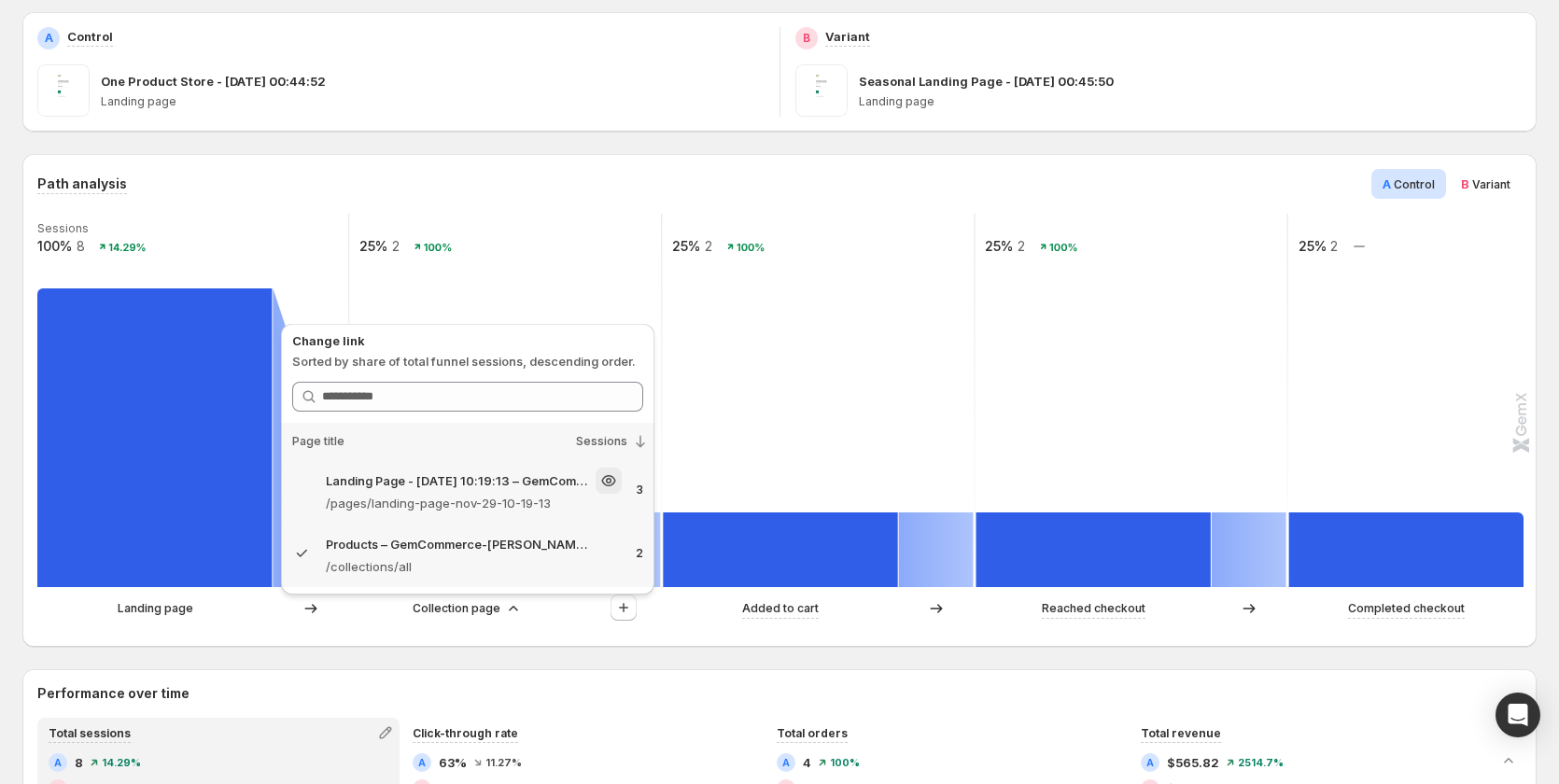
click at [455, 484] on p "Landing Page - [DATE] 10:19:13 – GemCommerce-[PERSON_NAME]-stg" at bounding box center [459, 480] width 266 height 19
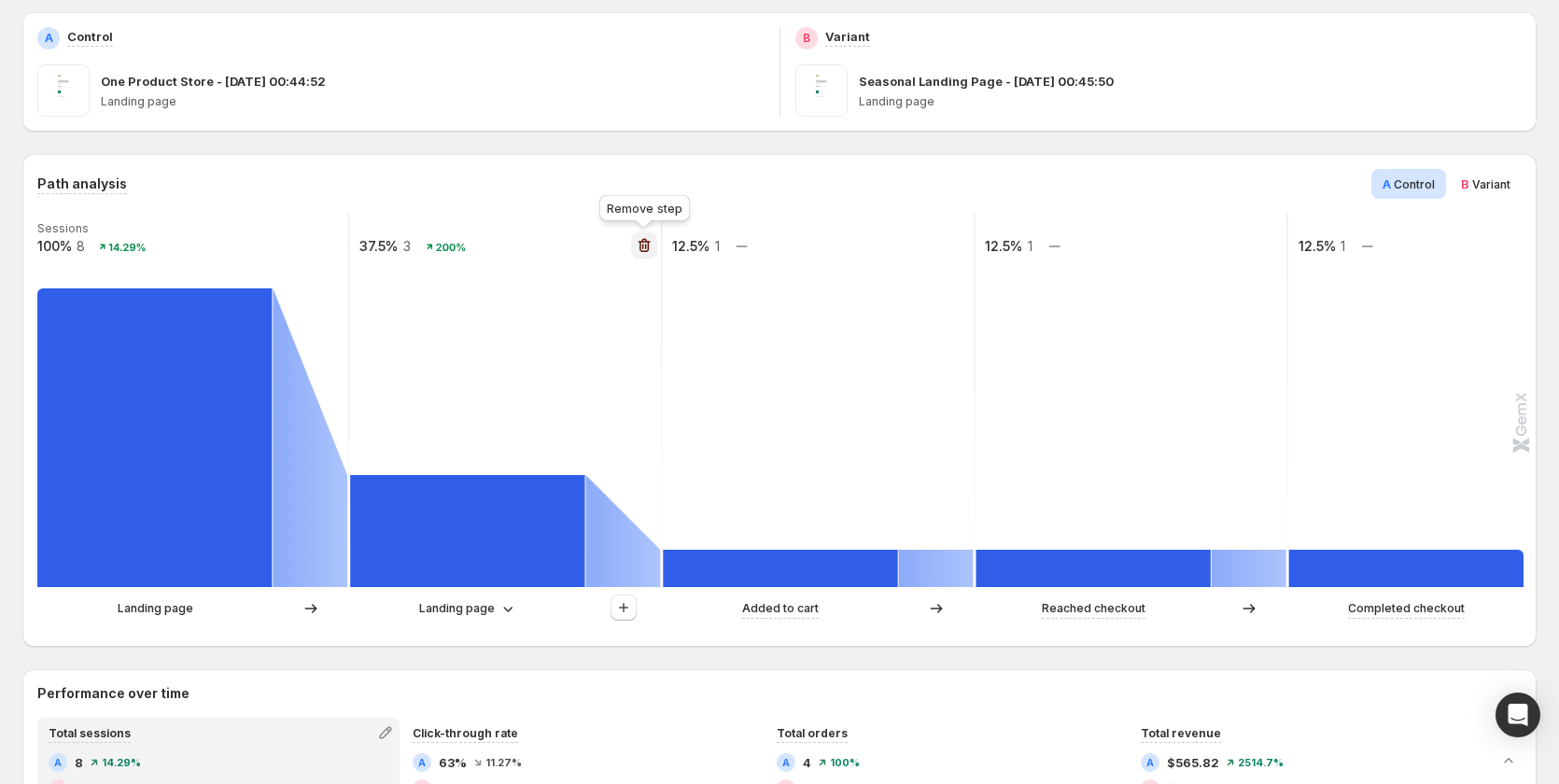
click at [645, 243] on icon "button" at bounding box center [644, 245] width 19 height 19
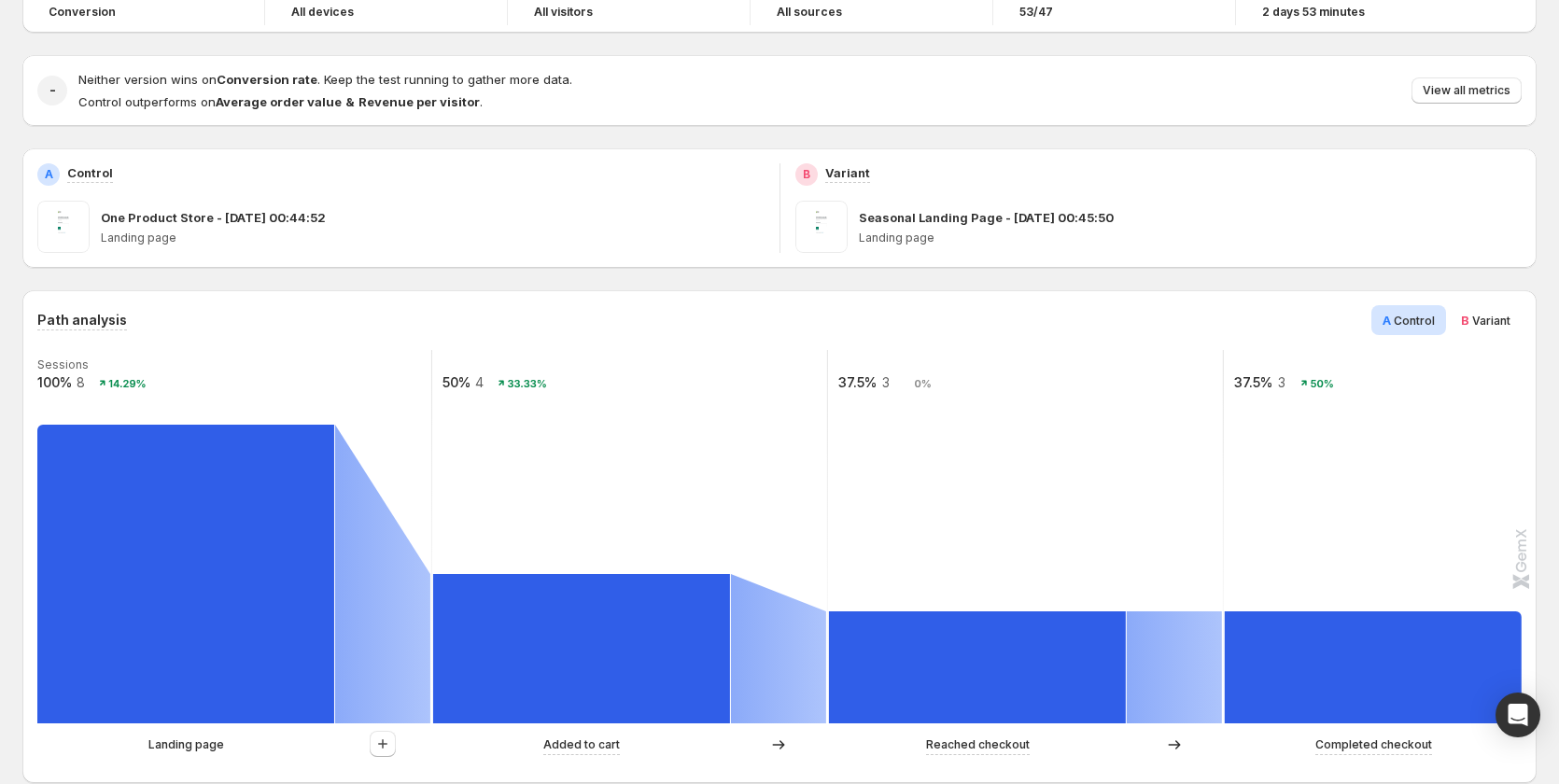
scroll to position [0, 0]
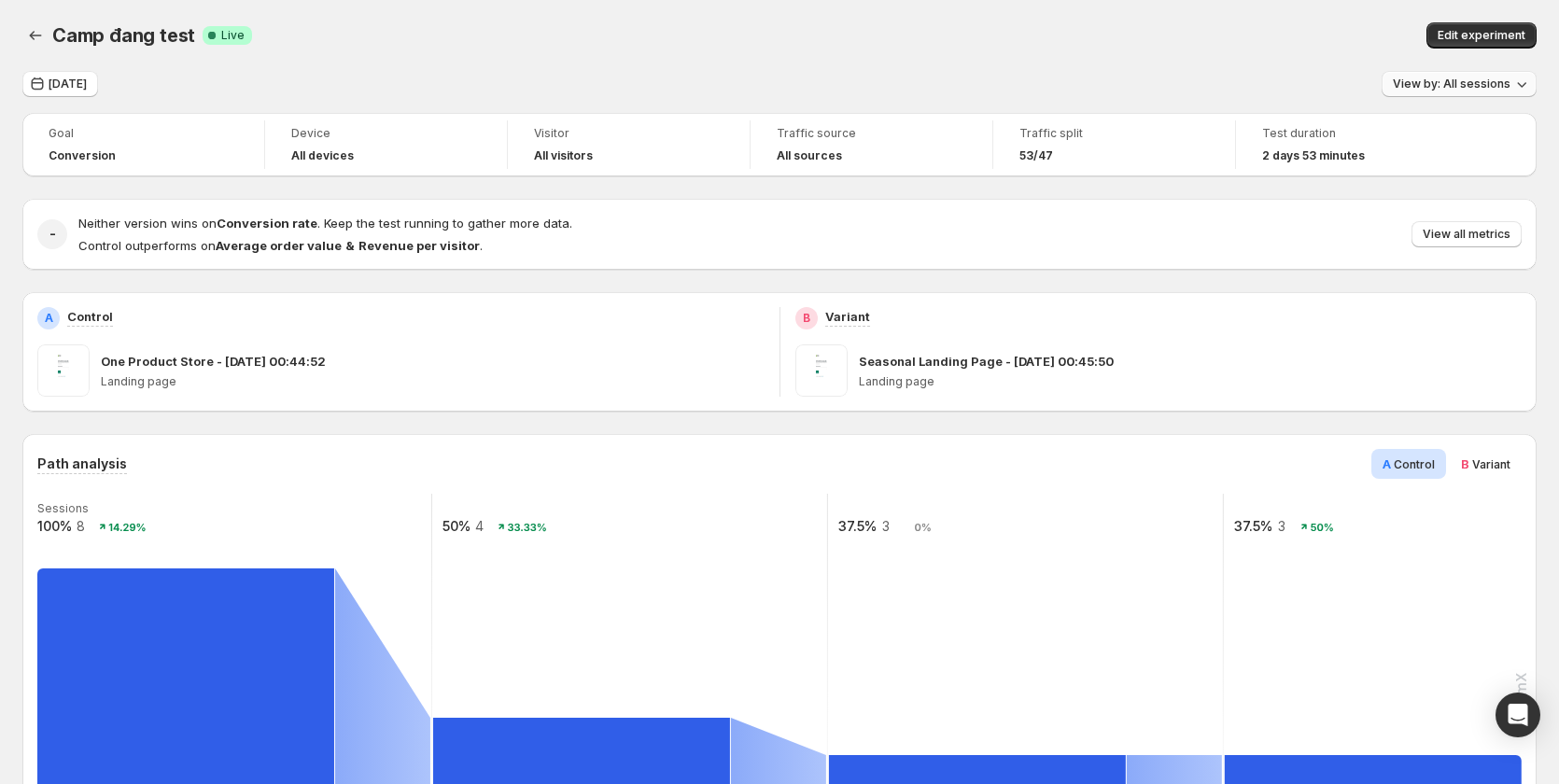
click at [1481, 84] on span "View by: All sessions" at bounding box center [1452, 83] width 117 height 15
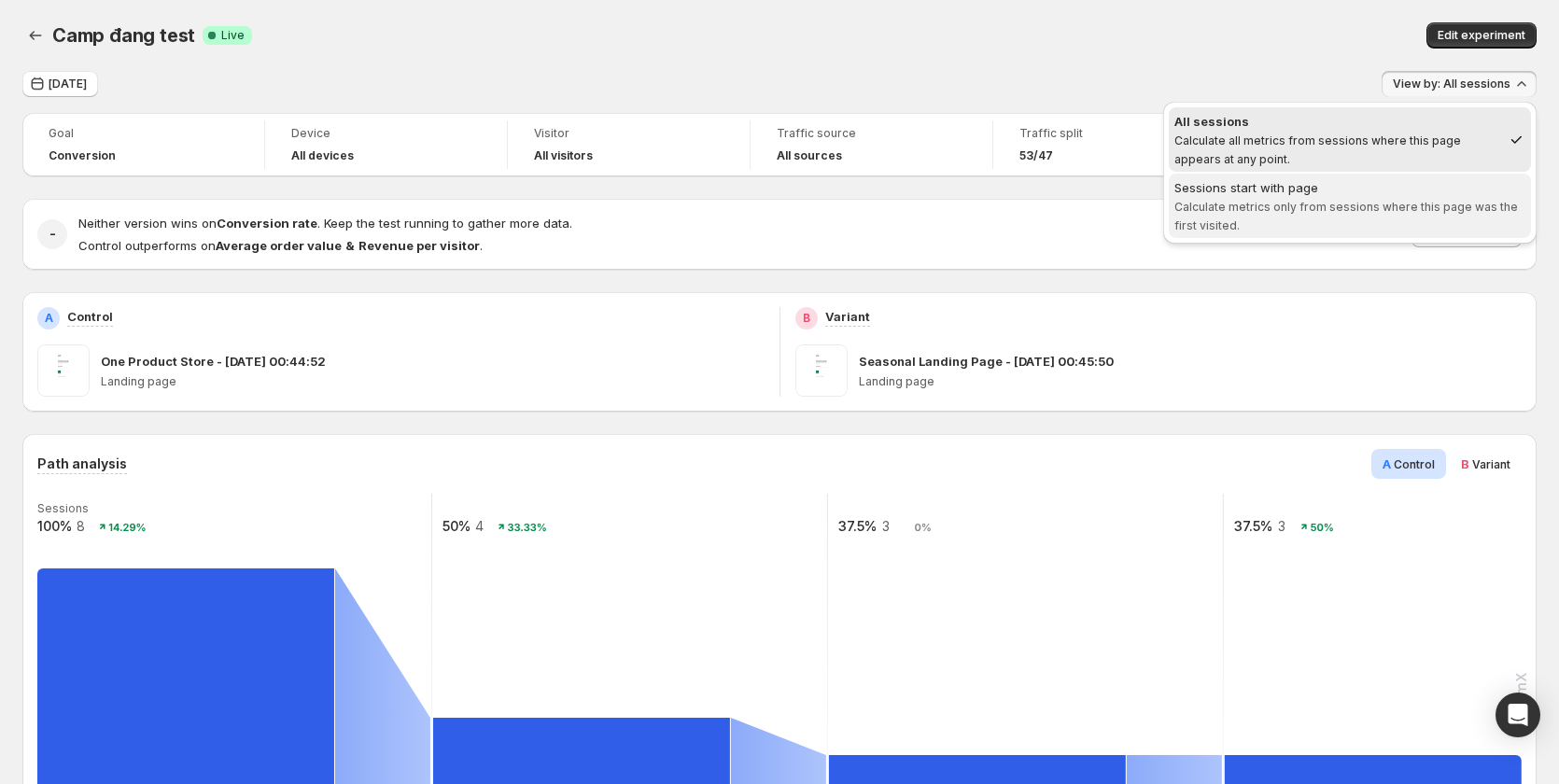
click at [1418, 210] on span "Calculate metrics only from sessions where this page was the first visited." at bounding box center [1346, 215] width 343 height 32
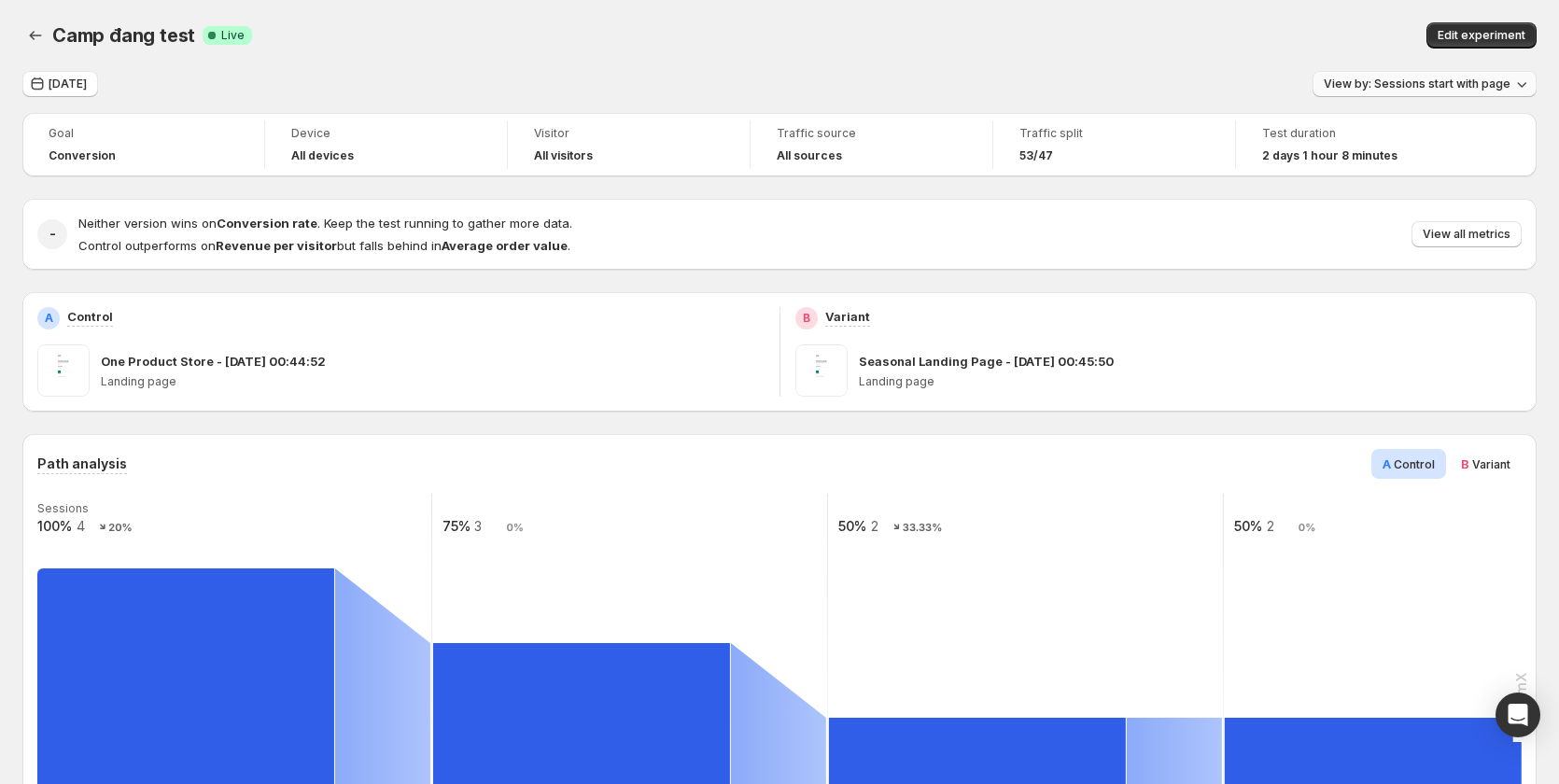
click at [1500, 78] on span "View by: Sessions start with page" at bounding box center [1417, 83] width 187 height 15
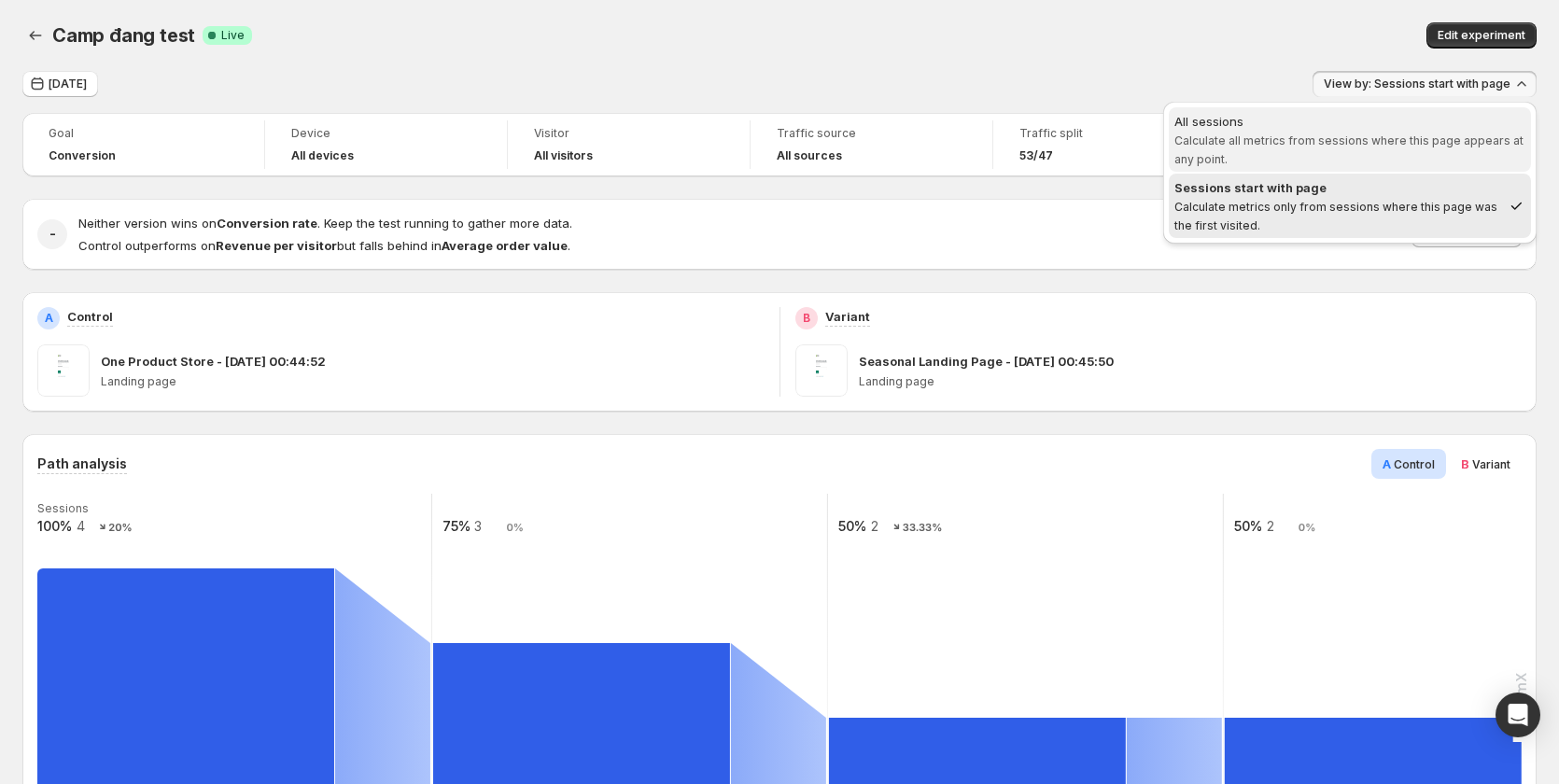
click at [1377, 138] on span "Calculate all metrics from sessions where this page appears at any point." at bounding box center [1349, 150] width 349 height 32
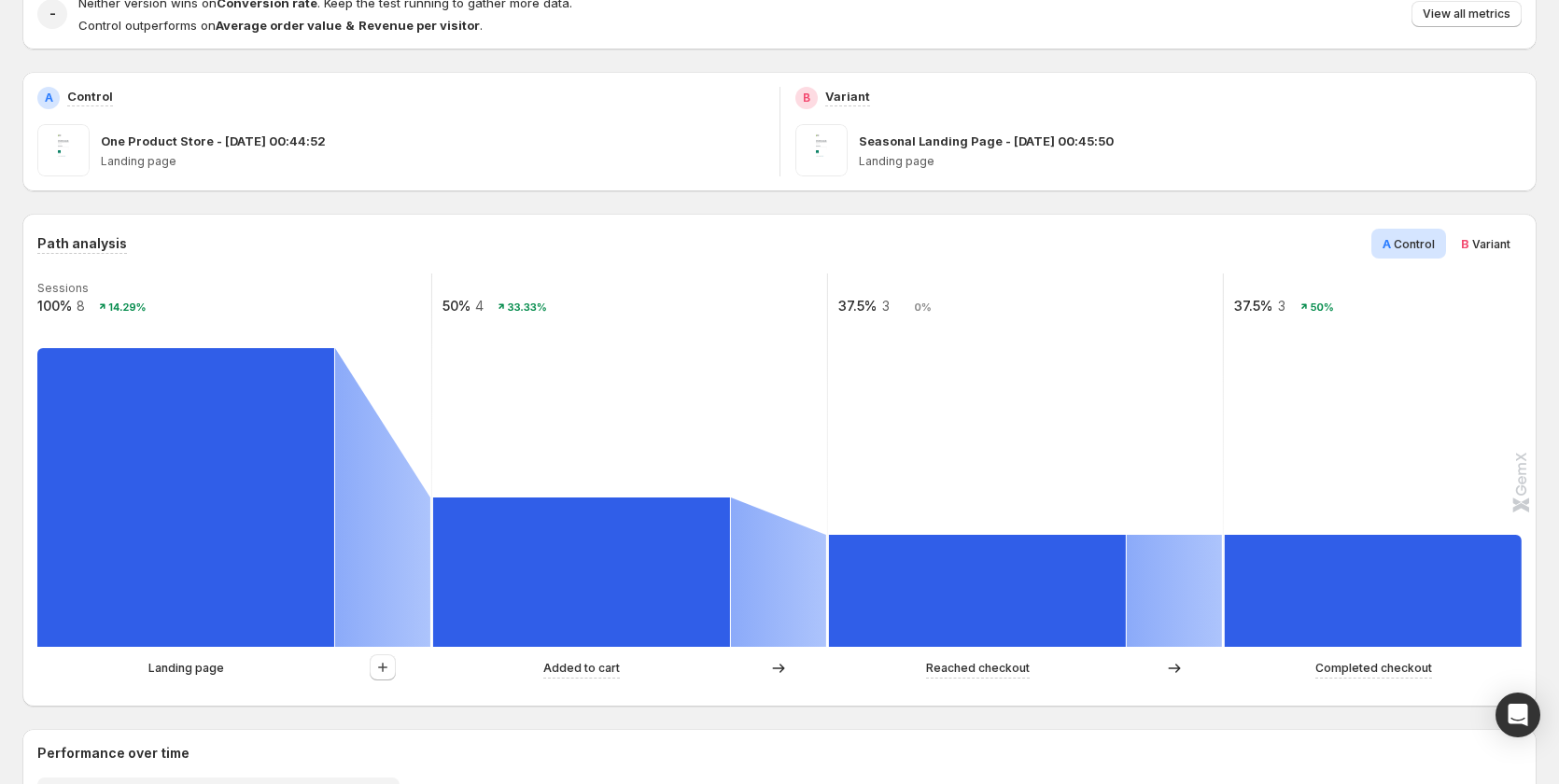
scroll to position [280, 0]
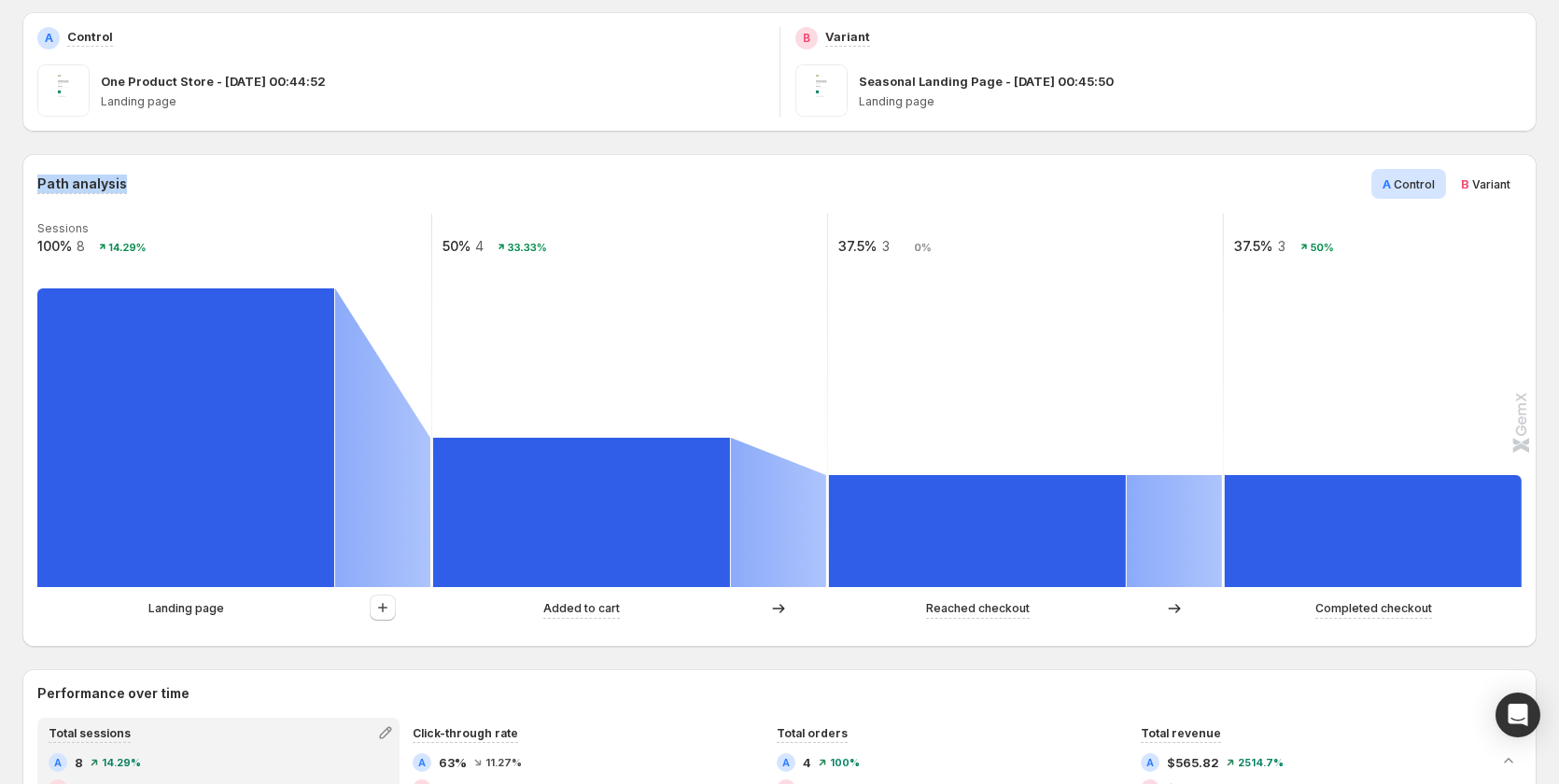
drag, startPoint x: 139, startPoint y: 183, endPoint x: 35, endPoint y: 181, distance: 104.0
click at [35, 181] on div "Path analysis A Control B Variant Sessions 100% 8 14.29% 50% 4 33.33% 37.5% 3 0…" at bounding box center [780, 401] width 1515 height 493
copy h3 "Path analysis"
drag, startPoint x: 1290, startPoint y: 246, endPoint x: 1347, endPoint y: 252, distance: 57.3
click at [1347, 252] on rect at bounding box center [1422, 401] width 398 height 373
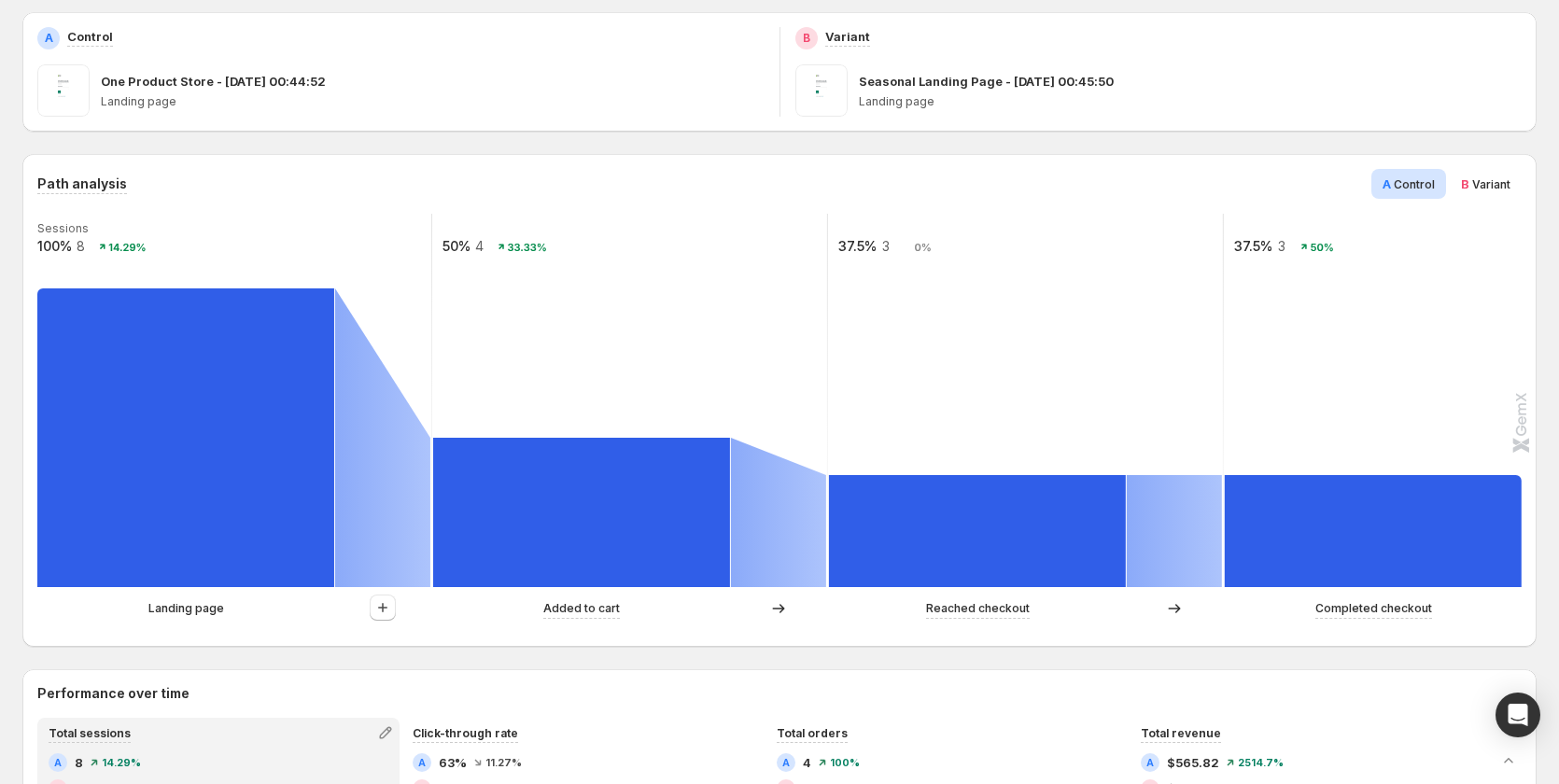
click at [1400, 257] on rect at bounding box center [1422, 401] width 398 height 373
drag, startPoint x: 920, startPoint y: 248, endPoint x: 1043, endPoint y: 312, distance: 138.7
click at [965, 259] on g "Sessions 100% 8 14.29% 50% 4 33.33% 37.5% 3 0% 37.5% 3 50%" at bounding box center [827, 401] width 1585 height 373
click at [1058, 327] on rect at bounding box center [1026, 401] width 398 height 373
click at [393, 608] on button "button" at bounding box center [382, 607] width 26 height 26
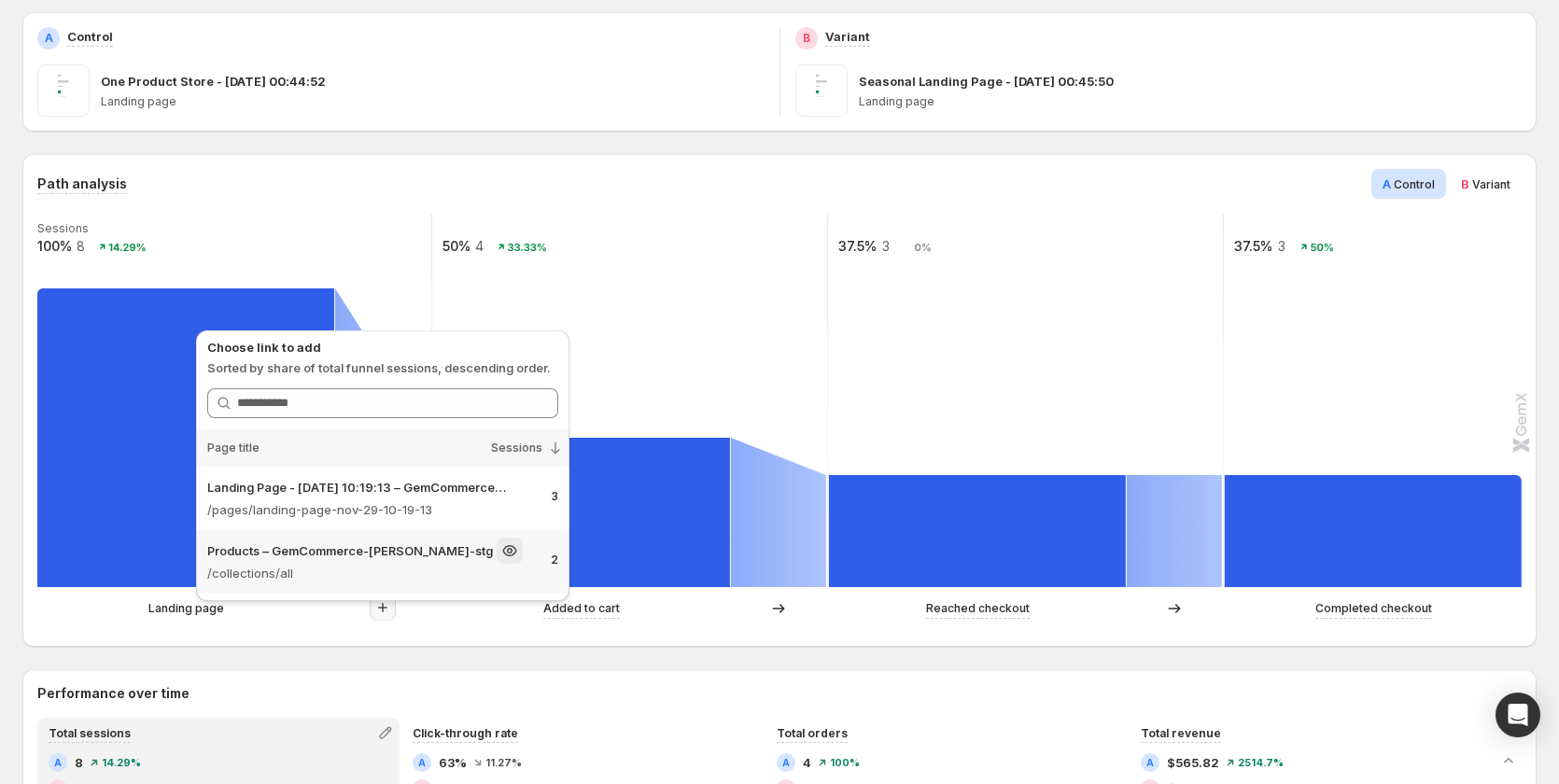
click at [345, 557] on p "Products – GemCommerce-[PERSON_NAME]-stg" at bounding box center [350, 550] width 286 height 19
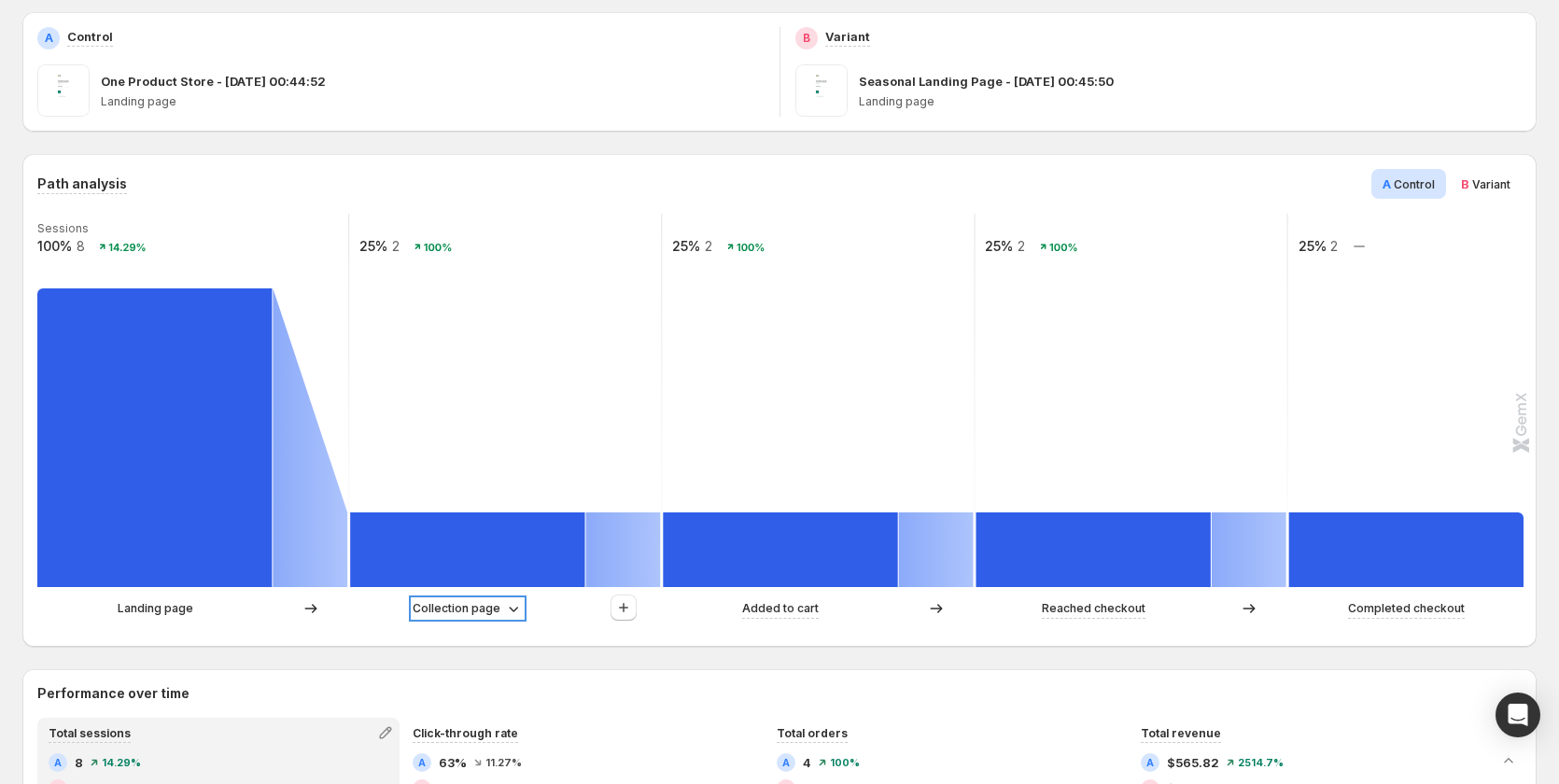
click at [467, 609] on p "Collection page" at bounding box center [457, 608] width 88 height 19
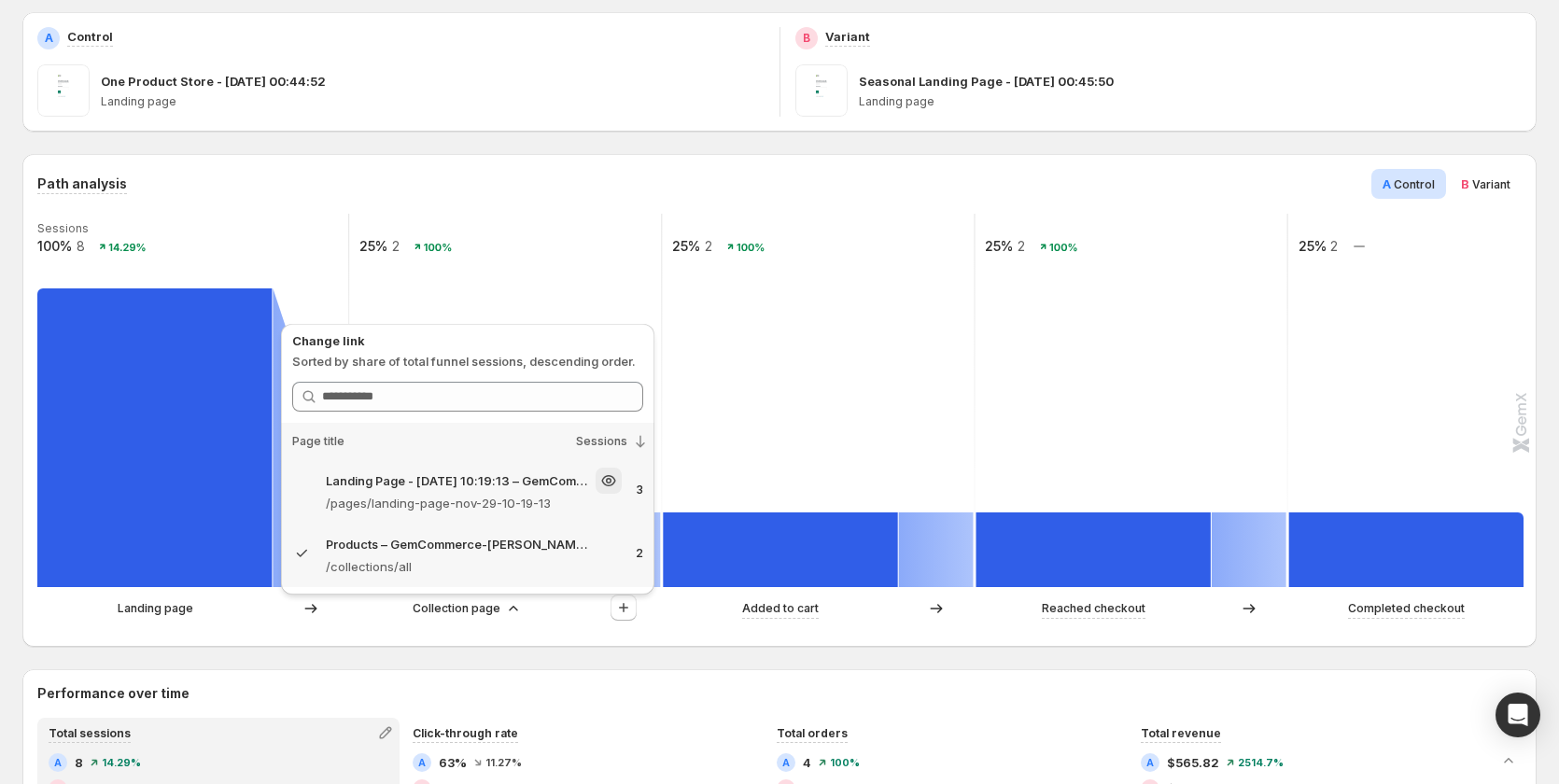
click at [471, 501] on p "/pages/landing-page-nov-29-10-19-13" at bounding box center [473, 502] width 296 height 19
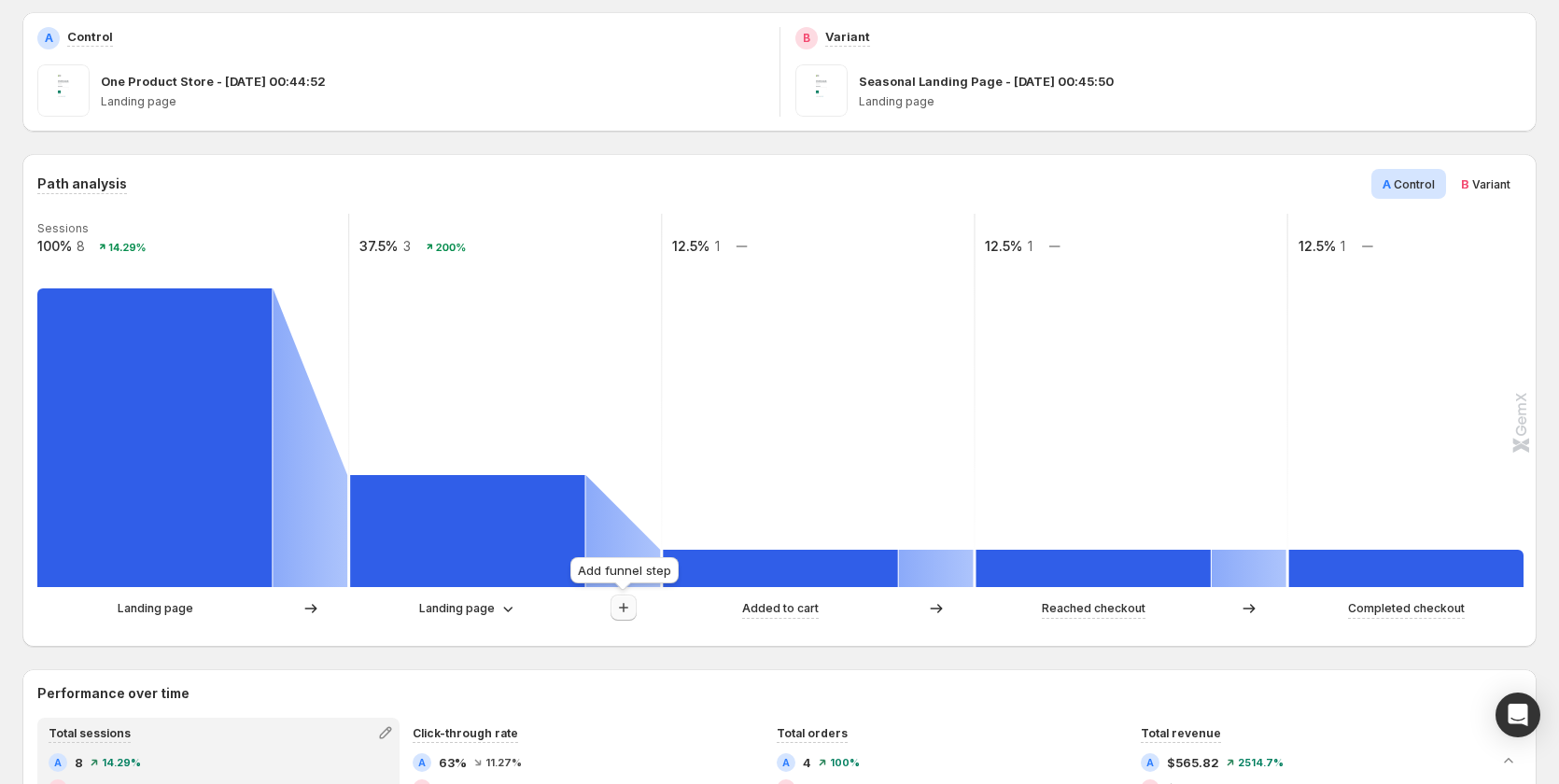
click at [629, 605] on icon "button" at bounding box center [623, 607] width 19 height 19
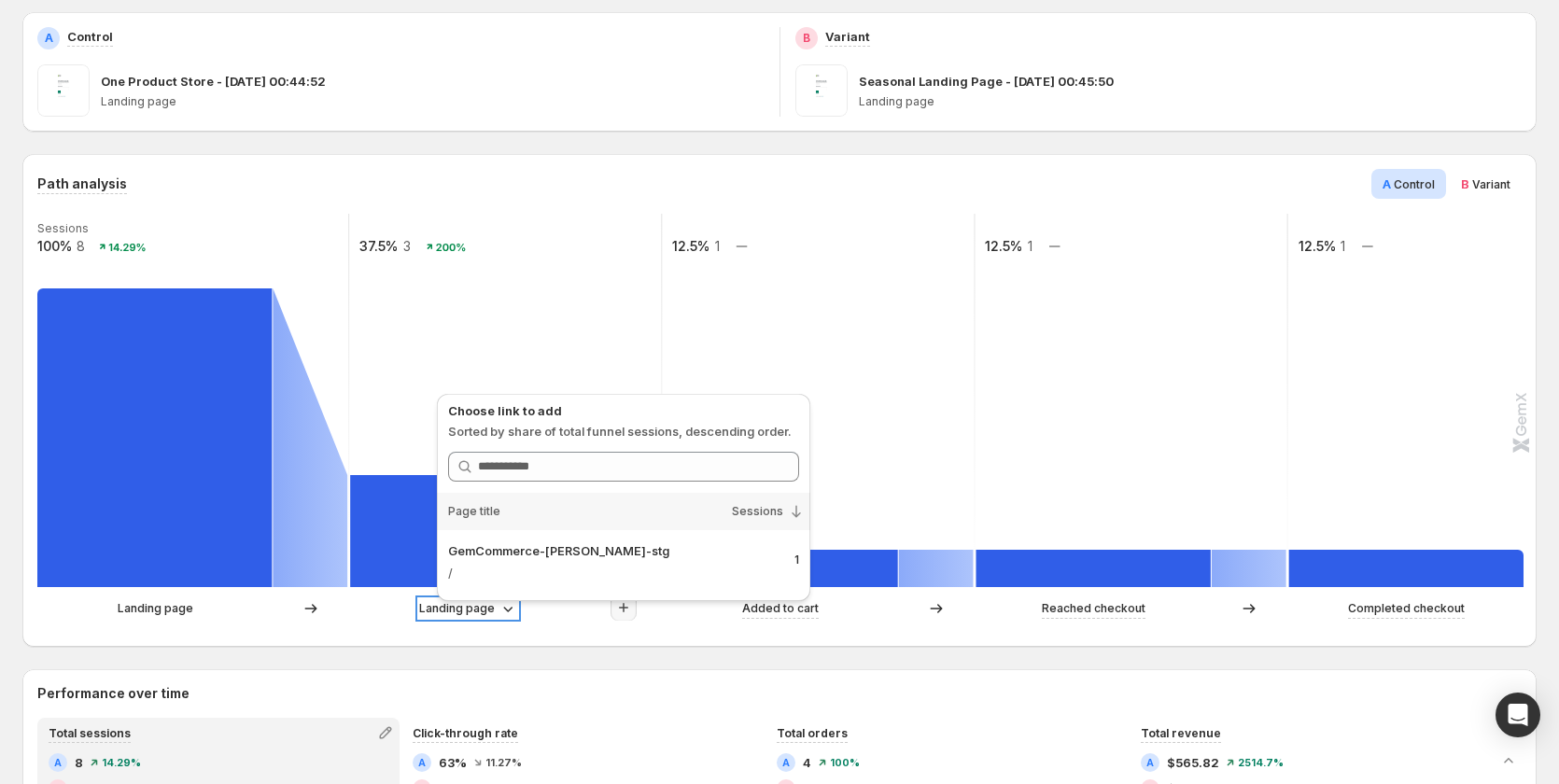
click at [459, 612] on p "Landing page" at bounding box center [457, 608] width 75 height 19
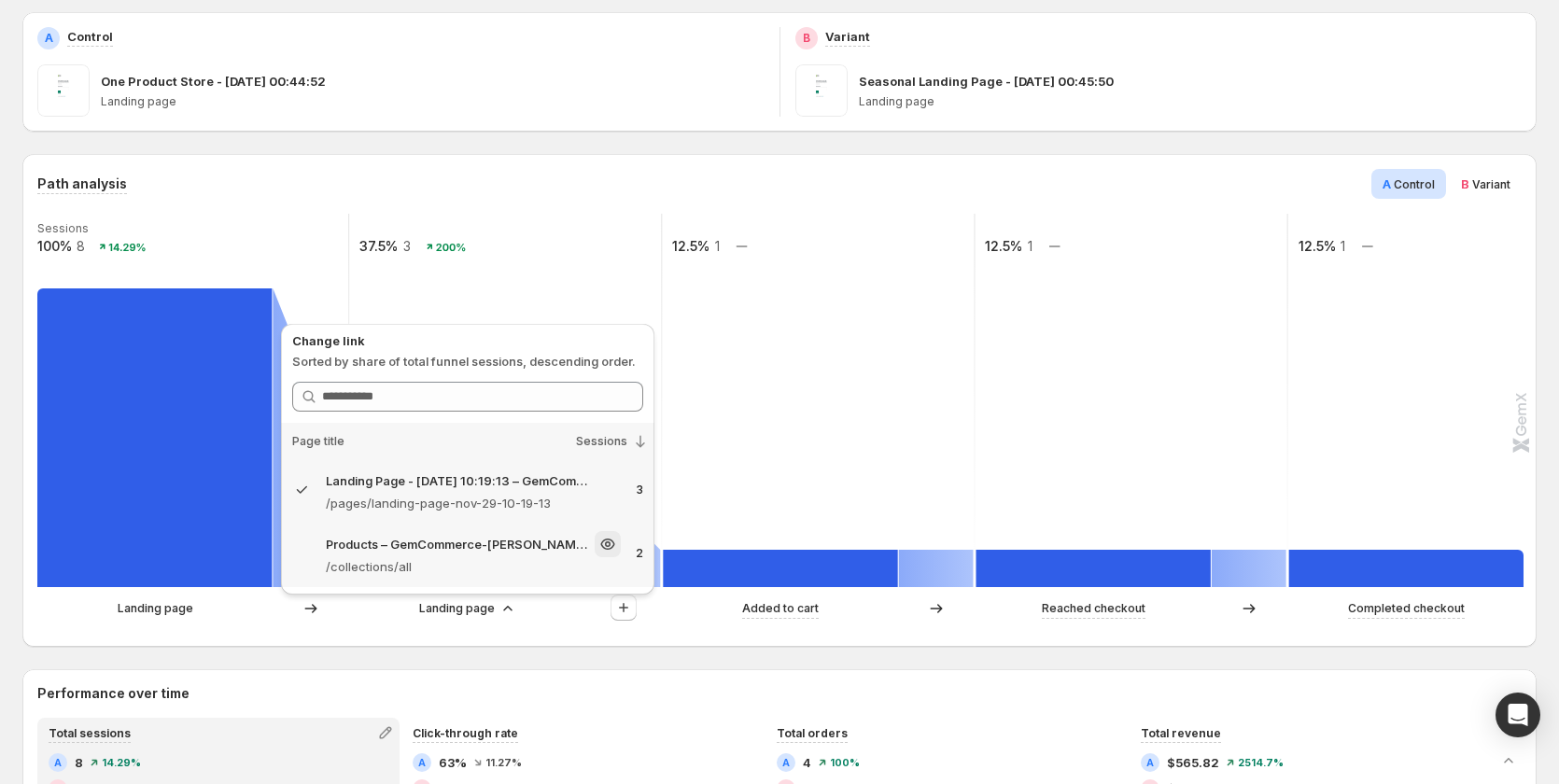
click at [440, 575] on p "/collections/all" at bounding box center [473, 566] width 295 height 19
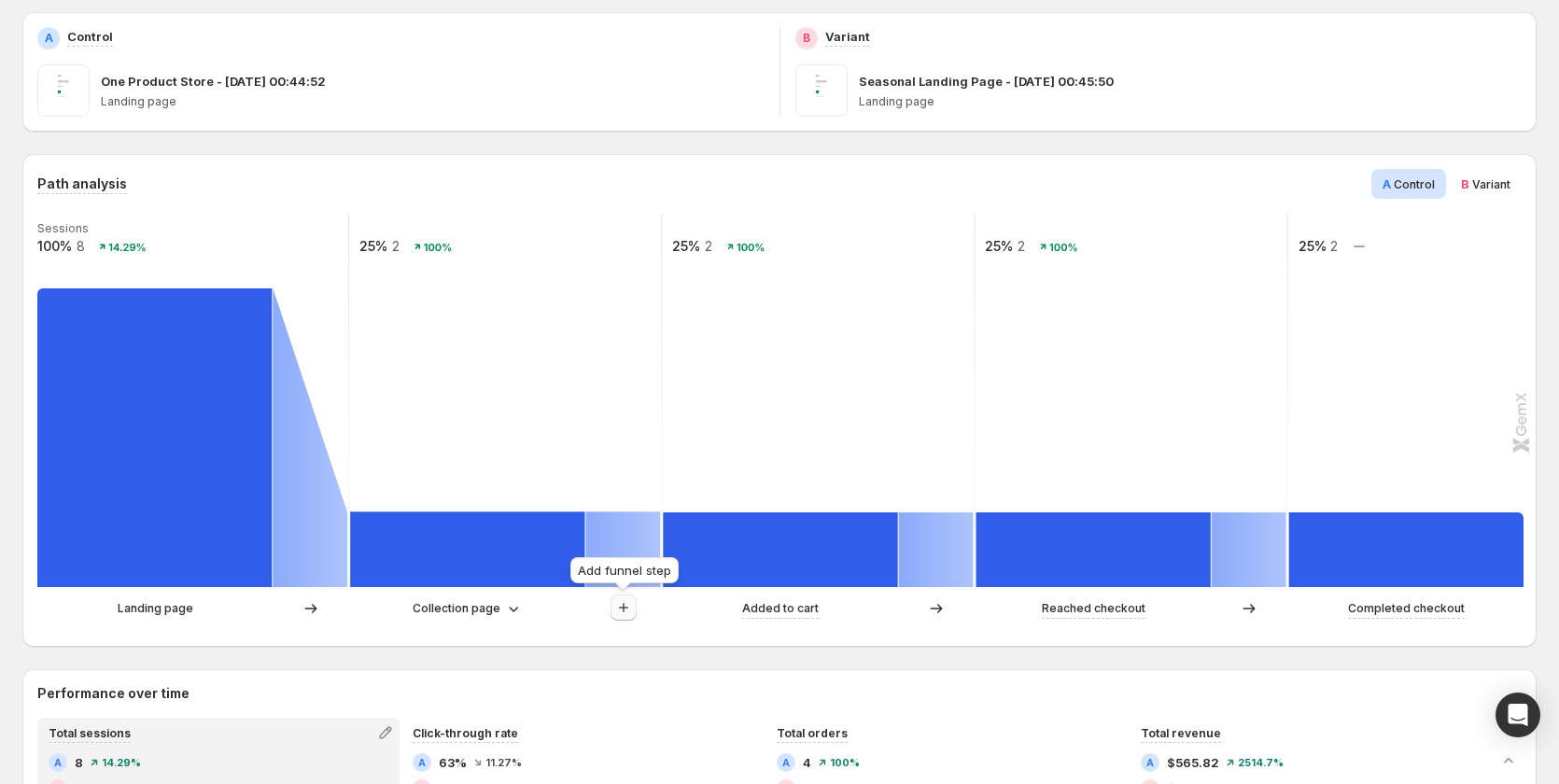
click at [631, 609] on icon "button" at bounding box center [623, 607] width 19 height 19
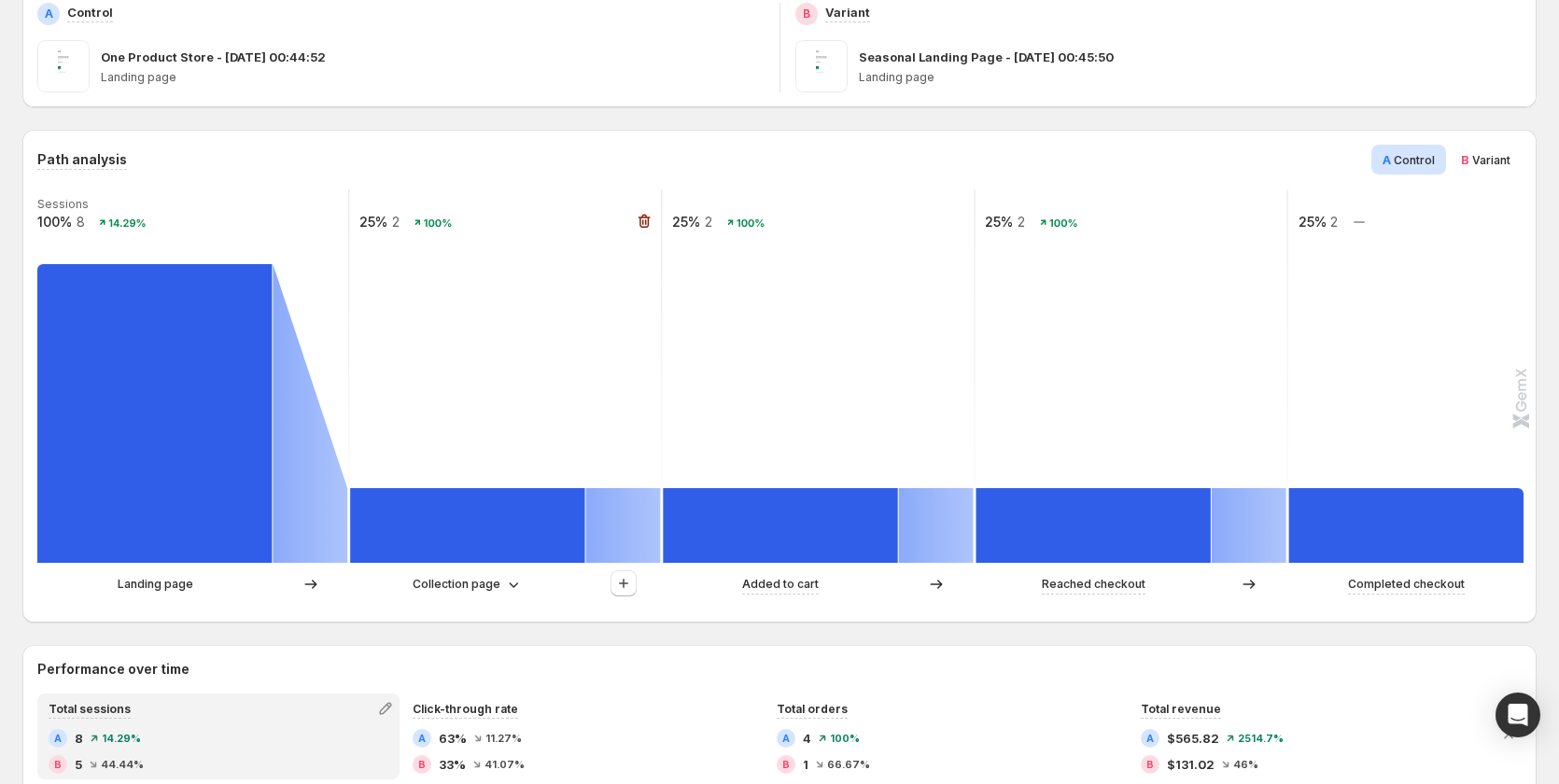
scroll to position [466, 0]
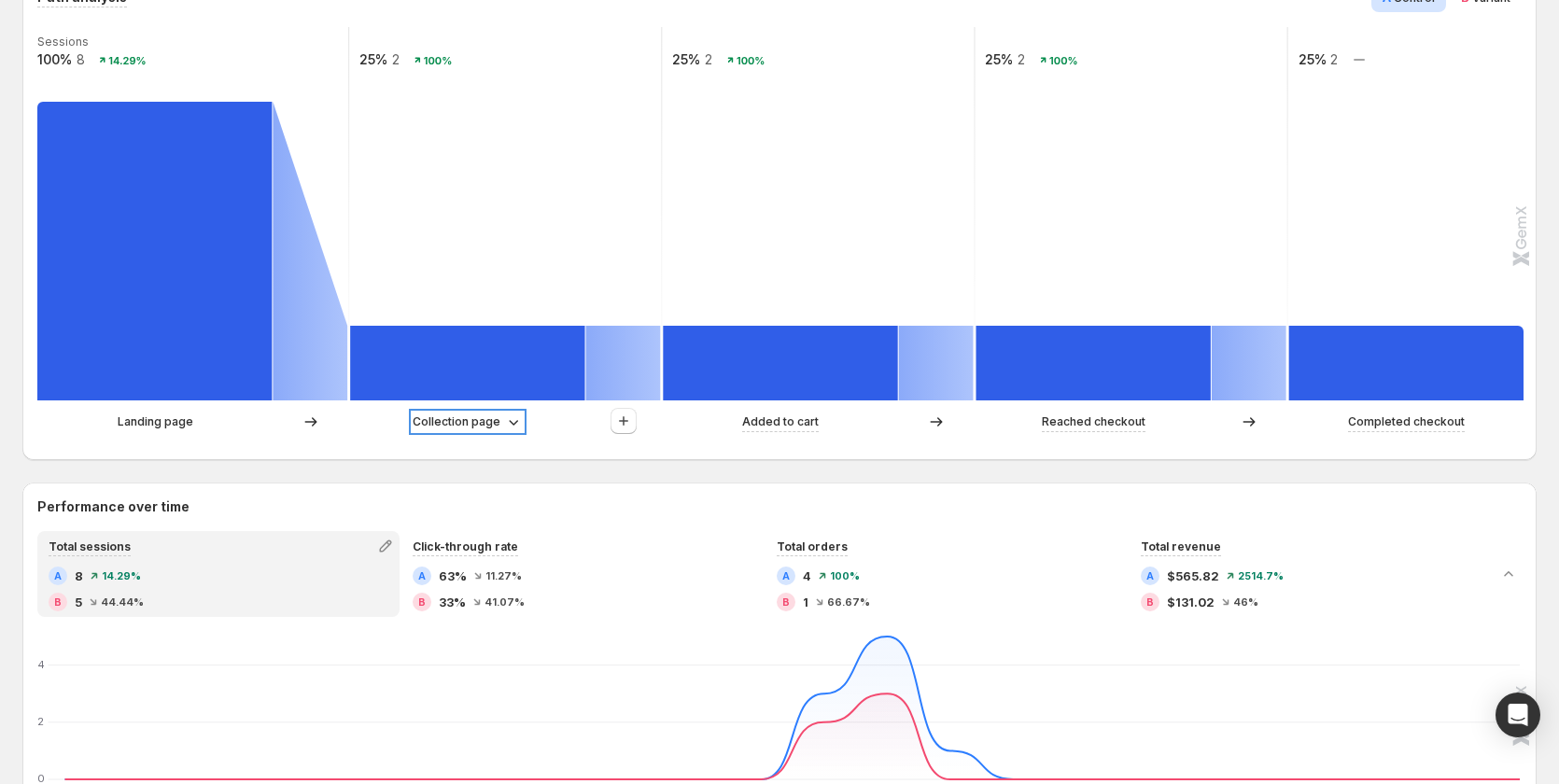
click at [468, 422] on p "Collection page" at bounding box center [457, 421] width 88 height 19
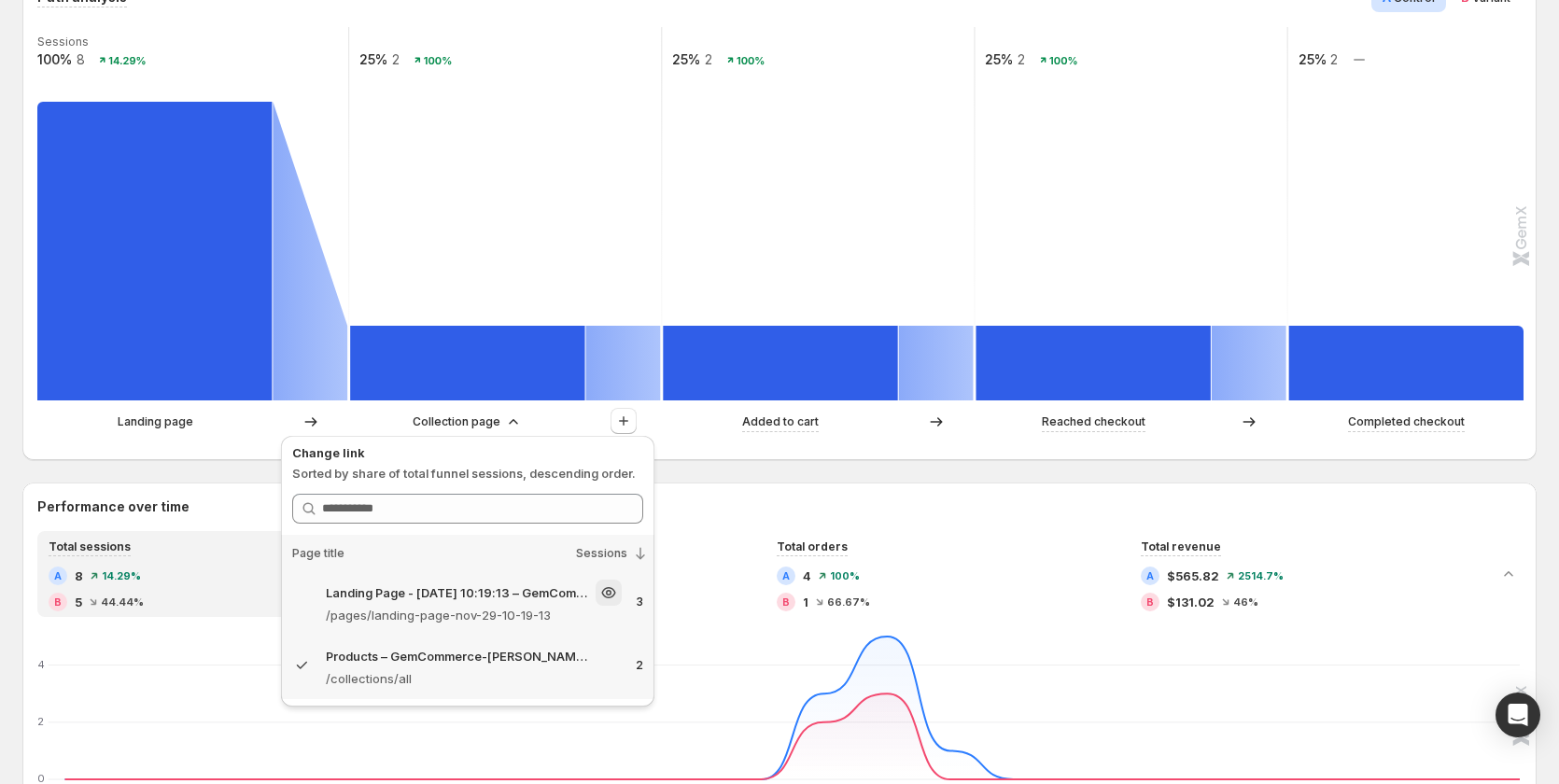
click at [423, 623] on p "/pages/landing-page-nov-29-10-19-13" at bounding box center [473, 615] width 296 height 19
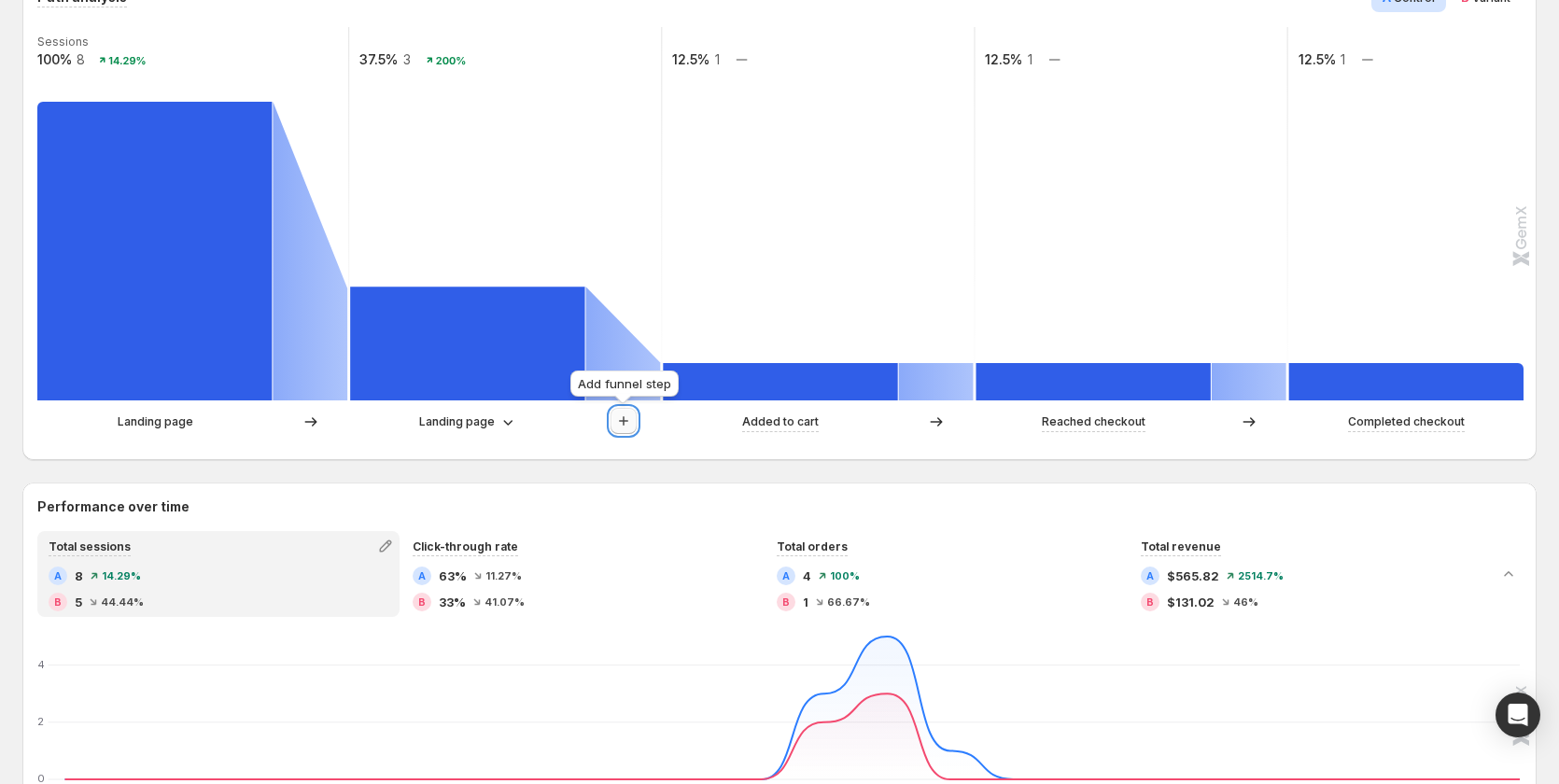
click at [621, 420] on icon "button" at bounding box center [623, 420] width 19 height 19
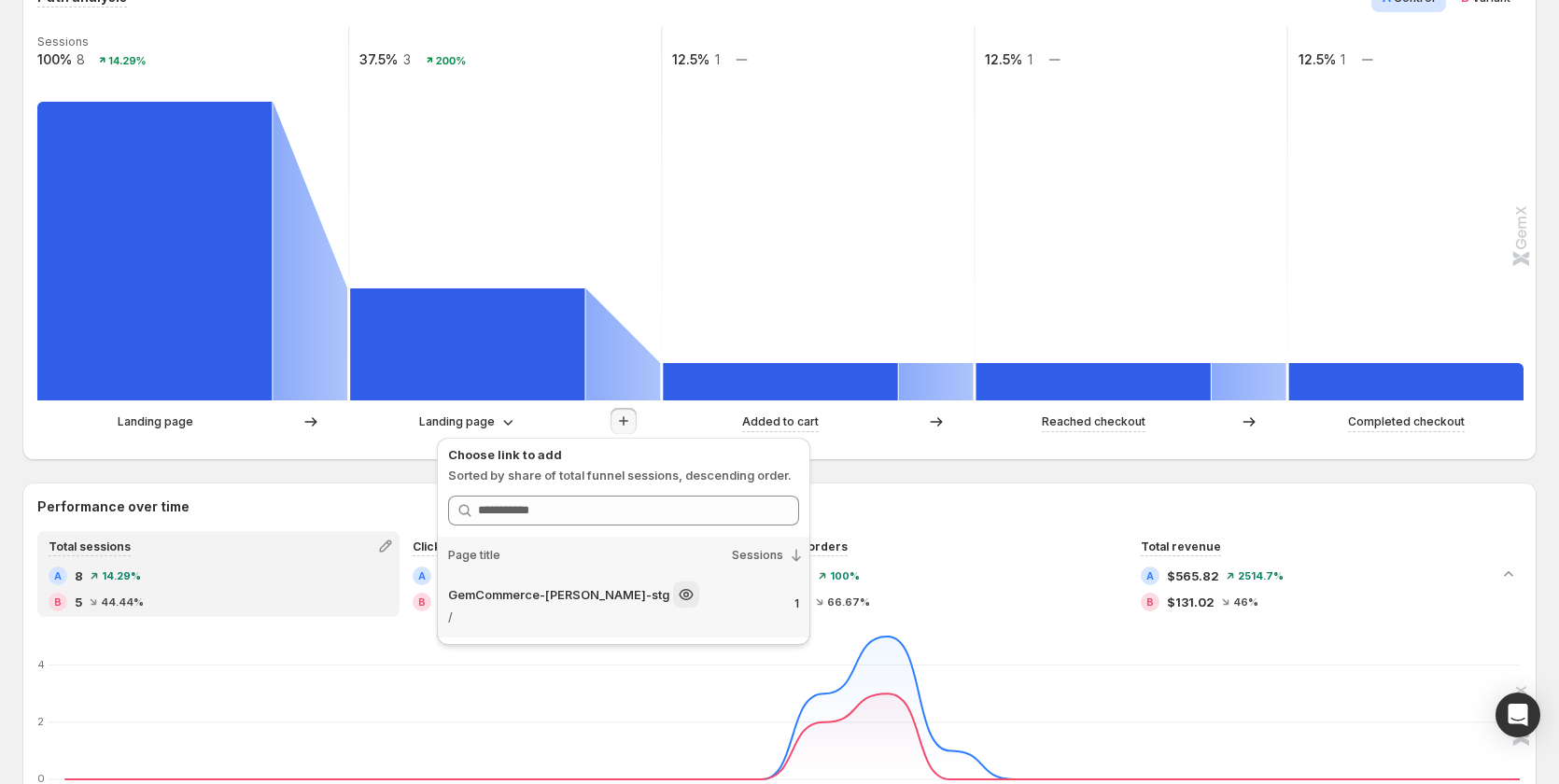
click at [529, 603] on p "GemCommerce-[PERSON_NAME]-stg" at bounding box center [558, 594] width 221 height 19
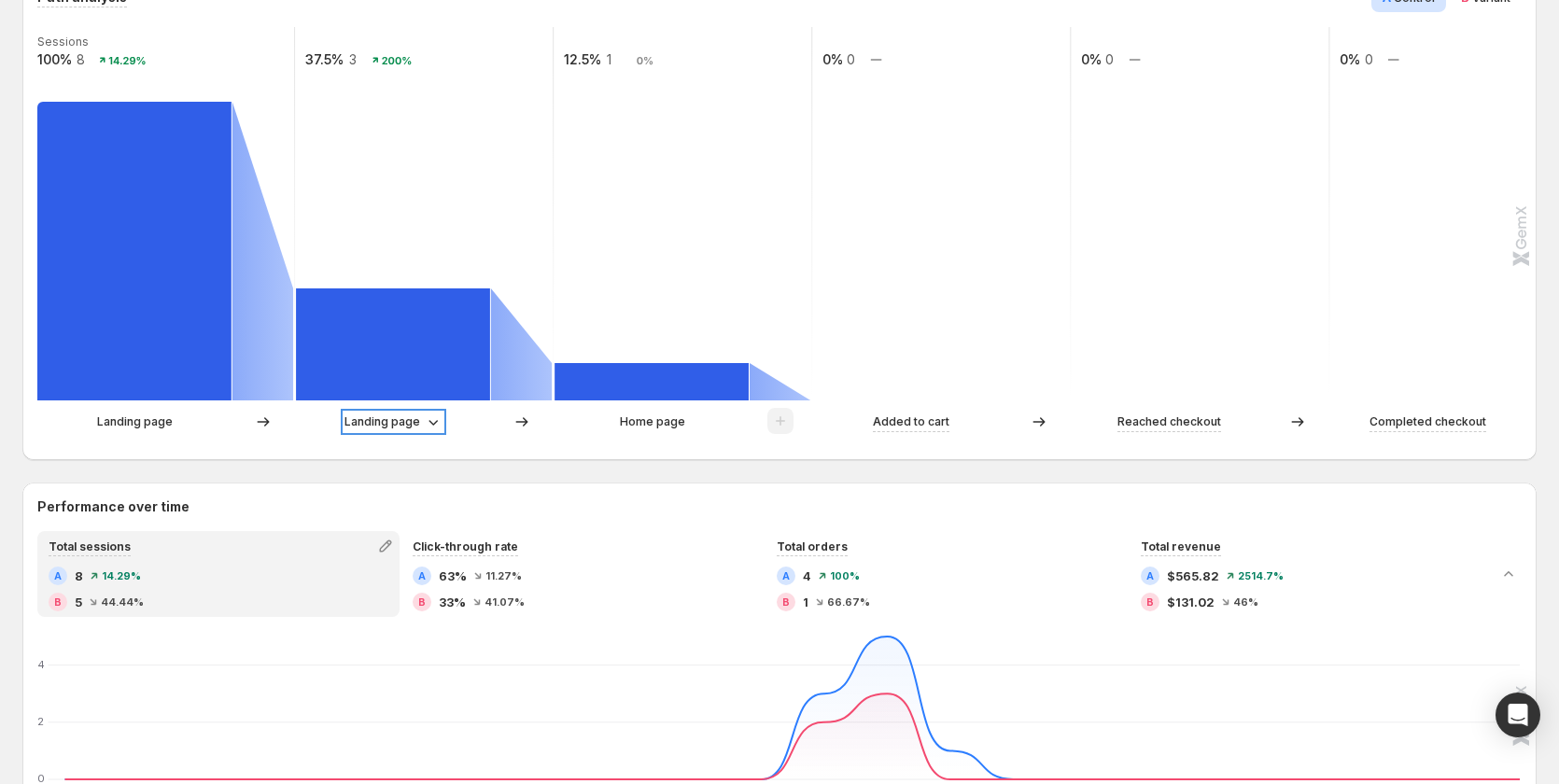
click at [399, 418] on p "Landing page" at bounding box center [381, 421] width 75 height 19
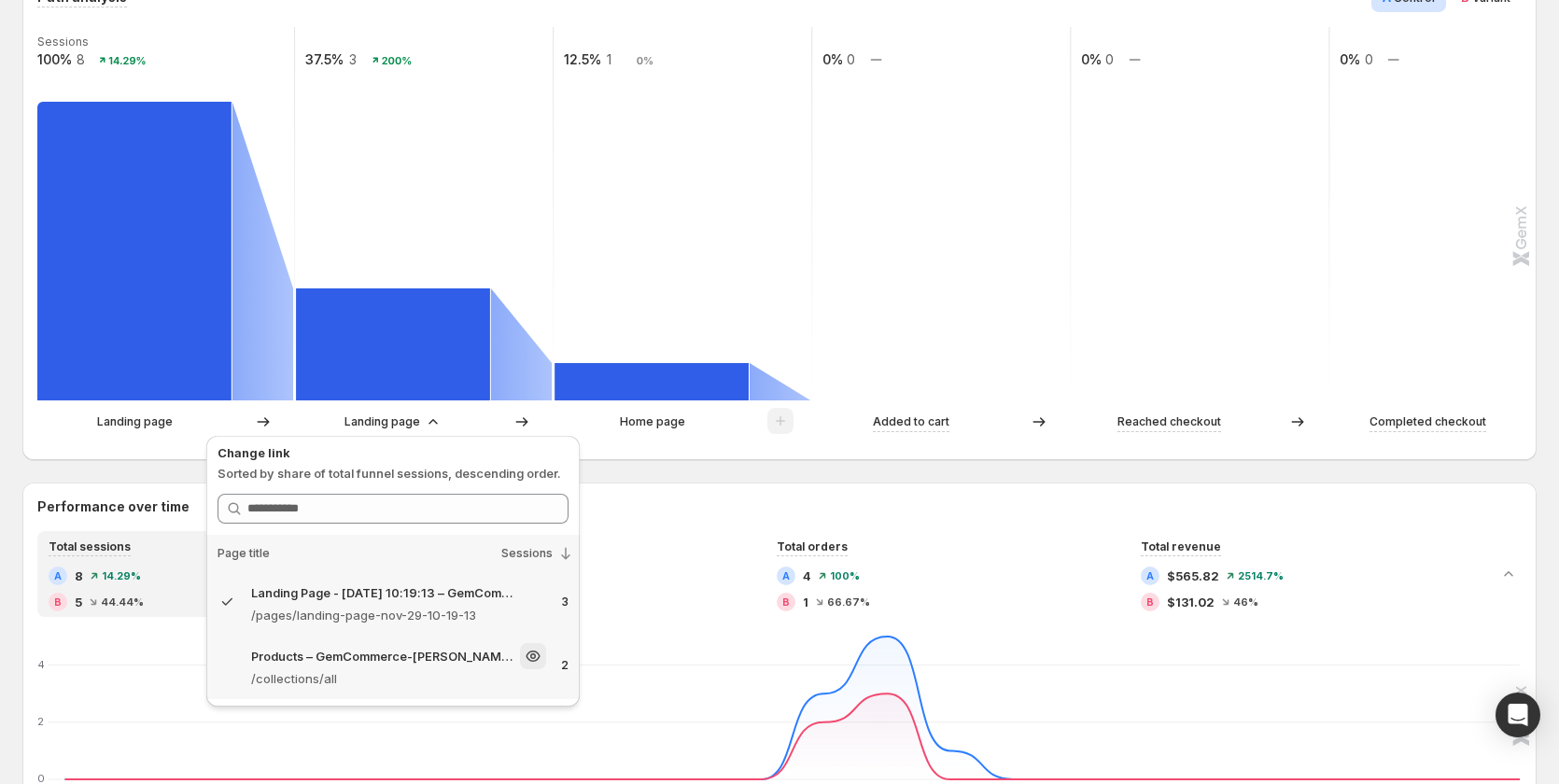
click at [384, 649] on p "Products – GemCommerce-[PERSON_NAME]-stg" at bounding box center [383, 656] width 265 height 19
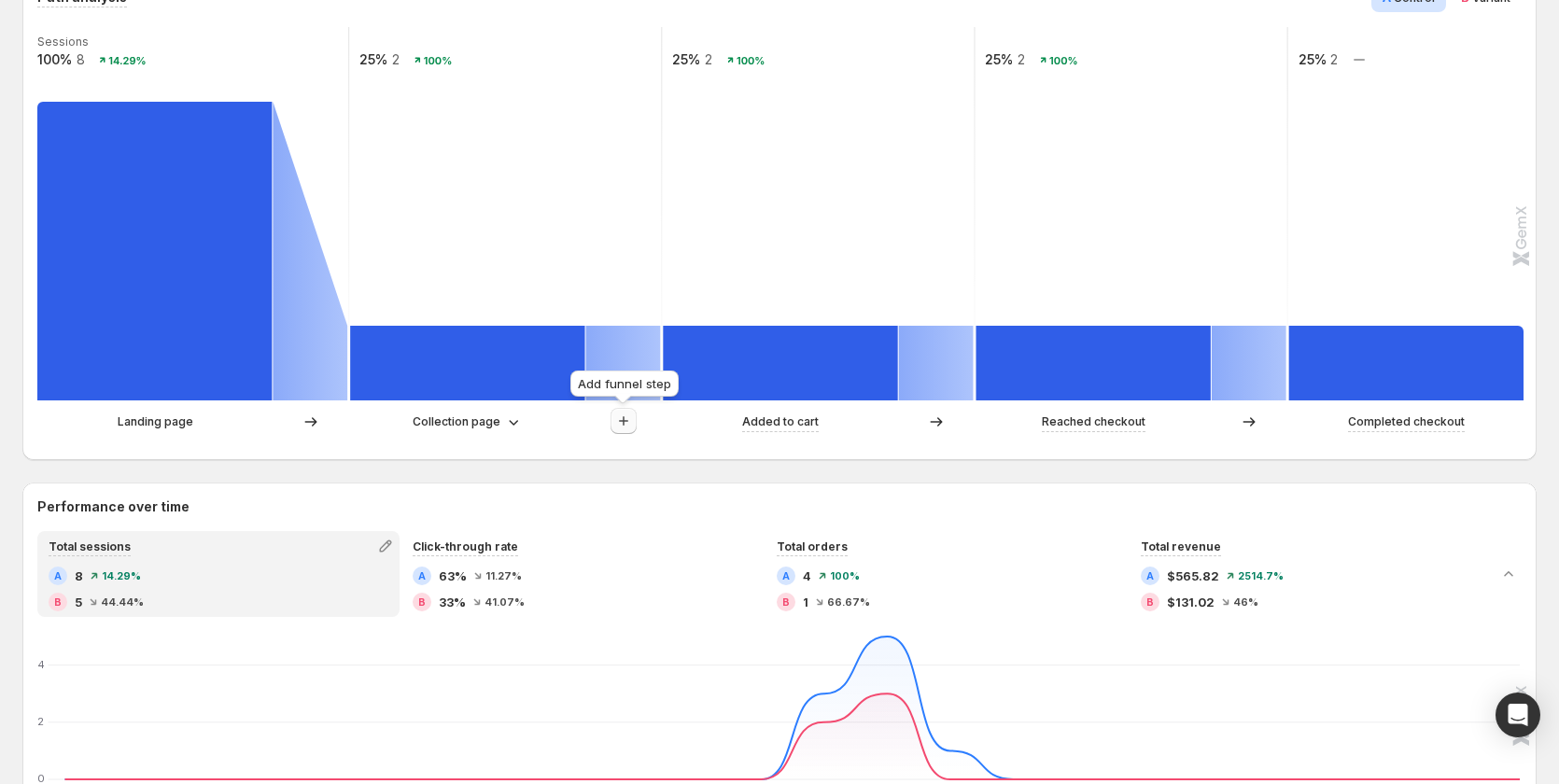
click at [621, 416] on icon "button" at bounding box center [623, 420] width 19 height 19
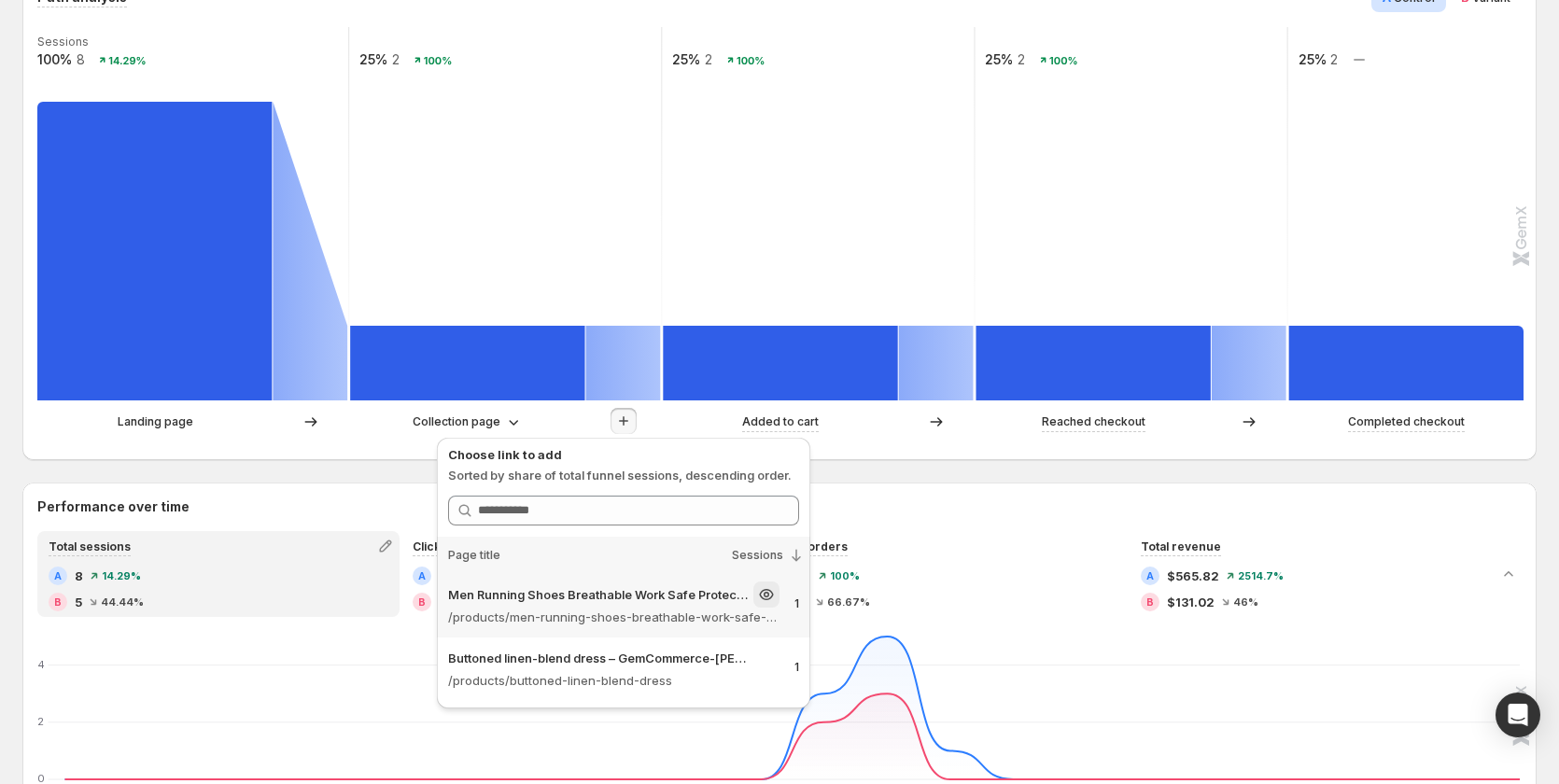
click at [561, 617] on p "/products/men-running-shoes-breathable-work-safe-protective-shoes-steel-head-sm…" at bounding box center [613, 617] width 332 height 19
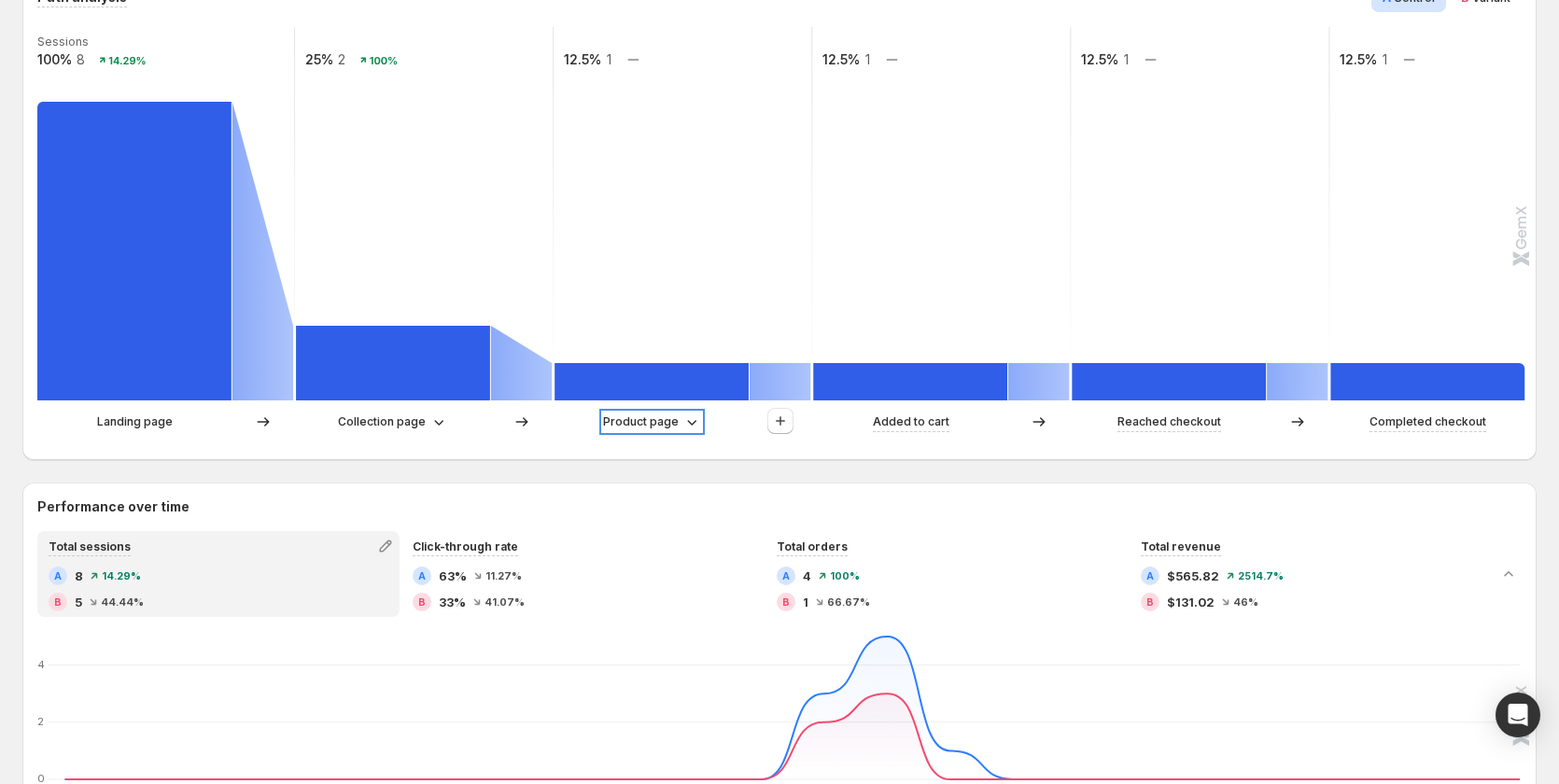
click at [655, 423] on p "Product page" at bounding box center [641, 421] width 75 height 19
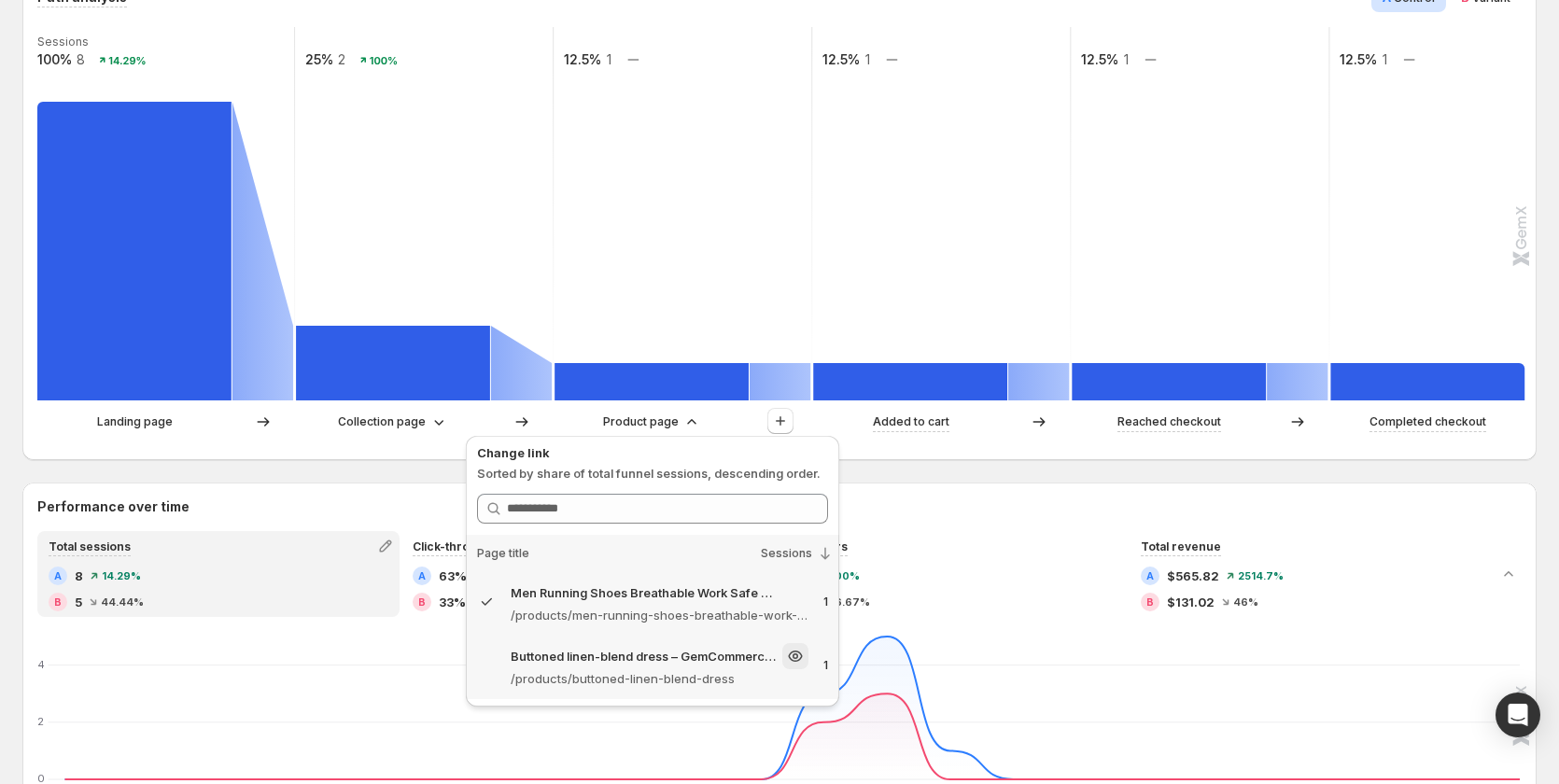
click at [646, 651] on p "Buttoned linen-blend dress – GemCommerce-sandy-stg" at bounding box center [645, 656] width 268 height 19
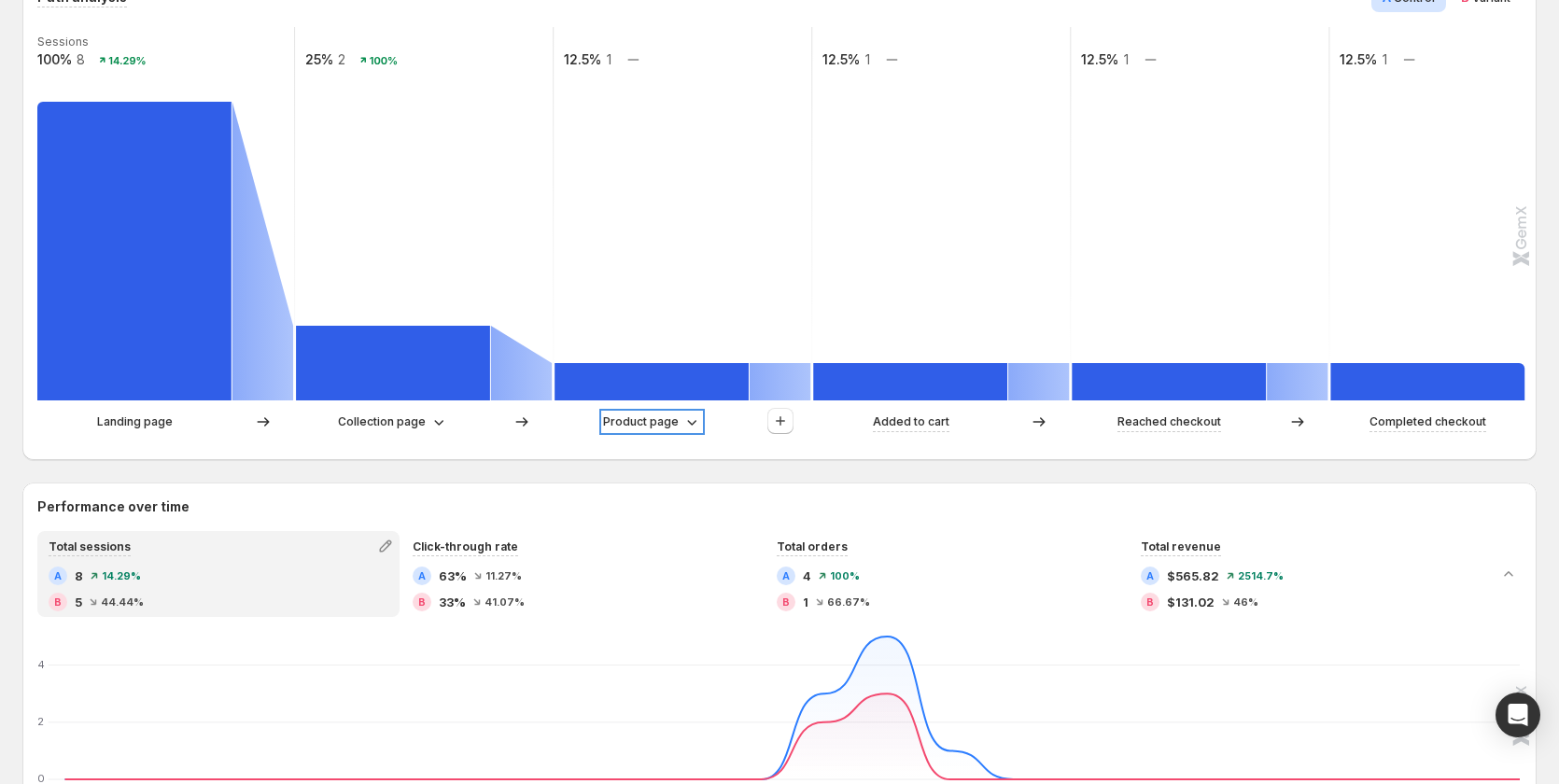
click at [642, 417] on p "Product page" at bounding box center [641, 421] width 75 height 19
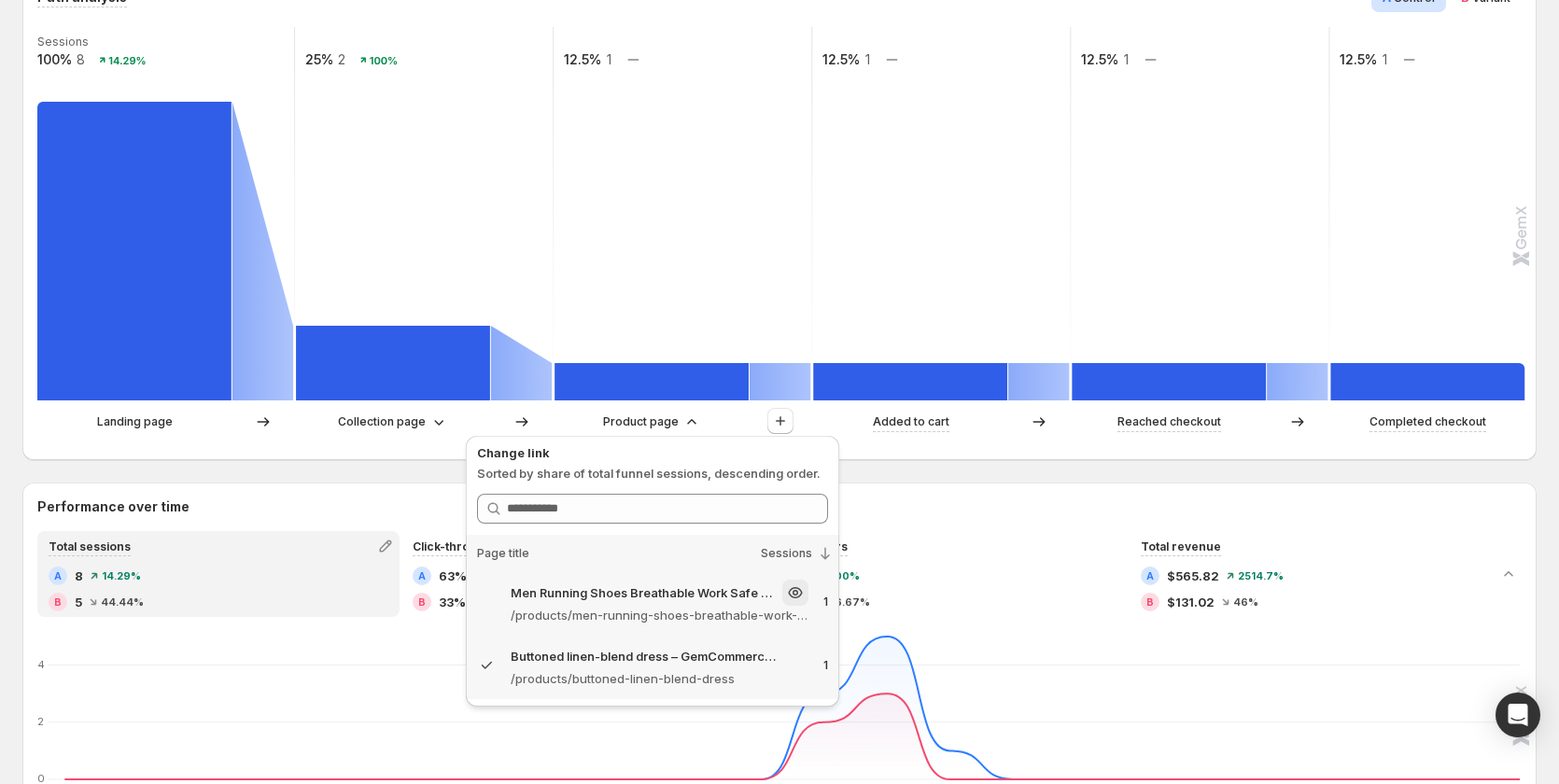
click at [623, 607] on p "/products/men-running-shoes-breathable-work-safe-protective-shoes-steel-head-sm…" at bounding box center [659, 615] width 298 height 19
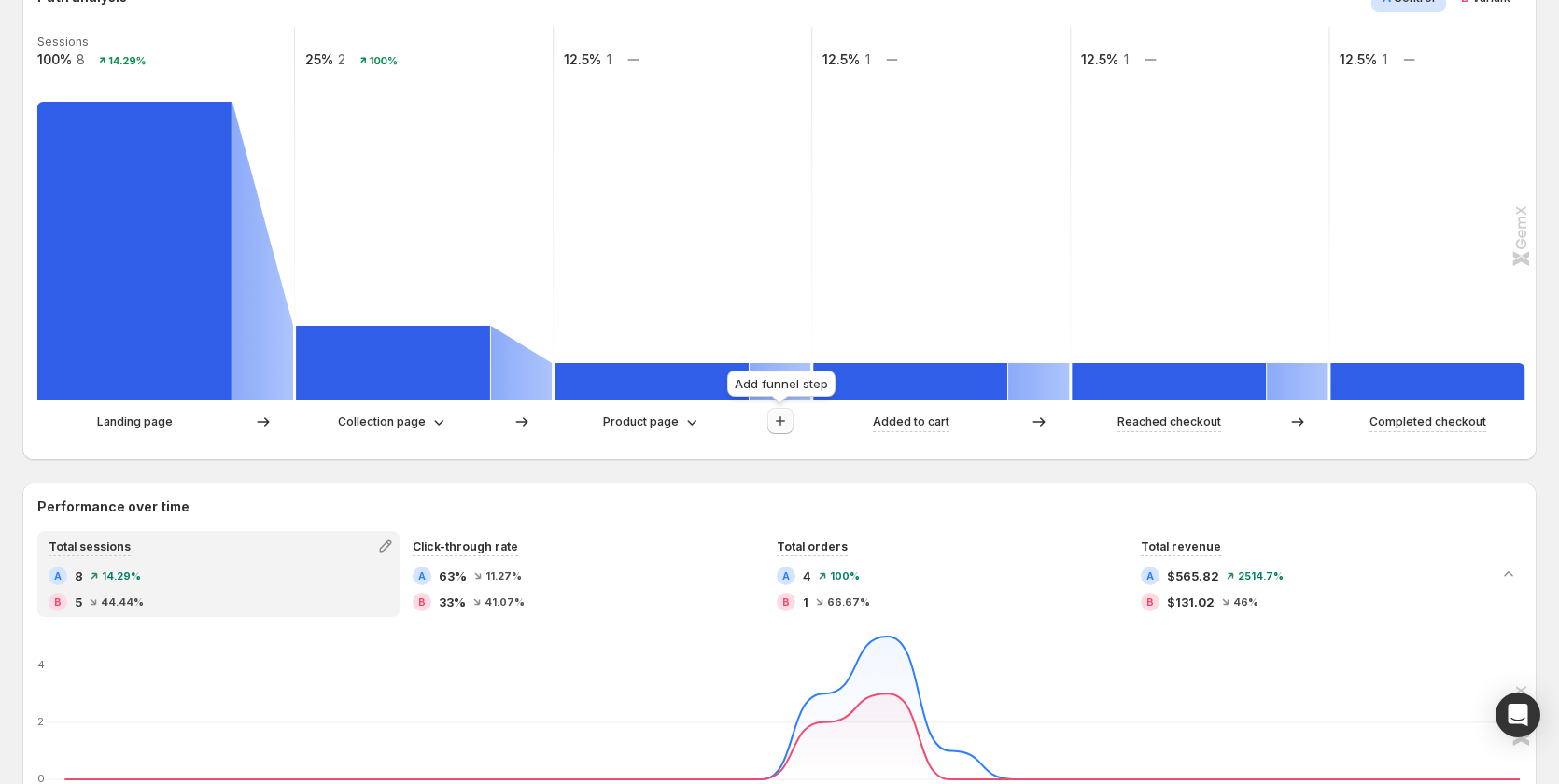
click at [771, 421] on button "button" at bounding box center [780, 420] width 26 height 26
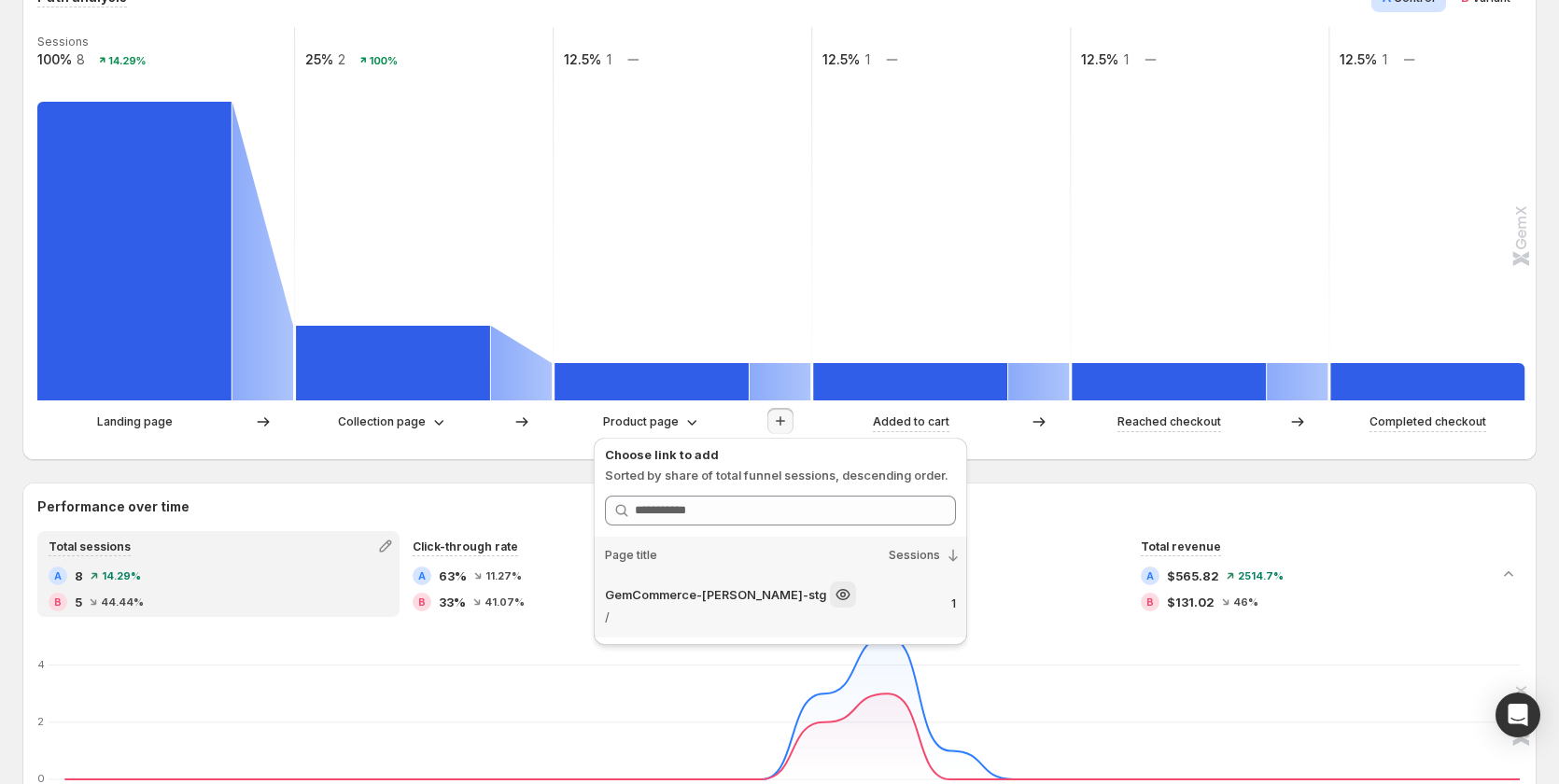
click at [760, 590] on p "GemCommerce-[PERSON_NAME]-stg" at bounding box center [716, 594] width 221 height 19
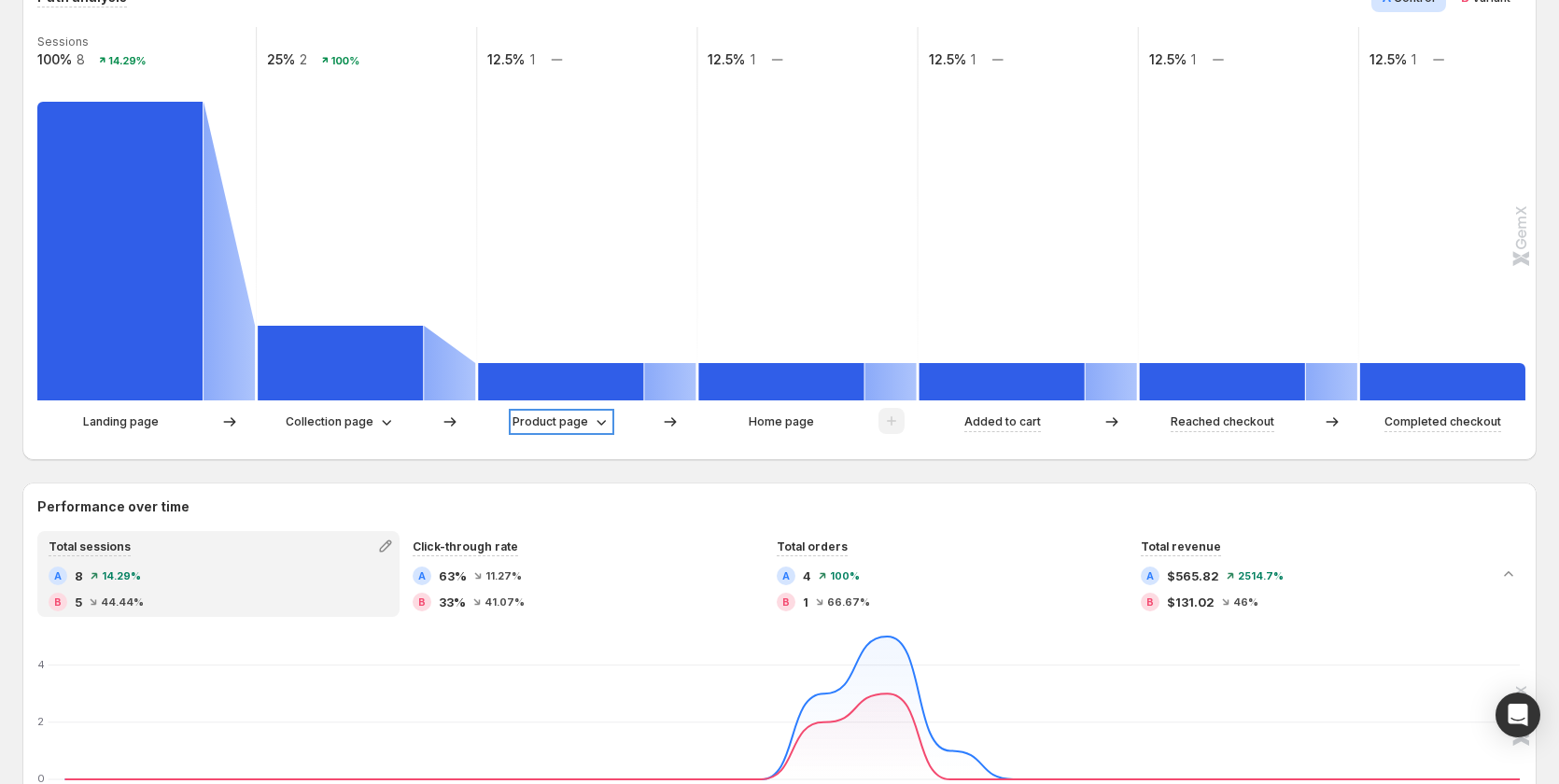
click at [594, 419] on icon at bounding box center [601, 421] width 19 height 19
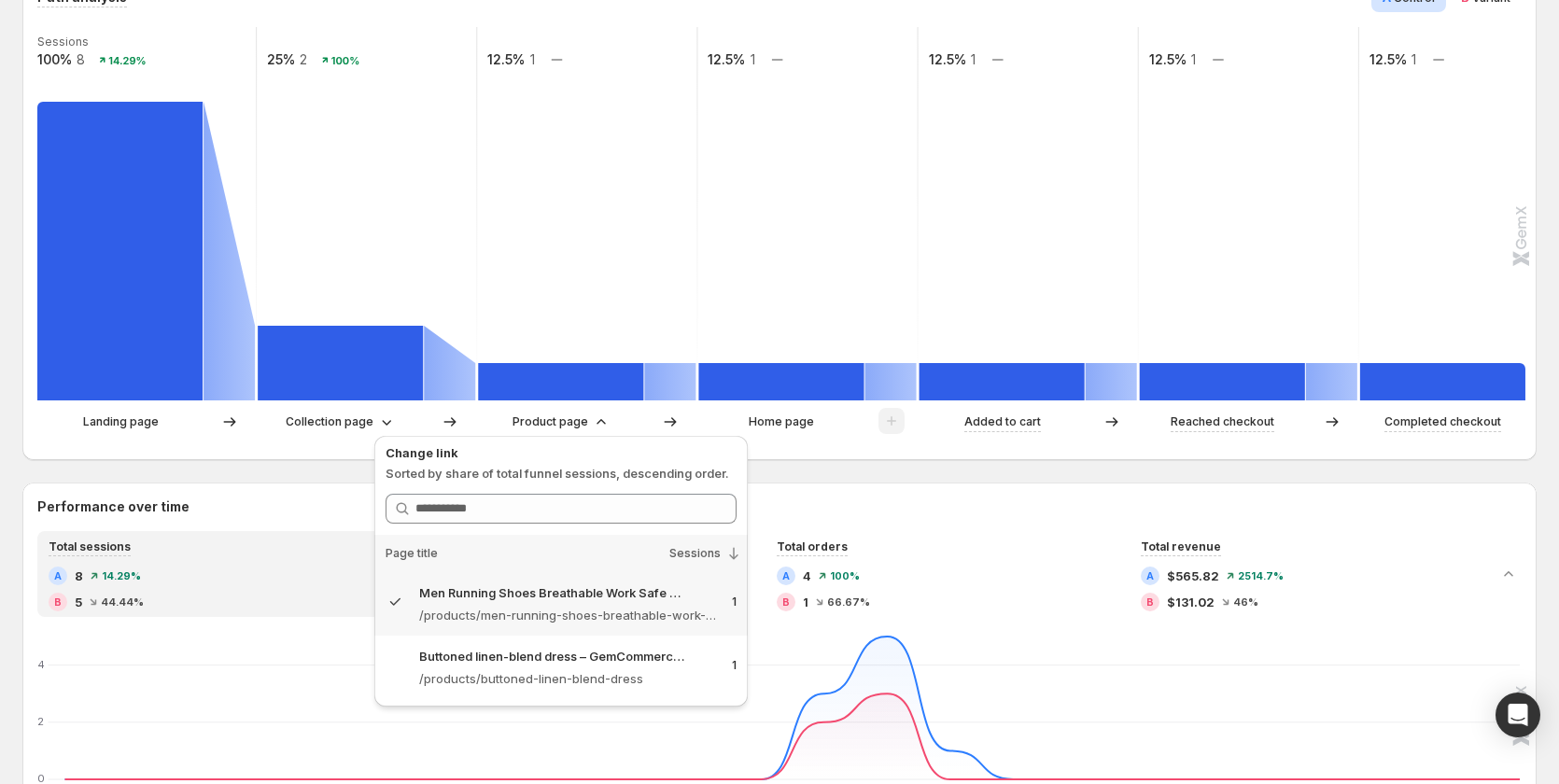
click at [875, 448] on div "Path analysis A Control B Variant Sessions 100% 8 14.29% 25% 2 100% 12.5% 1 12.…" at bounding box center [780, 214] width 1515 height 493
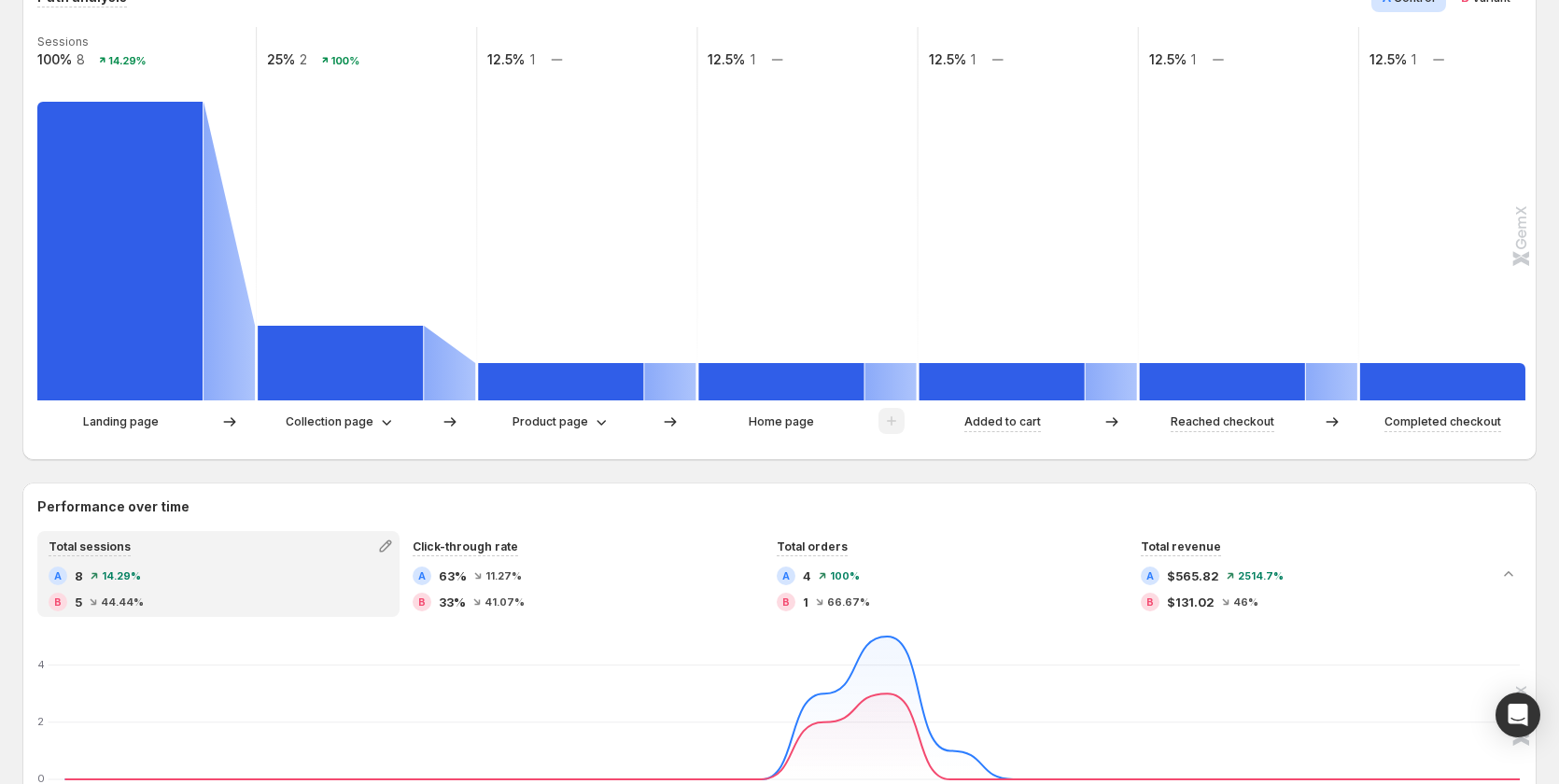
click at [779, 423] on p "Home page" at bounding box center [781, 421] width 66 height 19
click at [584, 419] on p "Product page" at bounding box center [550, 421] width 75 height 19
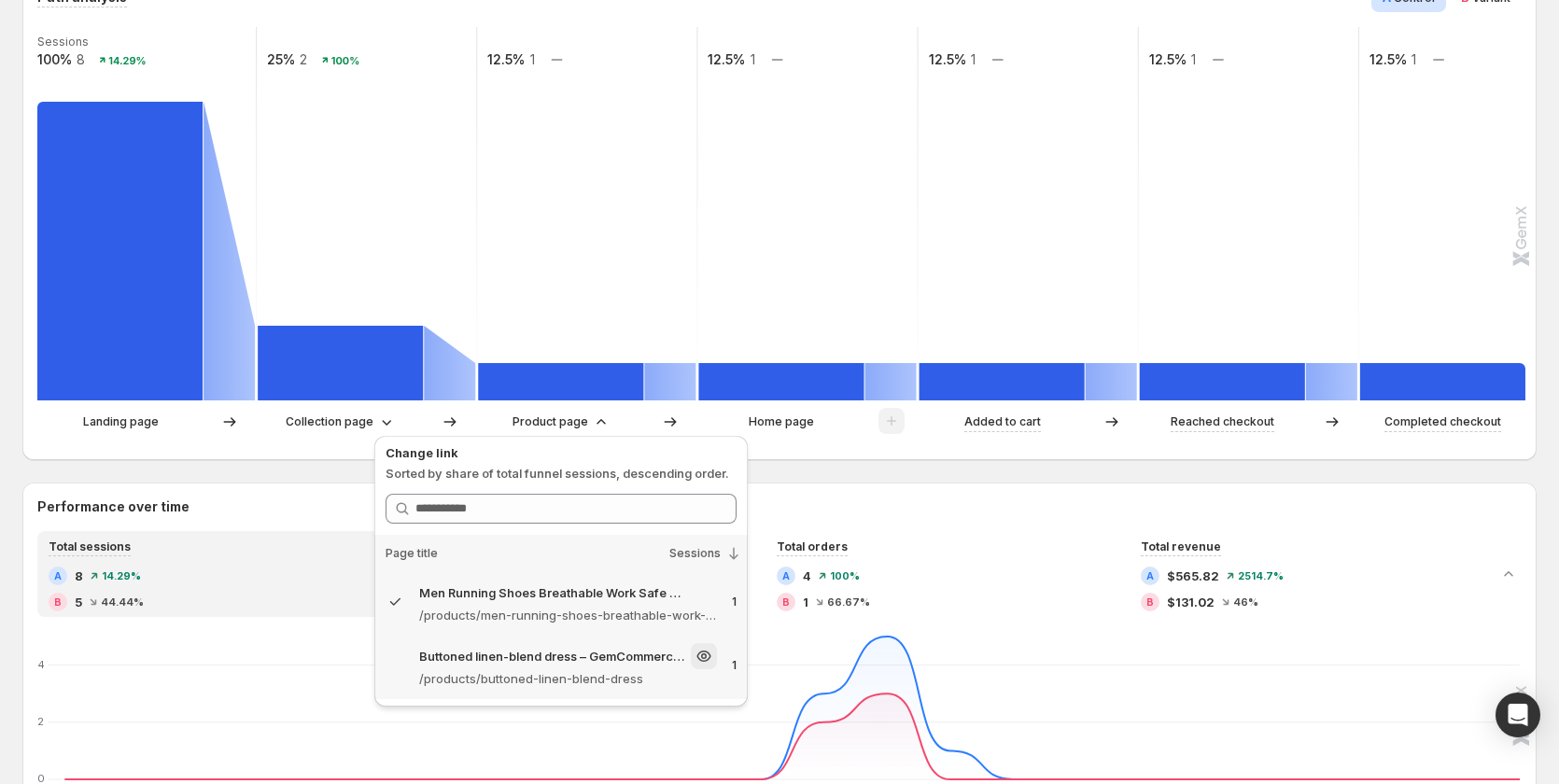
click at [566, 651] on p "Buttoned linen-blend dress – GemCommerce-sandy-stg" at bounding box center [554, 656] width 268 height 19
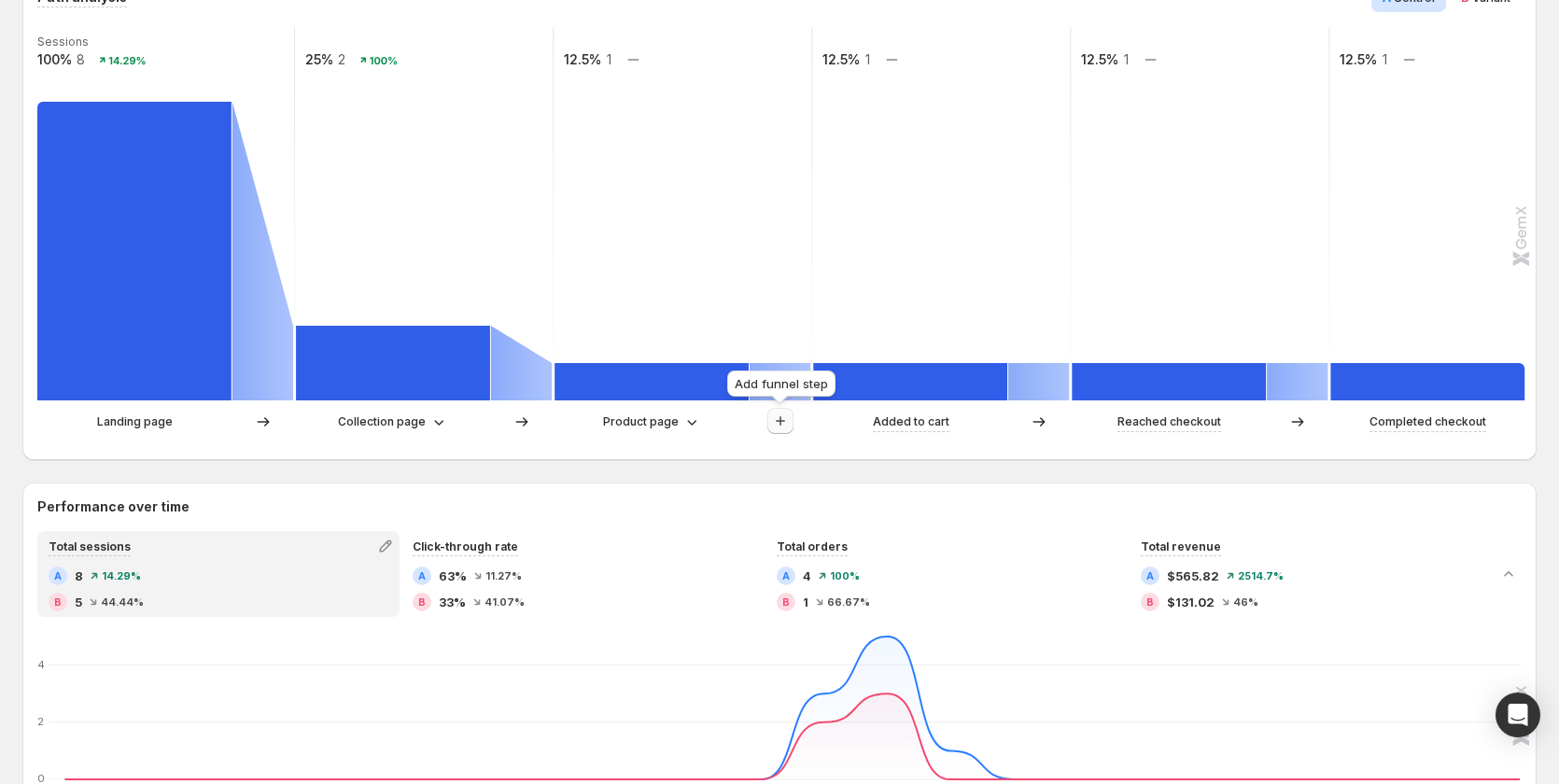
click at [781, 413] on icon "button" at bounding box center [780, 420] width 19 height 19
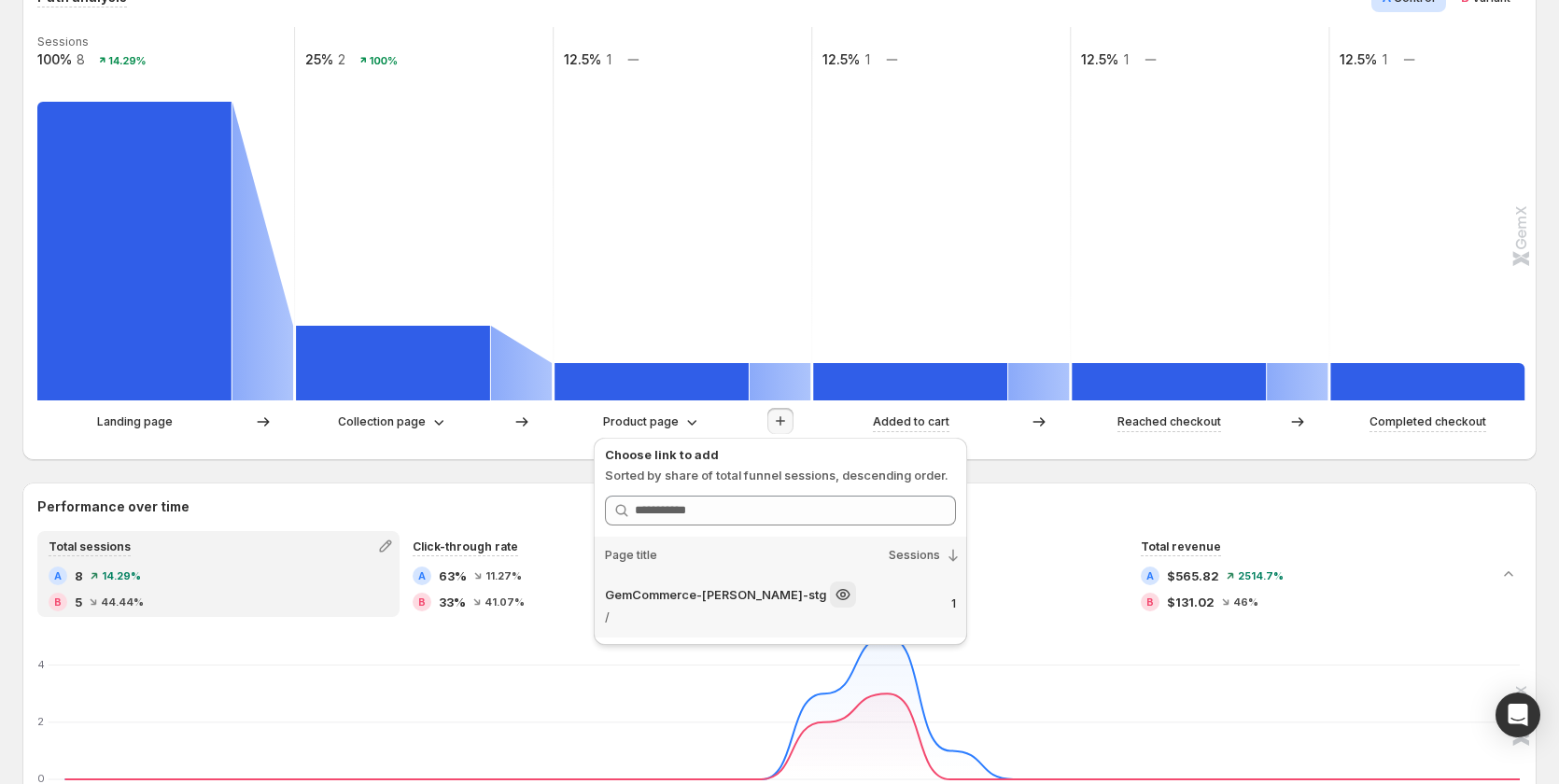
click at [828, 585] on div "GemCommerce-[PERSON_NAME]-stg" at bounding box center [771, 594] width 332 height 26
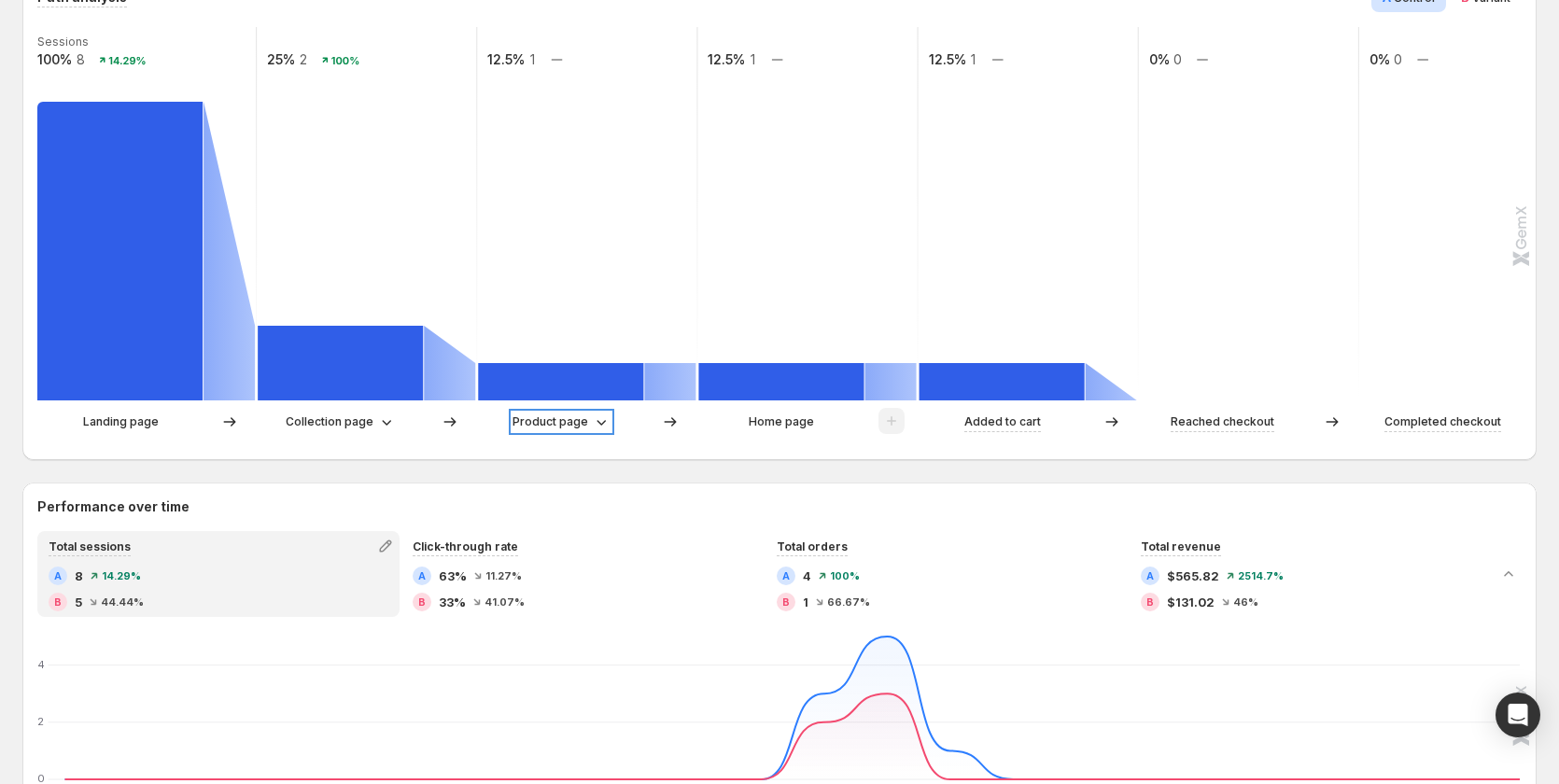
click at [589, 425] on div "Product page" at bounding box center [561, 421] width 98 height 19
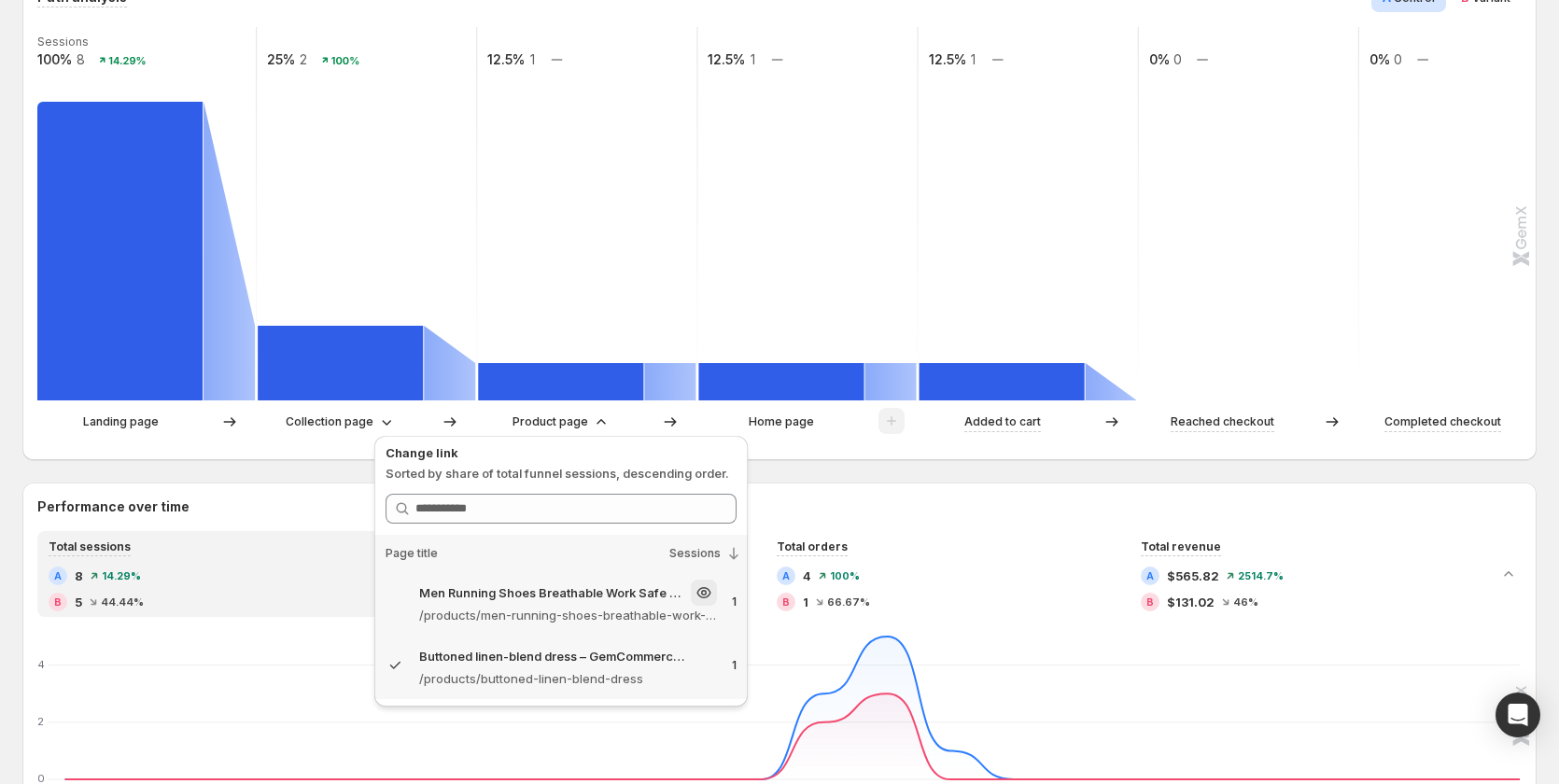
click at [584, 614] on p "/products/men-running-shoes-breathable-work-safe-protective-shoes-steel-head-sm…" at bounding box center [568, 615] width 298 height 19
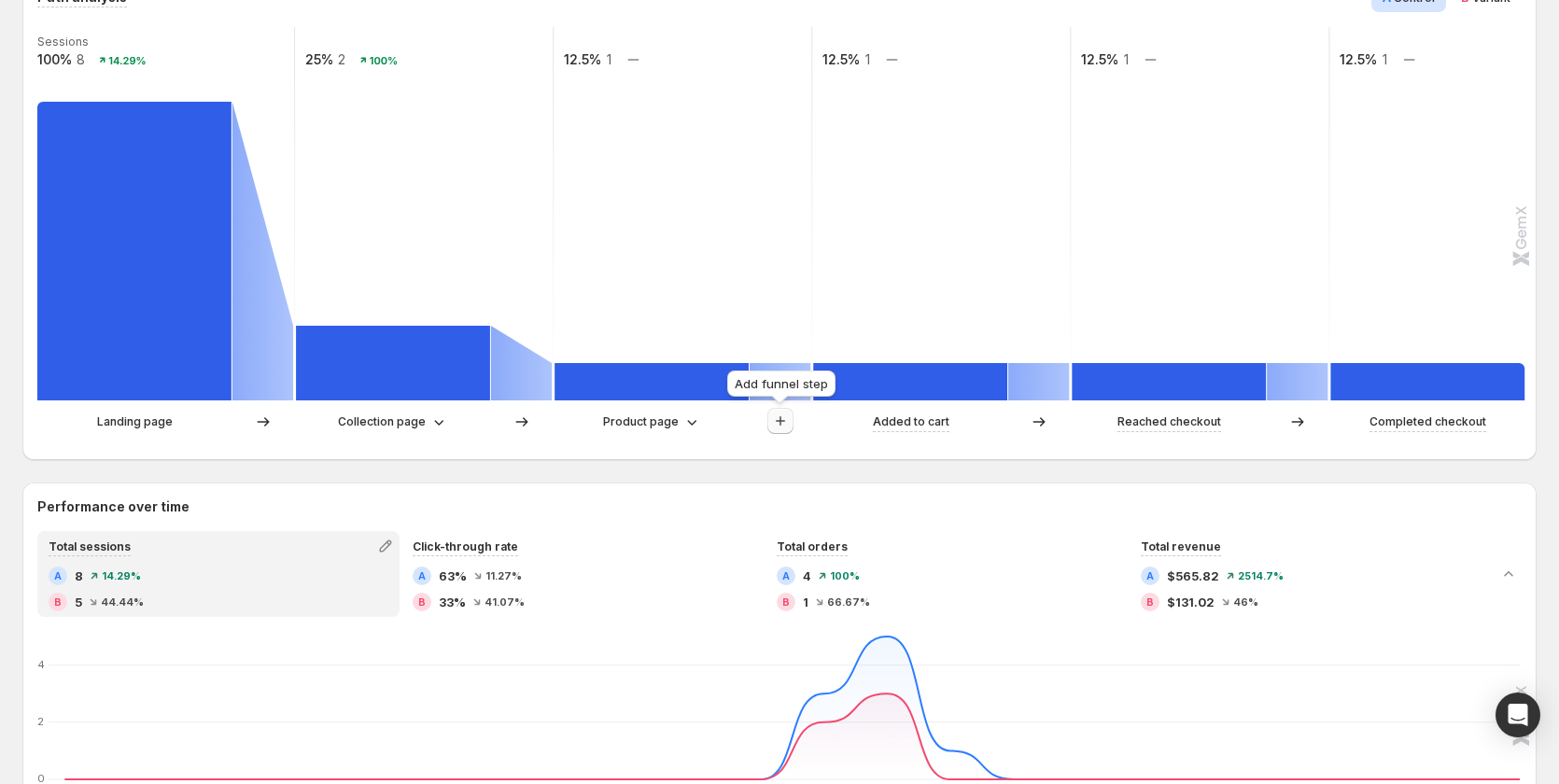
click at [782, 425] on icon "button" at bounding box center [780, 420] width 19 height 19
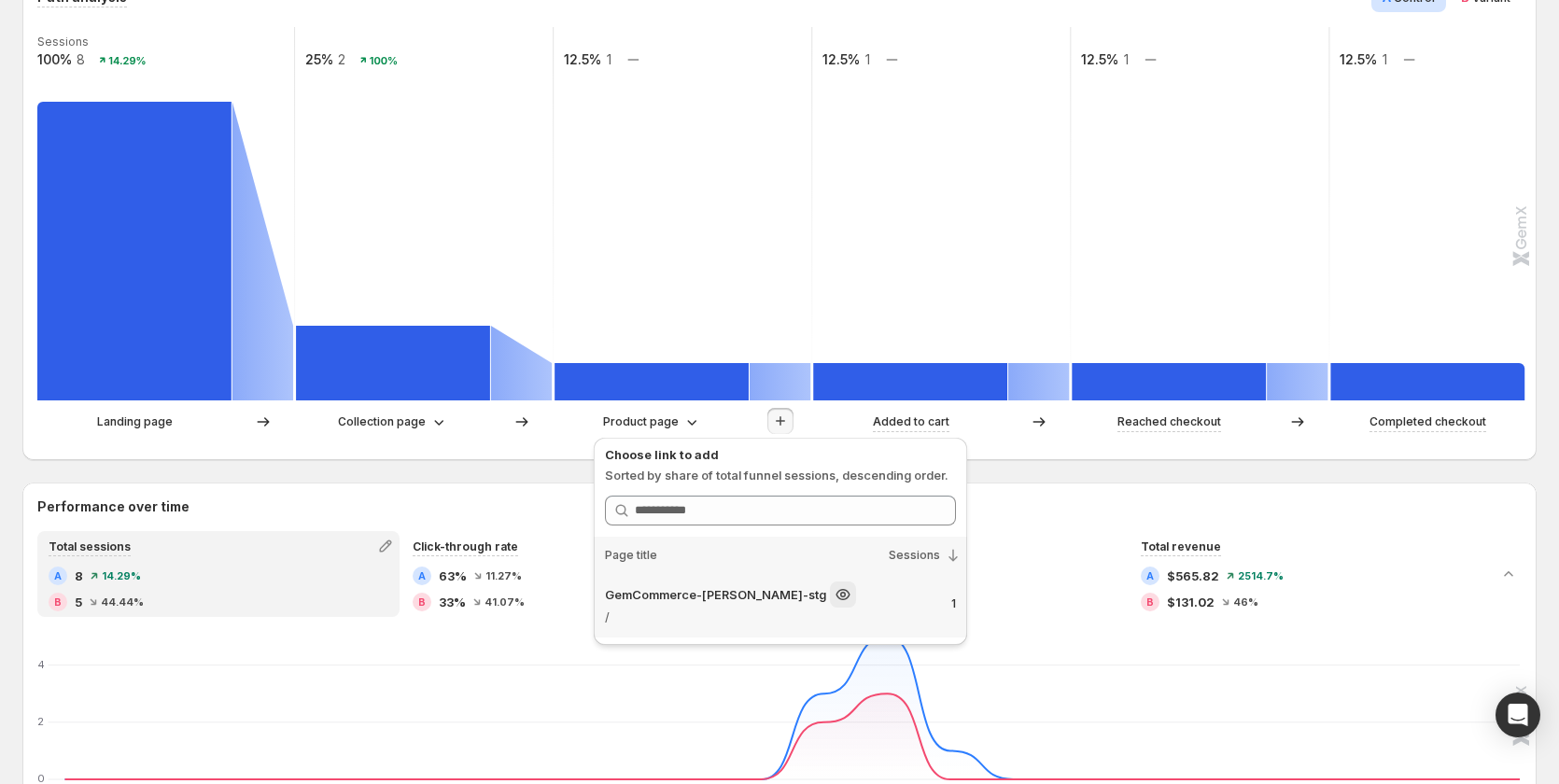
click at [796, 627] on div "GemCommerce-sandy-stg / 1" at bounding box center [780, 605] width 374 height 64
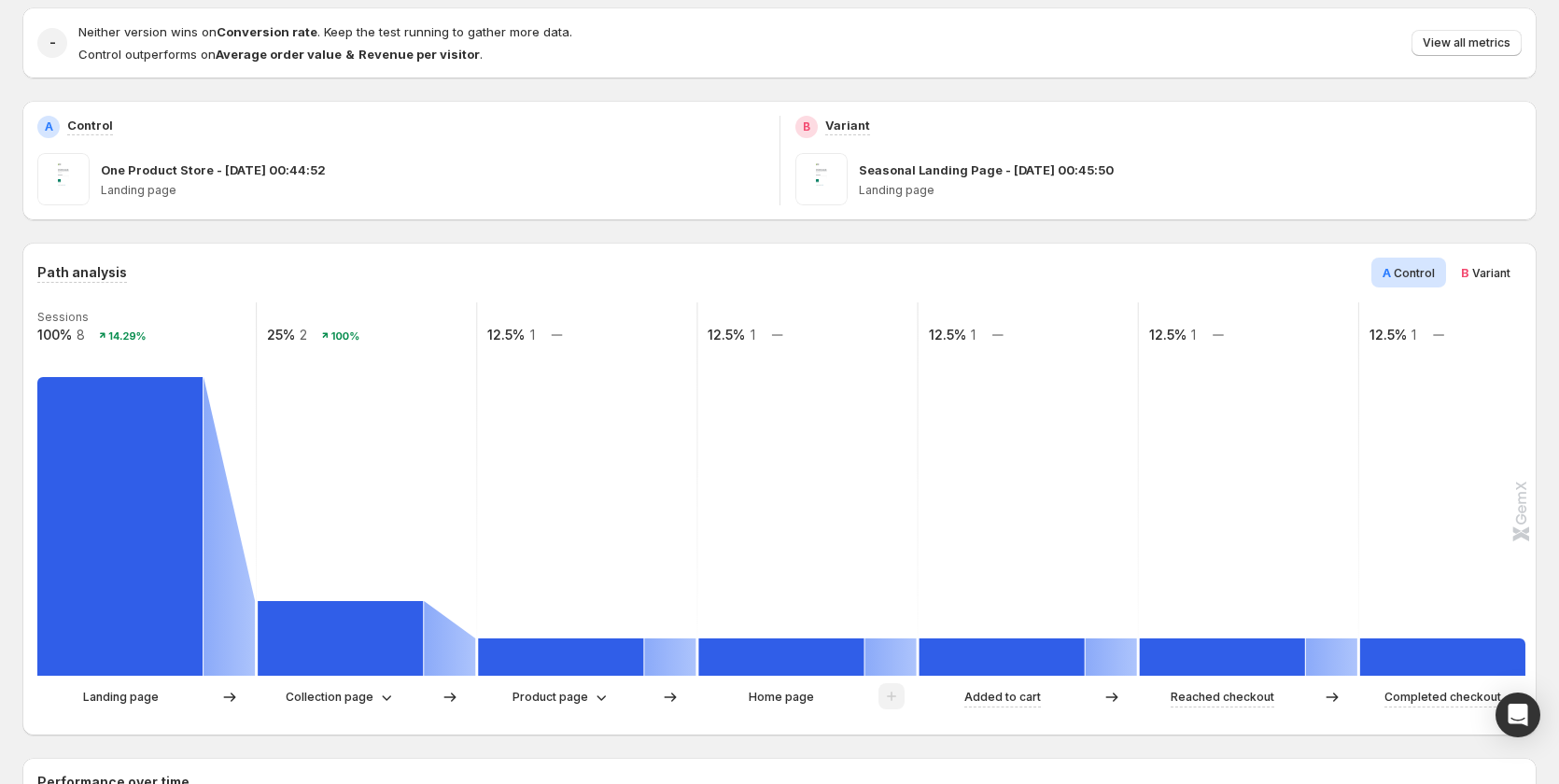
scroll to position [187, 0]
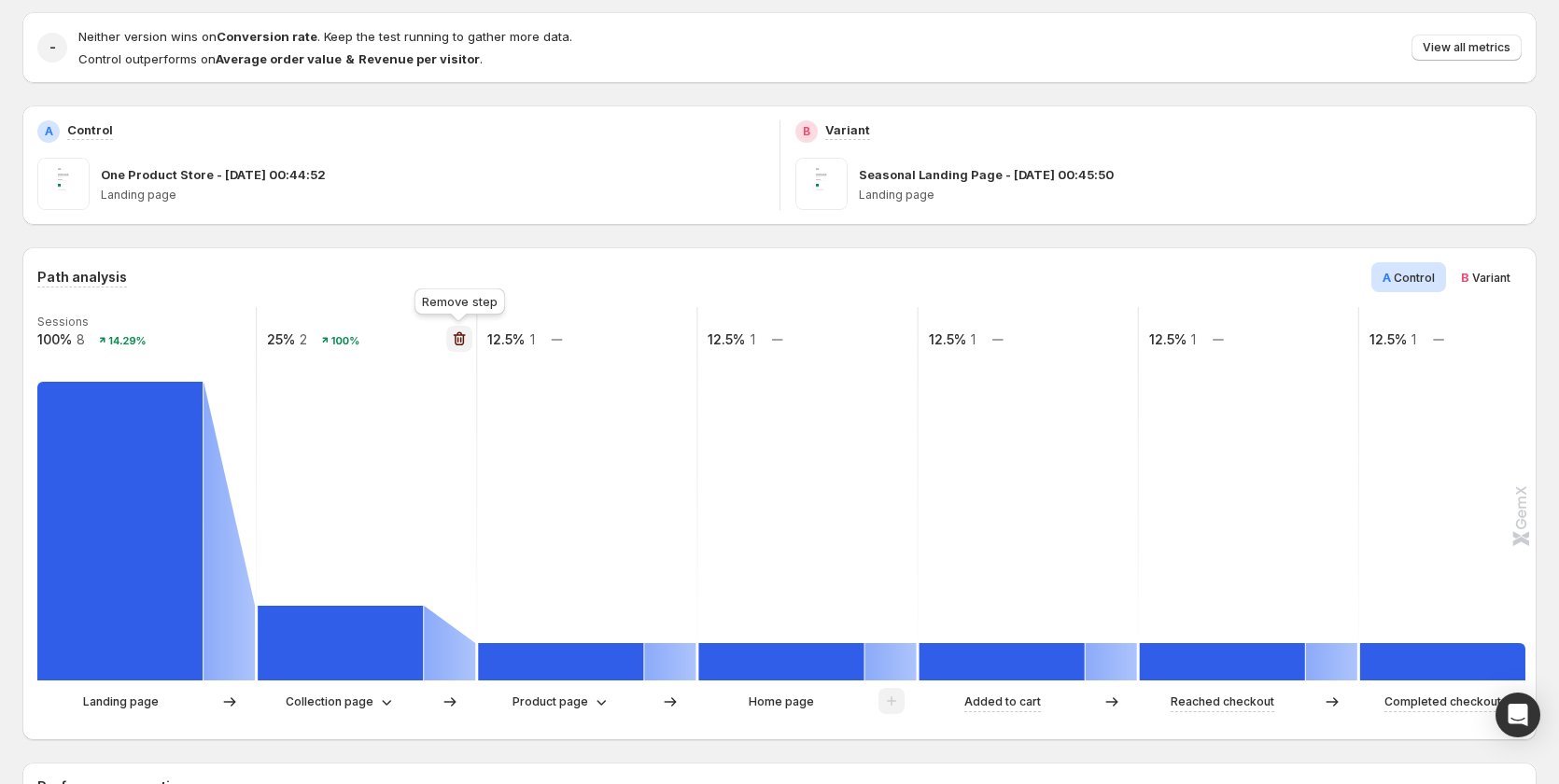
click at [465, 346] on icon "button" at bounding box center [459, 338] width 19 height 19
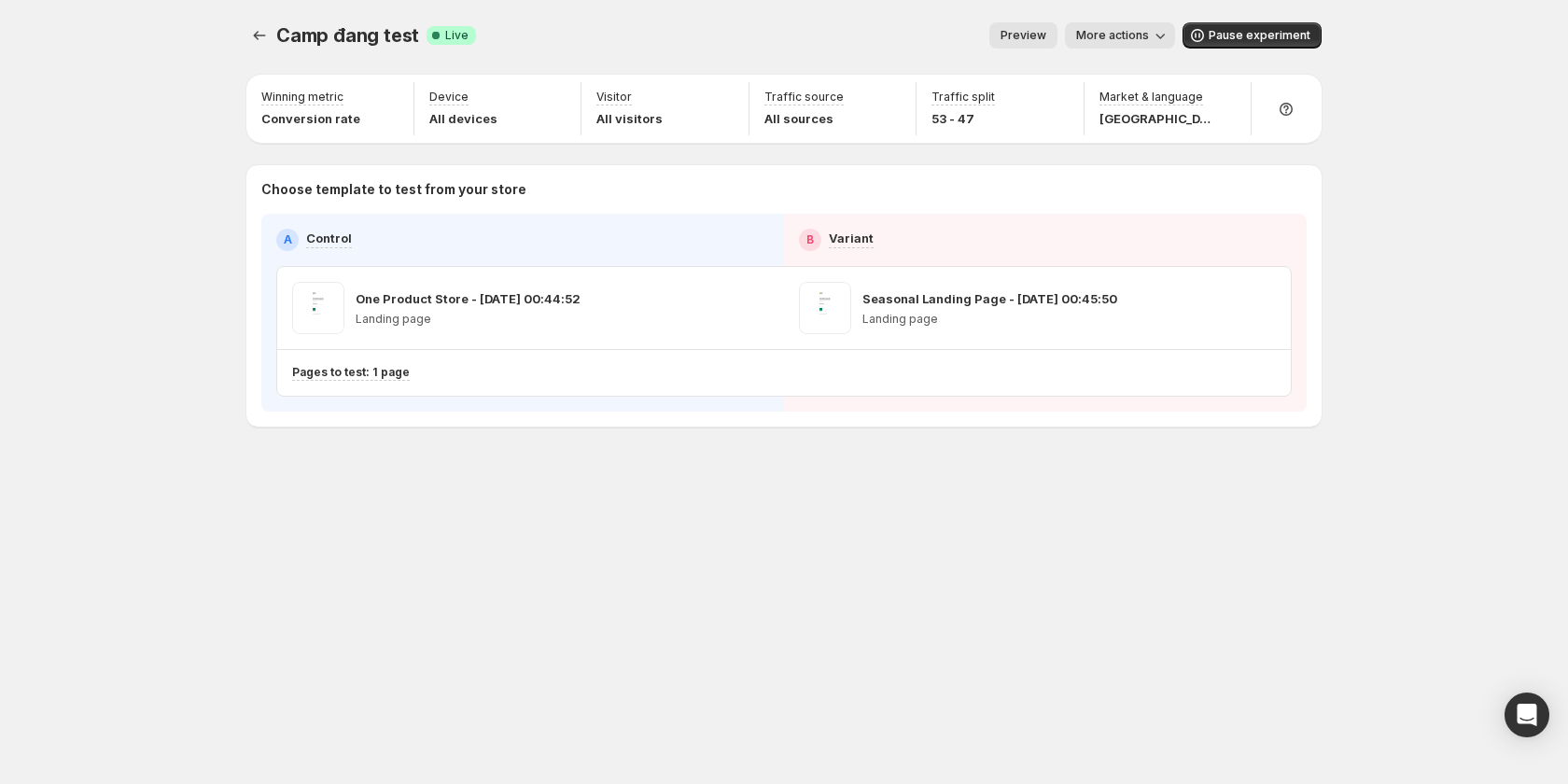
click at [1124, 46] on button "More actions" at bounding box center [1119, 35] width 110 height 26
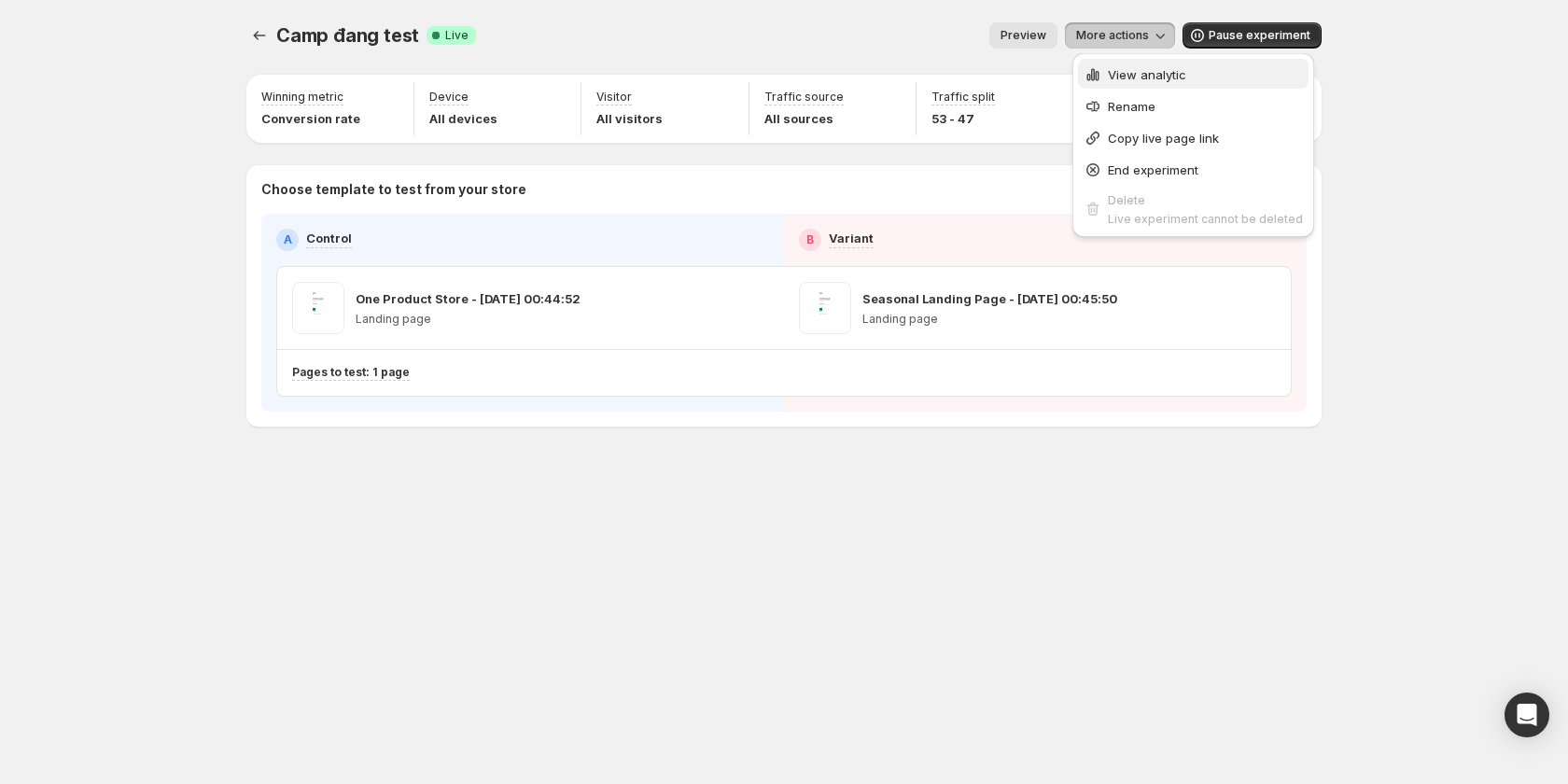
click at [1117, 81] on span "View analytic" at bounding box center [1205, 74] width 196 height 19
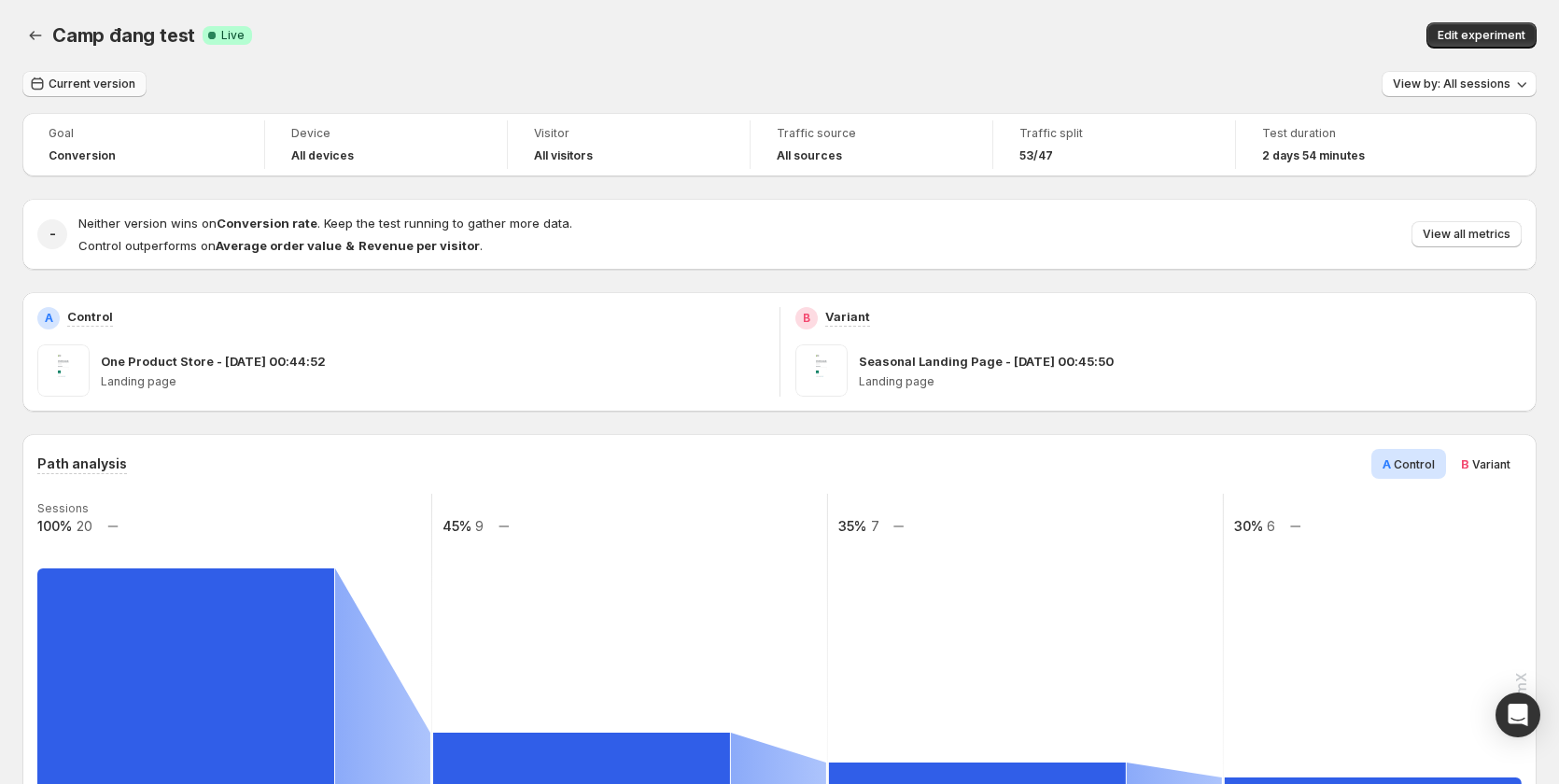
click at [113, 80] on span "Current version" at bounding box center [92, 83] width 87 height 15
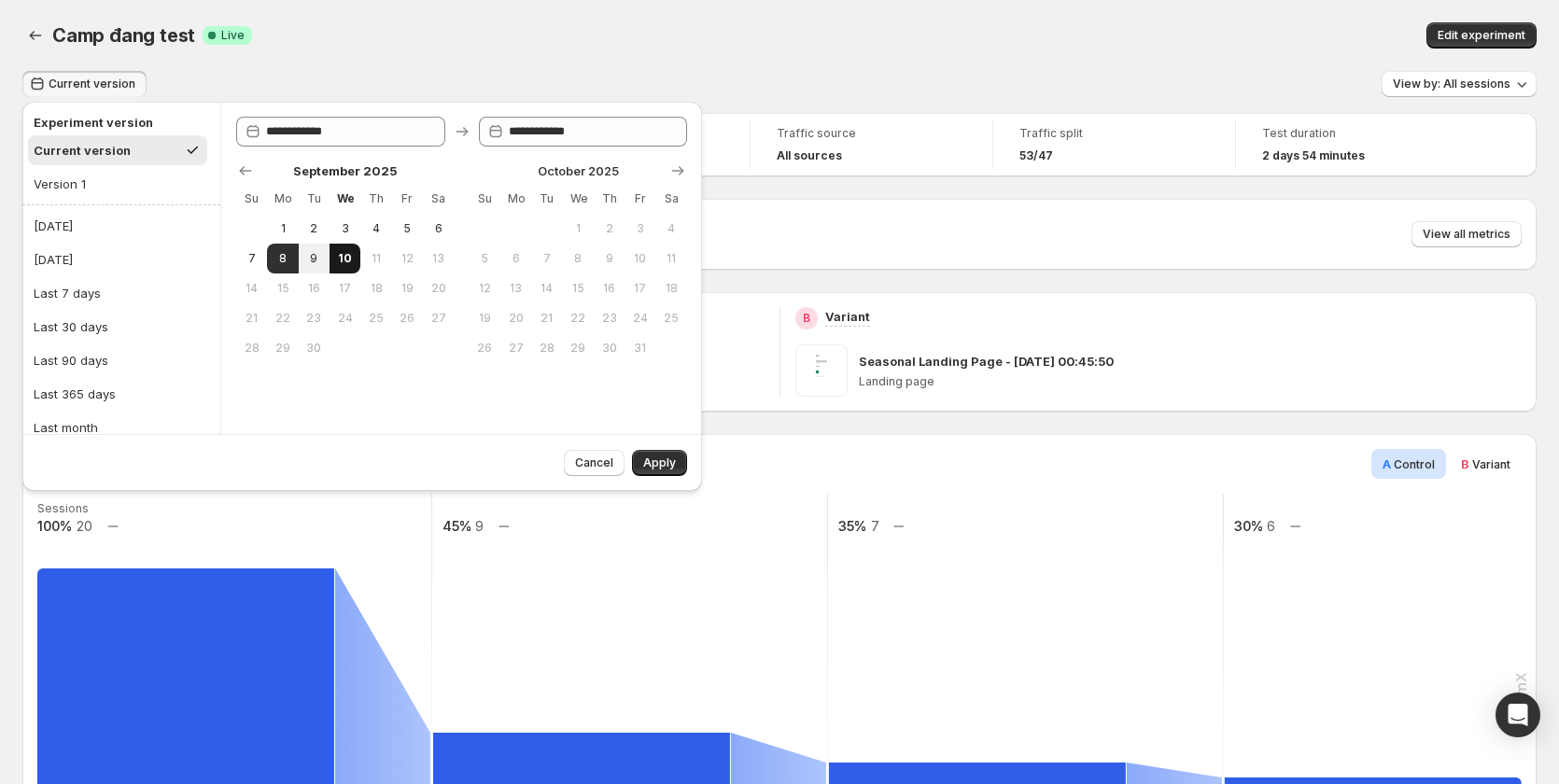
click at [336, 258] on button "10" at bounding box center [345, 258] width 31 height 30
click at [296, 258] on button "8" at bounding box center [283, 258] width 31 height 30
type input "**********"
click at [313, 259] on span "9" at bounding box center [314, 258] width 16 height 15
type input "**********"
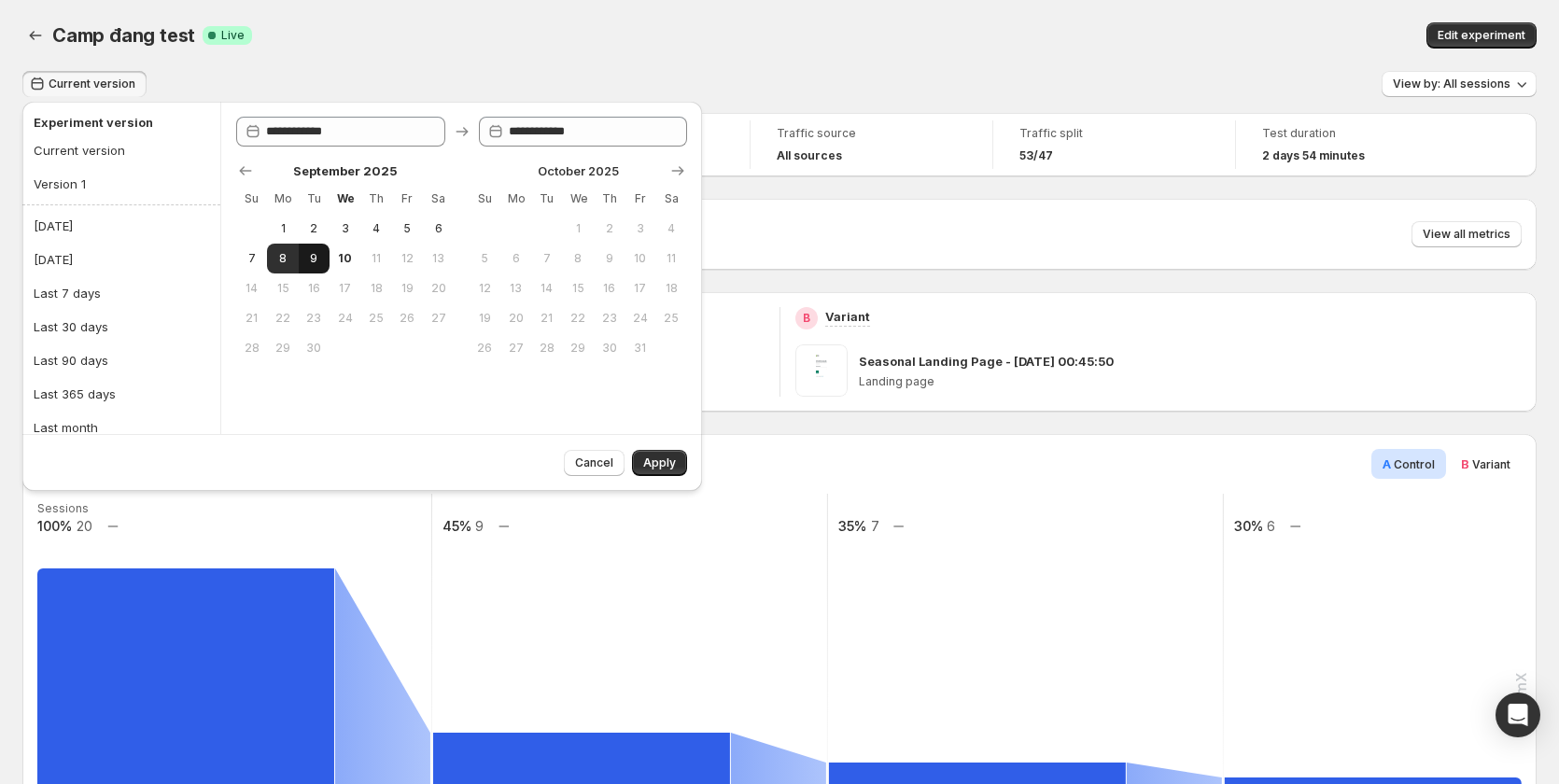
click at [311, 249] on button "9" at bounding box center [315, 258] width 31 height 30
type input "**********"
click at [667, 462] on span "Apply" at bounding box center [659, 462] width 32 height 15
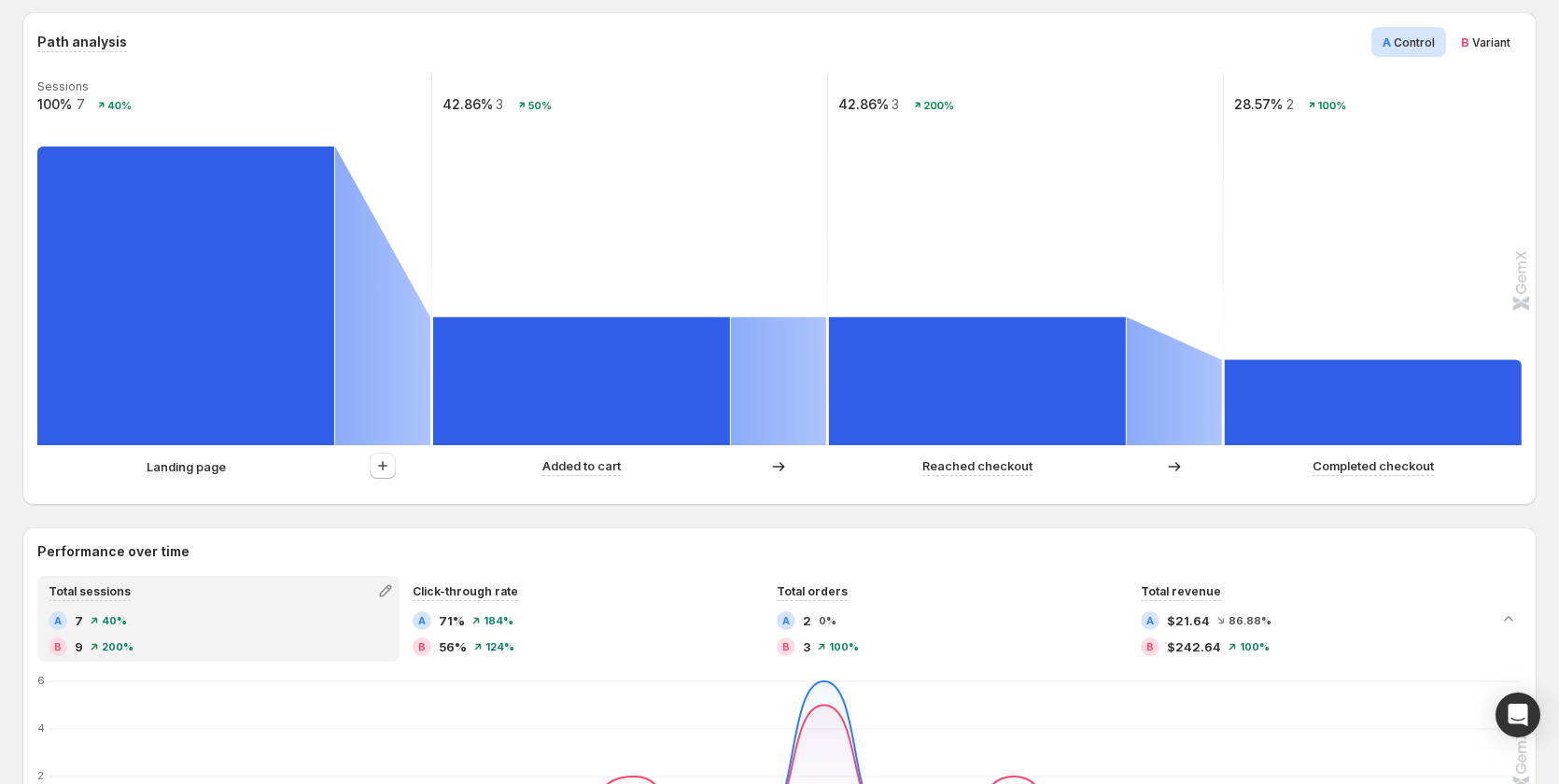
scroll to position [373, 0]
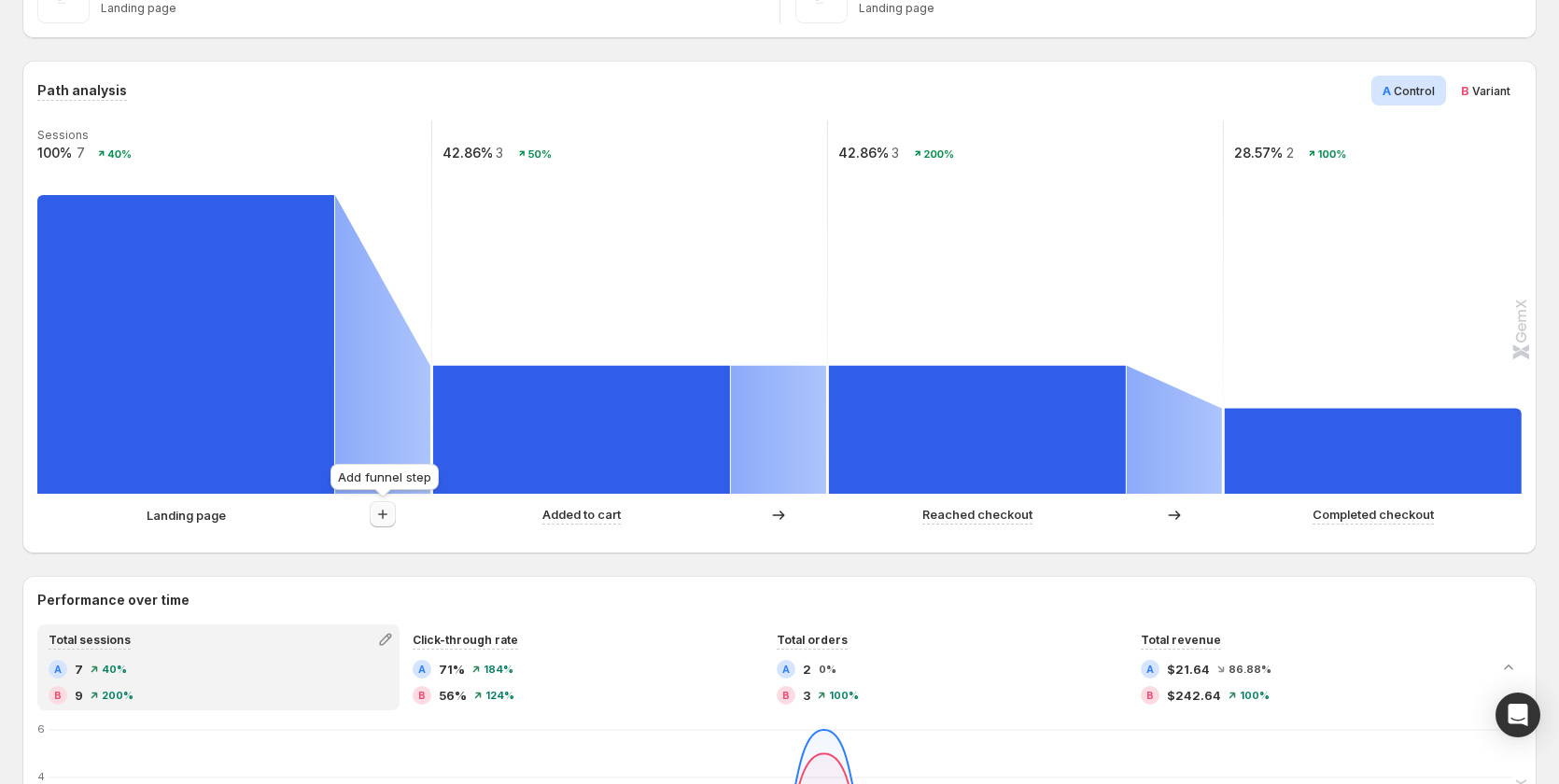
click at [383, 507] on icon "button" at bounding box center [382, 514] width 19 height 19
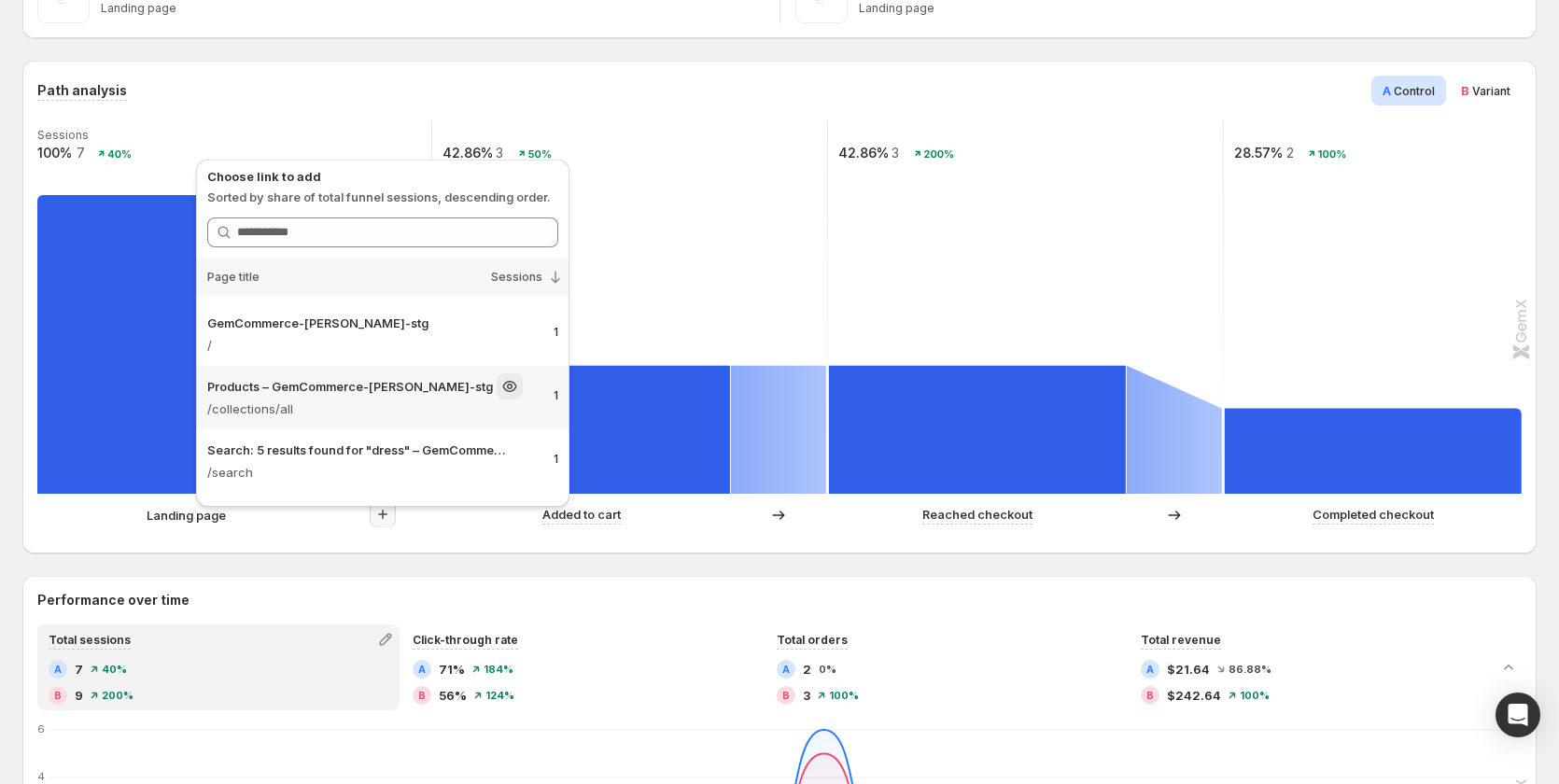
scroll to position [113, 0]
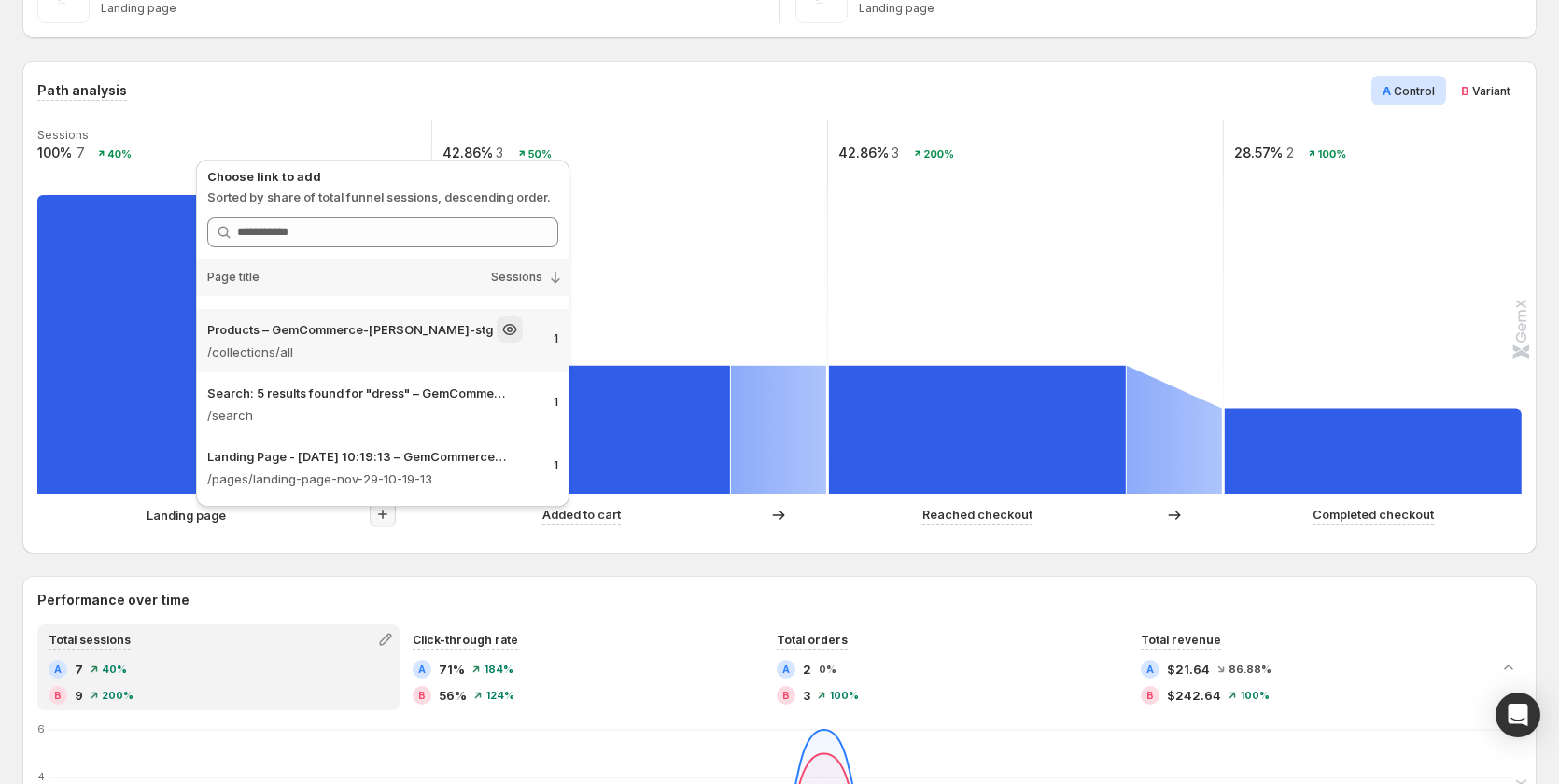
click at [381, 343] on p "/collections/all" at bounding box center [373, 351] width 332 height 19
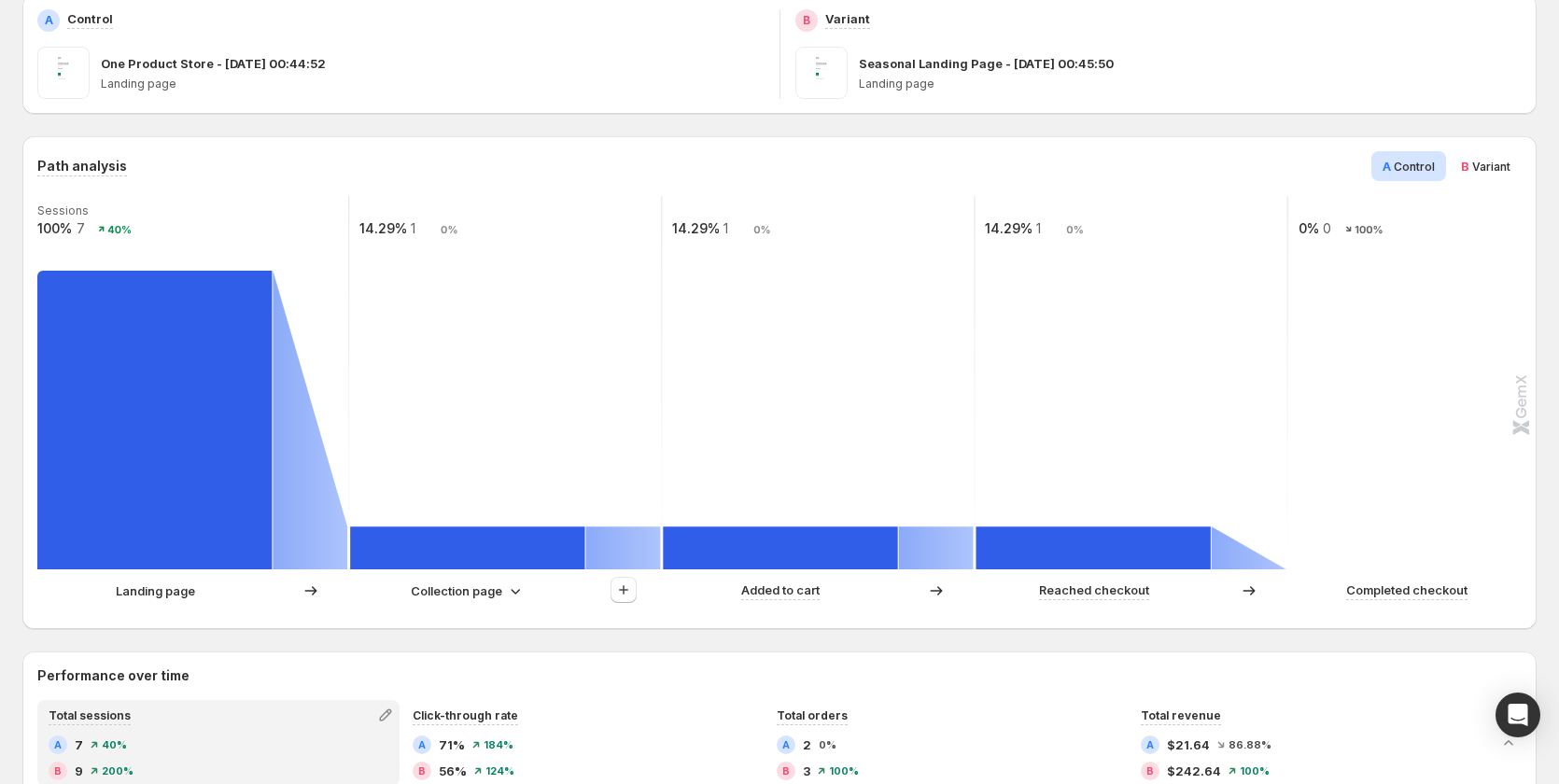
scroll to position [280, 0]
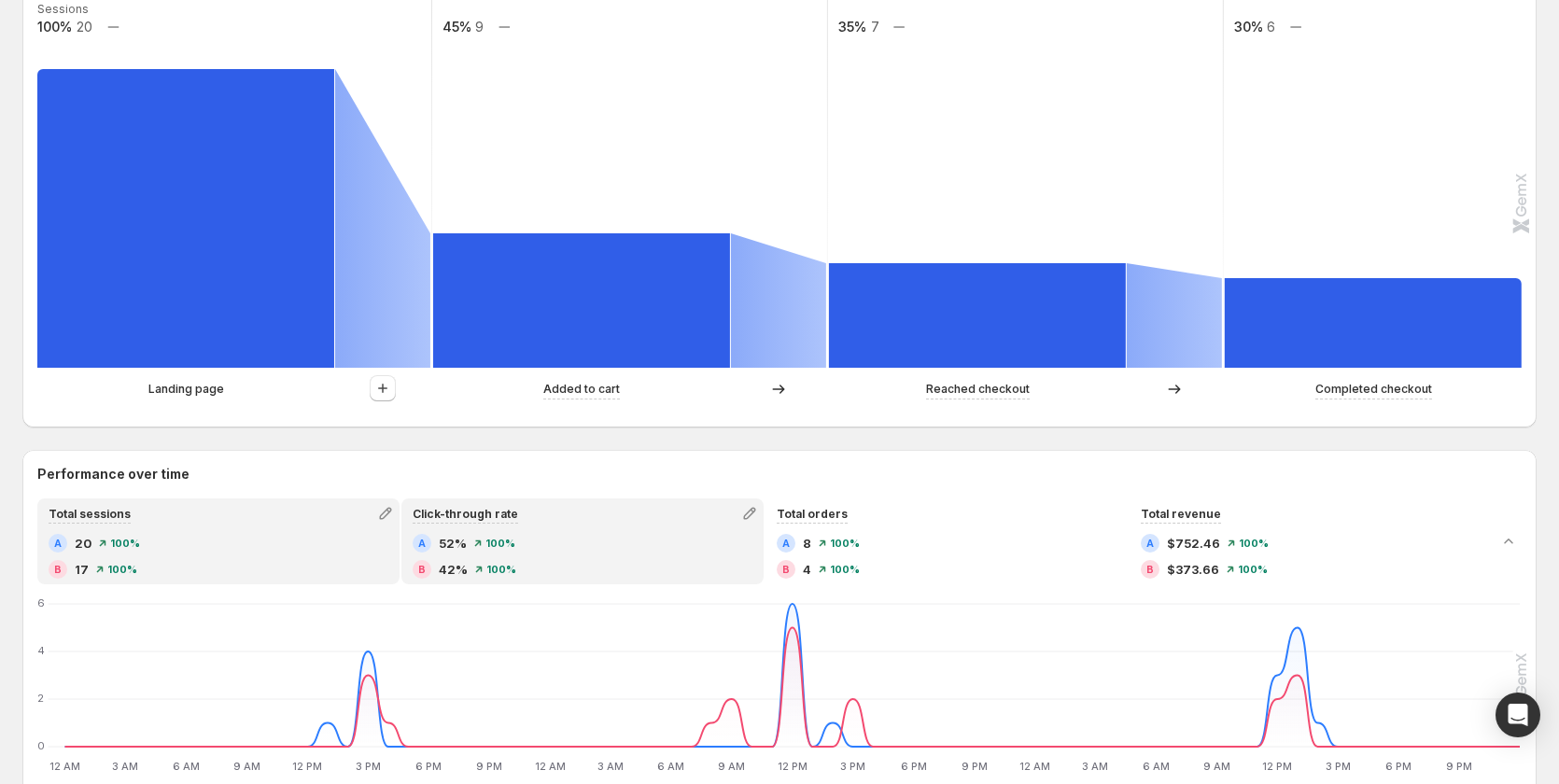
scroll to position [466, 0]
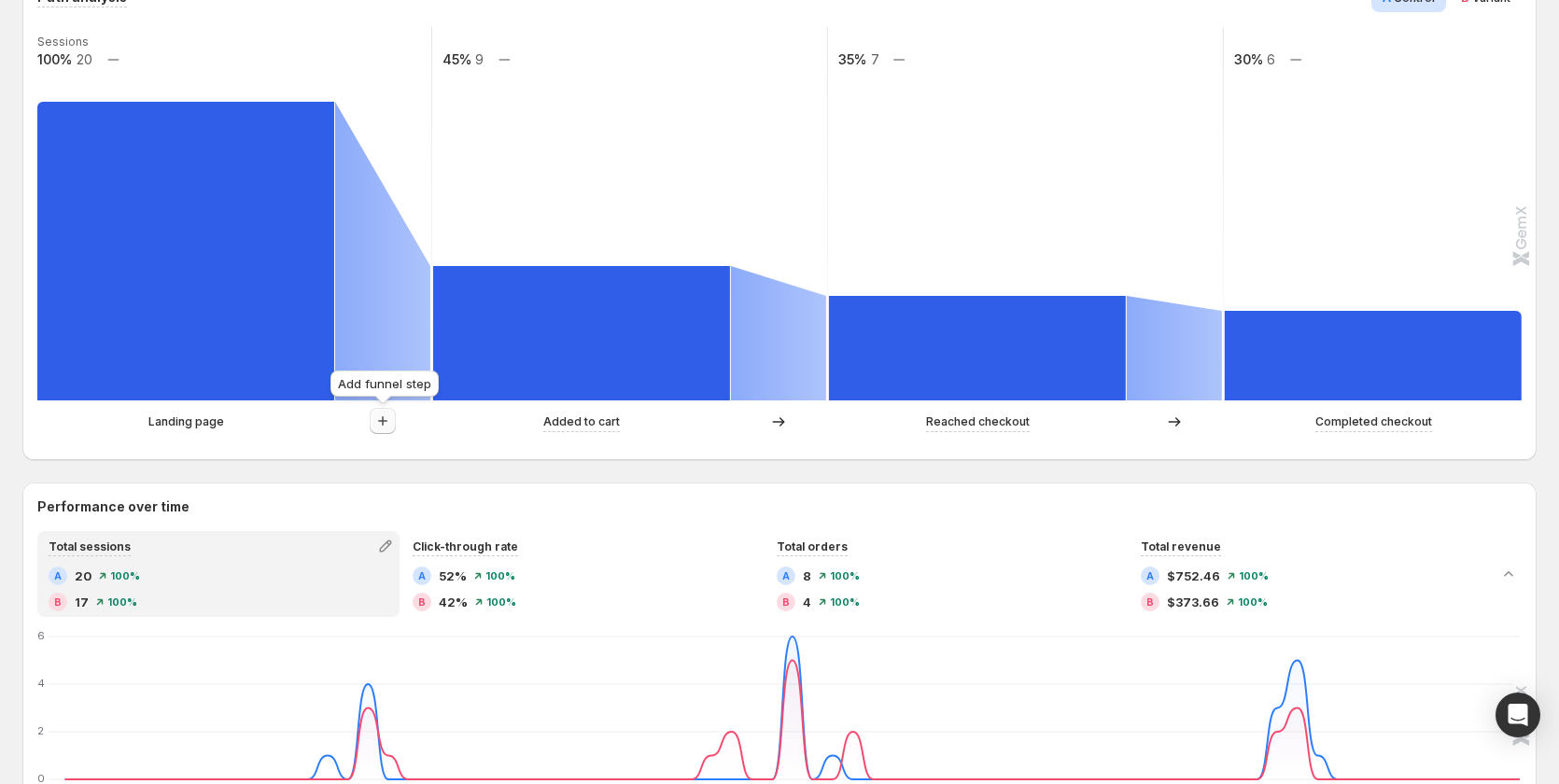
click at [385, 421] on icon "button" at bounding box center [382, 420] width 19 height 19
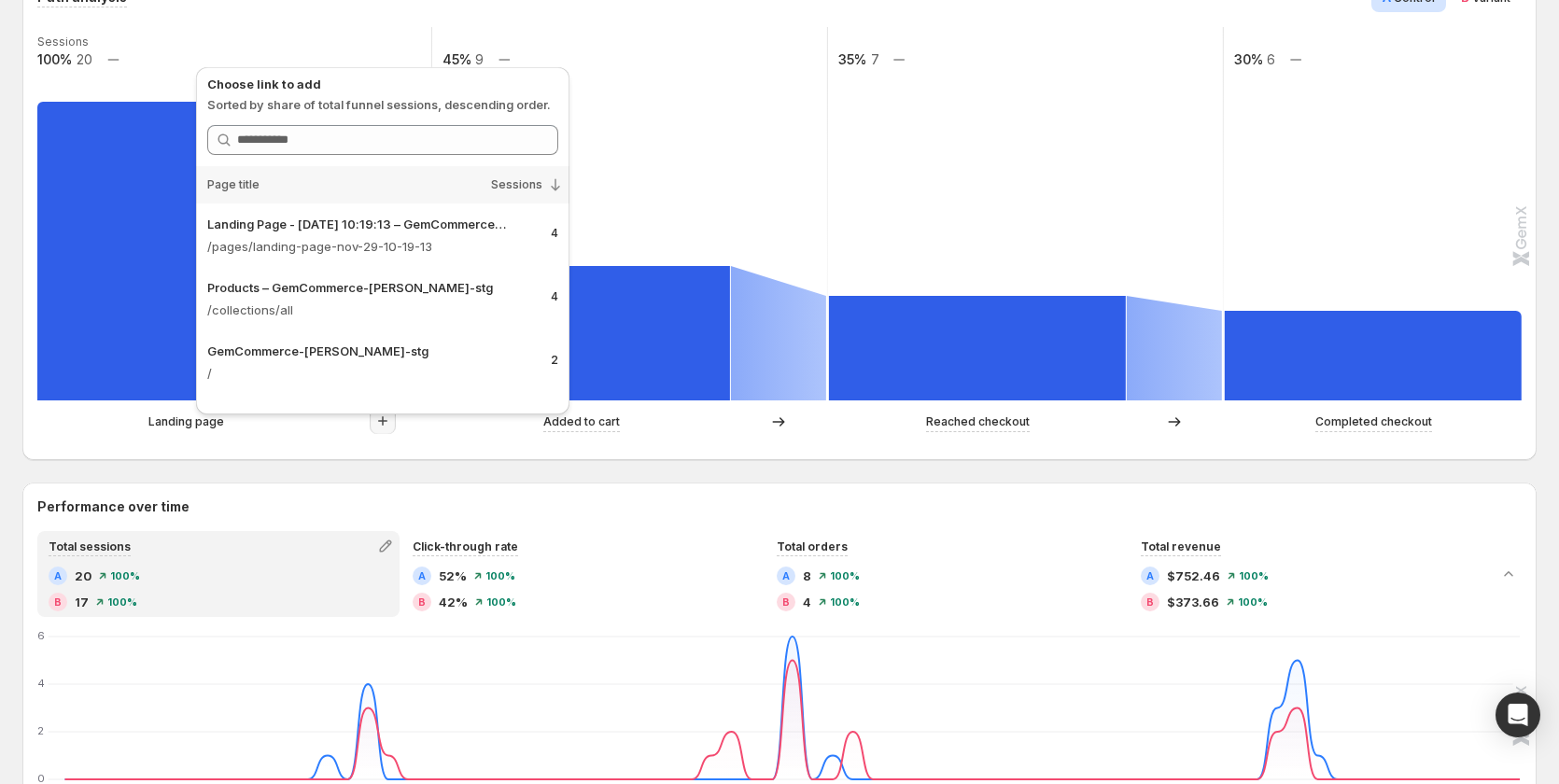
click at [864, 226] on rect at bounding box center [1026, 214] width 398 height 373
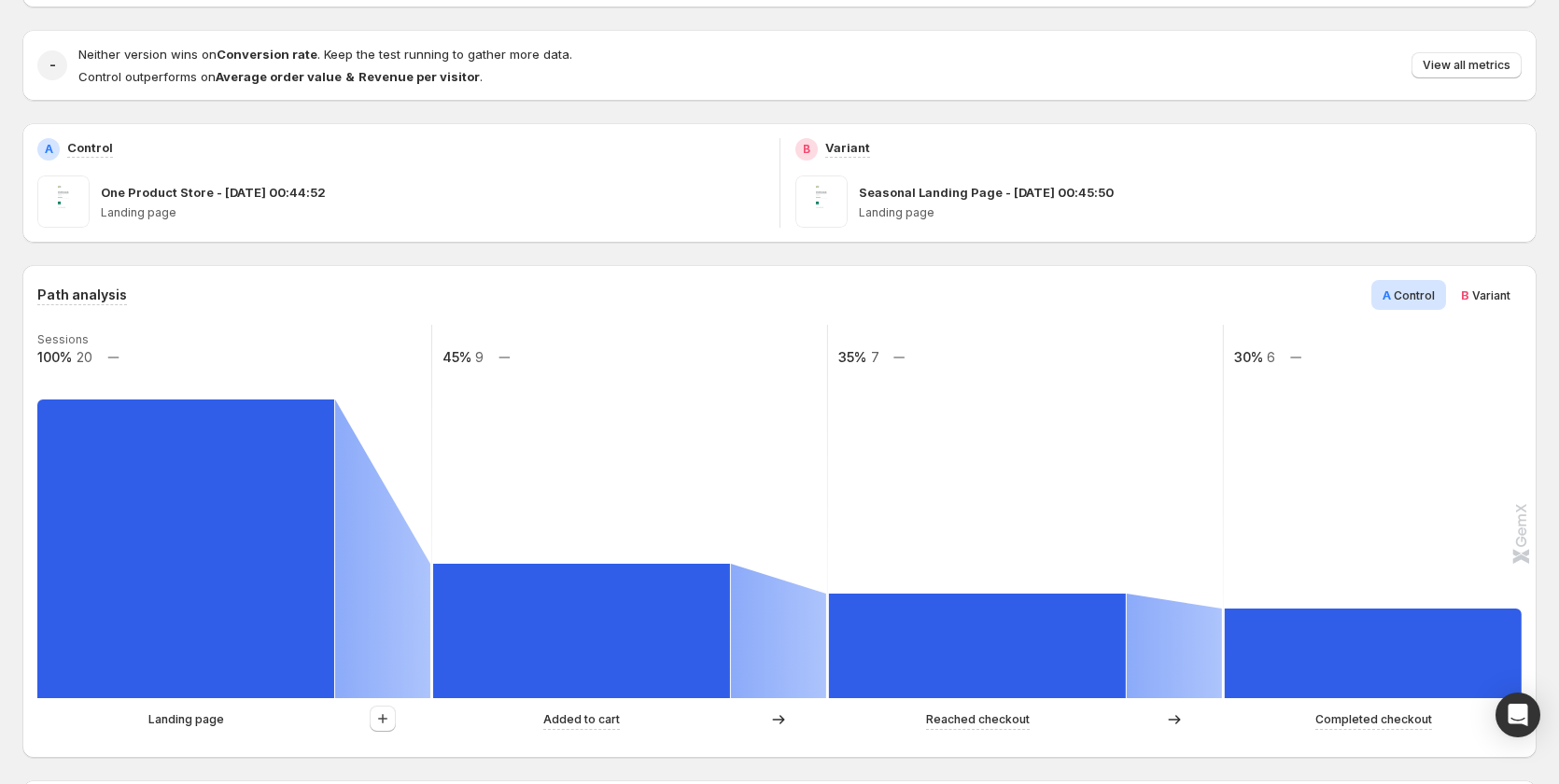
scroll to position [0, 0]
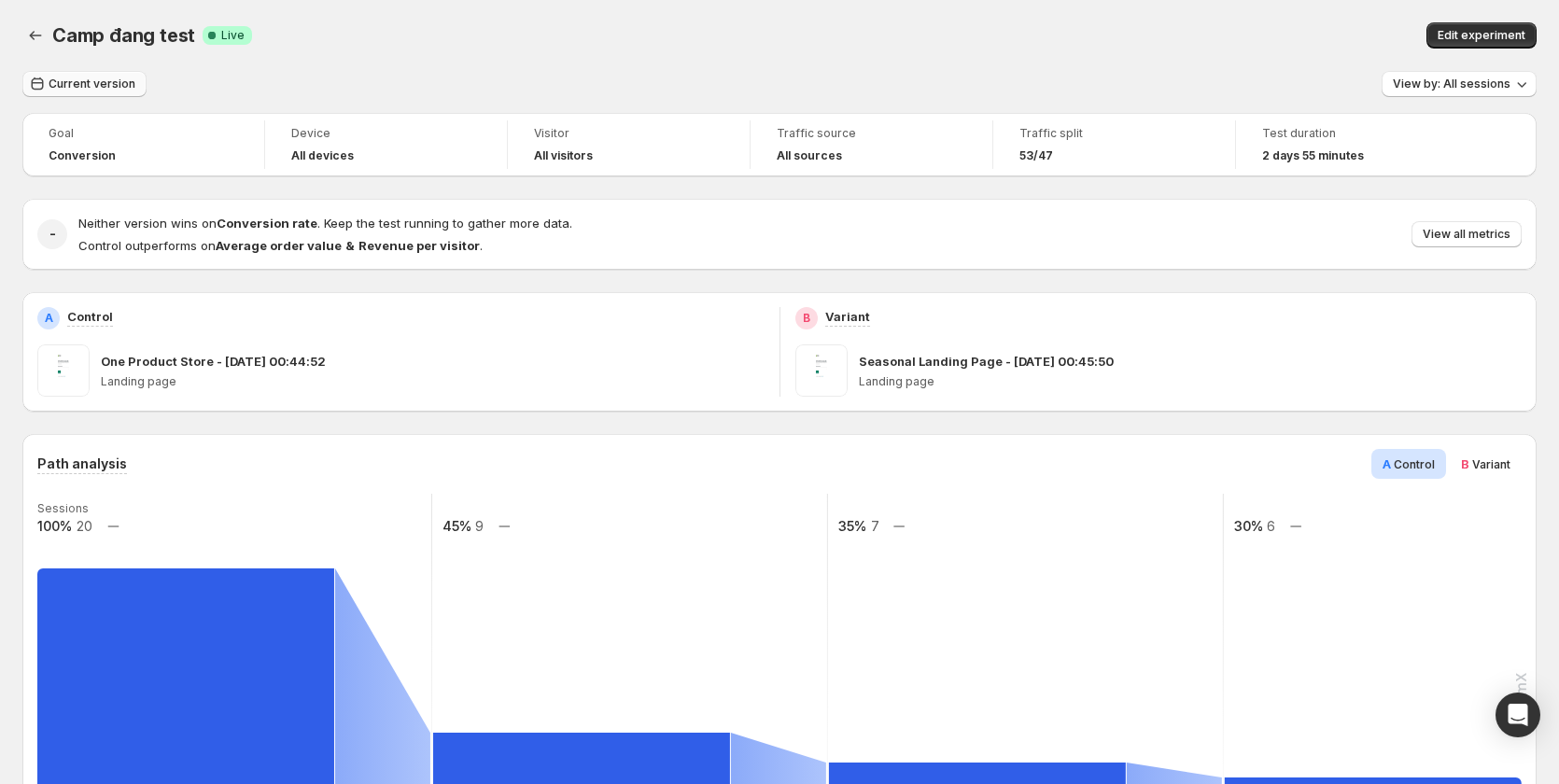
click at [74, 87] on span "Current version" at bounding box center [92, 83] width 87 height 15
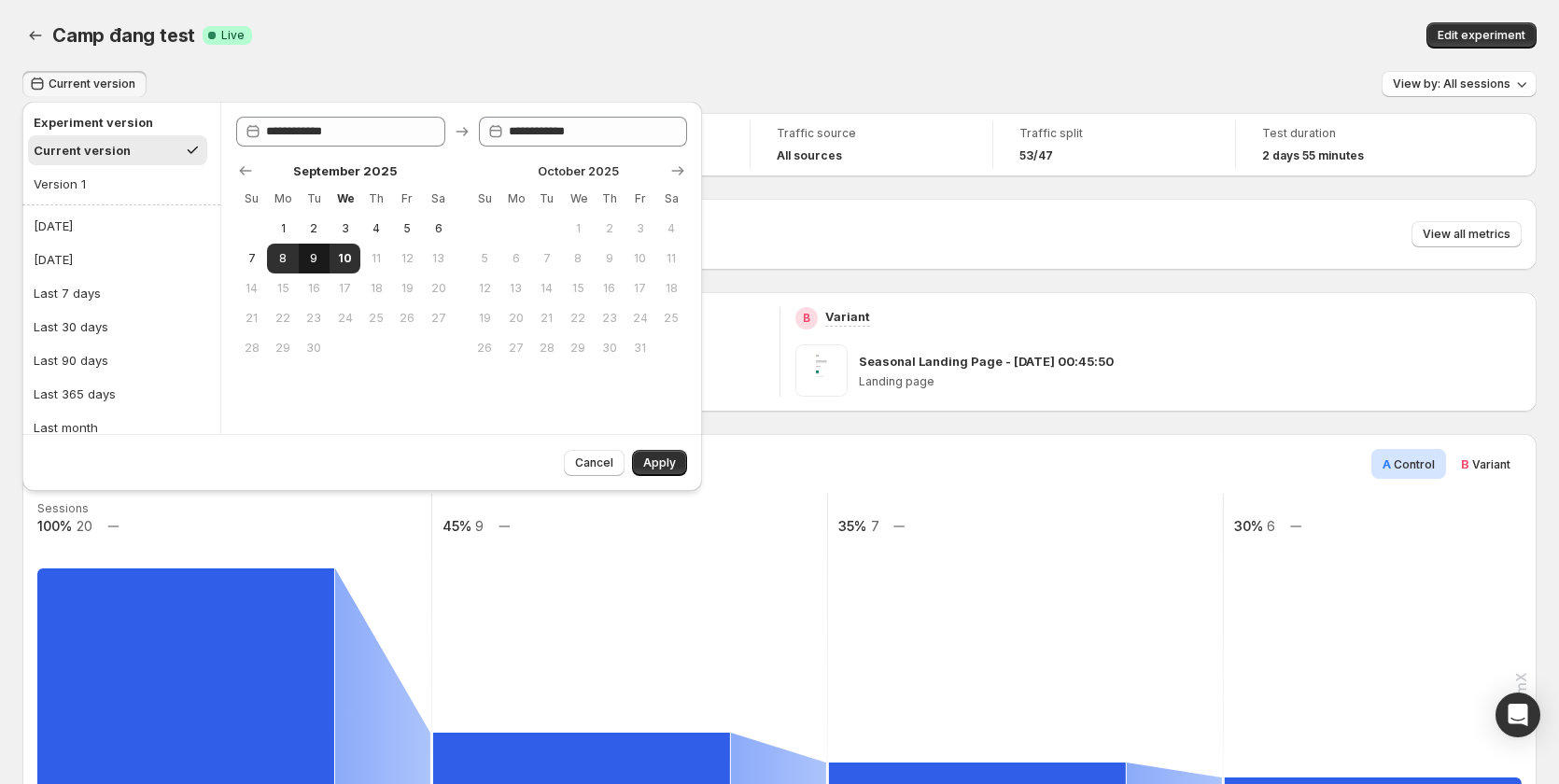
click at [315, 263] on span "9" at bounding box center [314, 258] width 16 height 15
type input "**********"
click at [640, 464] on button "Apply" at bounding box center [659, 462] width 55 height 26
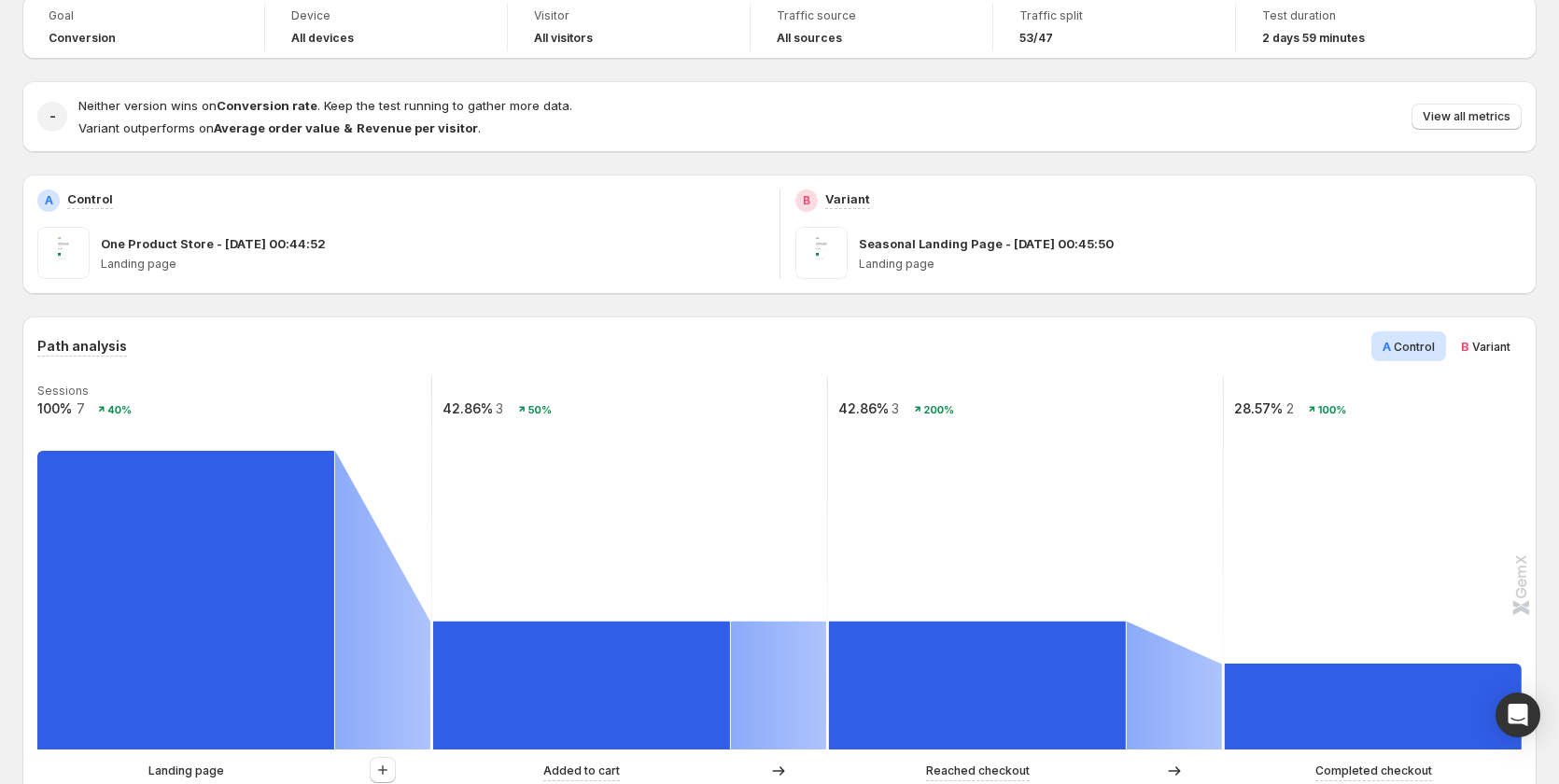
scroll to position [280, 0]
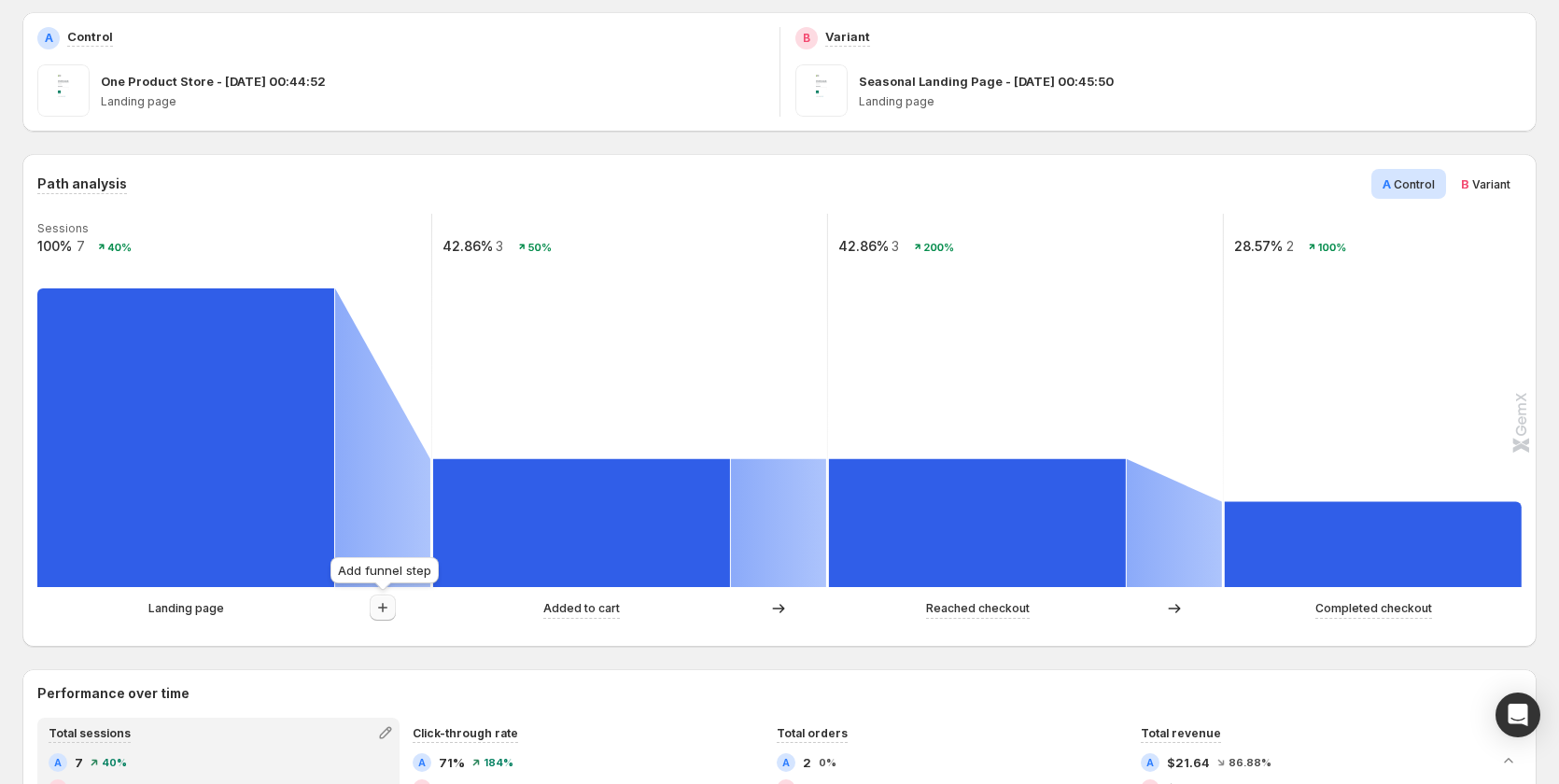
click at [387, 614] on icon "button" at bounding box center [382, 607] width 19 height 19
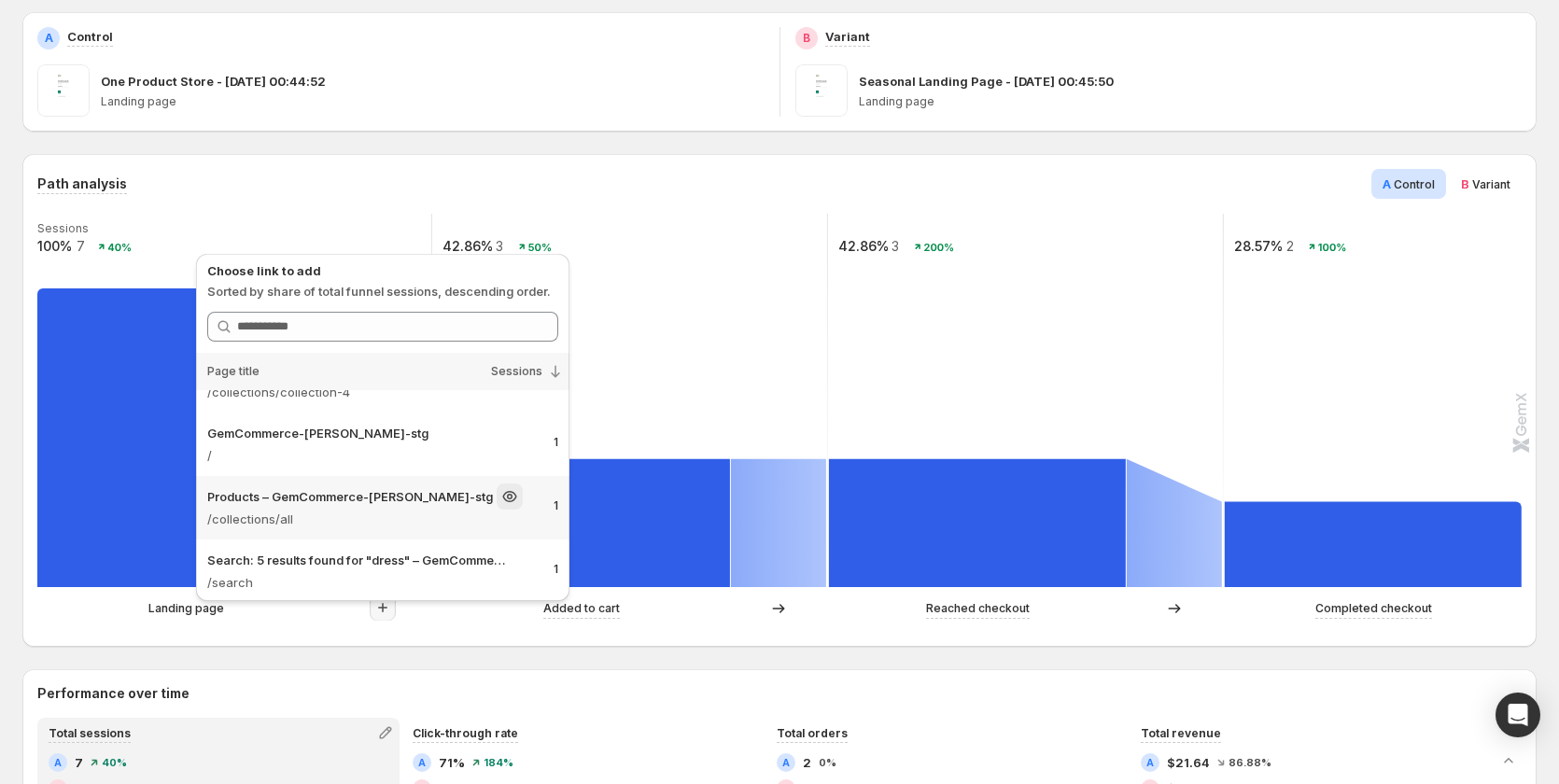
scroll to position [21, 0]
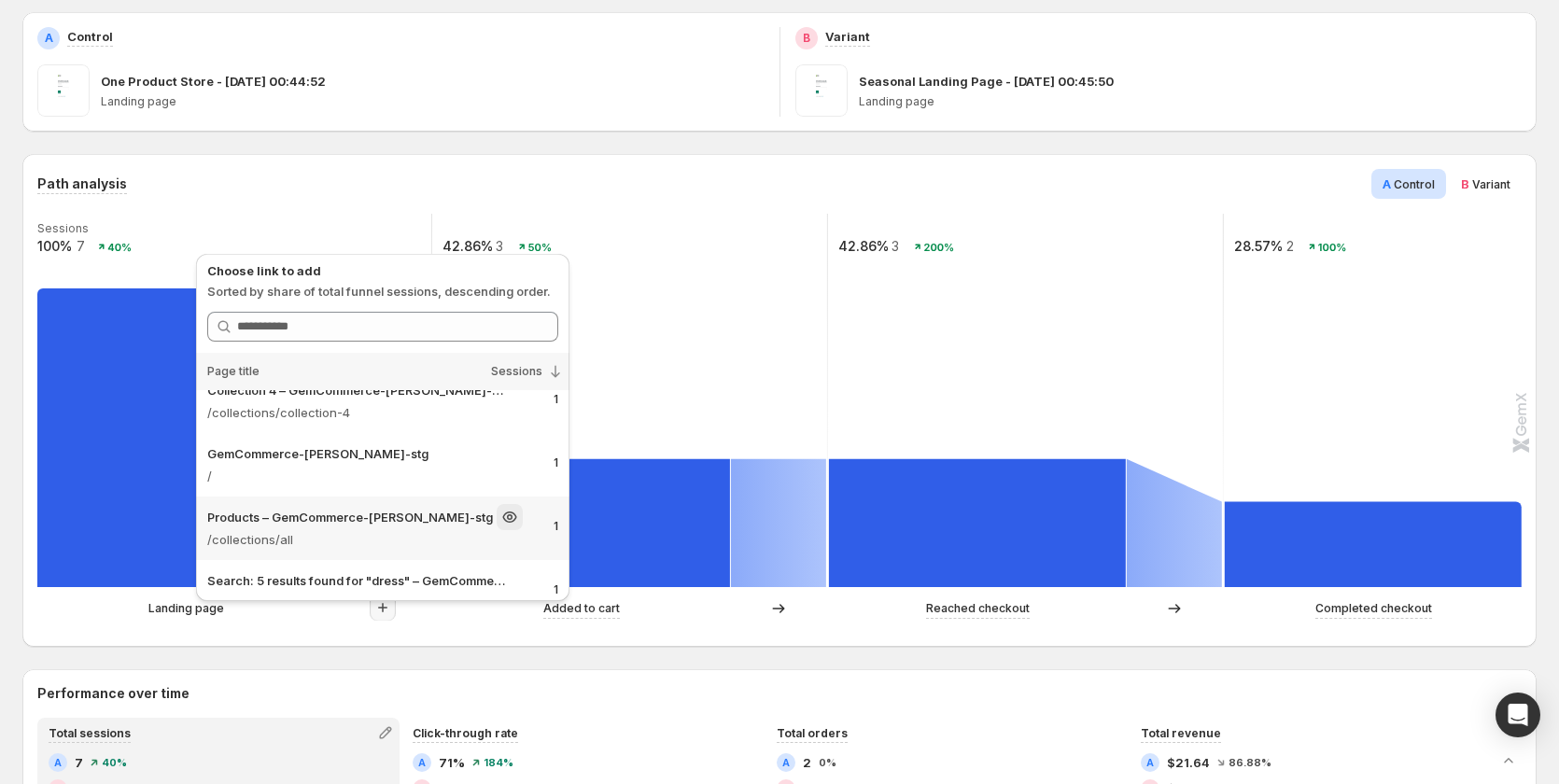
click at [384, 524] on p "Products – GemCommerce-[PERSON_NAME]-stg" at bounding box center [350, 516] width 286 height 19
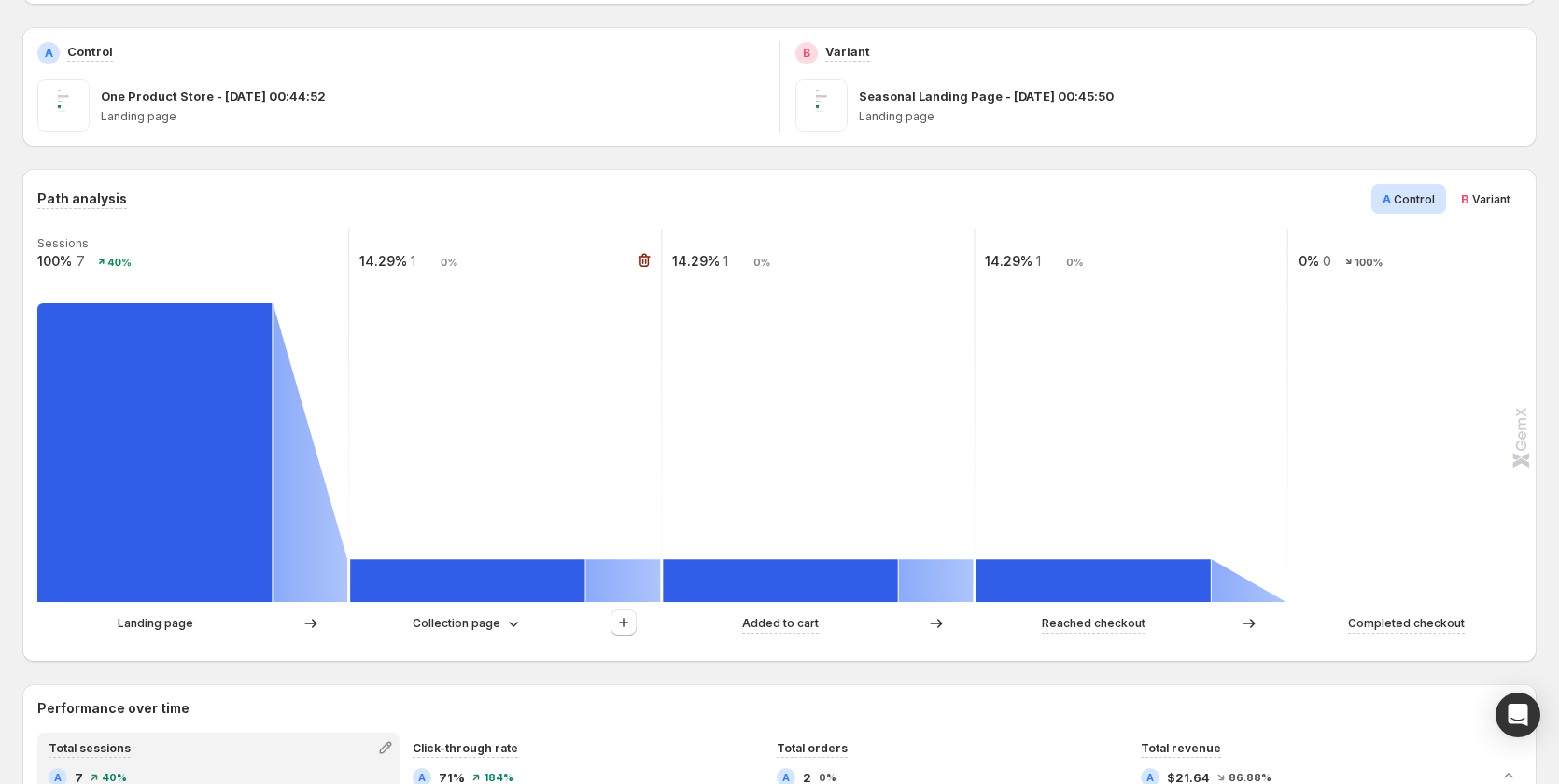
scroll to position [373, 0]
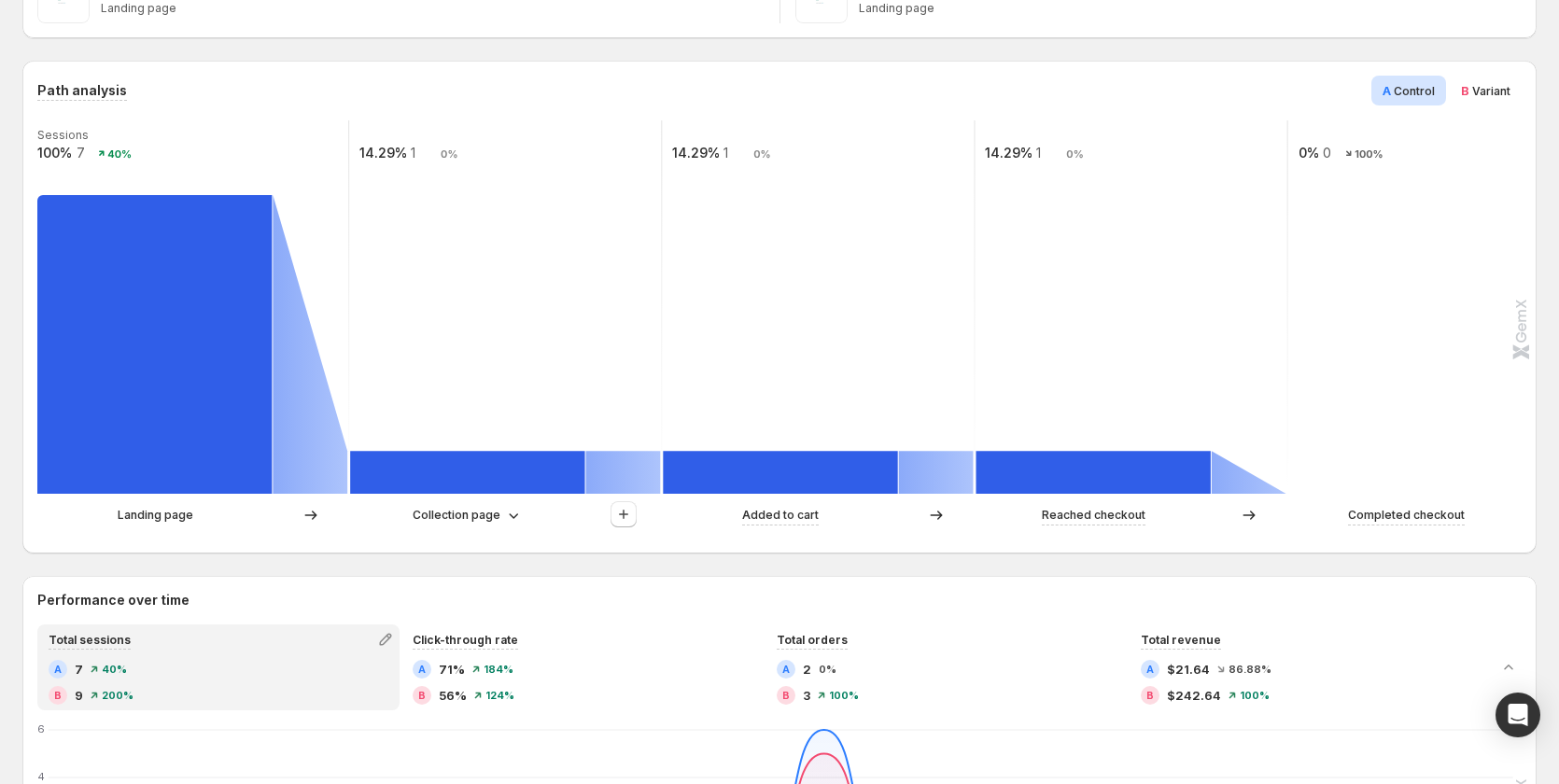
click at [500, 502] on div "Collection page" at bounding box center [506, 515] width 311 height 28
click at [494, 512] on p "Collection page" at bounding box center [457, 514] width 88 height 19
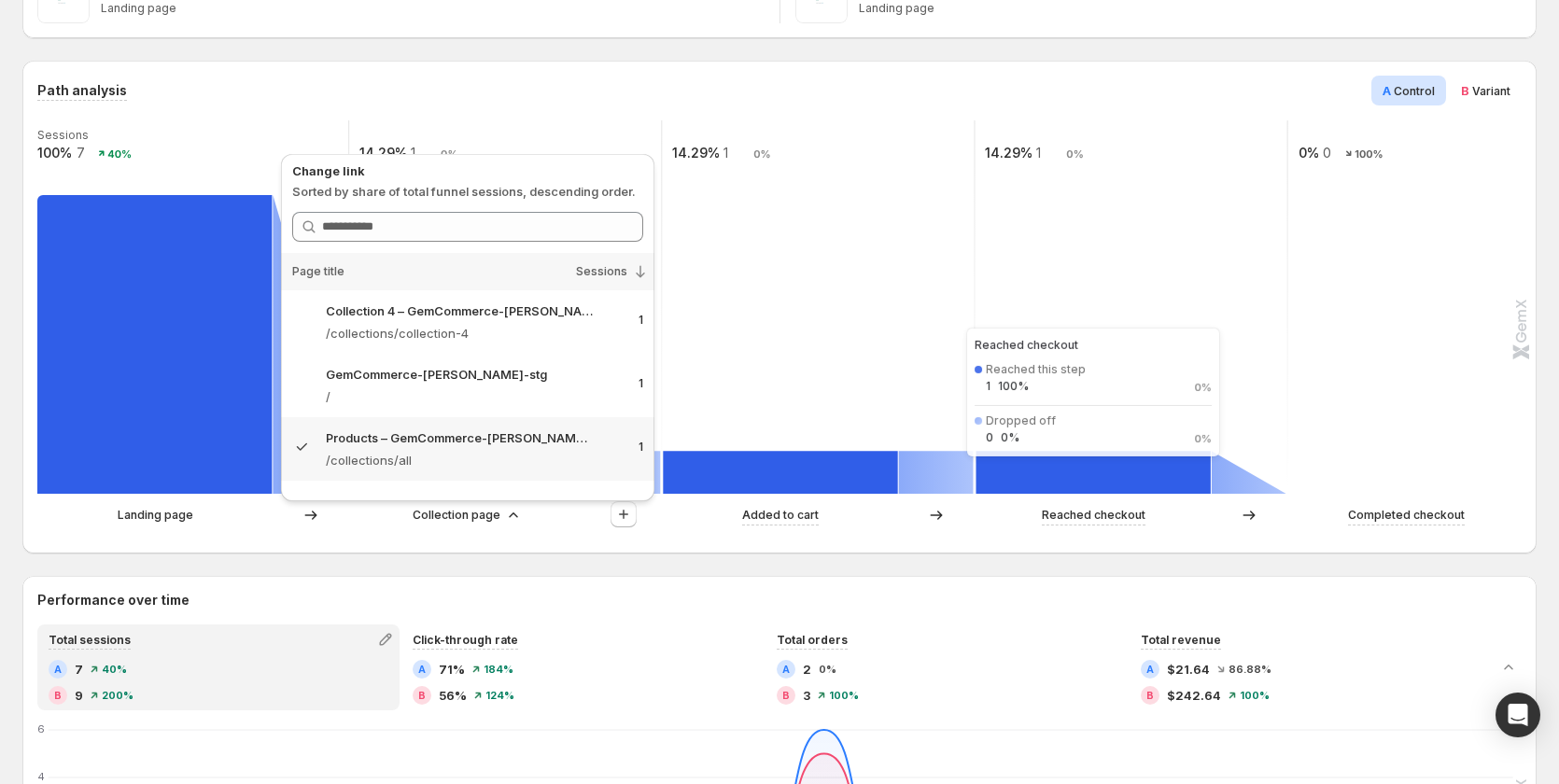
click at [1121, 479] on rect at bounding box center [1093, 472] width 235 height 43
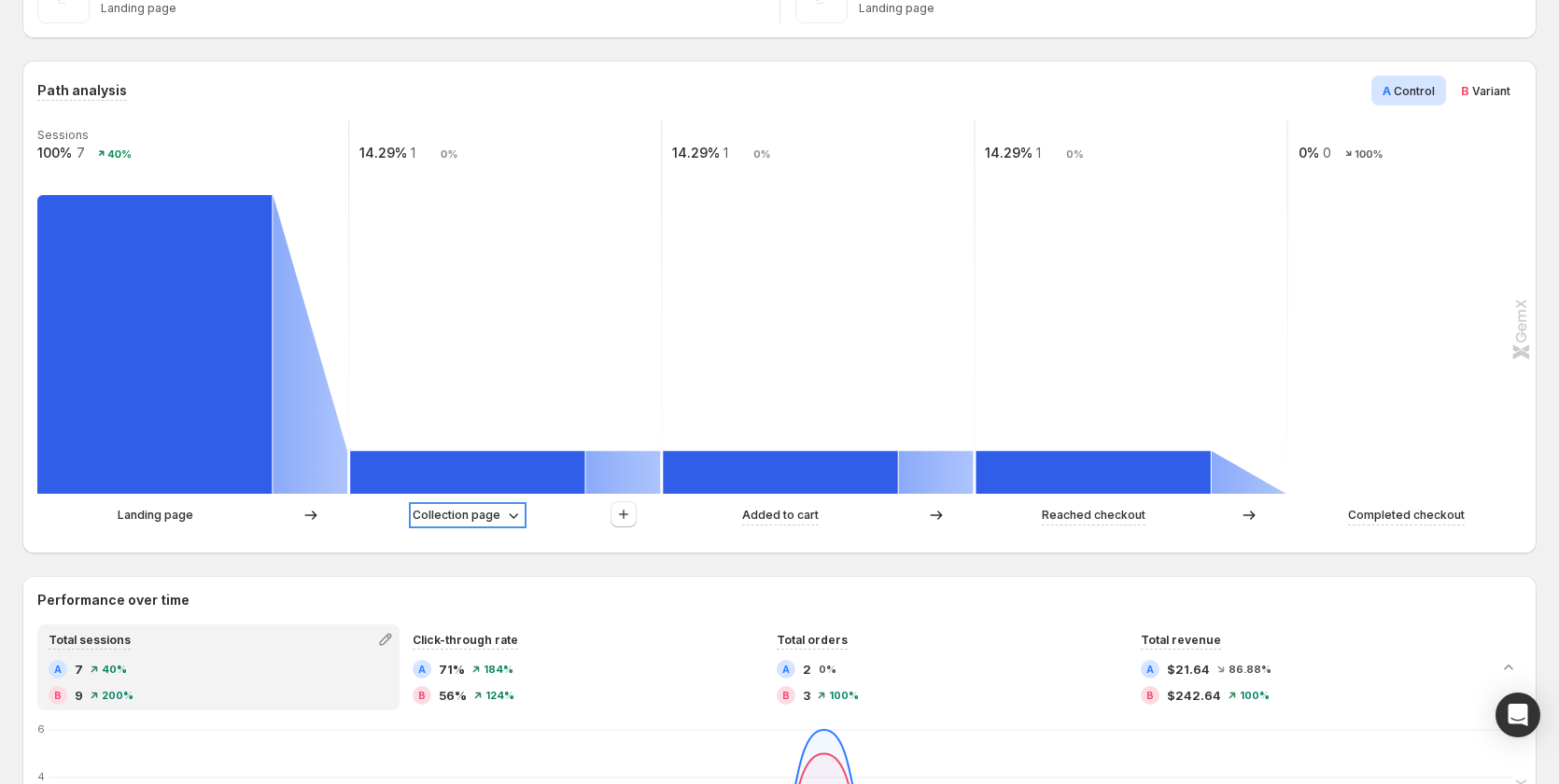
click at [465, 520] on p "Collection page" at bounding box center [457, 514] width 88 height 19
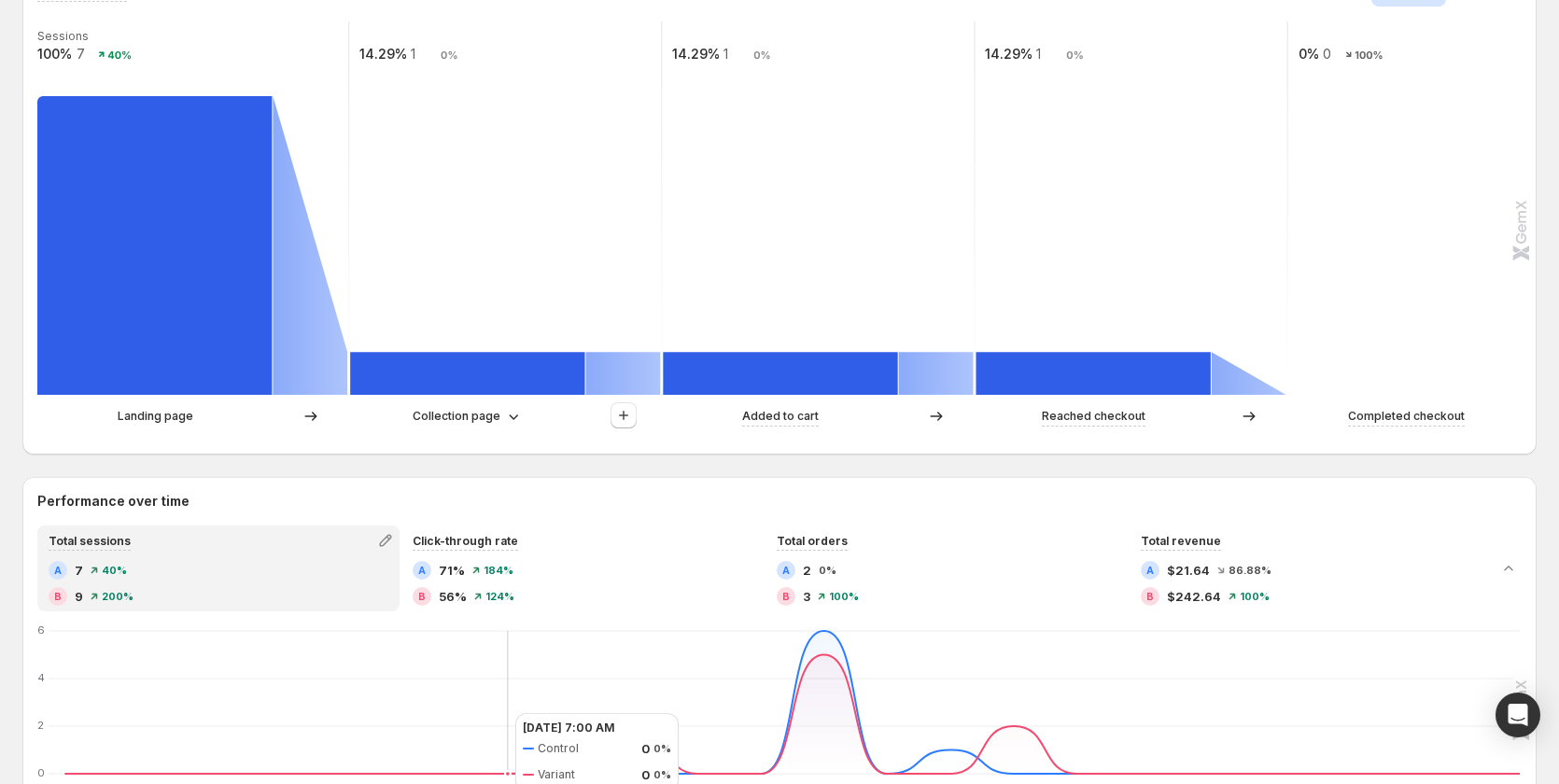
scroll to position [560, 0]
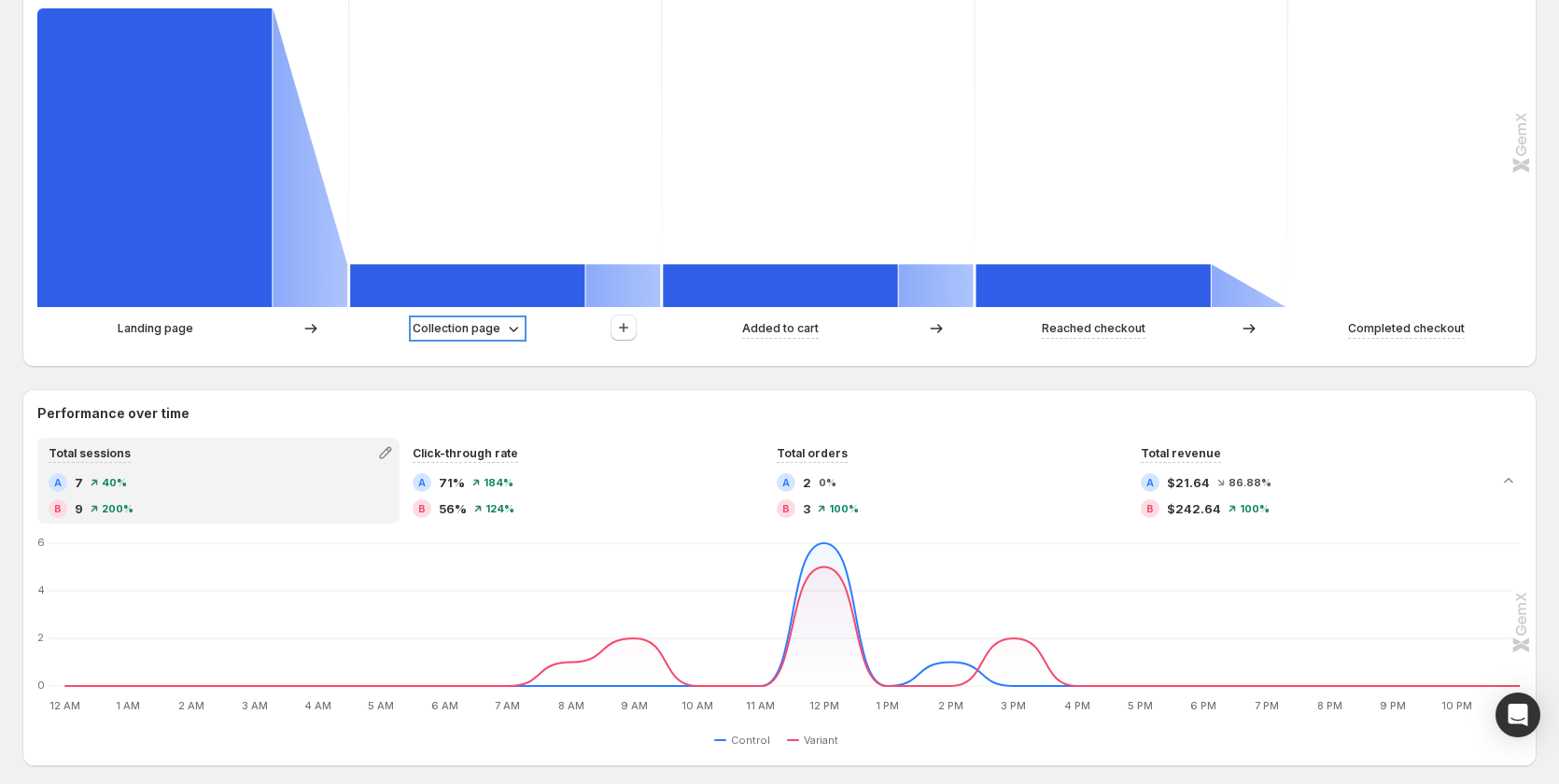
click at [484, 325] on p "Collection page" at bounding box center [457, 328] width 88 height 19
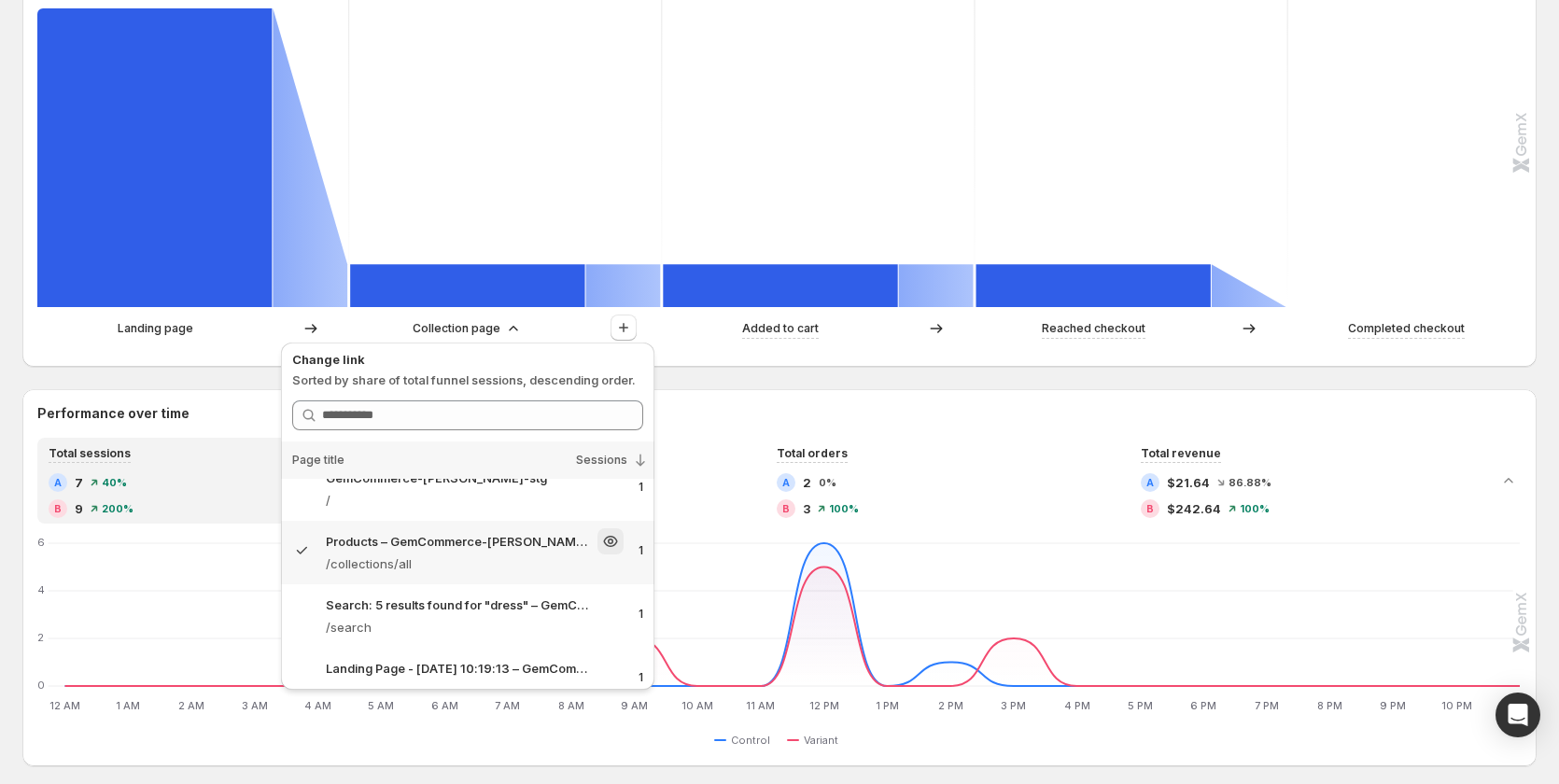
scroll to position [113, 0]
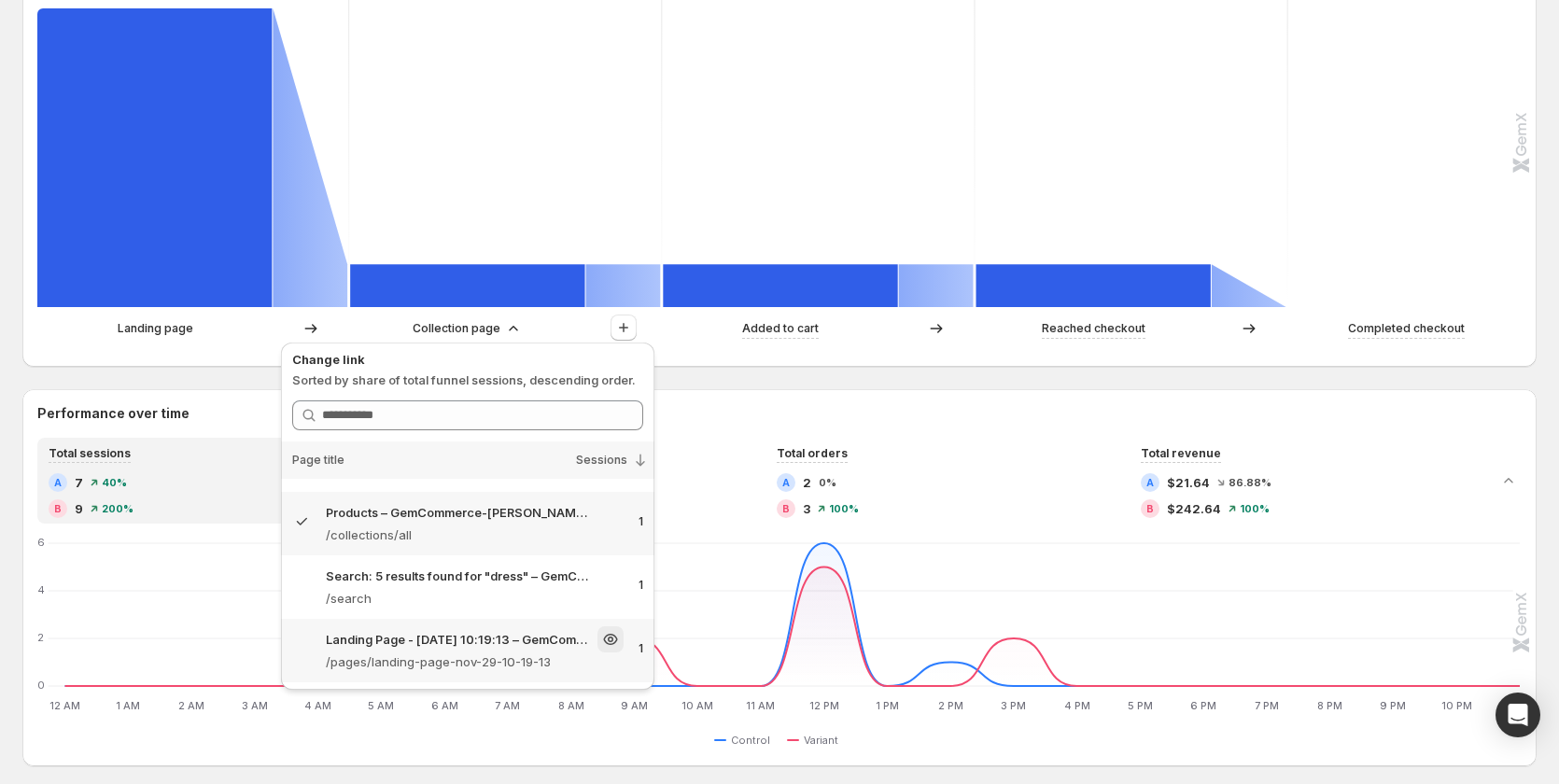
click at [506, 673] on div "Landing Page - Nov 29, 10:19:13 – GemCommerce-sandy-stg /pages/landing-page-nov…" at bounding box center [468, 650] width 374 height 64
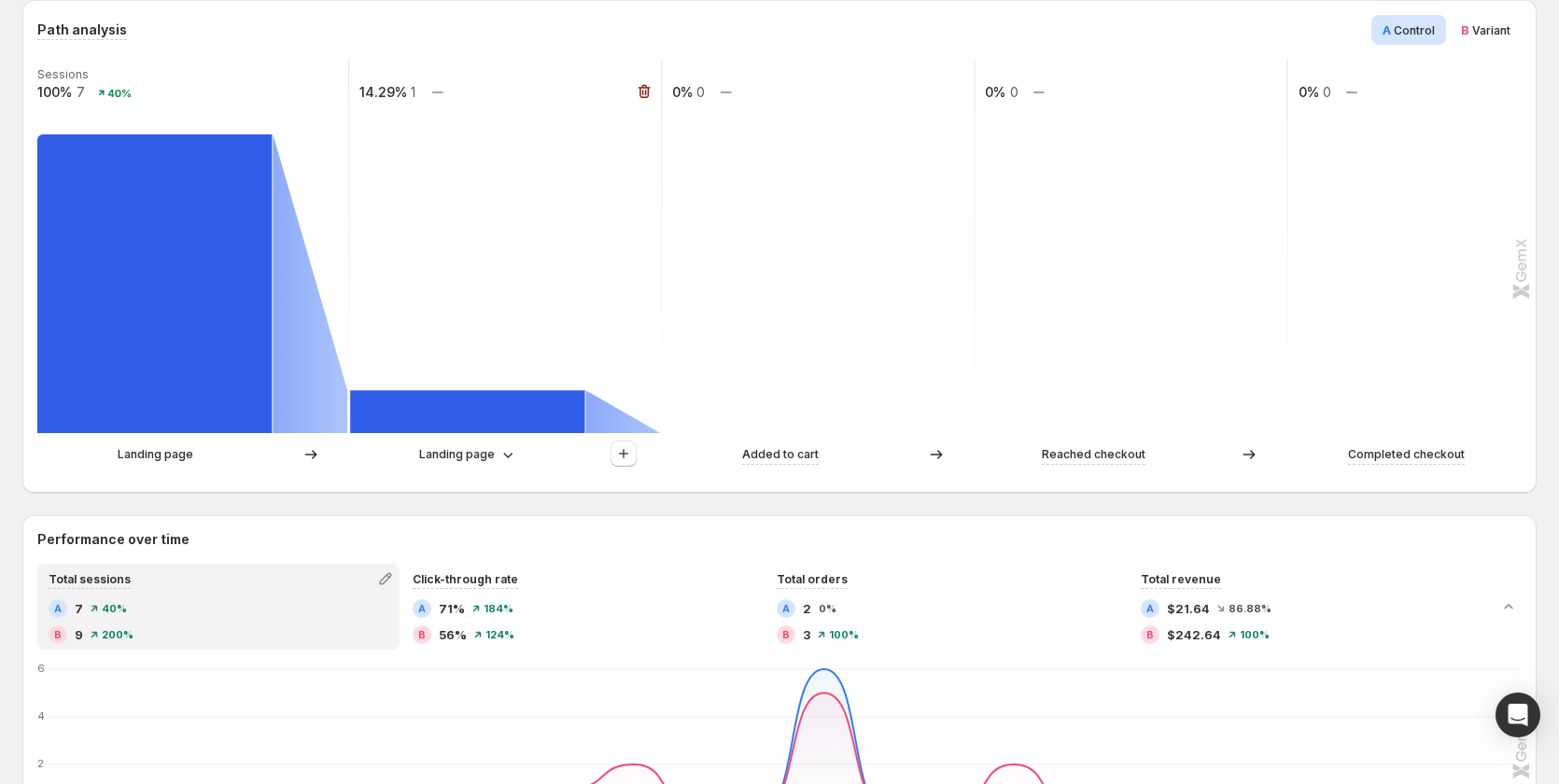
scroll to position [187, 0]
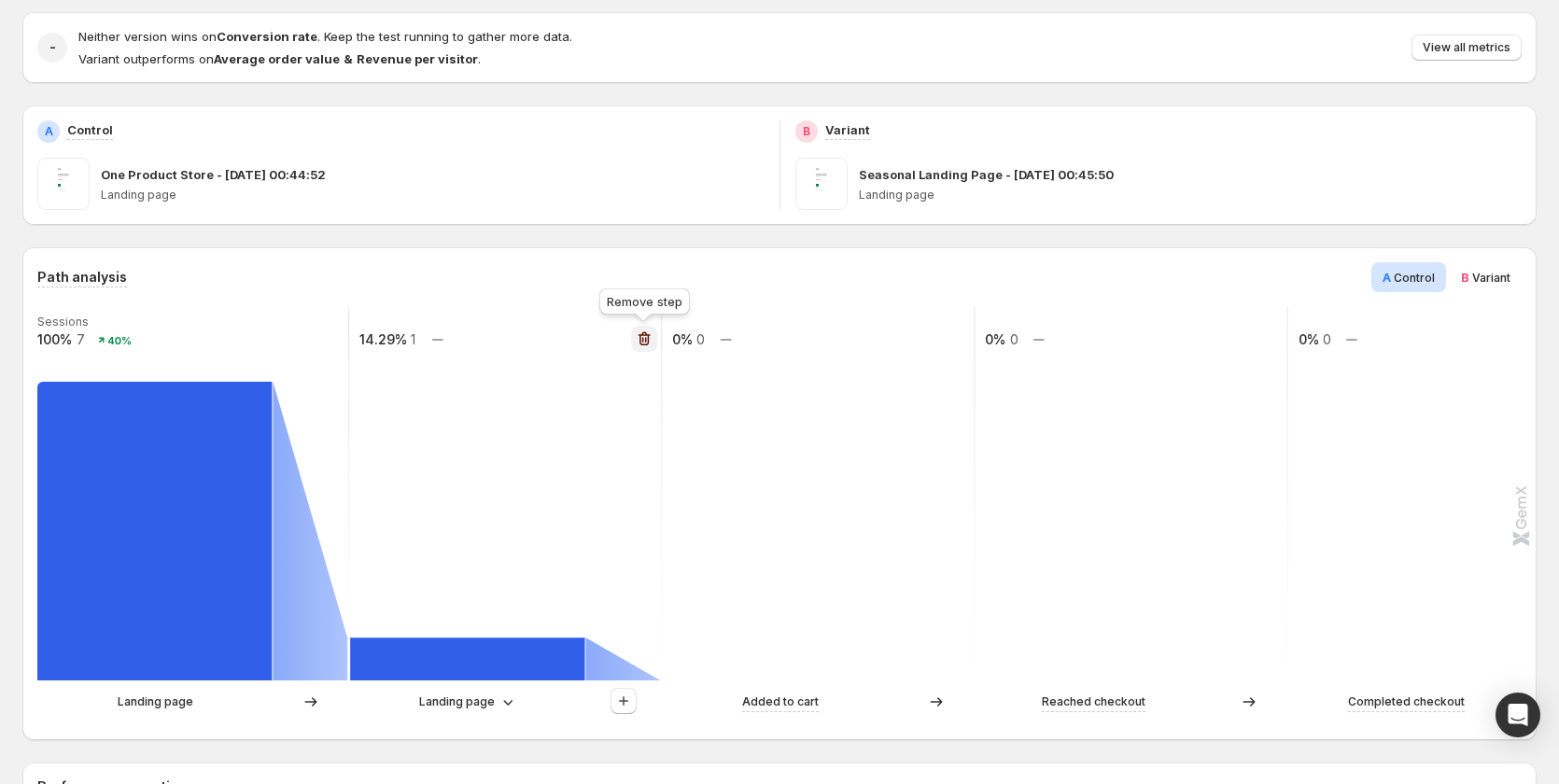
click at [647, 338] on icon "button" at bounding box center [644, 338] width 19 height 19
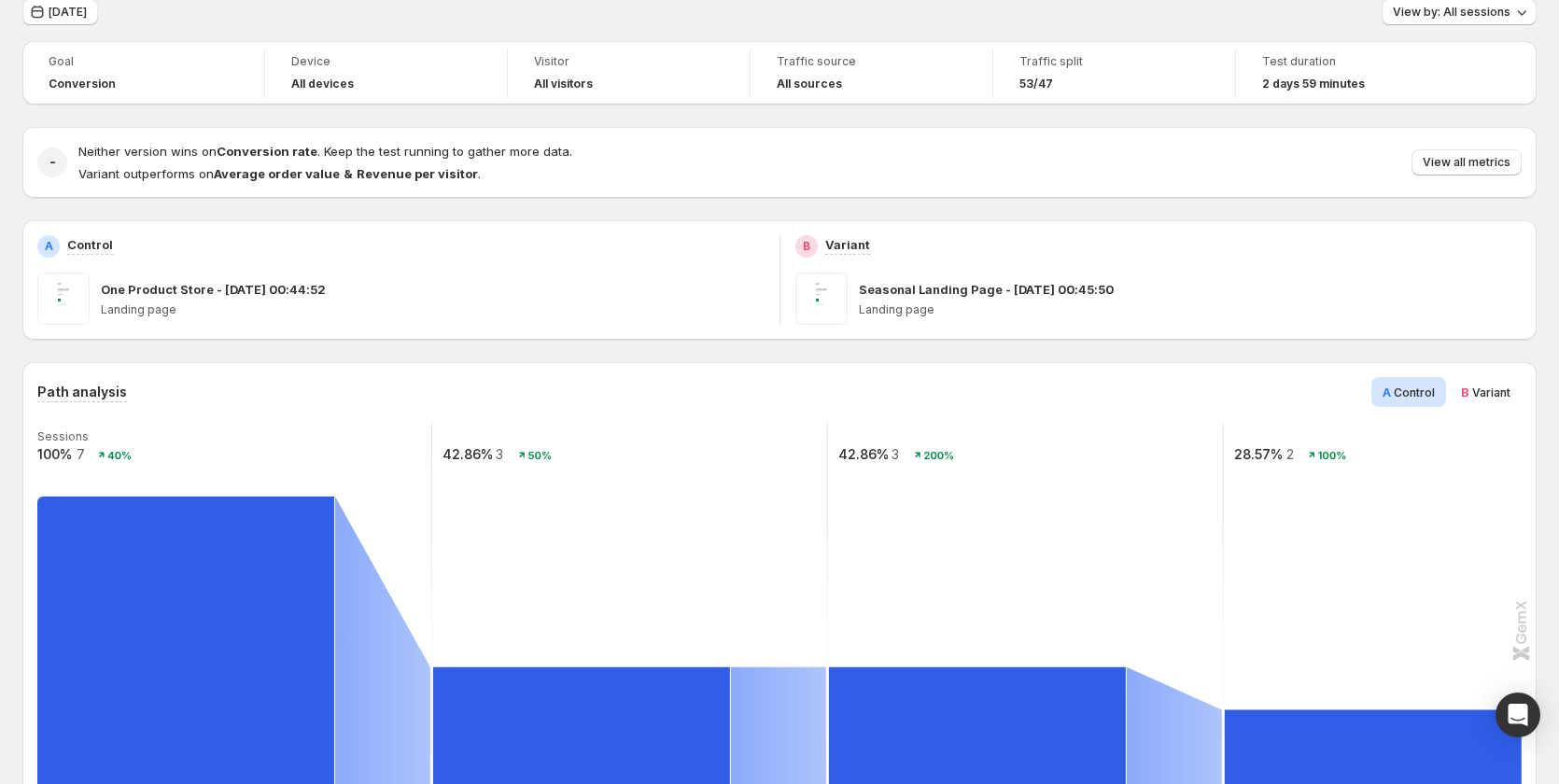
scroll to position [0, 0]
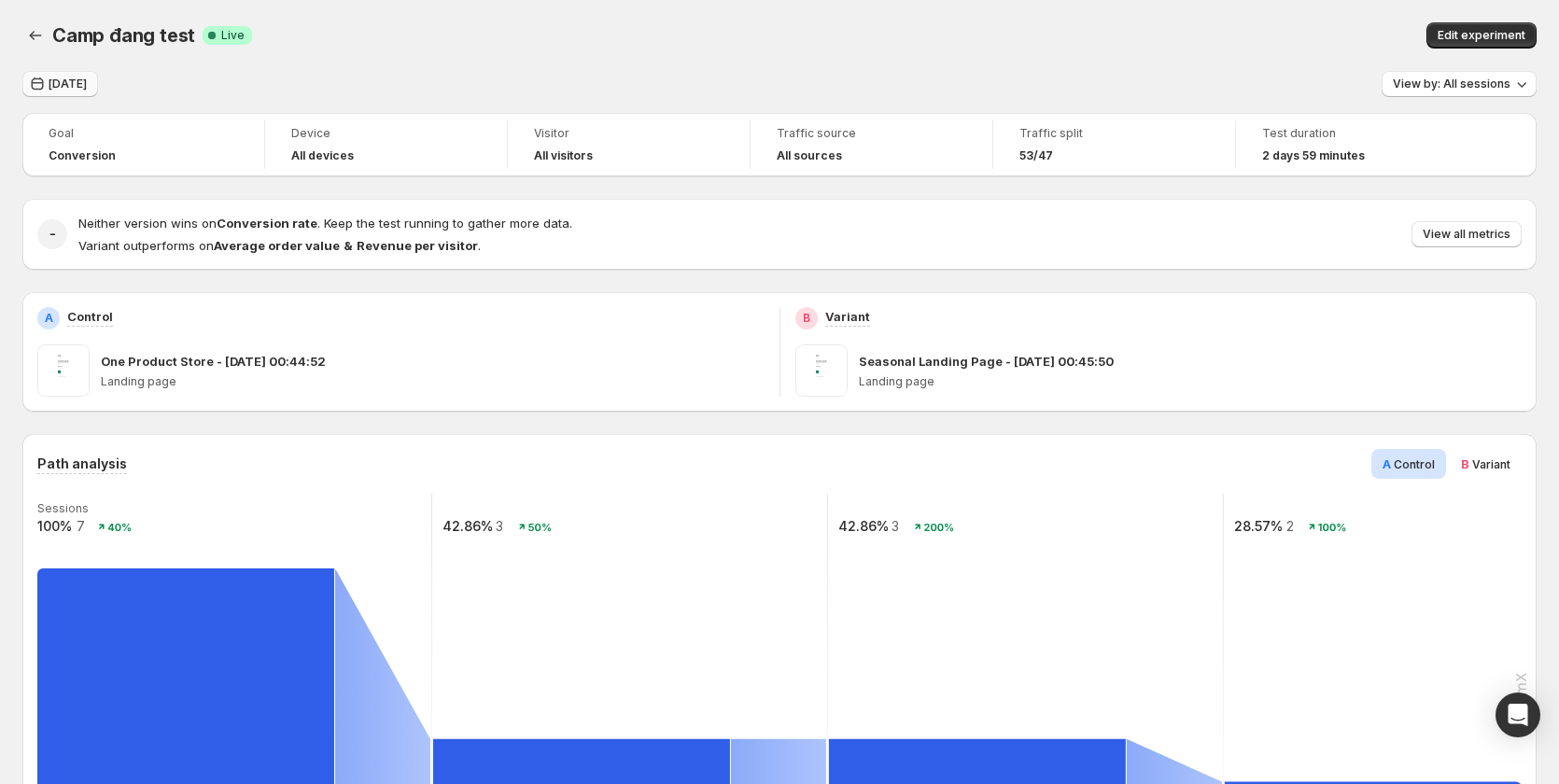
click at [85, 86] on span "[DATE]" at bounding box center [67, 83] width 38 height 15
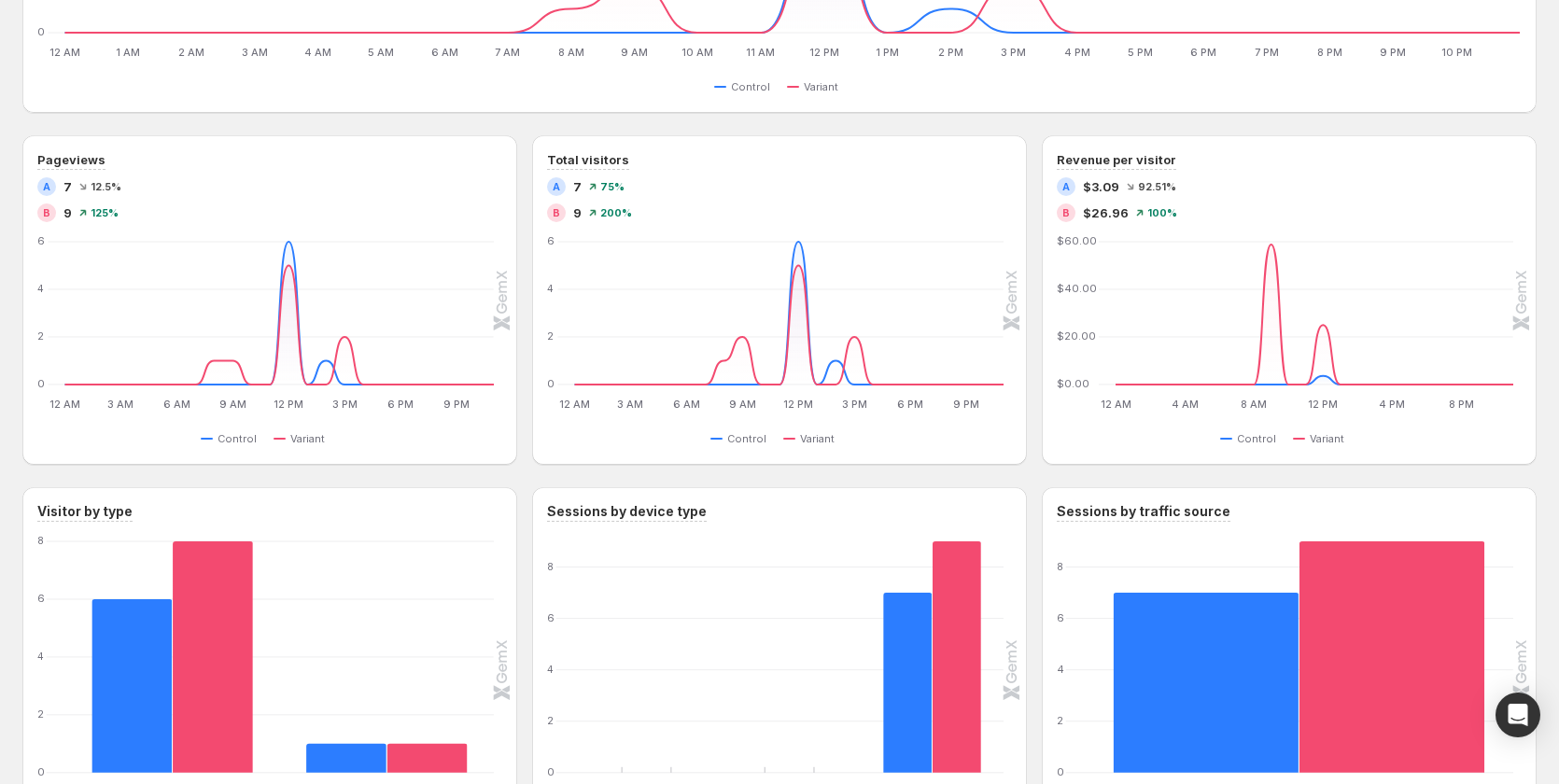
scroll to position [653, 0]
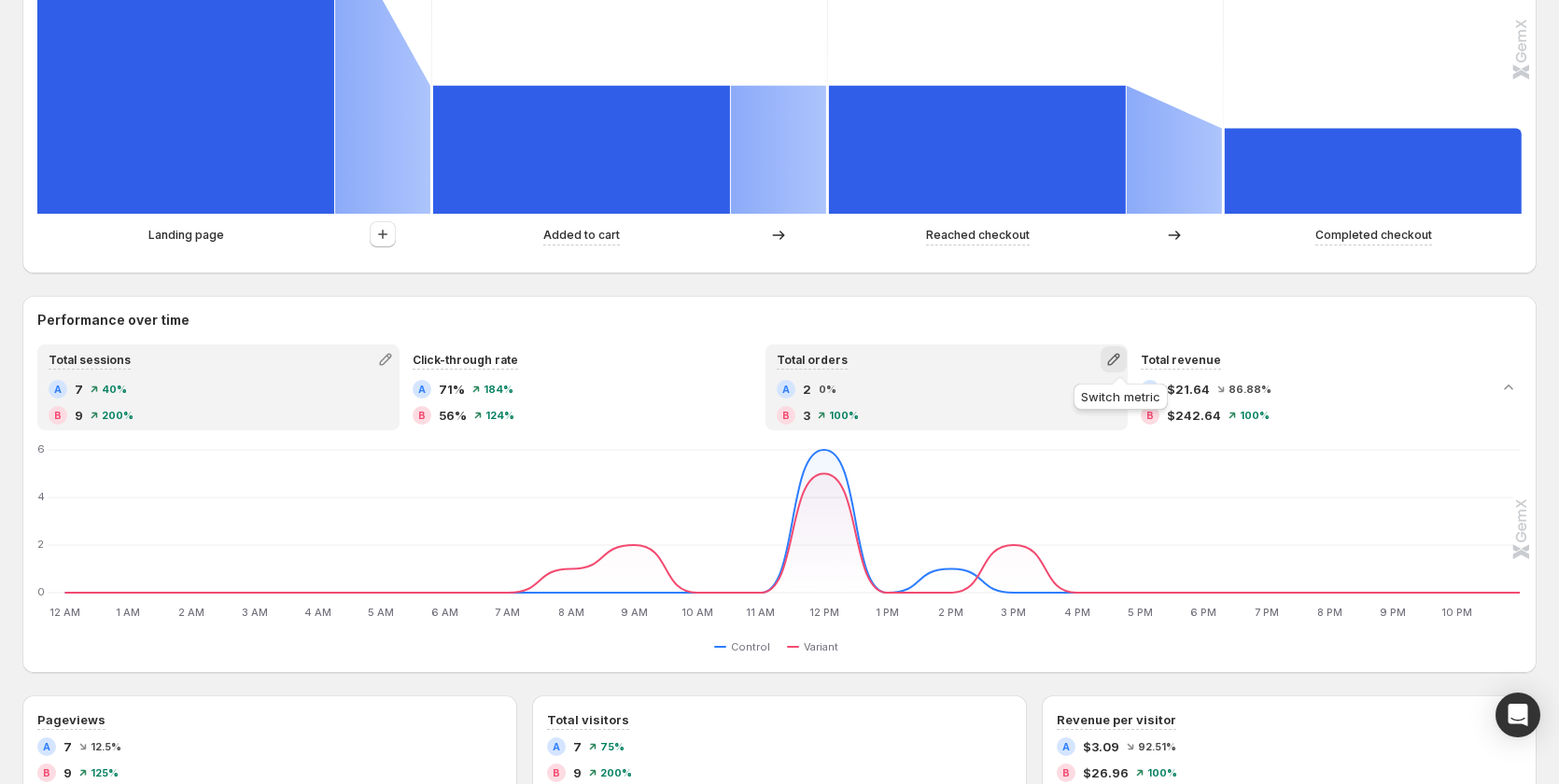
click at [1112, 358] on icon "button" at bounding box center [1113, 359] width 19 height 19
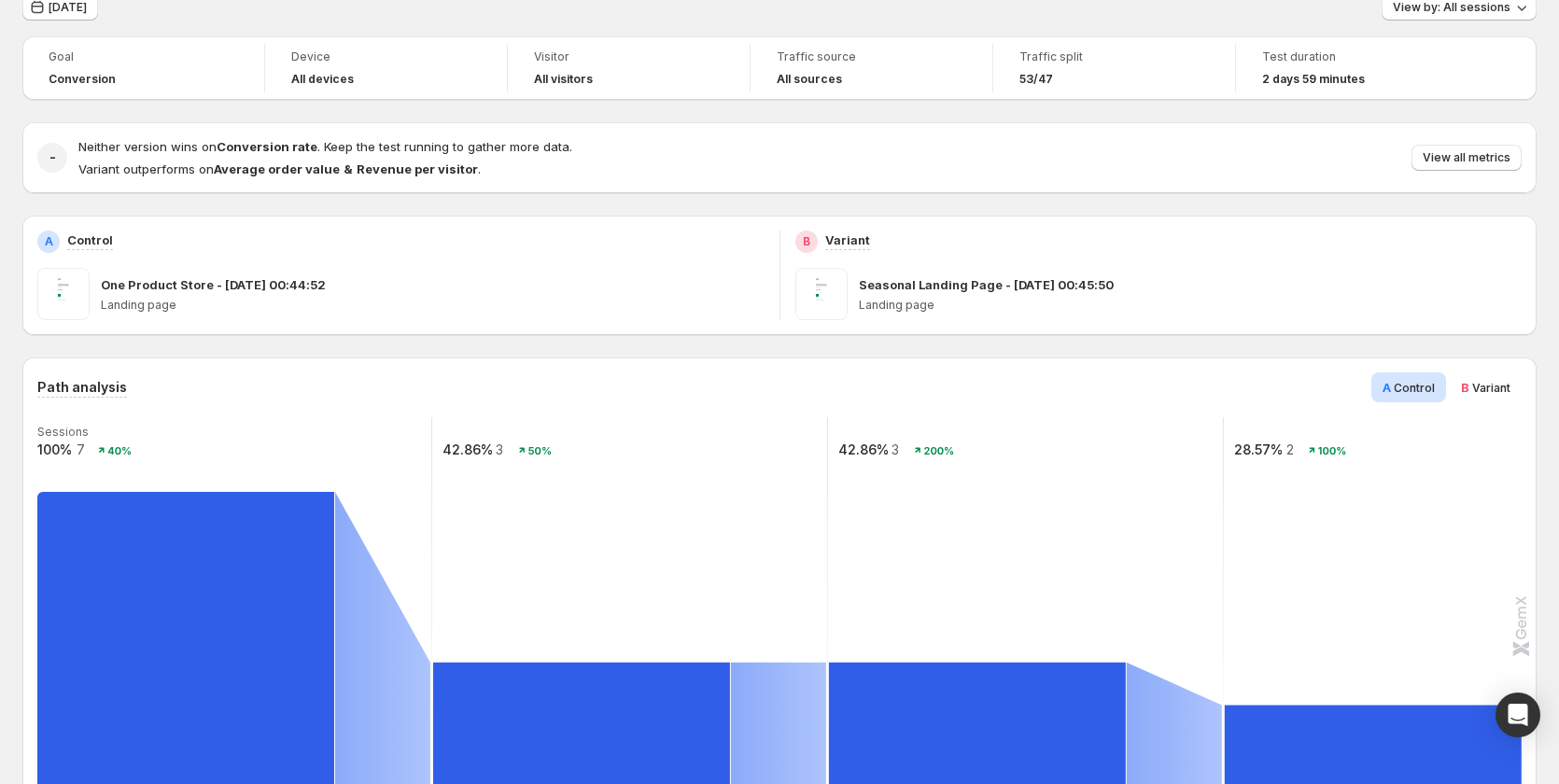
scroll to position [0, 0]
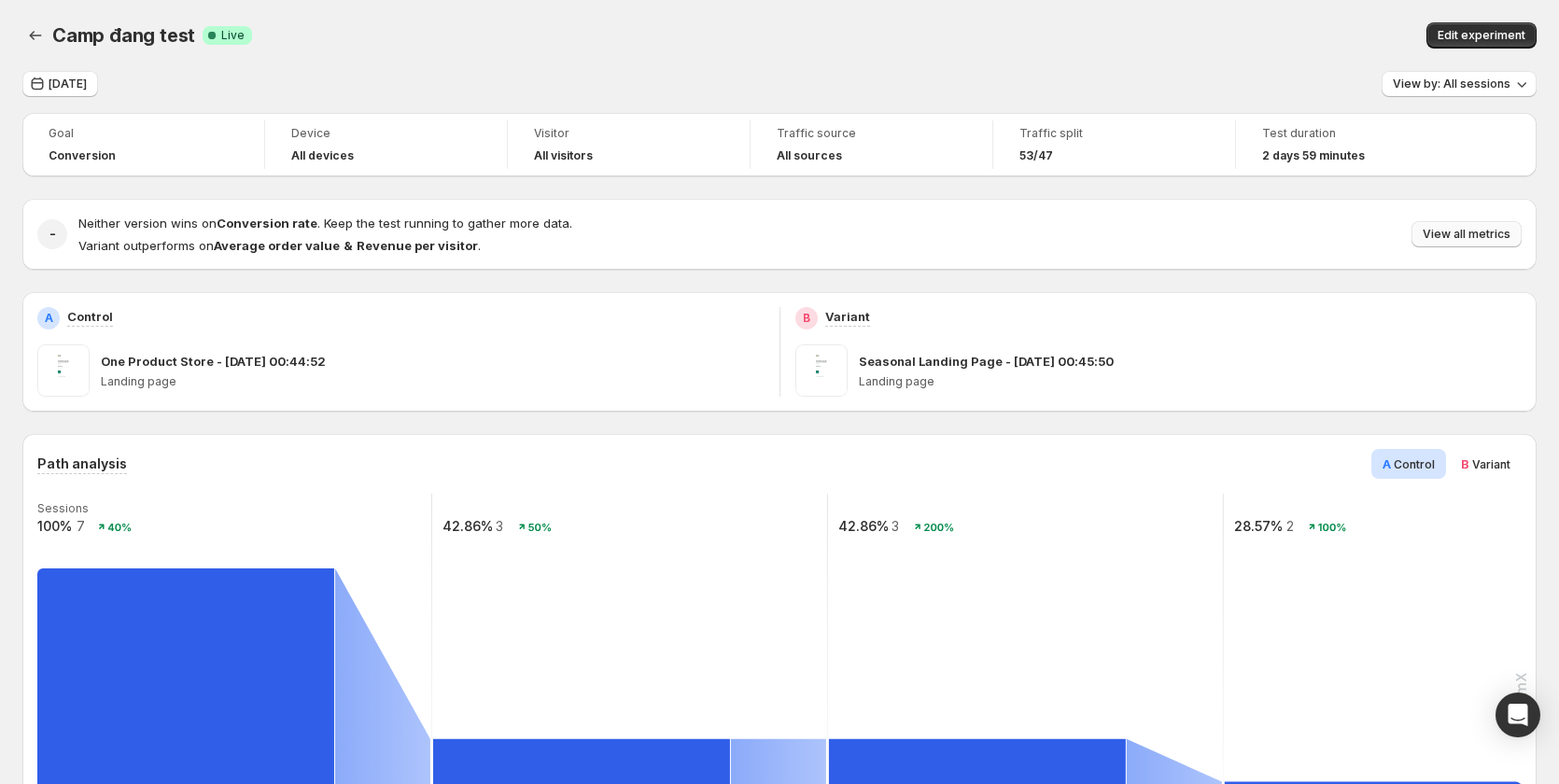
click at [1496, 228] on span "View all metrics" at bounding box center [1467, 234] width 88 height 15
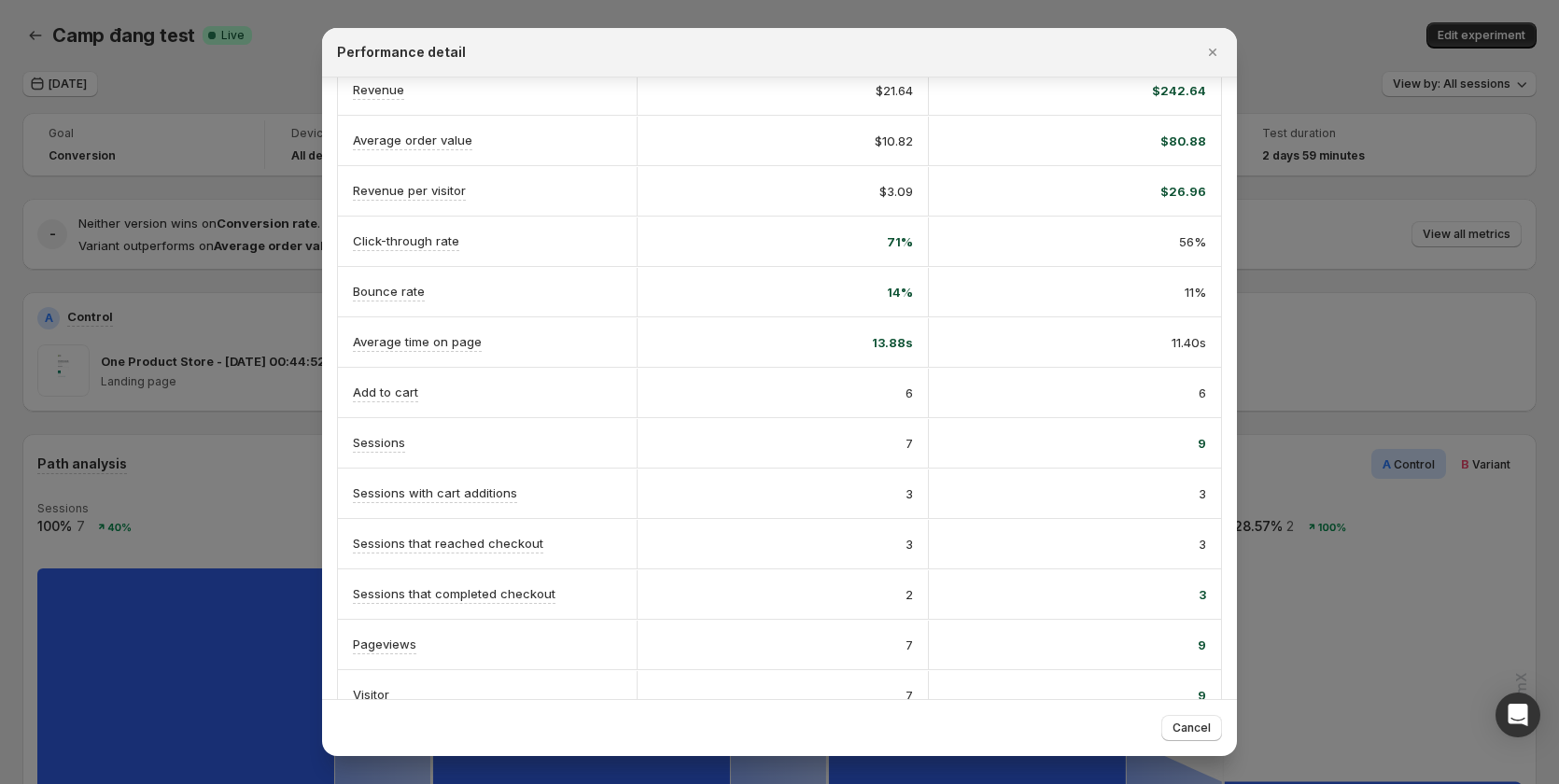
scroll to position [217, 0]
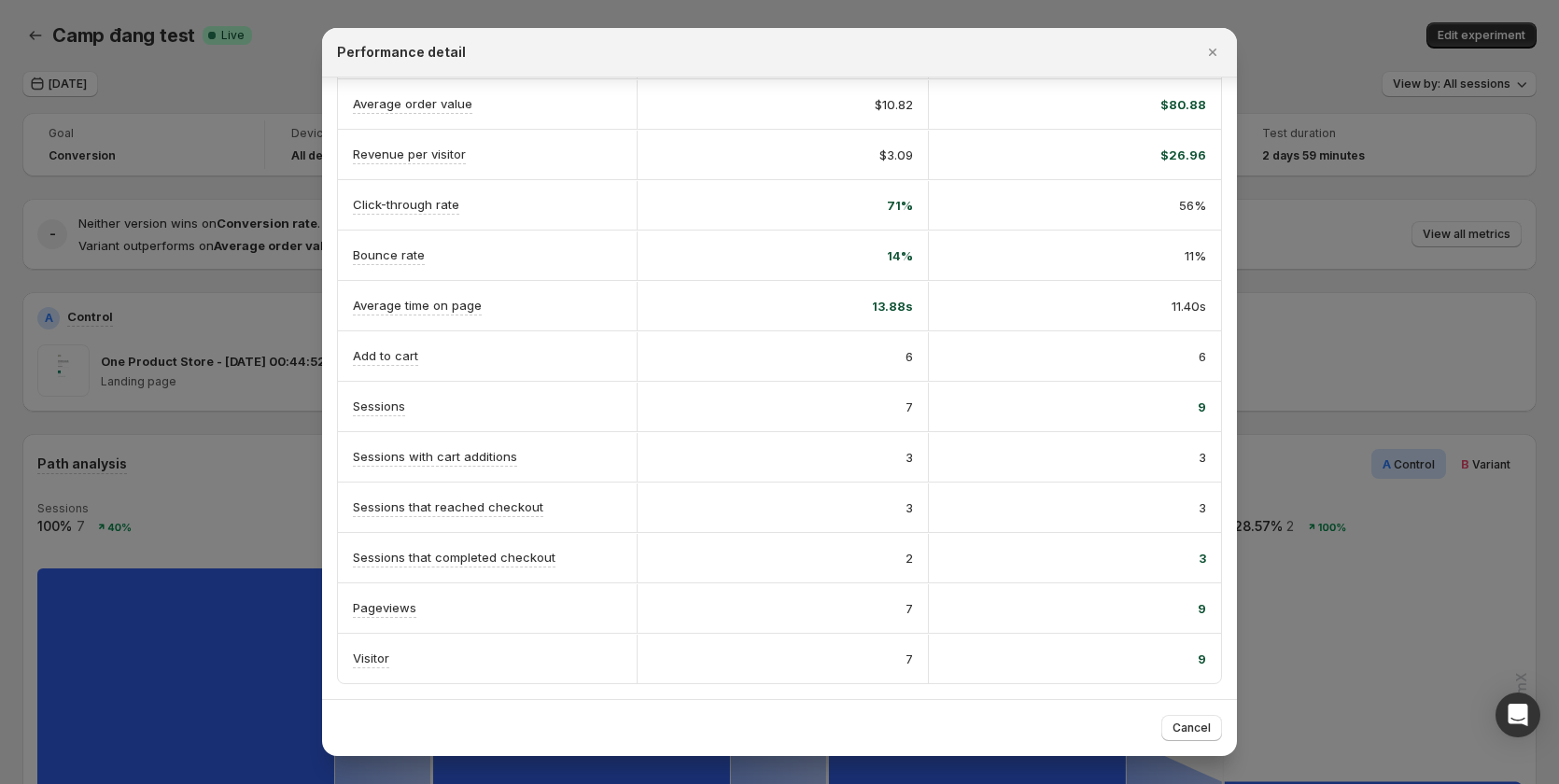
click at [1368, 368] on div at bounding box center [780, 392] width 1559 height 784
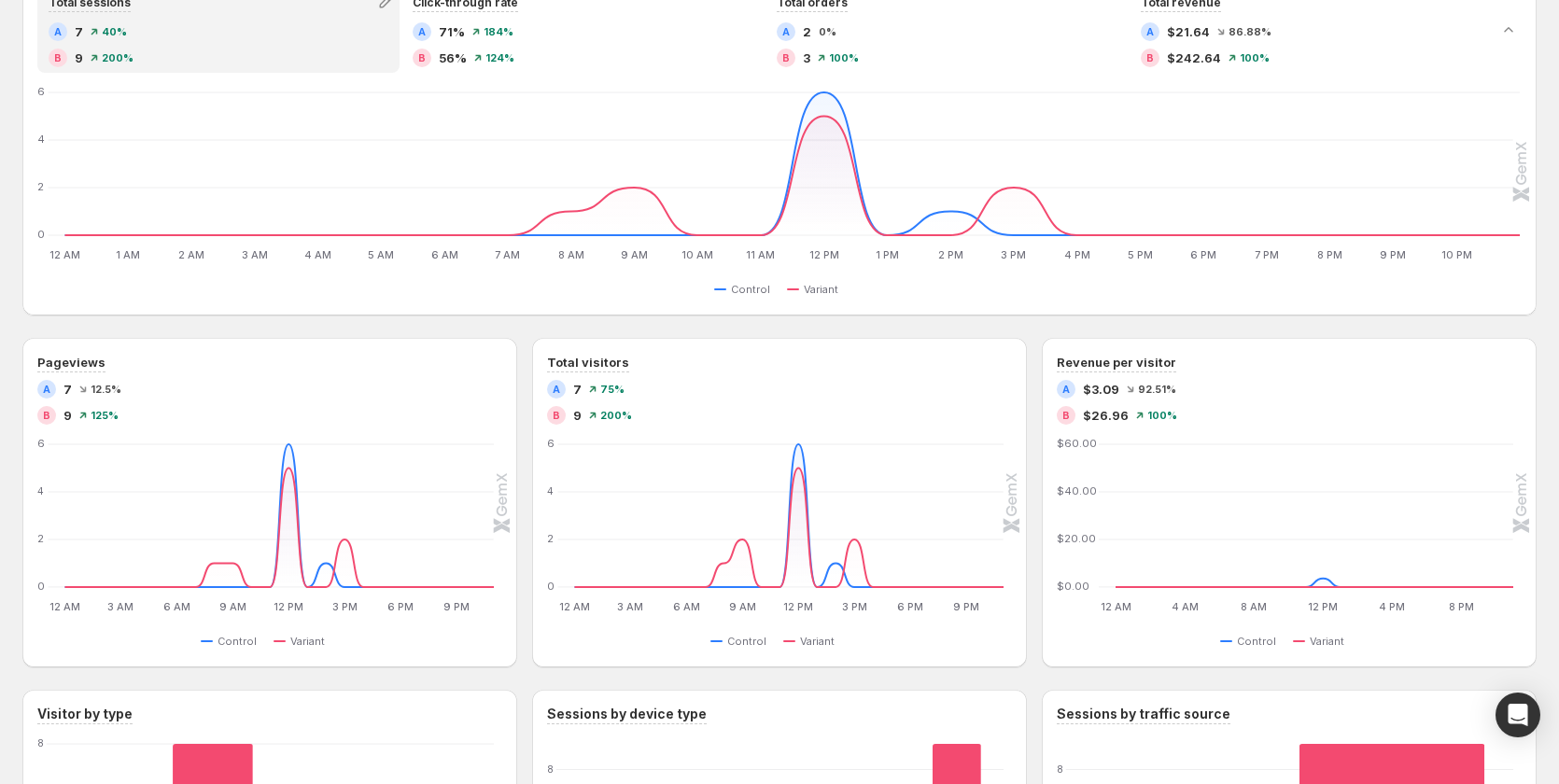
scroll to position [1010, 0]
click at [1014, 364] on button "button" at bounding box center [1013, 353] width 26 height 26
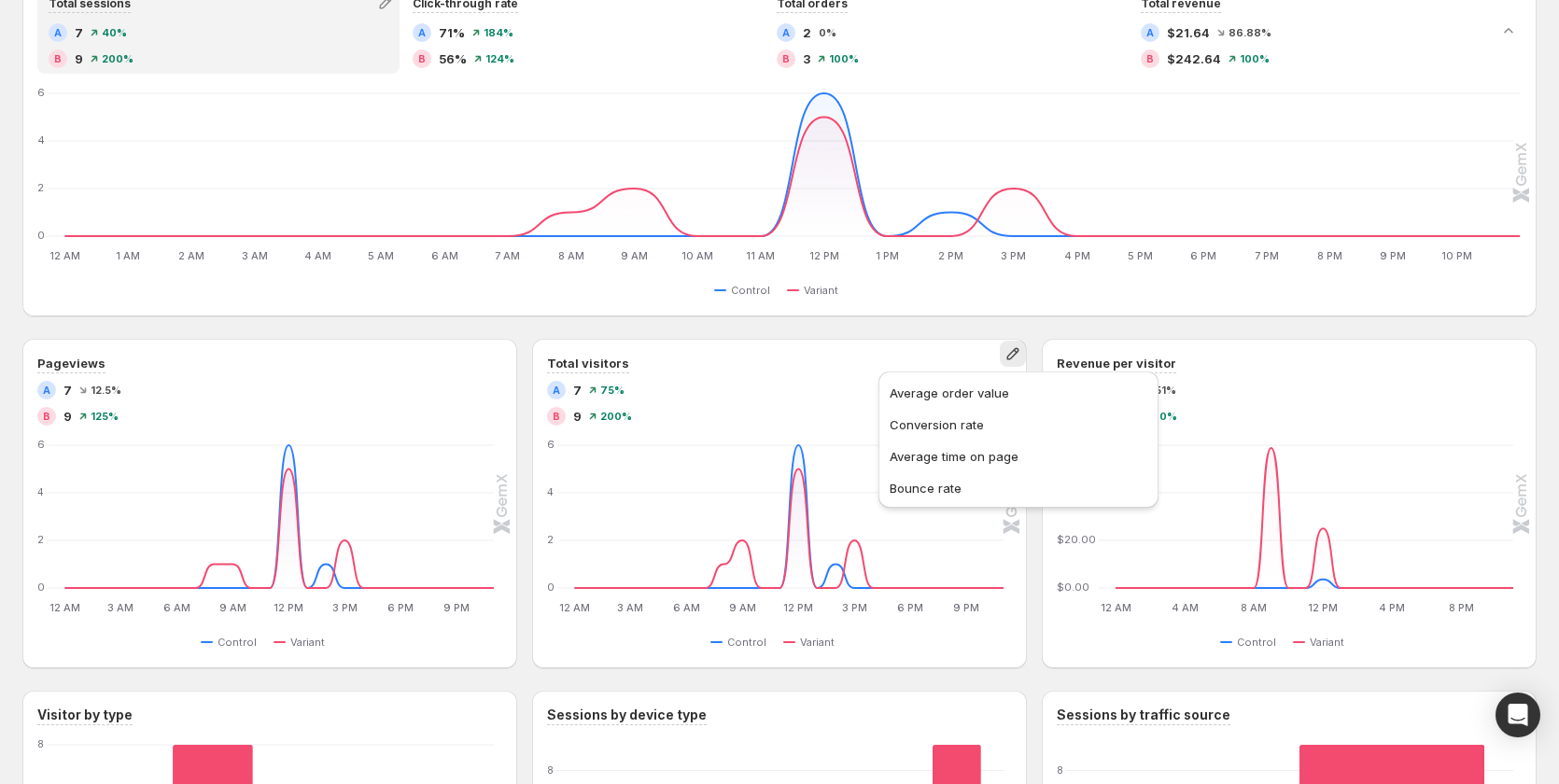
click at [671, 309] on div "Performance over time Total sessions A 7 40% B 9 200% Click-through rate A 71% …" at bounding box center [780, 128] width 1515 height 377
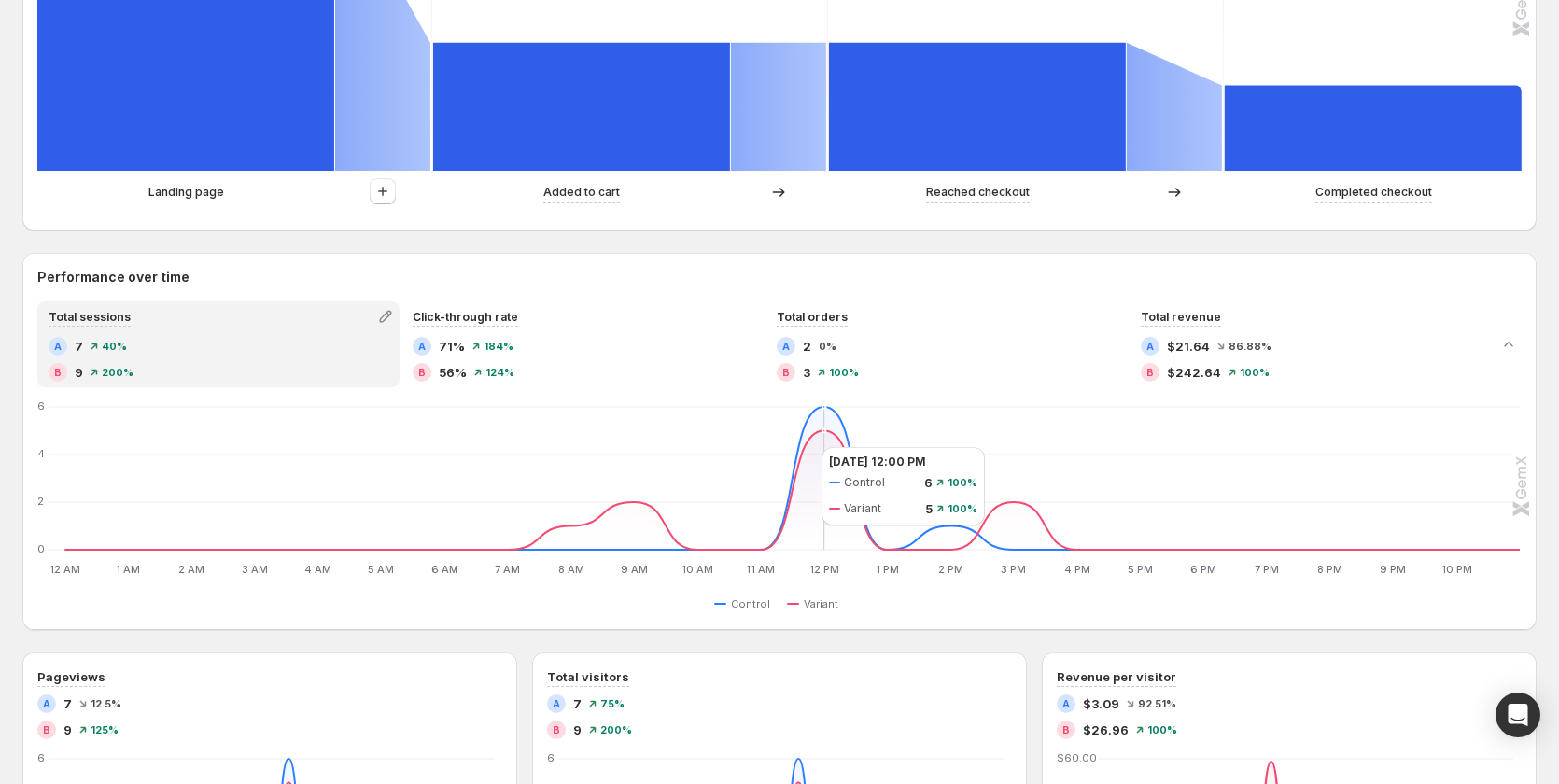
scroll to position [934, 0]
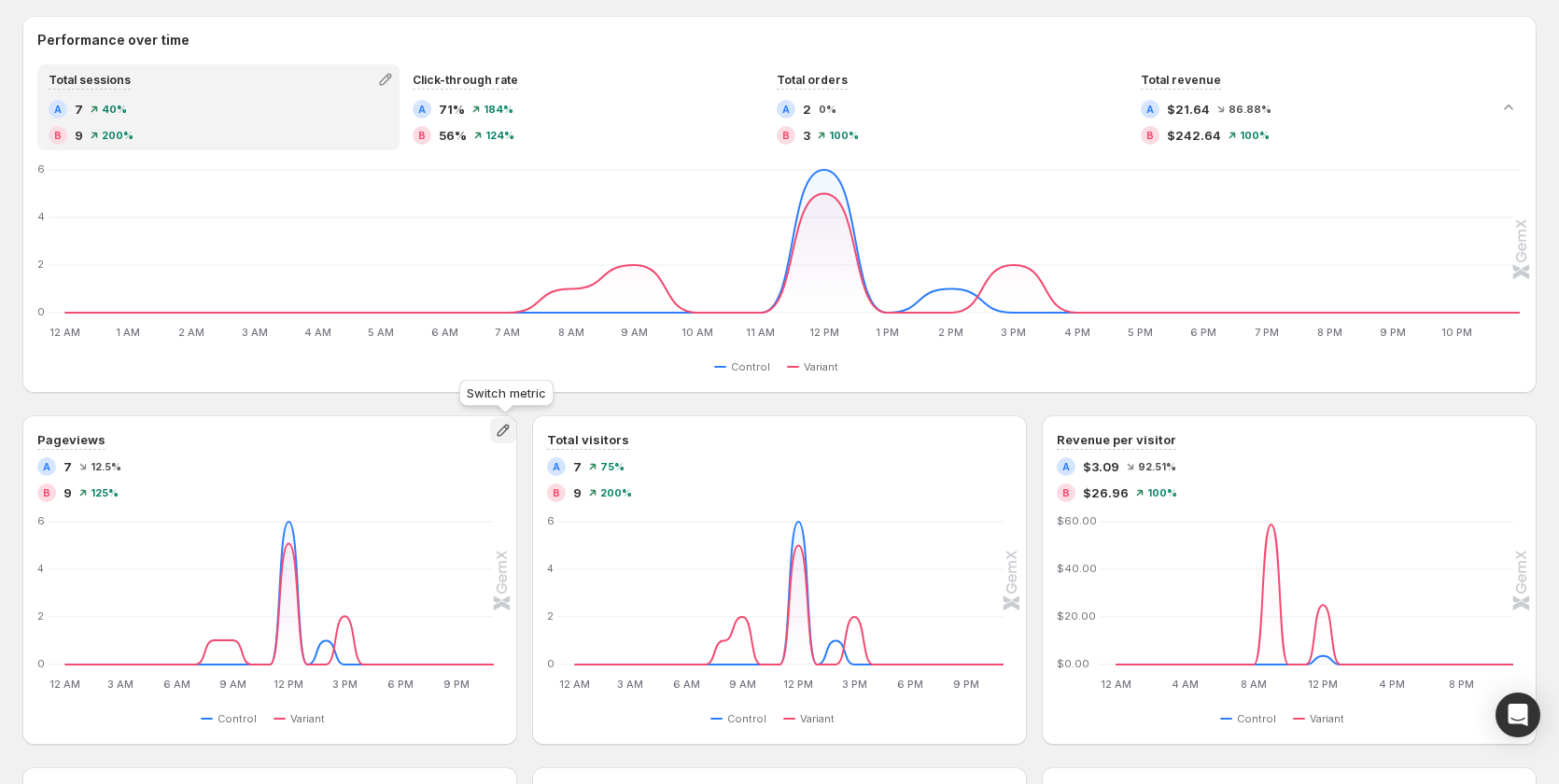
click at [512, 423] on icon "button" at bounding box center [503, 430] width 19 height 19
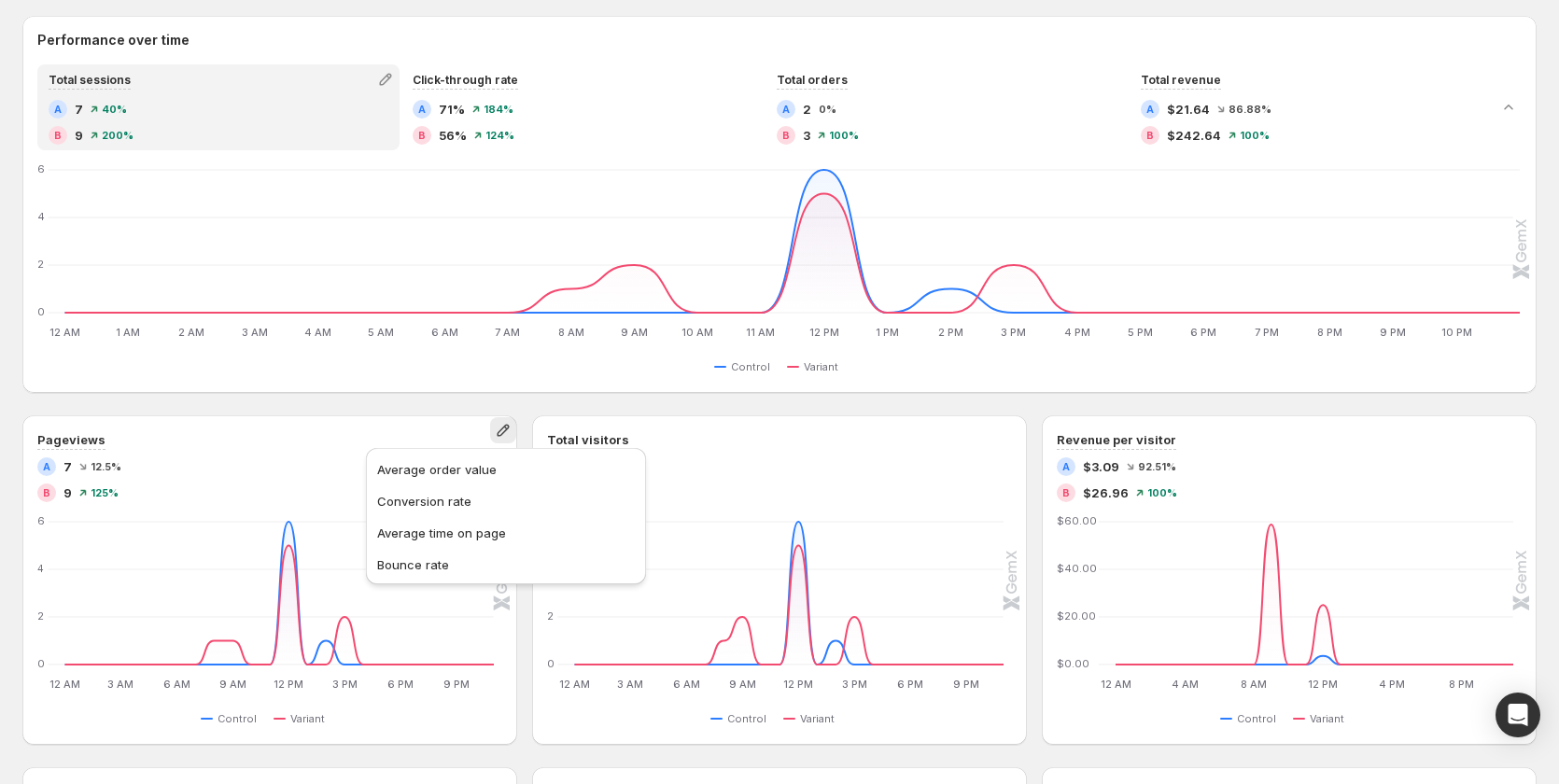
click at [404, 403] on div "Path analysis A Control B Variant Sessions 100% 7 40% 42.86% 3 50% 42.86% 3 200…" at bounding box center [780, 317] width 1515 height 1633
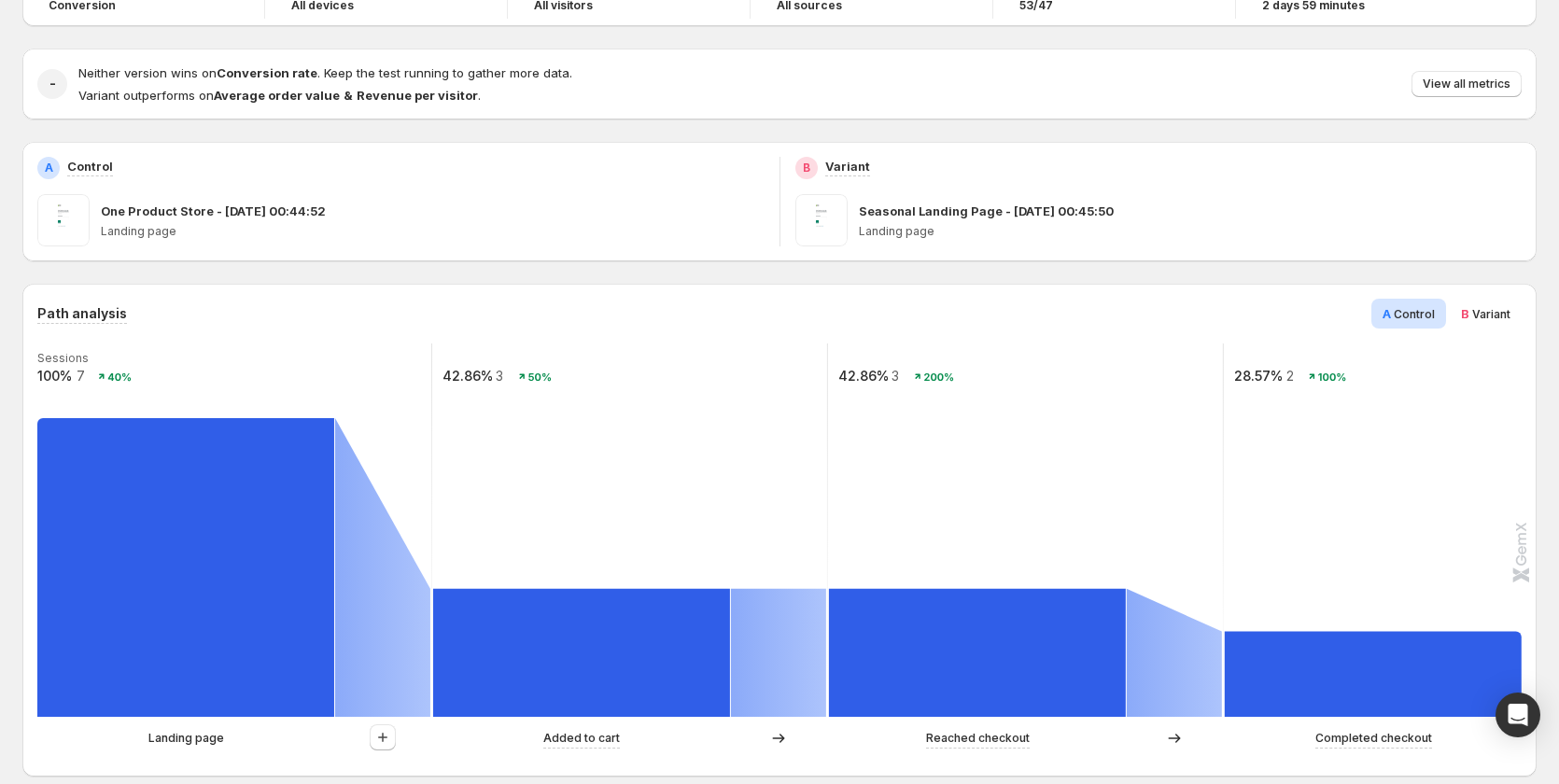
scroll to position [76, 0]
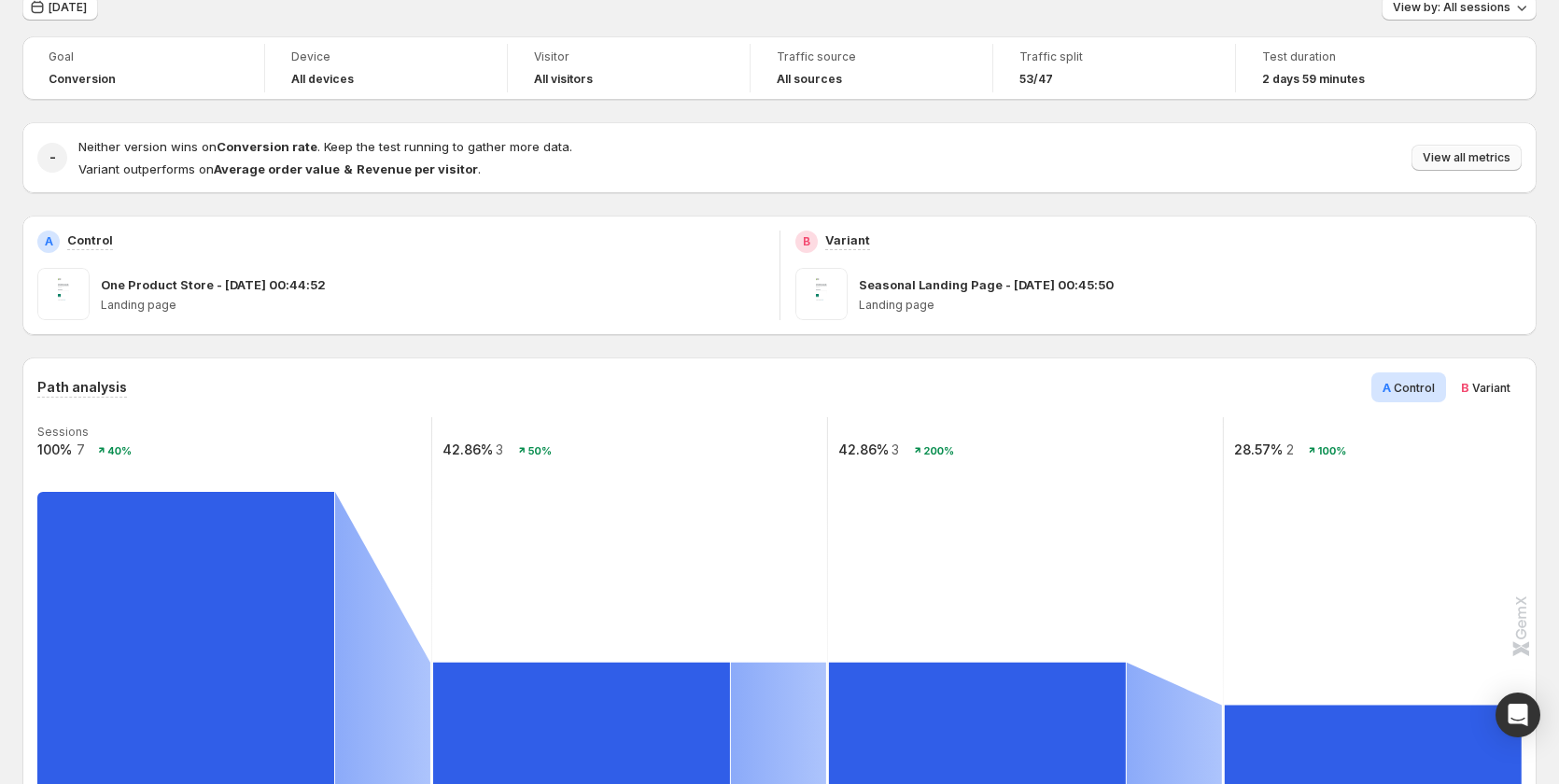
click at [1466, 156] on span "View all metrics" at bounding box center [1467, 157] width 88 height 15
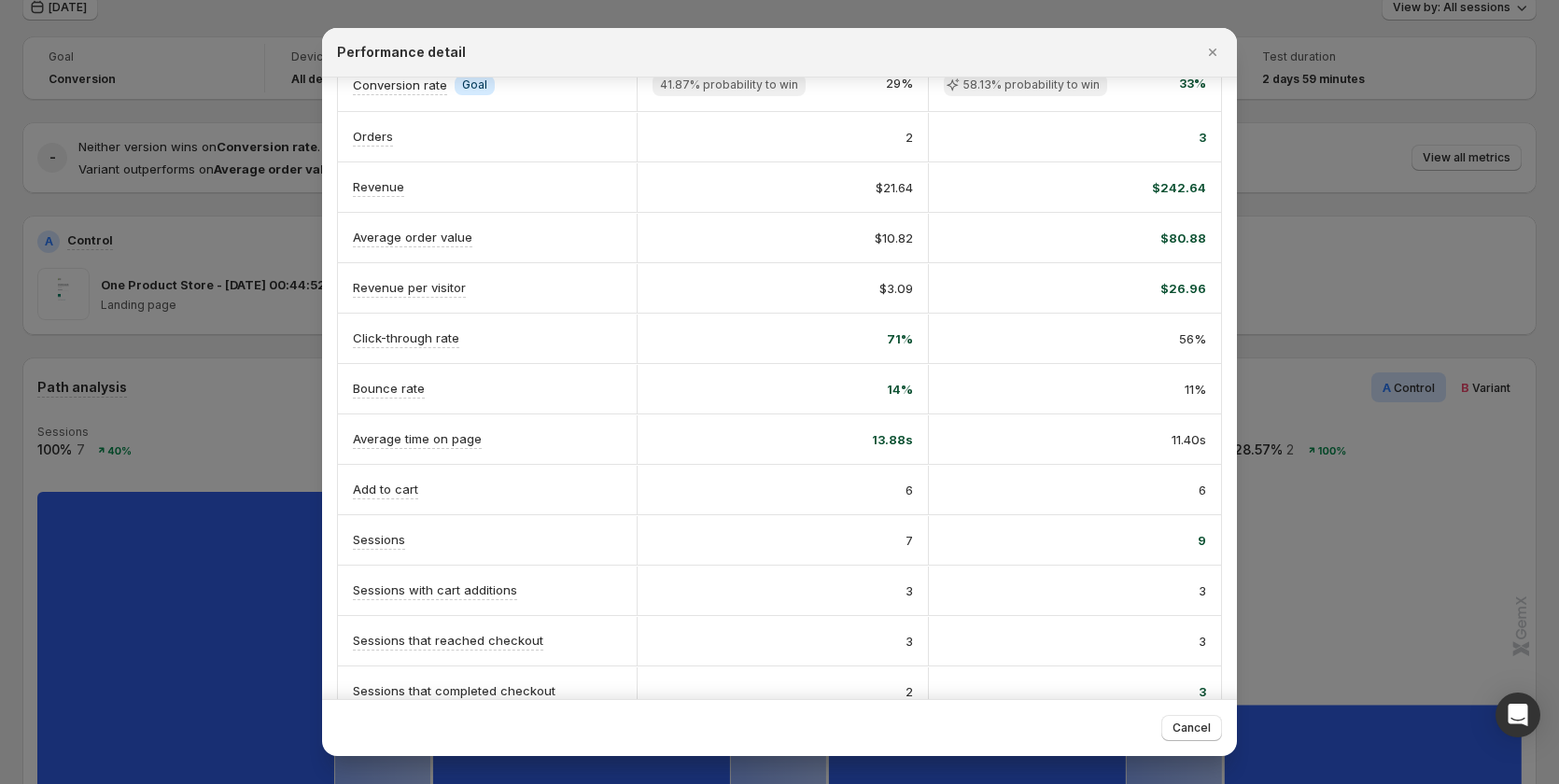
scroll to position [217, 0]
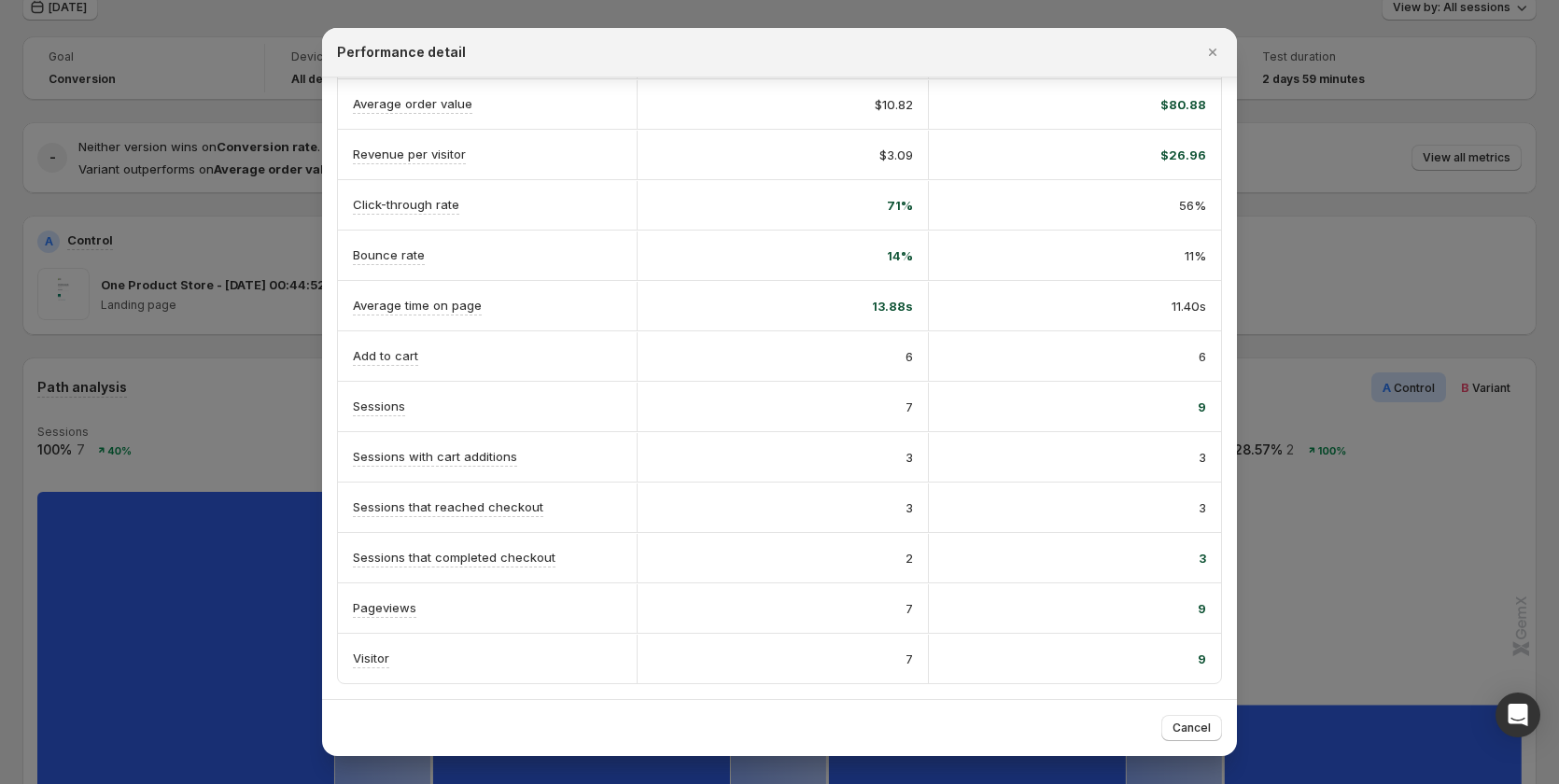
click at [1427, 508] on div at bounding box center [780, 392] width 1559 height 784
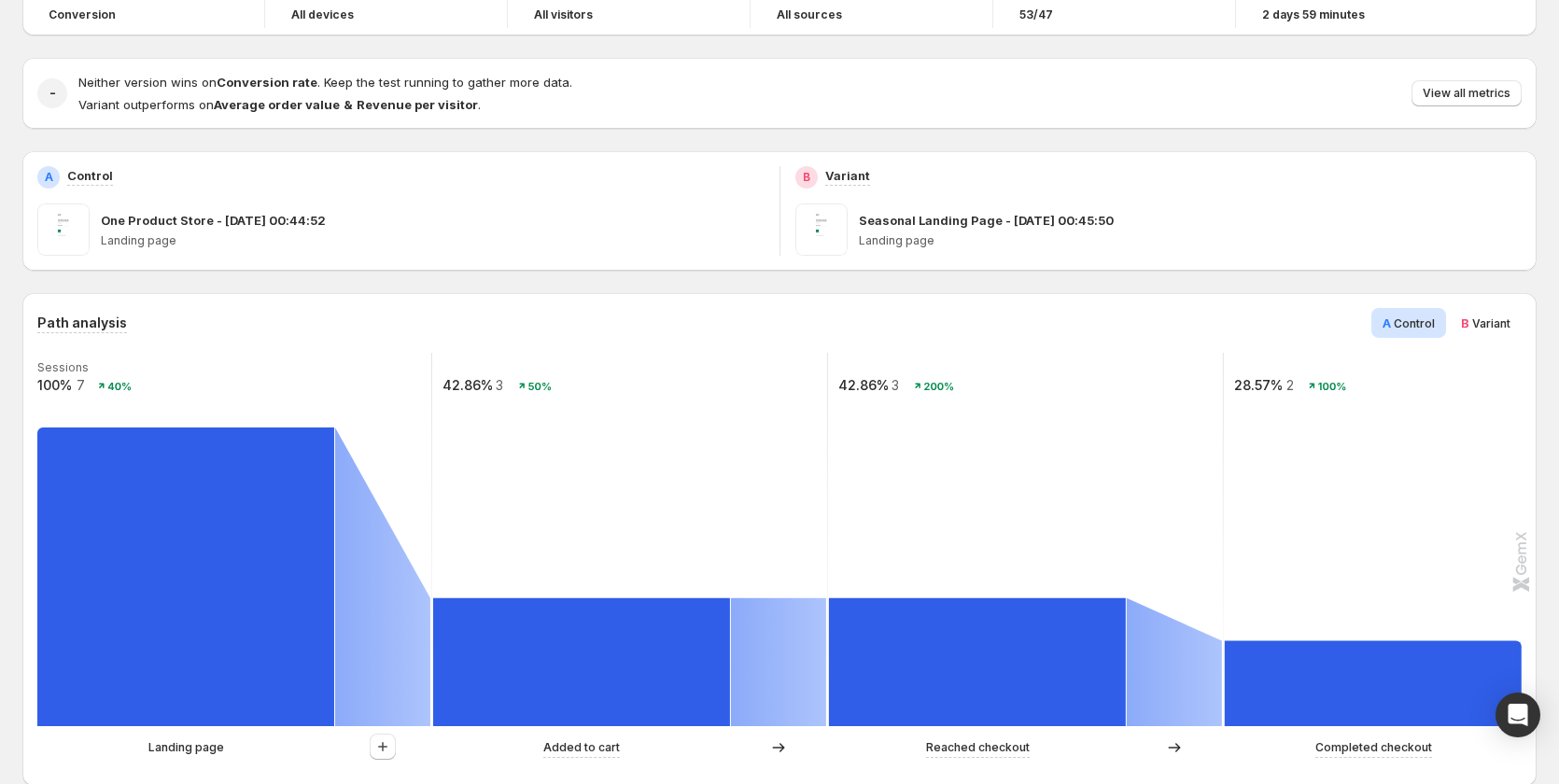
scroll to position [263, 0]
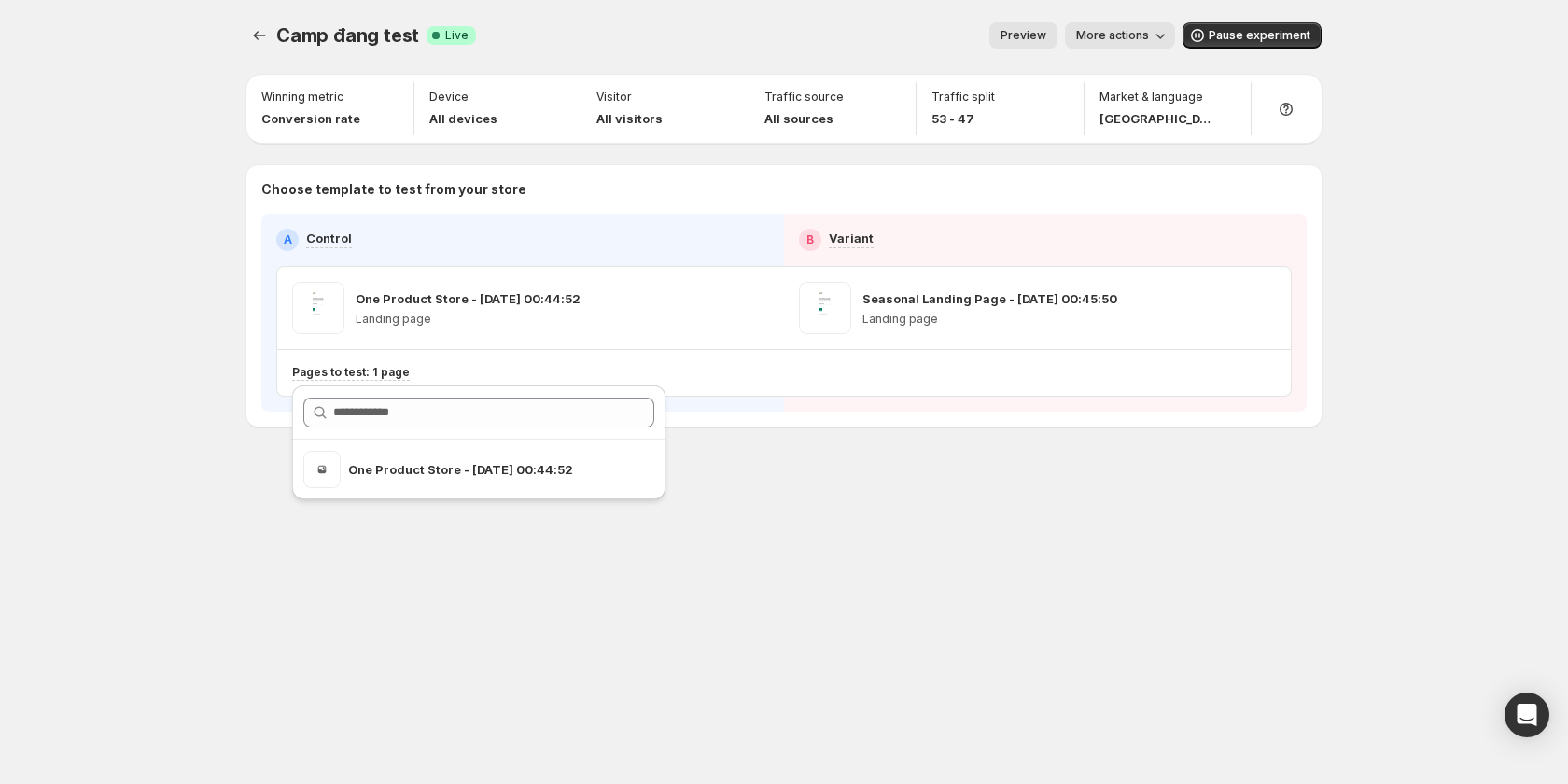
click at [66, 342] on div "Camp đang test. This page is ready Camp đang test Success Complete Live Preview…" at bounding box center [784, 392] width 1568 height 784
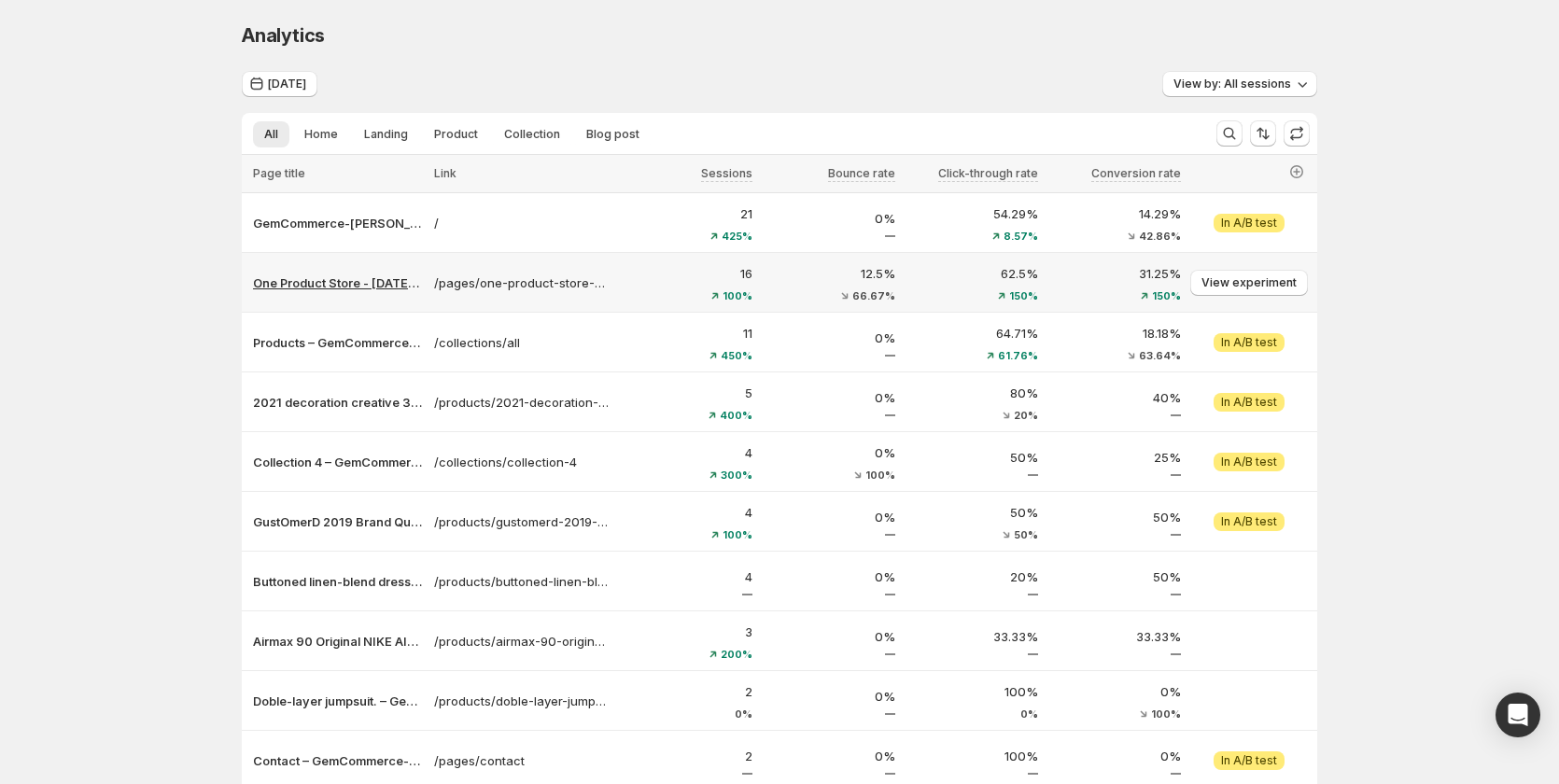
click at [359, 289] on p "One Product Store - [DATE] 00:44:52 – GemCommerce-[PERSON_NAME]-stg" at bounding box center [338, 283] width 170 height 19
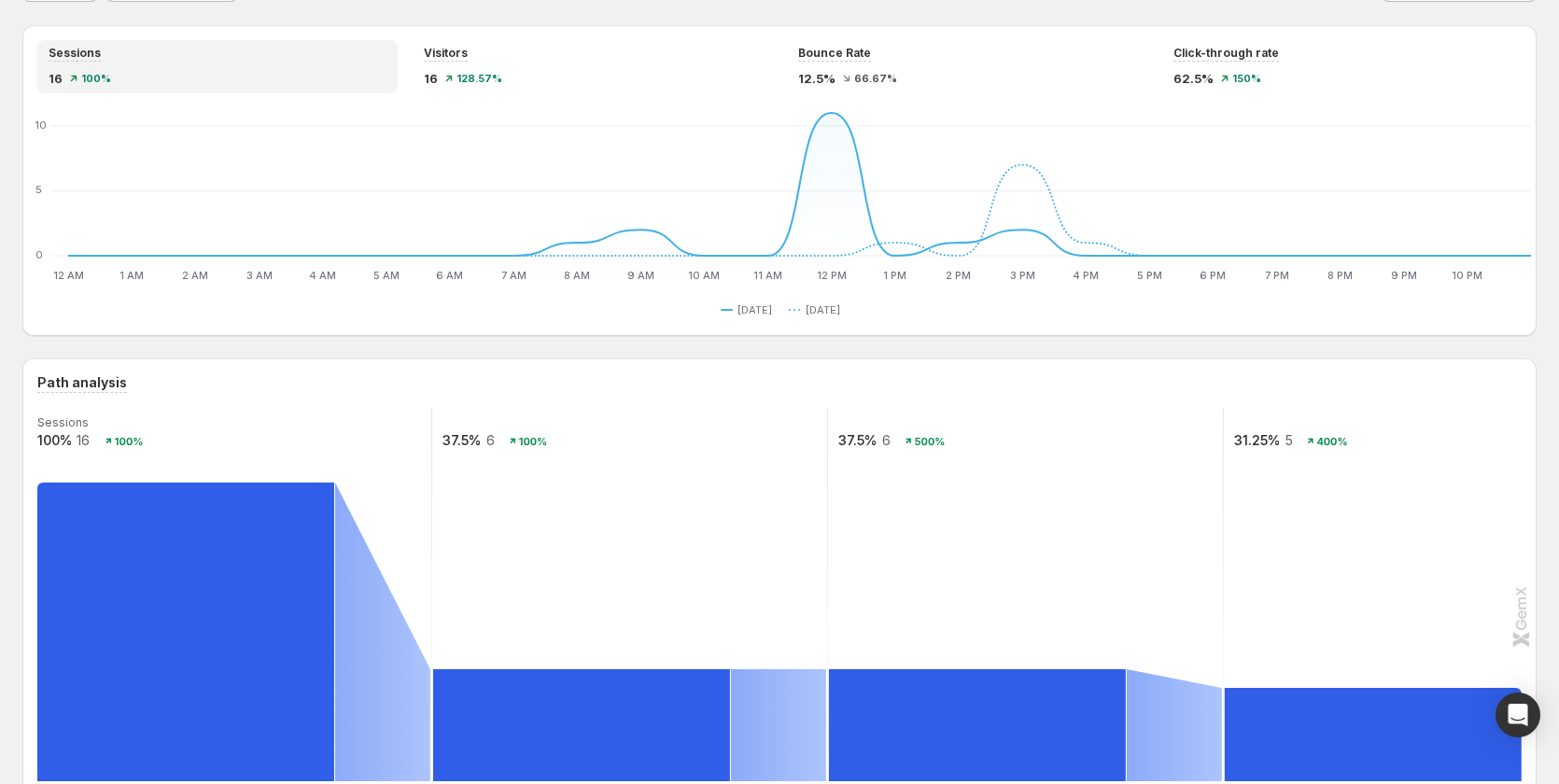
scroll to position [93, 0]
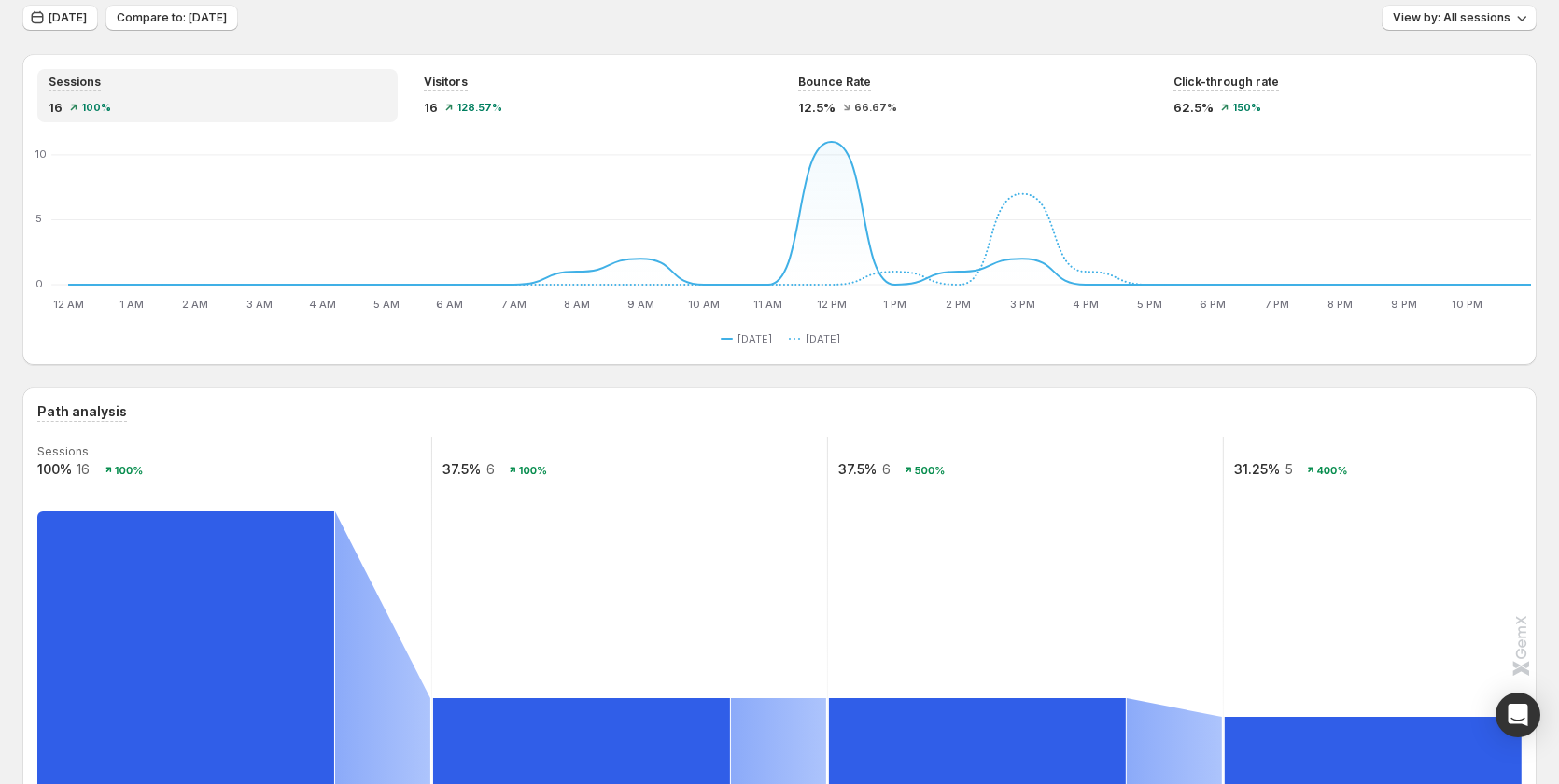
scroll to position [653, 0]
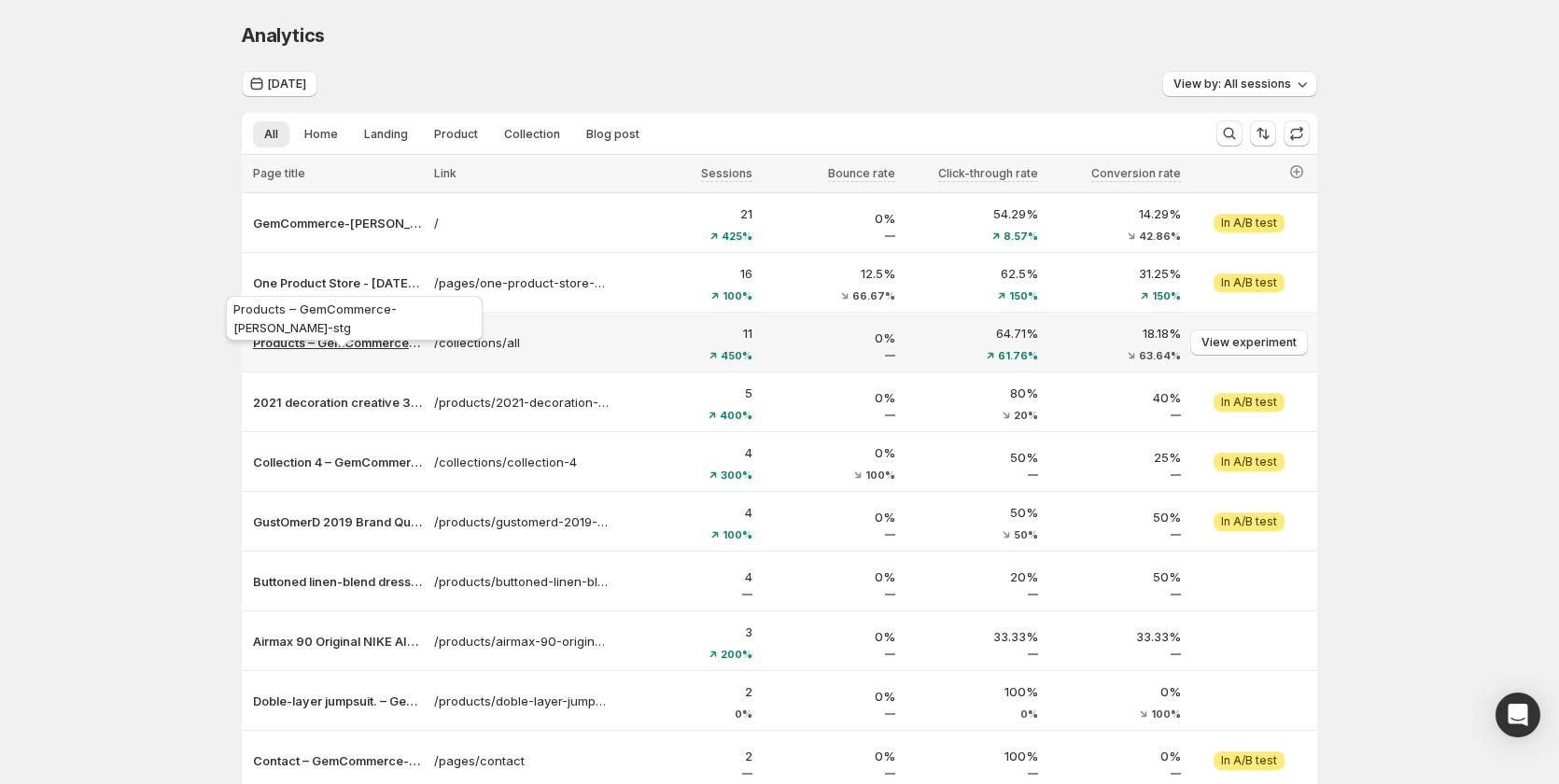
click at [366, 344] on p "Products – GemCommerce-[PERSON_NAME]-stg" at bounding box center [338, 342] width 170 height 19
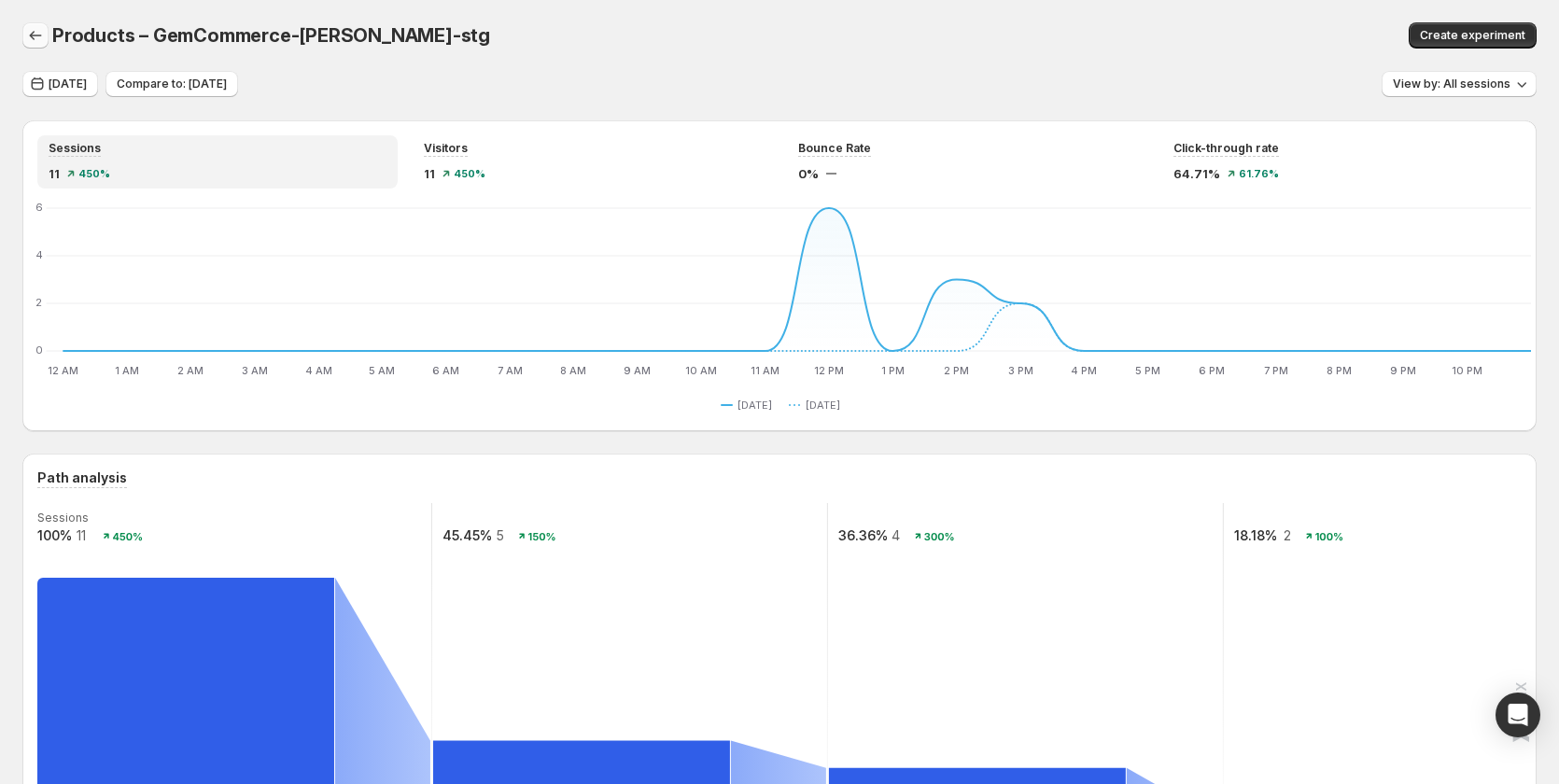
click at [39, 35] on icon "button" at bounding box center [35, 35] width 19 height 19
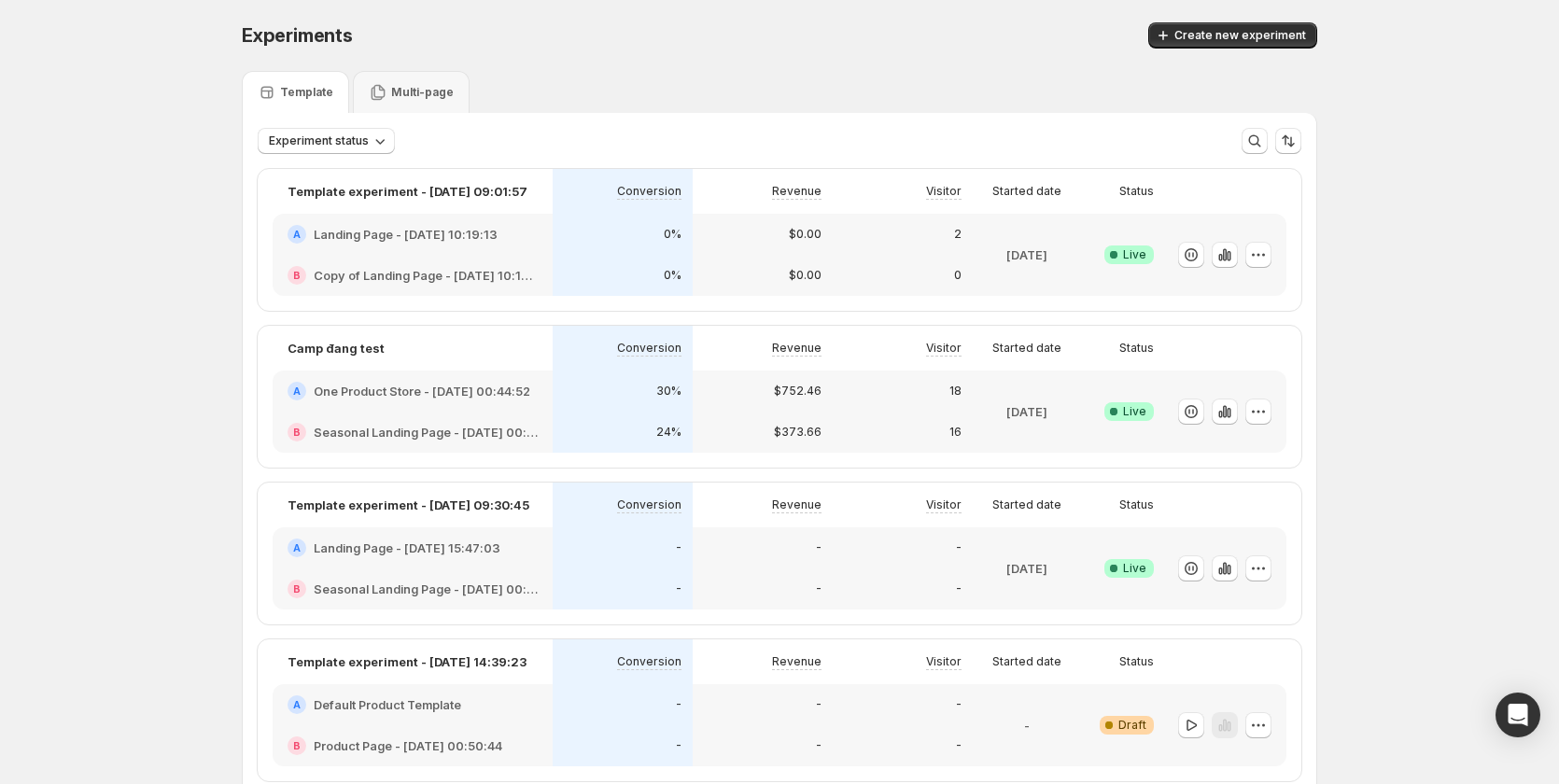
click at [542, 403] on div "A One Product Store - [DATE] 00:44:52" at bounding box center [413, 391] width 280 height 41
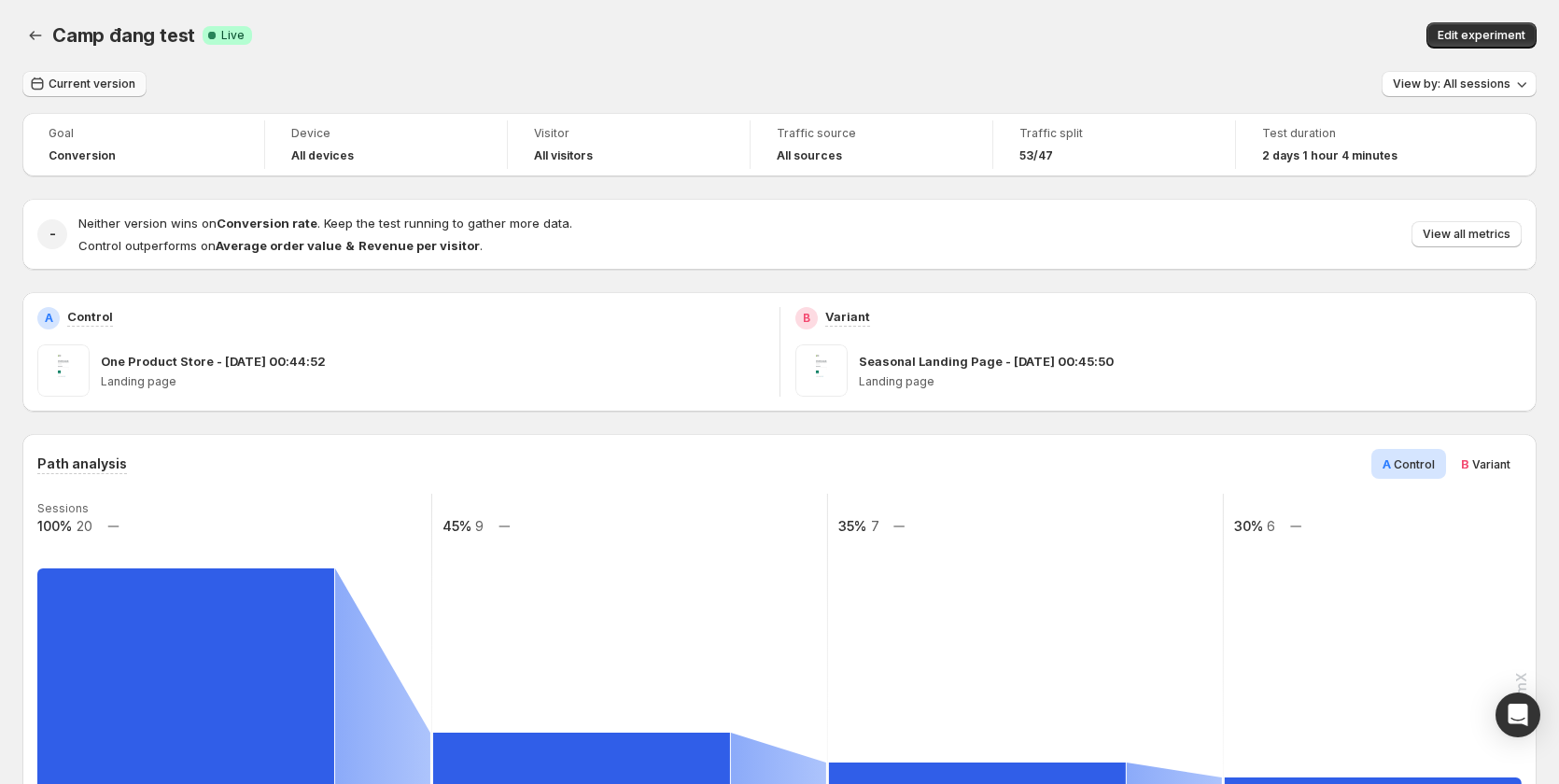
click at [66, 92] on button "Current version" at bounding box center [84, 84] width 124 height 26
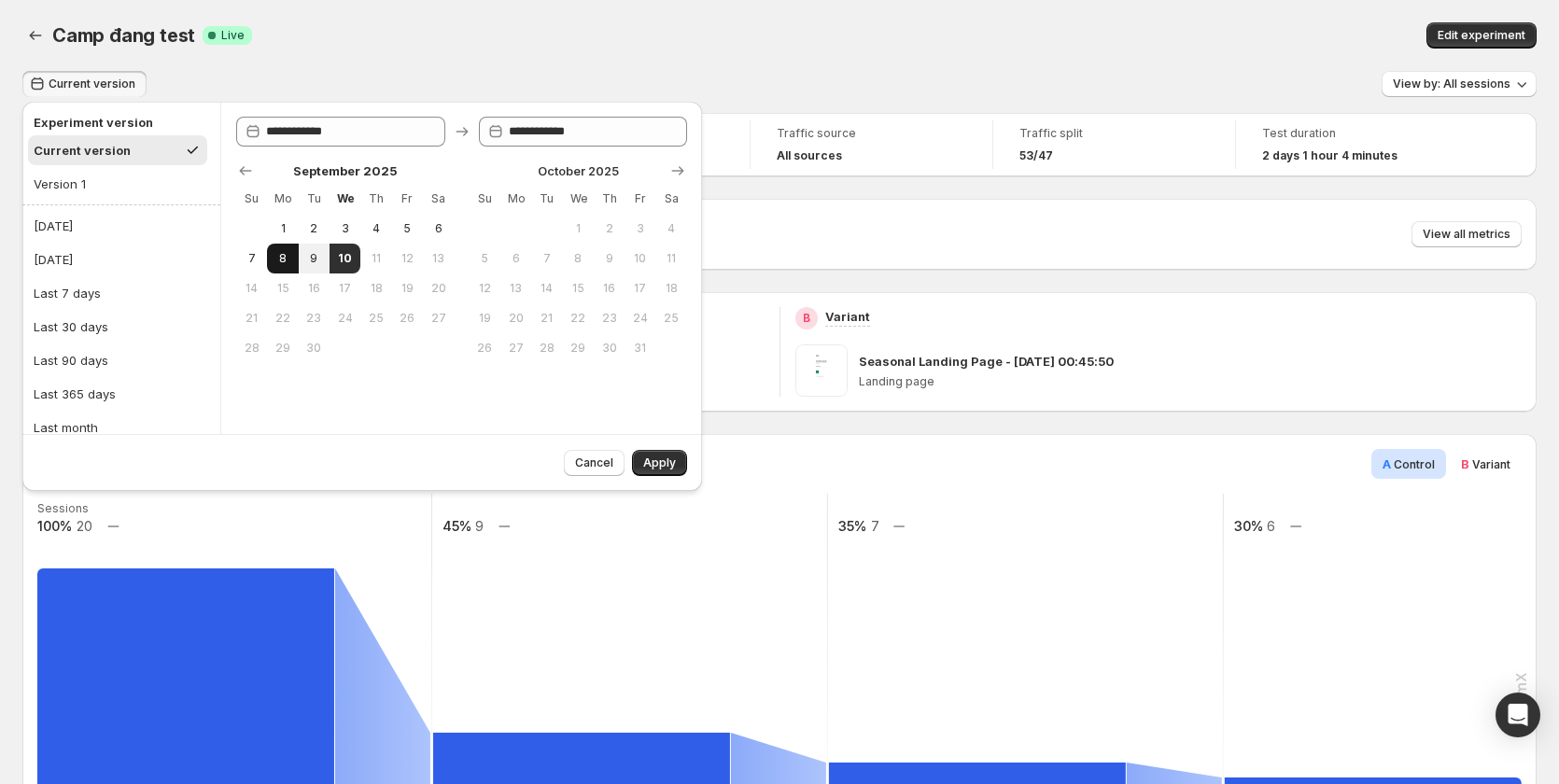
click at [282, 262] on span "8" at bounding box center [283, 258] width 16 height 15
type input "**********"
click at [673, 471] on button "Apply" at bounding box center [659, 462] width 55 height 26
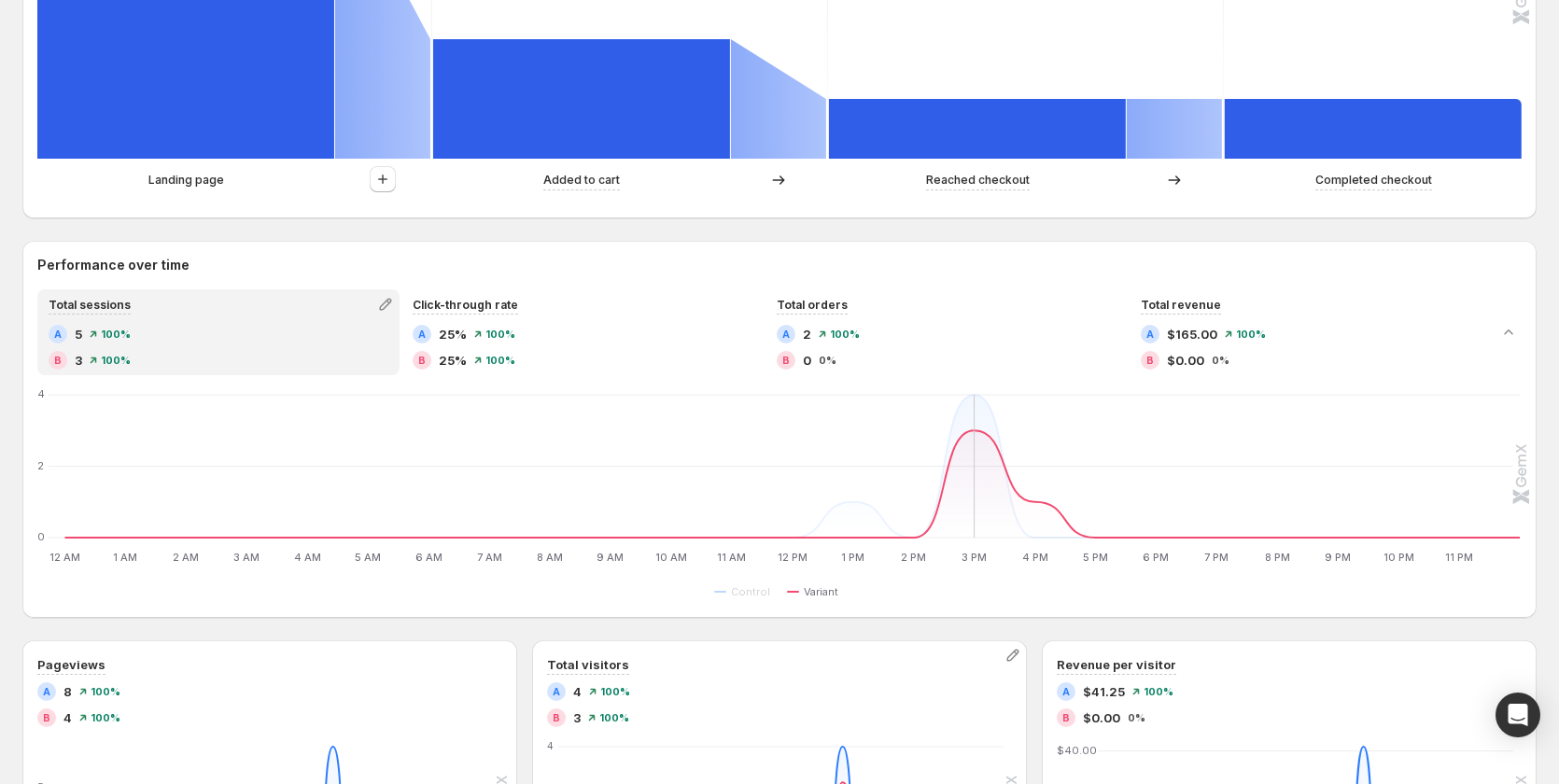
scroll to position [653, 0]
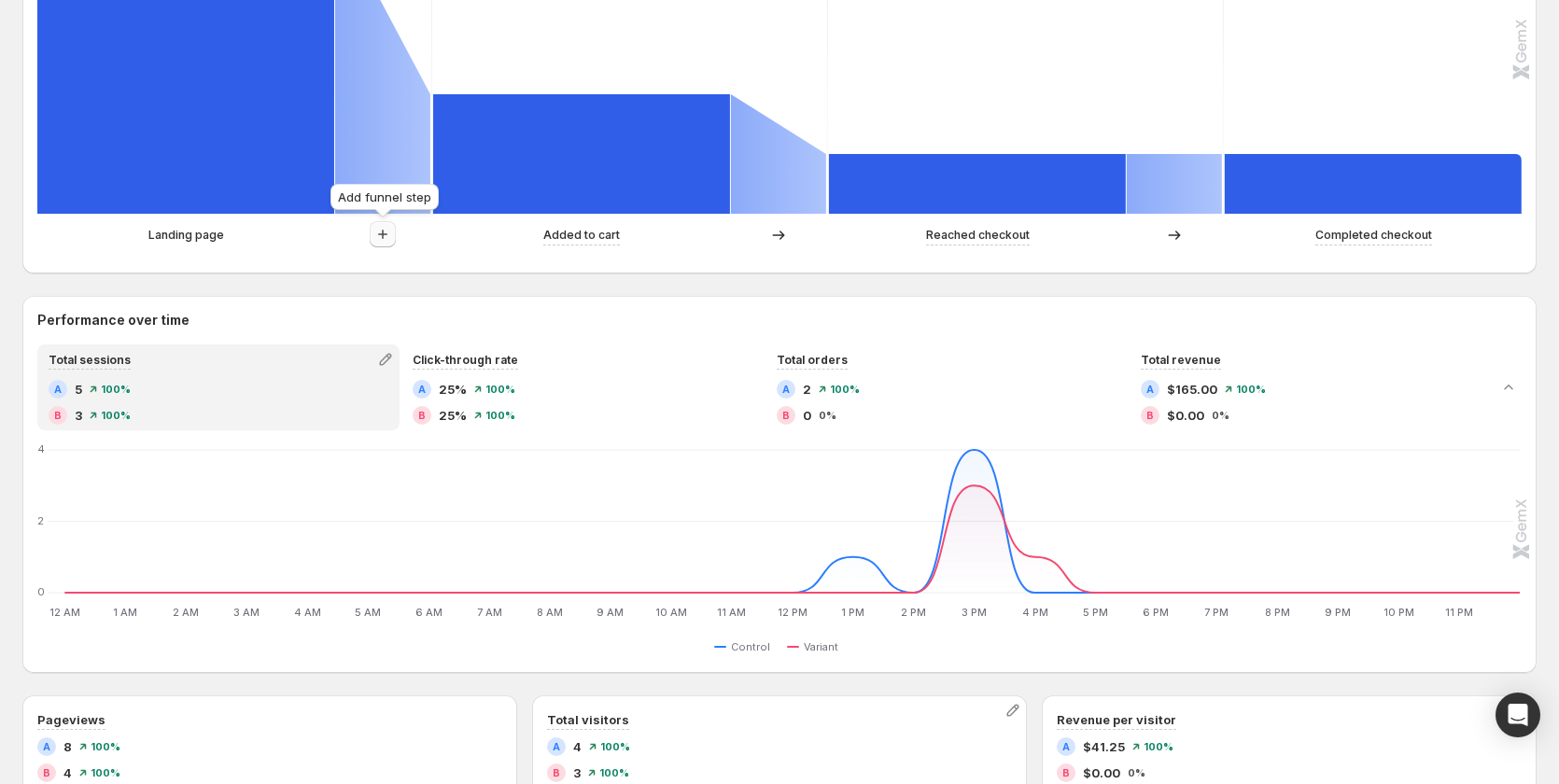
click at [385, 235] on icon "button" at bounding box center [382, 234] width 19 height 19
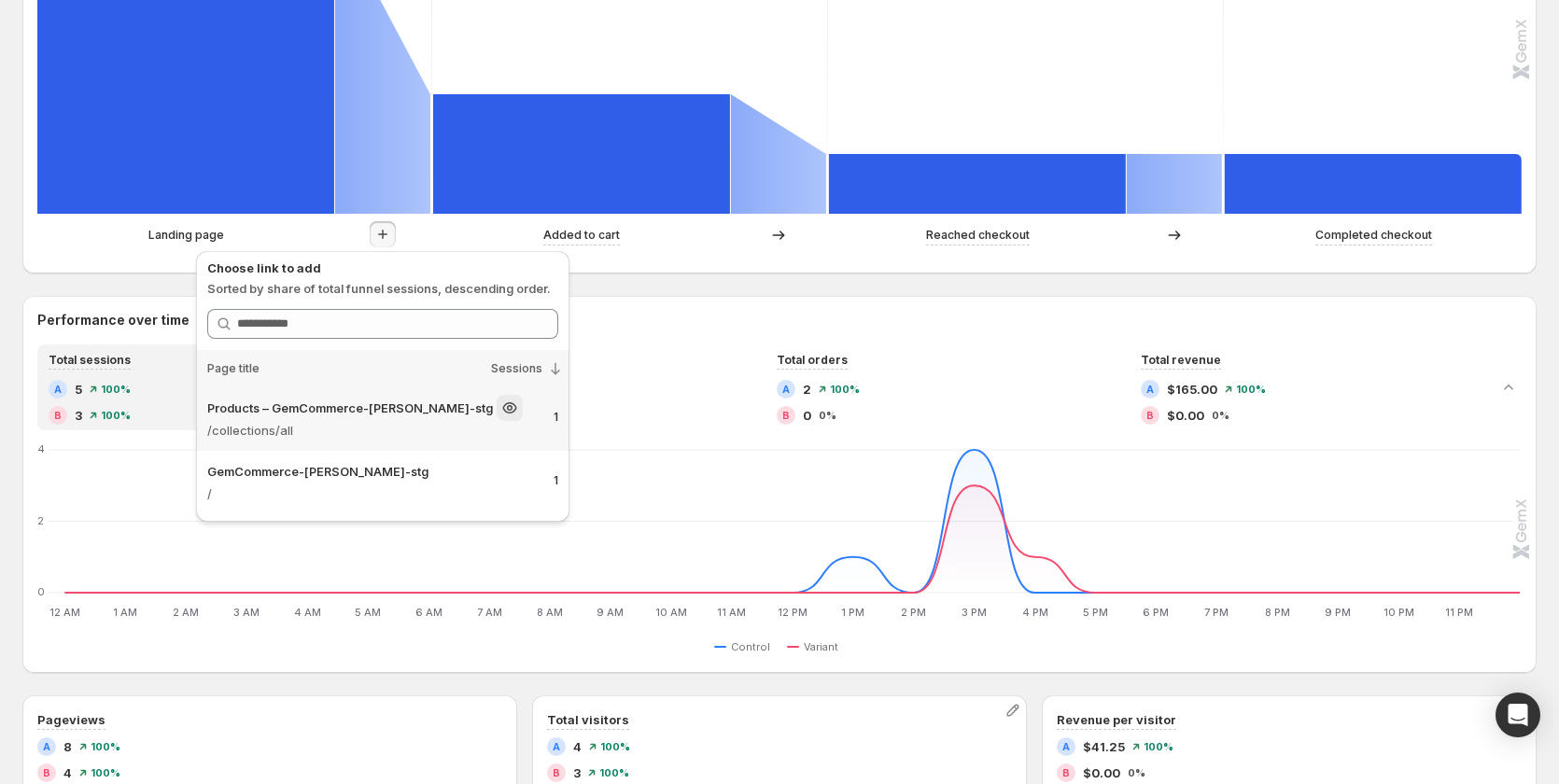
click at [375, 440] on div "Products – GemCommerce-[PERSON_NAME]-stg /collections/all 1" at bounding box center [383, 418] width 374 height 64
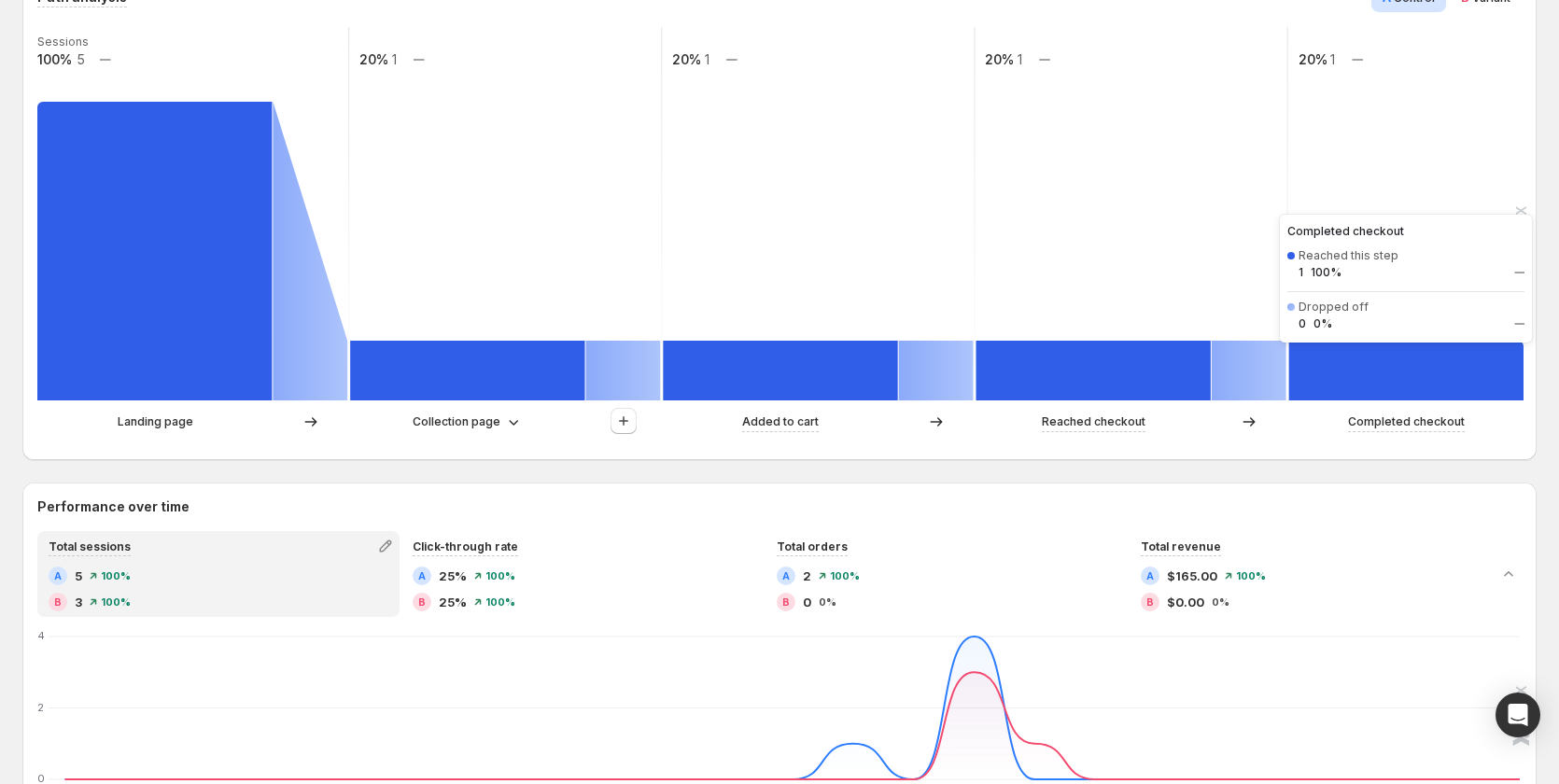
scroll to position [373, 0]
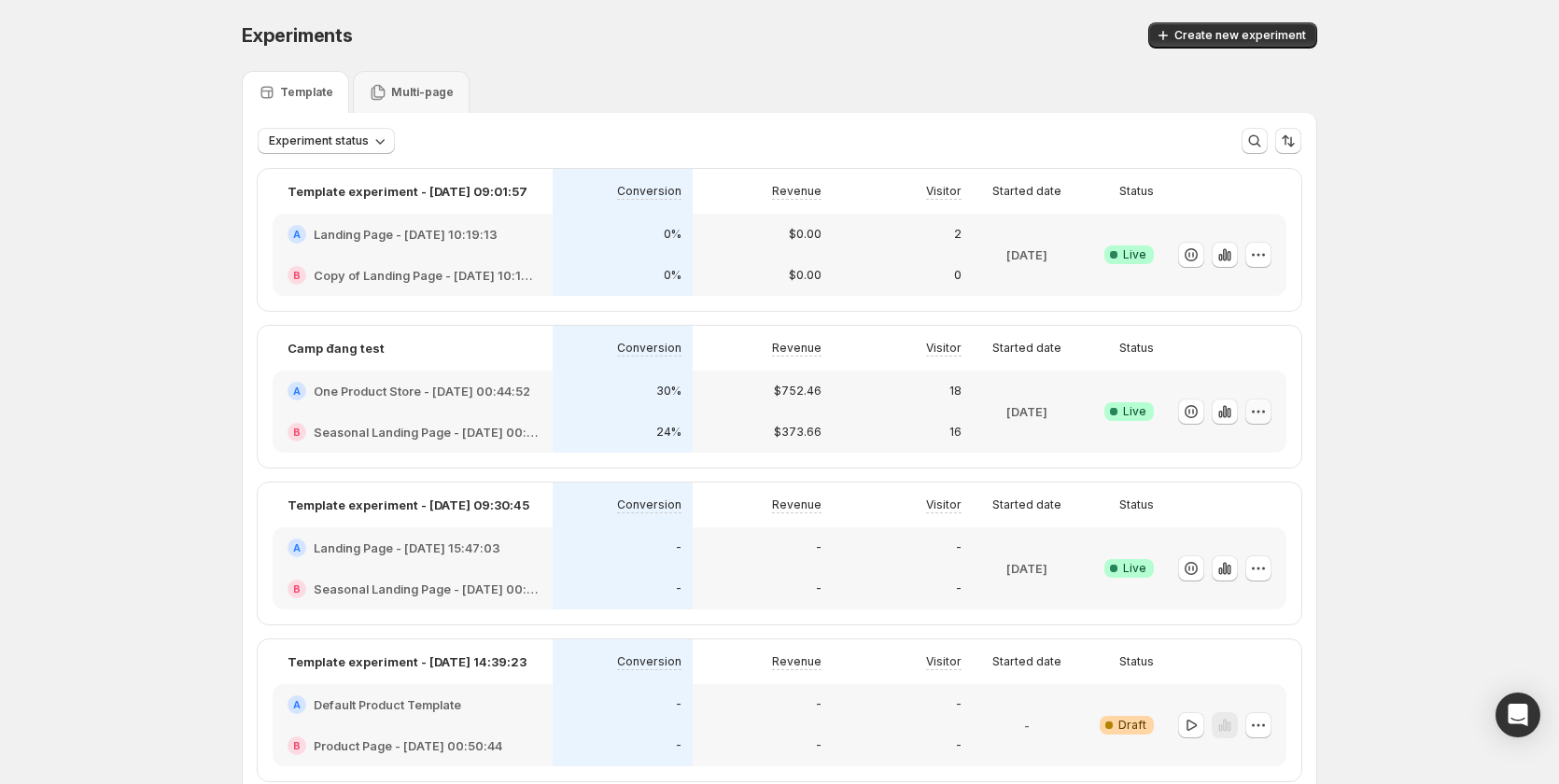
click at [1263, 411] on icon "button" at bounding box center [1258, 412] width 19 height 19
click at [1216, 448] on span "Edit" at bounding box center [1281, 450] width 196 height 19
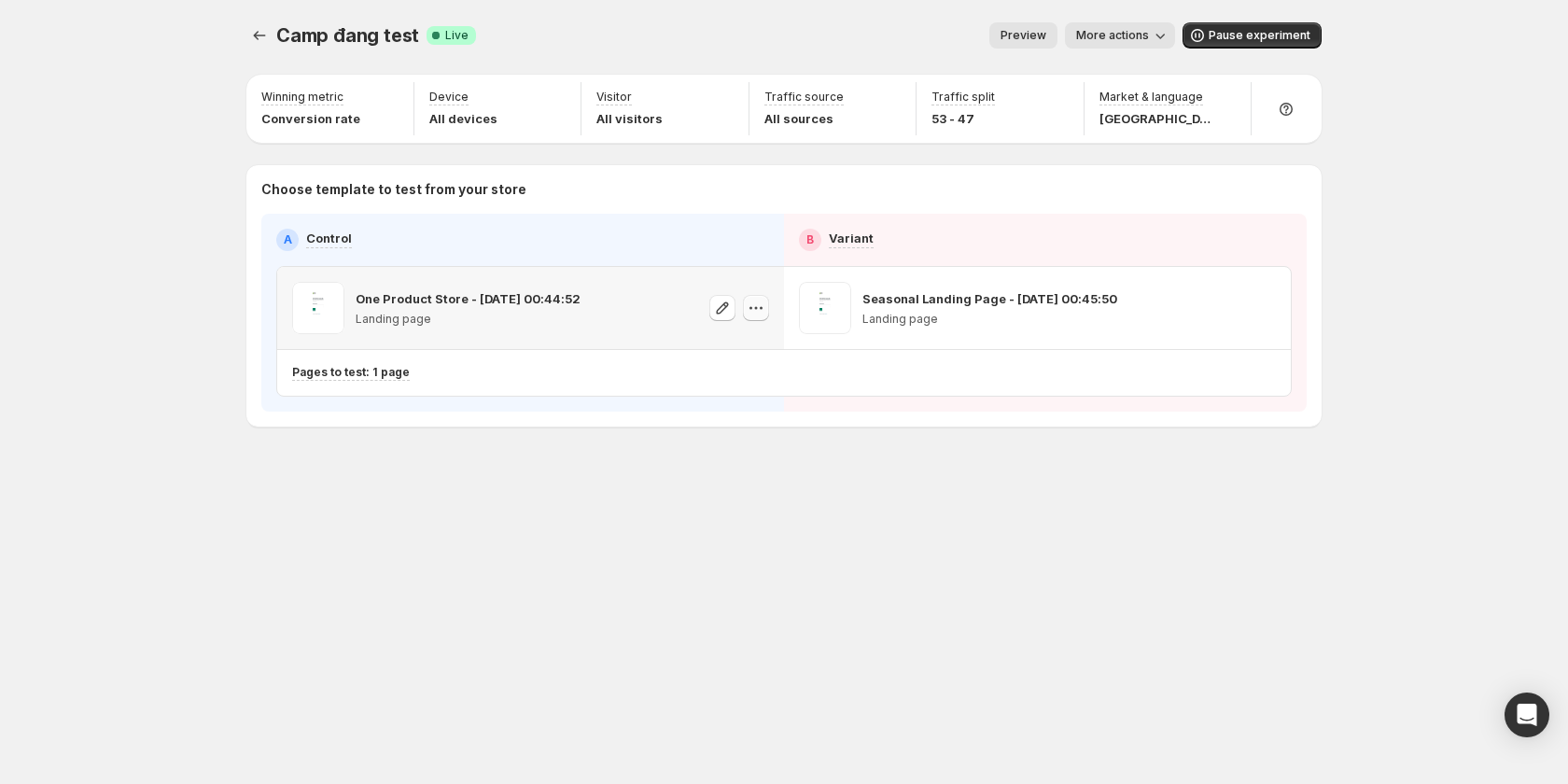
click at [756, 305] on icon "button" at bounding box center [756, 308] width 19 height 19
click at [708, 420] on span "Copy ID 582923498041639792" at bounding box center [773, 402] width 212 height 37
